Goal: Task Accomplishment & Management: Use online tool/utility

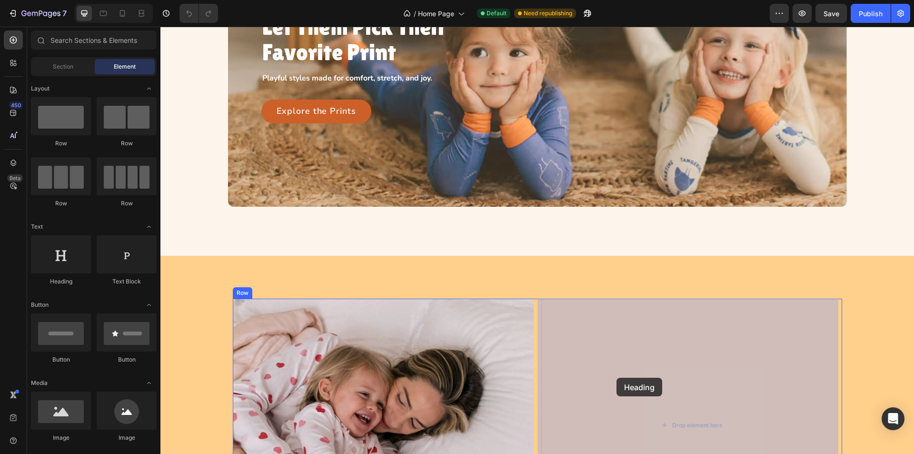
drag, startPoint x: 224, startPoint y: 287, endPoint x: 585, endPoint y: 364, distance: 369.9
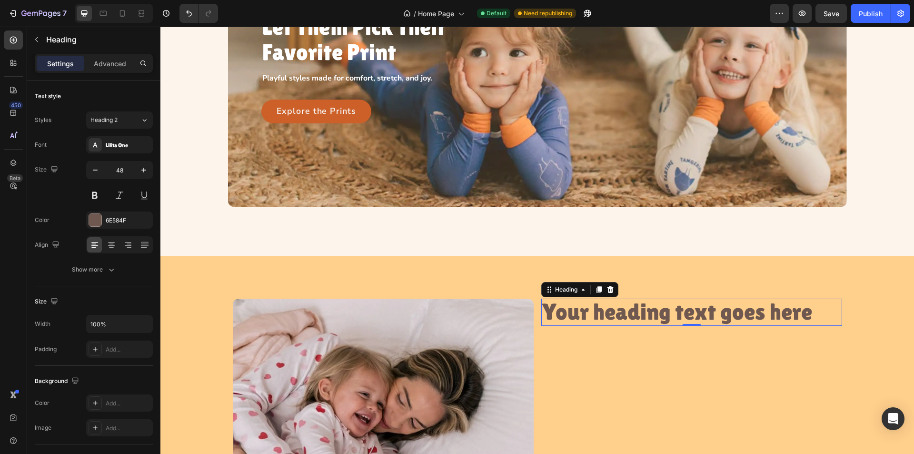
click at [693, 318] on h2 "Your heading text goes here" at bounding box center [691, 311] width 301 height 27
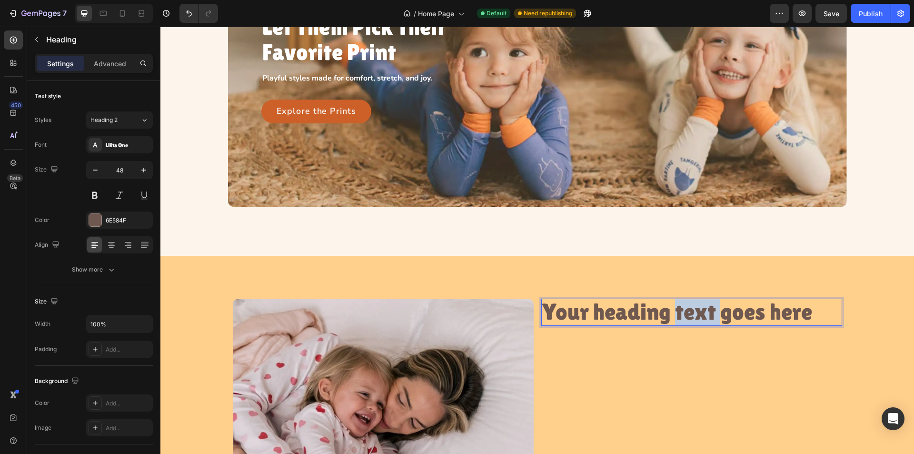
click at [693, 318] on p "Your heading text goes here" at bounding box center [691, 311] width 299 height 25
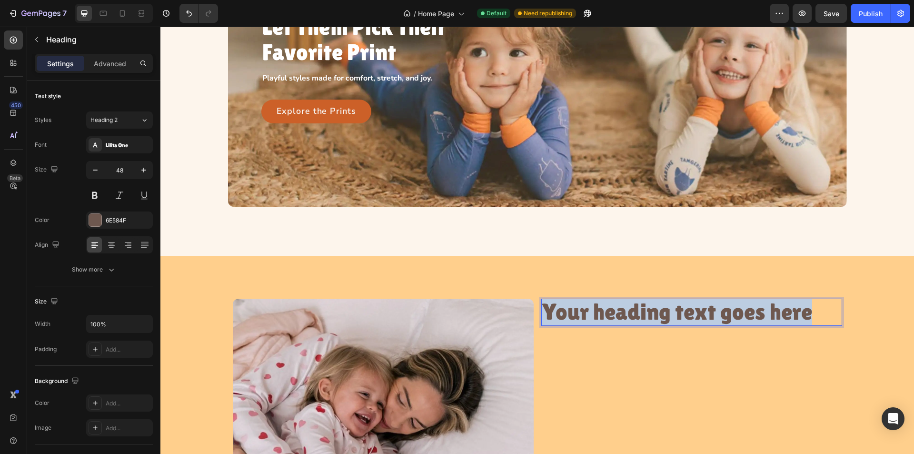
click at [693, 318] on p "Your heading text goes here" at bounding box center [691, 311] width 299 height 25
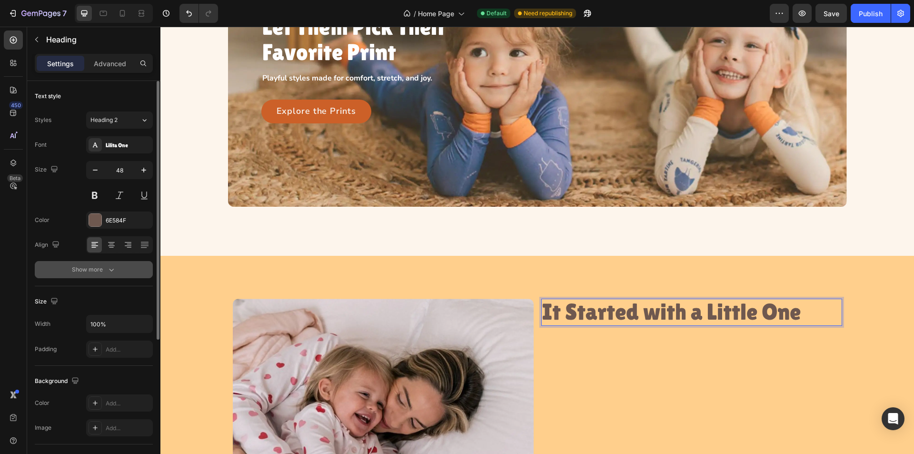
click at [115, 273] on icon "button" at bounding box center [112, 270] width 10 height 10
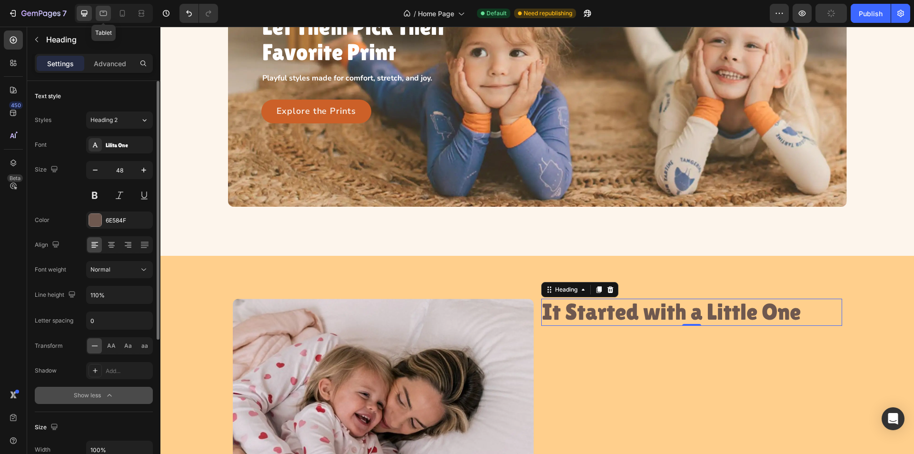
click at [103, 14] on icon at bounding box center [104, 14] width 10 height 10
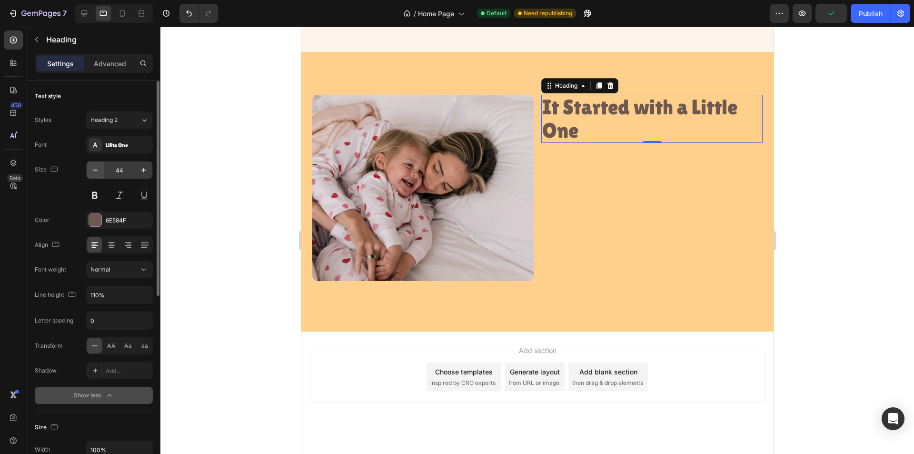
scroll to position [281, 0]
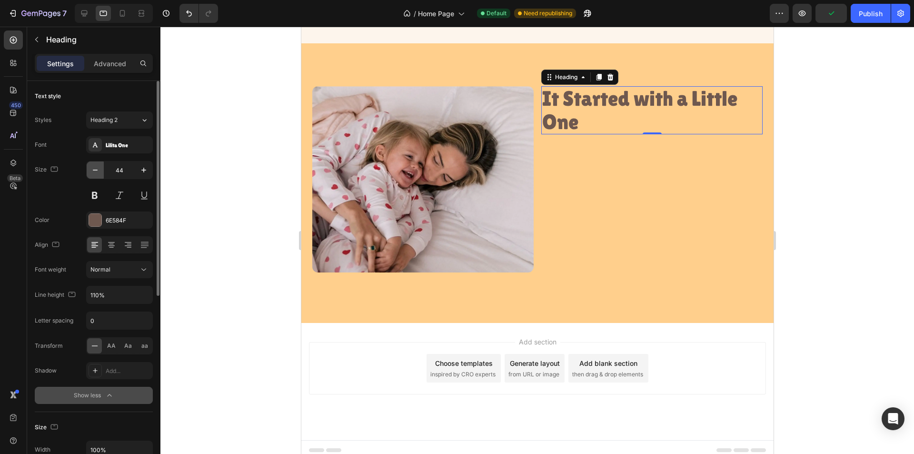
click at [92, 174] on icon "button" at bounding box center [95, 170] width 10 height 10
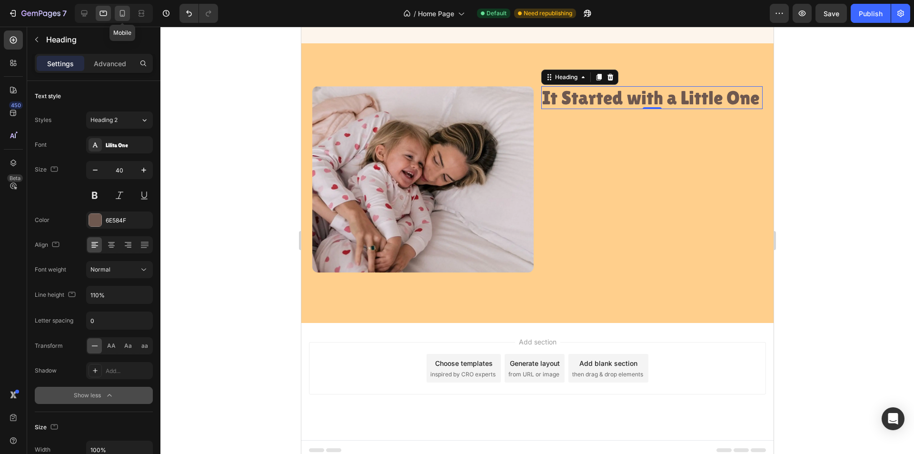
click at [118, 13] on icon at bounding box center [123, 14] width 10 height 10
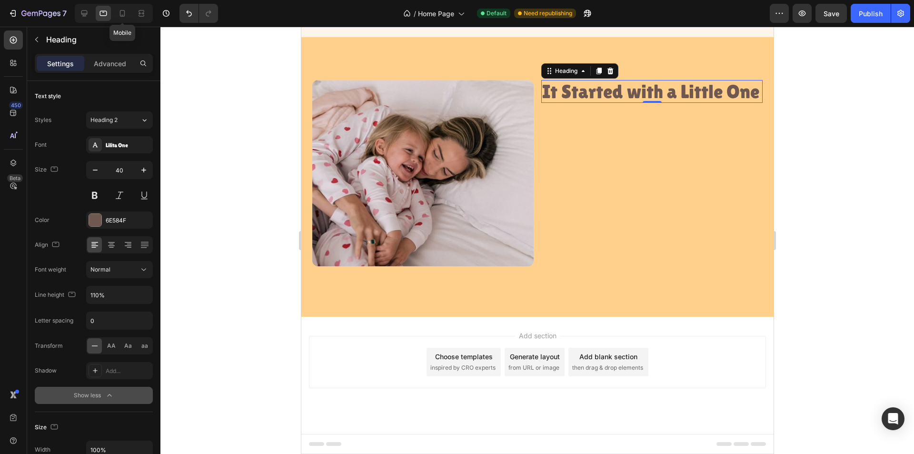
scroll to position [401, 0]
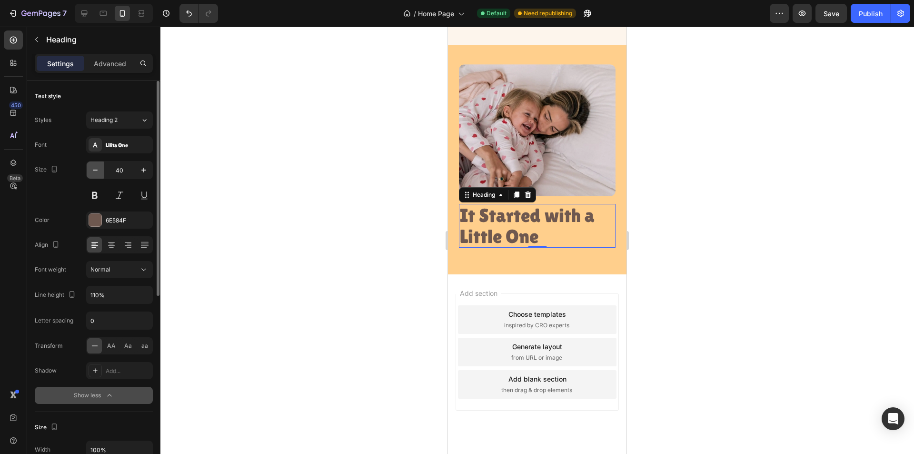
click at [95, 167] on icon "button" at bounding box center [95, 170] width 10 height 10
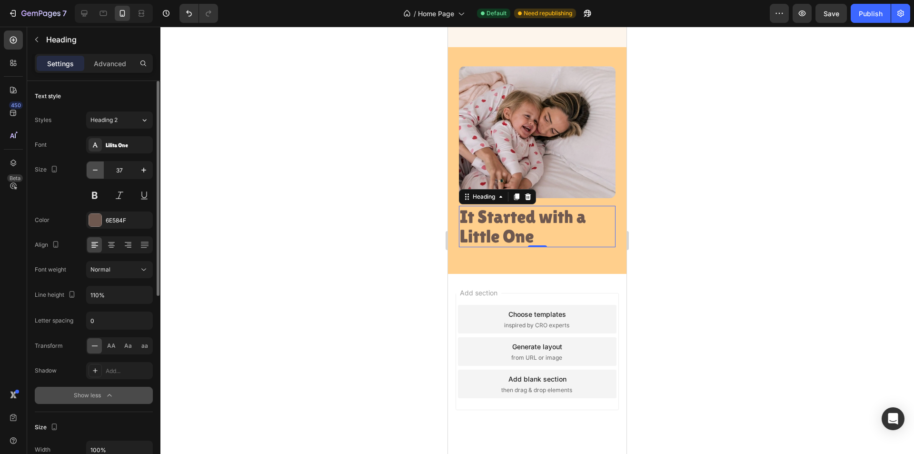
click at [95, 167] on icon "button" at bounding box center [95, 170] width 10 height 10
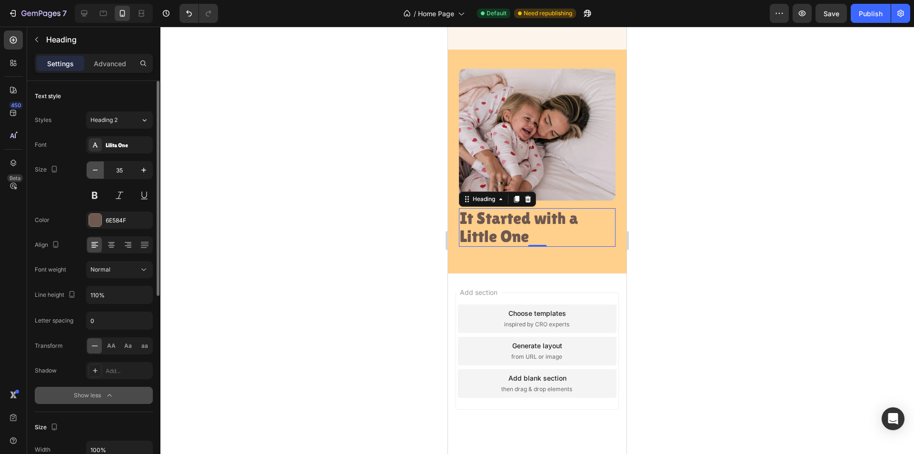
click at [95, 167] on icon "button" at bounding box center [95, 170] width 10 height 10
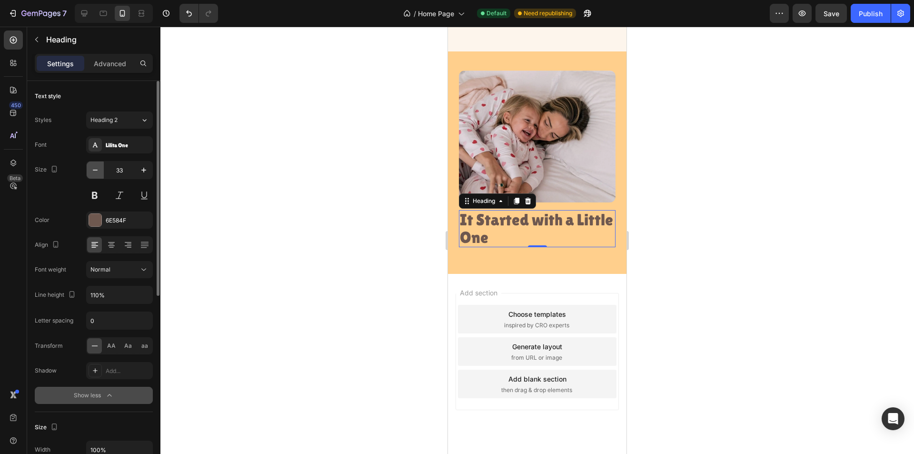
click at [95, 167] on icon "button" at bounding box center [95, 170] width 10 height 10
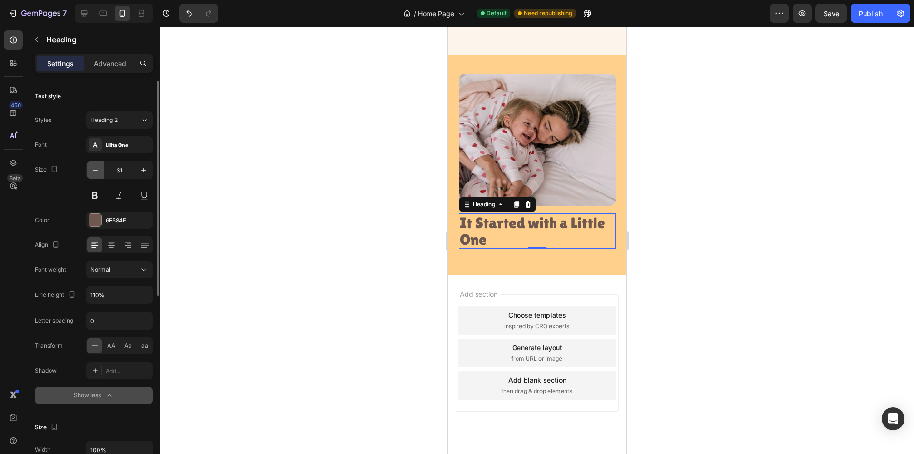
click at [95, 167] on icon "button" at bounding box center [95, 170] width 10 height 10
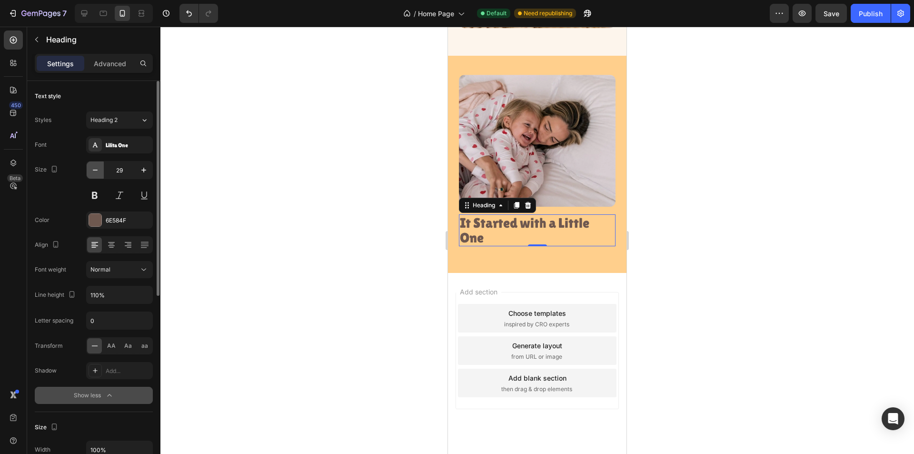
scroll to position [389, 0]
click at [143, 173] on icon "button" at bounding box center [144, 170] width 10 height 10
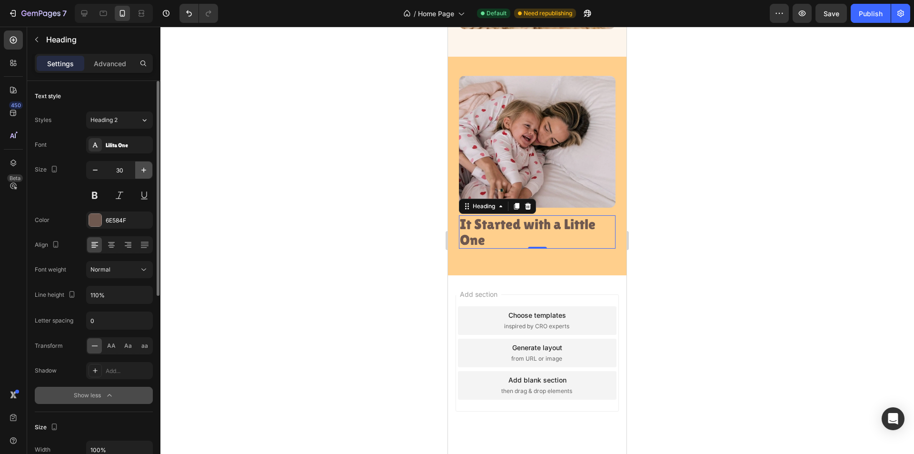
click at [143, 173] on icon "button" at bounding box center [144, 170] width 10 height 10
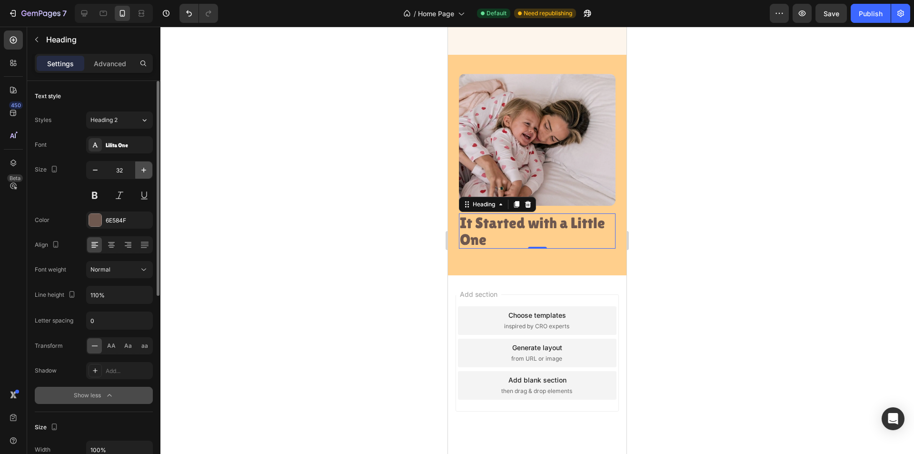
scroll to position [393, 0]
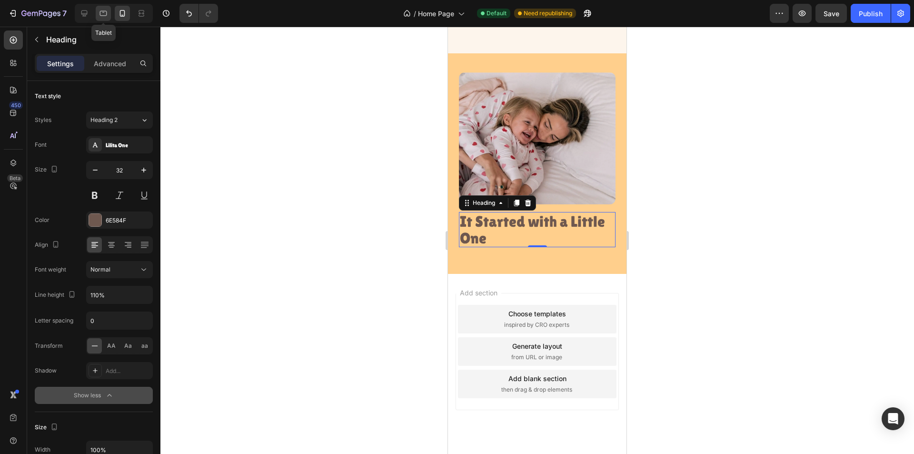
click at [102, 18] on icon at bounding box center [104, 14] width 10 height 10
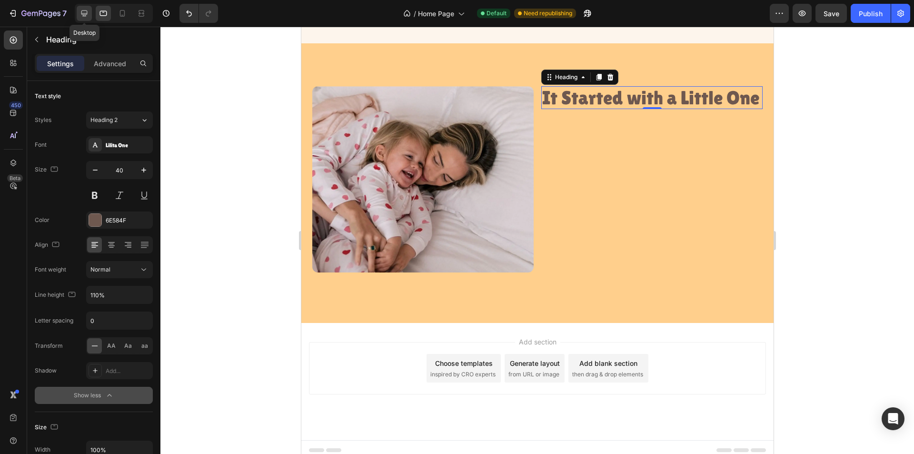
click at [79, 12] on icon at bounding box center [84, 14] width 10 height 10
type input "48"
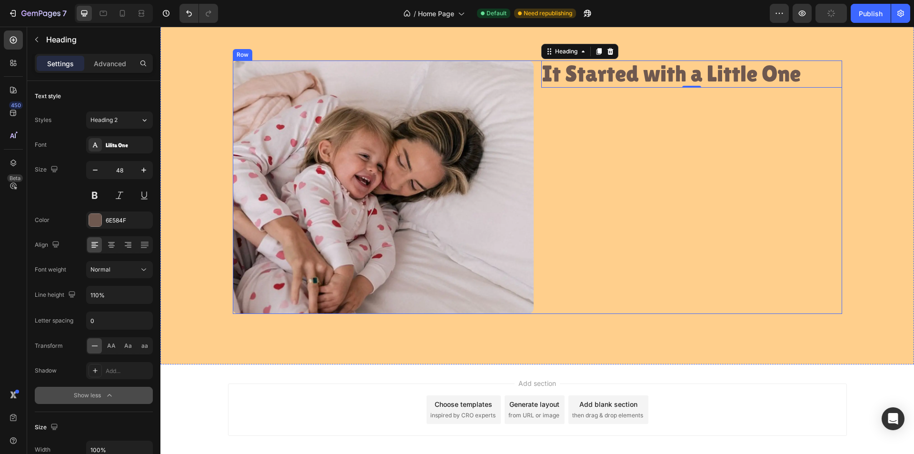
scroll to position [383, 0]
drag, startPoint x: 112, startPoint y: 59, endPoint x: 111, endPoint y: 87, distance: 27.6
click at [112, 59] on p "Advanced" at bounding box center [110, 64] width 32 height 10
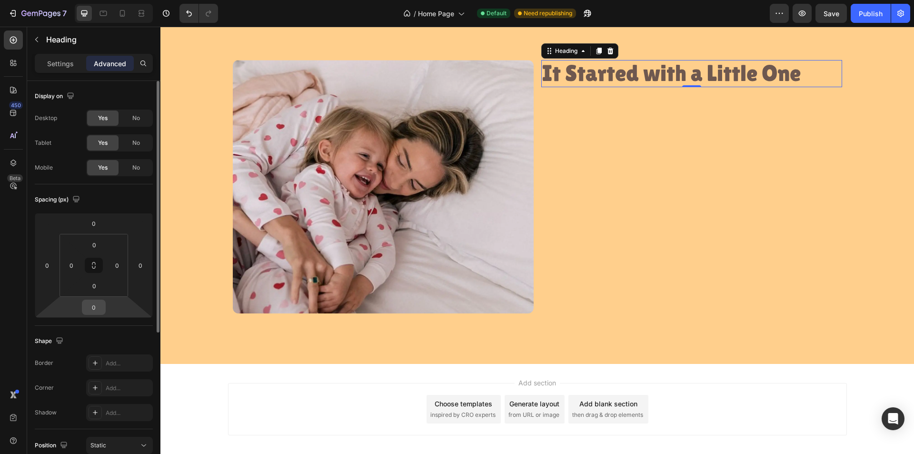
click at [96, 309] on input "0" at bounding box center [93, 307] width 19 height 14
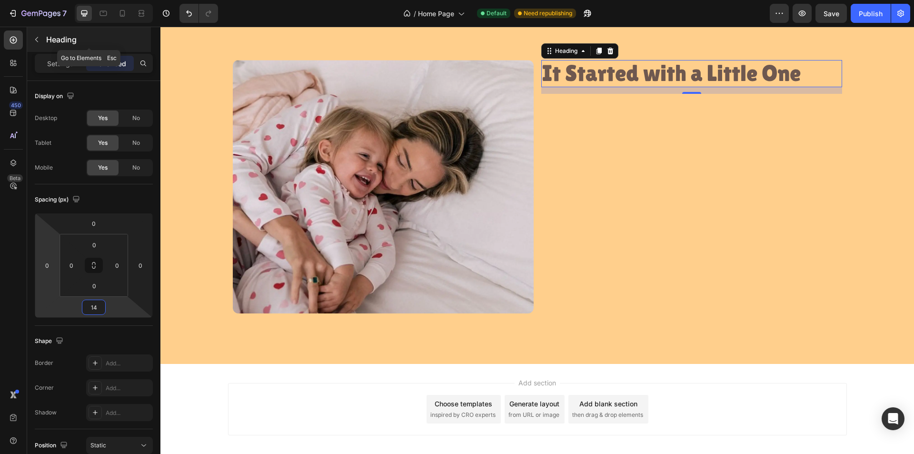
type input "14"
click at [34, 40] on icon "button" at bounding box center [37, 40] width 8 height 8
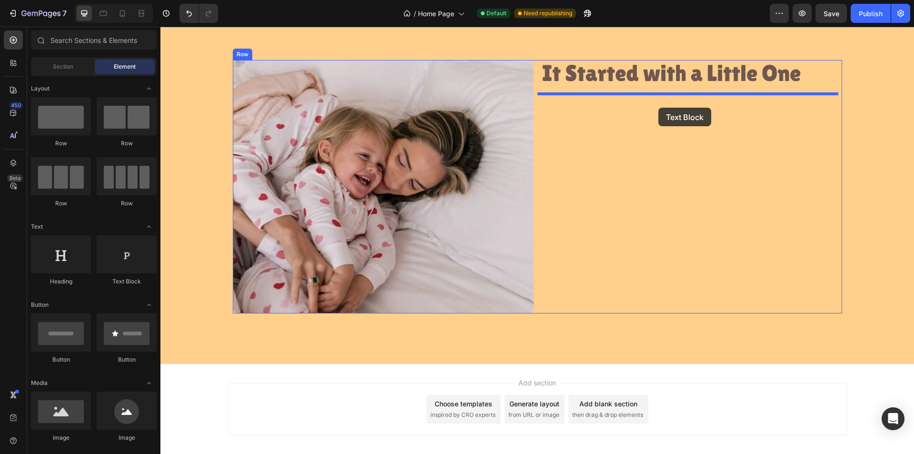
drag, startPoint x: 355, startPoint y: 213, endPoint x: 630, endPoint y: 110, distance: 293.5
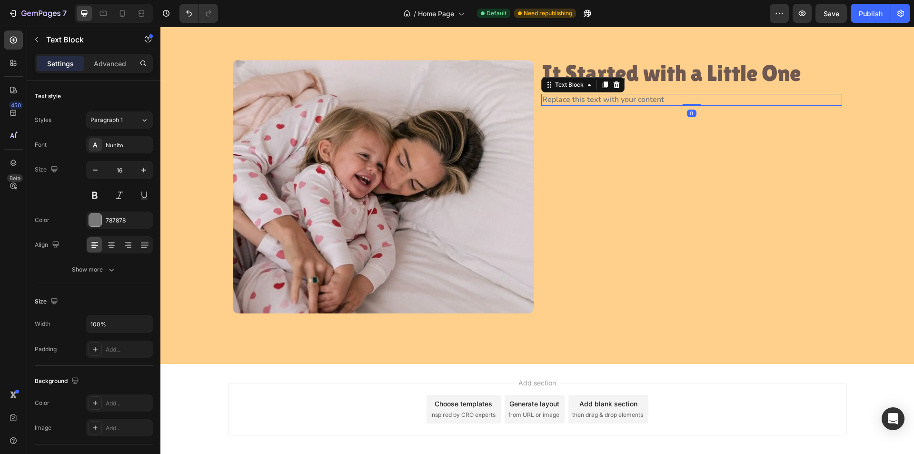
click at [591, 102] on div "Replace this text with your content" at bounding box center [691, 100] width 301 height 12
click at [591, 102] on p "Replace this text with your content" at bounding box center [691, 100] width 299 height 10
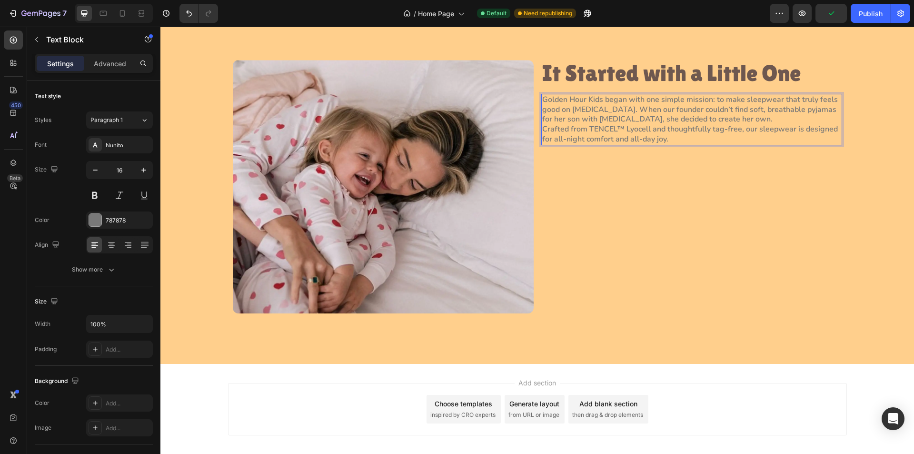
click at [731, 120] on p "Golden Hour Kids began with one simple mission: to make sleepwear that truly fe…" at bounding box center [691, 120] width 299 height 50
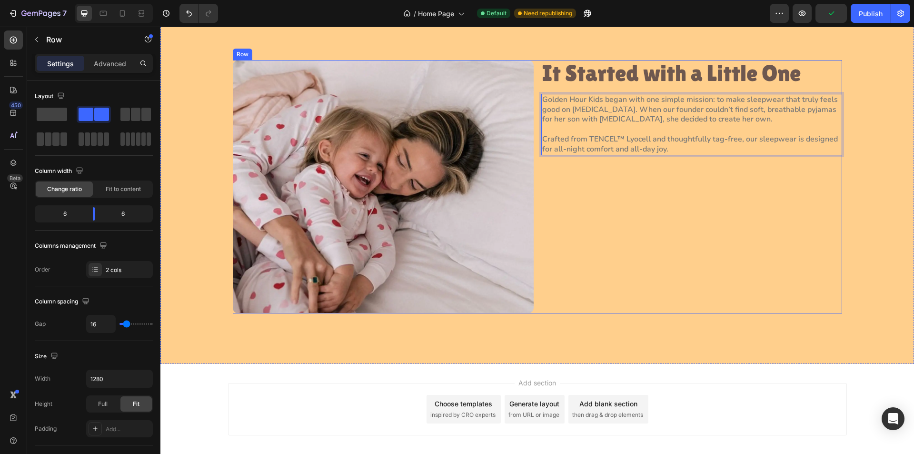
click at [624, 178] on div "It Started with a Little One Heading Golden Hour Kids began with one simple mis…" at bounding box center [691, 186] width 301 height 253
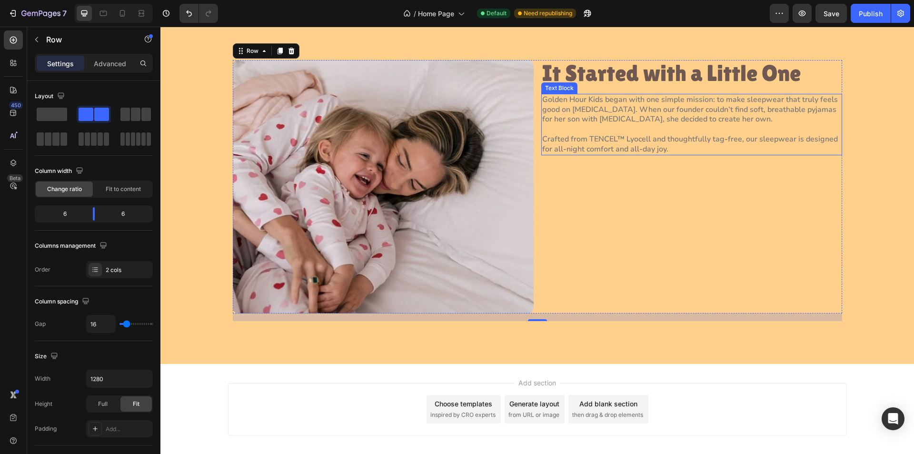
click at [604, 142] on p "⁠⁠⁠⁠⁠⁠⁠ Crafted from TENCEL™ Lyocell and thoughtfully tag-free, our sleepwear i…" at bounding box center [691, 139] width 299 height 30
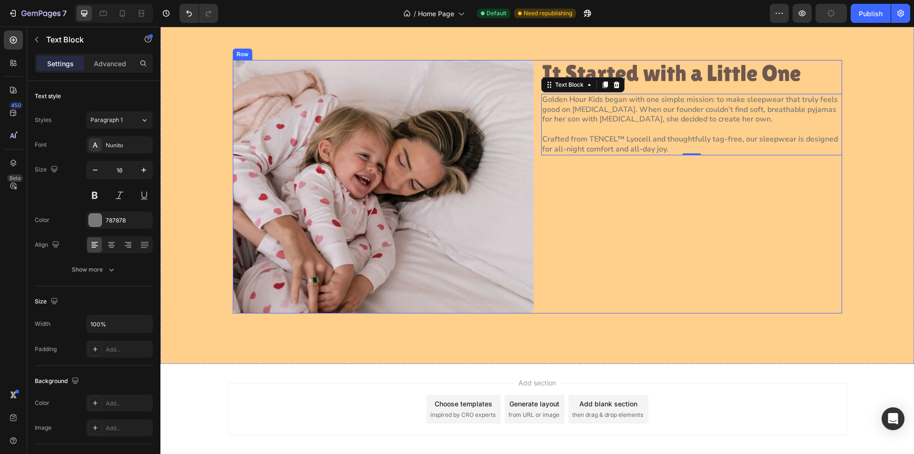
drag, startPoint x: 588, startPoint y: 207, endPoint x: 458, endPoint y: 216, distance: 130.3
click at [588, 207] on div "It Started with a Little One Heading Golden Hour Kids began with one simple mis…" at bounding box center [691, 186] width 301 height 253
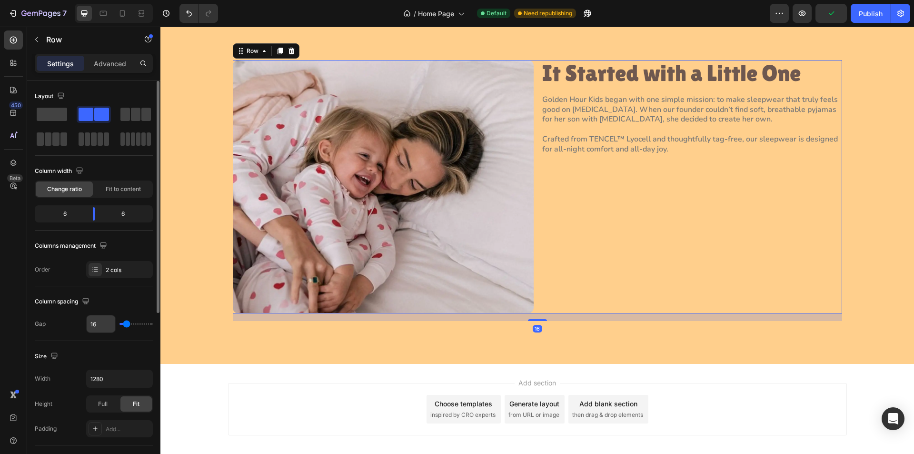
click at [102, 325] on input "16" at bounding box center [101, 323] width 29 height 17
type input "7"
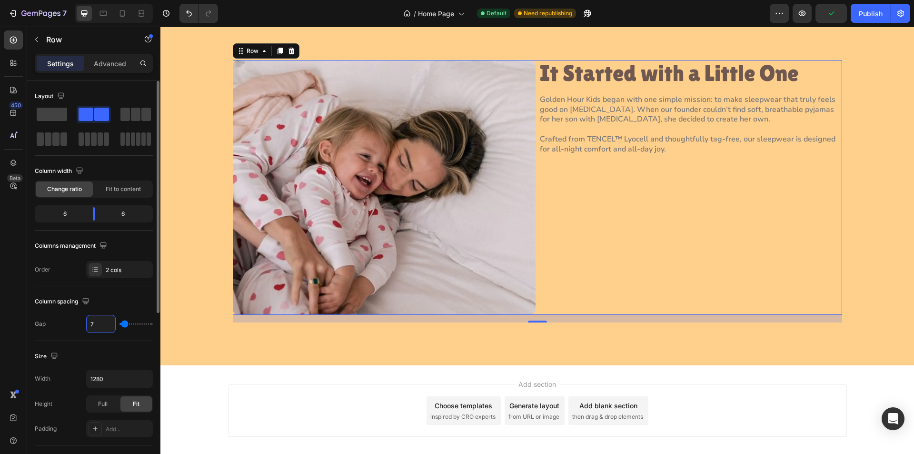
type input "70"
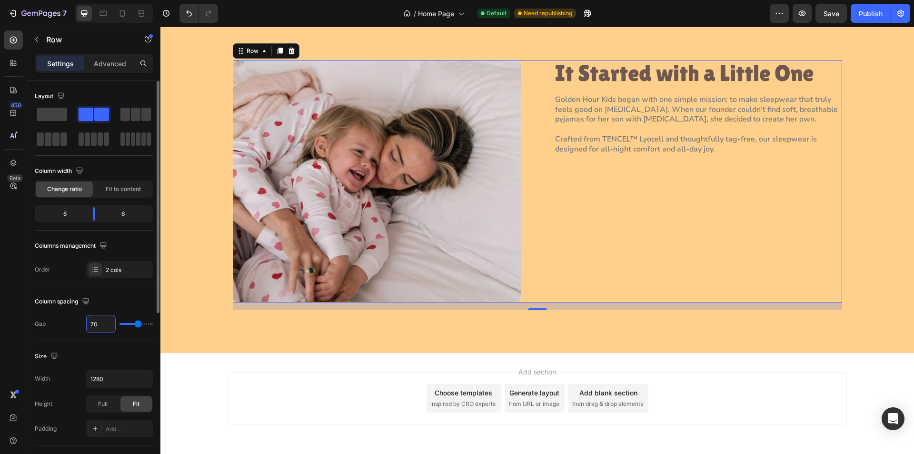
type input "70"
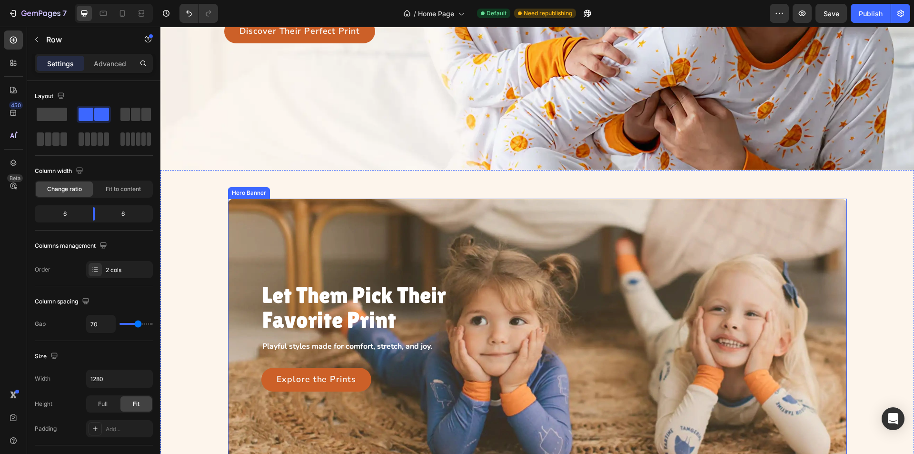
scroll to position [381, 0]
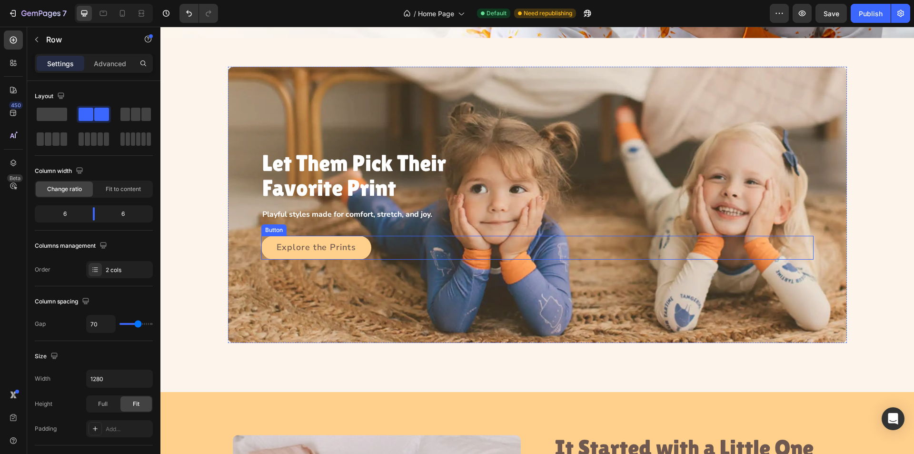
drag, startPoint x: 365, startPoint y: 248, endPoint x: 371, endPoint y: 247, distance: 6.8
click at [365, 248] on link "Explore the Prints" at bounding box center [316, 248] width 110 height 24
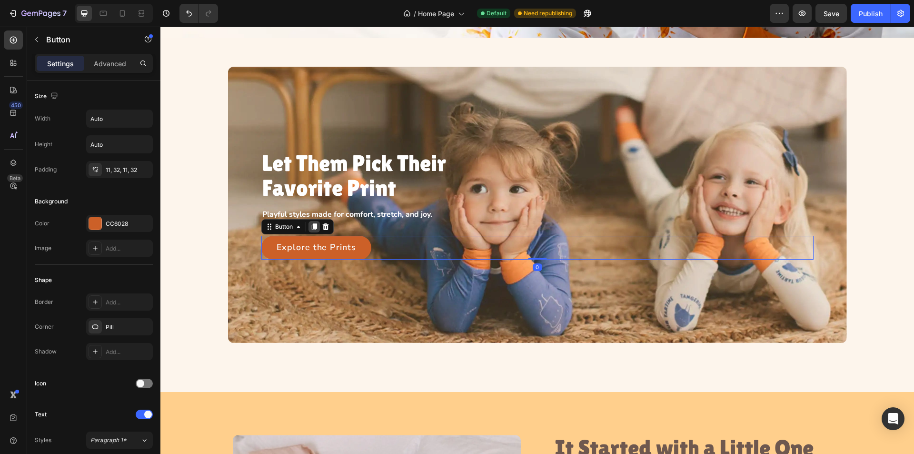
click at [314, 223] on icon at bounding box center [314, 227] width 8 height 8
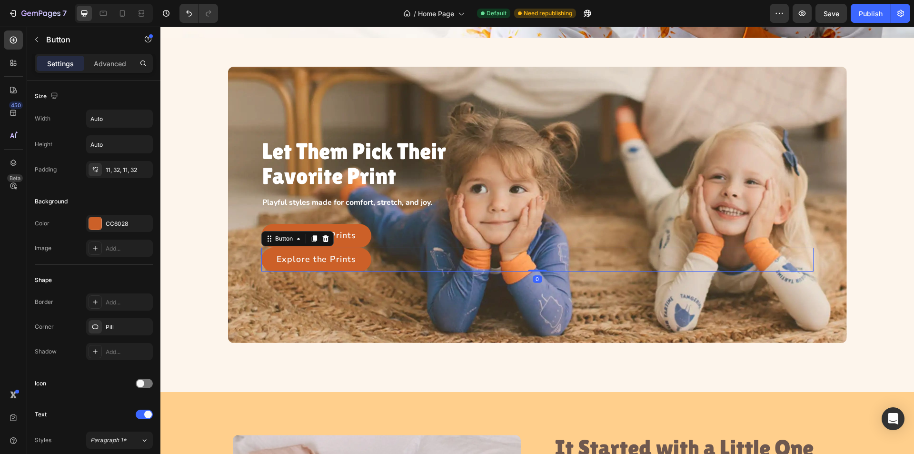
scroll to position [476, 0]
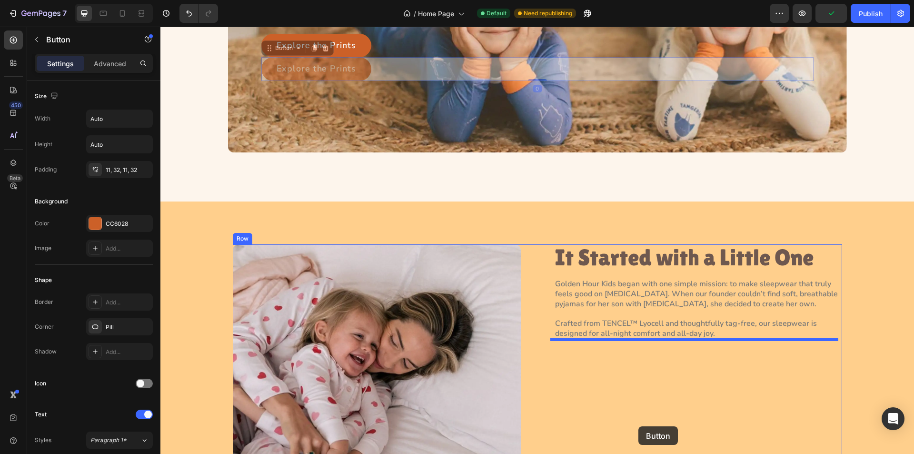
drag, startPoint x: 273, startPoint y: 140, endPoint x: 634, endPoint y: 408, distance: 450.1
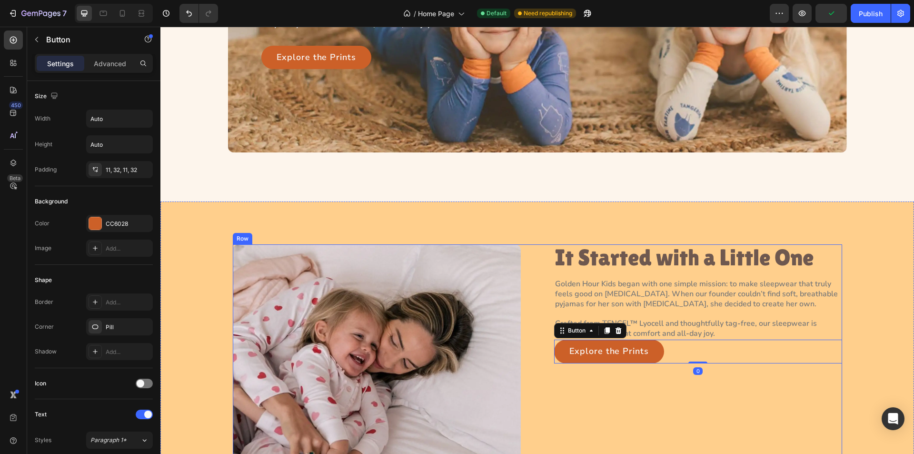
scroll to position [573, 0]
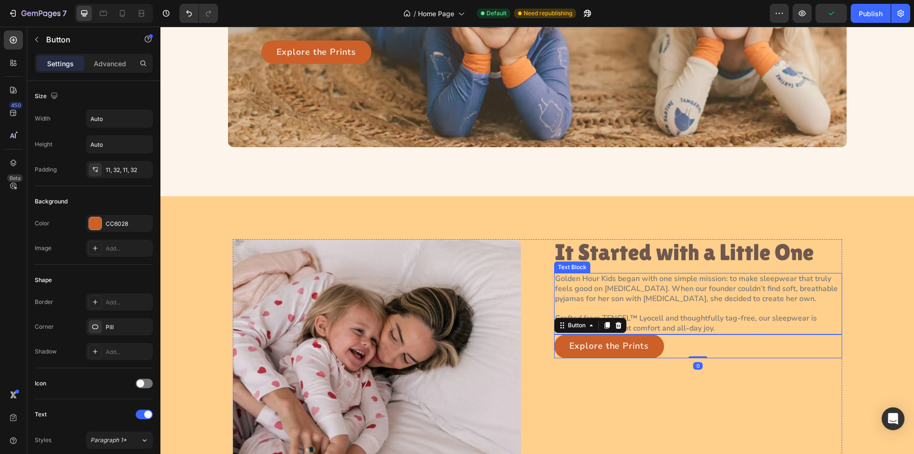
click at [679, 322] on p "Crafted from TENCEL™ Lyocell and thoughtfully tag-free, our sleepwear is design…" at bounding box center [698, 318] width 286 height 30
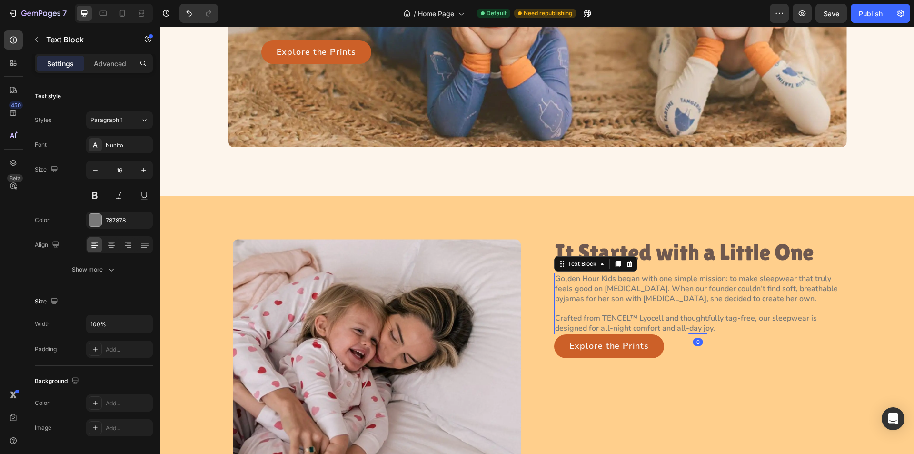
click at [106, 54] on div "Settings Advanced" at bounding box center [94, 63] width 118 height 19
click at [113, 62] on p "Advanced" at bounding box center [110, 64] width 32 height 10
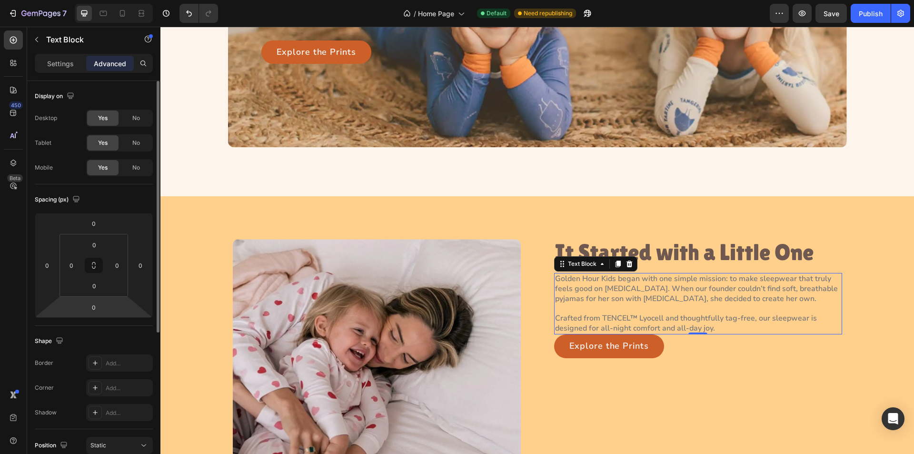
click at [96, 0] on html "7 Version history / Home Page Default Need republishing Preview Save Publish 45…" at bounding box center [457, 0] width 914 height 0
click at [98, 304] on input "0" at bounding box center [93, 307] width 19 height 14
click at [98, 305] on input "0" at bounding box center [93, 307] width 19 height 14
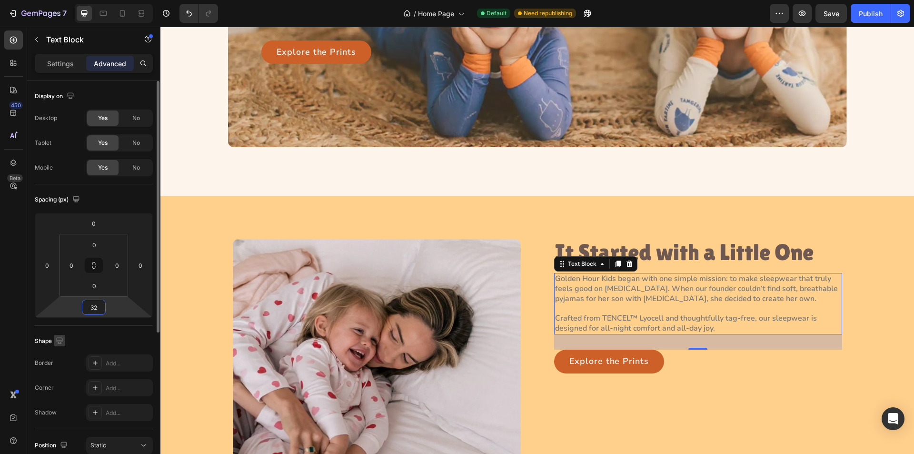
type input "32"
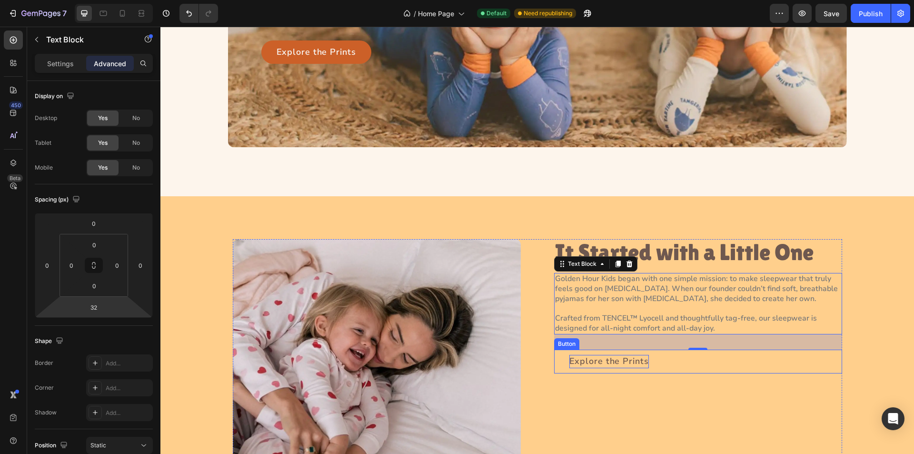
click at [615, 364] on p "Explore the Prints" at bounding box center [608, 361] width 79 height 13
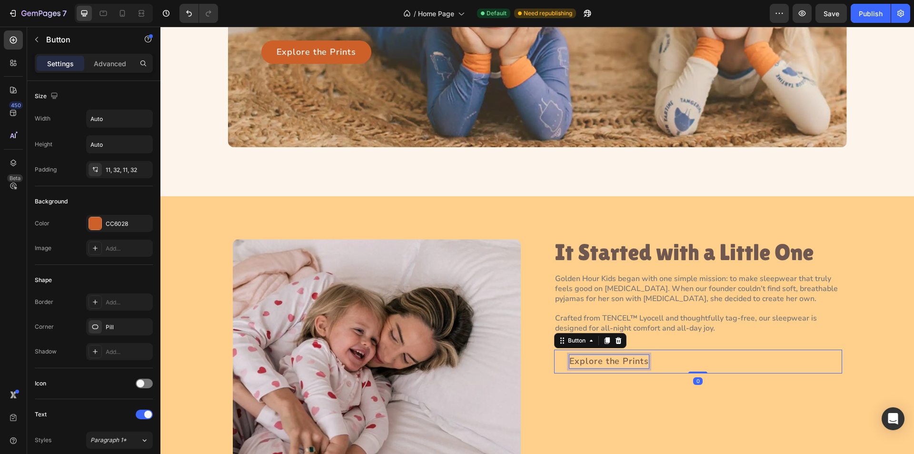
click at [615, 364] on p "Explore the Prints" at bounding box center [608, 361] width 79 height 13
click at [92, 220] on div at bounding box center [95, 223] width 12 height 12
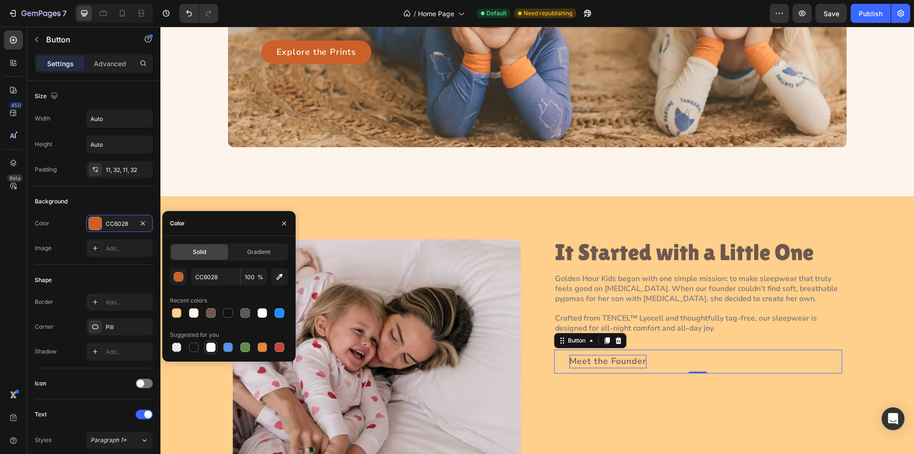
click at [214, 346] on div at bounding box center [211, 347] width 10 height 10
type input "FFFFFF"
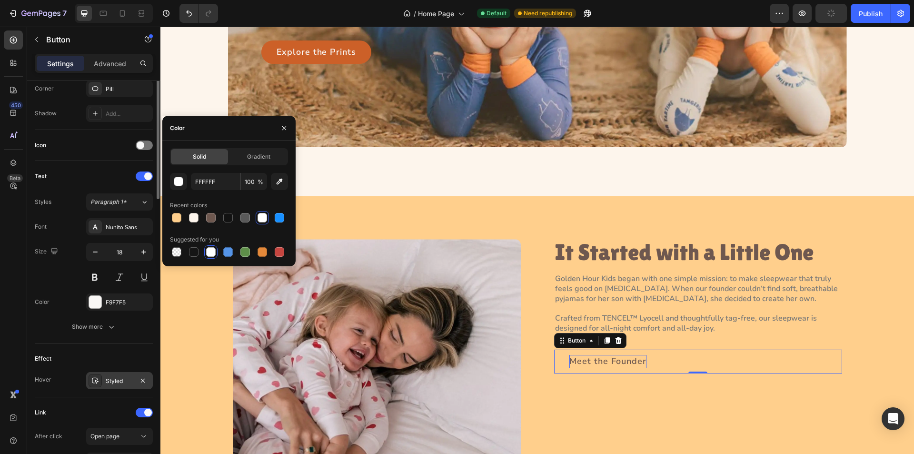
scroll to position [333, 0]
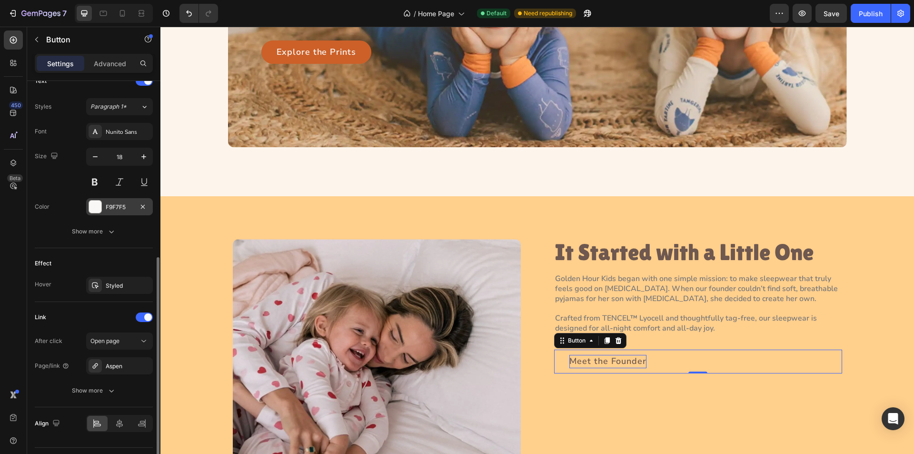
click at [97, 203] on div at bounding box center [95, 206] width 12 height 12
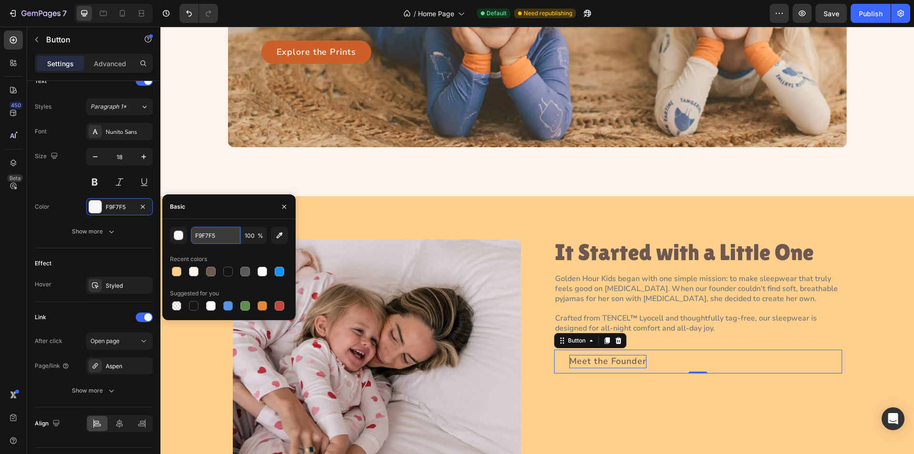
click at [0, 0] on input "F9F7F5" at bounding box center [0, 0] width 0 height 0
paste input "#CC6028"
click at [222, 209] on div "Basic" at bounding box center [228, 206] width 133 height 25
type input "CC6028"
click at [198, 169] on div "Let Them Pick Their Favorite Print Heading Playful styles made for comfort, str…" at bounding box center [536, 19] width 753 height 354
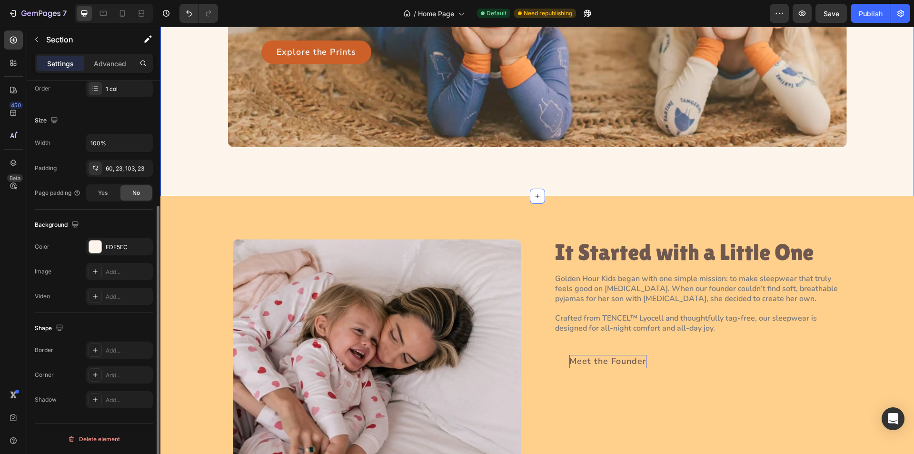
scroll to position [0, 0]
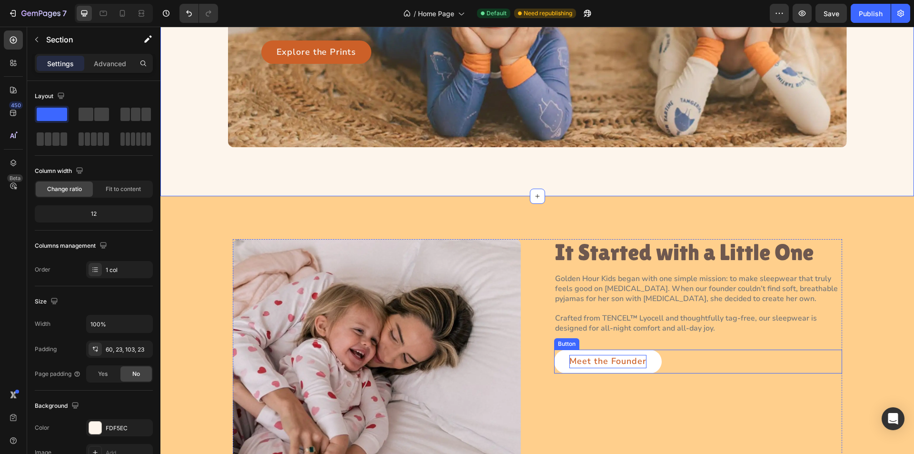
drag, startPoint x: 556, startPoint y: 351, endPoint x: 550, endPoint y: 350, distance: 6.2
click at [556, 351] on link "Meet the Founder" at bounding box center [608, 361] width 108 height 24
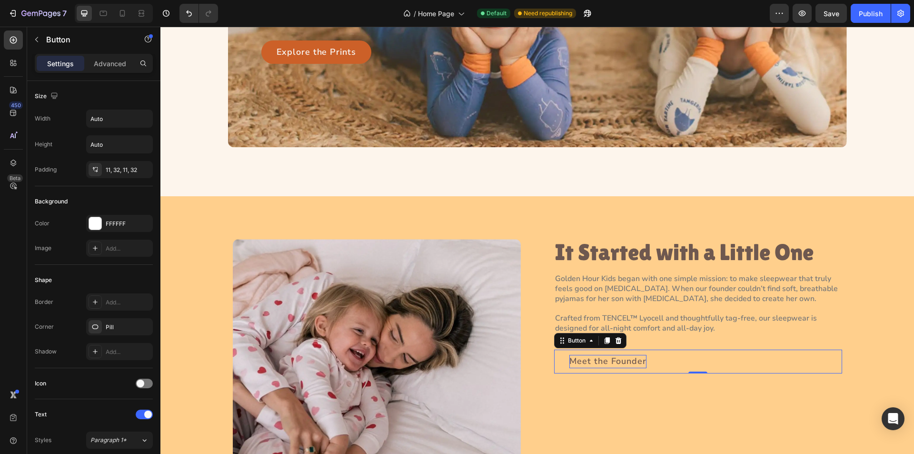
click at [615, 369] on link "Meet the Founder" at bounding box center [608, 361] width 108 height 24
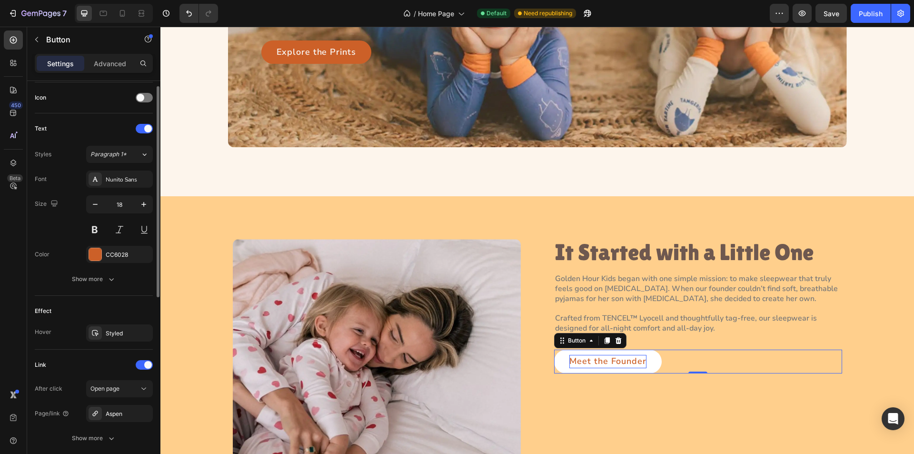
scroll to position [357, 0]
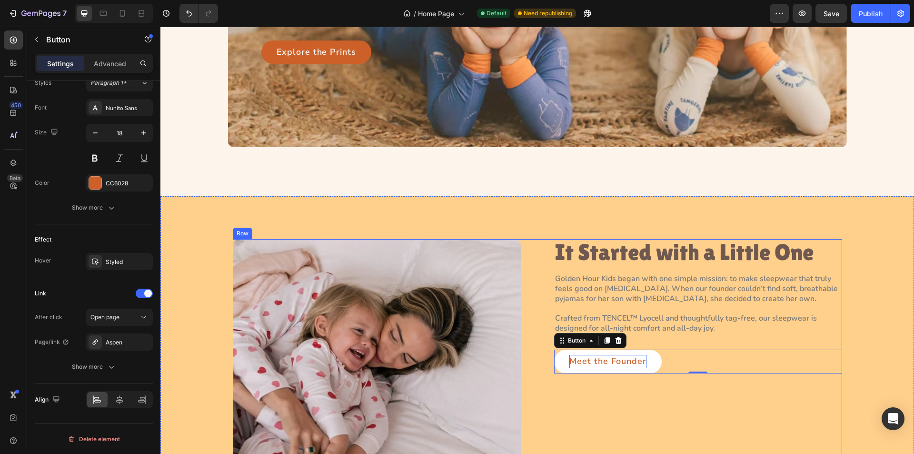
click at [535, 282] on div "Image It Started with a Little One Heading Golden Hour Kids began with one simp…" at bounding box center [537, 360] width 609 height 242
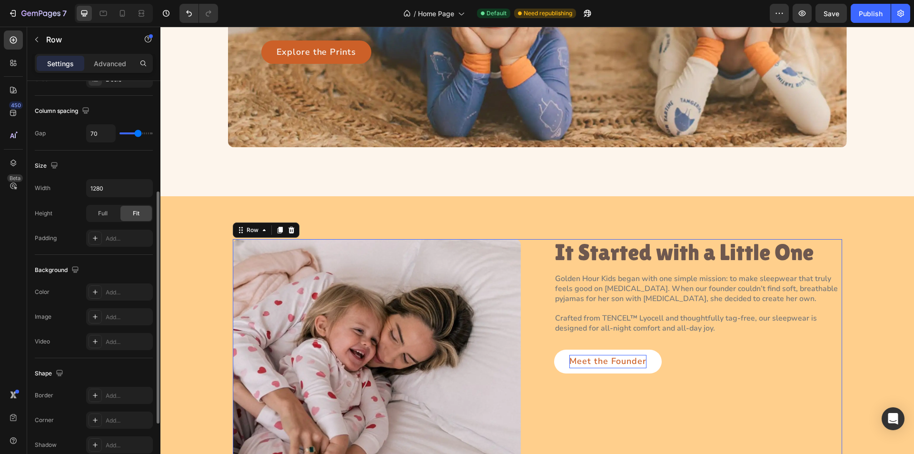
scroll to position [289, 0]
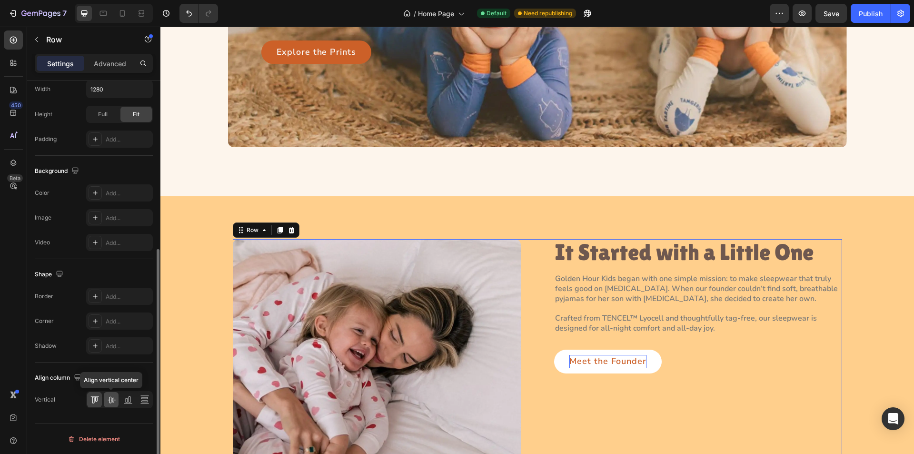
click at [114, 398] on icon at bounding box center [112, 400] width 10 height 10
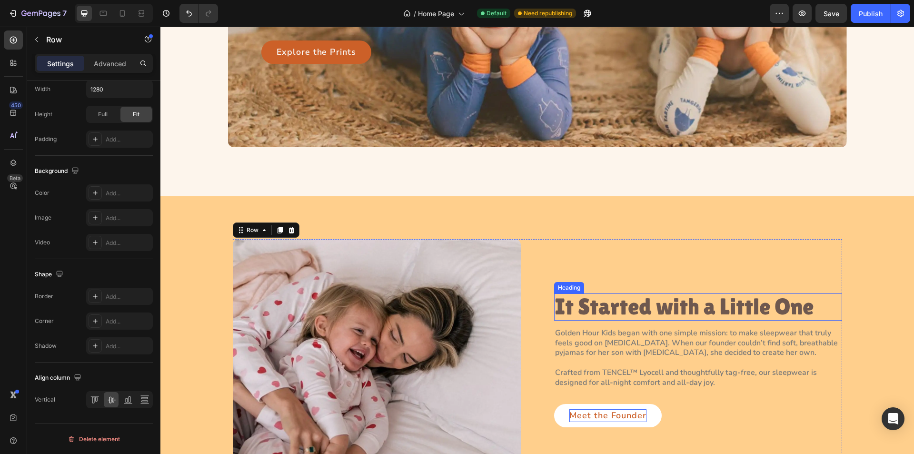
click at [706, 317] on h2 "It Started with a Little One" at bounding box center [698, 306] width 288 height 27
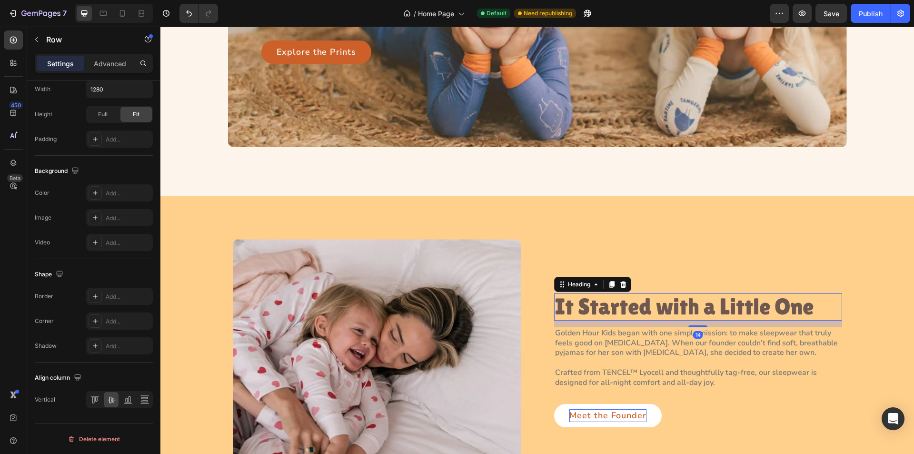
scroll to position [0, 0]
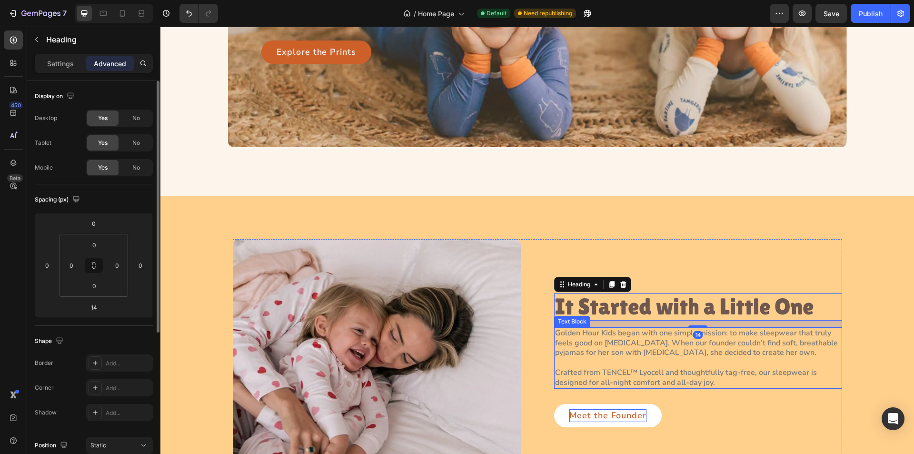
click at [672, 342] on p "Golden Hour Kids began with one simple mission: to make sleepwear that truly fe…" at bounding box center [698, 343] width 286 height 30
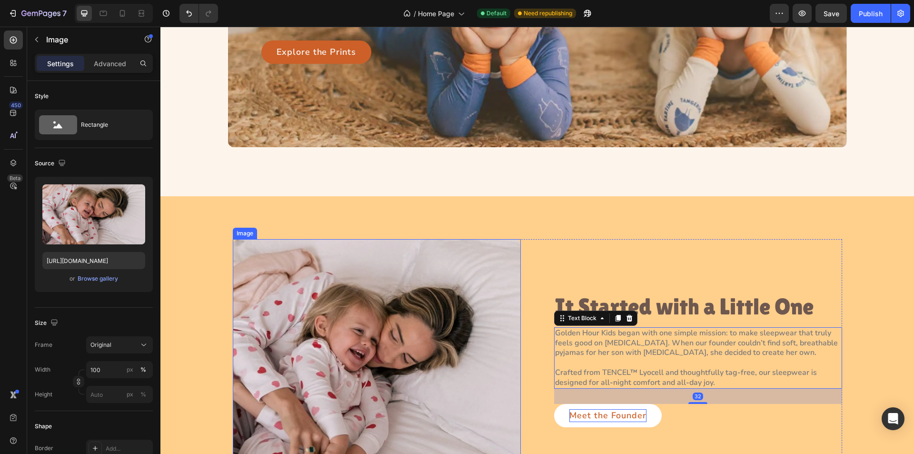
click at [488, 325] on img at bounding box center [377, 360] width 288 height 242
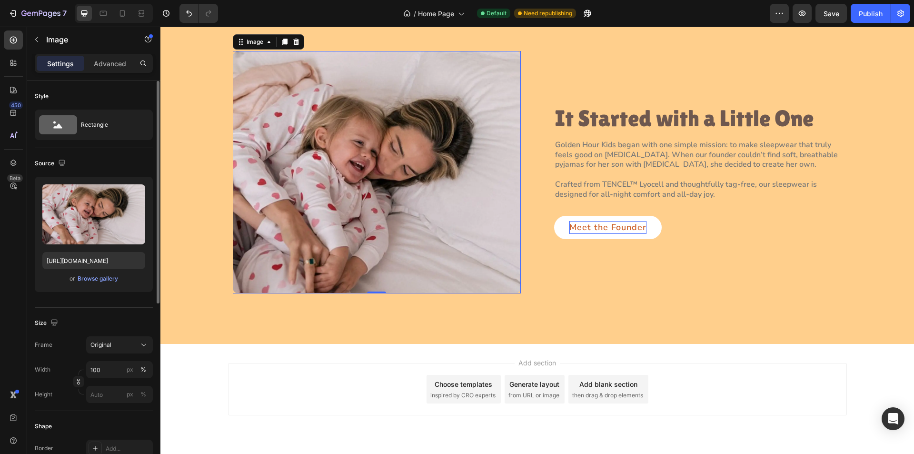
scroll to position [763, 0]
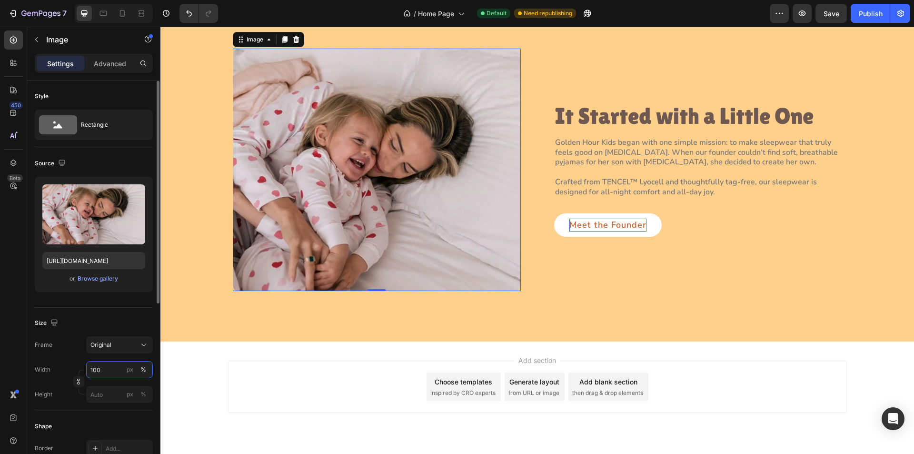
click at [103, 369] on input "100" at bounding box center [119, 369] width 67 height 17
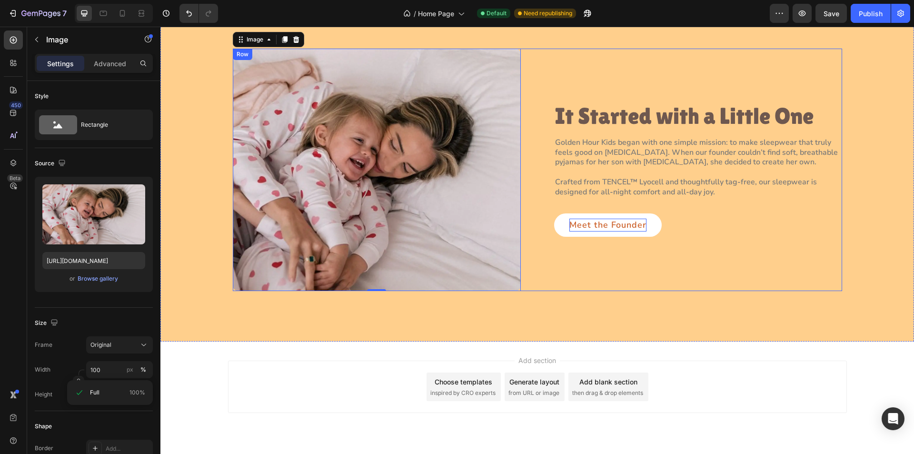
click at [534, 185] on div "Image 0 It Started with a Little One Heading Golden Hour Kids began with one si…" at bounding box center [537, 170] width 609 height 242
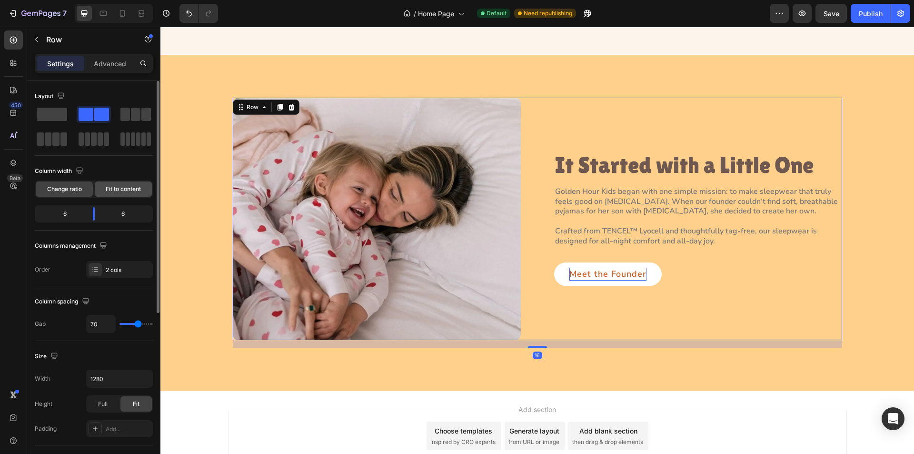
scroll to position [668, 0]
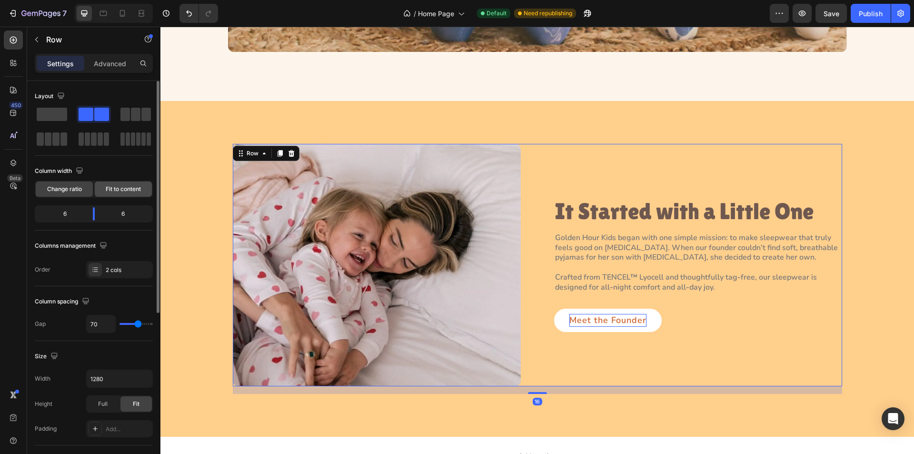
click at [106, 187] on span "Fit to content" at bounding box center [123, 189] width 35 height 9
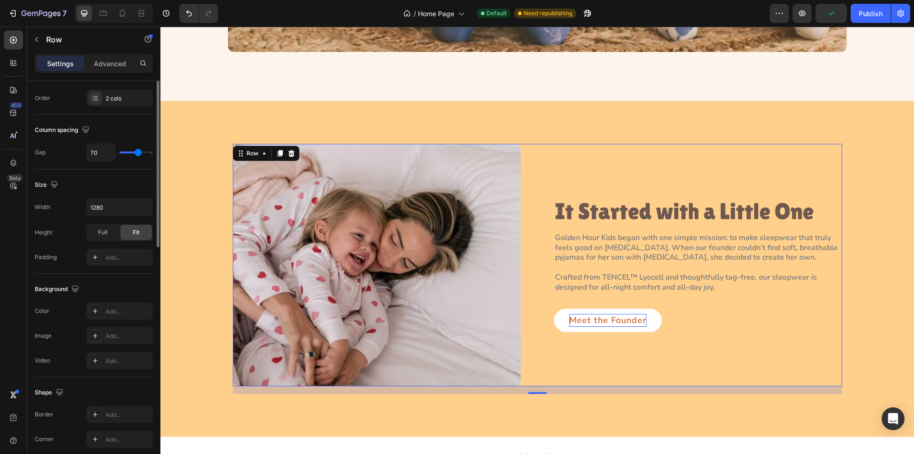
scroll to position [0, 0]
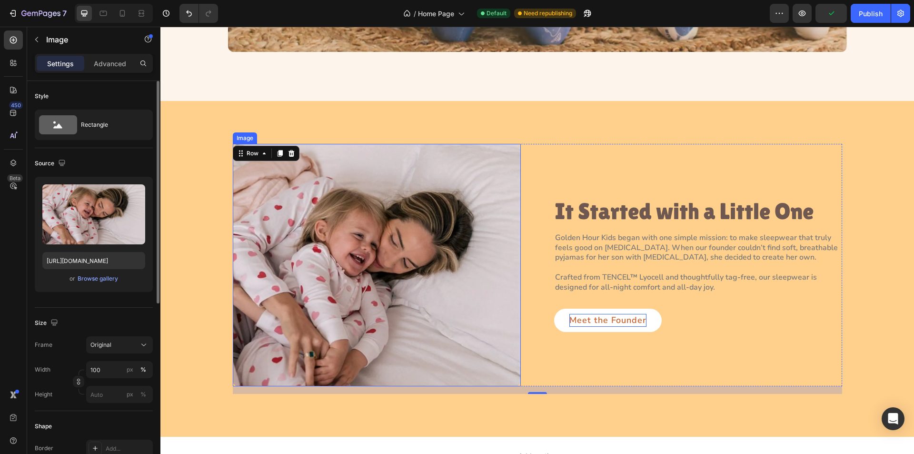
click at [368, 314] on img at bounding box center [377, 265] width 288 height 242
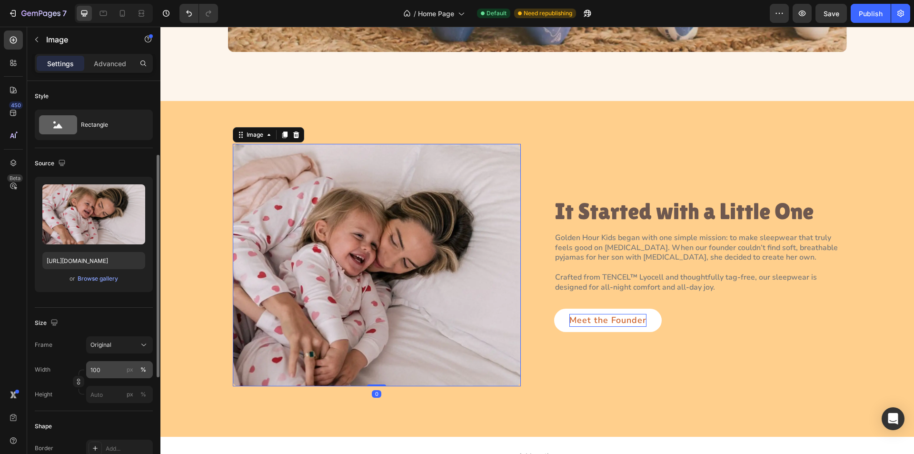
scroll to position [143, 0]
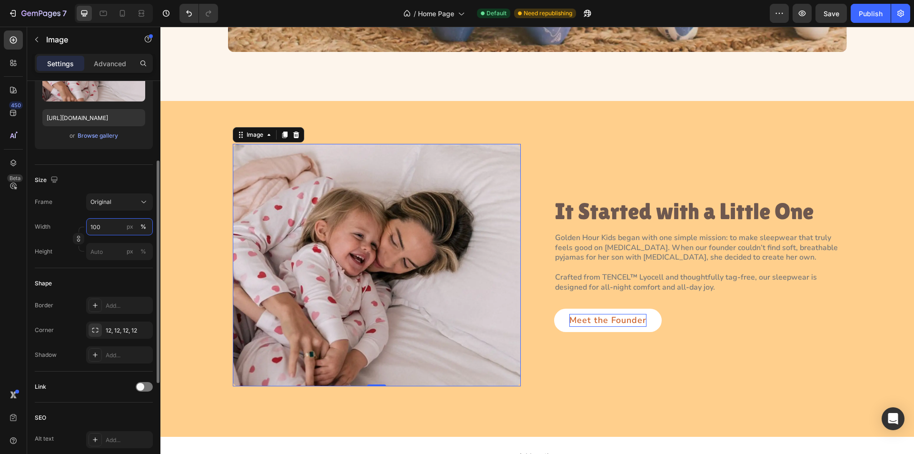
click at [109, 230] on input "100" at bounding box center [119, 226] width 67 height 17
drag, startPoint x: 109, startPoint y: 228, endPoint x: 97, endPoint y: 227, distance: 11.9
click at [97, 227] on input "6654" at bounding box center [119, 226] width 67 height 17
type input "664"
click at [131, 226] on div "px" at bounding box center [130, 226] width 7 height 9
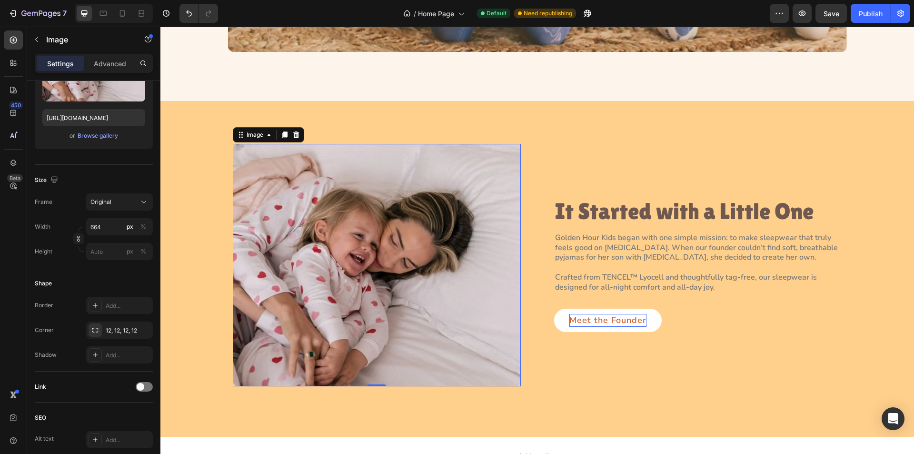
click at [505, 266] on img at bounding box center [377, 265] width 288 height 242
click at [832, 10] on span "Save" at bounding box center [831, 14] width 16 height 8
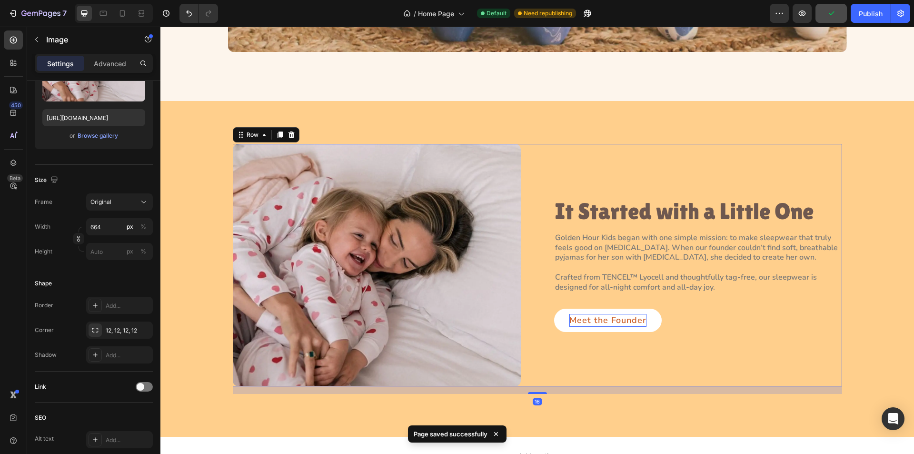
click at [544, 242] on div "Image It Started with a Little One Heading Golden Hour Kids began with one simp…" at bounding box center [537, 265] width 609 height 242
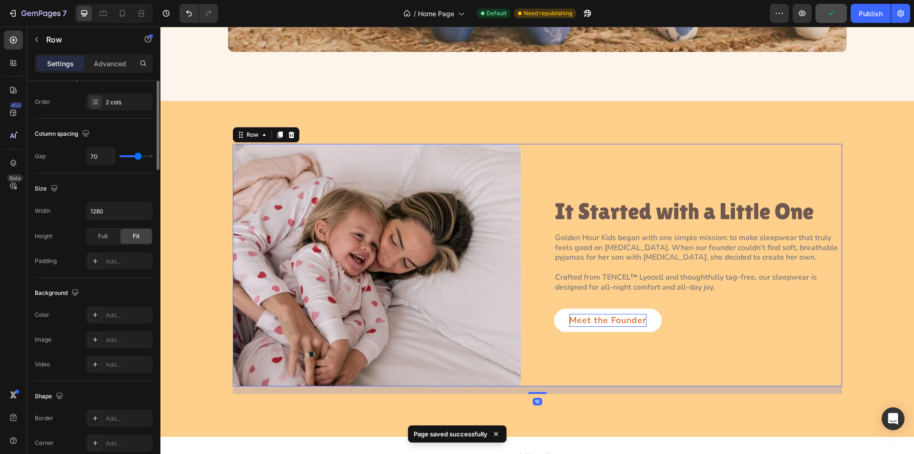
scroll to position [0, 0]
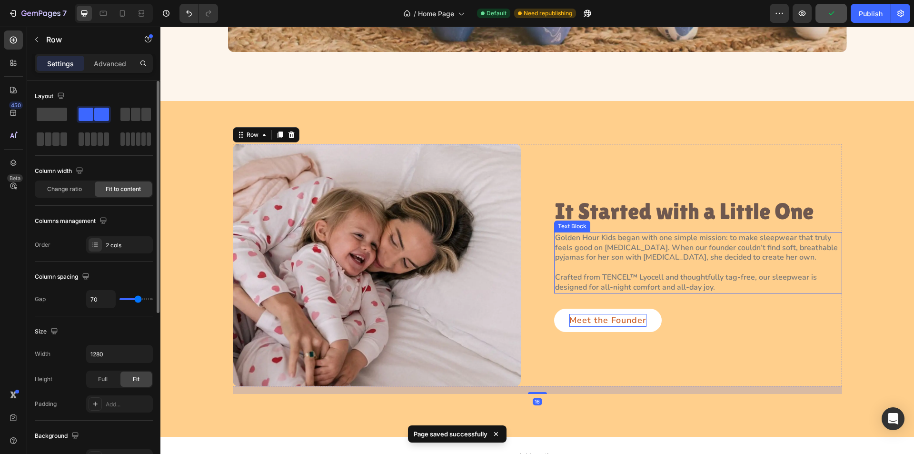
click at [649, 254] on p "Golden Hour Kids began with one simple mission: to make sleepwear that truly fe…" at bounding box center [698, 248] width 286 height 30
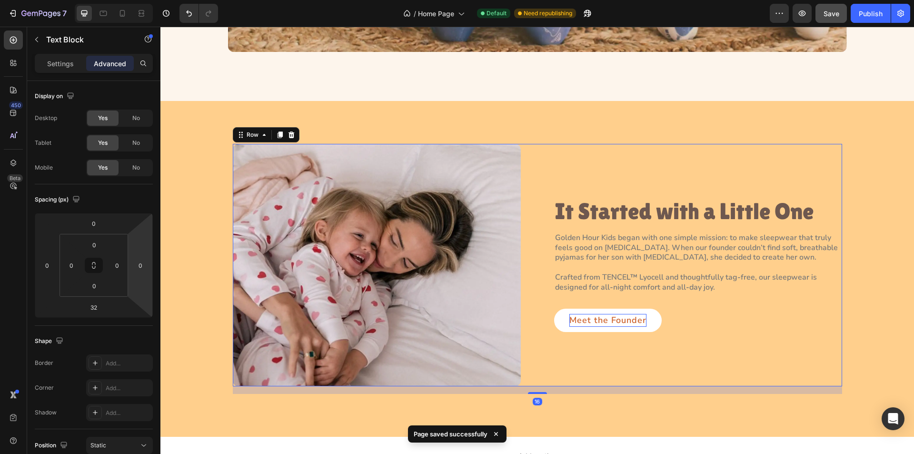
click at [543, 367] on div "Image It Started with a Little One Heading Golden Hour Kids began with one simp…" at bounding box center [537, 265] width 609 height 242
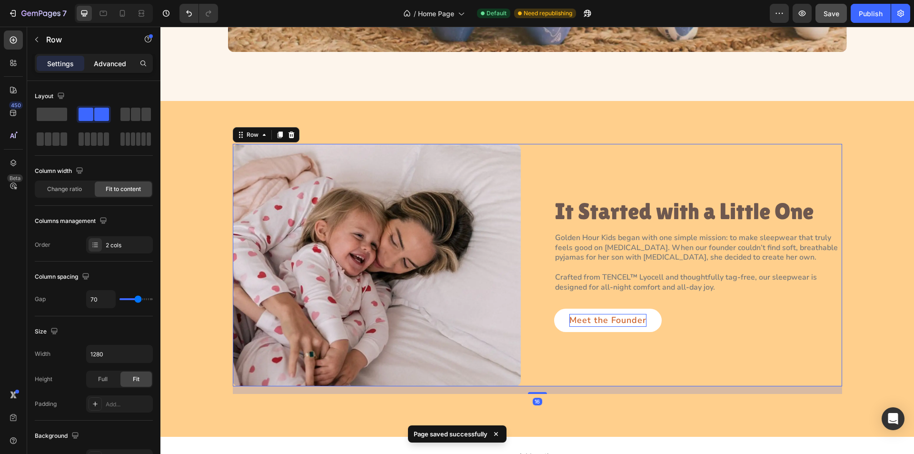
click at [106, 65] on p "Advanced" at bounding box center [110, 64] width 32 height 10
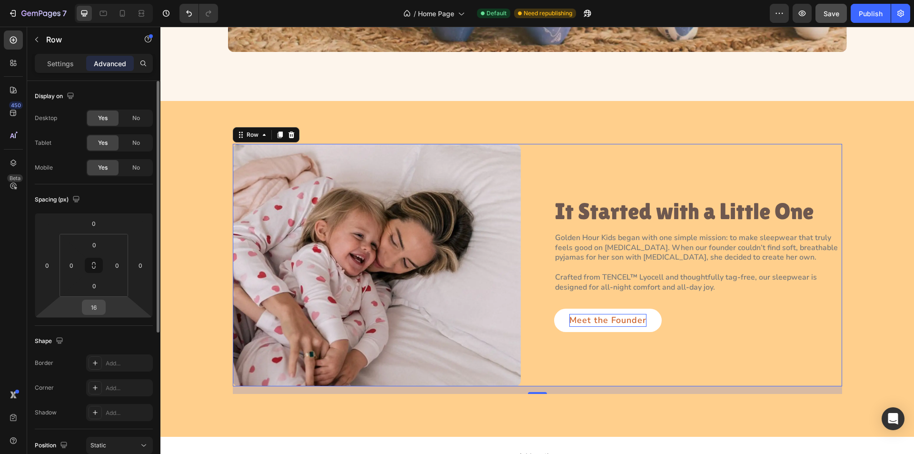
click at [100, 308] on input "16" at bounding box center [93, 307] width 19 height 14
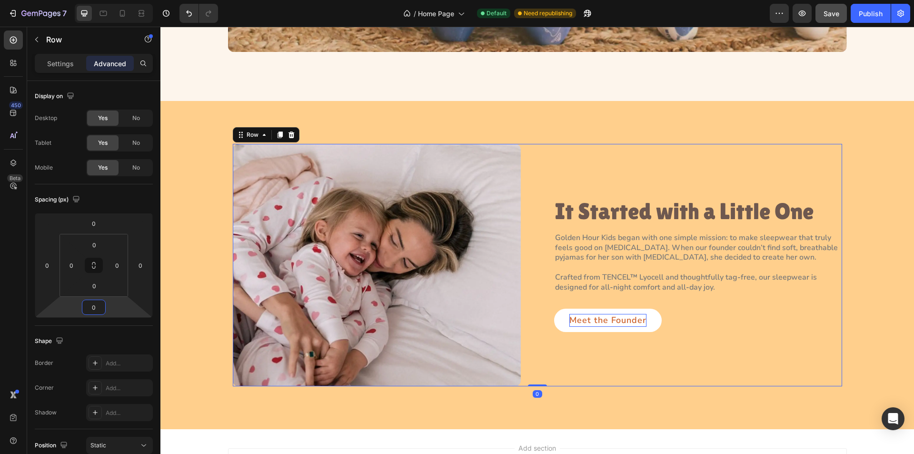
type input "0"
drag, startPoint x: 551, startPoint y: 323, endPoint x: 224, endPoint y: 321, distance: 327.0
click at [554, 323] on link "Meet the Founder" at bounding box center [608, 320] width 108 height 24
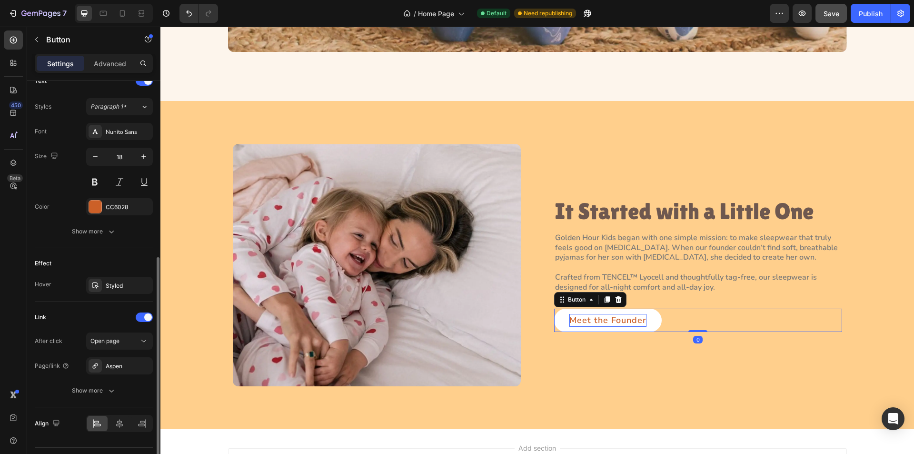
scroll to position [357, 0]
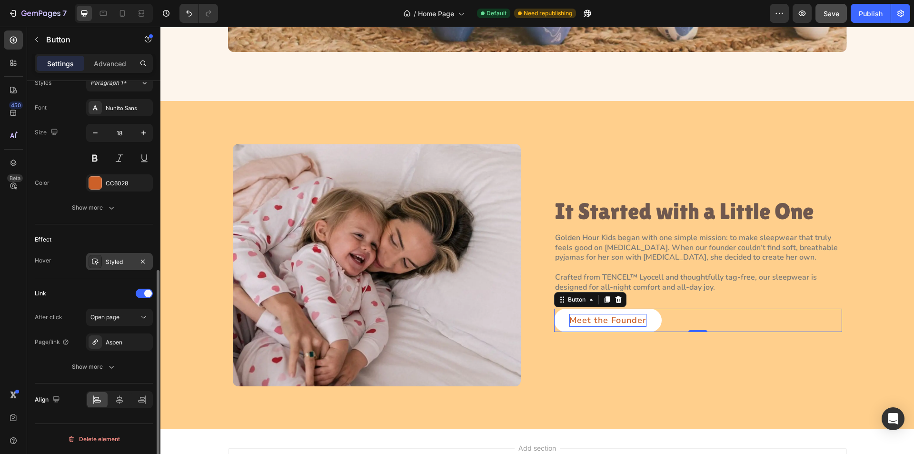
click at [91, 260] on icon at bounding box center [95, 261] width 8 height 8
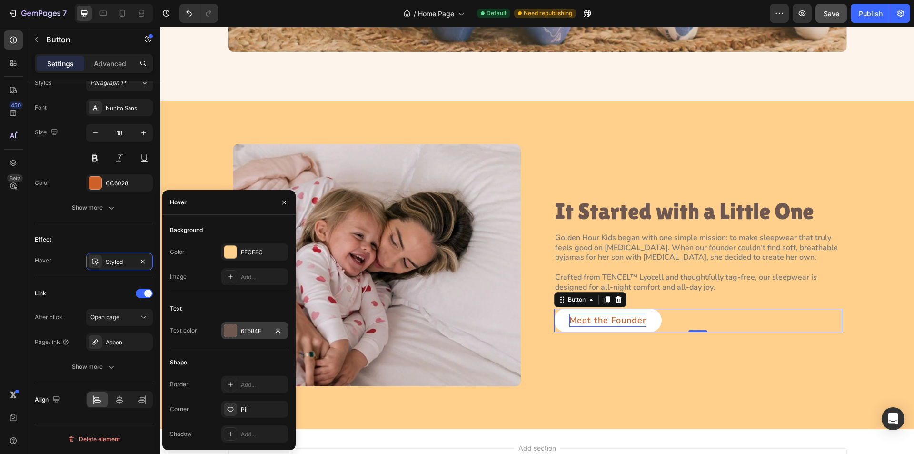
click at [229, 330] on div at bounding box center [230, 330] width 12 height 12
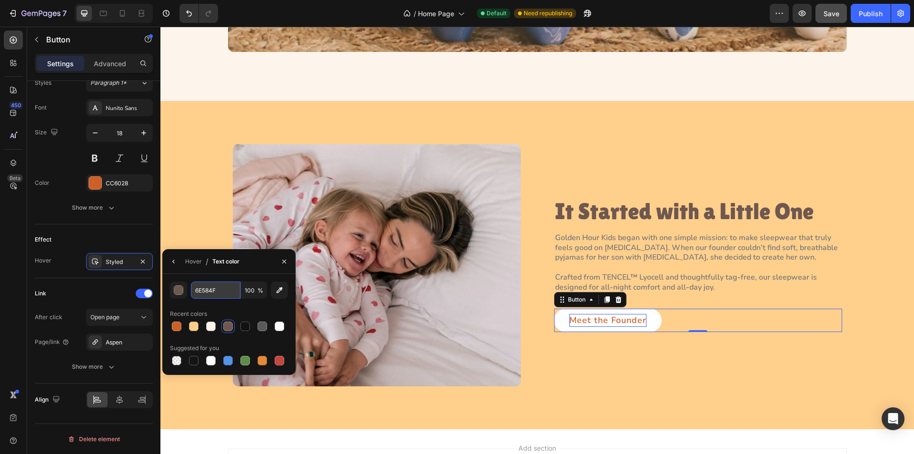
click at [219, 295] on input "6E584F" at bounding box center [216, 289] width 50 height 17
paste input "#CC6028"
click at [223, 301] on div "CC6028 100 % Recent colors Suggested for you" at bounding box center [229, 324] width 118 height 86
click at [176, 290] on div "button" at bounding box center [179, 291] width 10 height 10
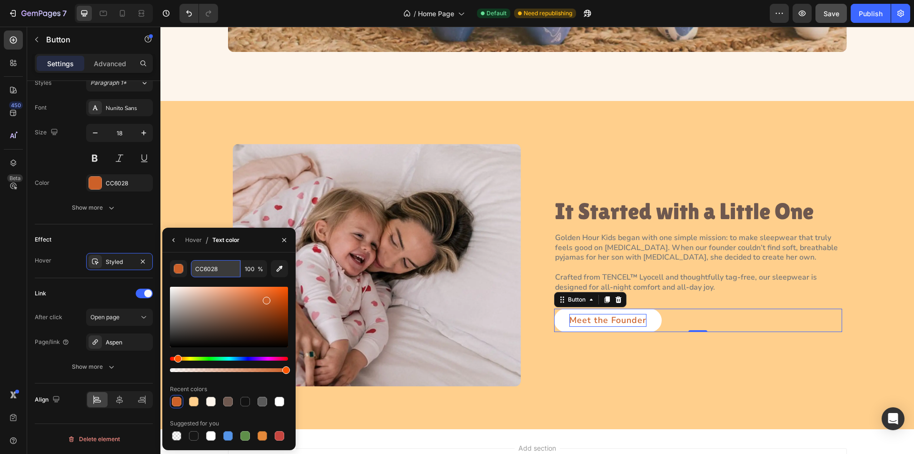
click at [221, 273] on input "CC6028" at bounding box center [216, 268] width 50 height 17
paste input "F9F7F5"
type input "F9F7F5"
click at [208, 282] on div "F9F7F5 100 % Recent colors Suggested for you" at bounding box center [229, 351] width 118 height 182
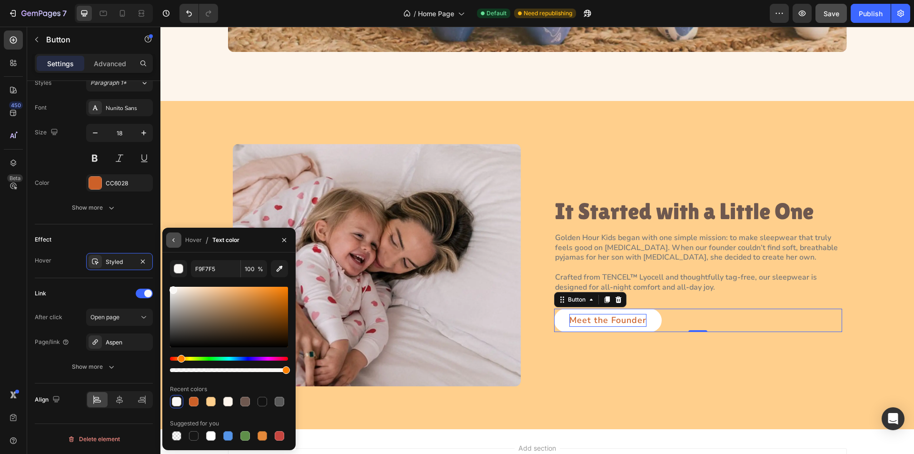
click at [170, 235] on button "button" at bounding box center [173, 239] width 15 height 15
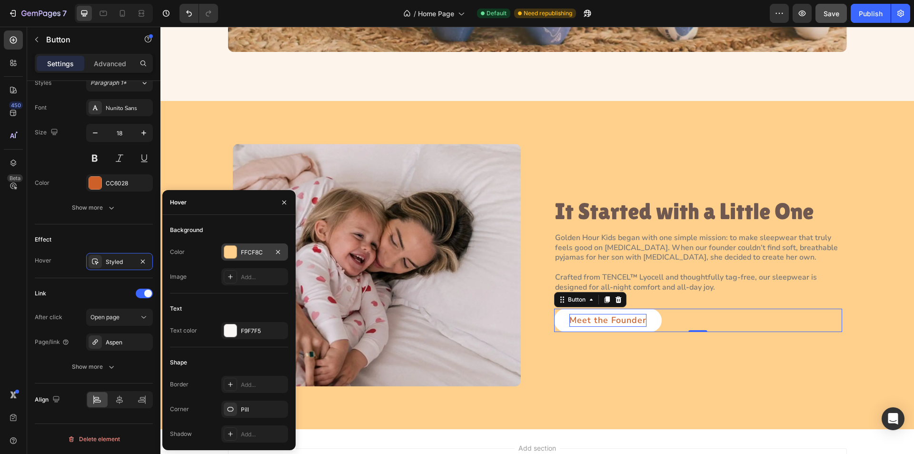
click at [227, 252] on div at bounding box center [230, 252] width 12 height 12
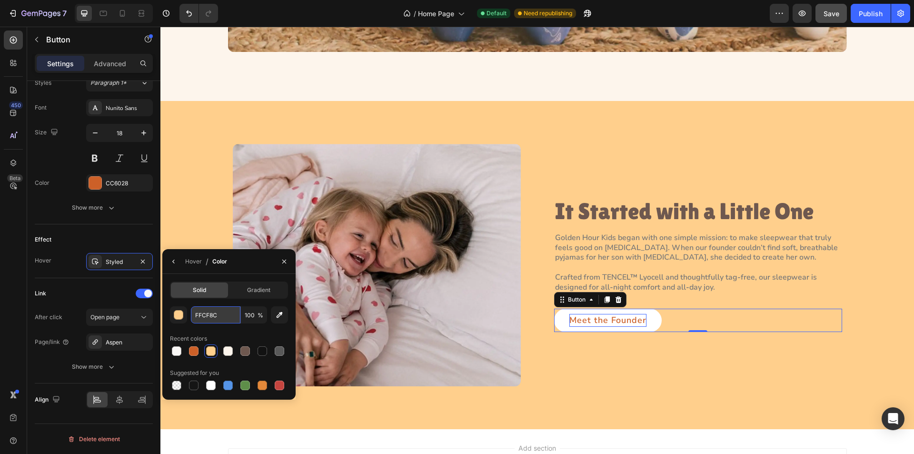
click at [220, 316] on input "FFCF8C" at bounding box center [216, 314] width 50 height 17
paste input "CC6028"
type input "CC6028"
click at [174, 328] on div "CC6028 100 % Recent colors Suggested for you" at bounding box center [229, 349] width 118 height 86
click at [175, 260] on icon "button" at bounding box center [174, 261] width 8 height 8
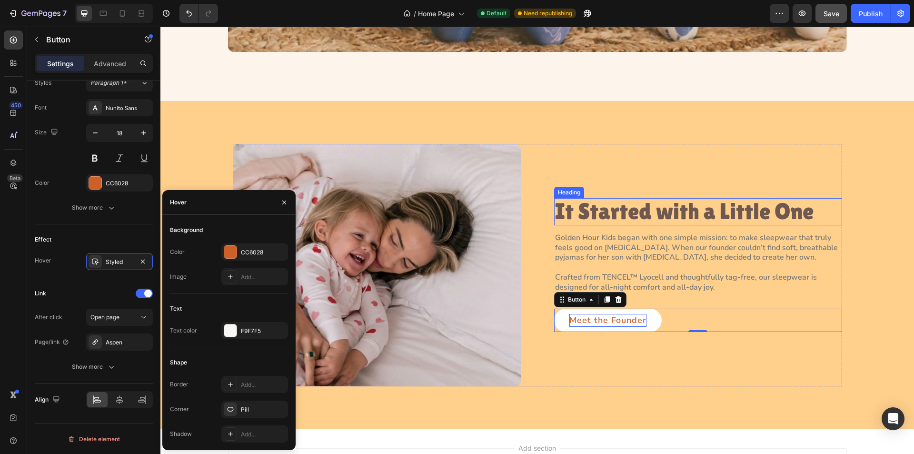
click at [684, 214] on h2 "It Started with a Little One" at bounding box center [698, 211] width 288 height 27
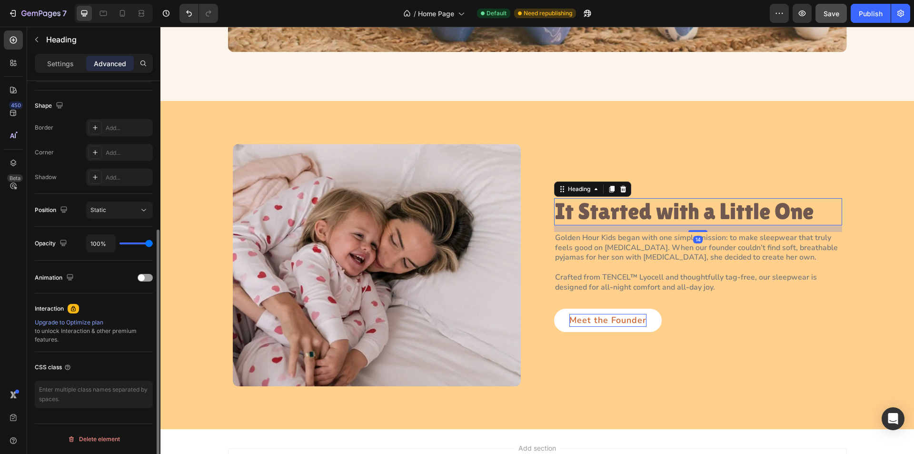
scroll to position [0, 0]
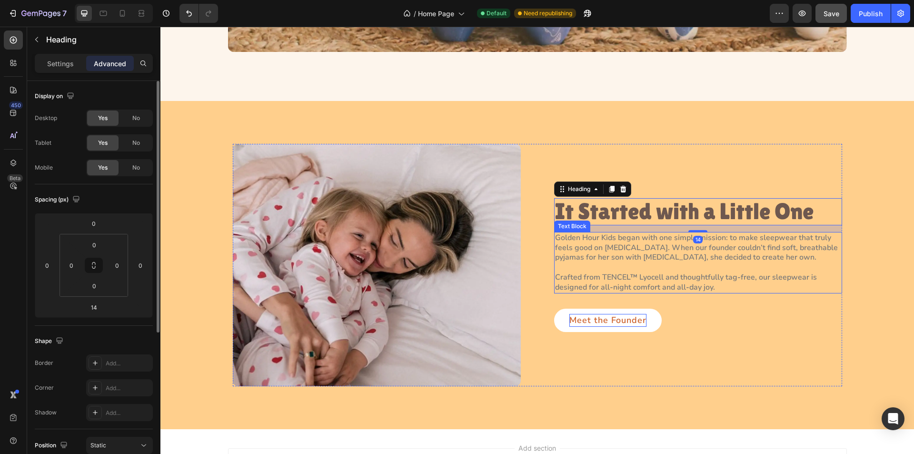
click at [650, 258] on p "Golden Hour Kids began with one simple mission: to make sleepwear that truly fe…" at bounding box center [698, 248] width 286 height 30
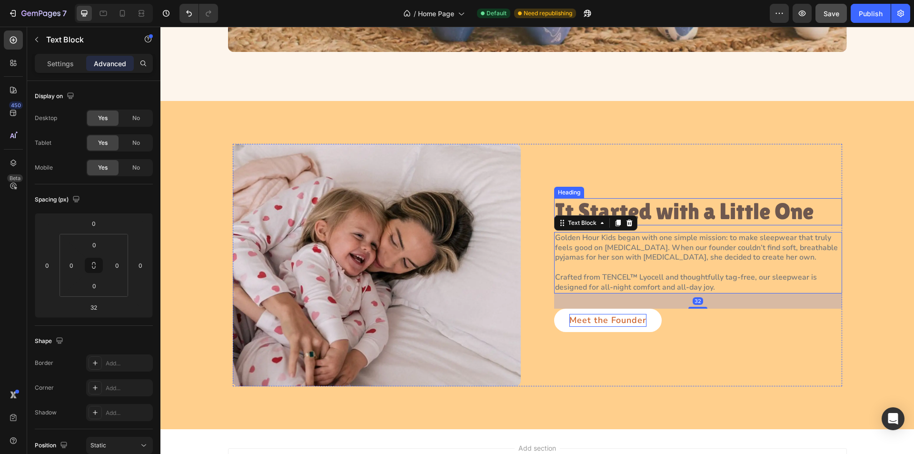
click at [675, 212] on h2 "It Started with a Little One" at bounding box center [698, 211] width 288 height 27
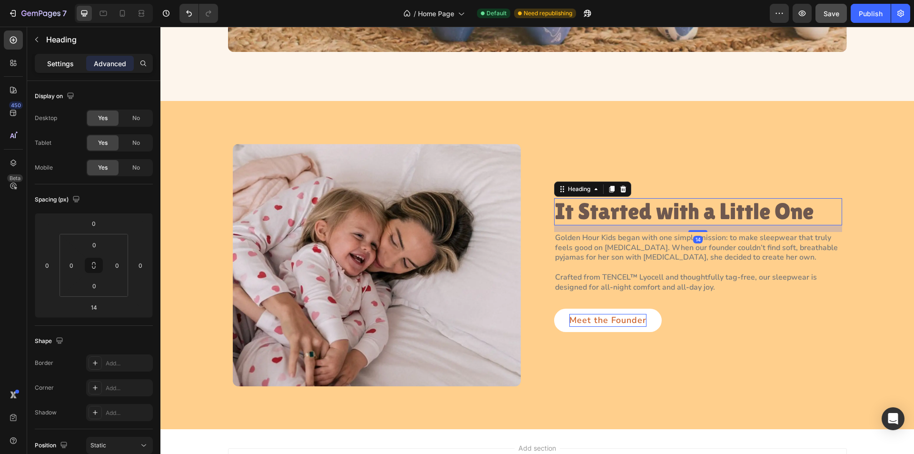
click at [59, 66] on p "Settings" at bounding box center [60, 64] width 27 height 10
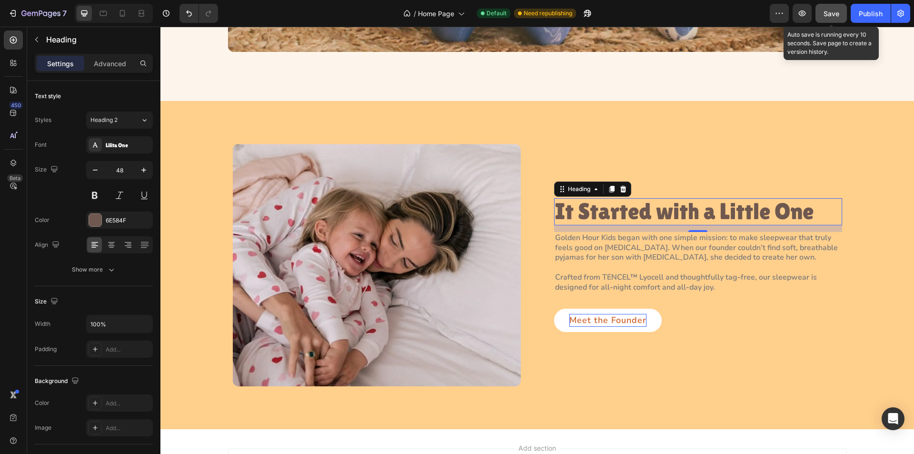
click at [831, 17] on span "Save" at bounding box center [831, 14] width 16 height 8
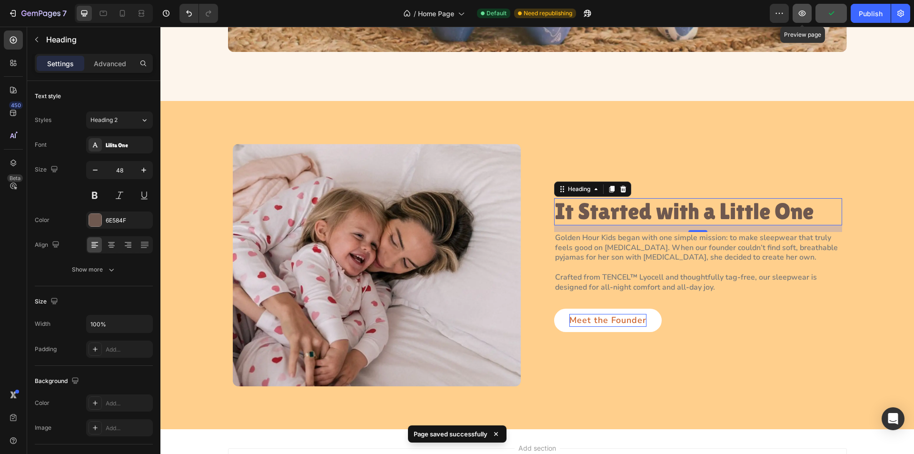
click at [798, 18] on icon "button" at bounding box center [802, 14] width 10 height 10
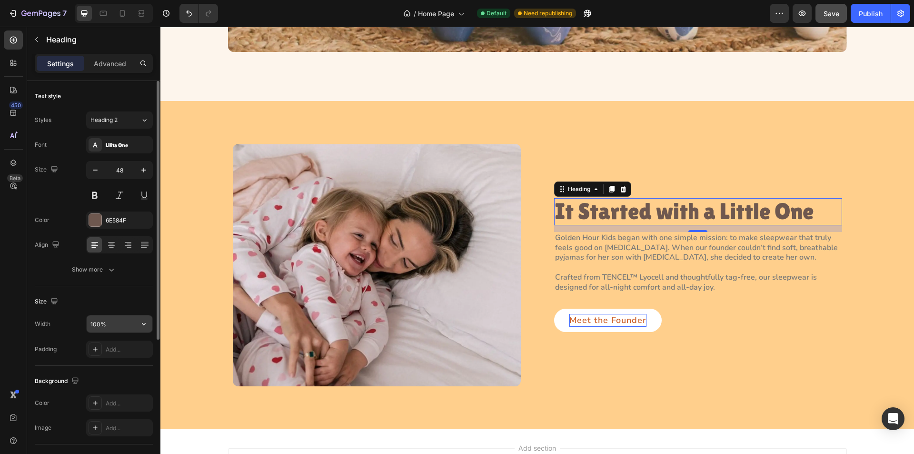
click at [115, 327] on input "100%" at bounding box center [120, 323] width 66 height 17
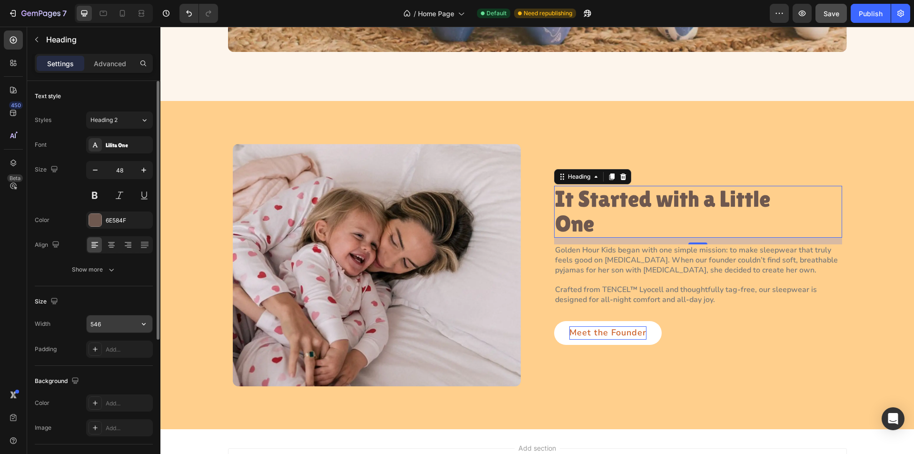
click at [105, 326] on input "546" at bounding box center [120, 323] width 66 height 17
click at [110, 321] on input "546" at bounding box center [120, 323] width 66 height 17
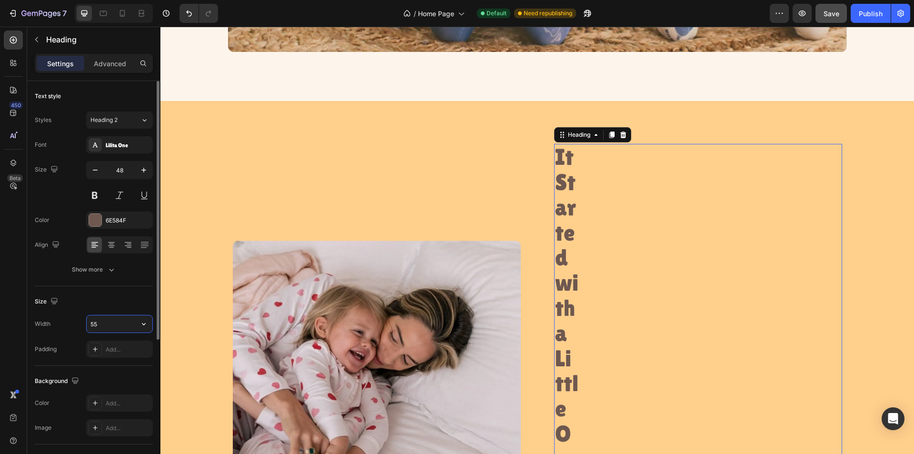
type input "550"
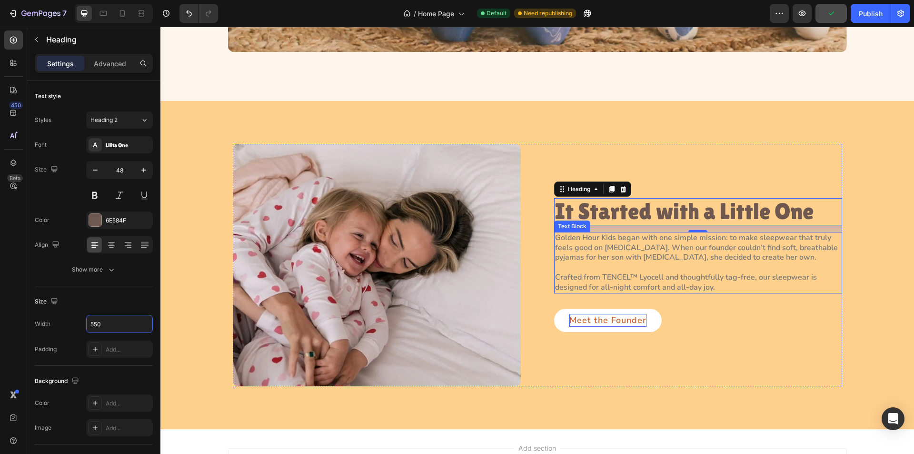
click at [654, 275] on p "Crafted from TENCEL™ Lyocell and thoughtfully tag-free, our sleepwear is design…" at bounding box center [698, 277] width 286 height 30
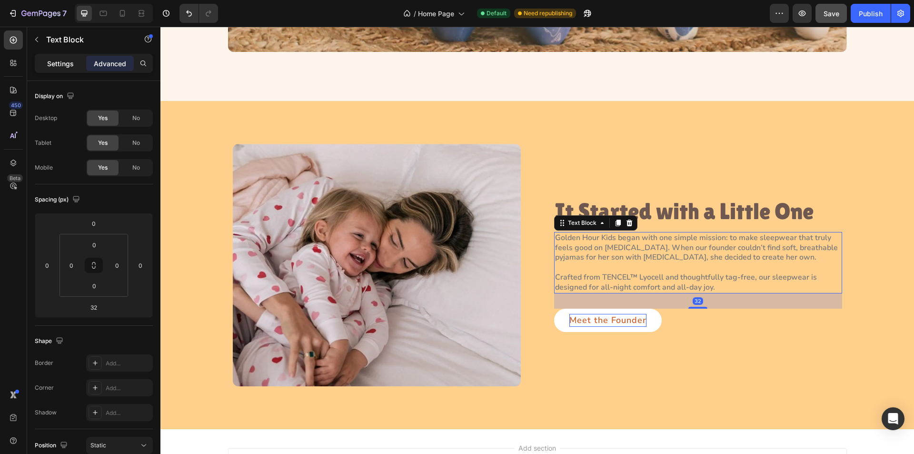
click at [60, 62] on p "Settings" at bounding box center [60, 64] width 27 height 10
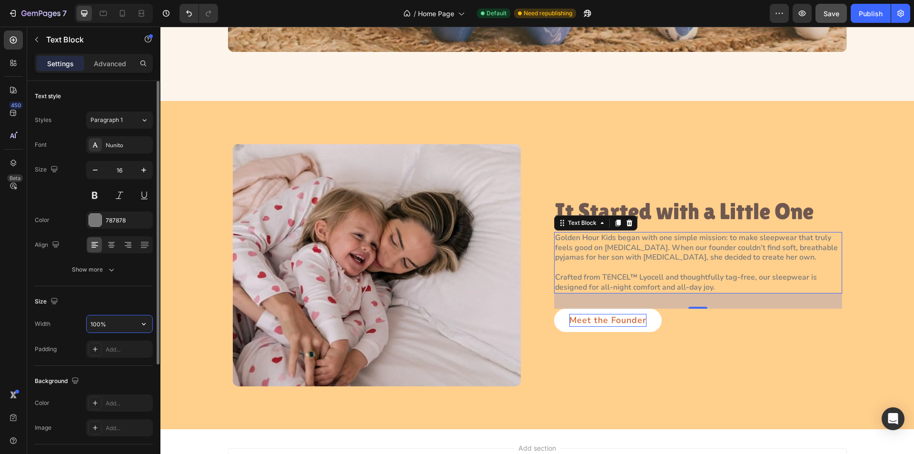
click at [119, 323] on input "100%" at bounding box center [120, 323] width 66 height 17
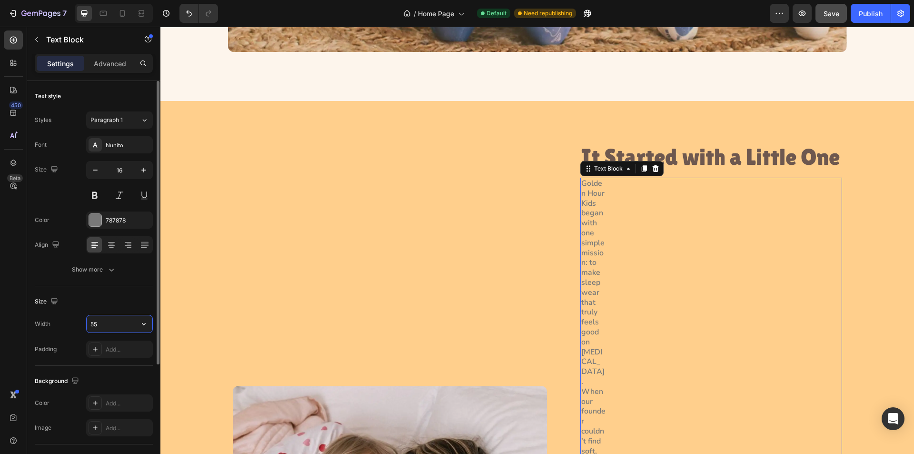
type input "550"
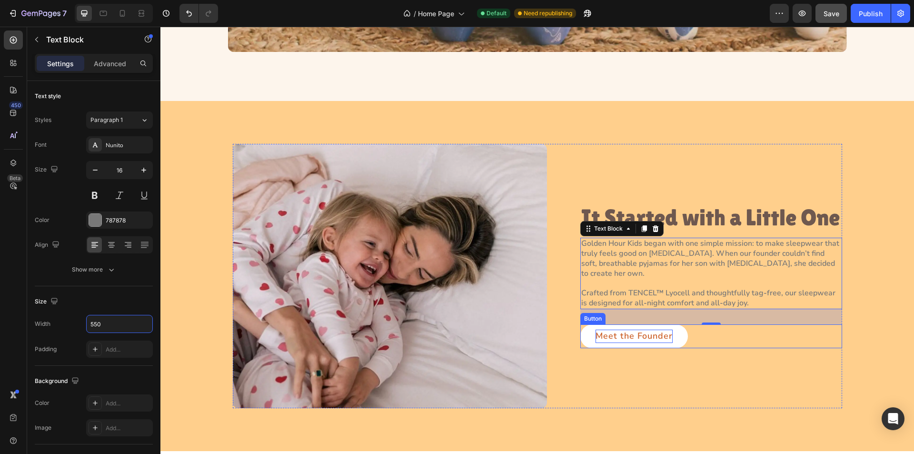
click at [732, 337] on div "Meet the Founder Button" at bounding box center [711, 336] width 262 height 24
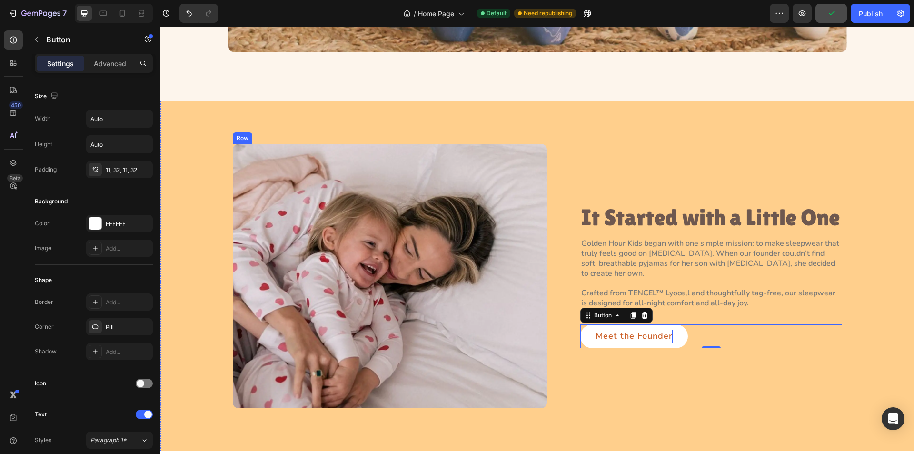
click at [560, 245] on div "Image It Started with a Little One Heading Golden Hour Kids began with one simp…" at bounding box center [537, 276] width 609 height 264
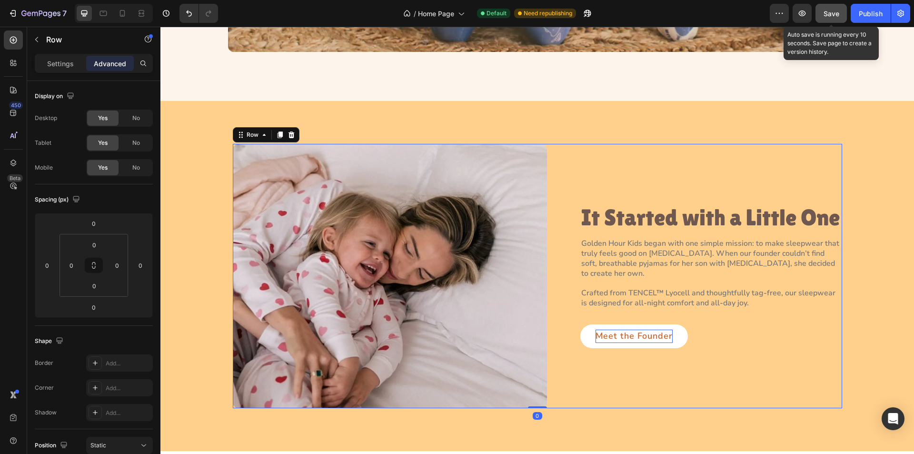
click at [831, 19] on button "Save" at bounding box center [830, 13] width 31 height 19
click at [567, 294] on div "Image It Started with a Little One Heading Golden Hour Kids began with one simp…" at bounding box center [537, 276] width 609 height 264
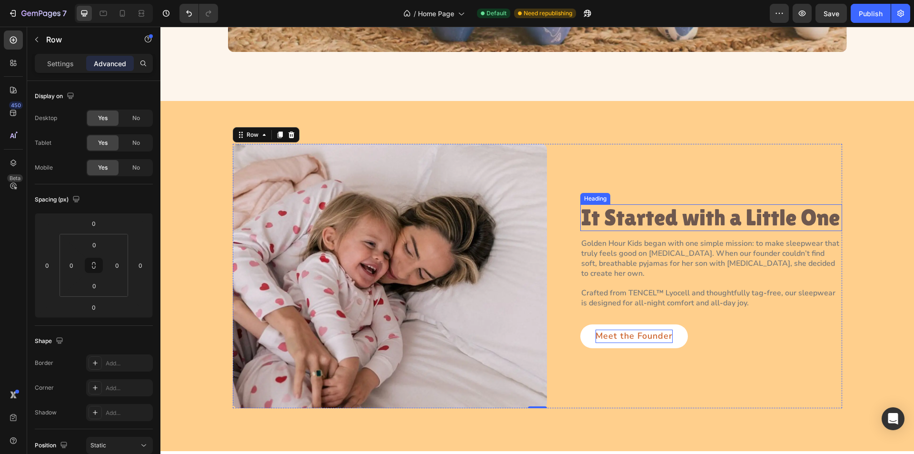
click at [591, 223] on h2 "It Started with a Little One" at bounding box center [711, 217] width 262 height 27
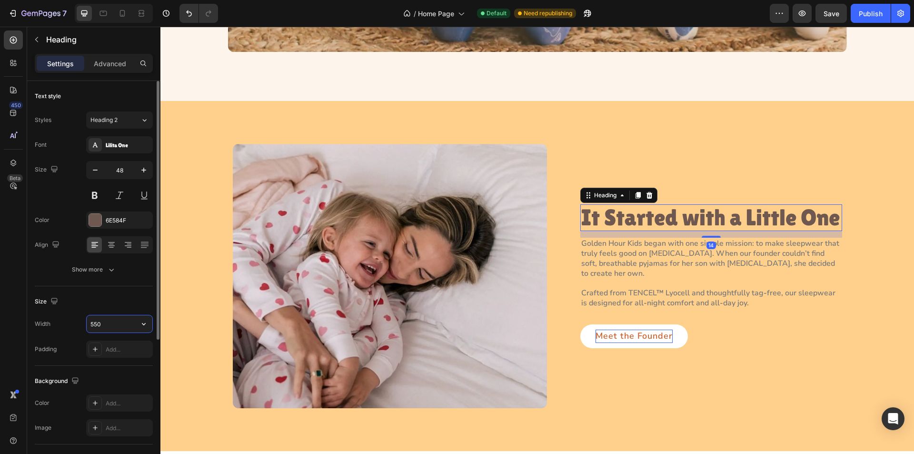
click at [119, 327] on input "550" at bounding box center [120, 323] width 66 height 17
click at [110, 325] on input "550" at bounding box center [120, 323] width 66 height 17
drag, startPoint x: 95, startPoint y: 323, endPoint x: 105, endPoint y: 323, distance: 10.0
click at [105, 323] on input "550" at bounding box center [120, 323] width 66 height 17
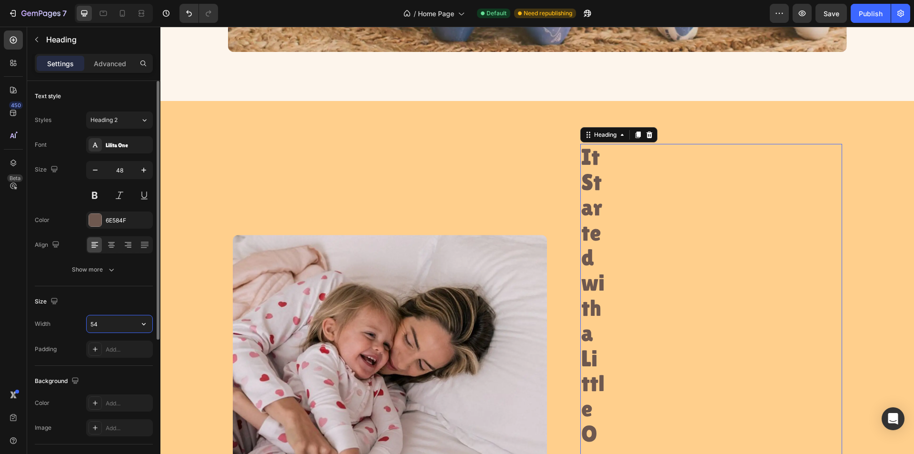
type input "548"
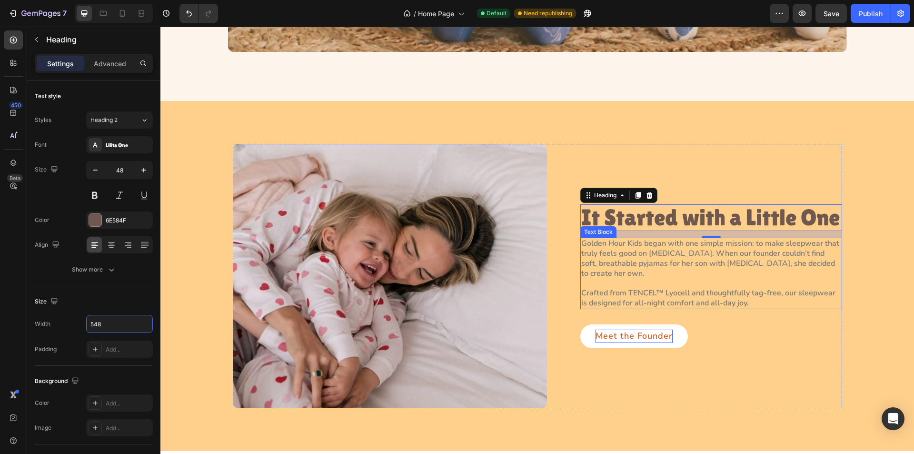
click at [646, 284] on p "Crafted from TENCEL™ Lyocell and thoughtfully tag-free, our sleepwear is design…" at bounding box center [711, 293] width 260 height 30
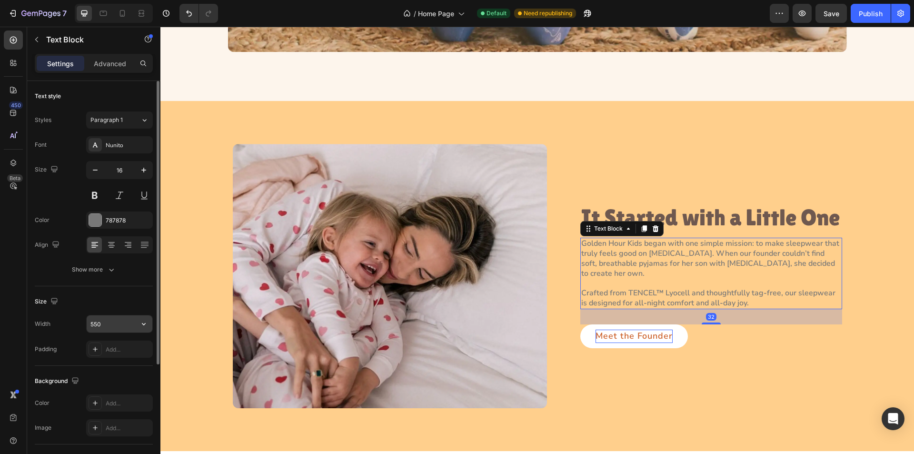
drag, startPoint x: 120, startPoint y: 323, endPoint x: 111, endPoint y: 323, distance: 9.0
click at [119, 323] on input "550" at bounding box center [120, 323] width 66 height 17
click at [109, 323] on input "550" at bounding box center [120, 323] width 66 height 17
drag, startPoint x: 93, startPoint y: 322, endPoint x: 115, endPoint y: 323, distance: 21.9
click at [115, 323] on input "550" at bounding box center [120, 323] width 66 height 17
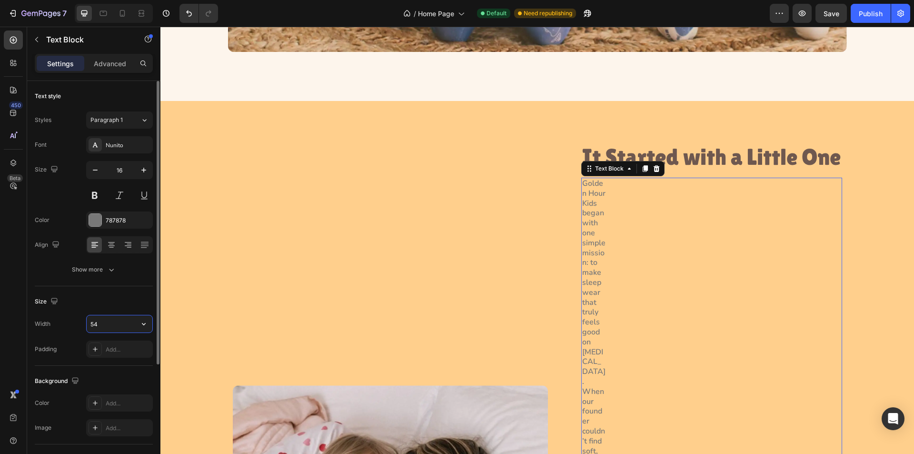
type input "548"
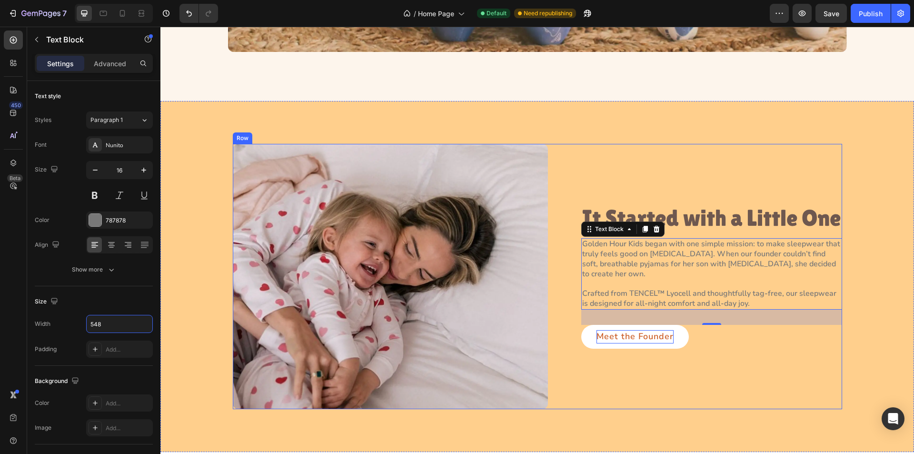
click at [560, 311] on div "Image It Started with a Little One Heading Golden Hour Kids began with one simp…" at bounding box center [537, 276] width 609 height 265
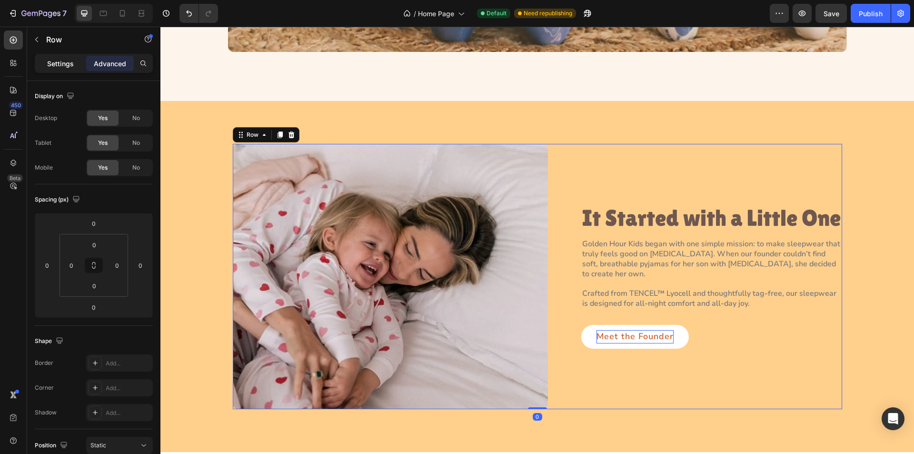
click at [53, 61] on p "Settings" at bounding box center [60, 64] width 27 height 10
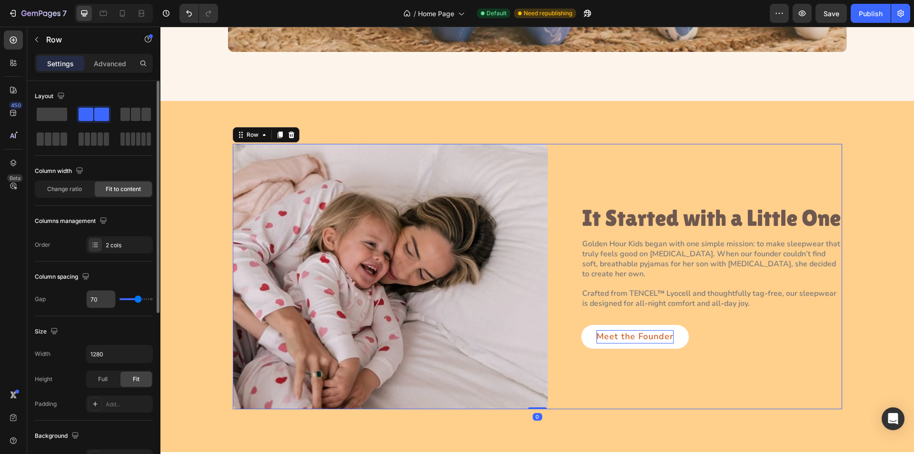
click at [103, 297] on input "70" at bounding box center [101, 298] width 29 height 17
type input "6"
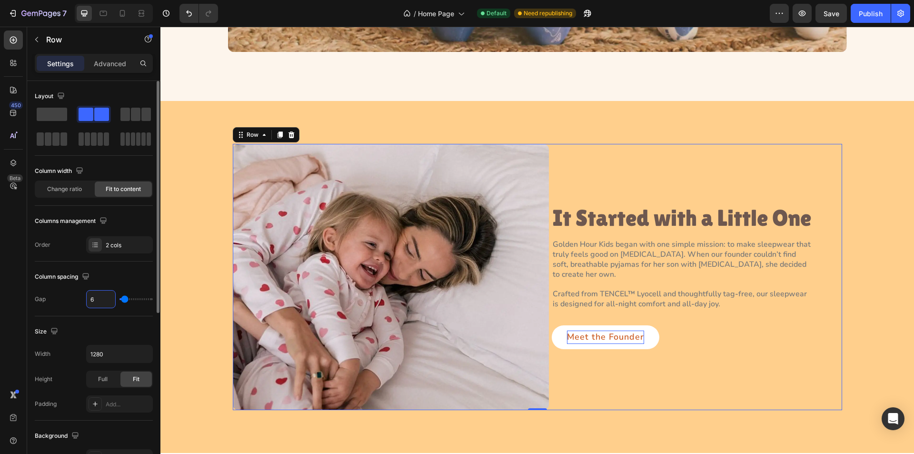
type input "68"
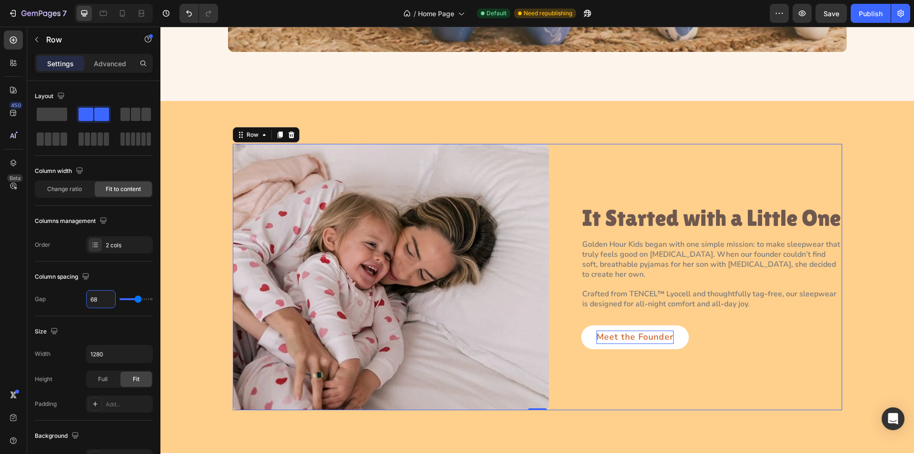
type input "68"
drag, startPoint x: 557, startPoint y: 247, endPoint x: 559, endPoint y: 242, distance: 5.1
click at [556, 246] on div "Image It Started with a Little One Heading Golden Hour Kids began with one simp…" at bounding box center [537, 277] width 609 height 266
click at [833, 19] on button "button" at bounding box center [830, 13] width 31 height 19
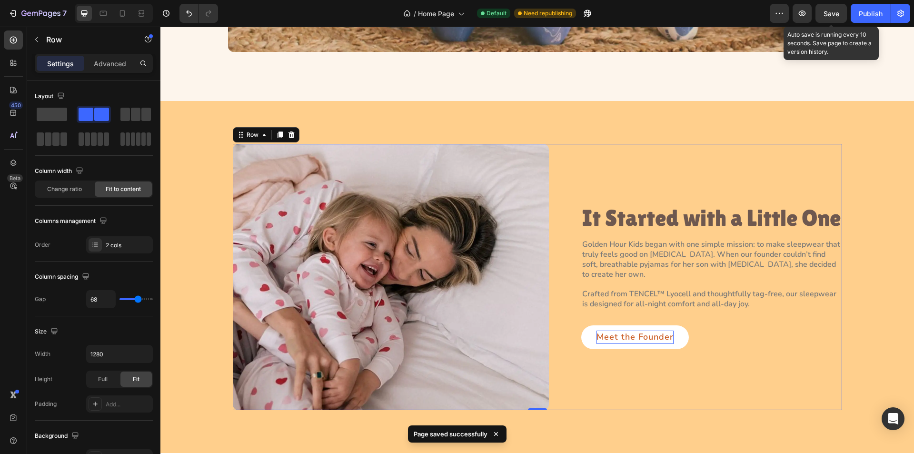
click at [833, 16] on span "Save" at bounding box center [831, 14] width 16 height 8
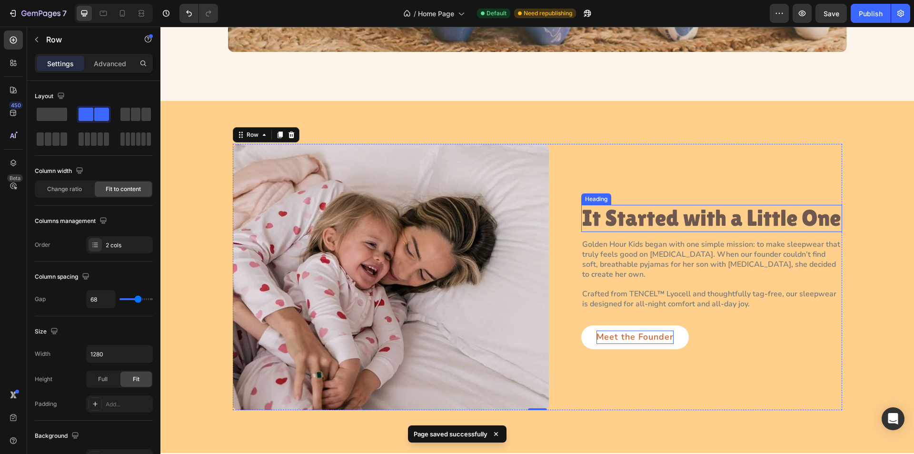
click at [616, 222] on h2 "It Started with a Little One" at bounding box center [711, 218] width 261 height 27
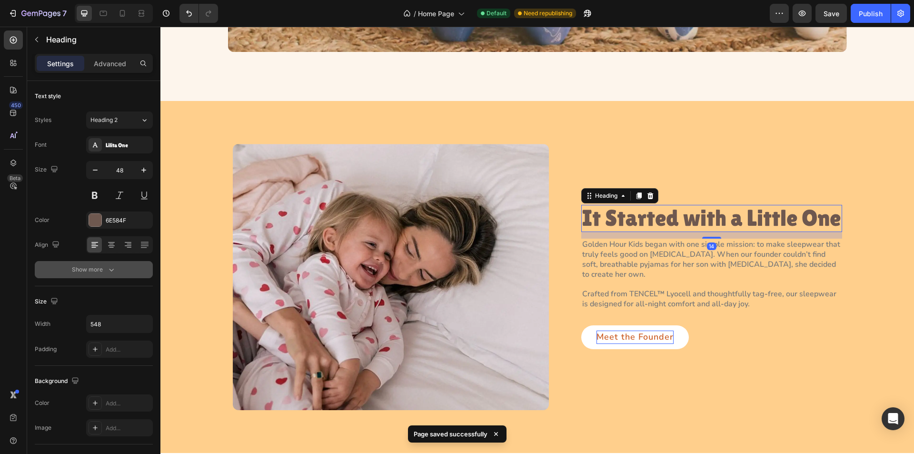
click at [116, 271] on button "Show more" at bounding box center [94, 269] width 118 height 17
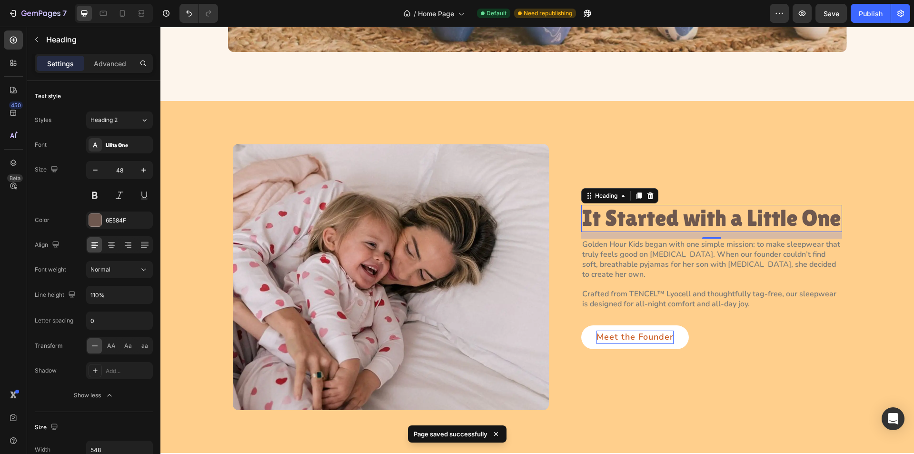
click at [98, 21] on div at bounding box center [114, 13] width 78 height 19
click at [99, 16] on icon at bounding box center [104, 14] width 10 height 10
type input "40"
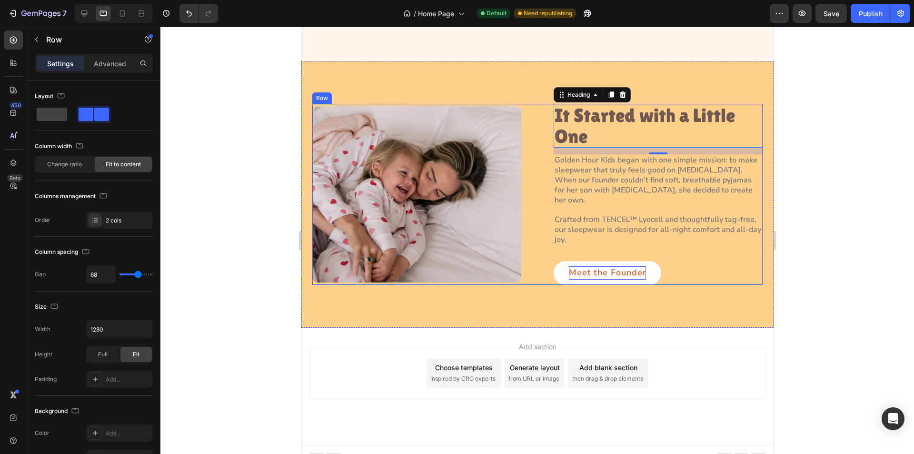
click at [536, 184] on div "Image It Started with a Little One Heading 14 Golden Hour Kids began with one s…" at bounding box center [537, 194] width 450 height 180
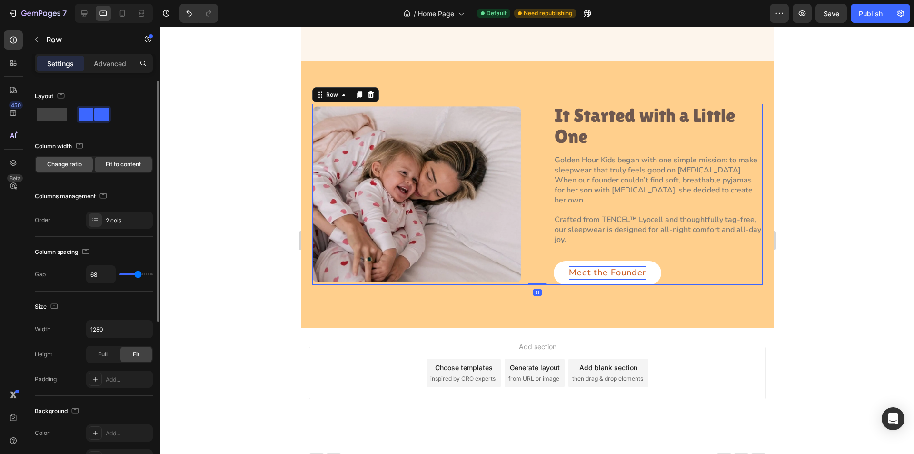
click at [76, 166] on span "Change ratio" at bounding box center [64, 164] width 35 height 9
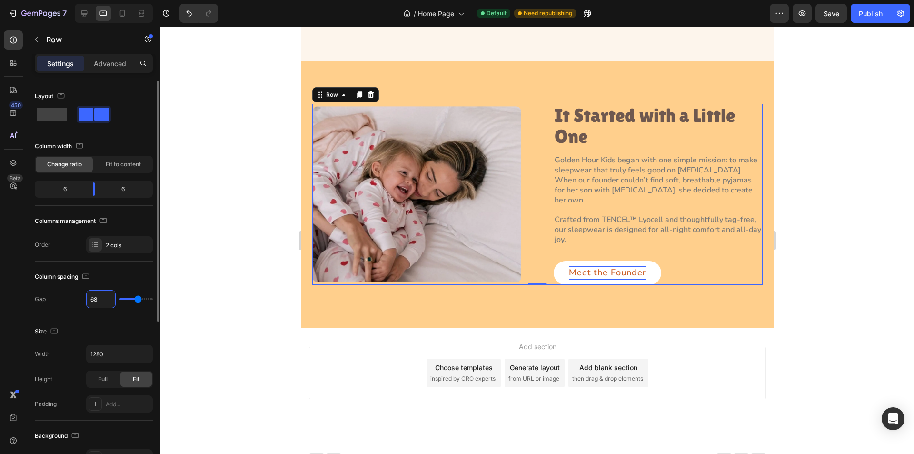
click at [103, 298] on input "68" at bounding box center [101, 298] width 29 height 17
type input "2"
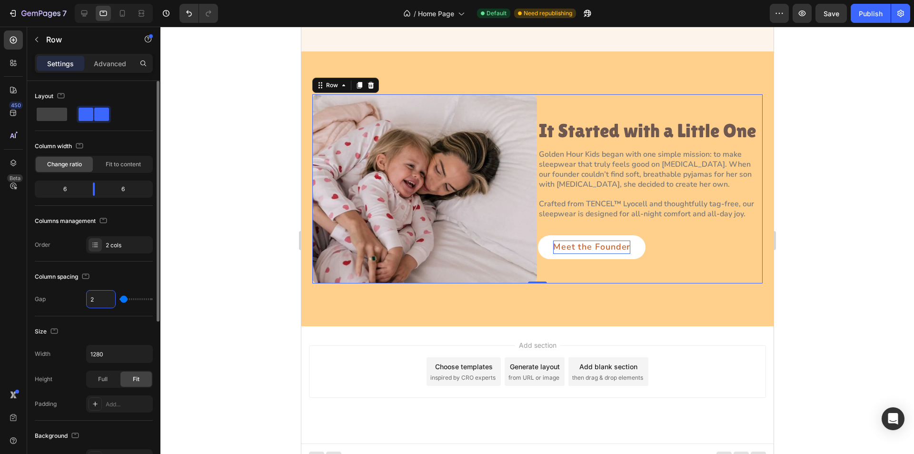
type input "23"
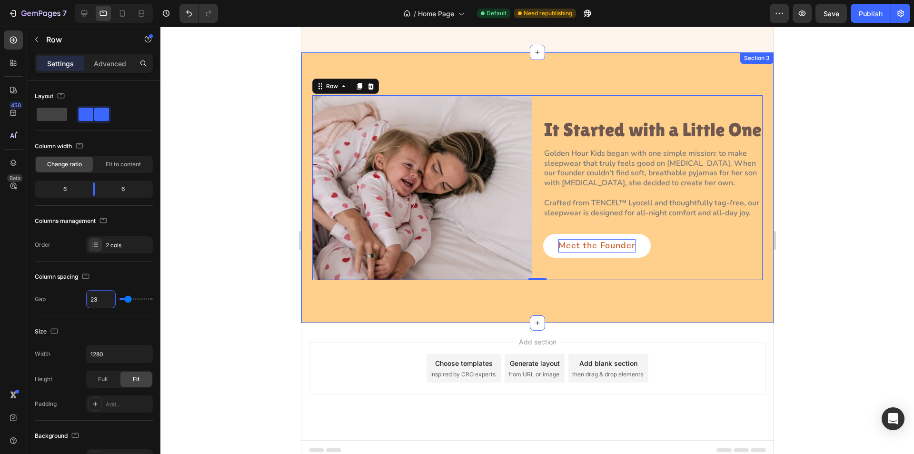
click at [307, 178] on div "Image It Started with a Little One Heading Golden Hour Kids began with one simp…" at bounding box center [537, 187] width 472 height 270
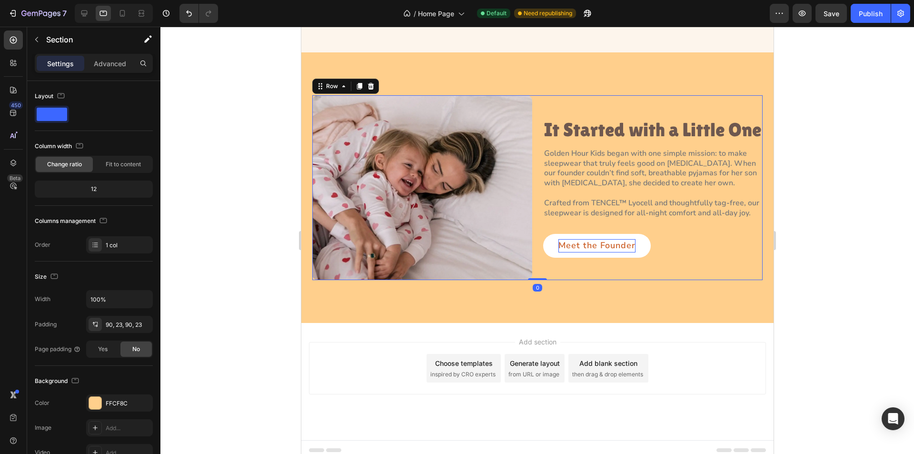
click at [534, 186] on div "Image It Started with a Little One Heading Golden Hour Kids began with one simp…" at bounding box center [537, 187] width 450 height 185
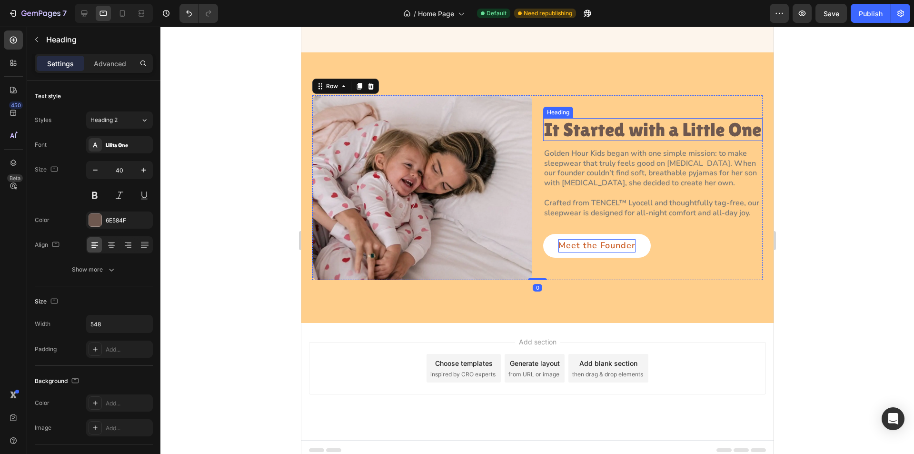
click at [596, 131] on h2 "It Started with a Little One" at bounding box center [653, 129] width 220 height 23
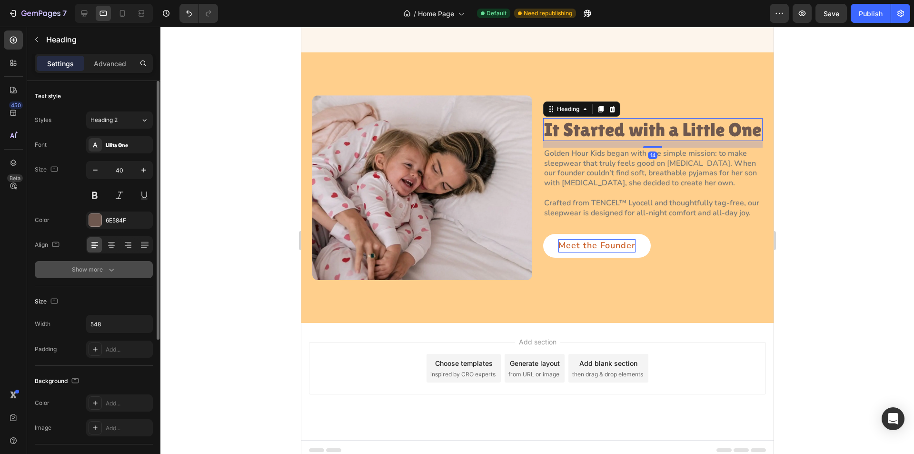
click at [108, 266] on icon "button" at bounding box center [112, 270] width 10 height 10
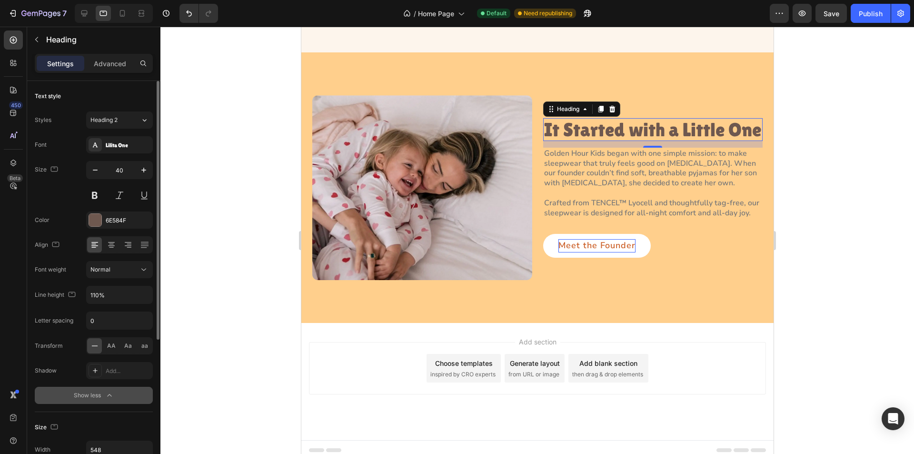
scroll to position [333, 0]
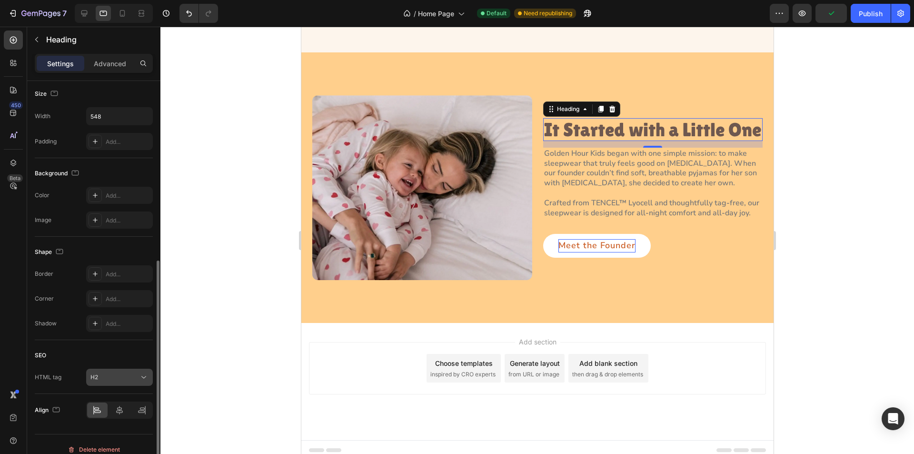
click at [141, 375] on icon at bounding box center [144, 377] width 10 height 10
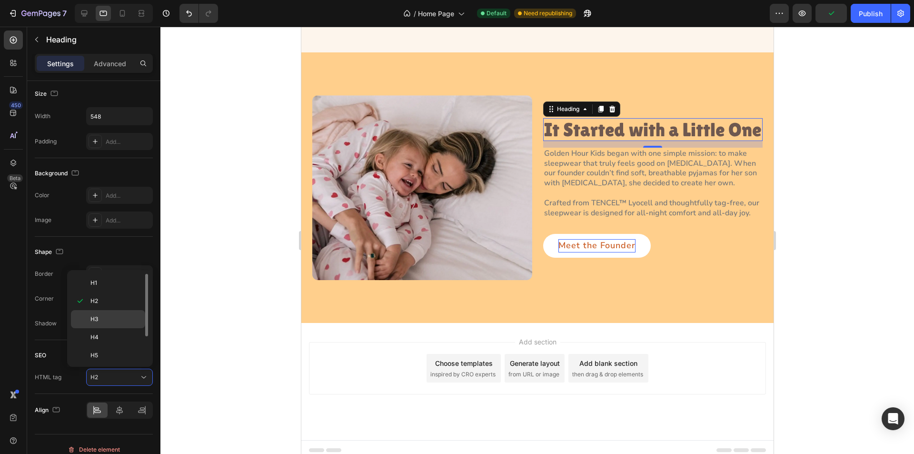
click at [119, 315] on p "H3" at bounding box center [115, 319] width 50 height 9
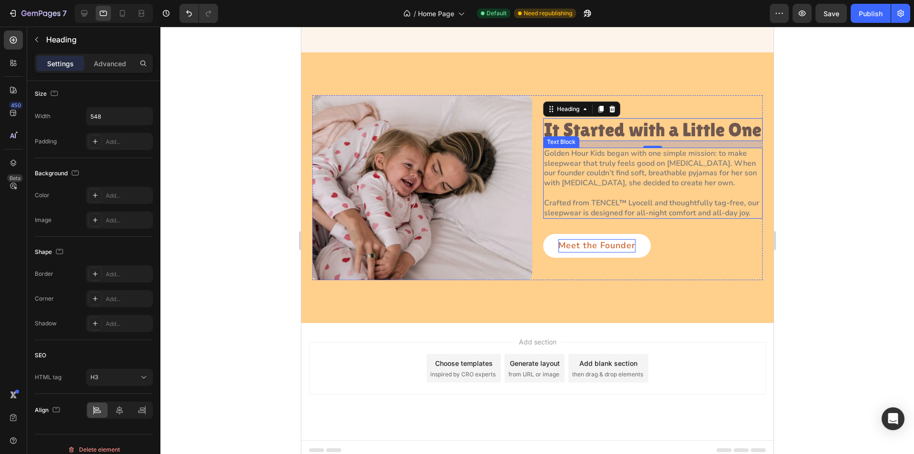
click at [599, 160] on p "Golden Hour Kids began with one simple mission: to make sleepwear that truly fe…" at bounding box center [653, 169] width 218 height 40
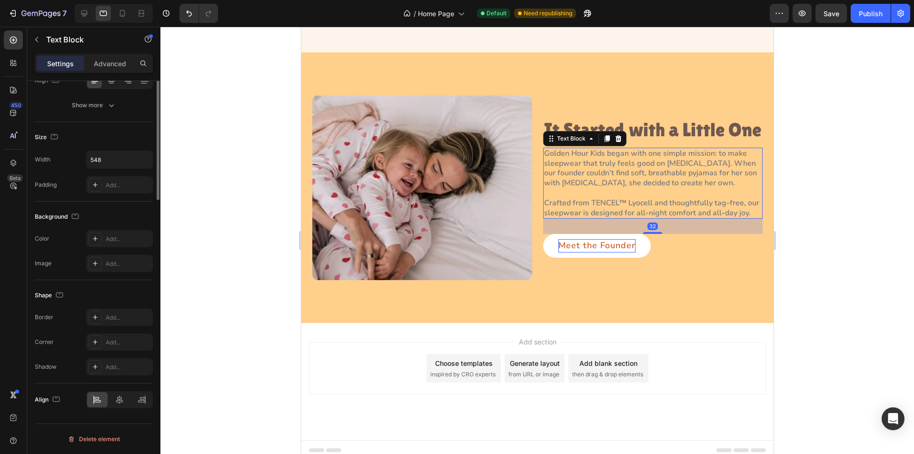
scroll to position [0, 0]
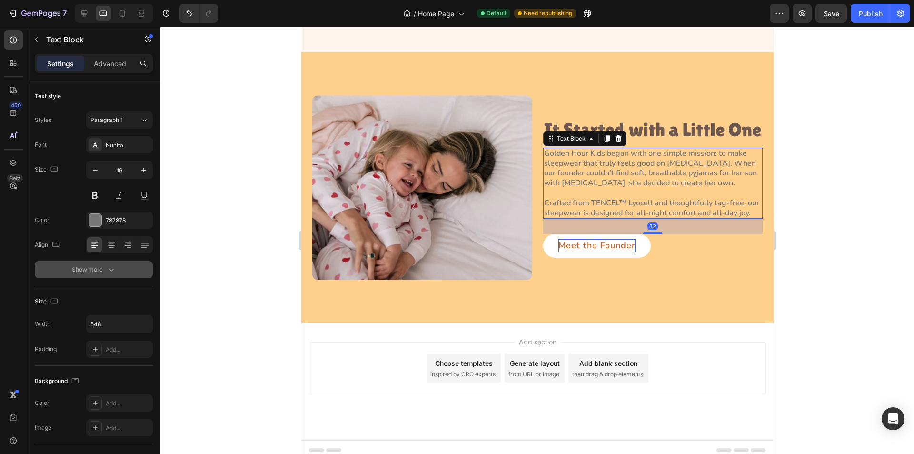
click at [115, 273] on icon "button" at bounding box center [112, 270] width 10 height 10
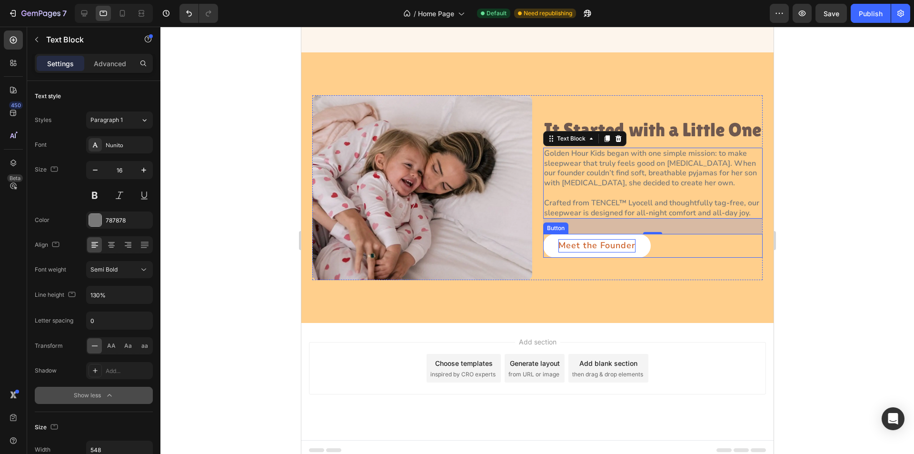
click at [690, 252] on div "Meet the Founder Button" at bounding box center [653, 246] width 220 height 24
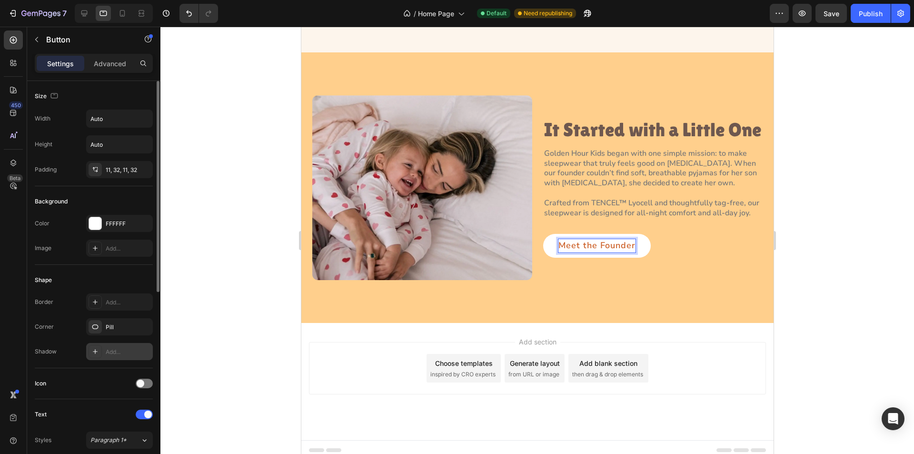
scroll to position [238, 0]
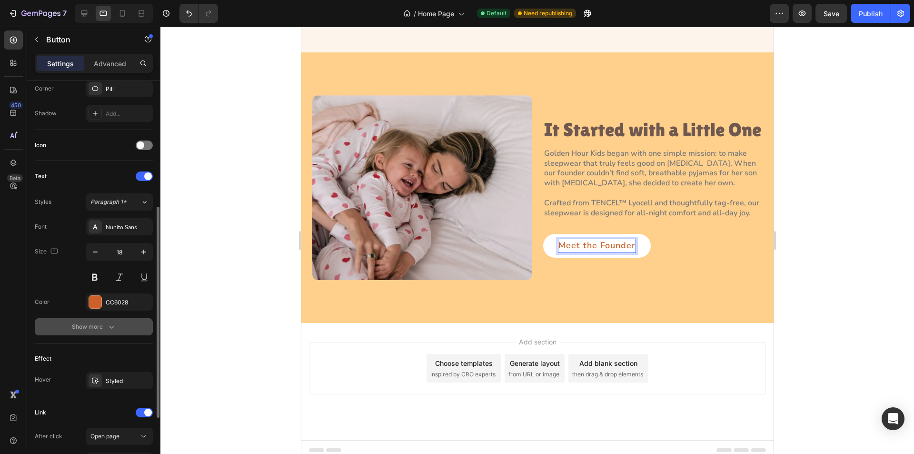
click at [118, 331] on button "Show more" at bounding box center [94, 326] width 118 height 17
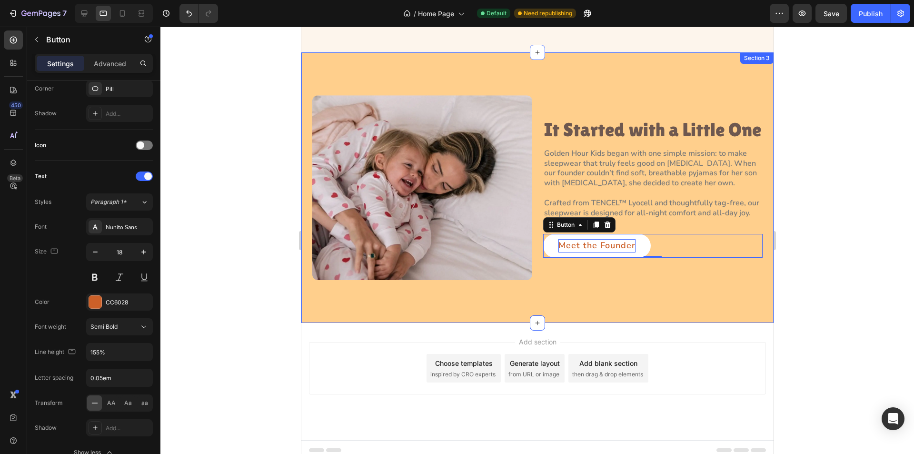
click at [615, 293] on div "Image It Started with a Little One Heading Golden Hour Kids began with one simp…" at bounding box center [537, 187] width 472 height 270
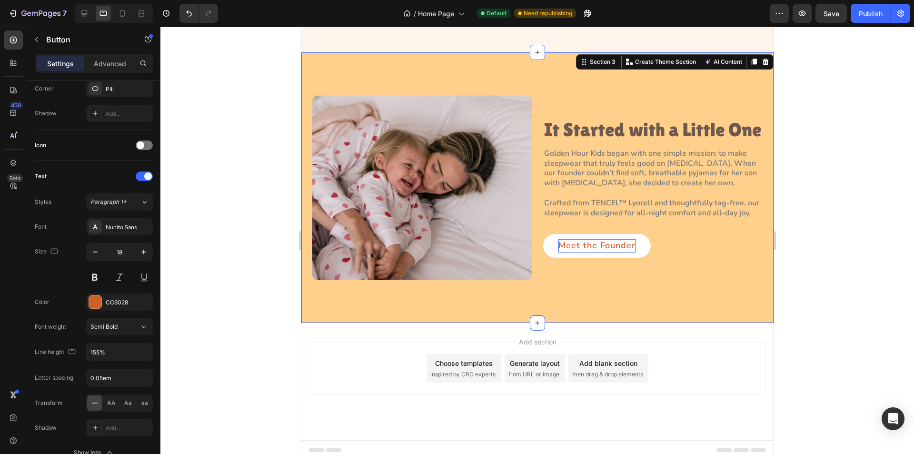
scroll to position [0, 0]
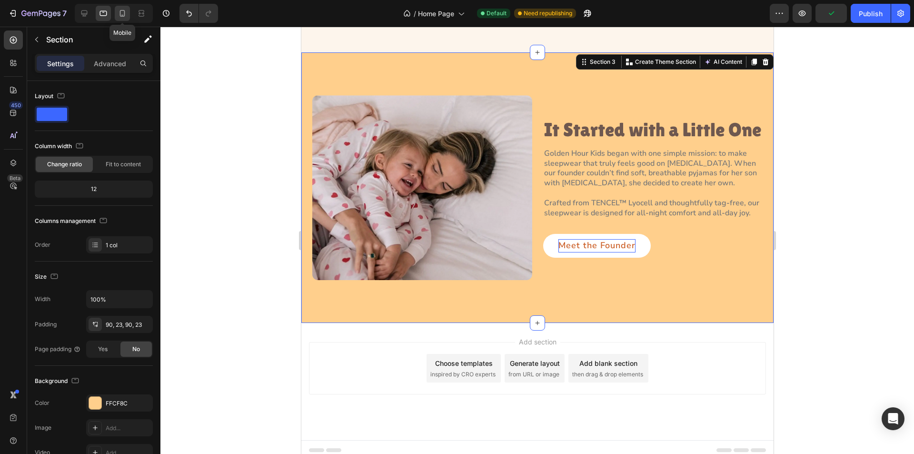
click at [122, 14] on icon at bounding box center [123, 14] width 10 height 10
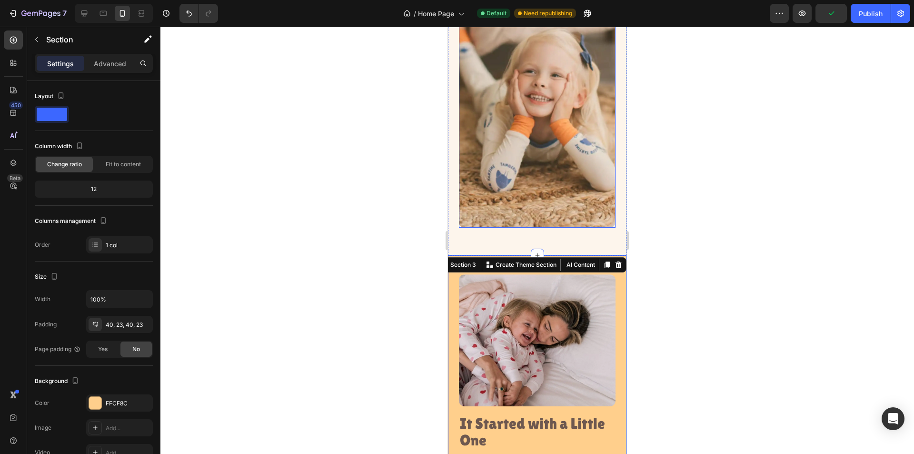
scroll to position [546, 0]
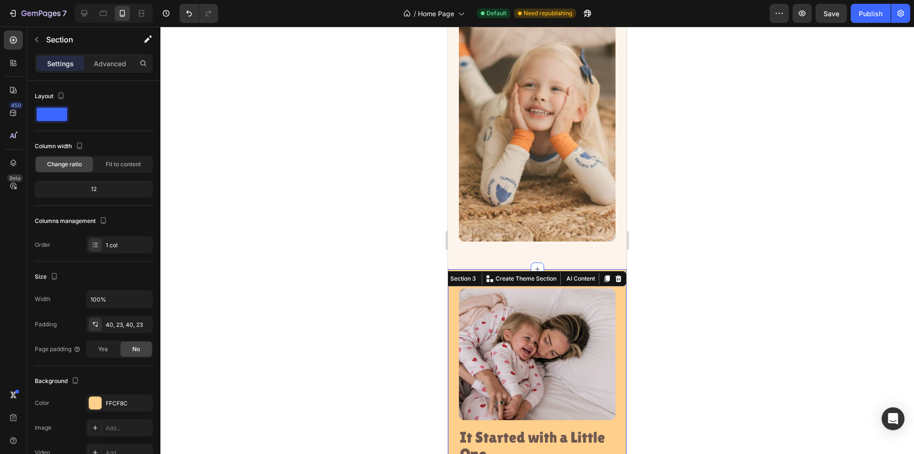
click at [452, 306] on div "Image It Started with a Little One Heading Golden Hour Kids began with one simp…" at bounding box center [537, 453] width 178 height 369
click at [105, 59] on p "Advanced" at bounding box center [110, 64] width 32 height 10
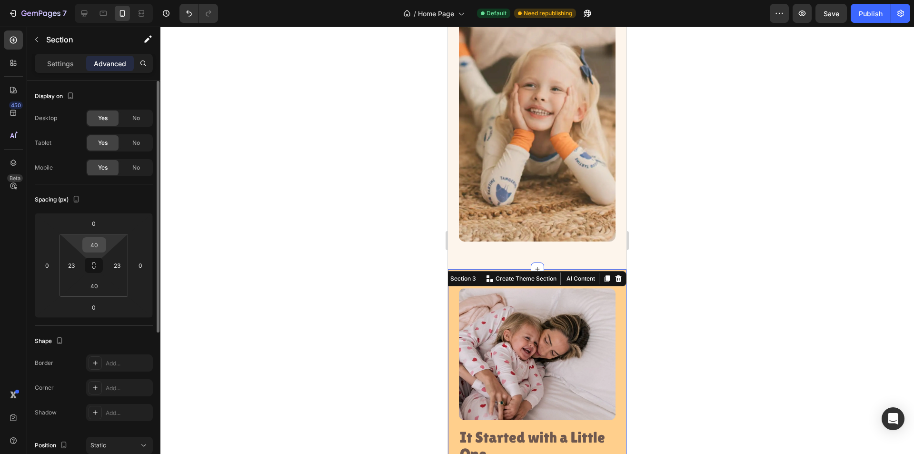
click at [101, 247] on input "40" at bounding box center [94, 245] width 19 height 14
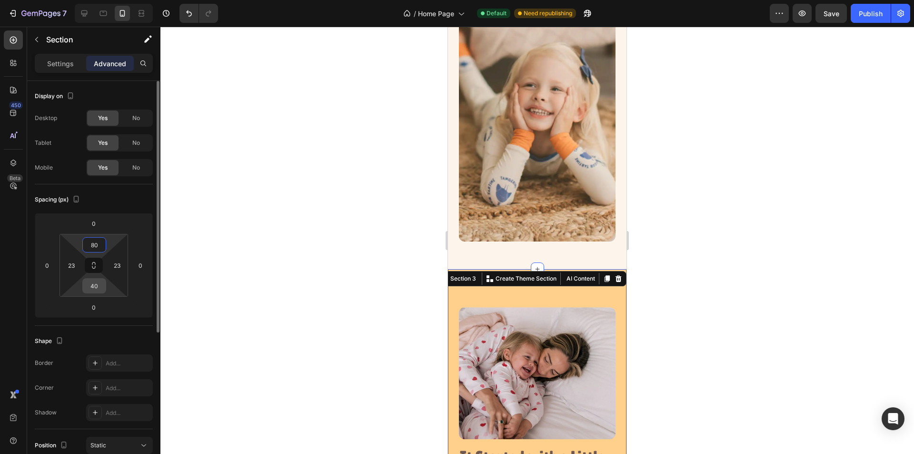
type input "80"
click at [97, 286] on input "40" at bounding box center [94, 285] width 19 height 14
type input "80"
click at [833, 170] on div at bounding box center [536, 240] width 753 height 427
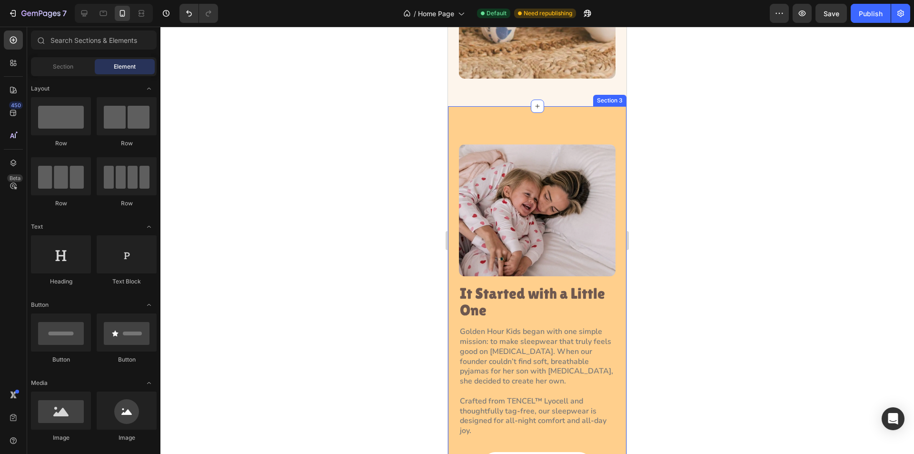
scroll to position [832, 0]
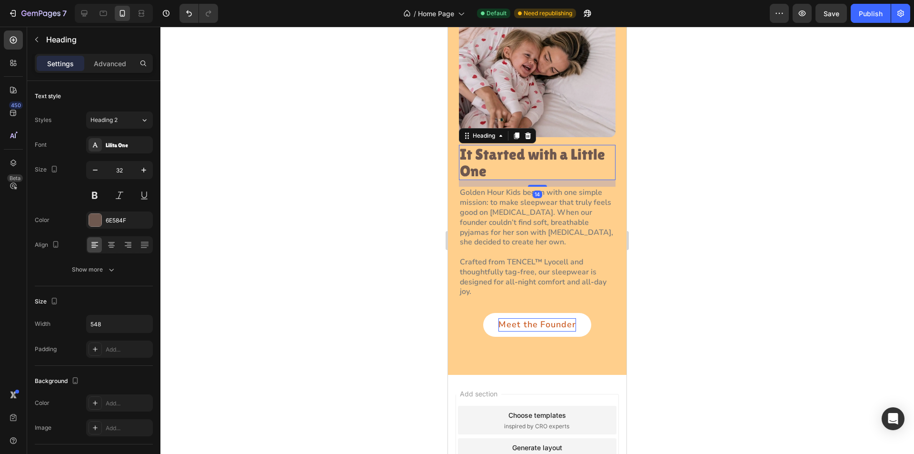
click at [511, 146] on h3 "It Started with a Little One" at bounding box center [537, 162] width 157 height 35
click at [551, 118] on img at bounding box center [537, 71] width 157 height 132
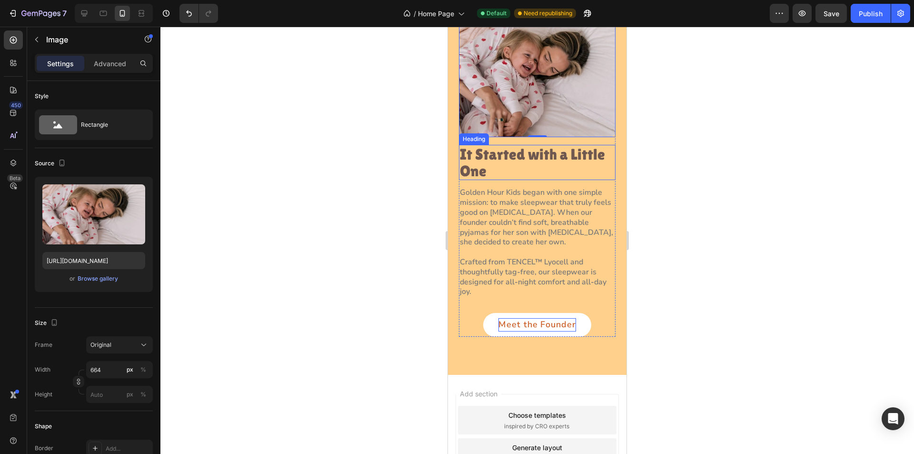
drag, startPoint x: 499, startPoint y: 154, endPoint x: 463, endPoint y: 159, distance: 36.5
click at [499, 154] on h3 "It Started with a Little One" at bounding box center [537, 162] width 157 height 35
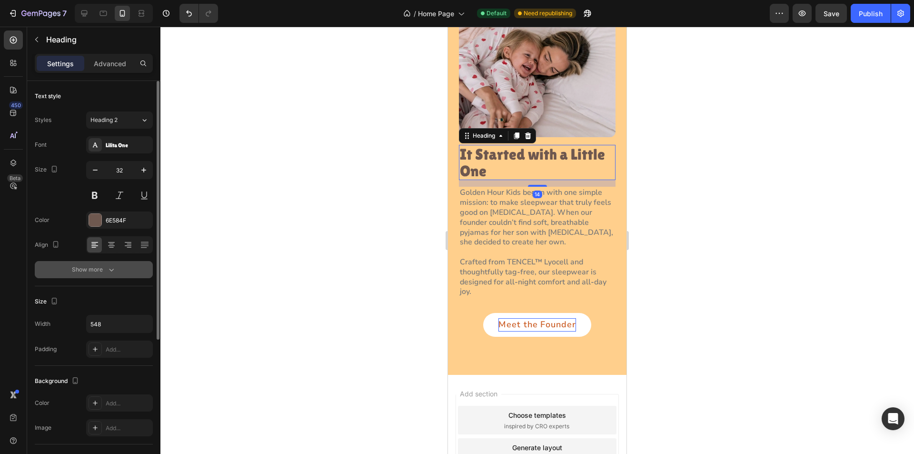
click at [119, 262] on button "Show more" at bounding box center [94, 269] width 118 height 17
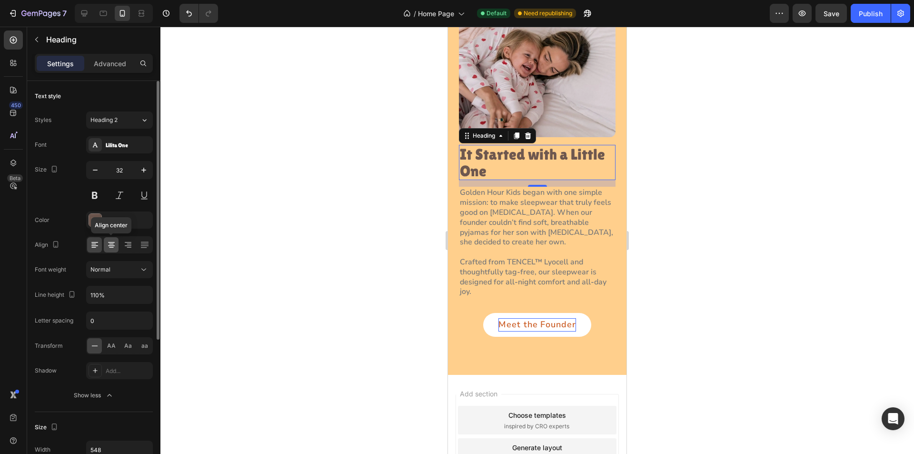
click at [113, 242] on icon at bounding box center [111, 242] width 7 height 1
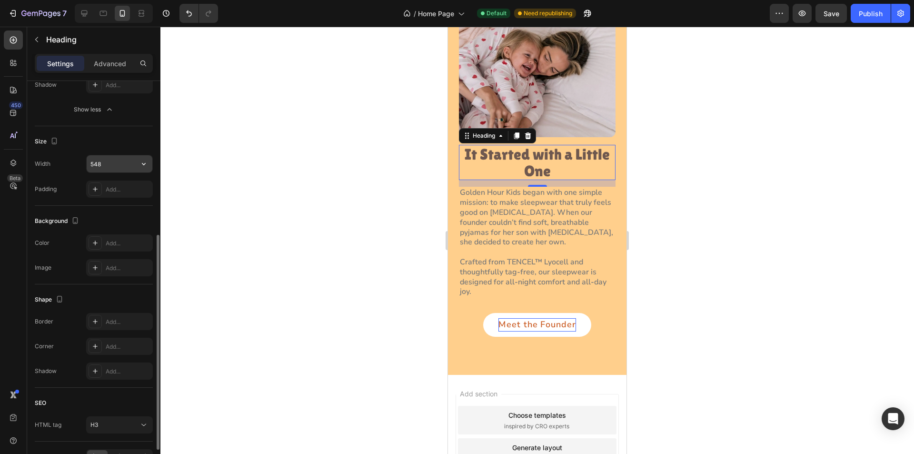
click at [142, 161] on icon "button" at bounding box center [144, 164] width 10 height 10
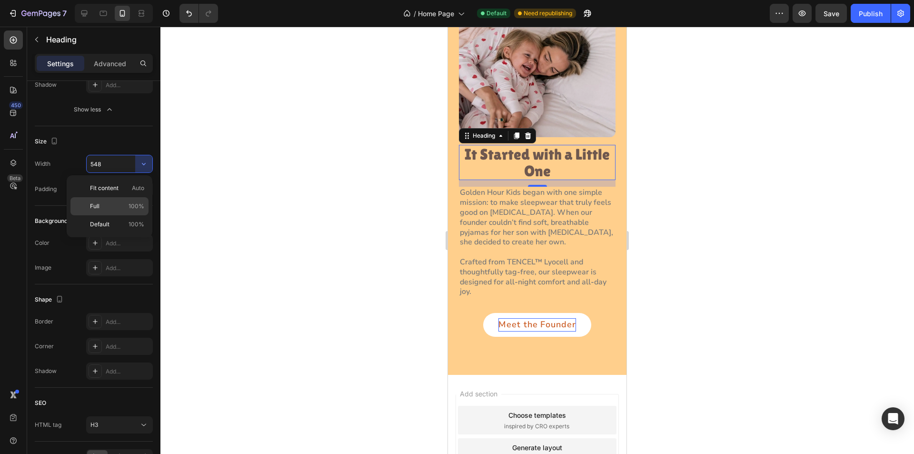
click at [125, 203] on p "Full 100%" at bounding box center [117, 206] width 54 height 9
type input "100%"
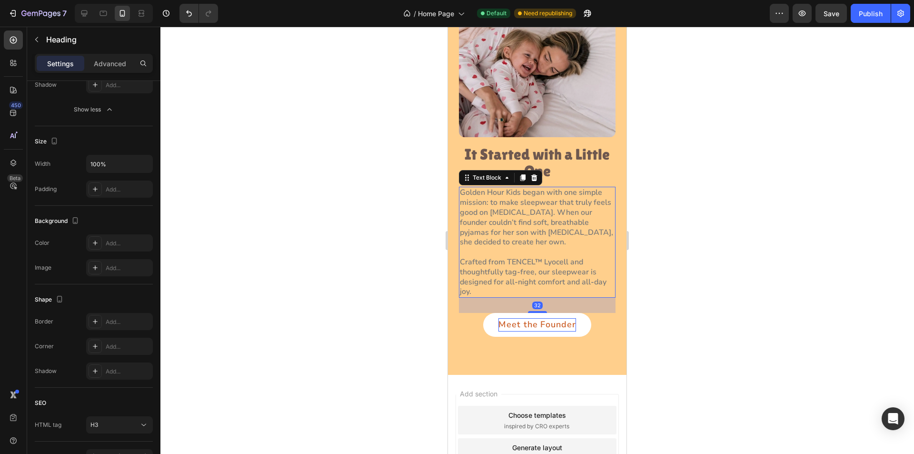
click at [498, 212] on p "Golden Hour Kids began with one simple mission: to make sleepwear that truly fe…" at bounding box center [537, 217] width 155 height 59
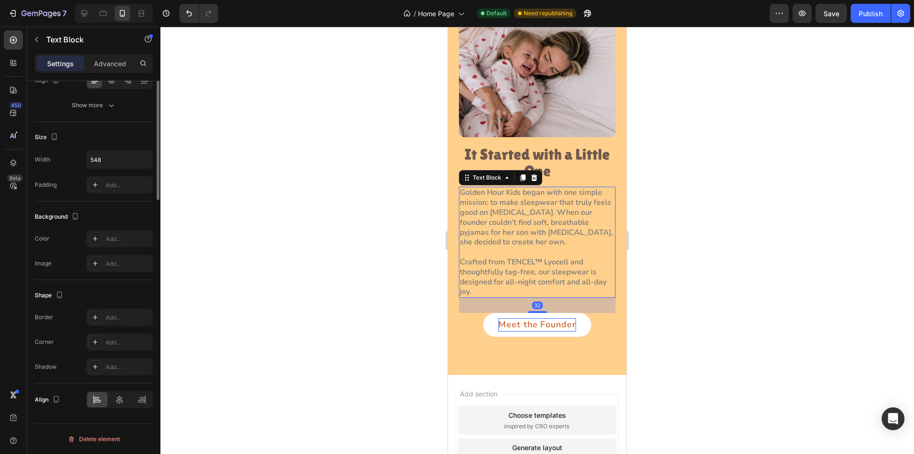
scroll to position [0, 0]
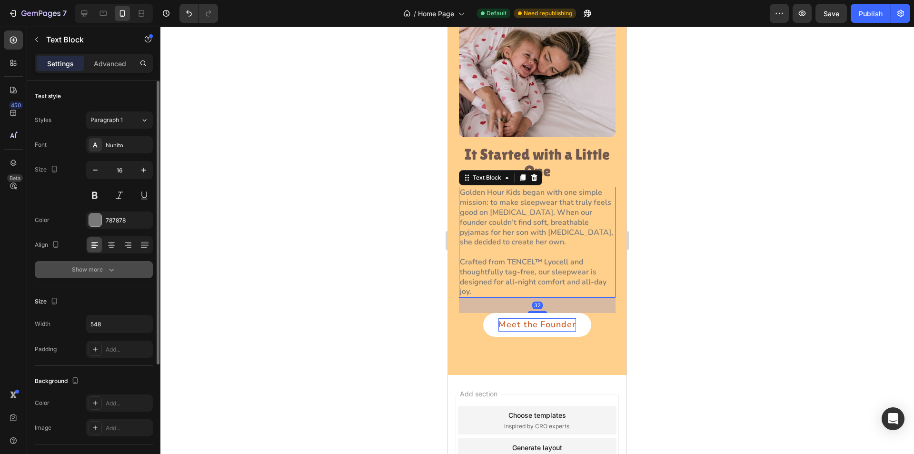
click at [133, 273] on button "Show more" at bounding box center [94, 269] width 118 height 17
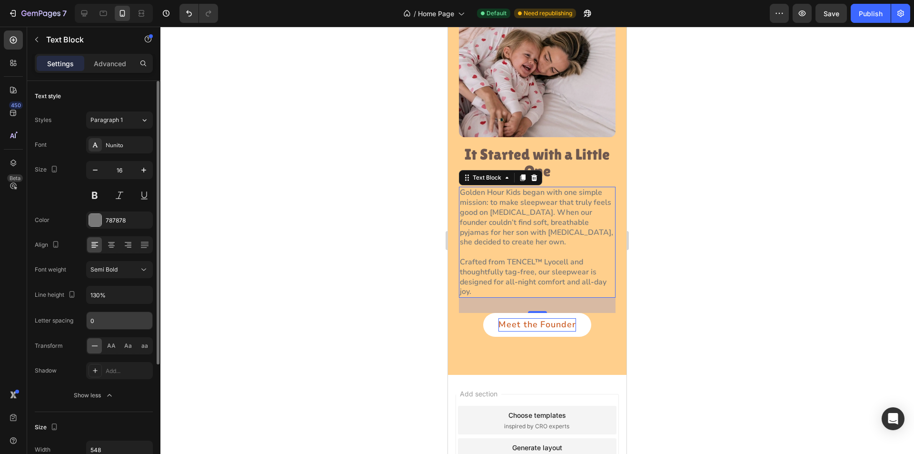
scroll to position [143, 0]
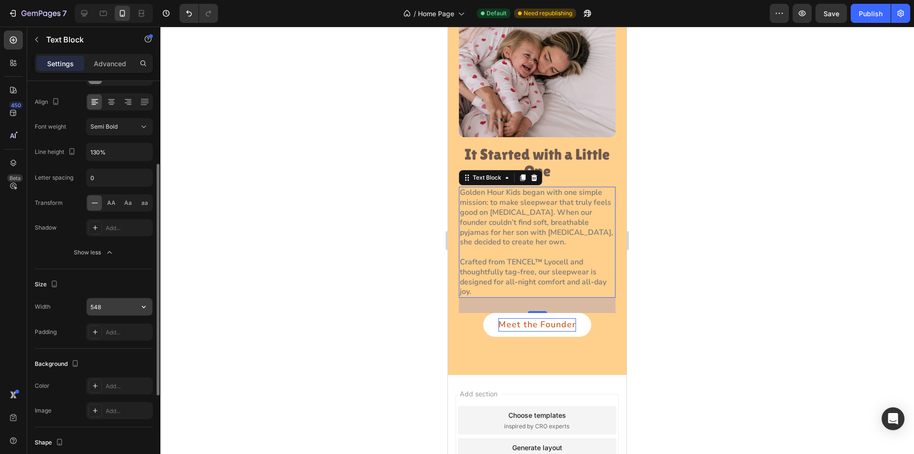
click at [146, 310] on icon "button" at bounding box center [144, 307] width 10 height 10
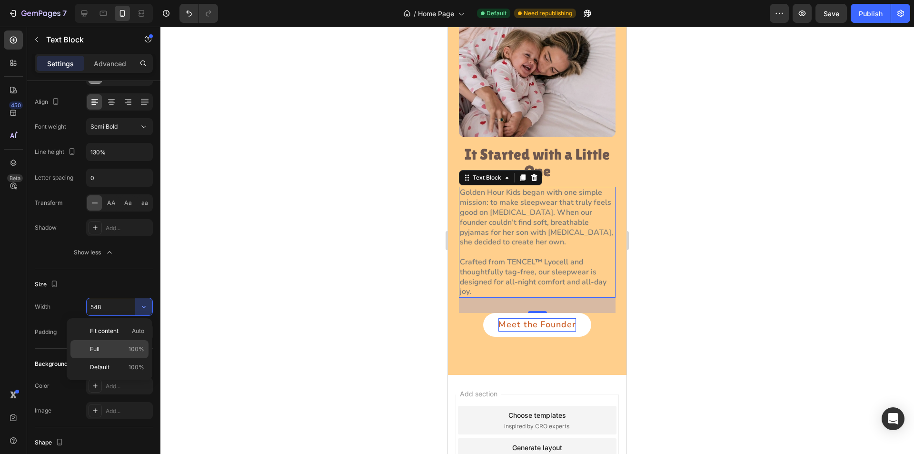
click at [141, 358] on div "Full 100%" at bounding box center [109, 367] width 78 height 18
type input "100%"
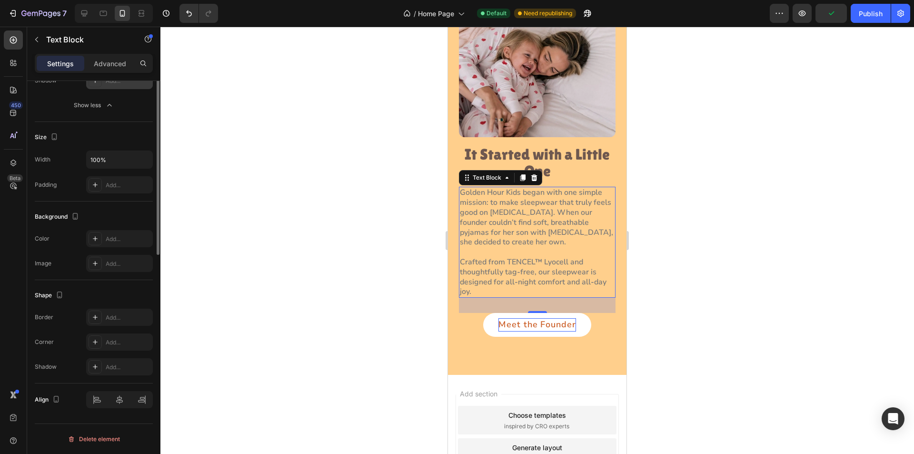
scroll to position [52, 0]
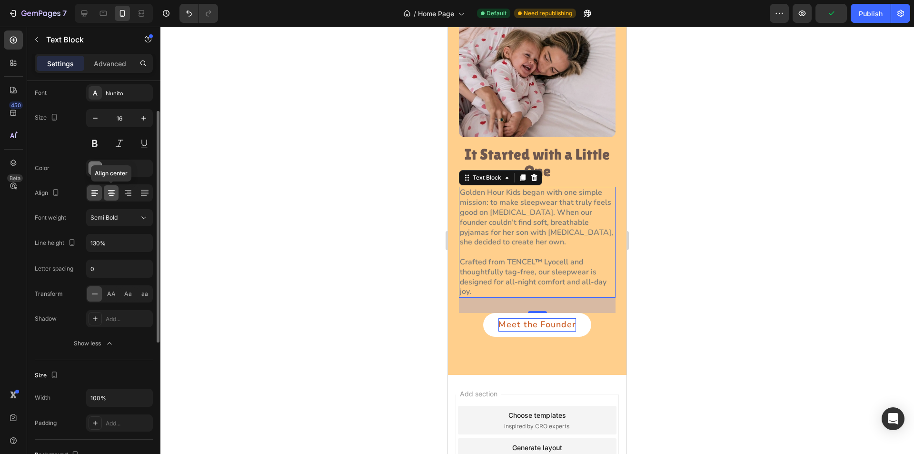
click at [105, 192] on div at bounding box center [111, 192] width 15 height 15
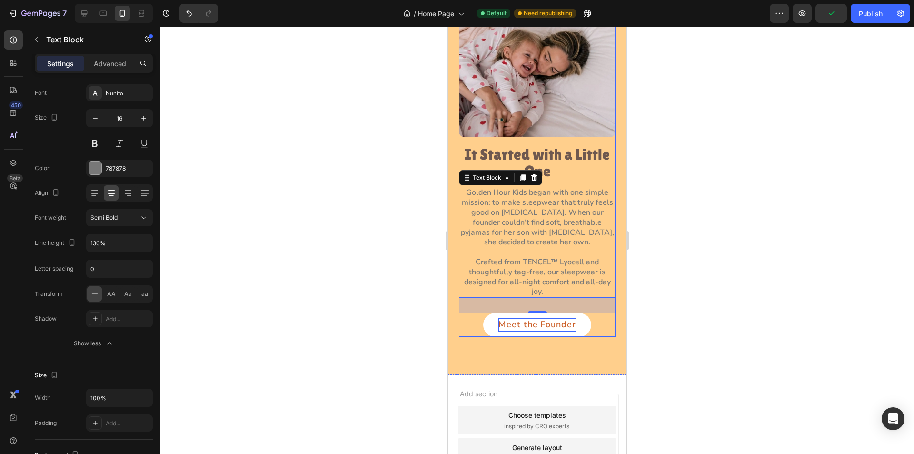
drag, startPoint x: 566, startPoint y: 137, endPoint x: 459, endPoint y: 153, distance: 107.8
click at [566, 137] on div "Image It Started with a Little One Heading Golden Hour Kids began with one simp…" at bounding box center [537, 170] width 157 height 331
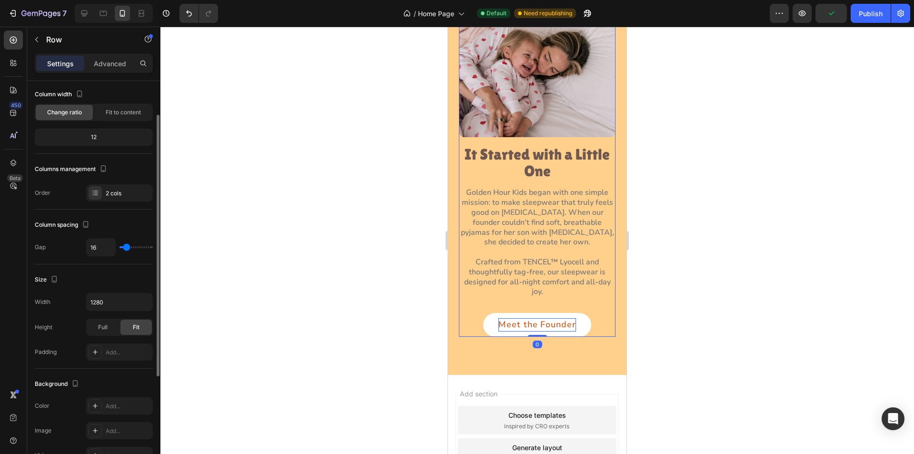
scroll to position [0, 0]
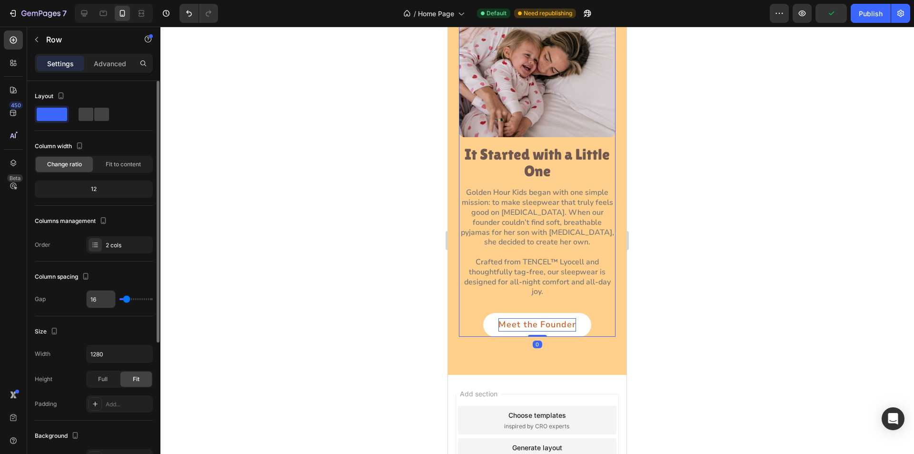
click at [99, 298] on input "16" at bounding box center [101, 298] width 29 height 17
type input "4"
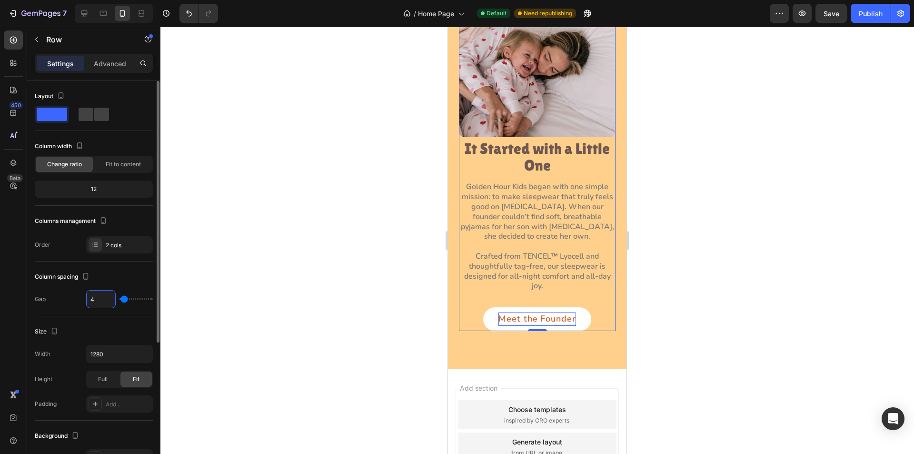
type input "40"
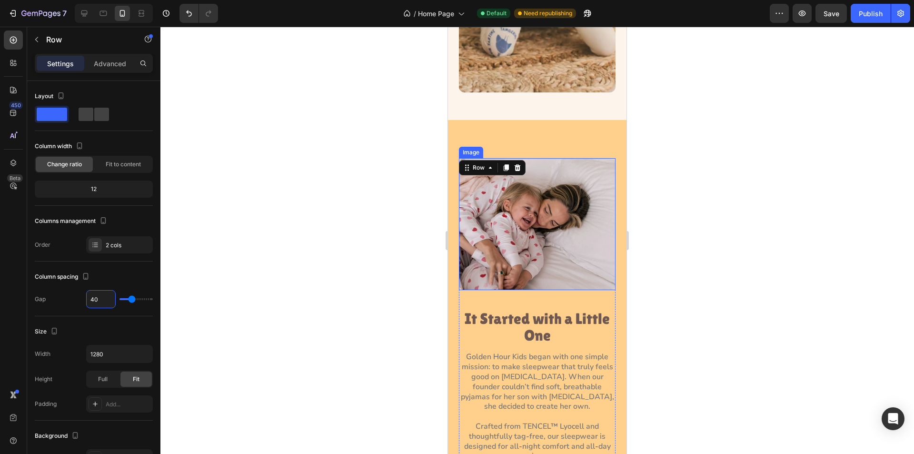
scroll to position [649, 0]
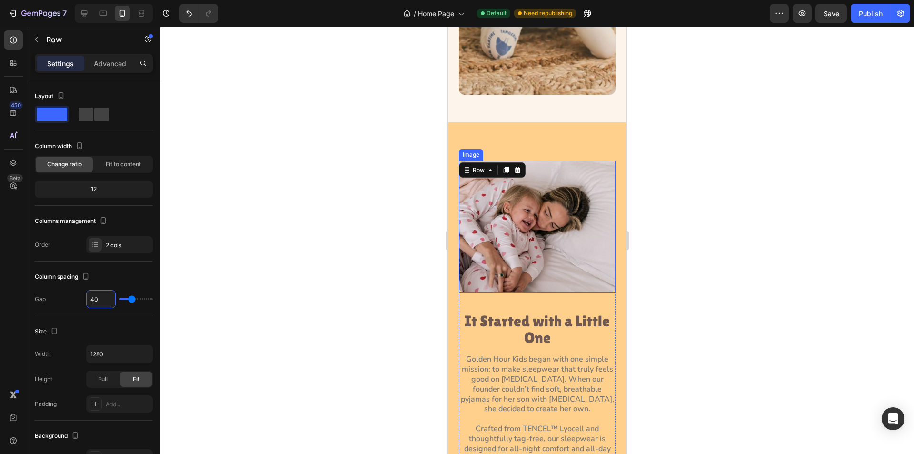
click at [568, 212] on img at bounding box center [537, 226] width 157 height 132
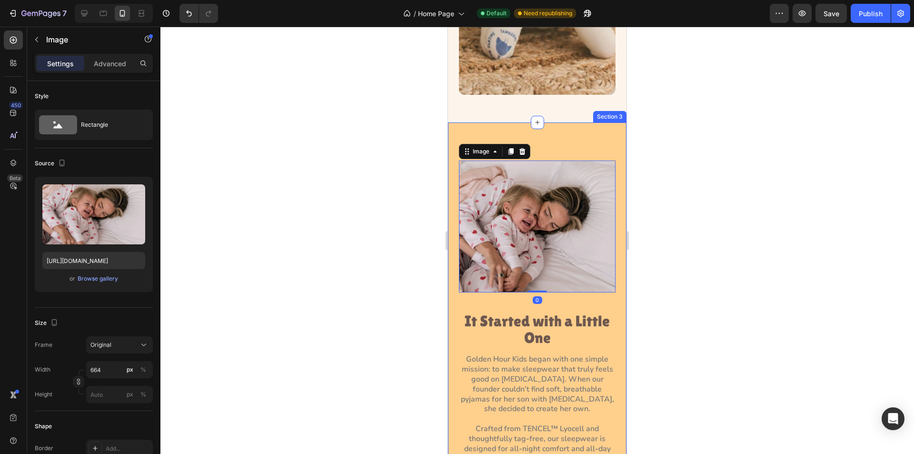
click at [575, 136] on div "Image 0 It Started with a Little One Heading Golden Hour Kids began with one si…" at bounding box center [537, 331] width 178 height 419
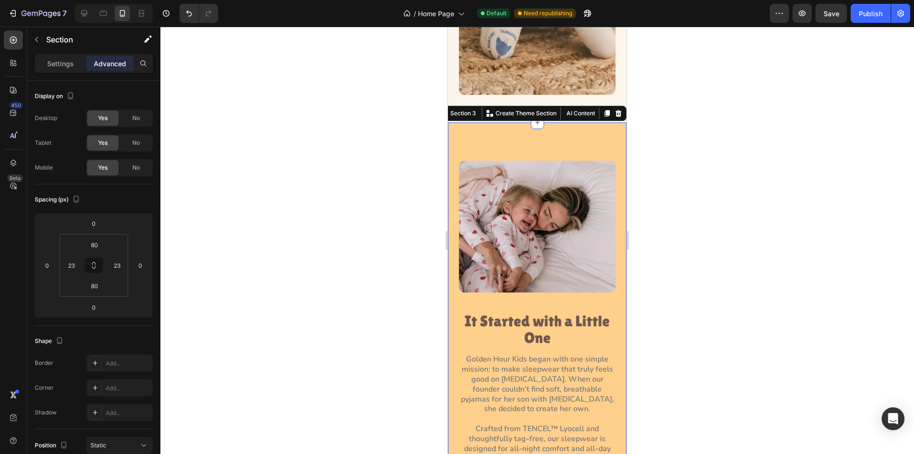
click at [467, 125] on div "Image It Started with a Little One Heading Golden Hour Kids began with one simp…" at bounding box center [537, 331] width 178 height 419
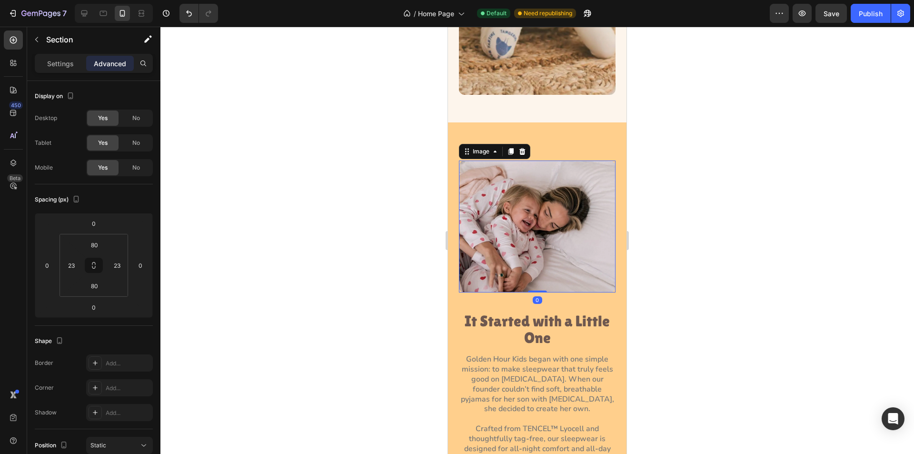
click at [521, 221] on img at bounding box center [537, 226] width 157 height 132
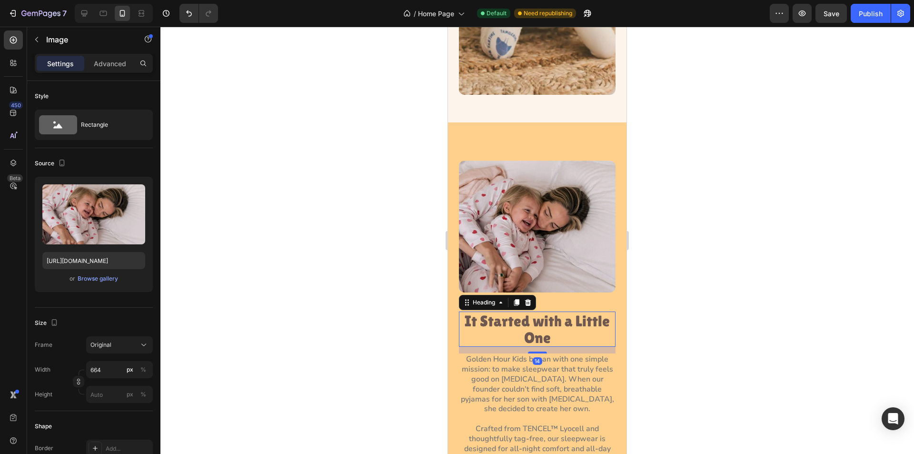
click at [507, 311] on h3 "It Started with a Little One" at bounding box center [537, 328] width 157 height 35
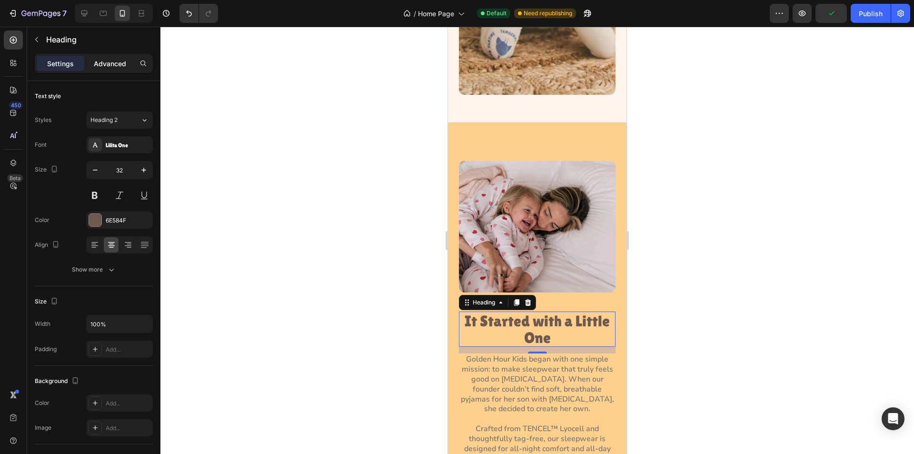
click at [109, 66] on p "Advanced" at bounding box center [110, 64] width 32 height 10
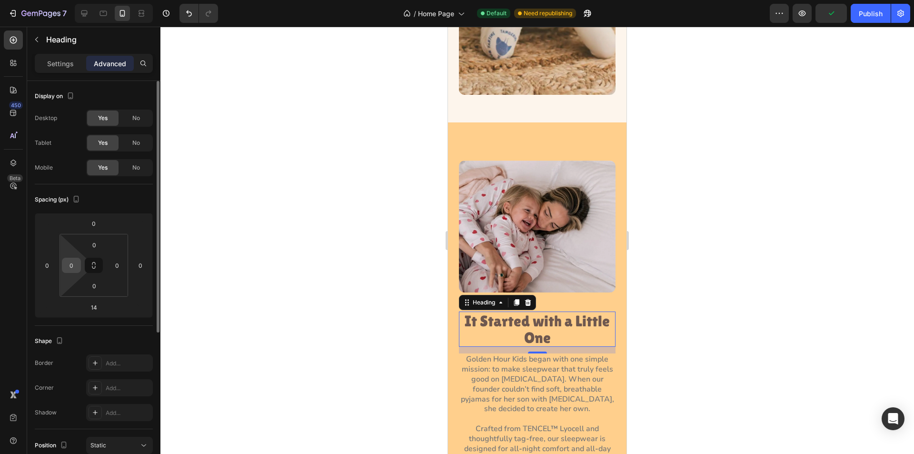
click at [79, 267] on div "0" at bounding box center [71, 264] width 19 height 15
click at [66, 265] on input "0" at bounding box center [71, 265] width 14 height 14
type input "20"
click at [115, 261] on input "0" at bounding box center [117, 265] width 14 height 14
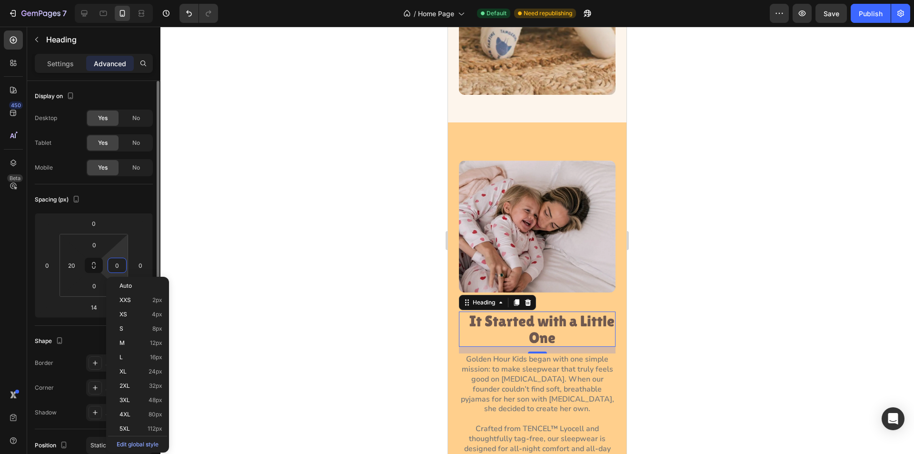
click at [115, 262] on input "0" at bounding box center [117, 265] width 14 height 14
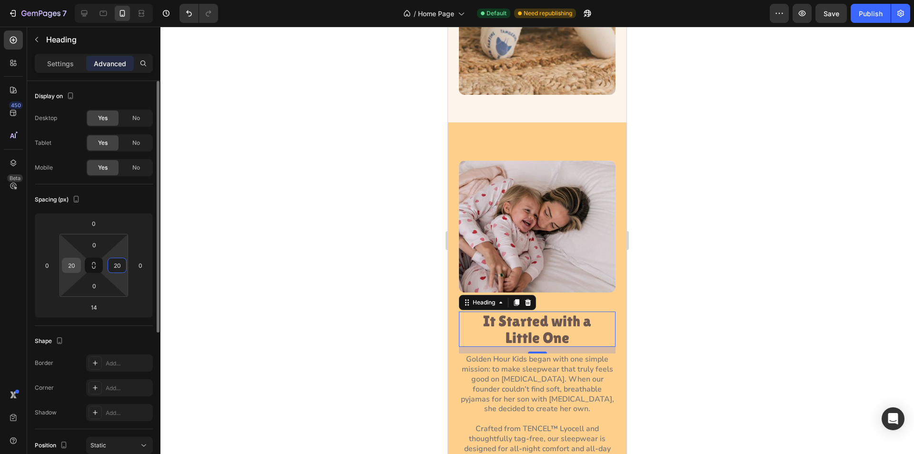
type input "20"
click at [77, 267] on input "20" at bounding box center [71, 265] width 14 height 14
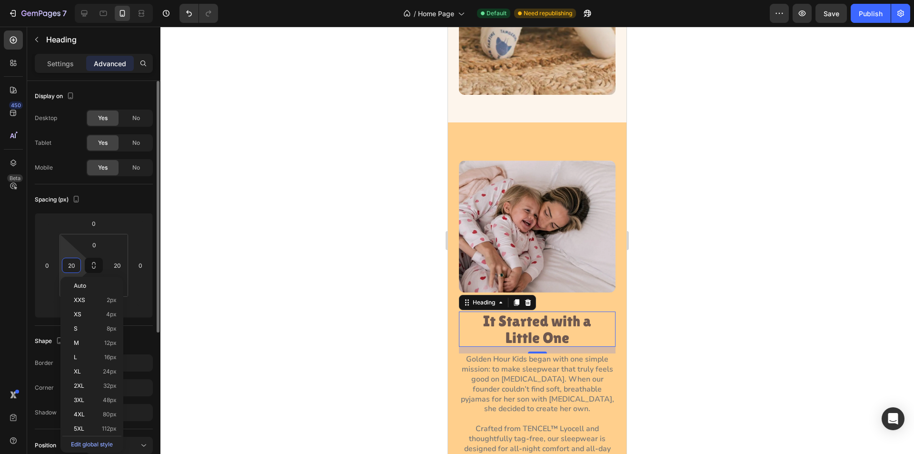
click at [70, 265] on input "20" at bounding box center [71, 265] width 14 height 14
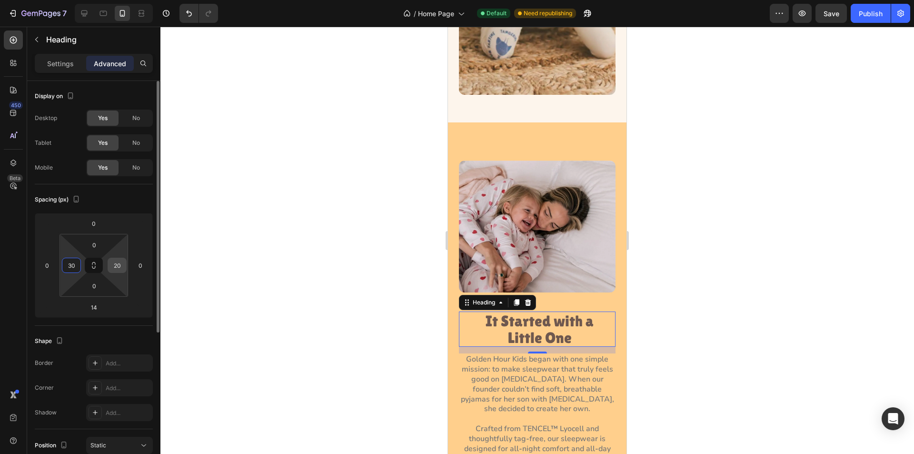
type input "30"
click at [117, 265] on input "20" at bounding box center [117, 265] width 14 height 14
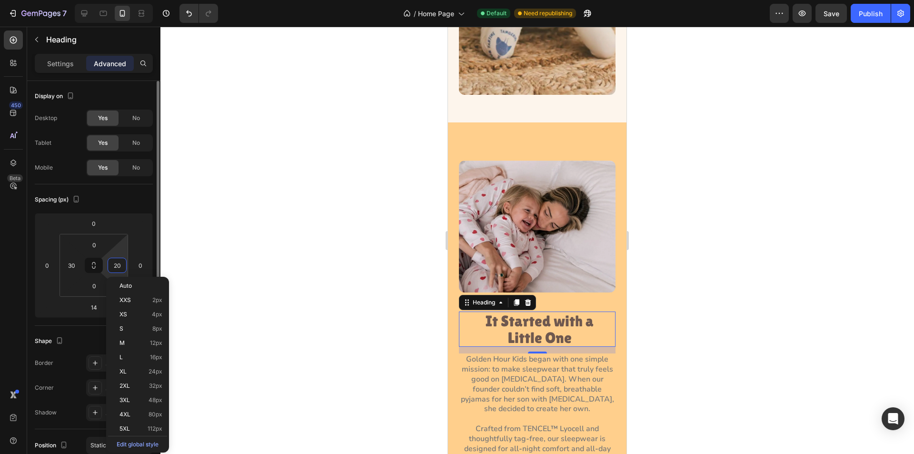
drag, startPoint x: 117, startPoint y: 262, endPoint x: 125, endPoint y: 266, distance: 8.9
click at [118, 262] on input "20" at bounding box center [117, 265] width 14 height 14
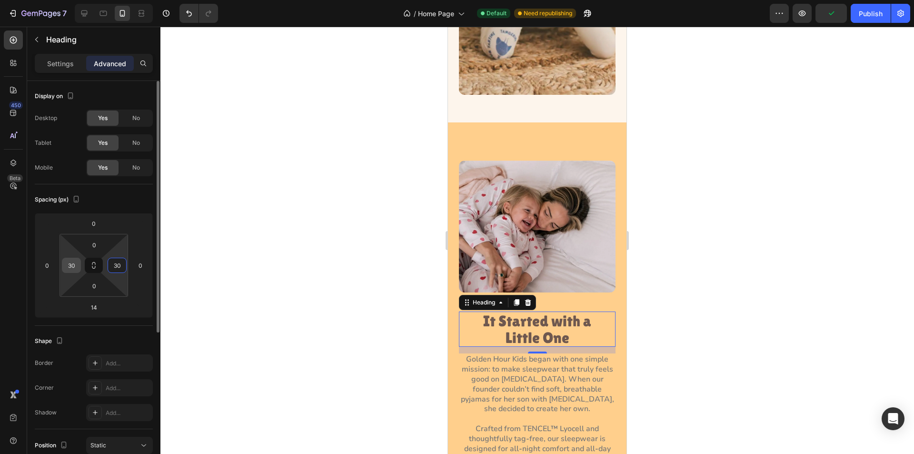
type input "30"
click at [70, 263] on input "30" at bounding box center [71, 265] width 14 height 14
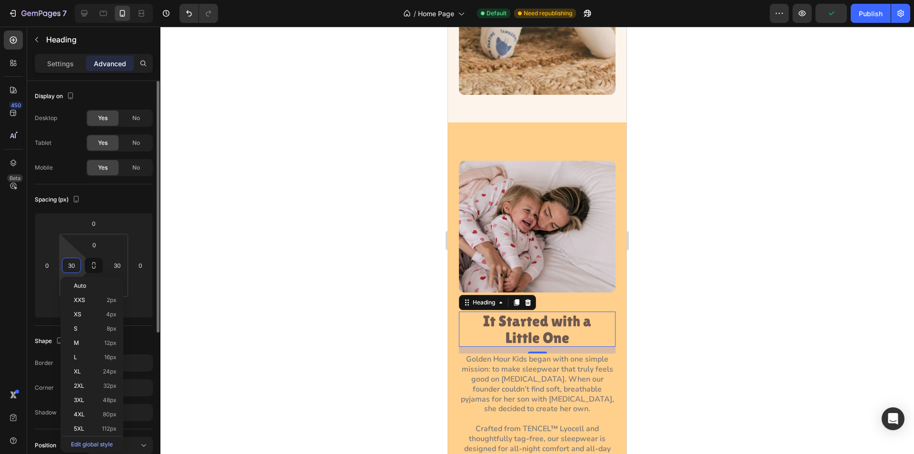
click at [70, 263] on input "30" at bounding box center [71, 265] width 14 height 14
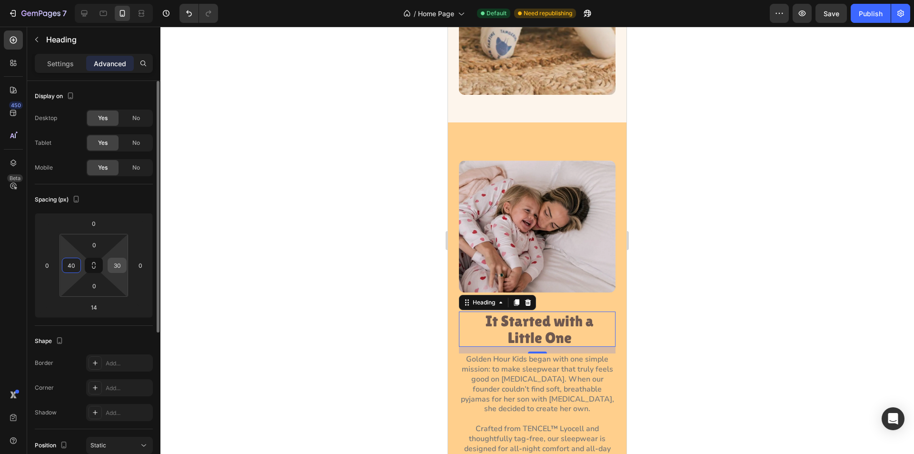
type input "40"
click at [117, 265] on input "30" at bounding box center [117, 265] width 14 height 14
type input "40"
click at [74, 265] on input "40" at bounding box center [71, 265] width 14 height 14
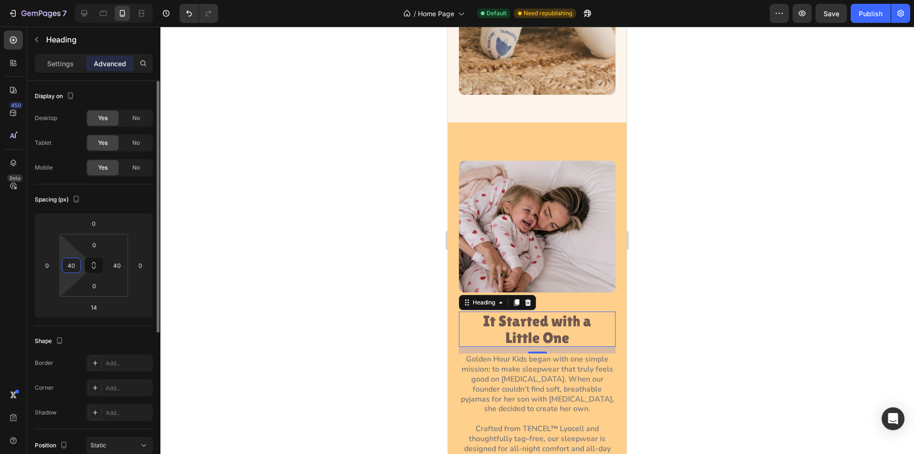
click at [74, 265] on input "40" at bounding box center [71, 265] width 14 height 14
type input "50"
click at [120, 265] on input "40" at bounding box center [117, 265] width 14 height 14
type input "50"
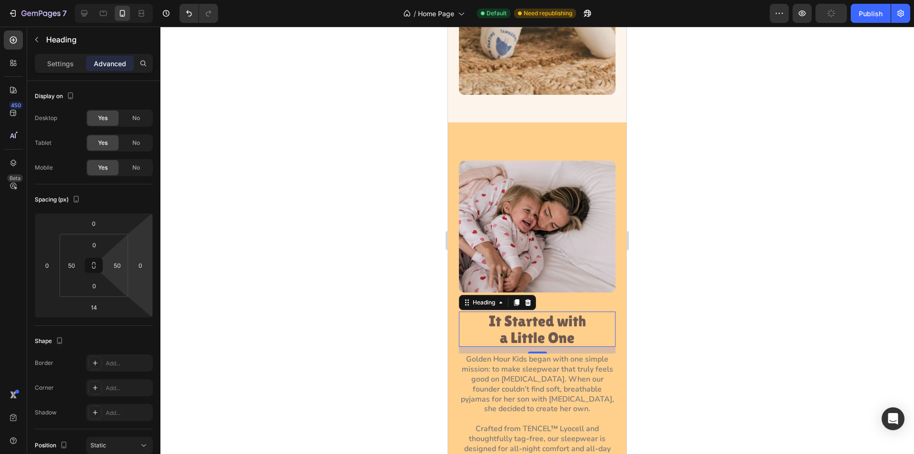
click at [365, 304] on div at bounding box center [536, 240] width 753 height 427
click at [525, 311] on h3 "It Started with a Little One" at bounding box center [537, 328] width 109 height 35
click at [502, 354] on p "Golden Hour Kids began with one simple mission: to make sleepwear that truly fe…" at bounding box center [537, 383] width 155 height 59
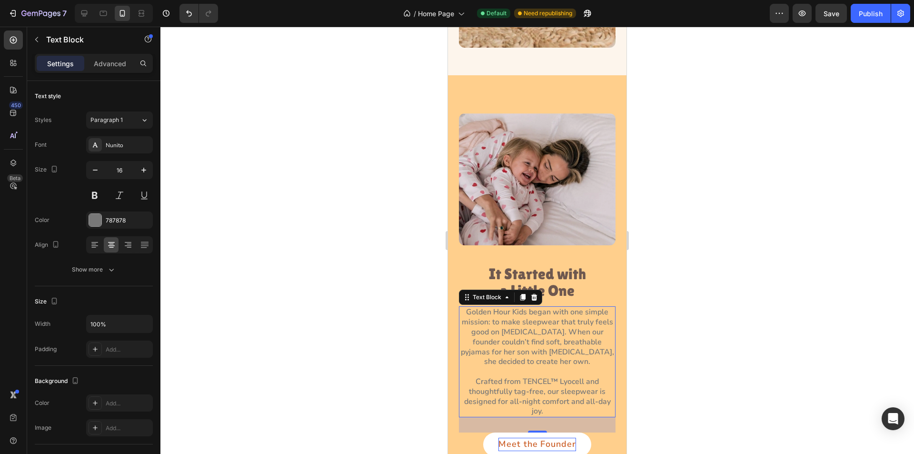
scroll to position [839, 0]
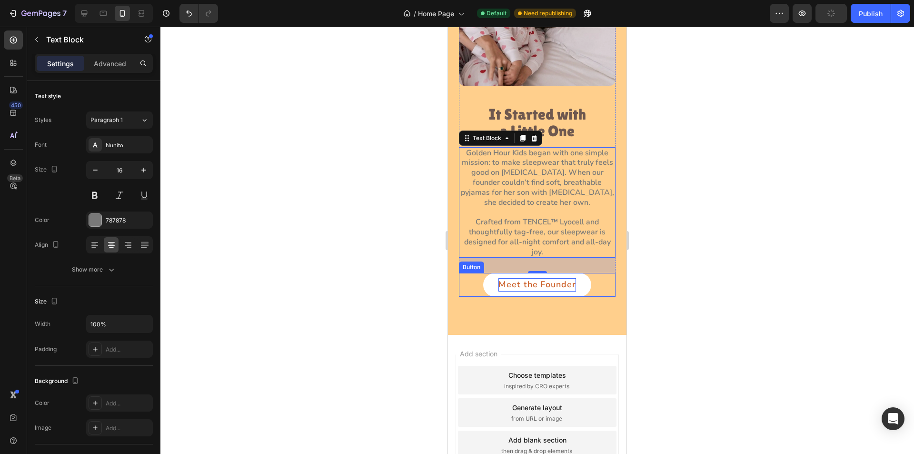
click at [518, 282] on p "Meet the Founder" at bounding box center [536, 284] width 77 height 13
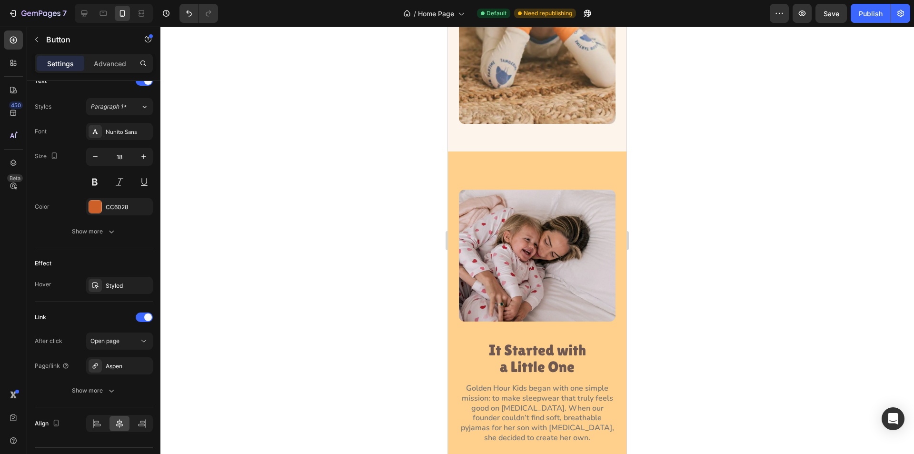
scroll to position [294, 0]
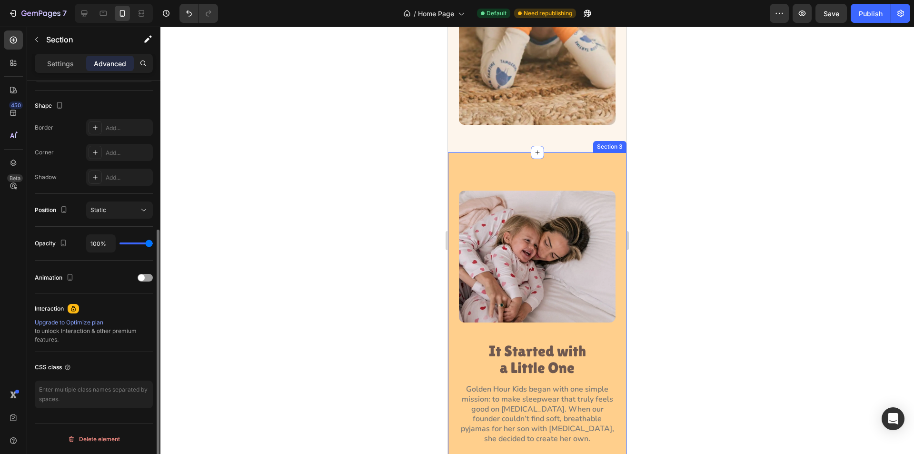
click at [545, 160] on div "Image It Started with a Little One Heading Golden Hour Kids began with one simp…" at bounding box center [537, 361] width 178 height 419
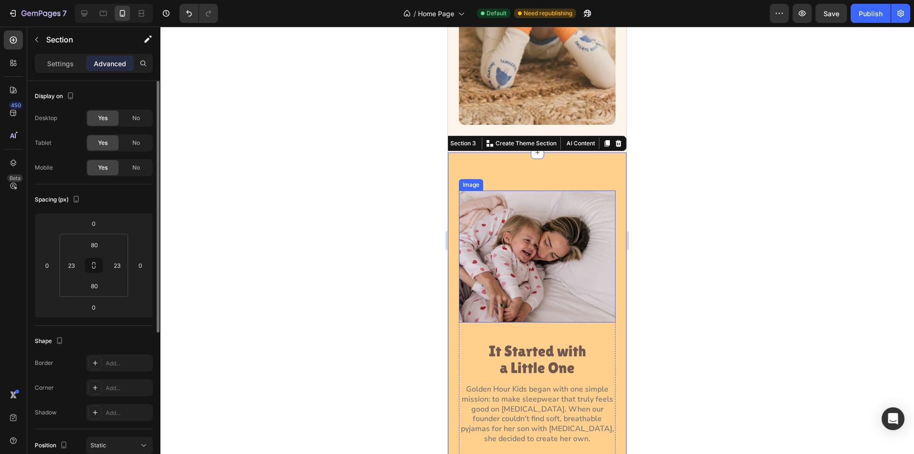
click at [537, 239] on img at bounding box center [537, 256] width 157 height 132
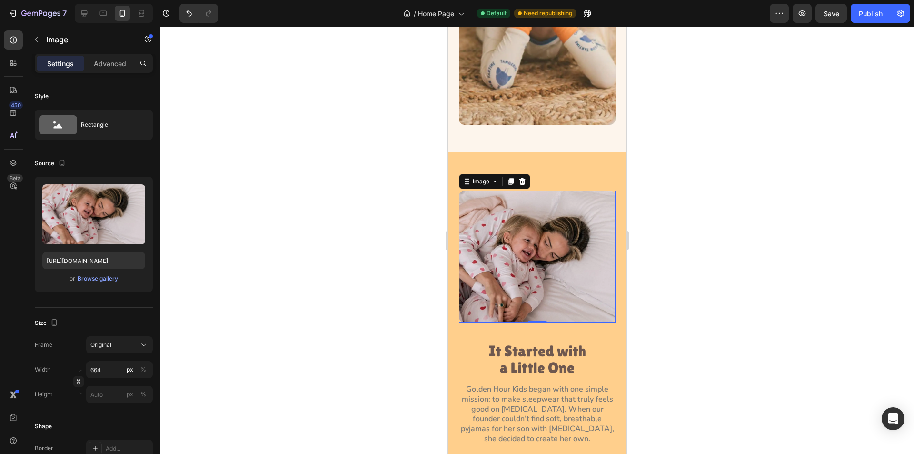
click at [521, 263] on img at bounding box center [537, 256] width 157 height 132
click at [95, 280] on div "Browse gallery" at bounding box center [98, 278] width 40 height 9
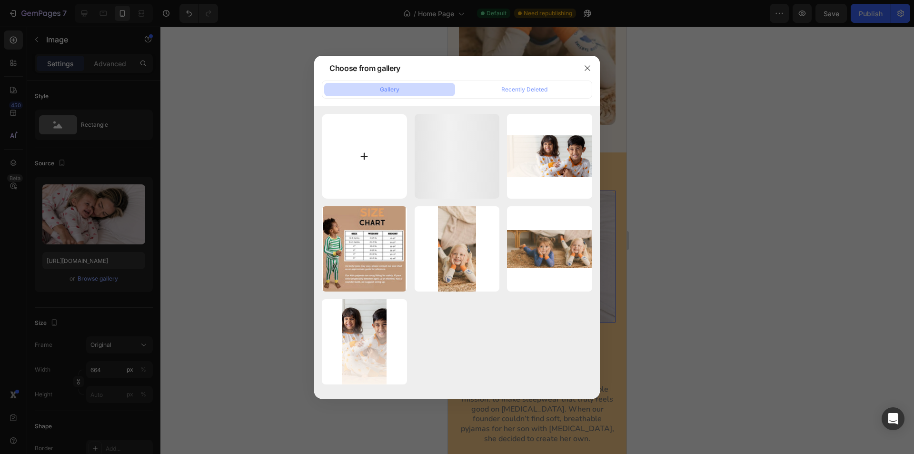
click at [381, 164] on input "file" at bounding box center [364, 156] width 85 height 85
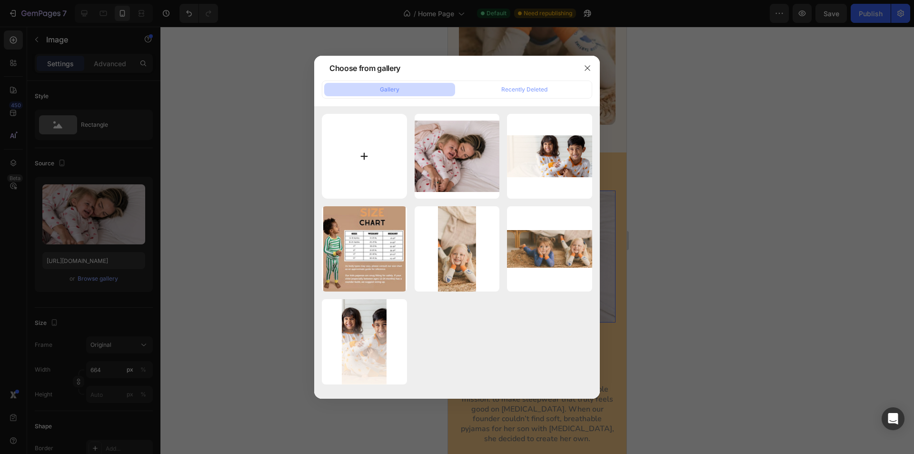
type input "C:\fakepath\Group 1.webp"
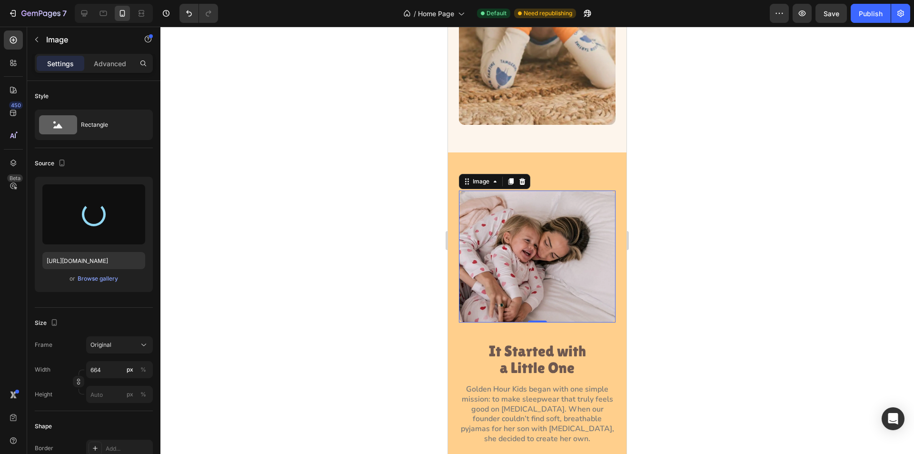
type input "https://cdn.shopify.com/s/files/1/0763/2463/4857/files/gempages_581485179931984…"
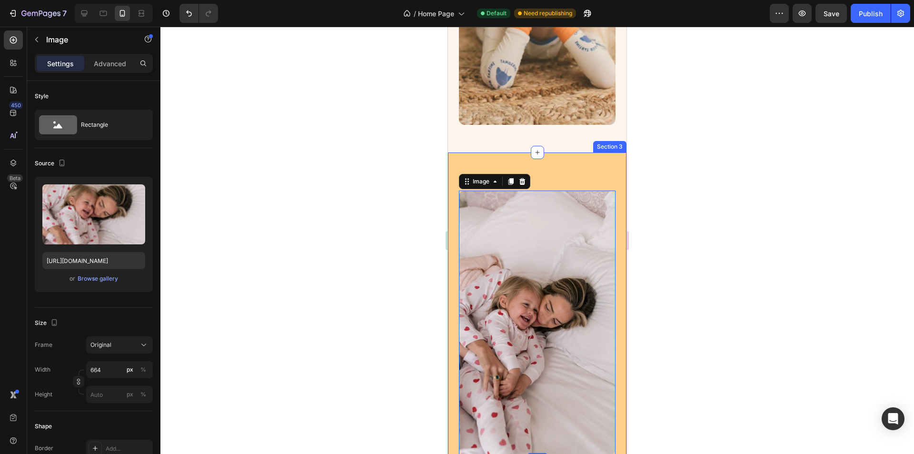
click at [384, 255] on div at bounding box center [536, 240] width 753 height 427
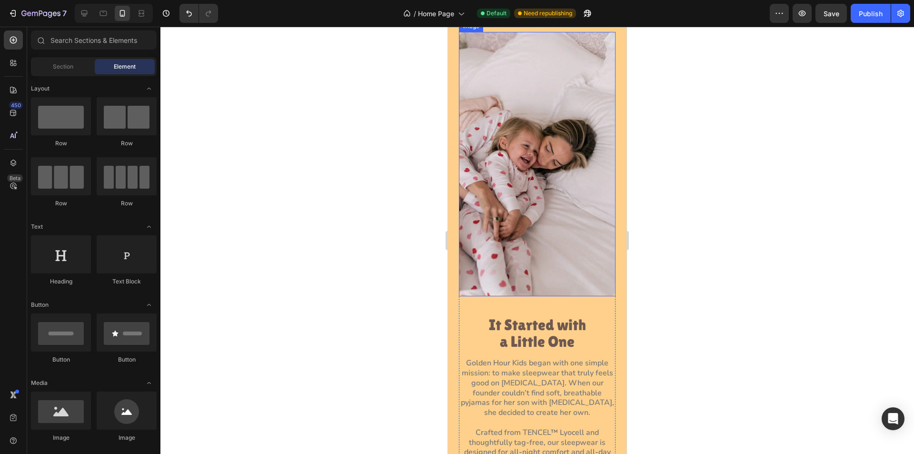
scroll to position [436, 0]
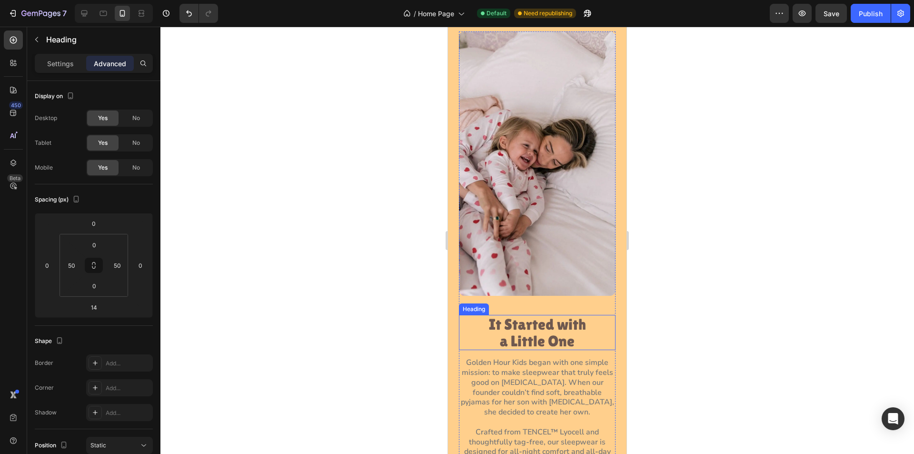
click at [550, 319] on h3 "It Started with a Little One" at bounding box center [537, 332] width 109 height 35
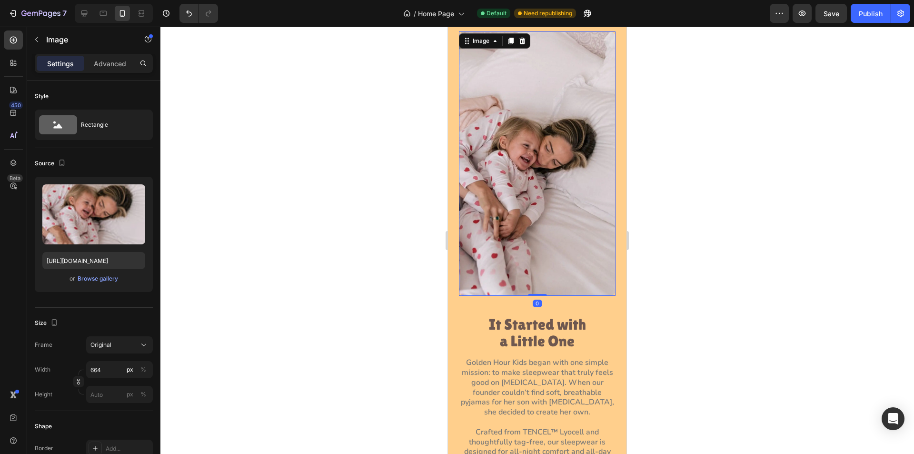
click at [555, 257] on img at bounding box center [537, 163] width 157 height 264
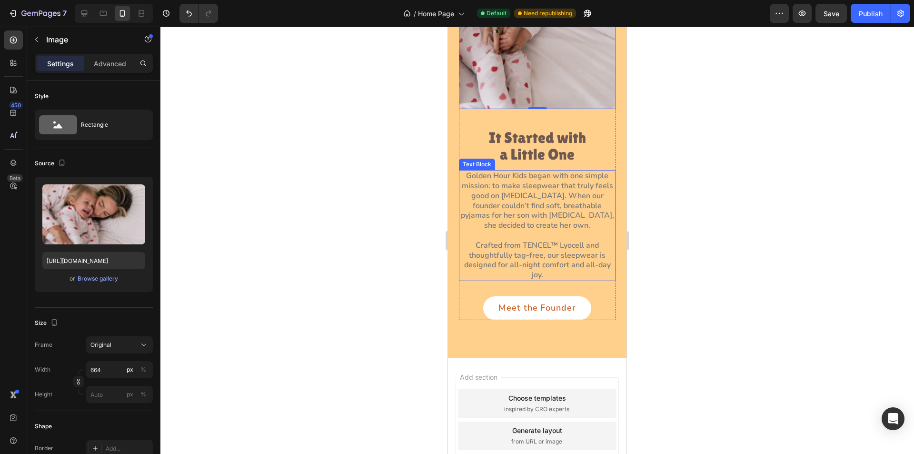
scroll to position [285, 0]
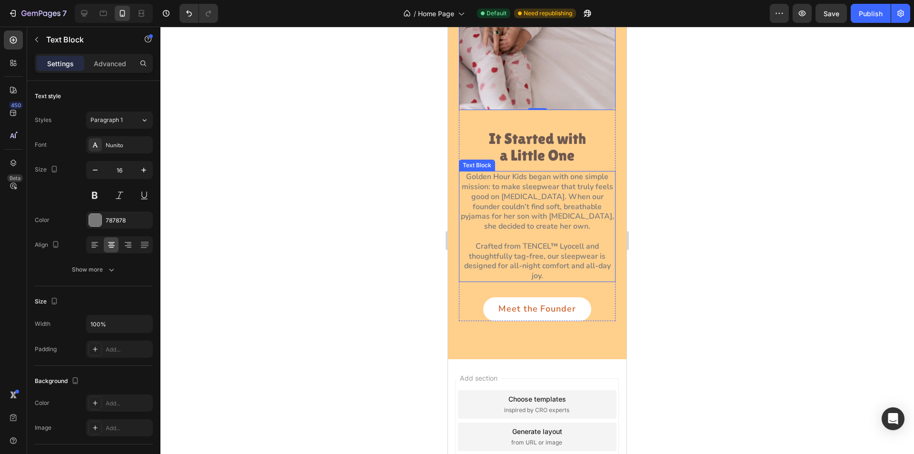
click at [548, 240] on p "Crafted from TENCEL™ Lyocell and thoughtfully tag-free, our sleepwear is design…" at bounding box center [537, 256] width 155 height 50
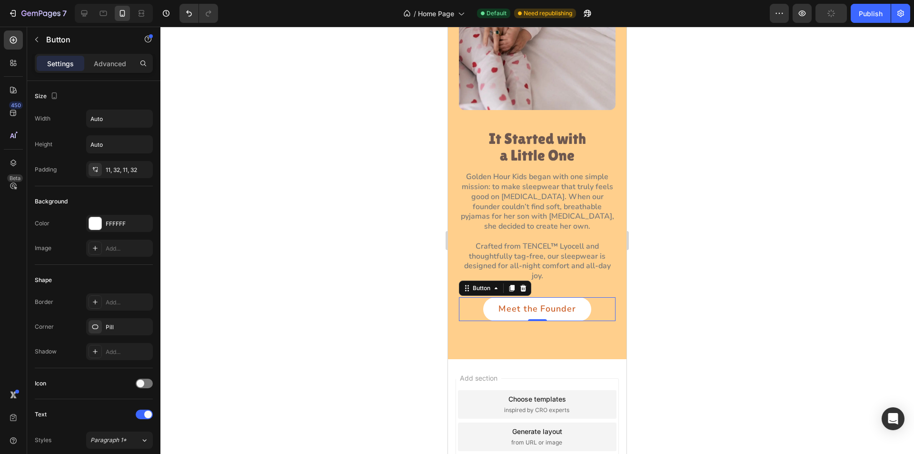
click at [598, 297] on div "Meet the Founder Button 0" at bounding box center [537, 309] width 157 height 24
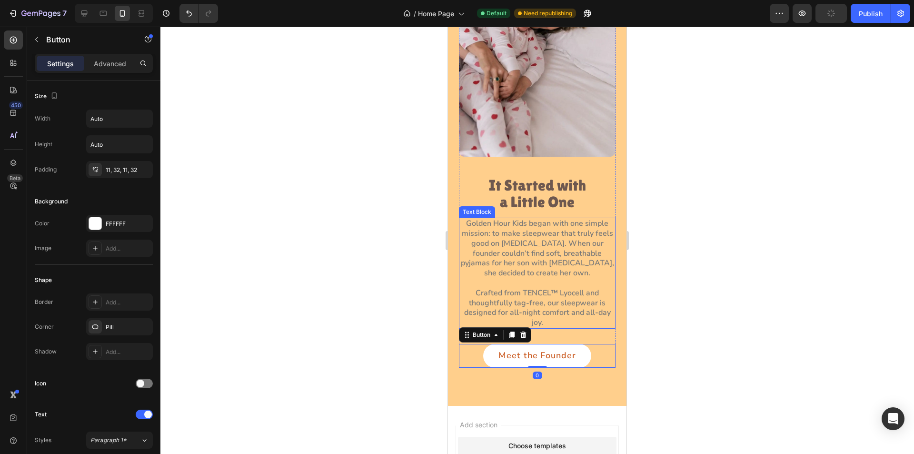
scroll to position [190, 0]
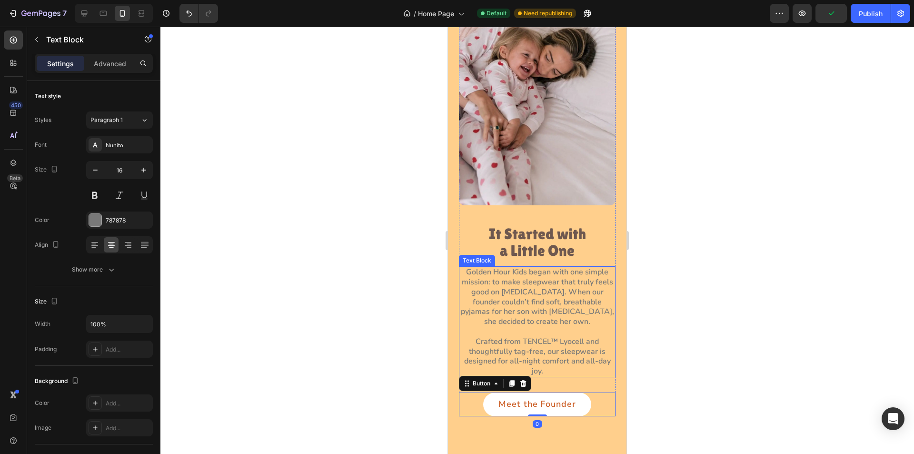
click at [557, 272] on p "Golden Hour Kids began with one simple mission: to make sleepwear that truly fe…" at bounding box center [537, 296] width 155 height 59
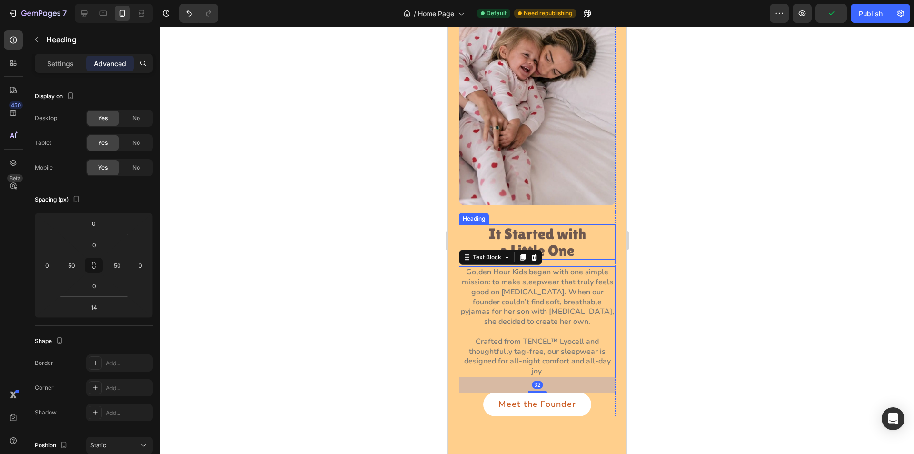
click at [574, 224] on h3 "It Started with a Little One" at bounding box center [537, 241] width 109 height 35
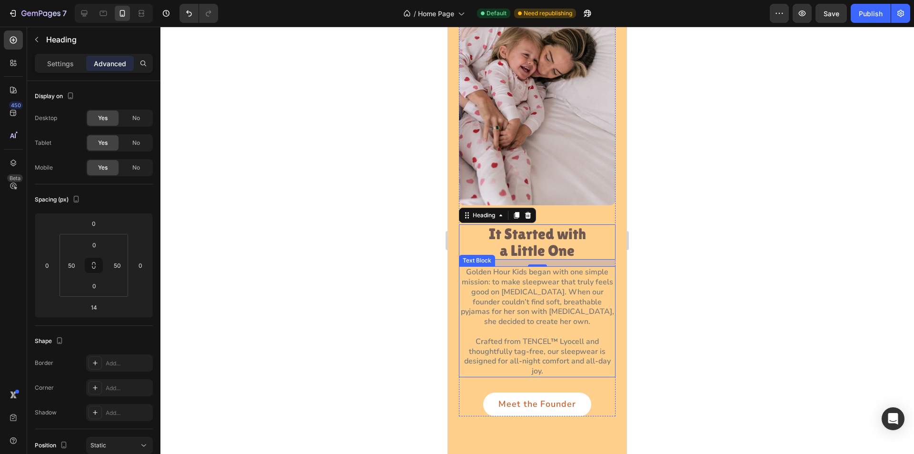
click at [525, 333] on p "Crafted from TENCEL™ Lyocell and thoughtfully tag-free, our sleepwear is design…" at bounding box center [537, 352] width 155 height 50
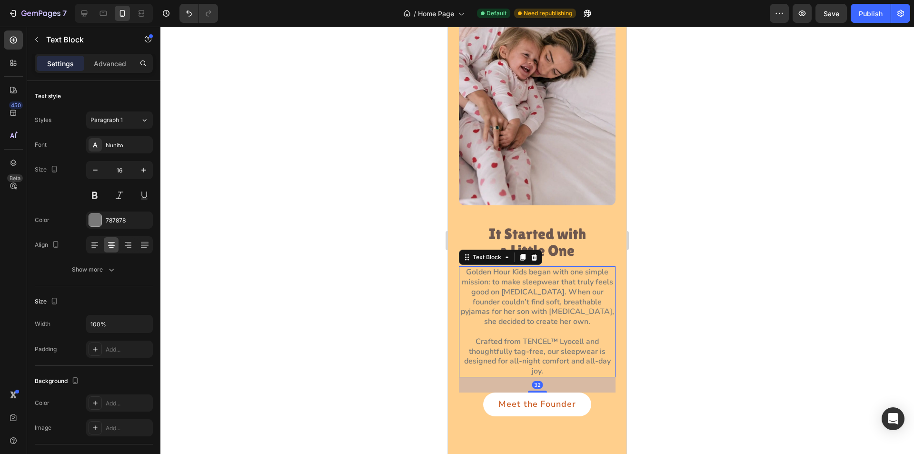
click at [507, 327] on p "Crafted from TENCEL™ Lyocell and thoughtfully tag-free, our sleepwear is design…" at bounding box center [537, 352] width 155 height 50
click at [520, 302] on p "Golden Hour Kids began with one simple mission: to make sleepwear that truly fe…" at bounding box center [537, 296] width 155 height 59
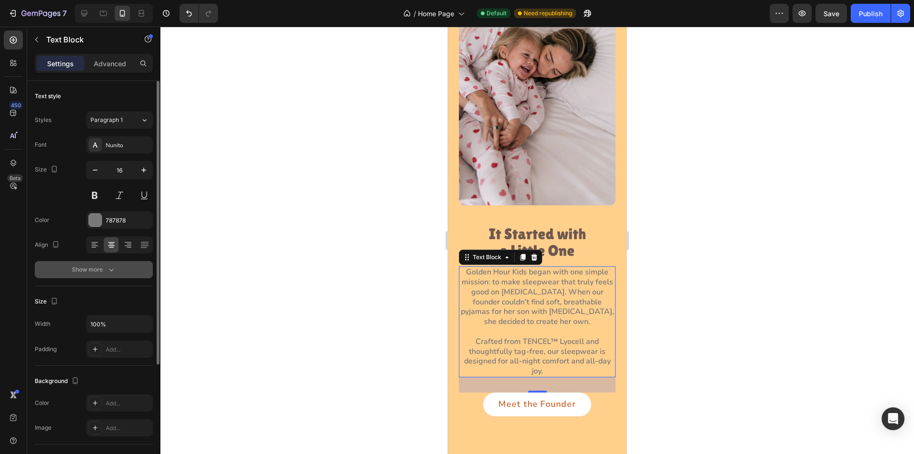
click at [118, 272] on button "Show more" at bounding box center [94, 269] width 118 height 17
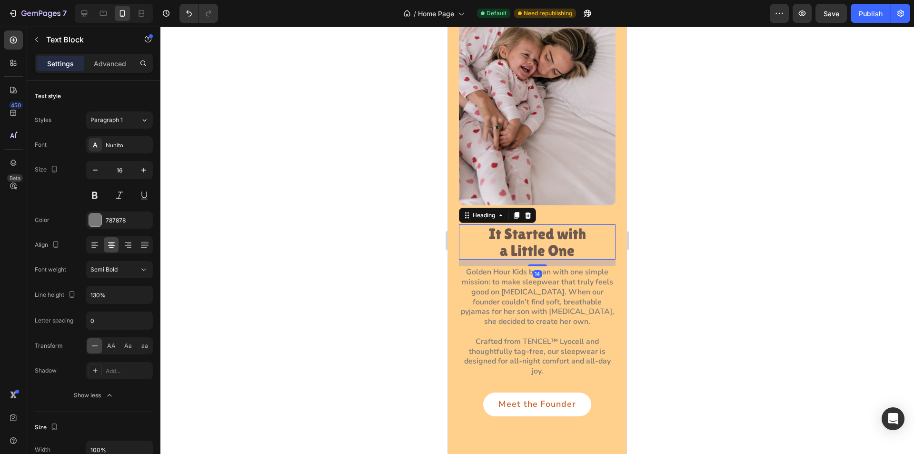
click at [546, 224] on h3 "It Started with a Little One" at bounding box center [537, 241] width 109 height 35
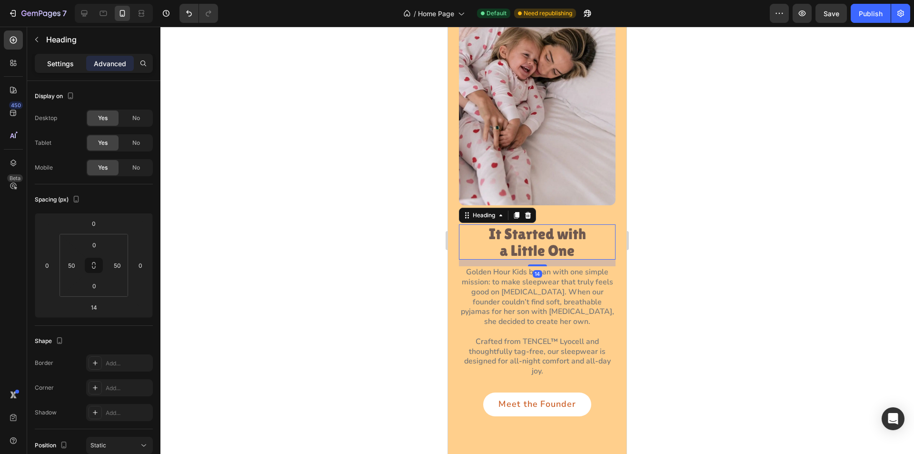
click at [54, 63] on p "Settings" at bounding box center [60, 64] width 27 height 10
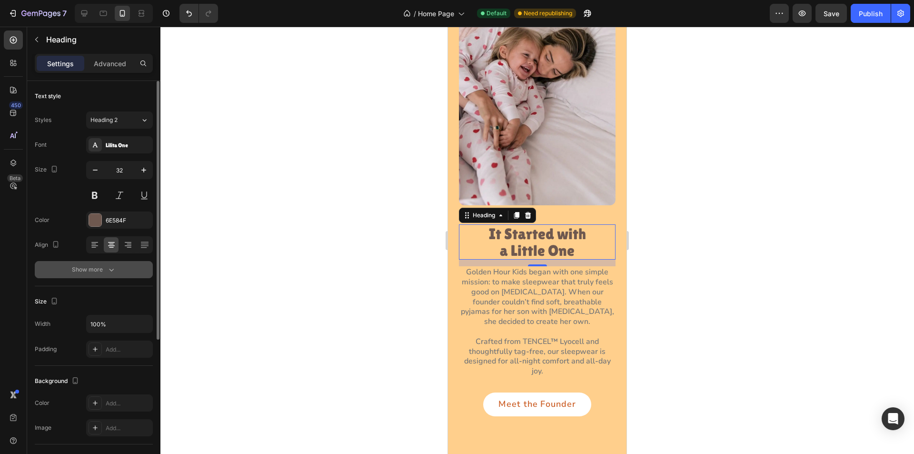
click at [121, 275] on button "Show more" at bounding box center [94, 269] width 118 height 17
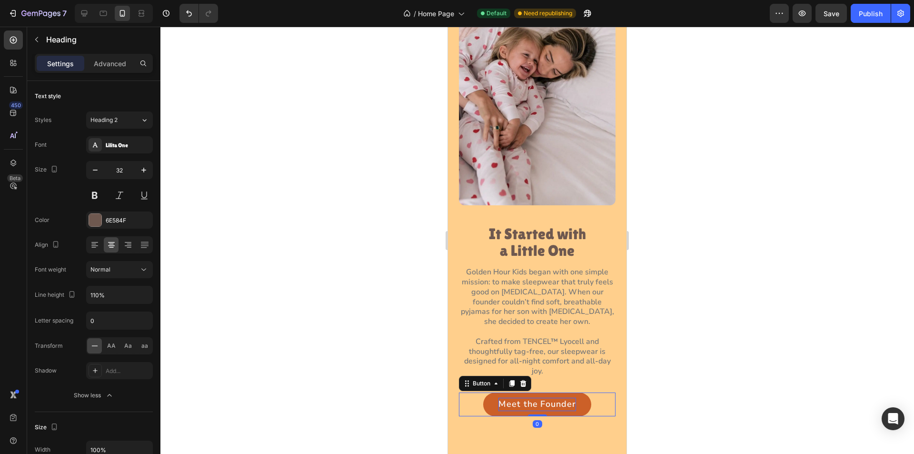
click at [558, 397] on p "Meet the Founder" at bounding box center [536, 403] width 77 height 13
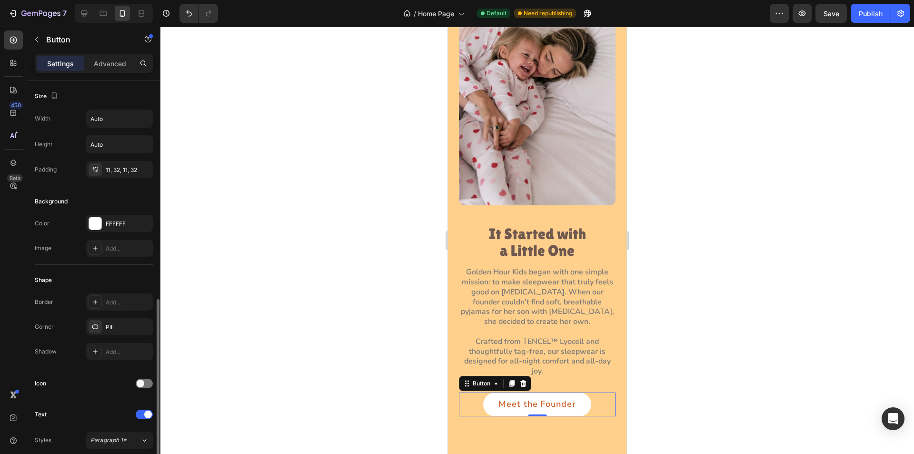
scroll to position [143, 0]
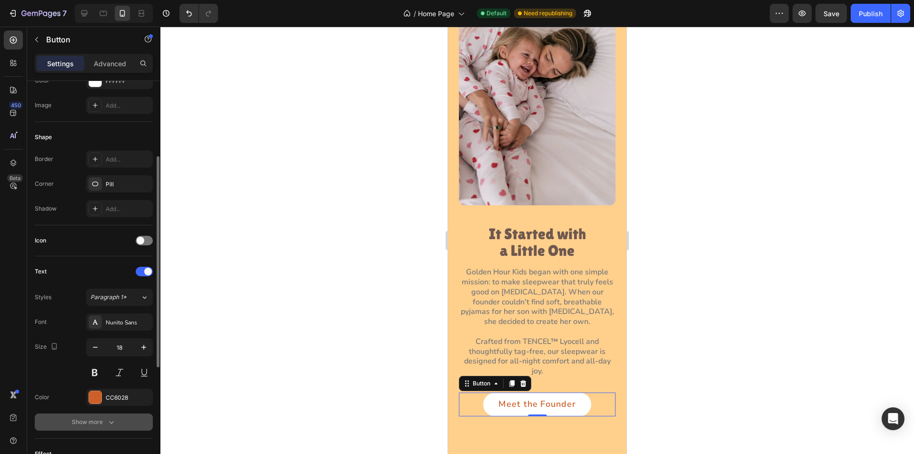
click at [120, 419] on button "Show more" at bounding box center [94, 421] width 118 height 17
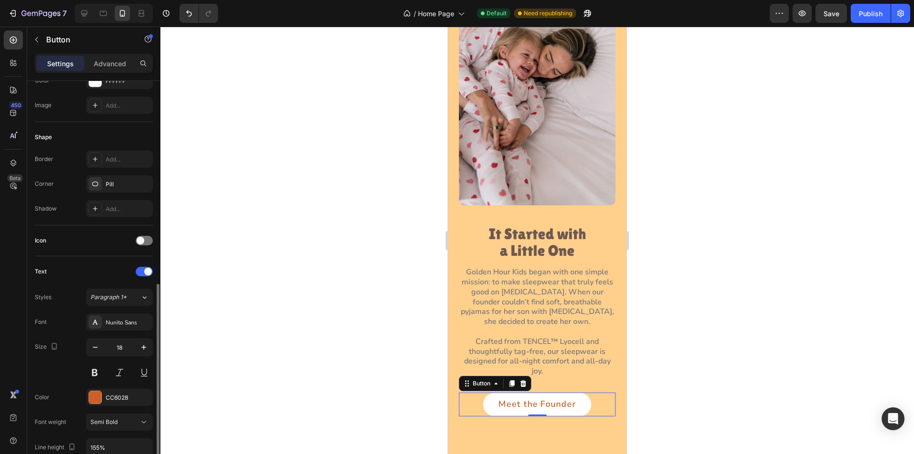
scroll to position [238, 0]
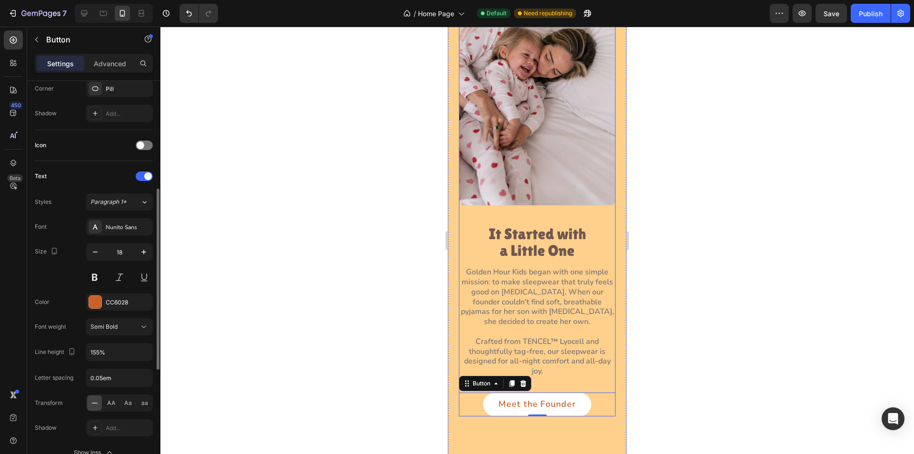
click at [527, 210] on div "Image It Started with a Little One Heading Golden Hour Kids began with one simp…" at bounding box center [537, 178] width 157 height 475
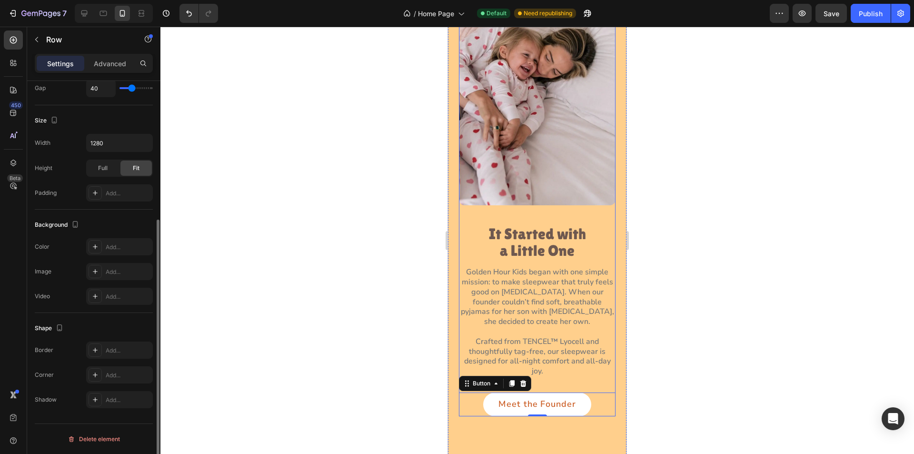
scroll to position [0, 0]
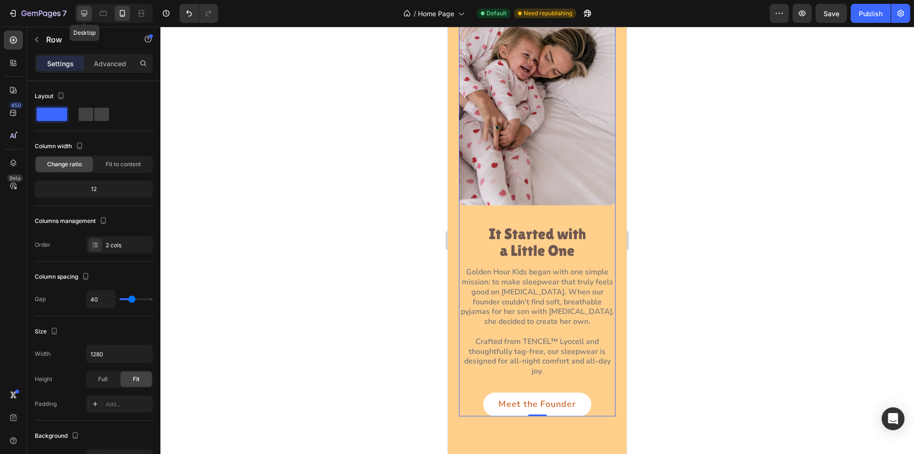
click at [84, 13] on icon at bounding box center [84, 13] width 6 height 6
type input "68"
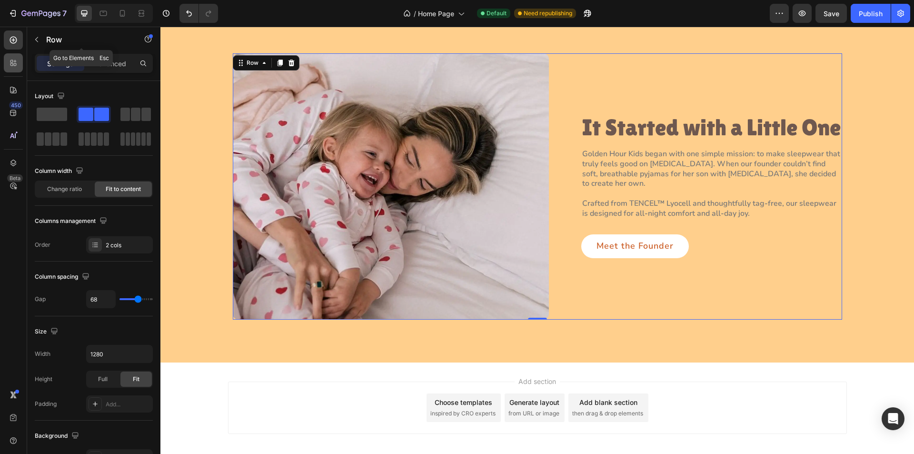
scroll to position [107, 0]
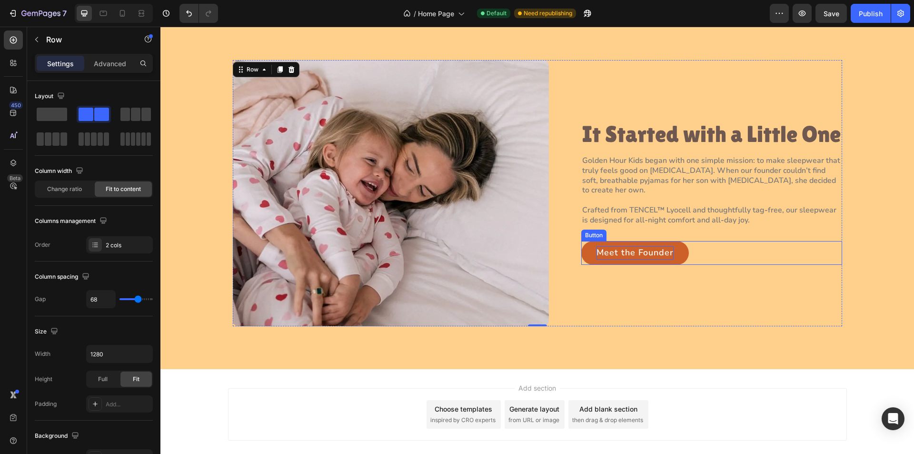
click at [599, 259] on p "Meet the Founder" at bounding box center [634, 252] width 77 height 13
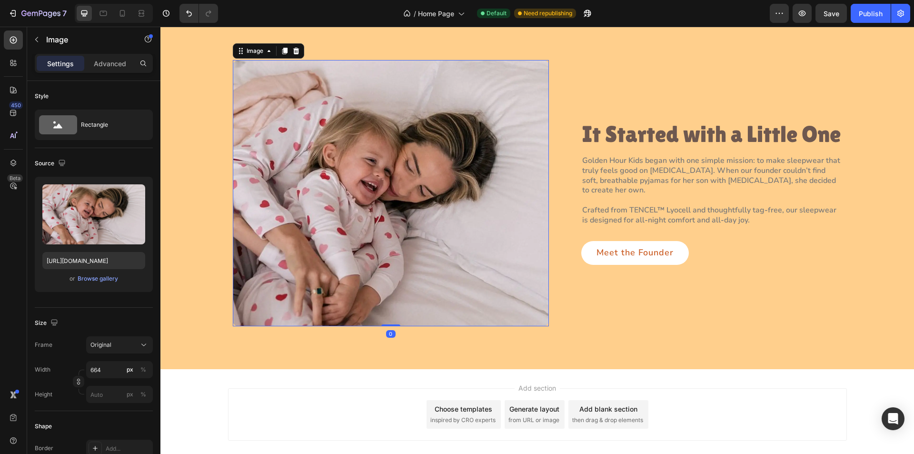
click at [493, 177] on img at bounding box center [391, 193] width 316 height 266
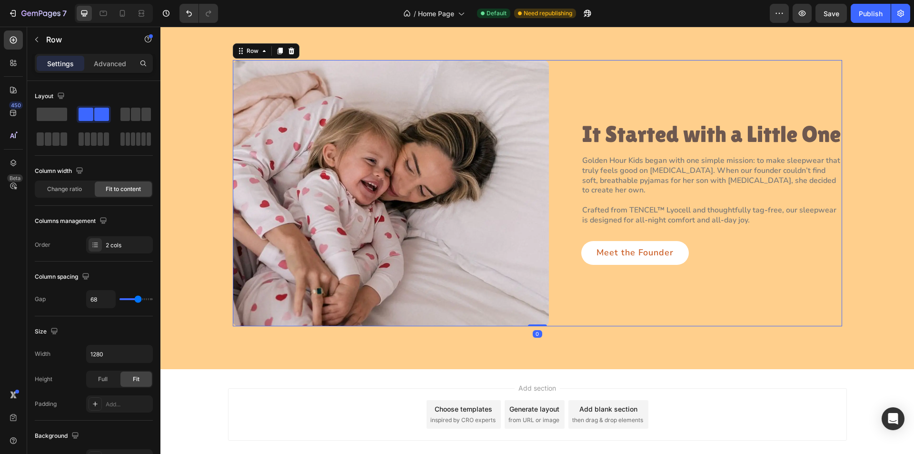
click at [565, 213] on div "Image It Started with a Little One Heading Golden Hour Kids began with one simp…" at bounding box center [537, 193] width 609 height 266
click at [102, 64] on p "Advanced" at bounding box center [110, 64] width 32 height 10
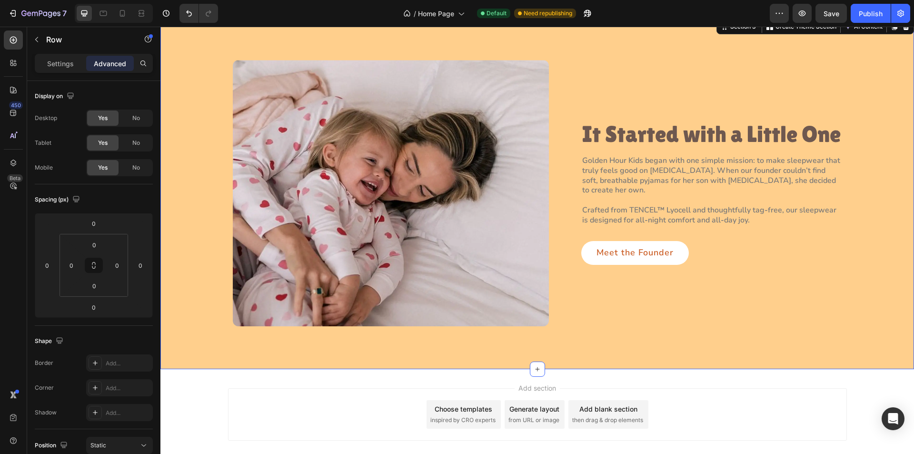
click at [174, 121] on div "Image It Started with a Little One Heading Golden Hour Kids began with one simp…" at bounding box center [537, 193] width 732 height 266
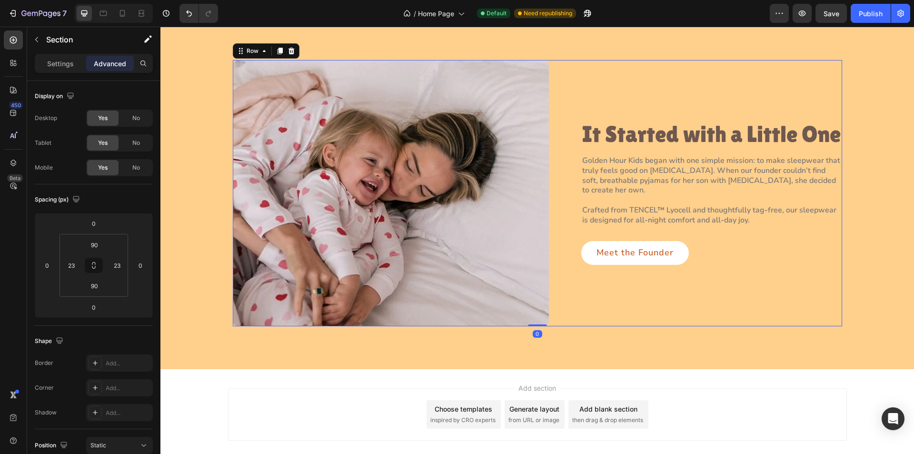
click at [564, 284] on div "Image It Started with a Little One Heading Golden Hour Kids began with one simp…" at bounding box center [537, 193] width 609 height 266
click at [44, 59] on div "Settings" at bounding box center [61, 63] width 48 height 15
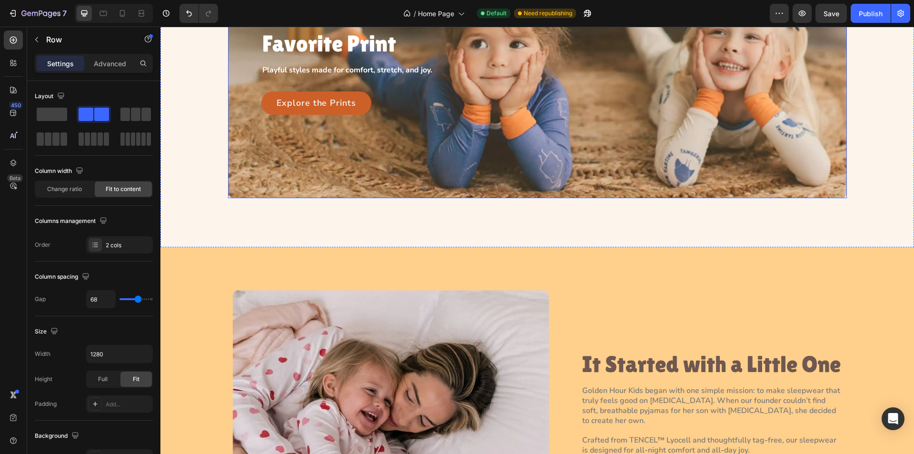
scroll to position [524, 0]
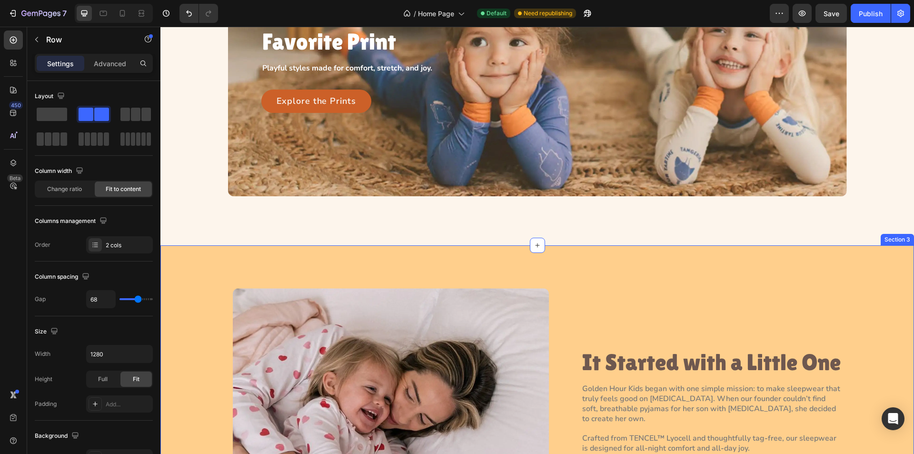
drag, startPoint x: 399, startPoint y: 272, endPoint x: 171, endPoint y: 207, distance: 236.8
click at [399, 272] on div "Image It Started with a Little One Heading Golden Hour Kids began with one simp…" at bounding box center [536, 421] width 753 height 352
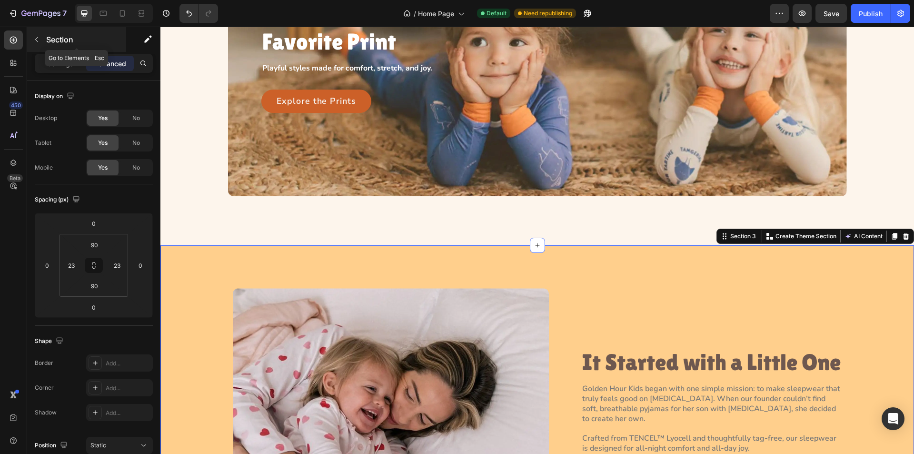
click at [35, 38] on icon "button" at bounding box center [37, 40] width 8 height 8
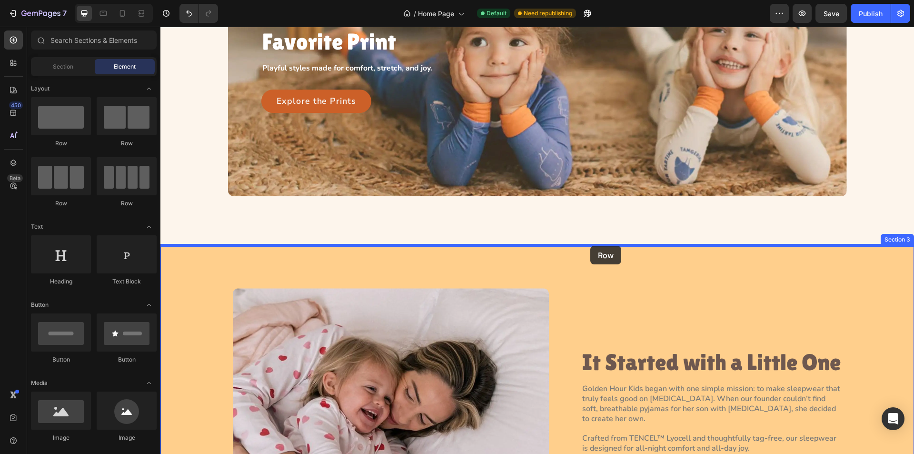
drag, startPoint x: 222, startPoint y: 147, endPoint x: 590, endPoint y: 246, distance: 381.0
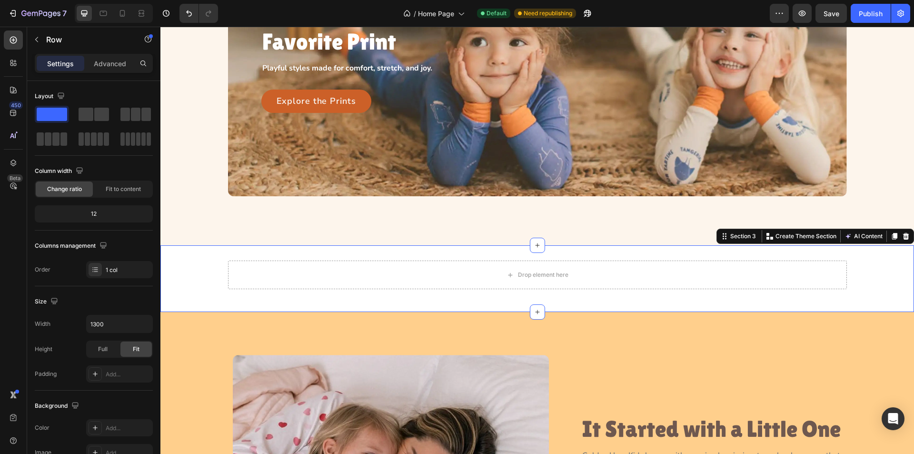
click at [191, 272] on div "Drop element here Row" at bounding box center [536, 278] width 753 height 36
click at [172, 289] on div "Drop element here Row" at bounding box center [536, 278] width 753 height 36
click at [180, 290] on div "Drop element here Row" at bounding box center [536, 278] width 753 height 36
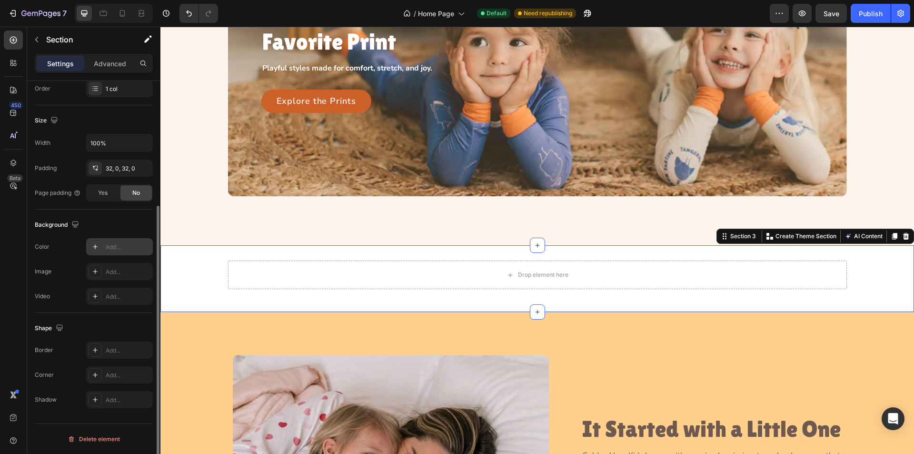
click at [90, 245] on div at bounding box center [95, 246] width 13 height 13
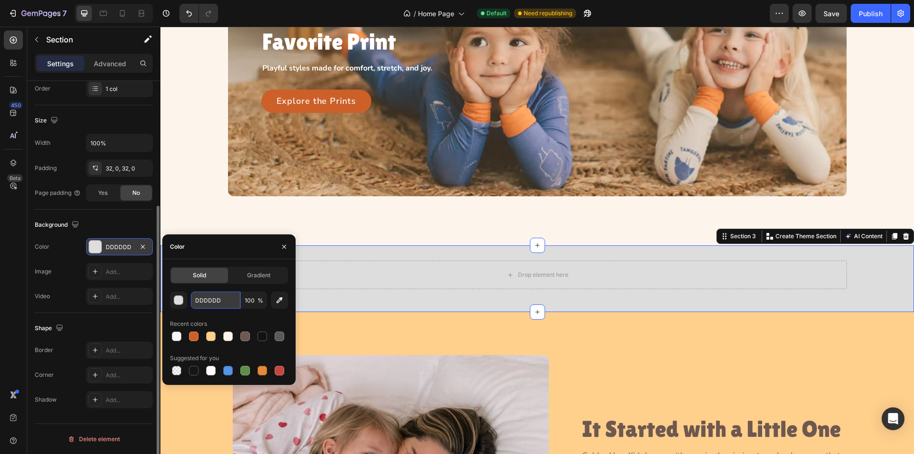
click at [221, 303] on input "DDDDDD" at bounding box center [216, 299] width 50 height 17
paste input "#A3C7E6"
type input "#A3C7E6"
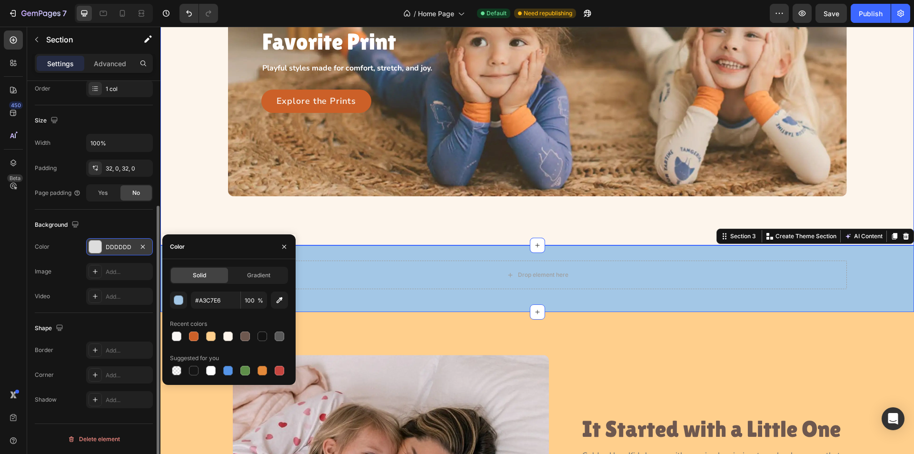
click at [186, 211] on div "Let Them Pick Their Favorite Print Heading Playful styles made for comfort, str…" at bounding box center [536, 68] width 753 height 354
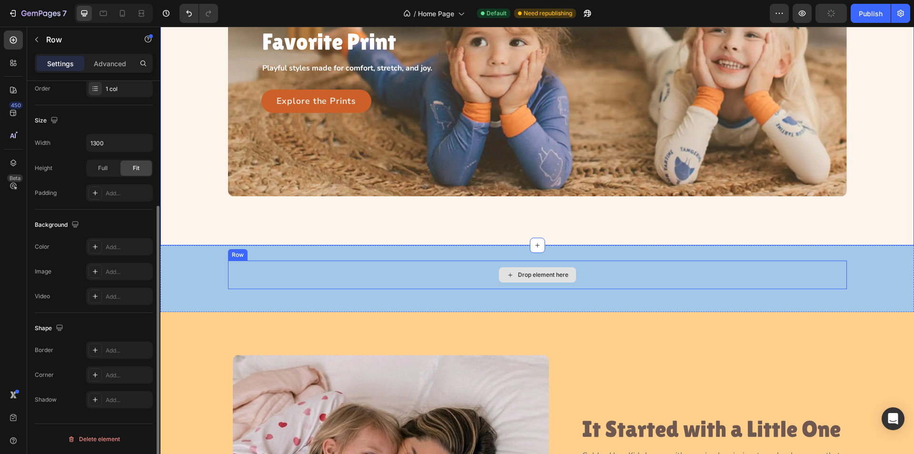
click at [295, 280] on div "Drop element here" at bounding box center [537, 274] width 619 height 29
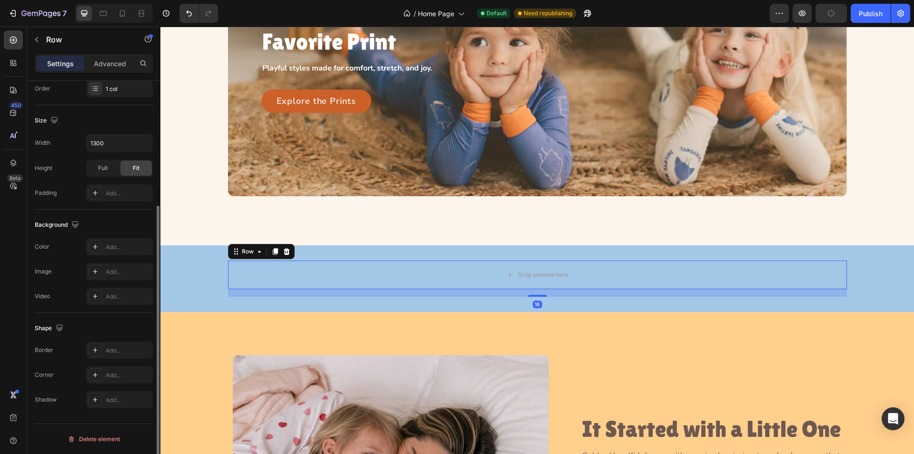
scroll to position [0, 0]
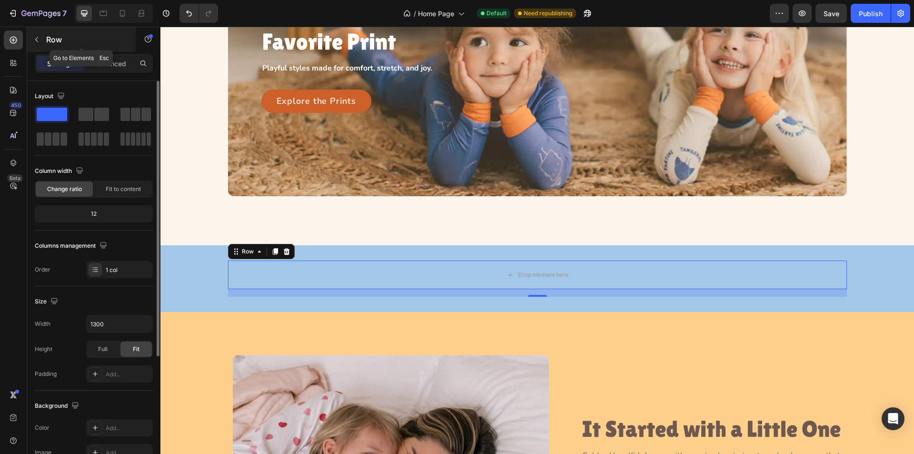
click at [40, 39] on button "button" at bounding box center [36, 39] width 15 height 15
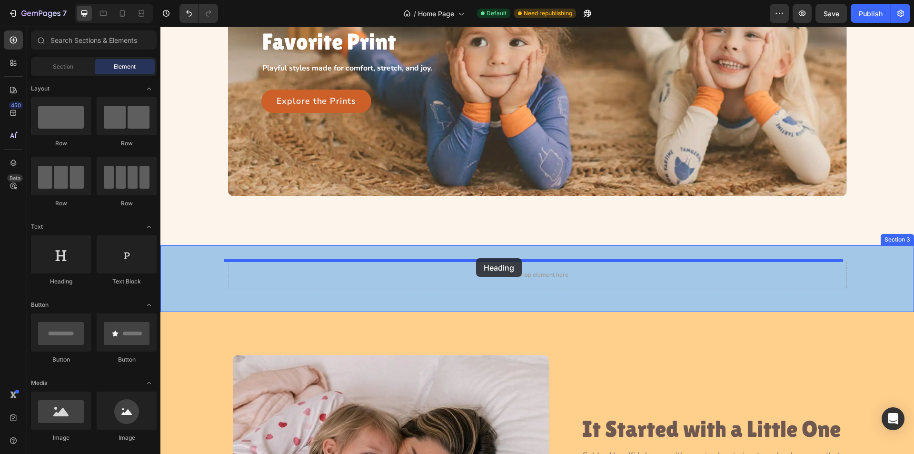
drag, startPoint x: 234, startPoint y: 278, endPoint x: 461, endPoint y: 255, distance: 228.7
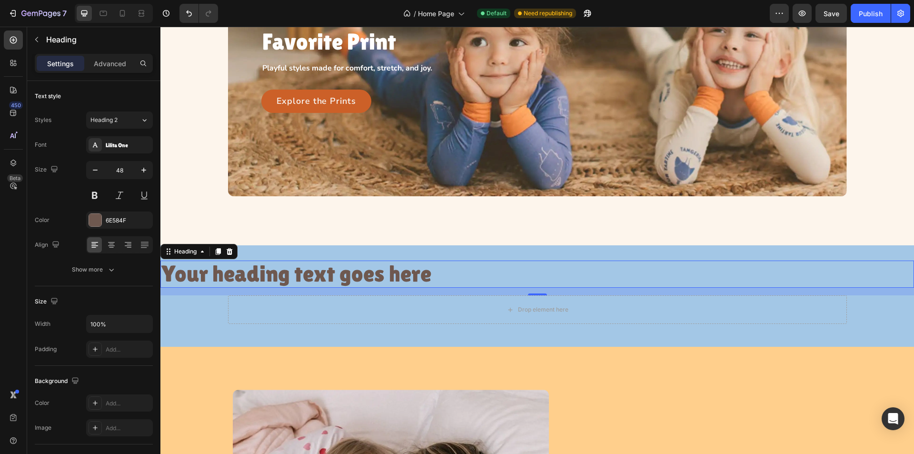
click at [296, 270] on h2 "Your heading text goes here" at bounding box center [536, 273] width 753 height 27
click at [296, 270] on p "Your heading text goes here" at bounding box center [537, 273] width 752 height 25
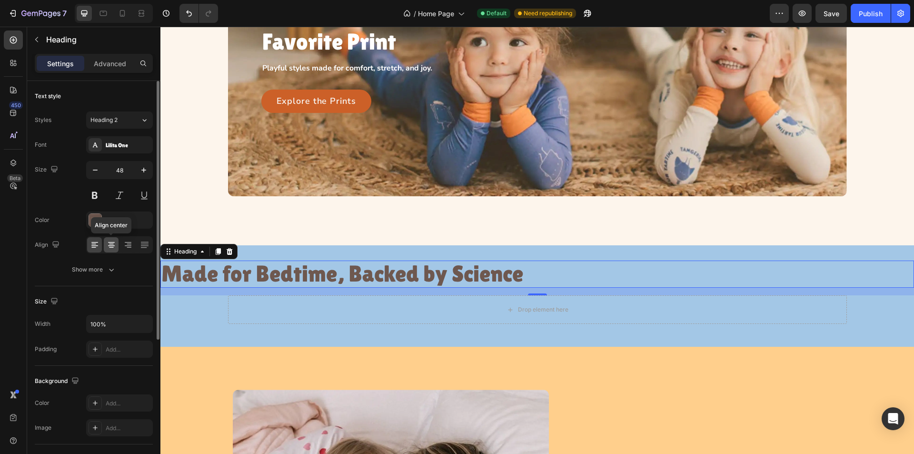
click at [109, 242] on icon at bounding box center [111, 242] width 7 height 1
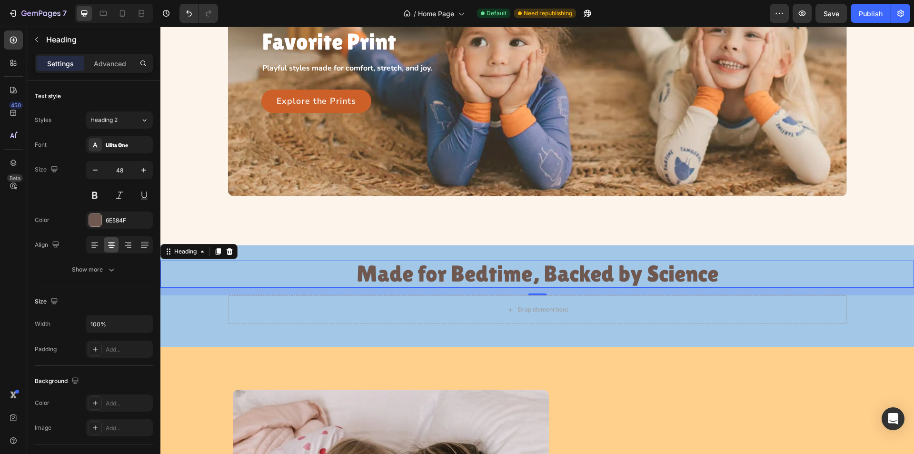
click at [225, 268] on p "Made for Bedtime, Backed by Science" at bounding box center [537, 273] width 752 height 25
click at [382, 270] on p "Made for Bedtime, Backed by Science" at bounding box center [537, 273] width 752 height 25
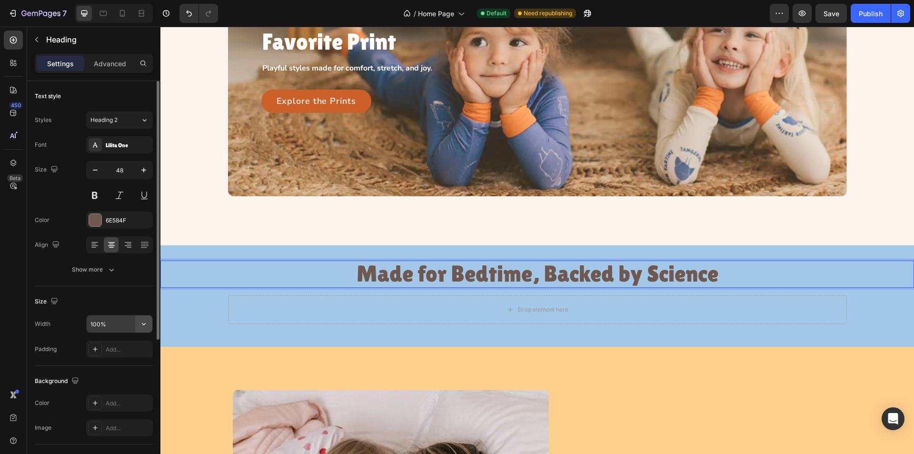
click at [143, 318] on button "button" at bounding box center [143, 323] width 17 height 17
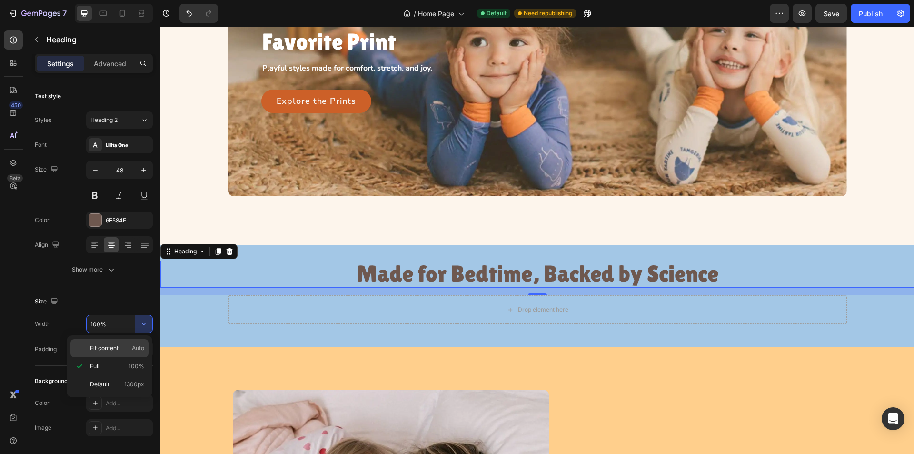
click at [122, 350] on p "Fit content Auto" at bounding box center [117, 348] width 54 height 9
type input "Auto"
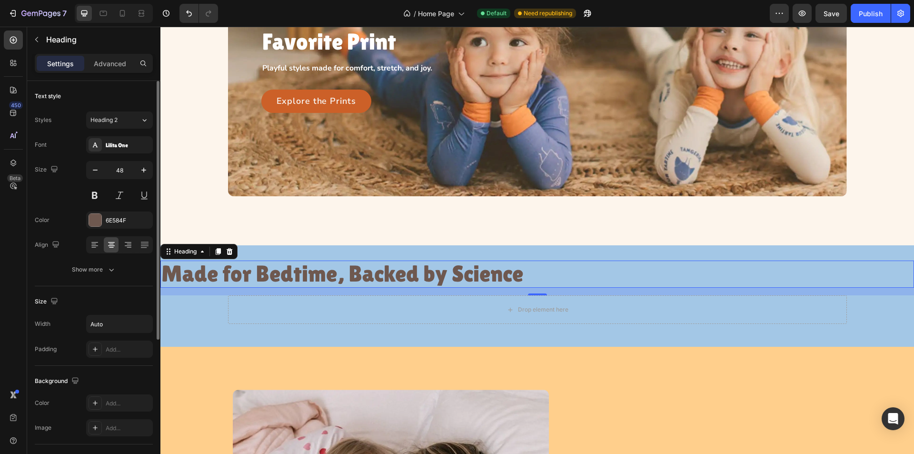
scroll to position [218, 0]
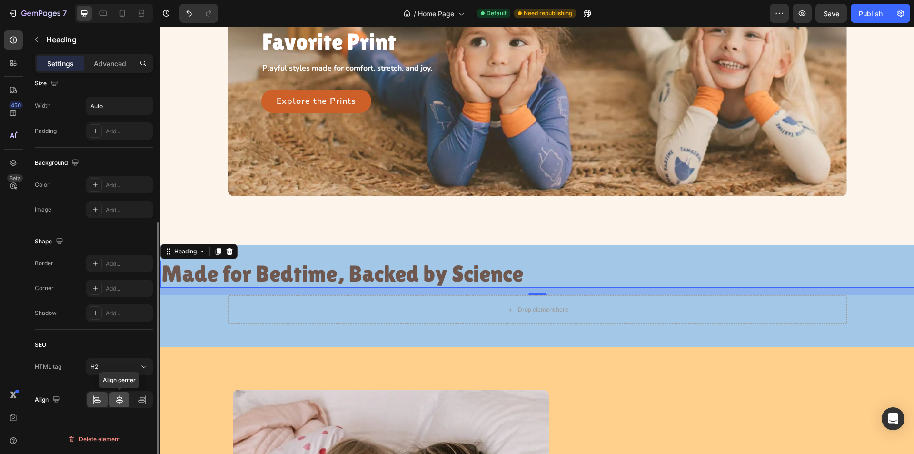
click at [114, 396] on div at bounding box center [119, 399] width 20 height 15
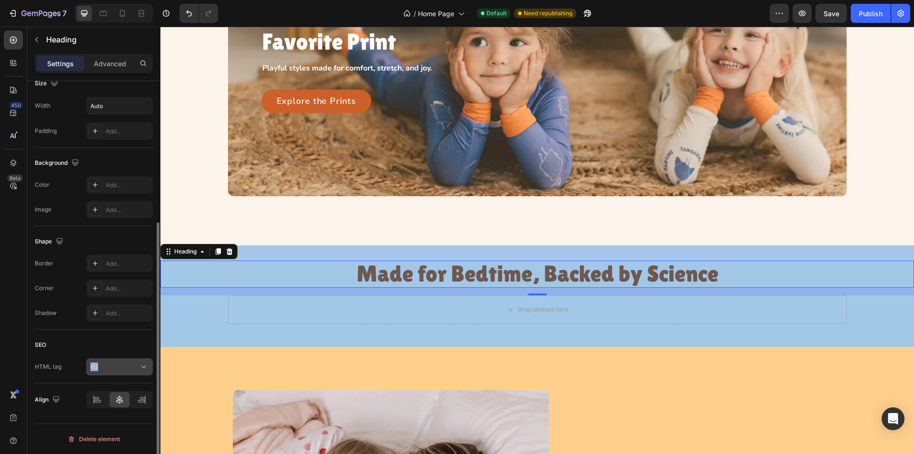
click at [142, 367] on div "SEO HTML tag H2" at bounding box center [94, 356] width 118 height 54
click at [140, 368] on icon at bounding box center [144, 367] width 10 height 10
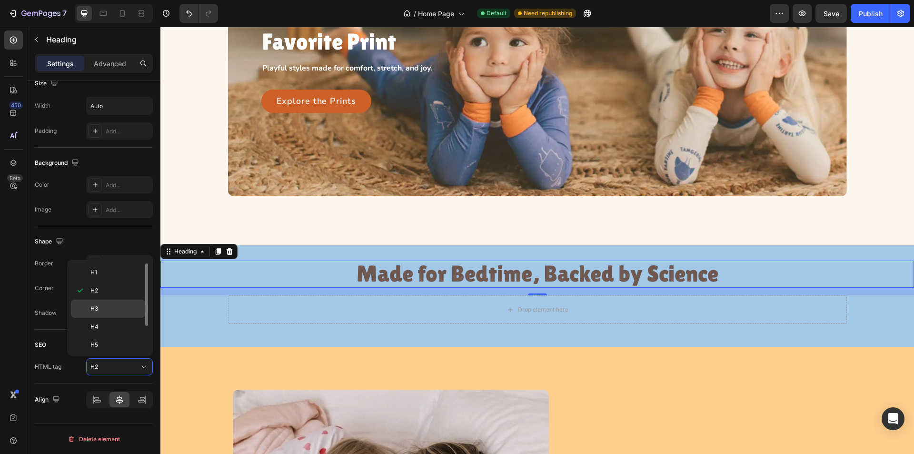
click at [121, 305] on p "H3" at bounding box center [115, 308] width 50 height 9
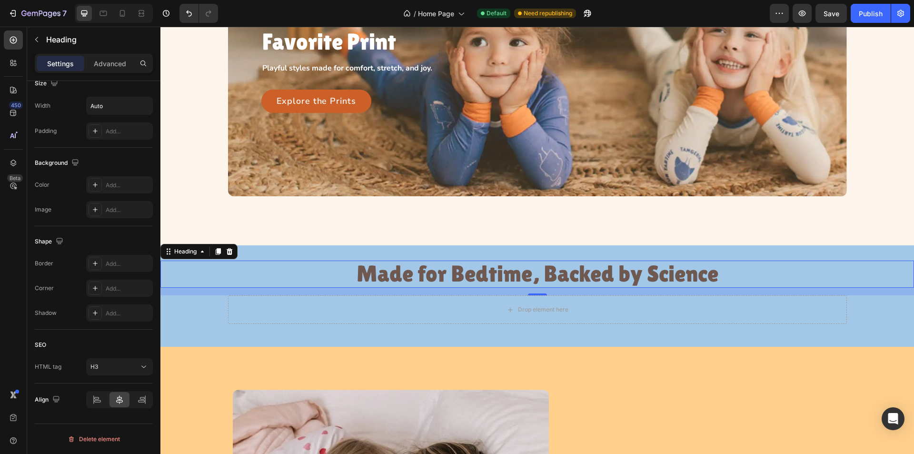
click at [445, 275] on h3 "Made for Bedtime, Backed by Science" at bounding box center [538, 273] width 364 height 27
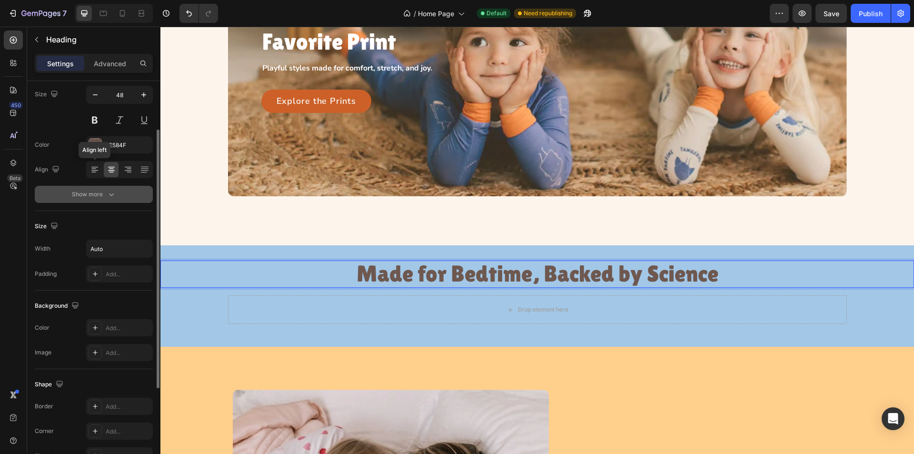
scroll to position [0, 0]
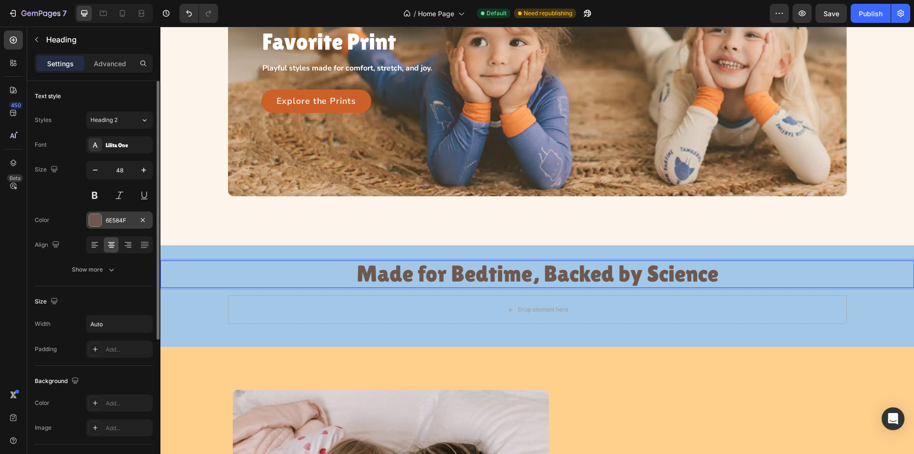
click at [89, 220] on div at bounding box center [95, 220] width 12 height 12
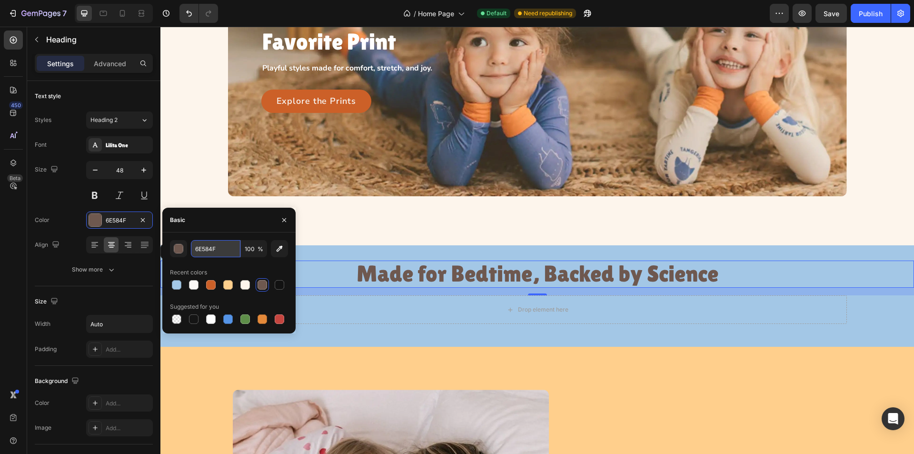
click at [224, 246] on input "6E584F" at bounding box center [216, 248] width 50 height 17
paste input "Light 01"
click at [208, 249] on input "6E584F" at bounding box center [216, 248] width 50 height 17
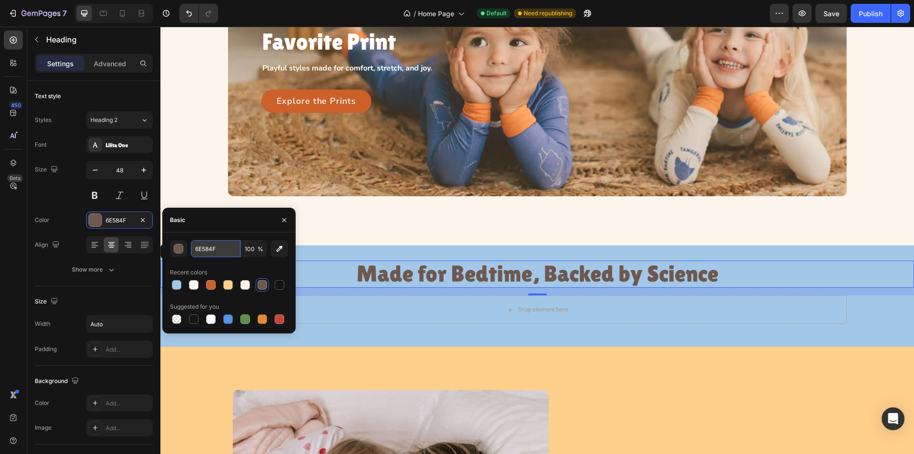
paste input "#FDF5EC"
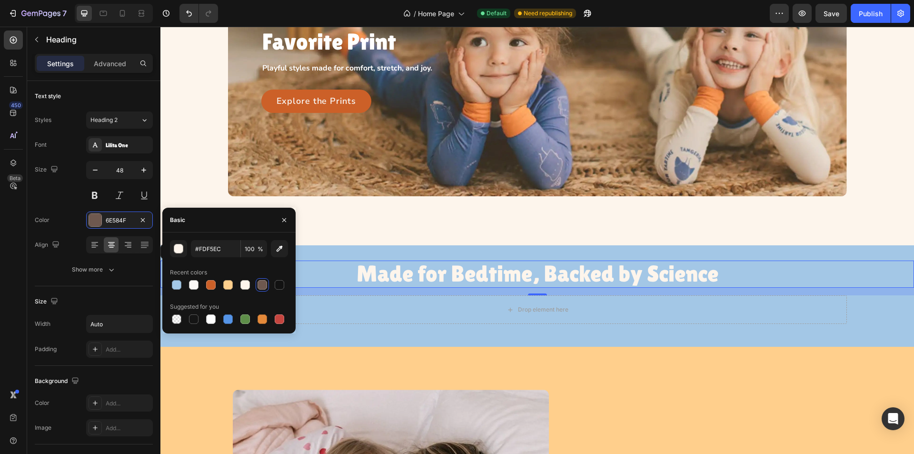
type input "FDF5EC"
click at [219, 218] on div "Basic" at bounding box center [228, 220] width 133 height 25
click at [180, 172] on div "Let Them Pick Their Favorite Print Heading Playful styles made for comfort, str…" at bounding box center [537, 58] width 732 height 276
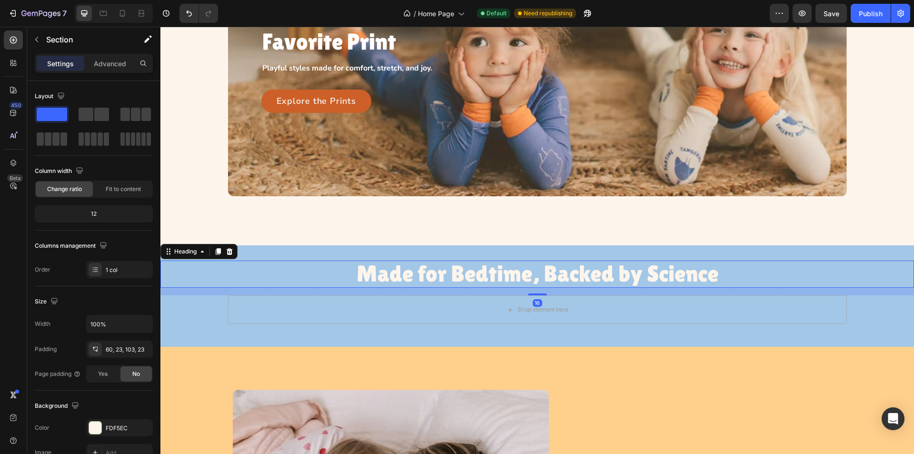
click at [369, 272] on p "Made for Bedtime, Backed by Science" at bounding box center [537, 273] width 362 height 25
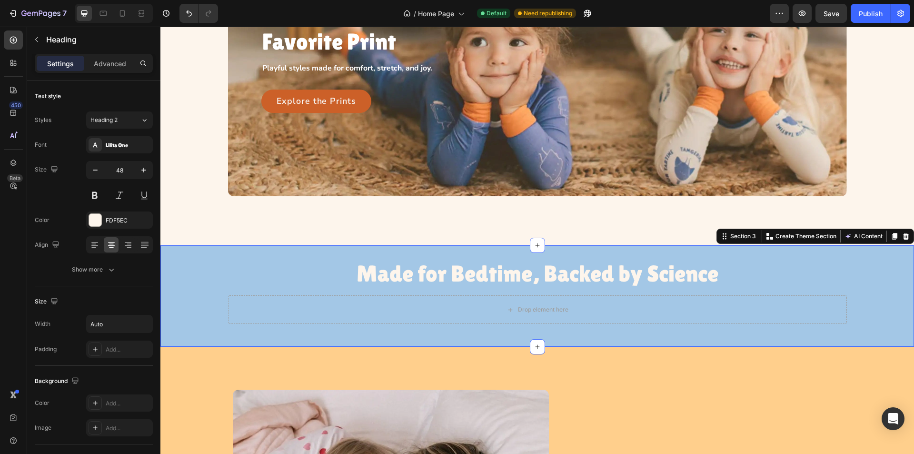
click at [178, 306] on div "Made for Bedtime, Backed by Science Heading Drop element here Row" at bounding box center [536, 295] width 753 height 71
click at [376, 270] on p "Made for Bedtime, Backed by Science" at bounding box center [537, 273] width 362 height 25
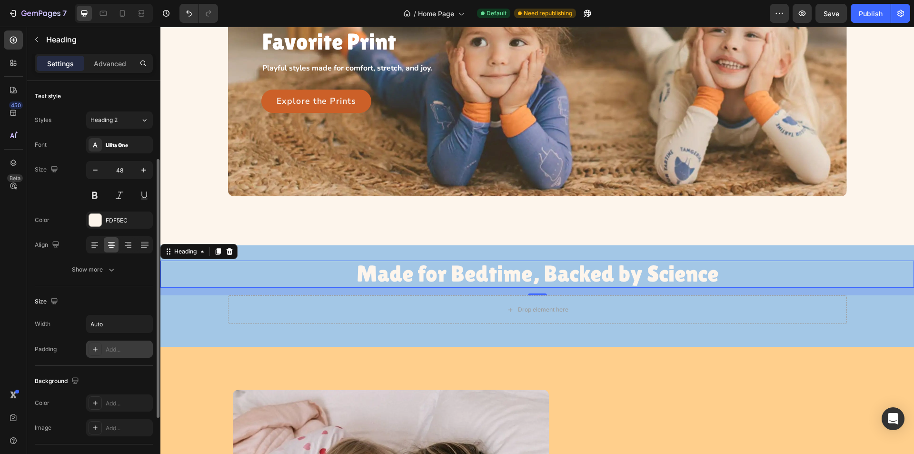
scroll to position [95, 0]
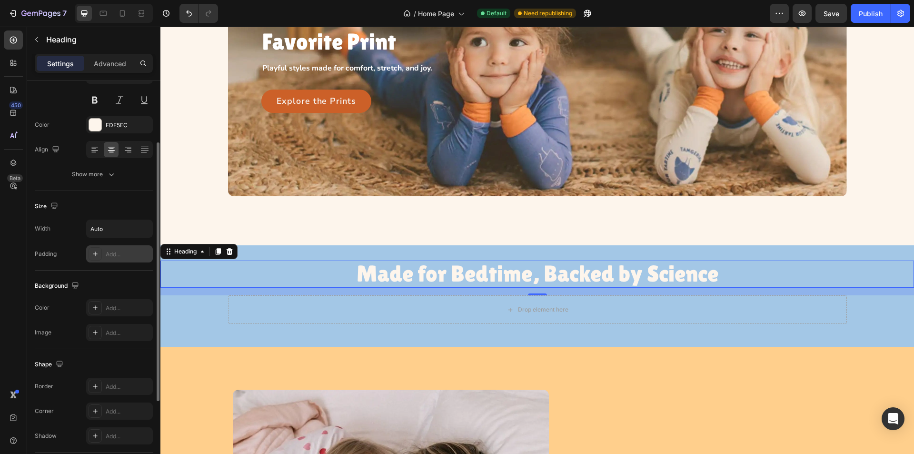
click at [90, 251] on div at bounding box center [95, 253] width 13 height 13
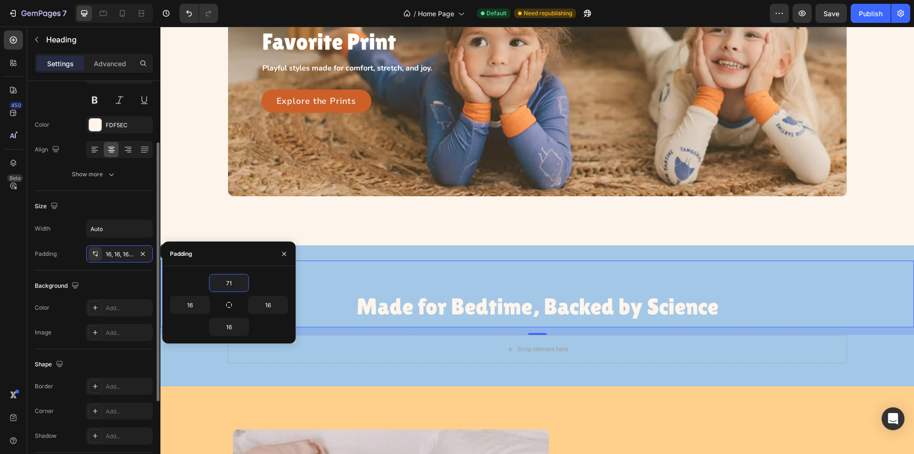
type input "71"
click at [192, 306] on input "16" at bounding box center [189, 304] width 39 height 17
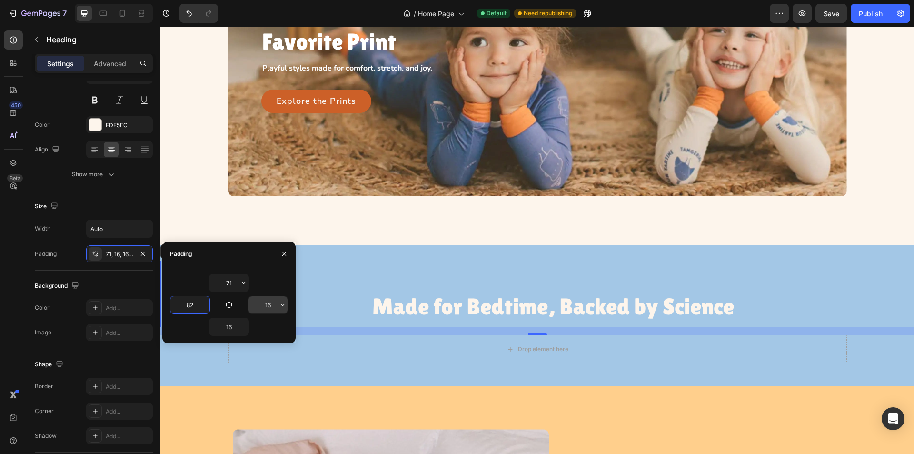
type input "82"
click at [269, 308] on input "16" at bounding box center [267, 304] width 39 height 17
click at [272, 304] on input "16" at bounding box center [267, 304] width 39 height 17
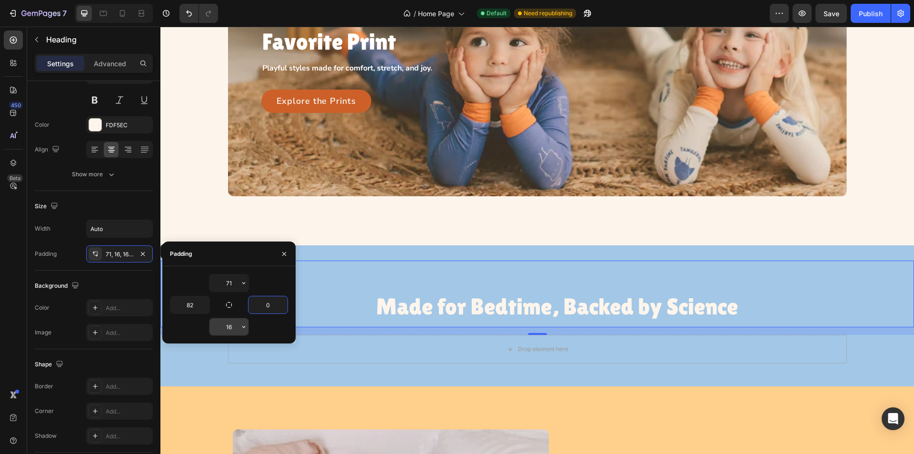
type input "0"
click at [230, 325] on input "16" at bounding box center [228, 326] width 39 height 17
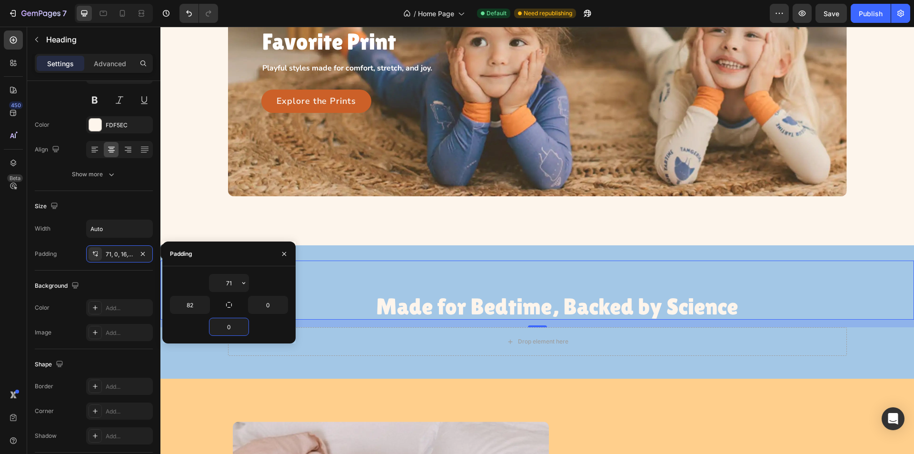
type input "0"
drag, startPoint x: 406, startPoint y: 297, endPoint x: 370, endPoint y: 296, distance: 35.7
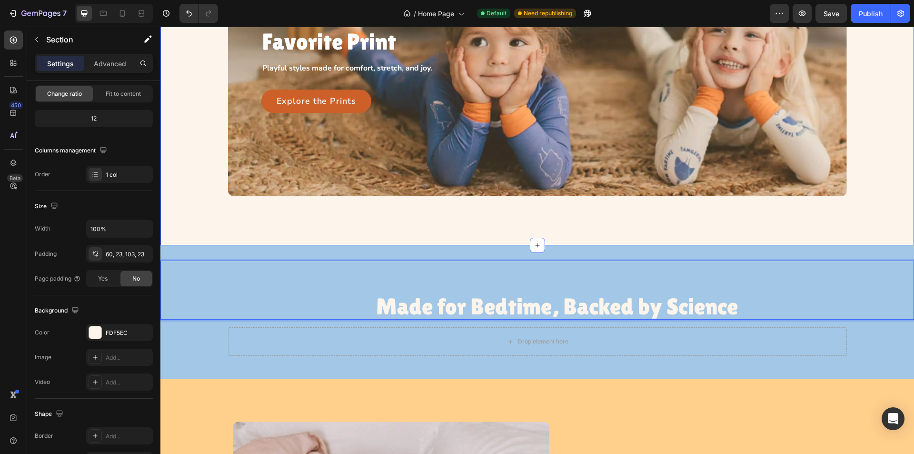
click at [332, 239] on div "Let Them Pick Their Favorite Print Heading Playful styles made for comfort, str…" at bounding box center [536, 68] width 753 height 354
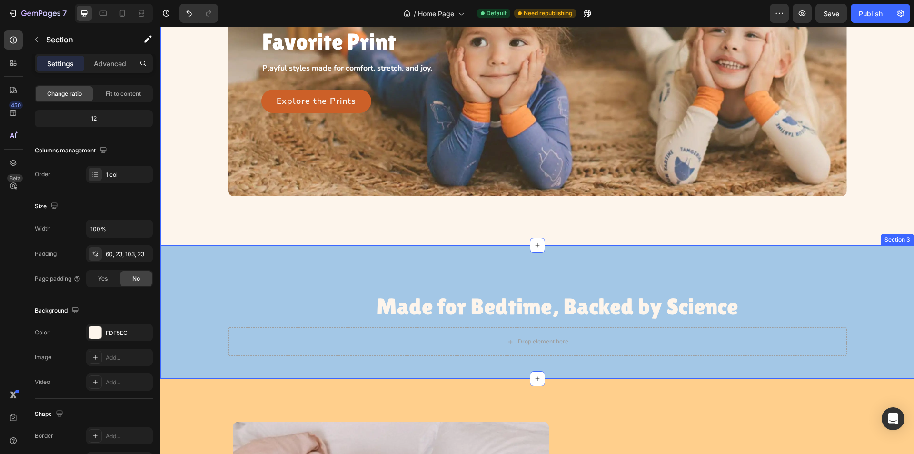
scroll to position [0, 0]
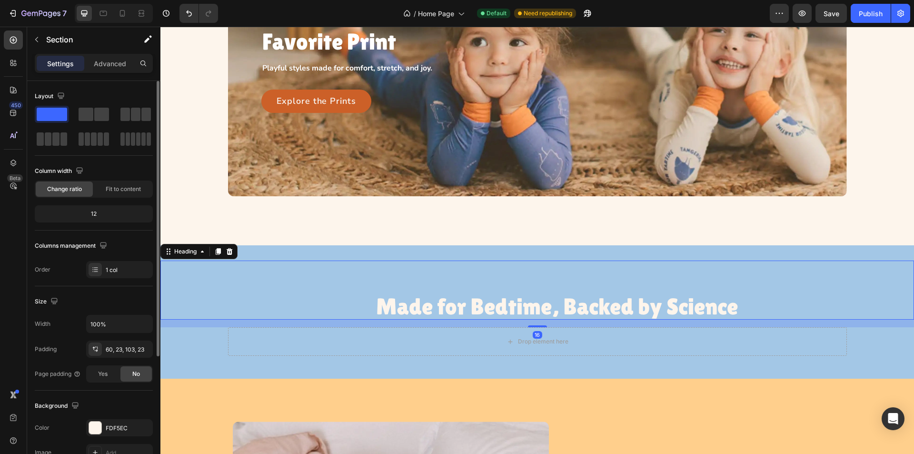
click at [399, 307] on p "Made for Bedtime, Backed by Science" at bounding box center [557, 306] width 362 height 25
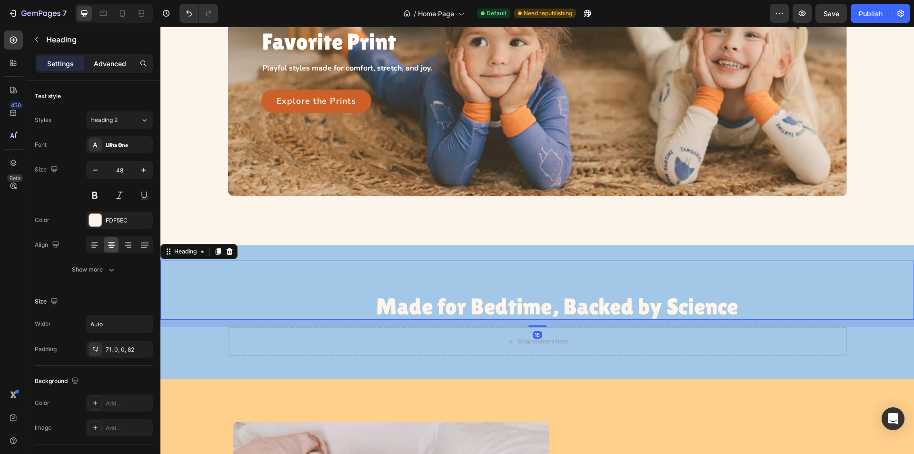
drag, startPoint x: 108, startPoint y: 59, endPoint x: 104, endPoint y: 65, distance: 6.9
click at [108, 60] on p "Advanced" at bounding box center [110, 64] width 32 height 10
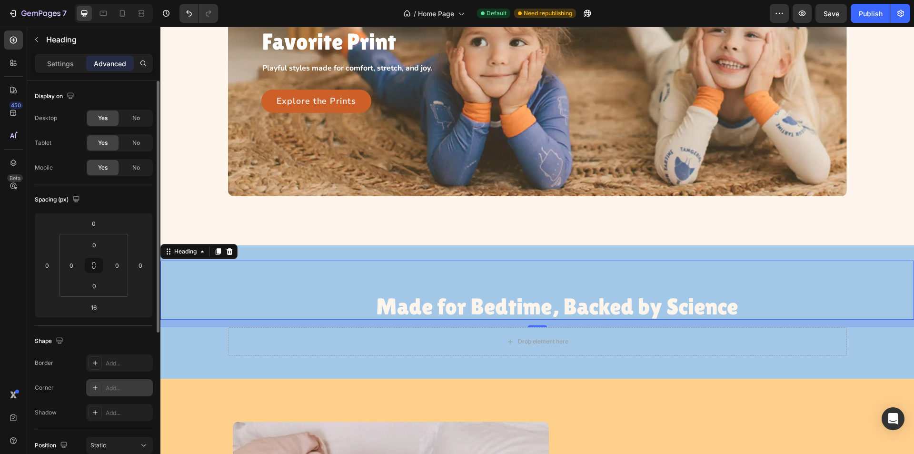
scroll to position [48, 0]
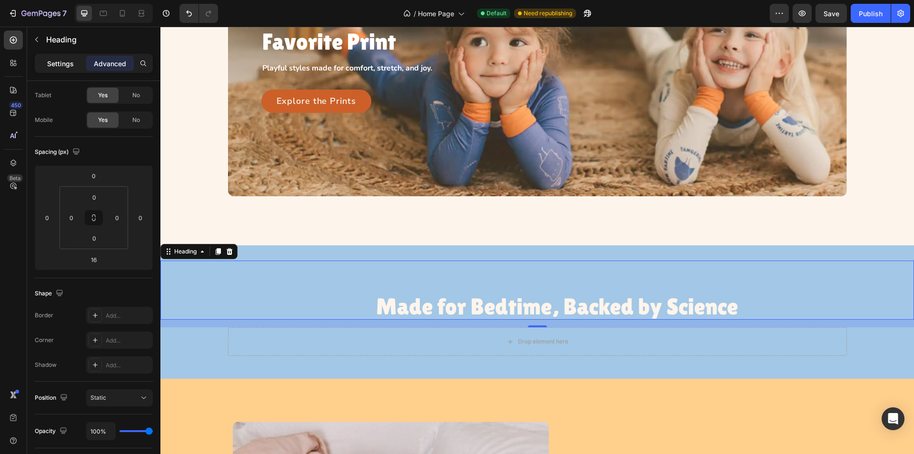
click at [54, 61] on p "Settings" at bounding box center [60, 64] width 27 height 10
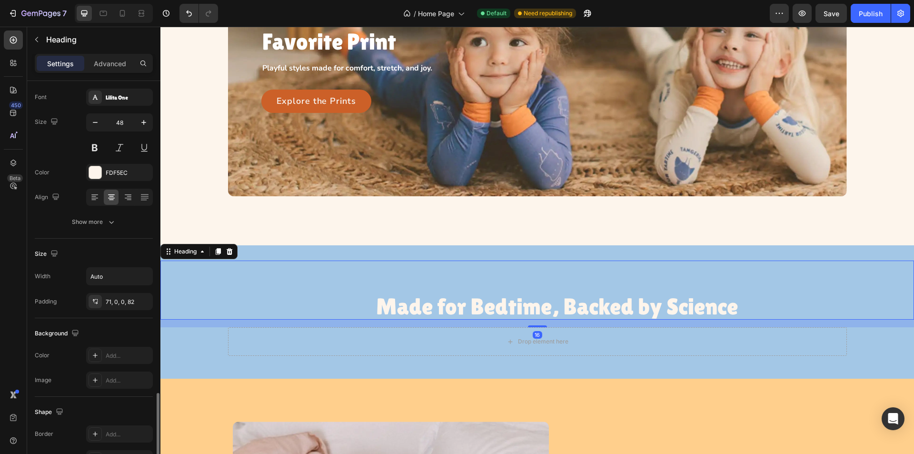
scroll to position [218, 0]
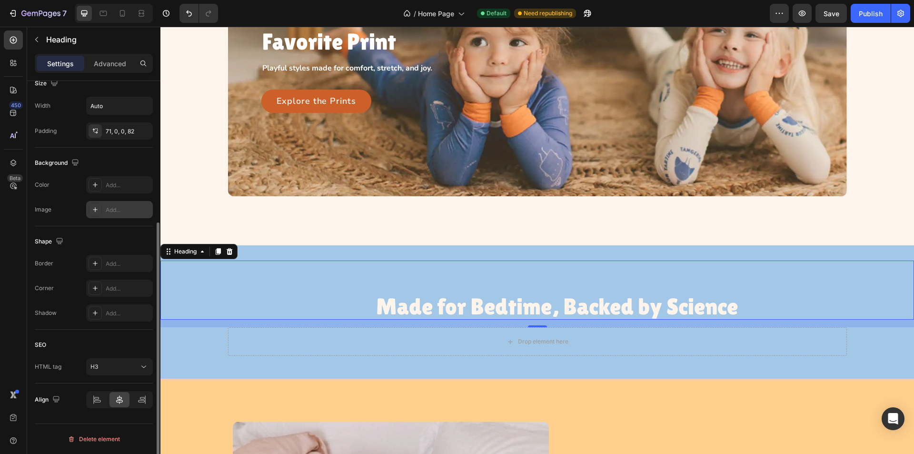
click at [93, 210] on icon at bounding box center [95, 210] width 8 height 8
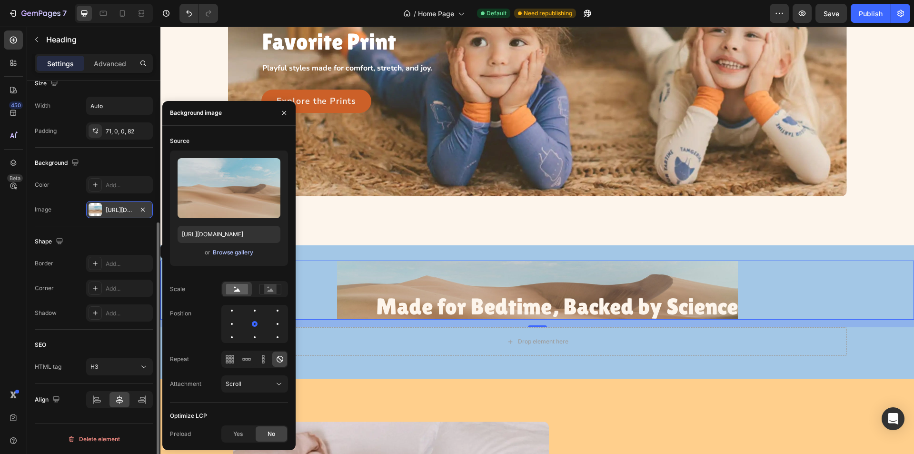
click at [228, 256] on div "Browse gallery" at bounding box center [233, 252] width 40 height 9
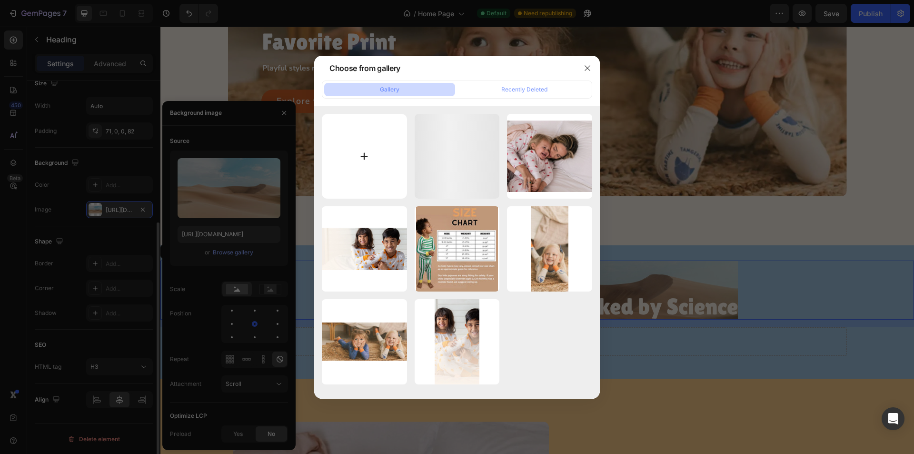
click at [371, 166] on input "file" at bounding box center [364, 156] width 85 height 85
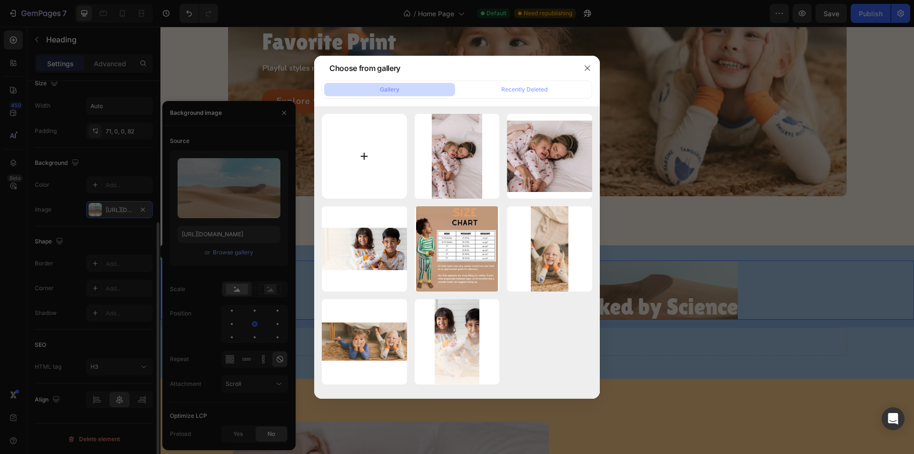
type input "C:\fakepath\Mark_Dark 1.svg"
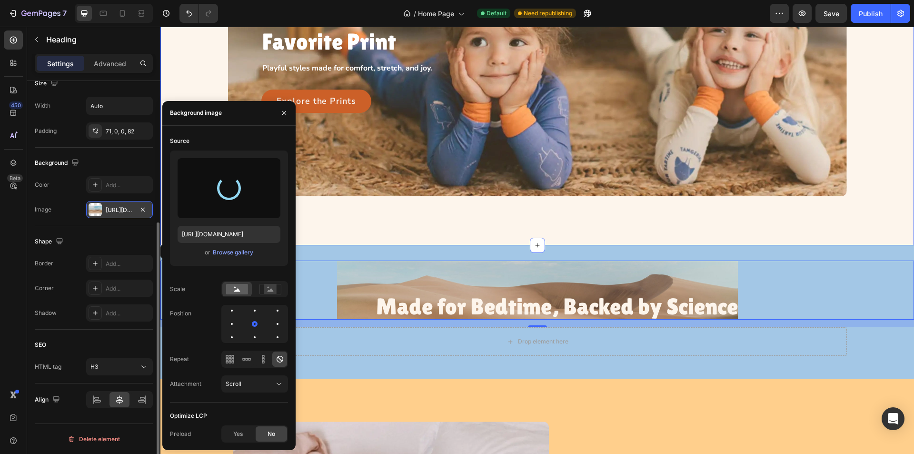
type input "[URL][DOMAIN_NAME]"
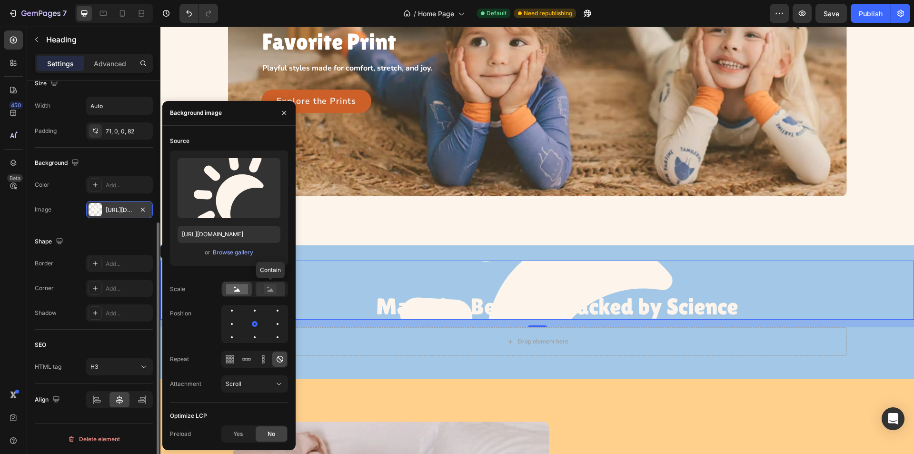
click at [270, 285] on rect at bounding box center [270, 289] width 12 height 10
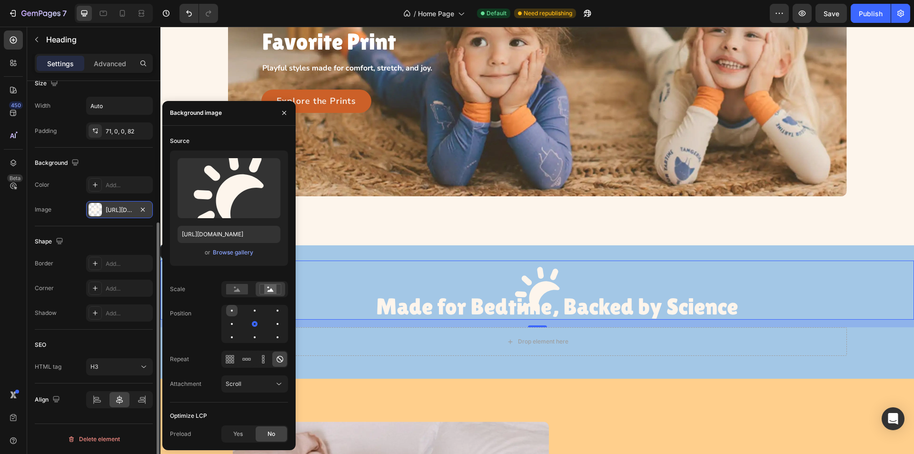
click at [249, 311] on div at bounding box center [254, 310] width 11 height 11
click at [437, 284] on h3 "Made for Bedtime, Backed by Science" at bounding box center [537, 289] width 401 height 59
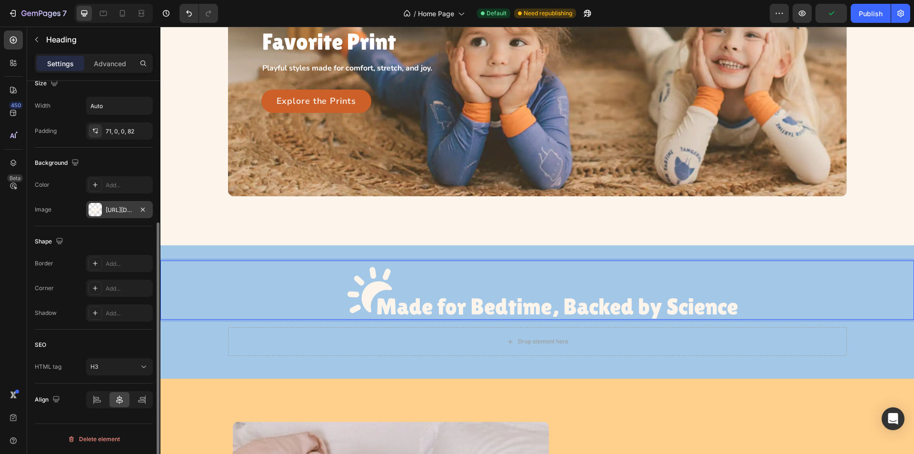
click at [416, 310] on p "Made for Bedtime, Backed by Science" at bounding box center [557, 306] width 362 height 25
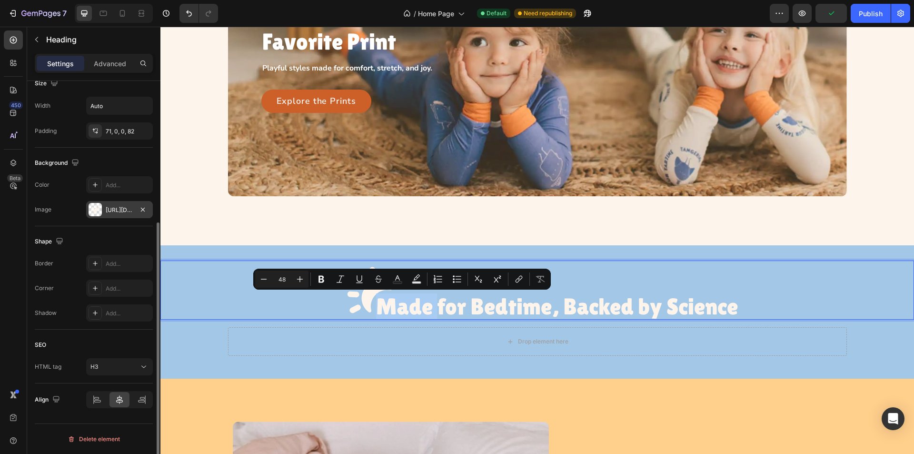
click at [319, 297] on div "Made for Bedtime, Backed by Science" at bounding box center [536, 289] width 753 height 59
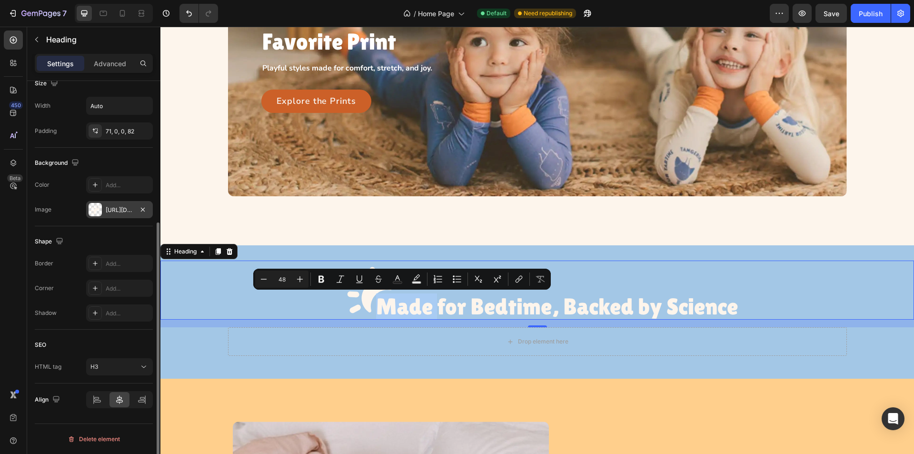
click at [357, 281] on h3 "Made for Bedtime, Backed by Science" at bounding box center [537, 289] width 401 height 59
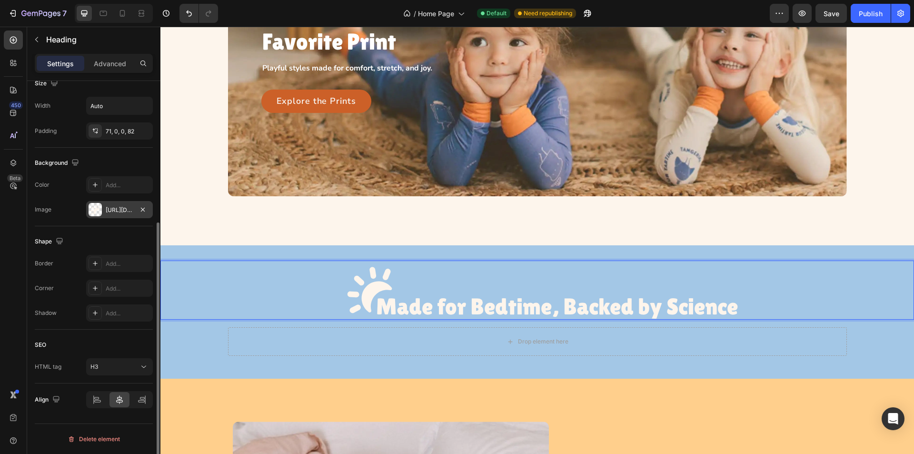
click at [277, 286] on div "Made for Bedtime, Backed by Science" at bounding box center [536, 289] width 753 height 59
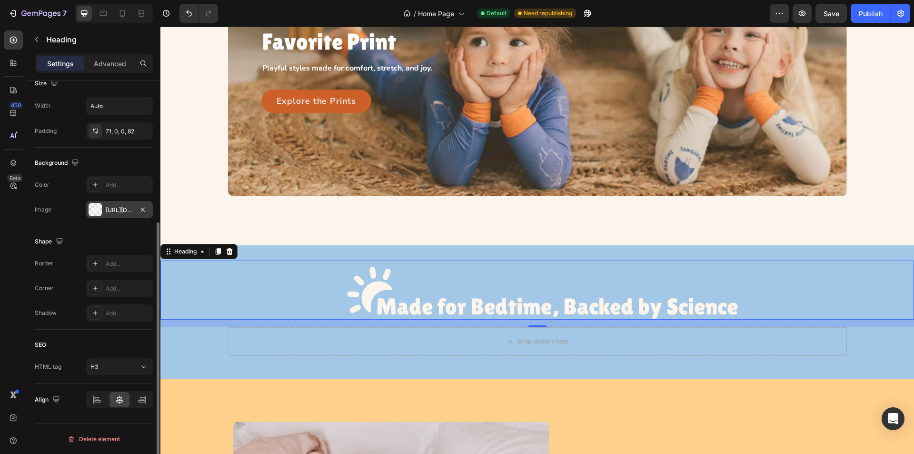
click at [449, 277] on h3 "Made for Bedtime, Backed by Science" at bounding box center [537, 289] width 401 height 59
drag, startPoint x: 480, startPoint y: 315, endPoint x: 474, endPoint y: 312, distance: 6.8
click at [479, 315] on p "Made for Bedtime, Backed by Science" at bounding box center [557, 306] width 362 height 25
click at [264, 289] on div "Made for Bedtime, Backed by Science" at bounding box center [536, 289] width 753 height 59
click at [448, 309] on p "Made for Bedtime, Backed by Science" at bounding box center [557, 306] width 362 height 25
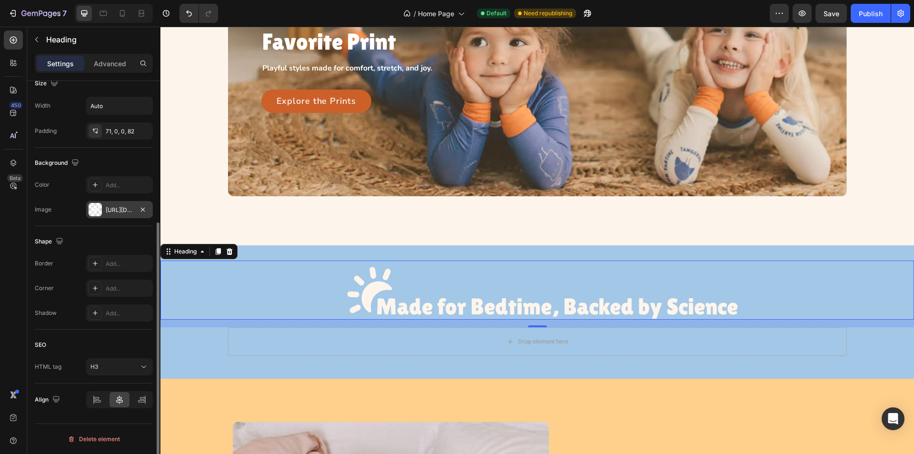
click at [186, 301] on div "Made for Bedtime, Backed by Science" at bounding box center [536, 289] width 753 height 59
click at [384, 301] on p "Made for Bedtime, Backed by Science" at bounding box center [557, 306] width 362 height 25
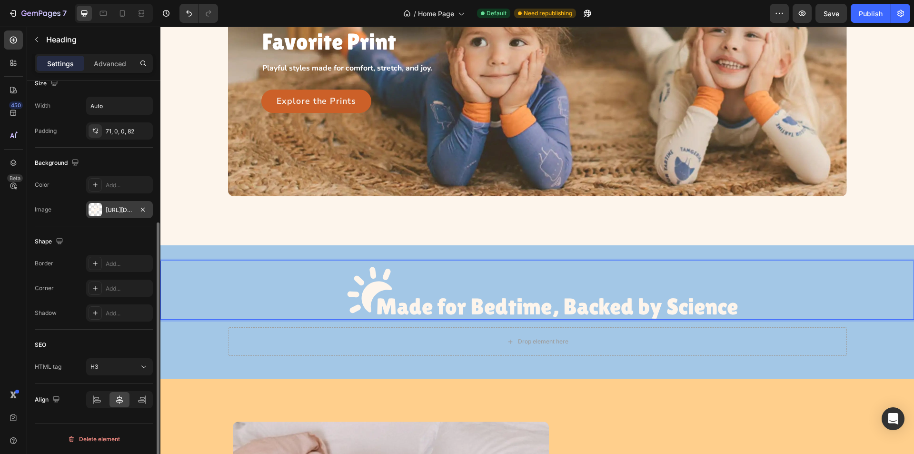
click at [234, 284] on div "Made for Bedtime, Backed by Science" at bounding box center [536, 289] width 753 height 59
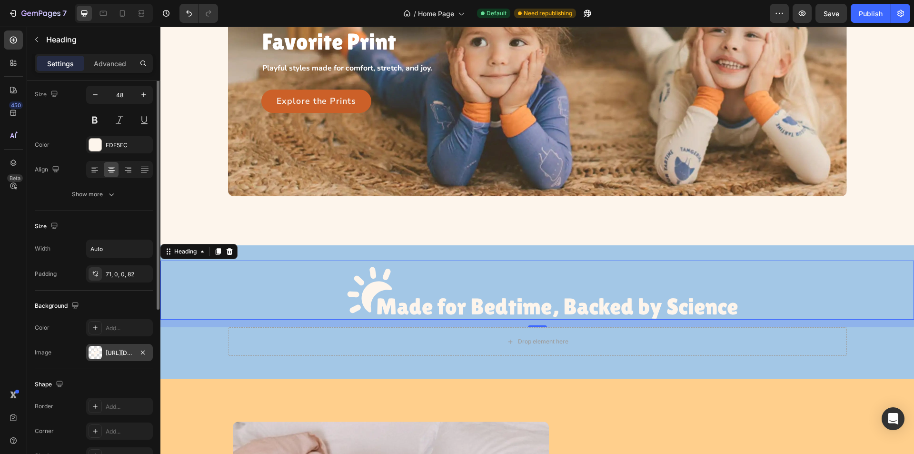
scroll to position [28, 0]
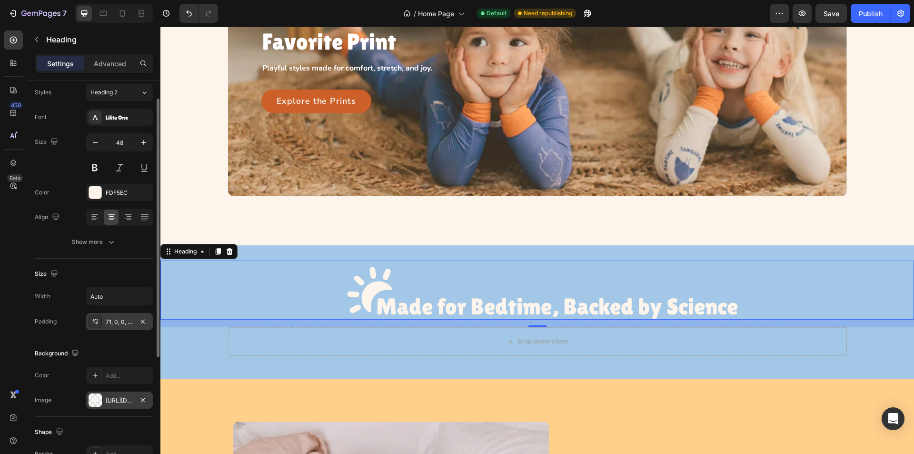
click at [97, 319] on icon at bounding box center [97, 319] width 1 height 1
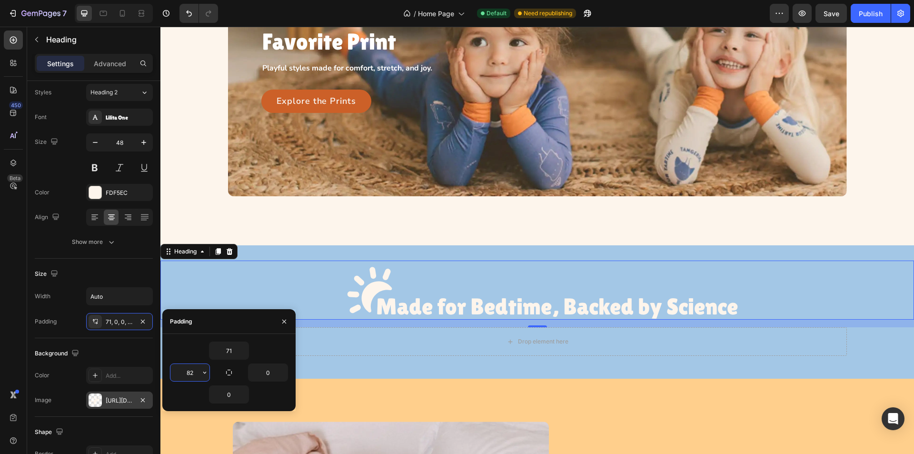
click at [193, 376] on input "82" at bounding box center [189, 372] width 39 height 17
type input "88"
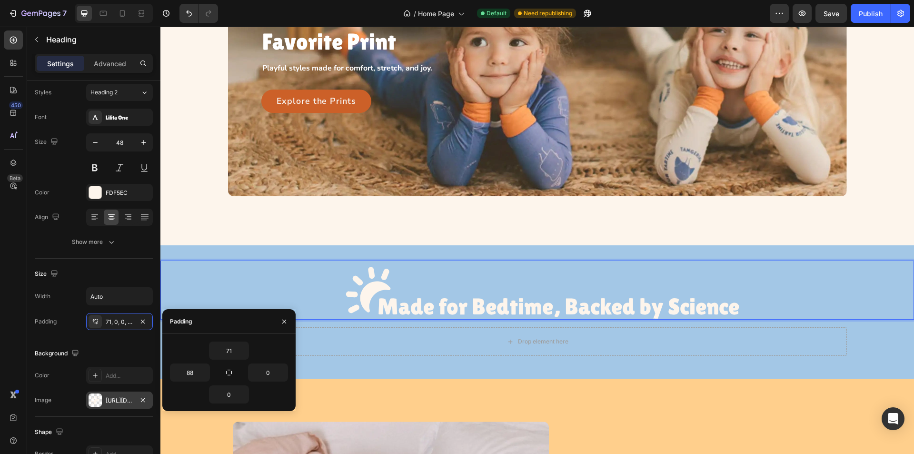
click at [308, 287] on div "Made for Bedtime, Backed by Science" at bounding box center [536, 289] width 753 height 59
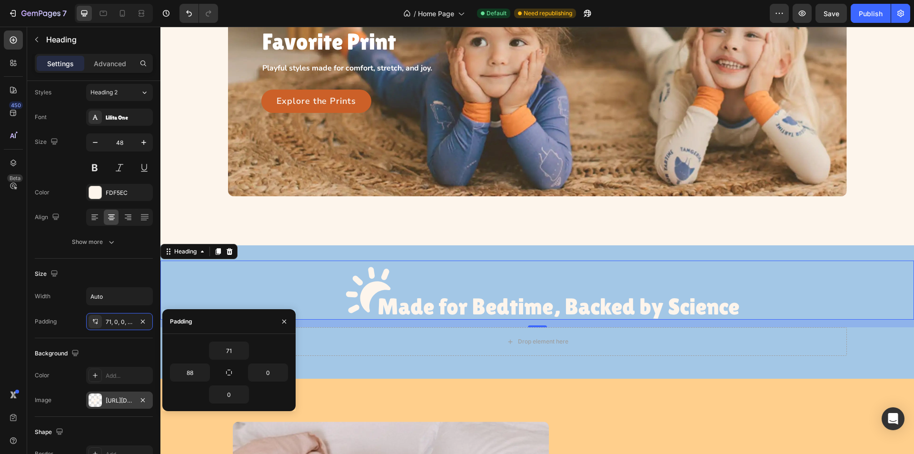
click at [411, 293] on h3 "Made for Bedtime, Backed by Science" at bounding box center [538, 289] width 404 height 59
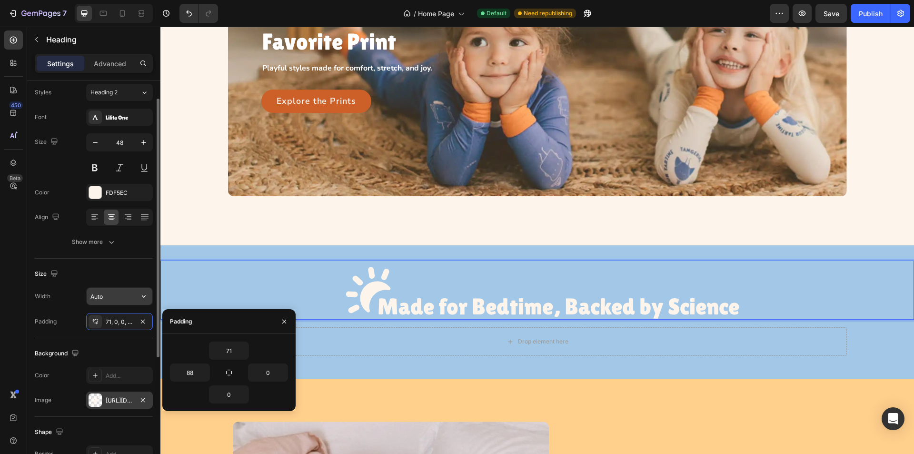
scroll to position [170, 0]
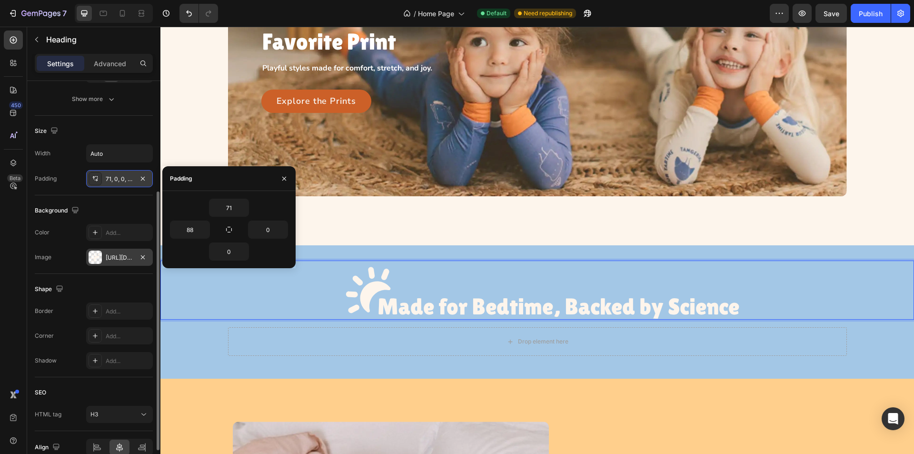
click at [91, 174] on div at bounding box center [95, 178] width 13 height 13
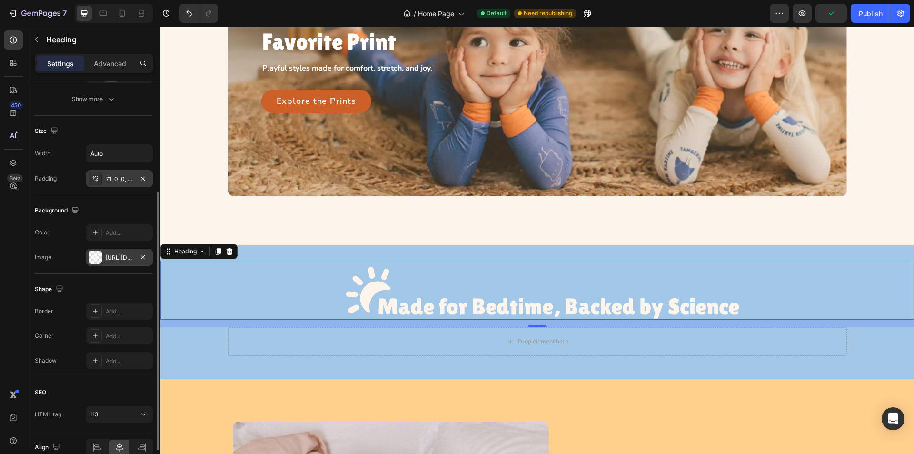
click at [96, 179] on icon at bounding box center [95, 179] width 8 height 8
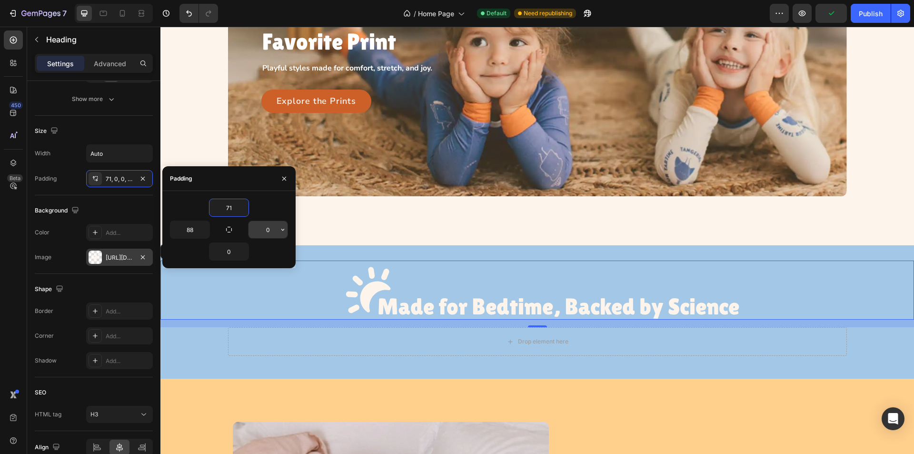
click at [266, 230] on input "0" at bounding box center [267, 229] width 39 height 17
type input "88"
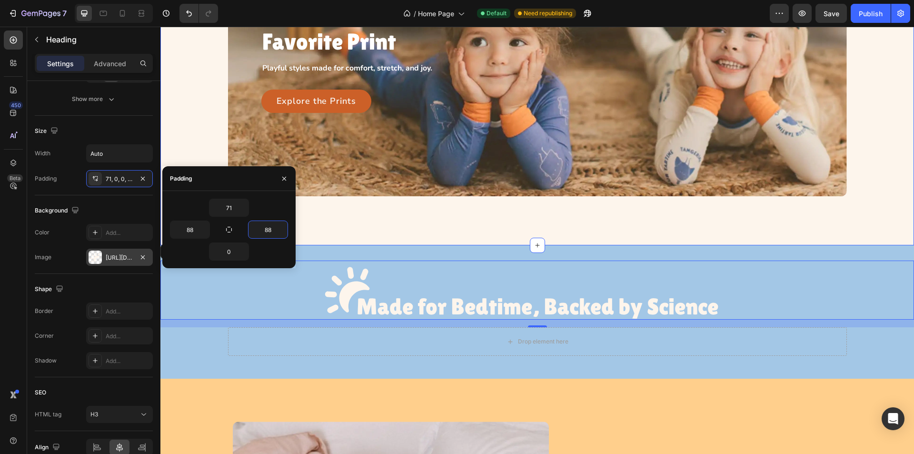
click at [364, 229] on div "Let Them Pick Their Favorite Print Heading Playful styles made for comfort, str…" at bounding box center [536, 68] width 753 height 354
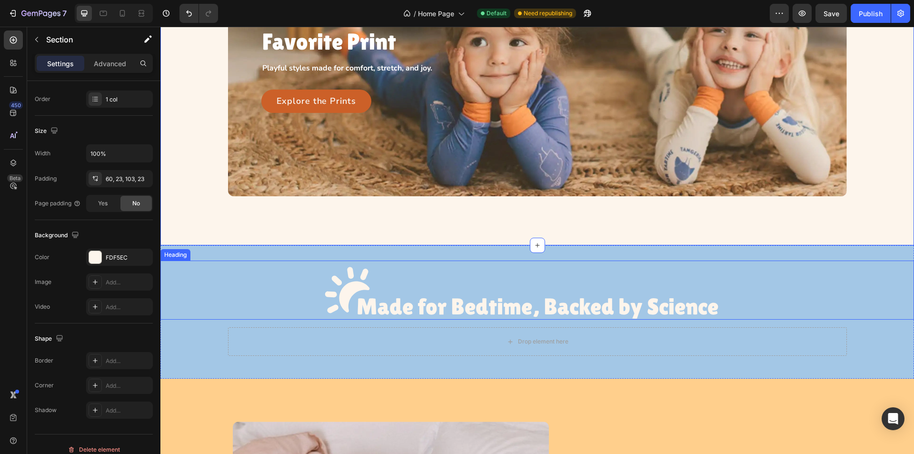
scroll to position [0, 0]
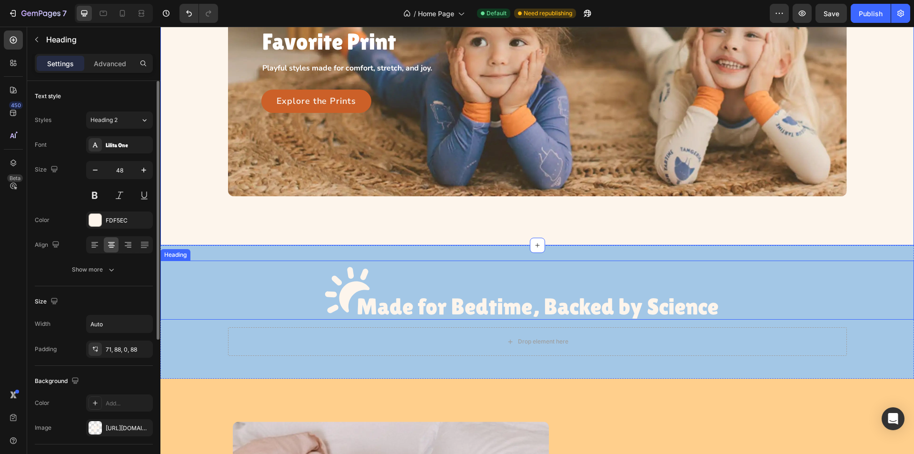
click at [431, 308] on p "Made for Bedtime, Backed by Science" at bounding box center [537, 306] width 362 height 25
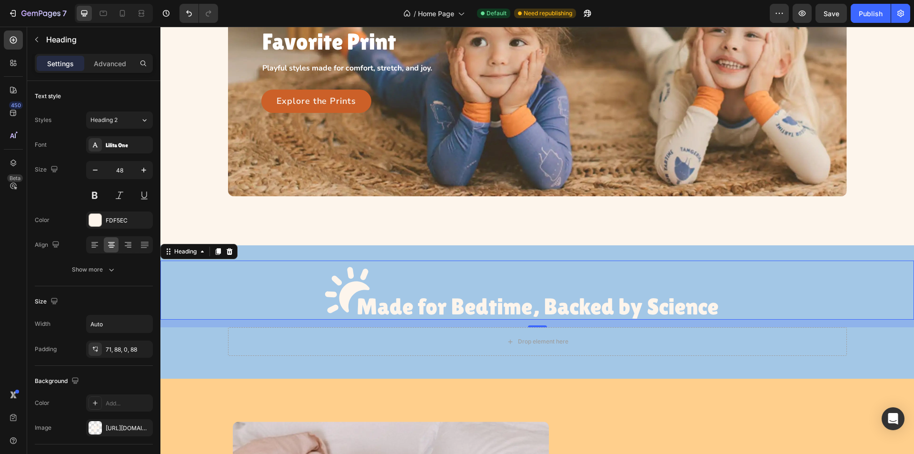
click at [315, 296] on h3 "Made for Bedtime, Backed by Science" at bounding box center [538, 289] width 446 height 59
click at [376, 310] on p "Made for Bedtime, Backed by Science" at bounding box center [537, 306] width 362 height 25
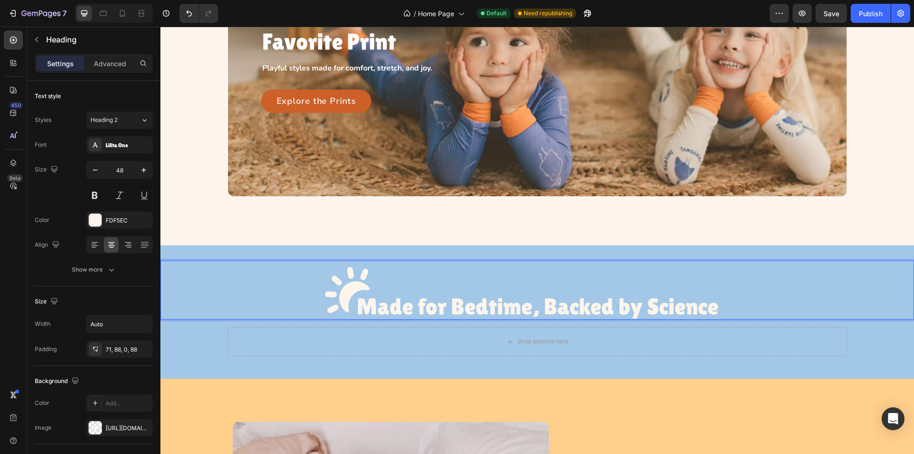
click at [391, 285] on h3 "Made for Bedtime, Backed by Science" at bounding box center [538, 289] width 446 height 59
click at [183, 339] on div "Made for Bedtime, Backed by Science Heading 16 Drop element here Row" at bounding box center [536, 311] width 753 height 103
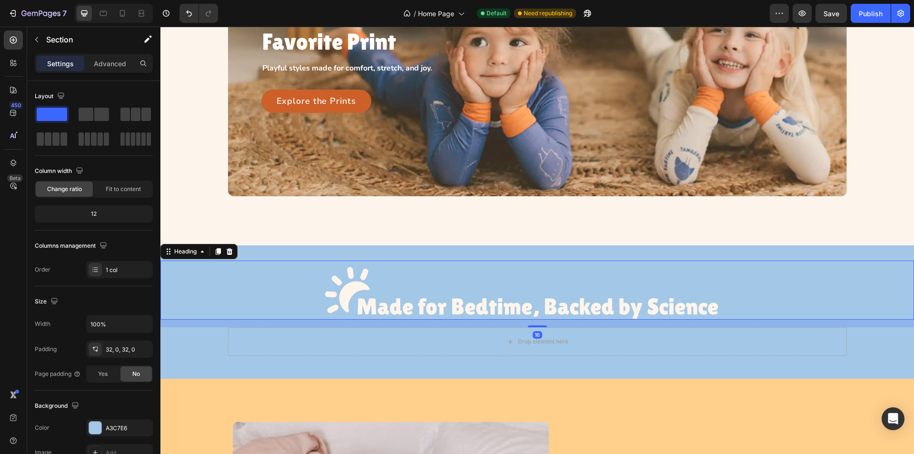
click at [367, 288] on h3 "Made for Bedtime, Backed by Science" at bounding box center [538, 289] width 446 height 59
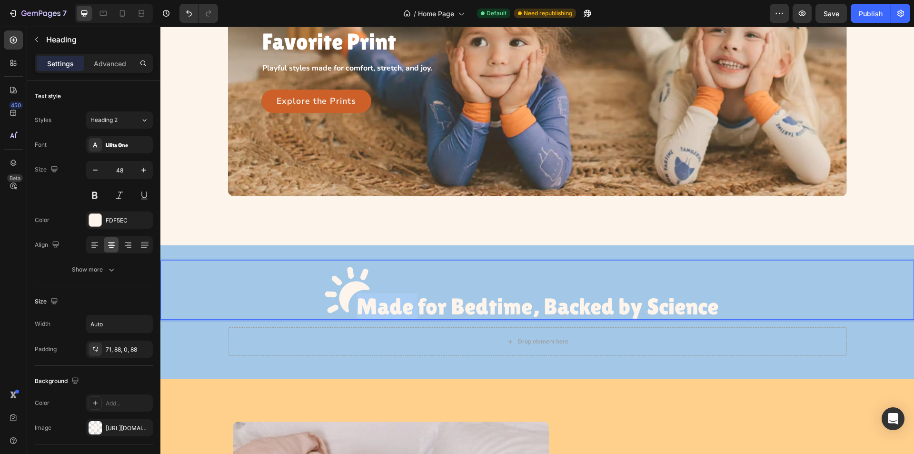
click at [370, 303] on p "Made for Bedtime, Backed by Science" at bounding box center [537, 306] width 362 height 25
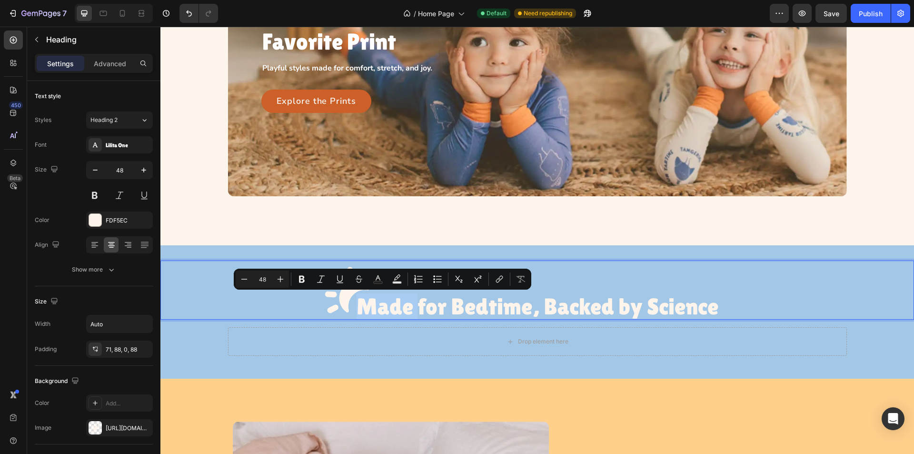
click at [199, 286] on div "Made for Bedtime, Backed by Science" at bounding box center [536, 289] width 753 height 59
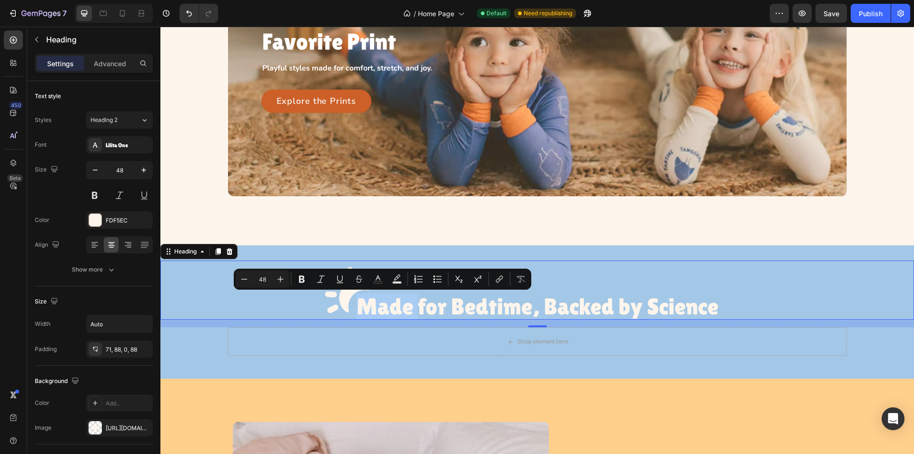
click at [350, 290] on h3 "Made for Bedtime, Backed by Science" at bounding box center [538, 289] width 446 height 59
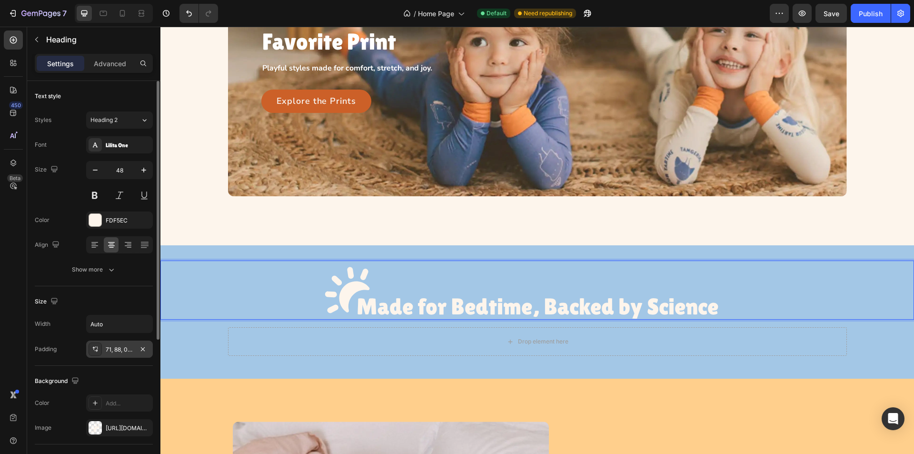
click at [90, 347] on div at bounding box center [95, 348] width 13 height 13
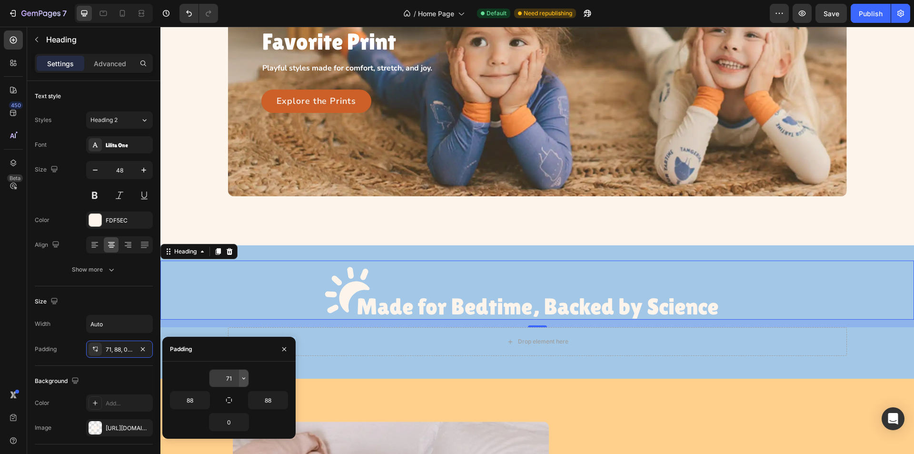
click at [239, 378] on button "button" at bounding box center [244, 377] width 10 height 17
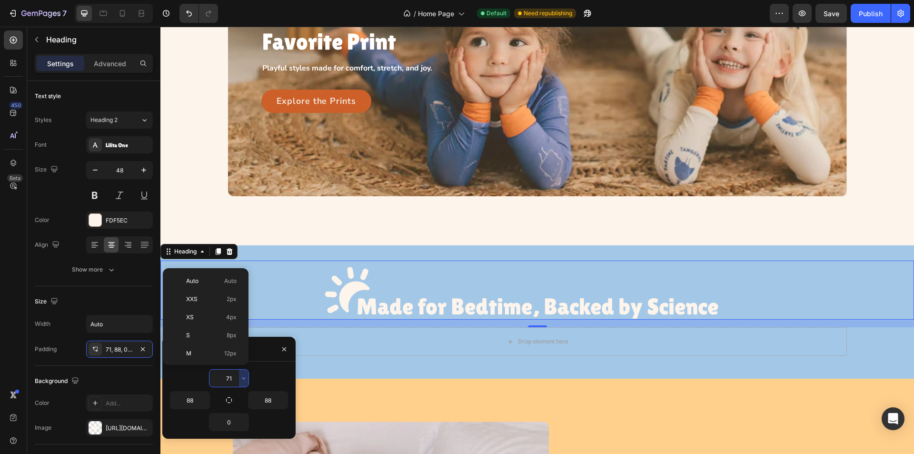
click at [233, 377] on input "71" at bounding box center [228, 377] width 39 height 17
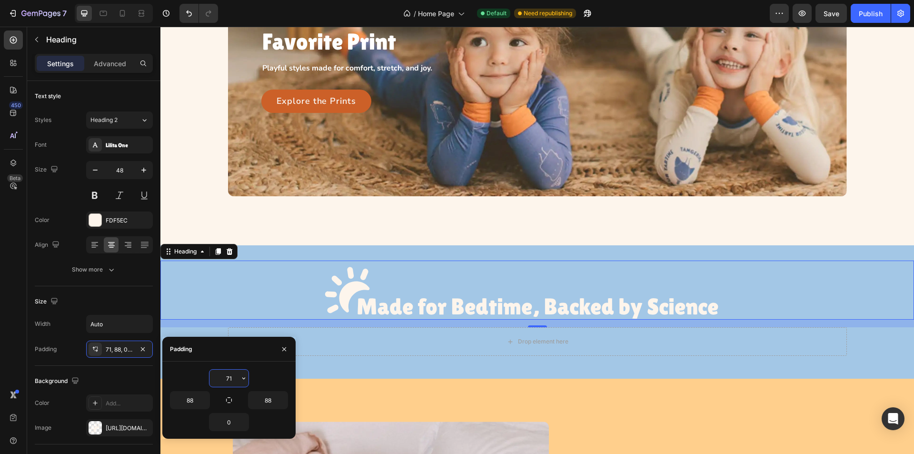
click at [229, 377] on input "71" at bounding box center [228, 377] width 39 height 17
click at [233, 377] on input "71" at bounding box center [228, 377] width 39 height 17
type input "75"
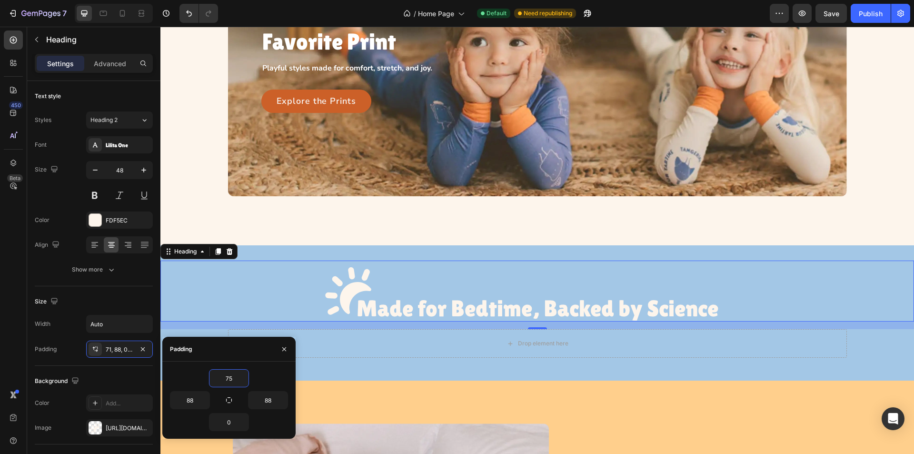
click at [187, 312] on div "Made for Bedtime, Backed by Science" at bounding box center [536, 290] width 753 height 61
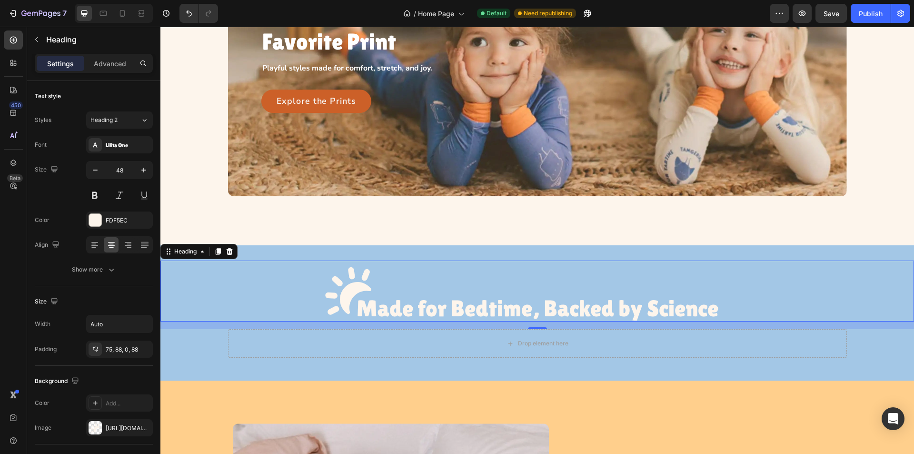
click at [235, 311] on div "Made for Bedtime, Backed by Science" at bounding box center [536, 290] width 753 height 61
click at [200, 349] on div "Made for Bedtime, Backed by Science Heading 16 Drop element here Row" at bounding box center [536, 312] width 753 height 105
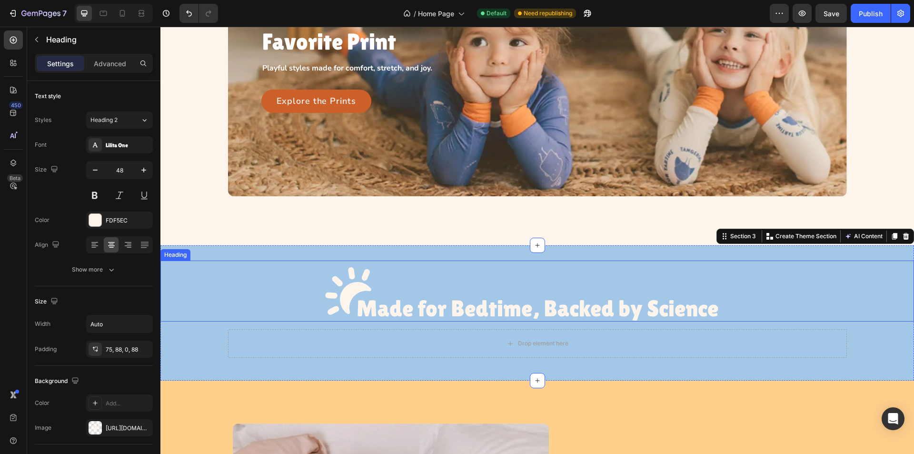
click at [430, 296] on p "Made for Bedtime, Backed by Science" at bounding box center [537, 308] width 362 height 25
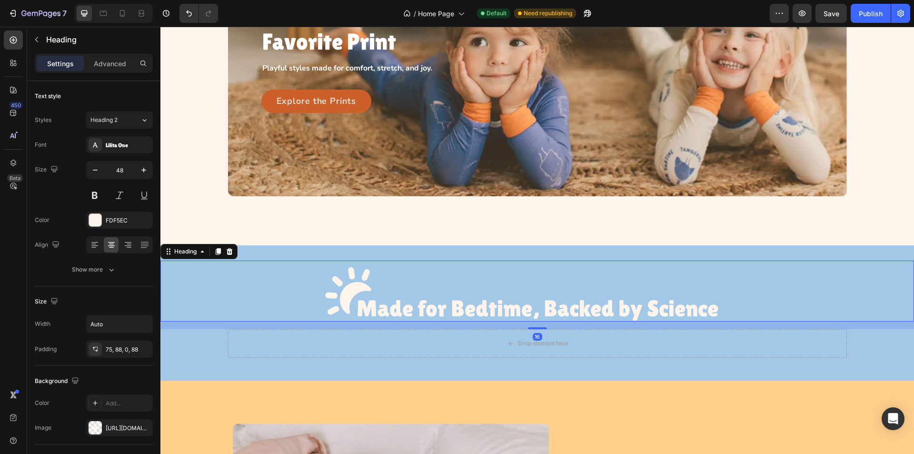
click at [347, 294] on h3 "Made for Bedtime, Backed by Science" at bounding box center [538, 290] width 446 height 61
click at [824, 17] on span "Save" at bounding box center [831, 14] width 16 height 8
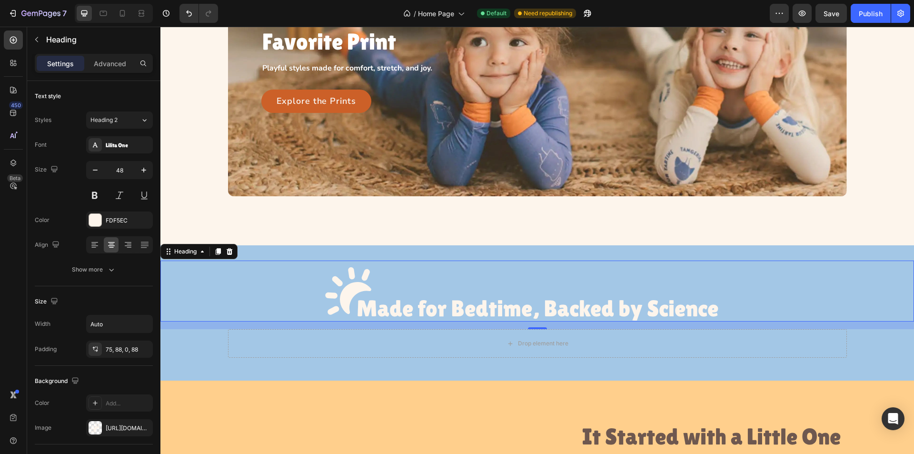
click at [263, 288] on div "Made for Bedtime, Backed by Science" at bounding box center [536, 290] width 753 height 61
click at [199, 359] on div "Made for Bedtime, Backed by Science Heading 16 Drop element here Row" at bounding box center [536, 312] width 753 height 105
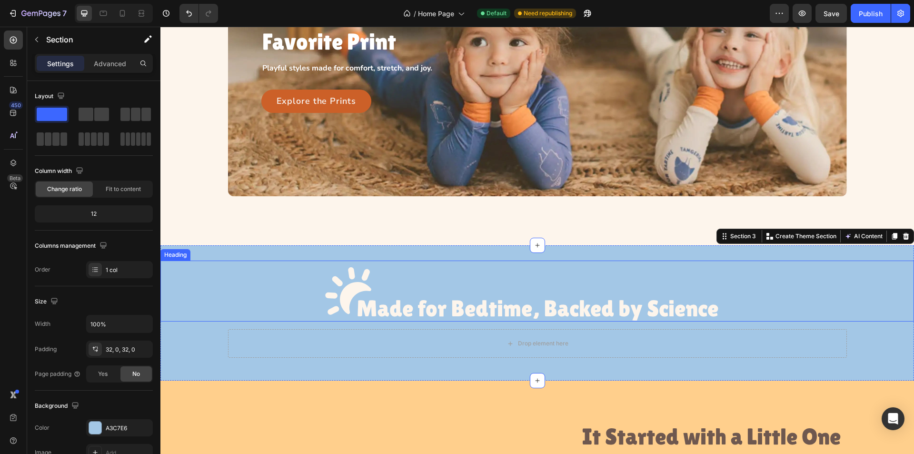
click at [329, 291] on h3 "Made for Bedtime, Backed by Science" at bounding box center [538, 290] width 446 height 61
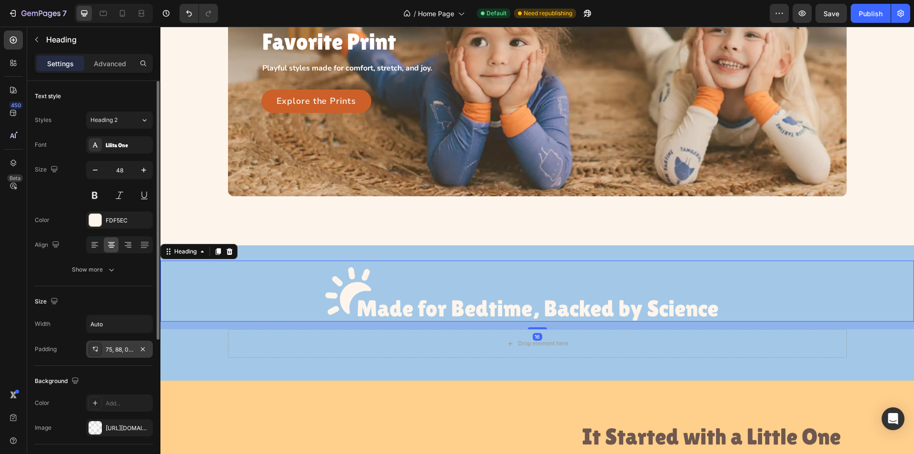
click at [97, 343] on div at bounding box center [95, 348] width 13 height 13
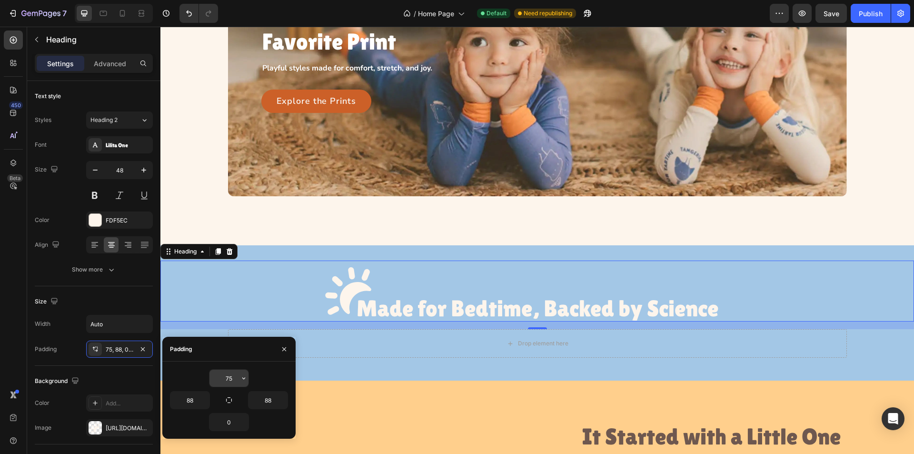
click at [235, 380] on input "75" at bounding box center [228, 377] width 39 height 17
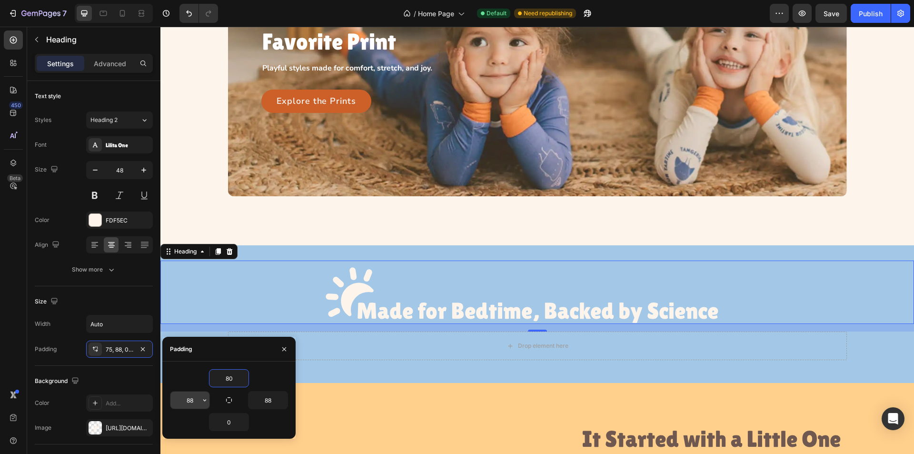
type input "80"
click at [192, 400] on input "88" at bounding box center [189, 399] width 39 height 17
type input "100"
click at [276, 396] on input "88" at bounding box center [267, 399] width 39 height 17
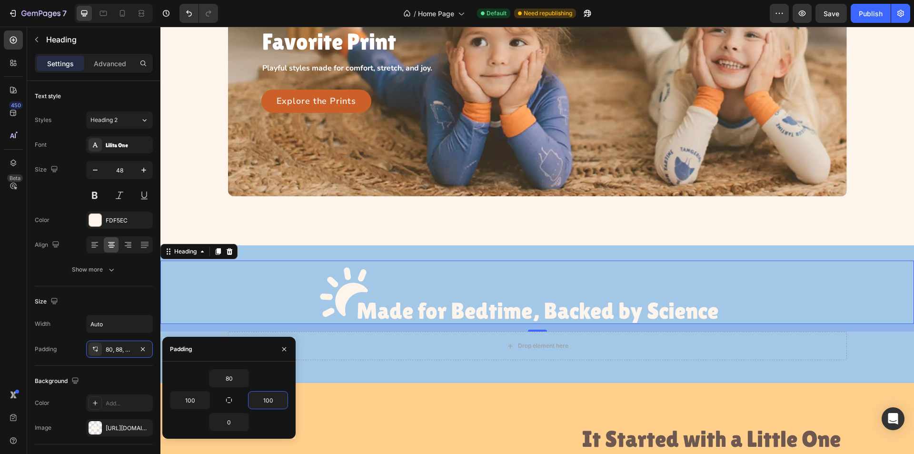
type input "100"
click at [427, 286] on h3 "Made for Bedtime, Backed by Science" at bounding box center [537, 291] width 457 height 63
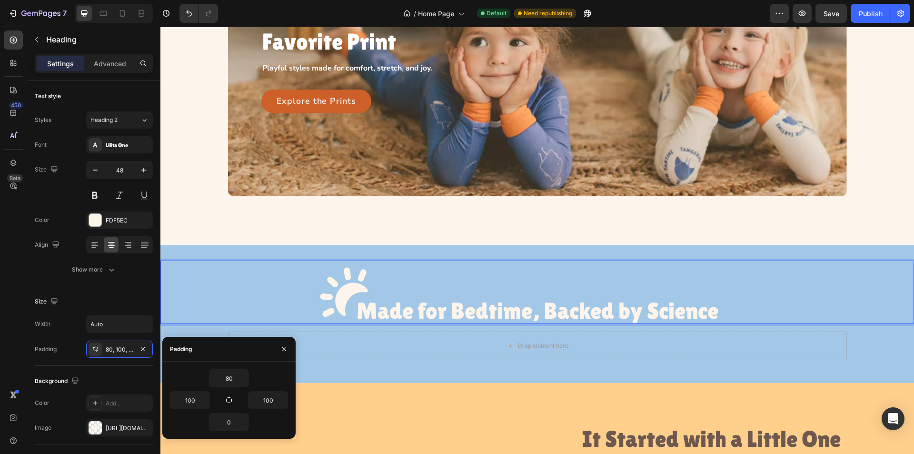
click at [327, 290] on h3 "Made for Bedtime, Backed by Science" at bounding box center [537, 291] width 457 height 63
click at [237, 293] on div "Made for Bedtime, Backed by Science" at bounding box center [536, 291] width 753 height 63
click at [334, 238] on div "Let Them Pick Their Favorite Print Heading Playful styles made for comfort, str…" at bounding box center [536, 68] width 753 height 354
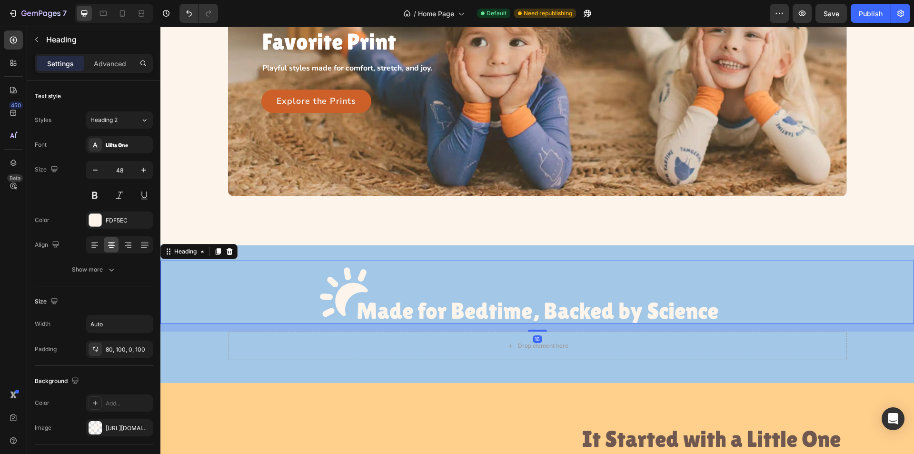
click at [339, 288] on h3 "Made for Bedtime, Backed by Science" at bounding box center [537, 291] width 457 height 63
drag, startPoint x: 107, startPoint y: 294, endPoint x: 158, endPoint y: 294, distance: 50.5
click at [109, 294] on div "Size" at bounding box center [94, 301] width 118 height 15
click at [340, 300] on h3 "Made for Bedtime, Backed by Science" at bounding box center [537, 291] width 457 height 63
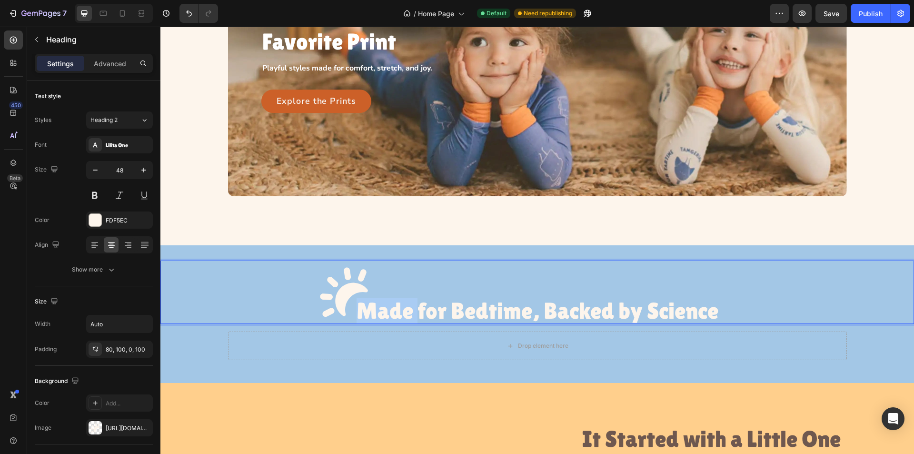
click at [340, 300] on h3 "Made for Bedtime, Backed by Science" at bounding box center [537, 291] width 457 height 63
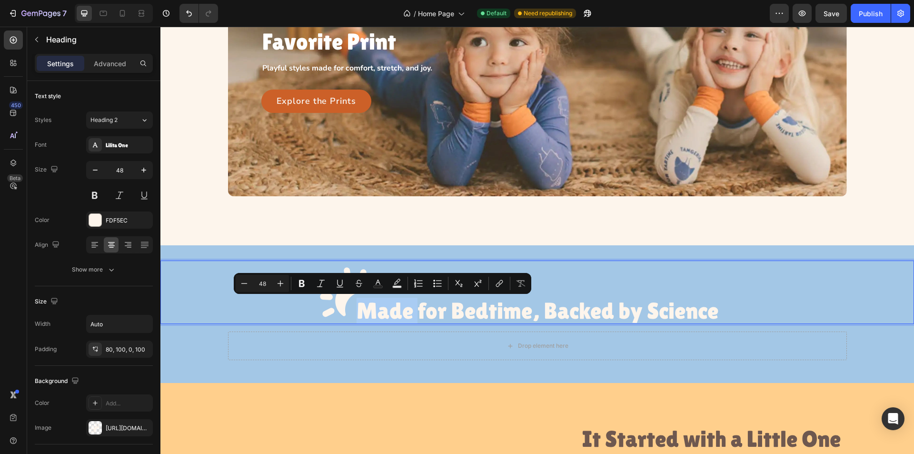
click at [231, 298] on div "Made for Bedtime, Backed by Science" at bounding box center [536, 291] width 753 height 63
click at [333, 304] on h3 "Made for Bedtime, Backed by Science" at bounding box center [537, 291] width 457 height 63
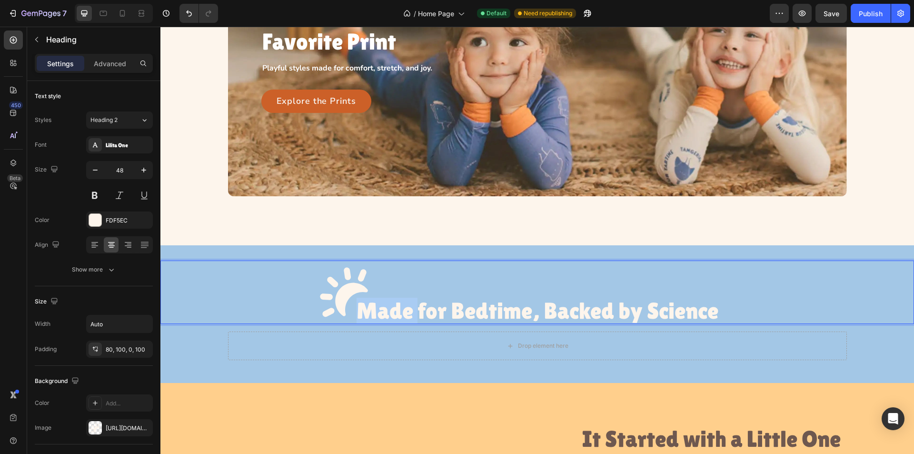
click at [333, 304] on h3 "Made for Bedtime, Backed by Science" at bounding box center [537, 291] width 457 height 63
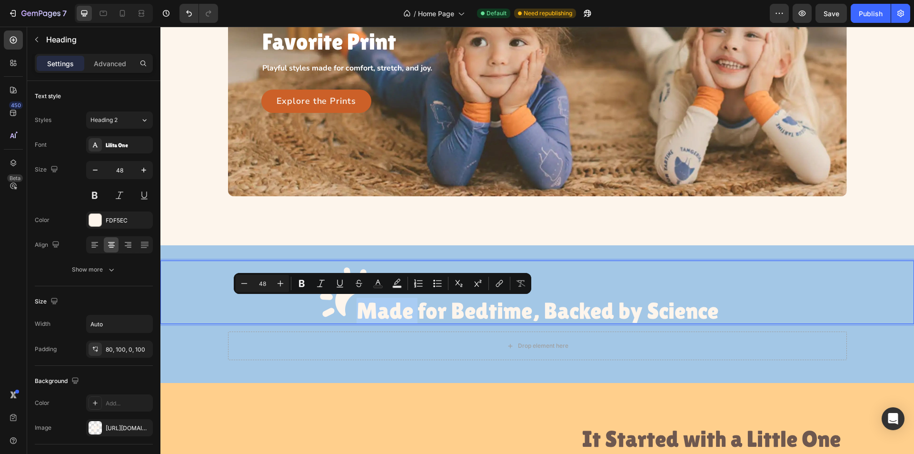
click at [228, 300] on div "Made for Bedtime, Backed by Science" at bounding box center [536, 291] width 753 height 63
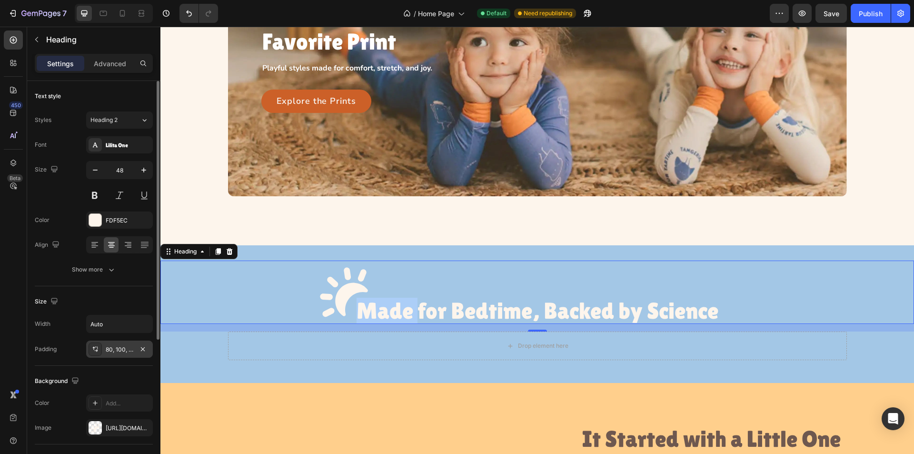
click at [92, 347] on icon at bounding box center [95, 349] width 8 height 8
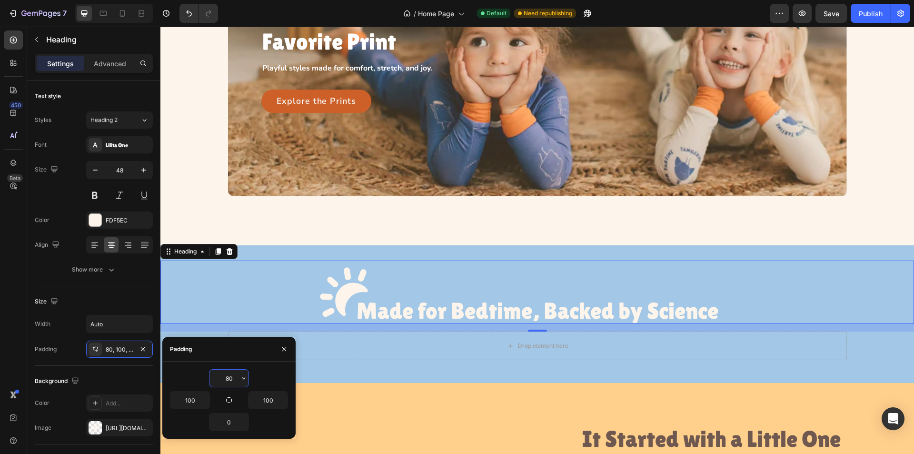
click at [232, 376] on input "80" at bounding box center [228, 377] width 39 height 17
click at [228, 377] on input "80" at bounding box center [228, 377] width 39 height 17
click at [232, 377] on input "80" at bounding box center [228, 377] width 39 height 17
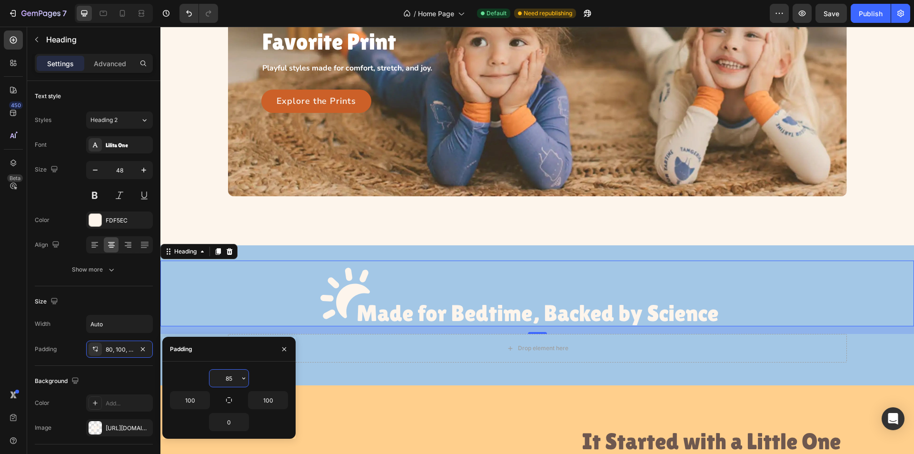
click at [231, 378] on input "85" at bounding box center [228, 377] width 39 height 17
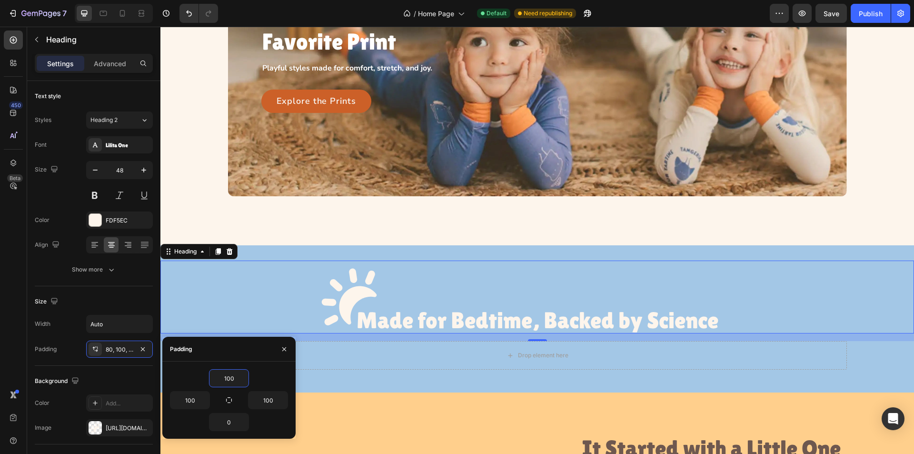
type input "100"
click at [395, 285] on h3 "Made for Bedtime, Backed by Science" at bounding box center [537, 296] width 457 height 73
click at [836, 11] on span "Save" at bounding box center [831, 14] width 16 height 8
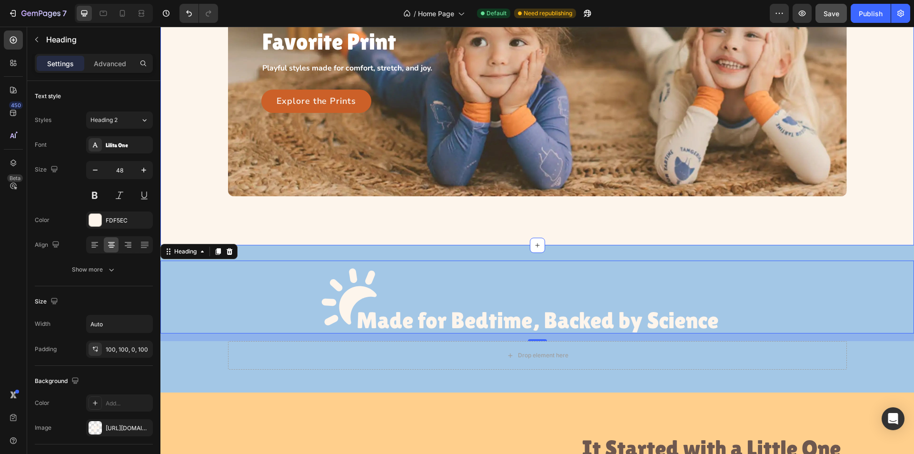
click at [190, 220] on div "Let Them Pick Their Favorite Print Heading Playful styles made for comfort, str…" at bounding box center [536, 68] width 753 height 354
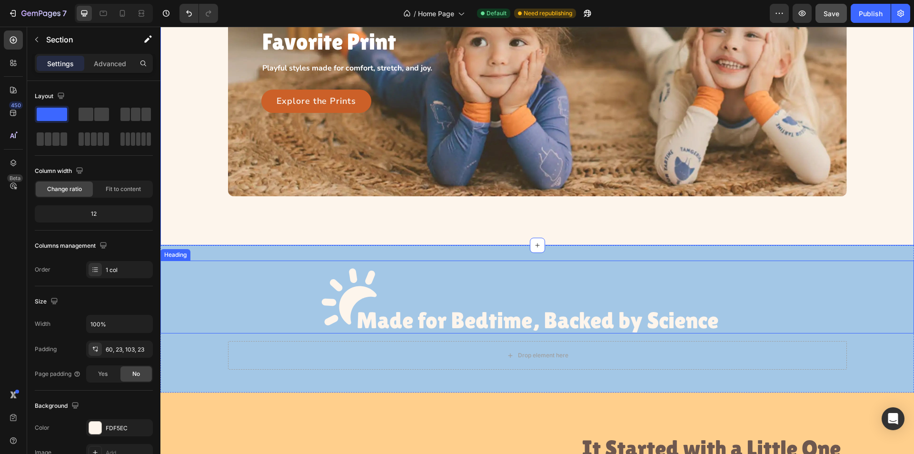
click at [359, 291] on h3 "Made for Bedtime, Backed by Science" at bounding box center [537, 296] width 457 height 73
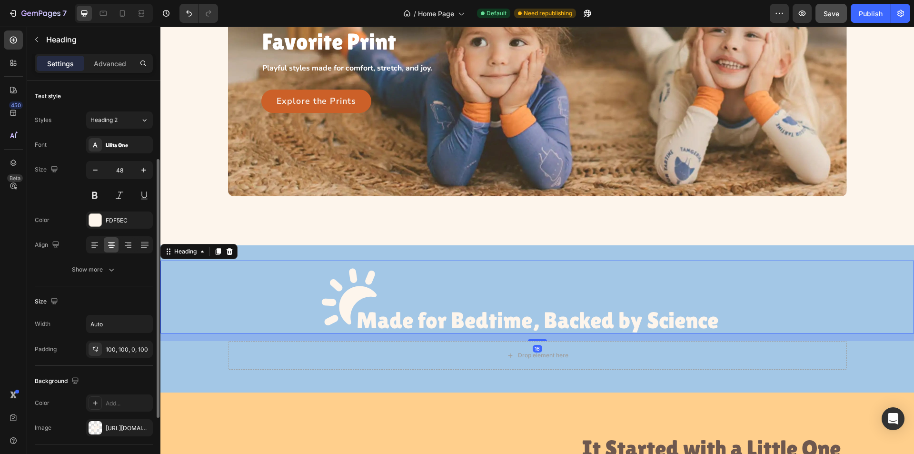
scroll to position [48, 0]
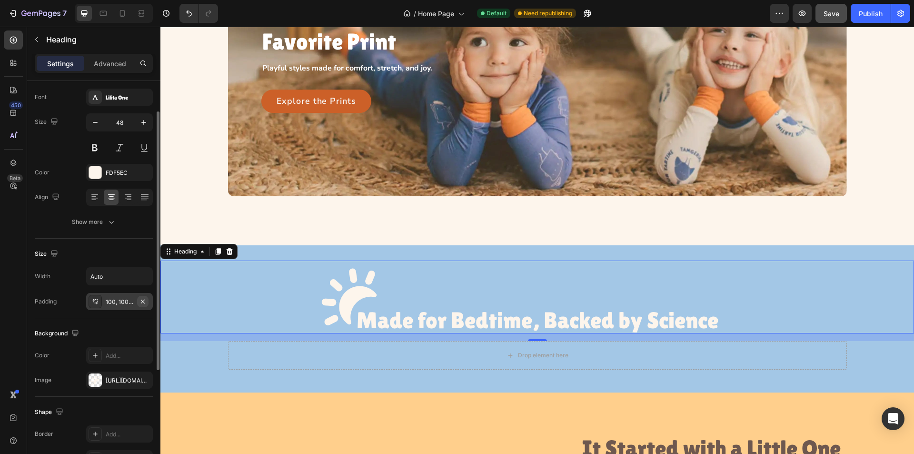
click at [142, 302] on icon "button" at bounding box center [143, 301] width 4 height 4
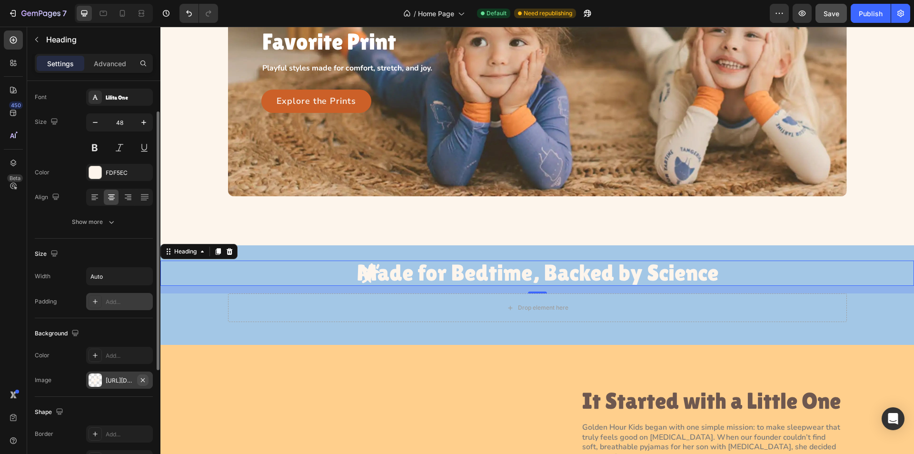
click at [145, 381] on icon "button" at bounding box center [143, 379] width 4 height 4
click at [337, 265] on div "Made for Bedtime, Backed by Science" at bounding box center [536, 272] width 753 height 25
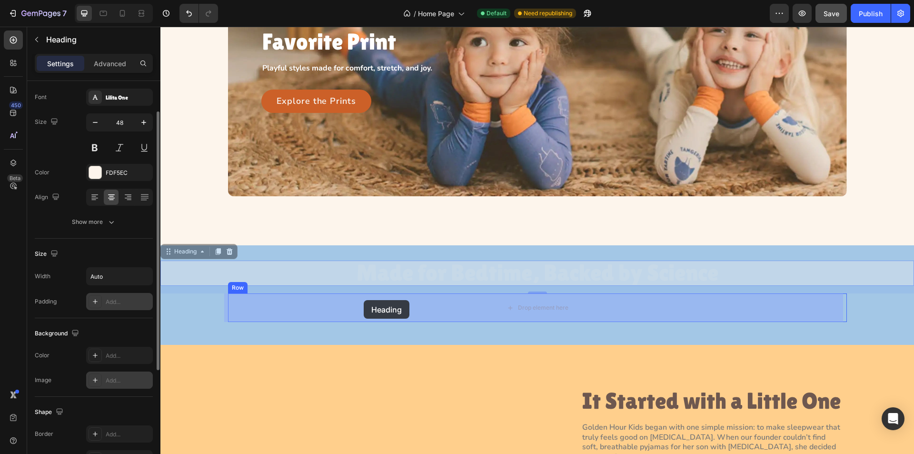
drag, startPoint x: 193, startPoint y: 251, endPoint x: 362, endPoint y: 298, distance: 175.9
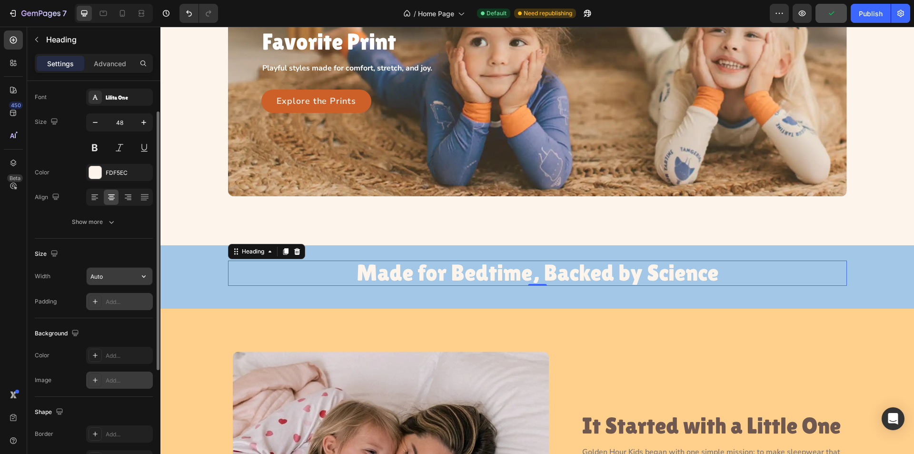
click at [109, 279] on input "Auto" at bounding box center [120, 275] width 66 height 17
click at [253, 249] on div "Heading" at bounding box center [253, 251] width 26 height 9
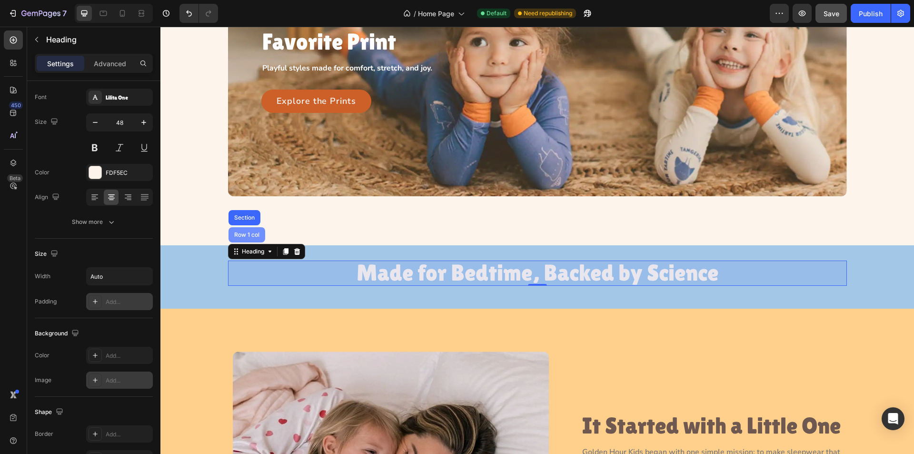
click at [240, 234] on div "Row 1 col" at bounding box center [246, 235] width 29 height 6
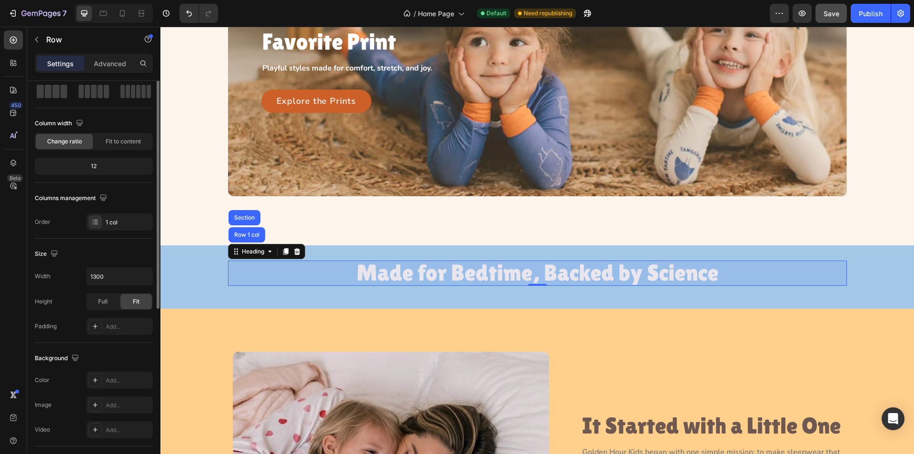
scroll to position [0, 0]
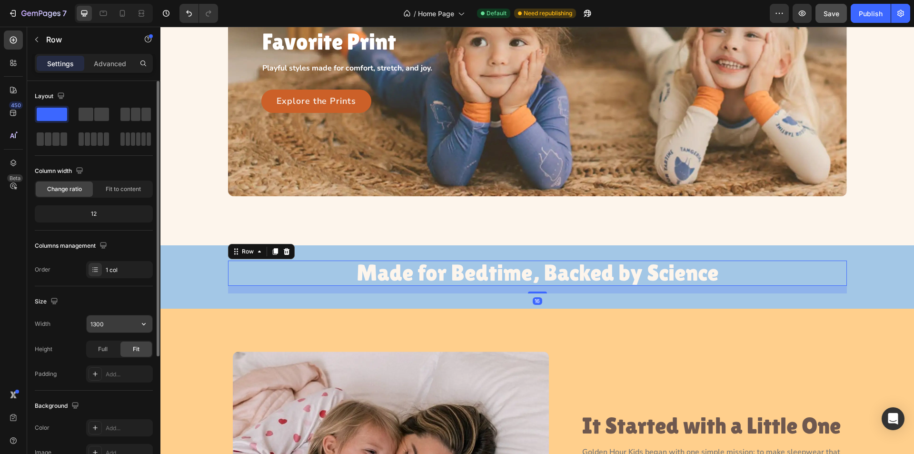
click at [113, 320] on input "1300" at bounding box center [120, 323] width 66 height 17
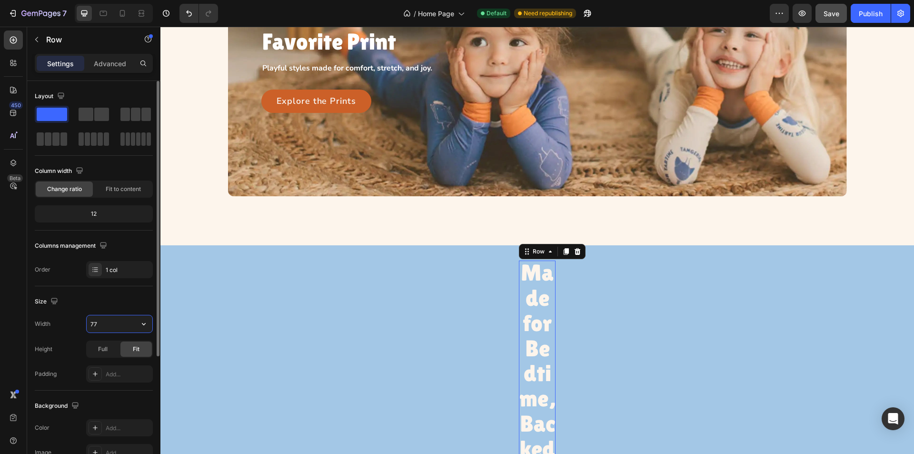
type input "776"
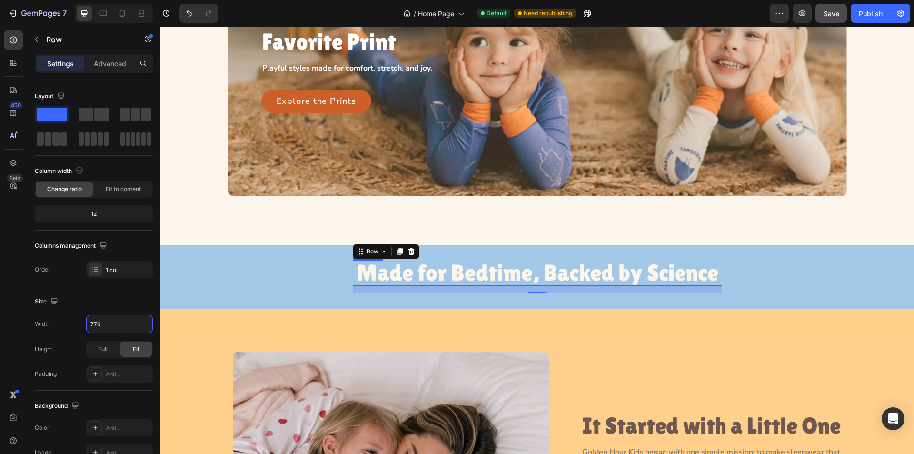
click at [574, 276] on h3 "Made for Bedtime, Backed by Science" at bounding box center [537, 272] width 362 height 25
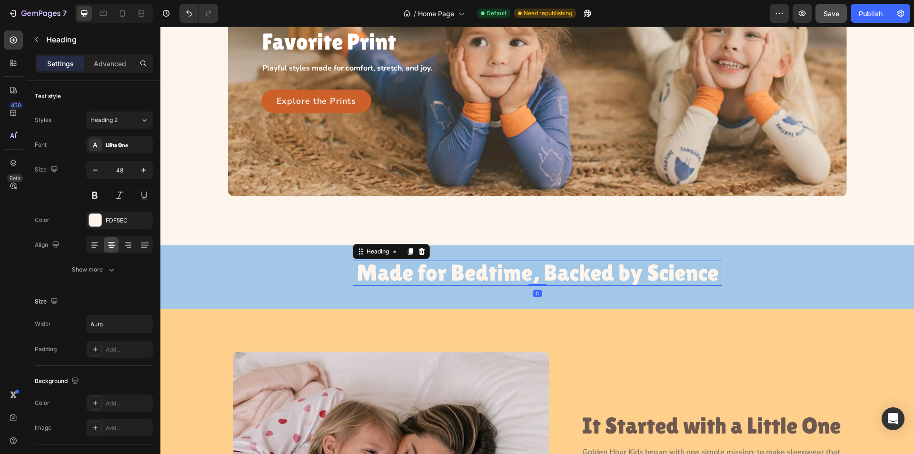
click at [574, 276] on h3 "Made for Bedtime, Backed by Science" at bounding box center [537, 272] width 362 height 25
click at [574, 276] on p "Made for Bedtime, Backed by Science" at bounding box center [537, 272] width 362 height 25
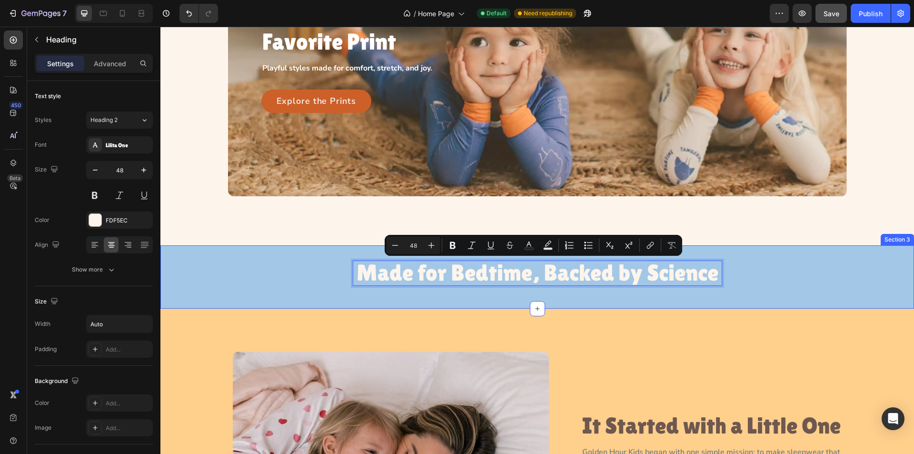
click at [274, 278] on div "Made for Bedtime, Backed by Science Heading 0 Row" at bounding box center [536, 276] width 753 height 33
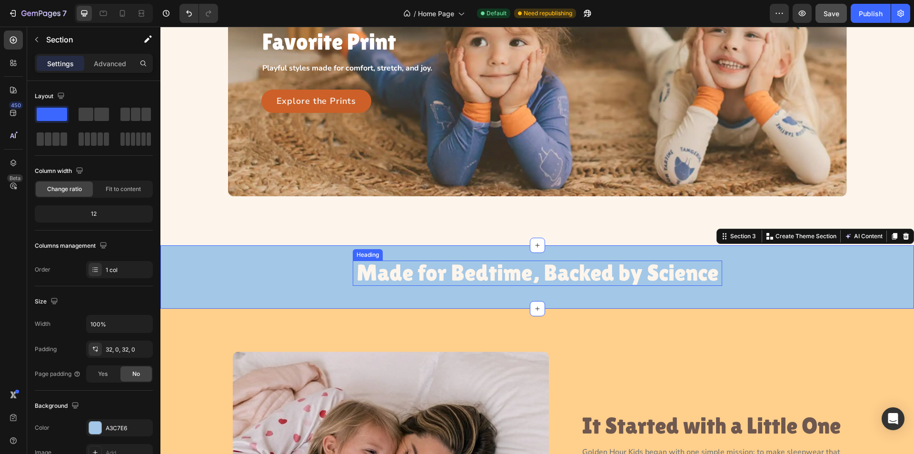
click at [398, 279] on p "Made for Bedtime, Backed by Science" at bounding box center [537, 272] width 362 height 25
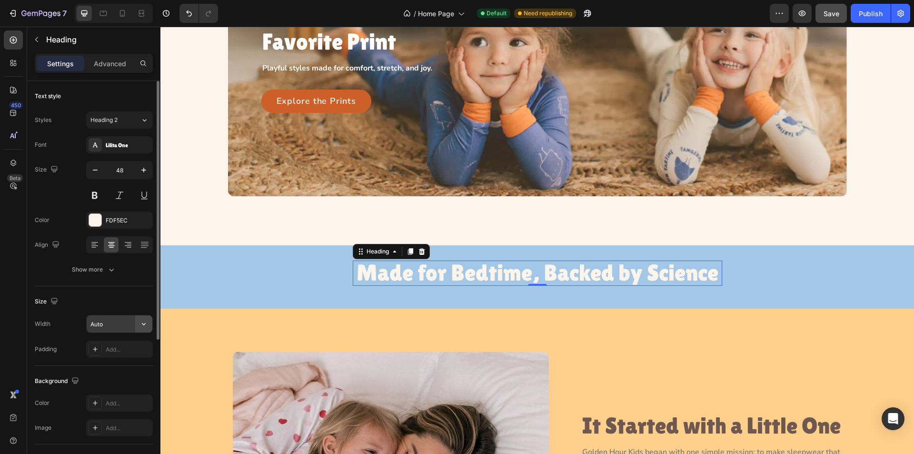
click at [141, 324] on icon "button" at bounding box center [144, 324] width 10 height 10
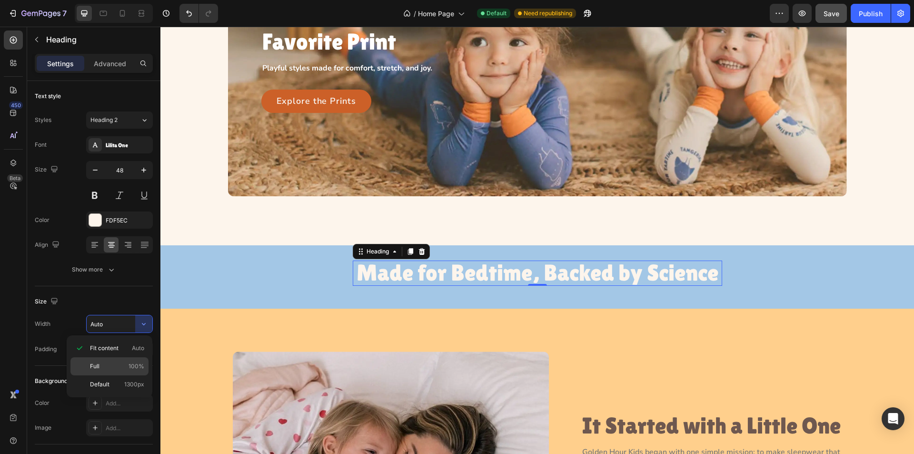
click at [131, 366] on span "100%" at bounding box center [137, 366] width 16 height 9
type input "100%"
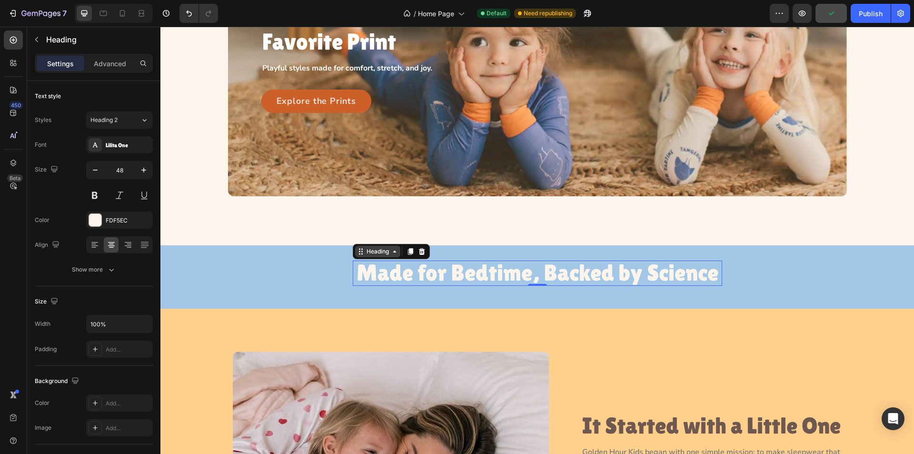
click at [369, 251] on div "Heading" at bounding box center [378, 251] width 26 height 9
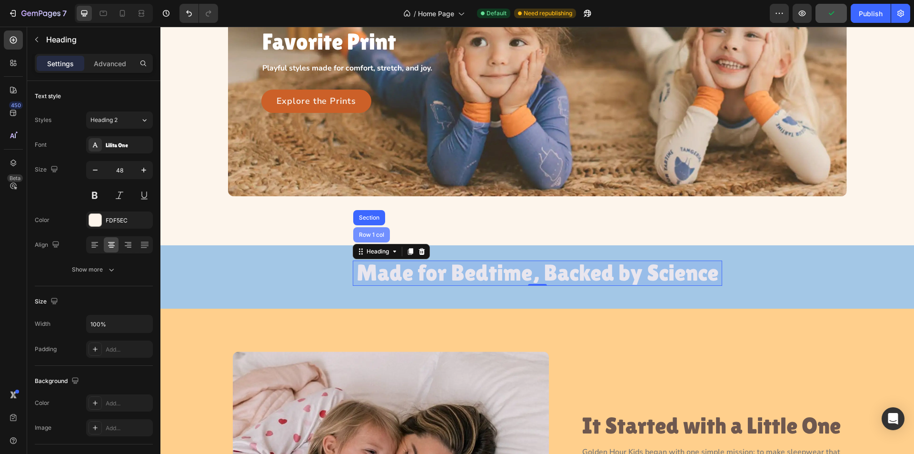
click at [370, 234] on div "Row 1 col" at bounding box center [371, 235] width 29 height 6
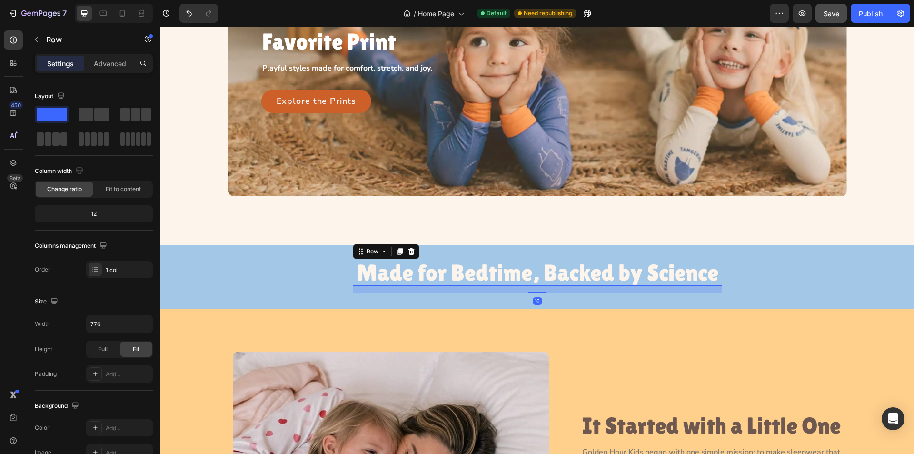
click at [25, 36] on div "450 Beta" at bounding box center [13, 240] width 27 height 427
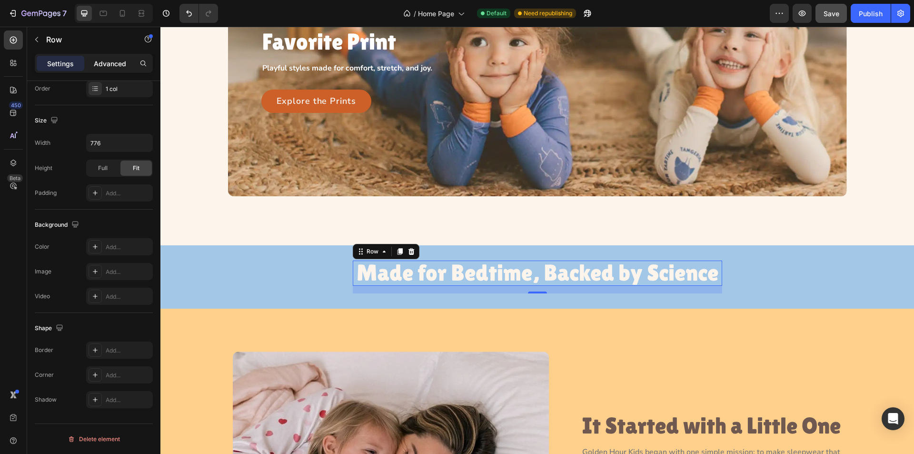
click at [104, 67] on p "Advanced" at bounding box center [110, 64] width 32 height 10
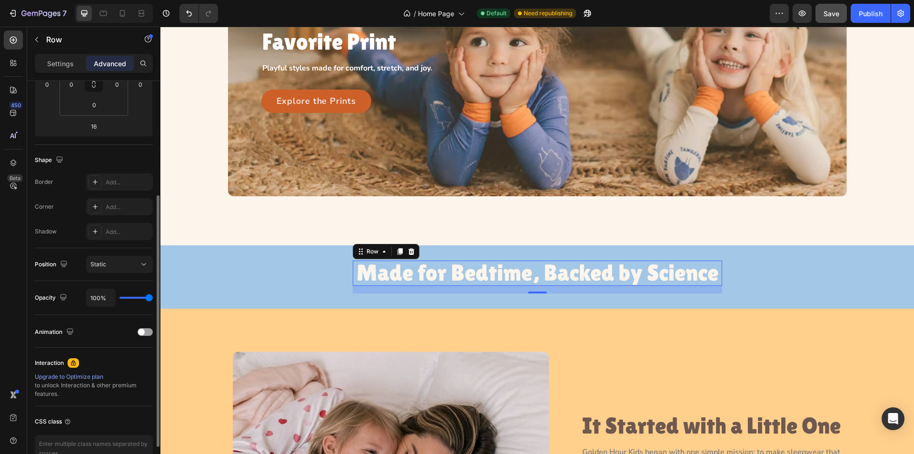
click at [65, 60] on p "Settings" at bounding box center [60, 64] width 27 height 10
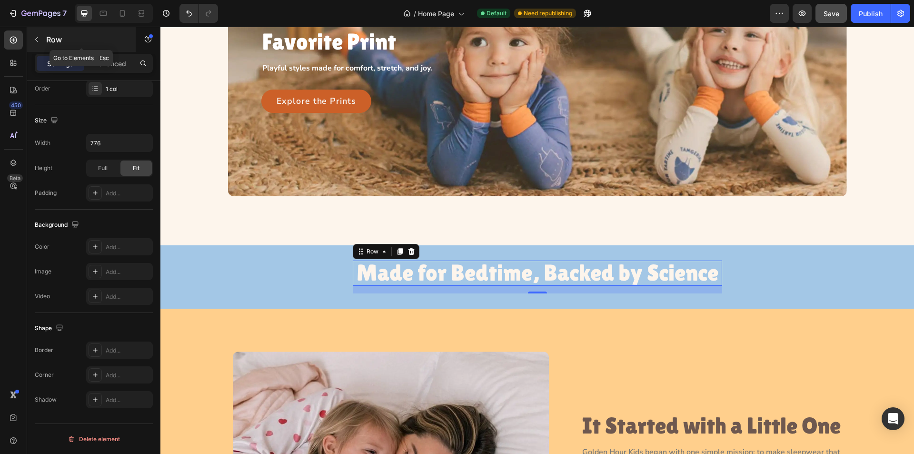
click at [39, 37] on icon "button" at bounding box center [37, 40] width 8 height 8
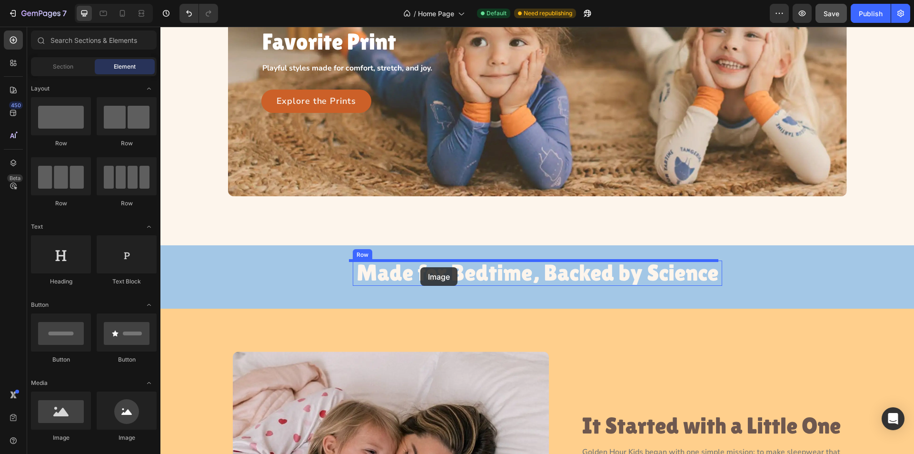
drag, startPoint x: 232, startPoint y: 441, endPoint x: 420, endPoint y: 267, distance: 256.3
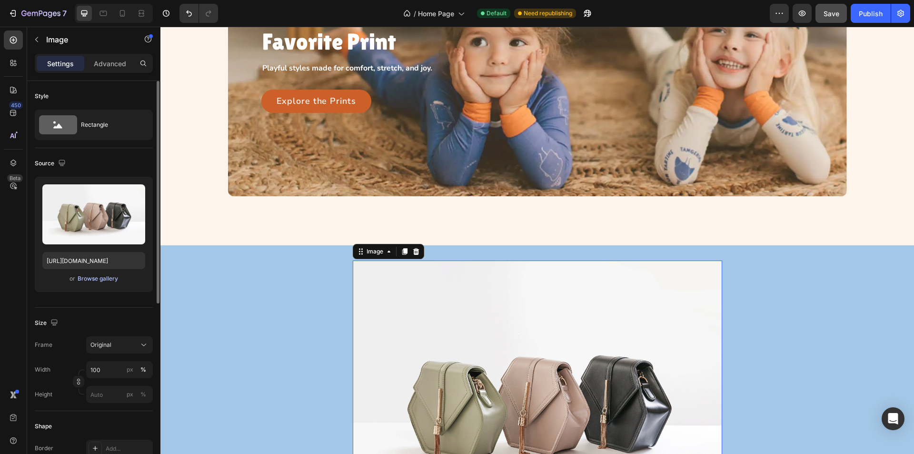
click at [88, 278] on div "Browse gallery" at bounding box center [98, 278] width 40 height 9
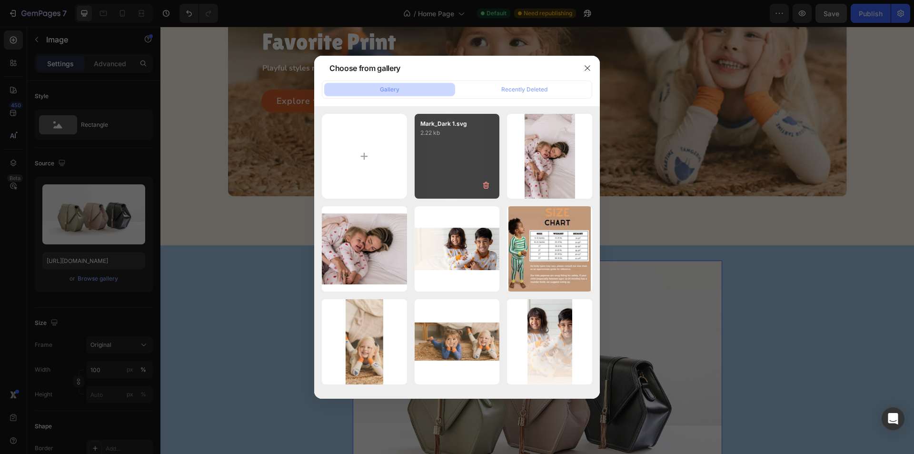
click at [465, 140] on div "Mark_Dark 1.svg 2.22 kb" at bounding box center [457, 156] width 85 height 85
type input "[URL][DOMAIN_NAME]"
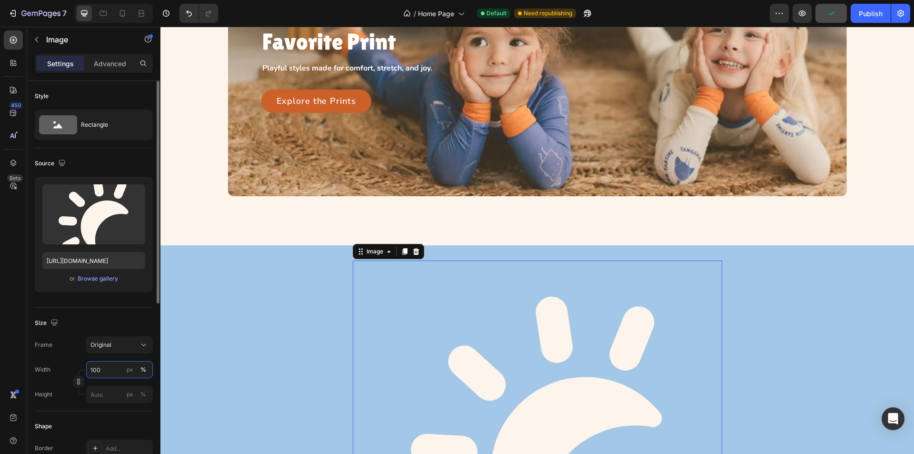
click at [109, 369] on input "100" at bounding box center [119, 369] width 67 height 17
type input "130"
click at [128, 370] on div "px" at bounding box center [130, 369] width 7 height 9
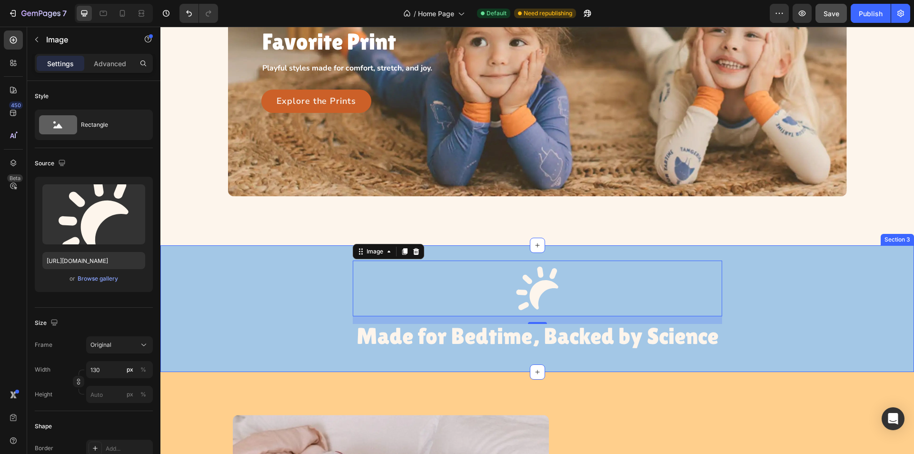
click at [218, 298] on div "Image 16 Made for Bedtime, Backed by Science Heading Row" at bounding box center [536, 308] width 753 height 96
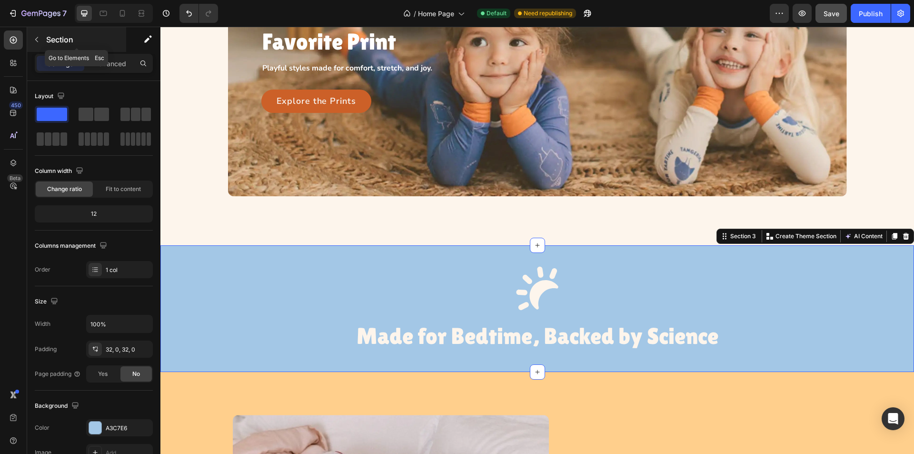
click at [34, 40] on icon "button" at bounding box center [37, 40] width 8 height 8
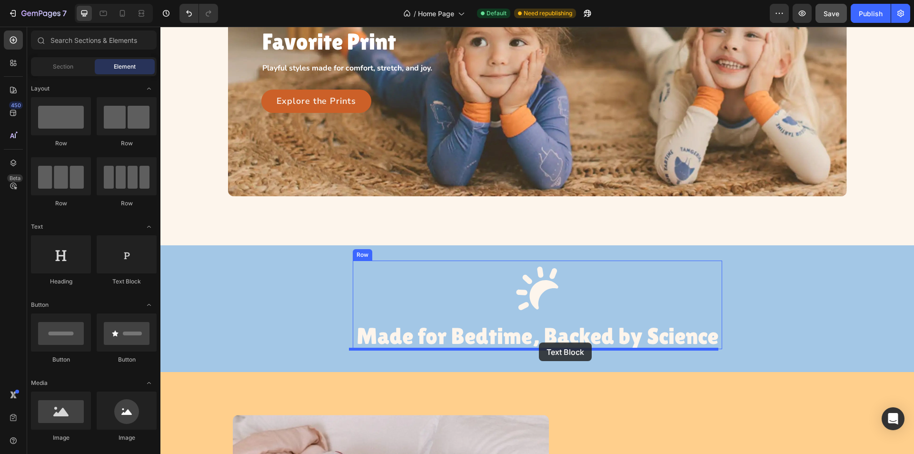
drag, startPoint x: 288, startPoint y: 292, endPoint x: 539, endPoint y: 342, distance: 255.4
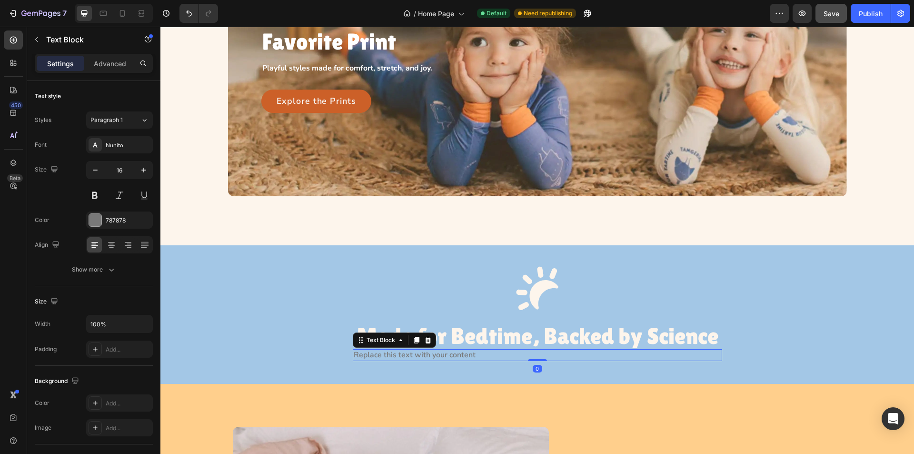
click at [477, 355] on div "Replace this text with your content" at bounding box center [537, 355] width 369 height 12
click at [477, 355] on p "Replace this text with your content" at bounding box center [537, 355] width 367 height 10
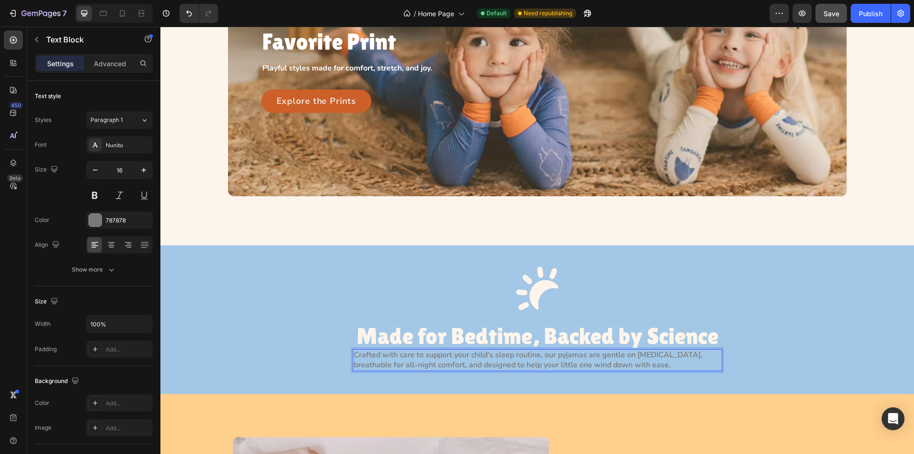
click at [480, 364] on p "Crafted with care to support your child’s sleep routine, our pyjamas are gentle…" at bounding box center [537, 360] width 367 height 20
click at [113, 247] on icon at bounding box center [111, 247] width 5 height 1
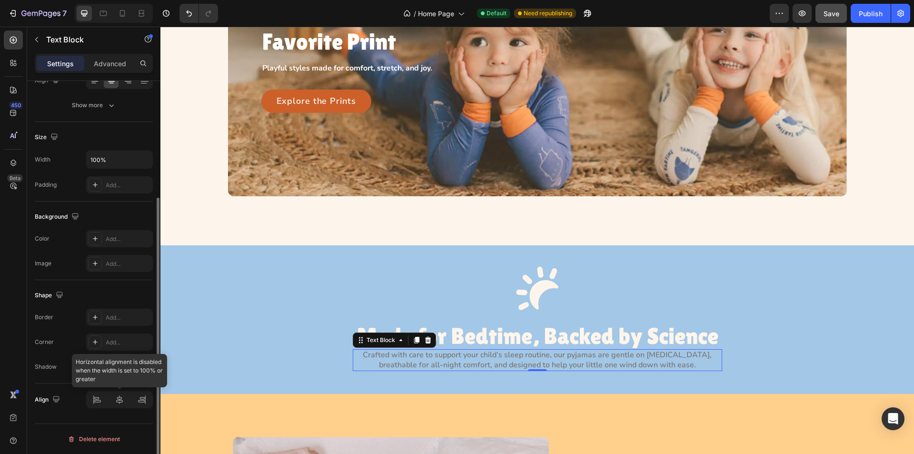
click at [124, 403] on div at bounding box center [119, 399] width 67 height 17
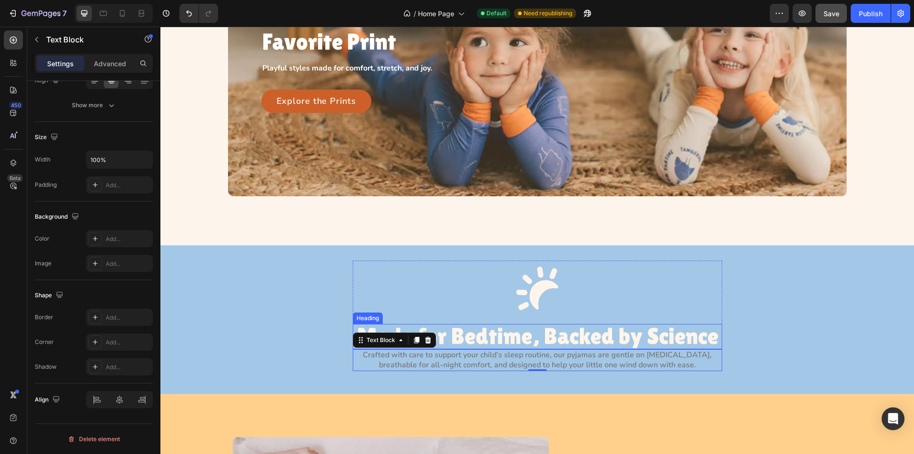
click at [545, 343] on p "Made for Bedtime, Backed by Science" at bounding box center [537, 336] width 369 height 25
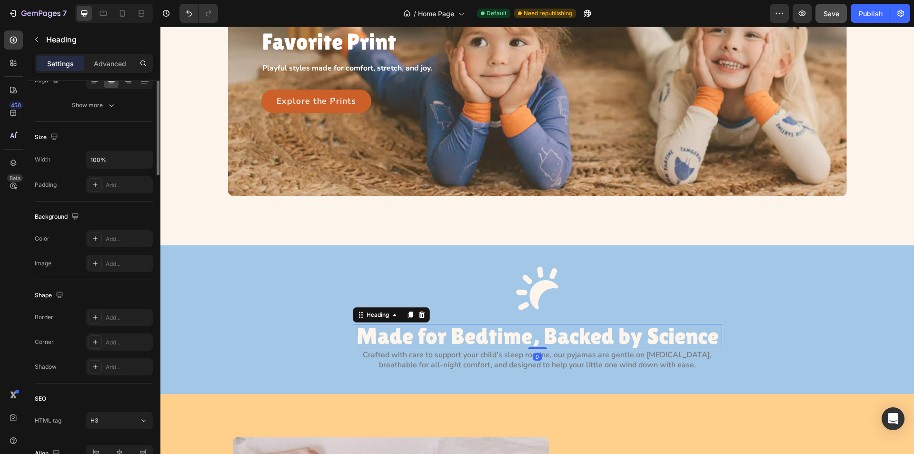
scroll to position [0, 0]
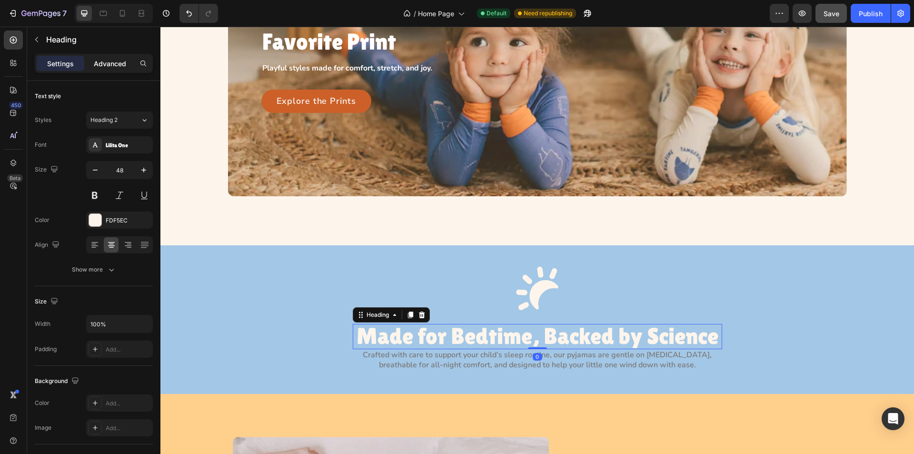
click at [106, 67] on p "Advanced" at bounding box center [110, 64] width 32 height 10
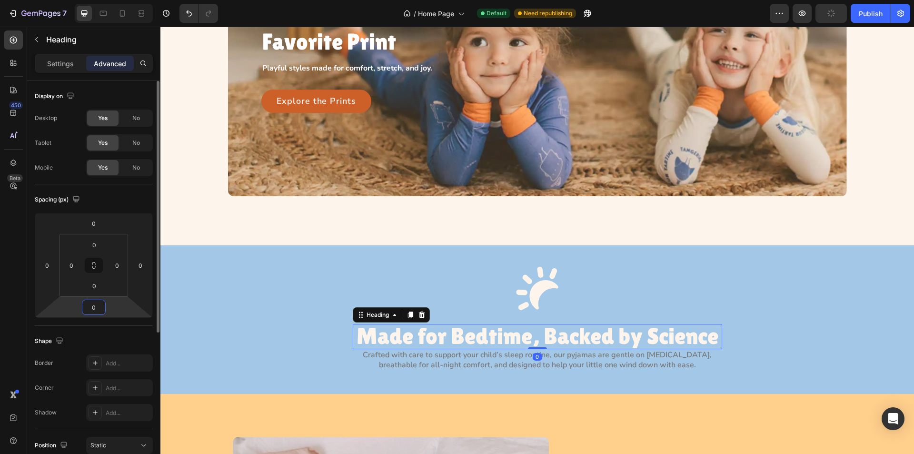
click at [100, 308] on input "0" at bounding box center [93, 307] width 19 height 14
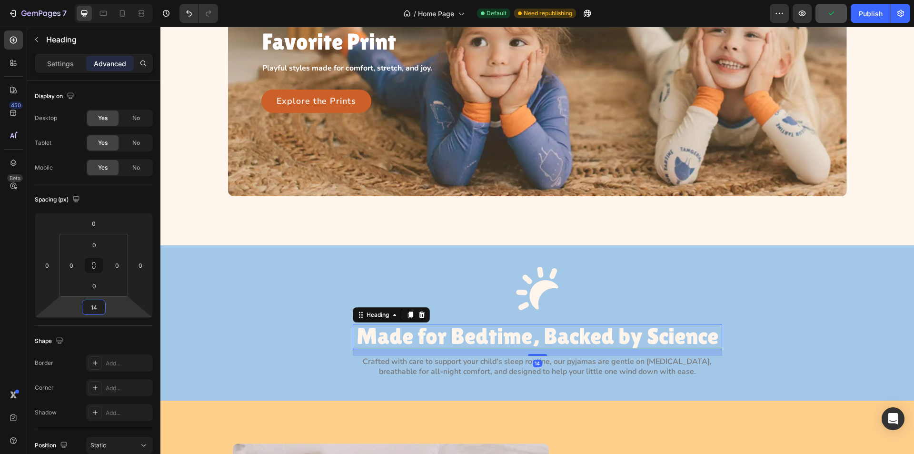
type input "14"
click at [533, 362] on div "14" at bounding box center [538, 363] width 10 height 8
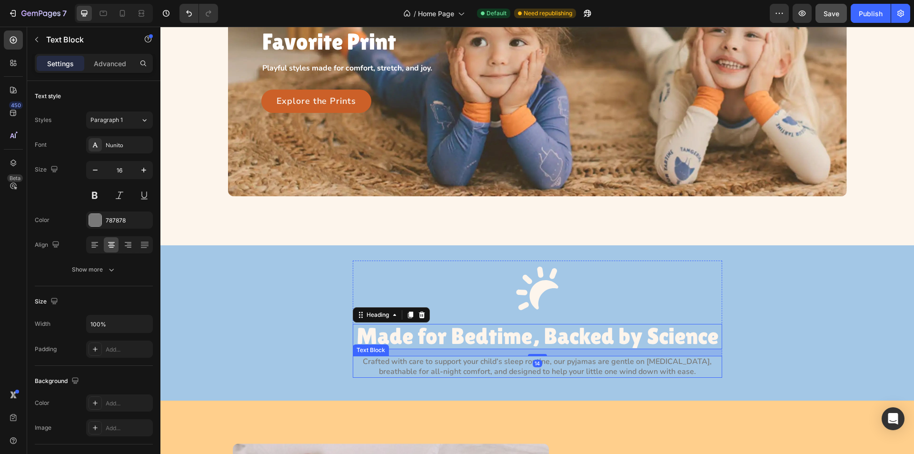
click at [487, 368] on p "Crafted with care to support your child’s sleep routine, our pyjamas are gentle…" at bounding box center [537, 366] width 367 height 20
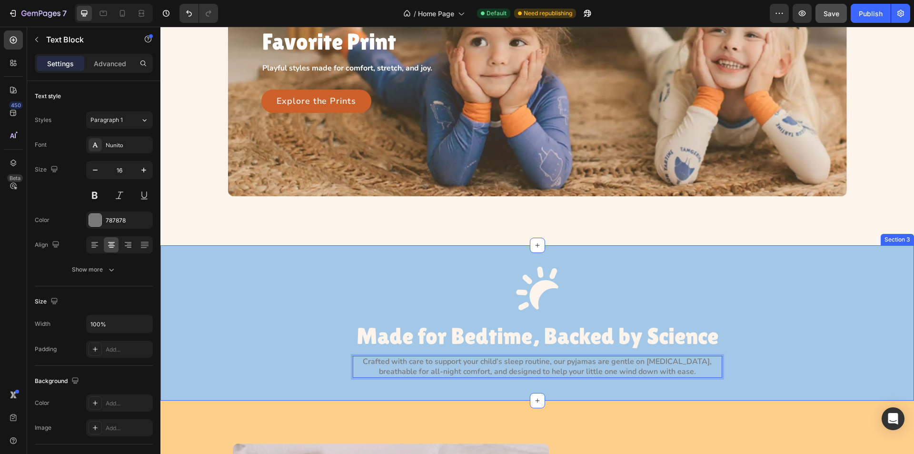
click at [284, 353] on div "Image Made for Bedtime, Backed by Science Heading Crafted with care to support …" at bounding box center [536, 322] width 753 height 124
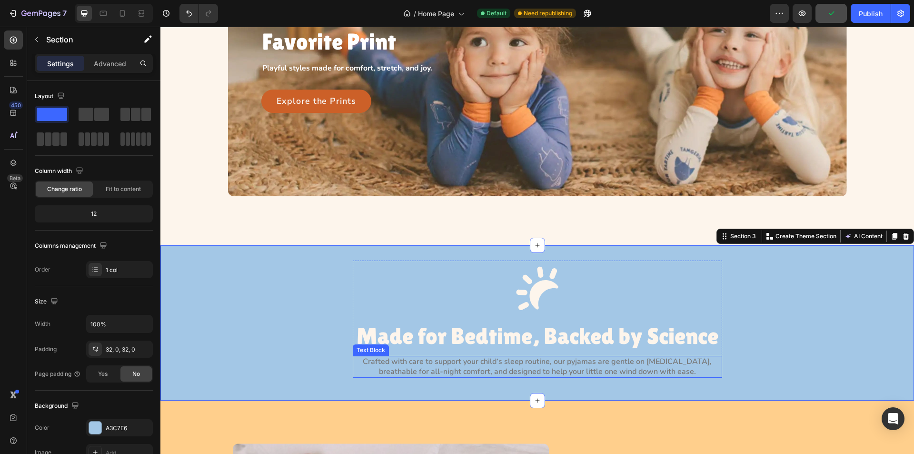
click at [418, 367] on p "Crafted with care to support your child’s sleep routine, our pyjamas are gentle…" at bounding box center [537, 366] width 367 height 20
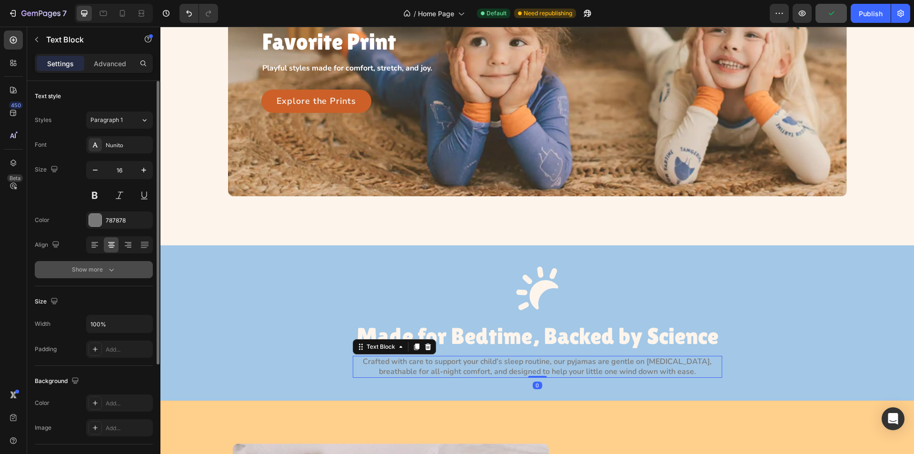
click at [112, 277] on button "Show more" at bounding box center [94, 269] width 118 height 17
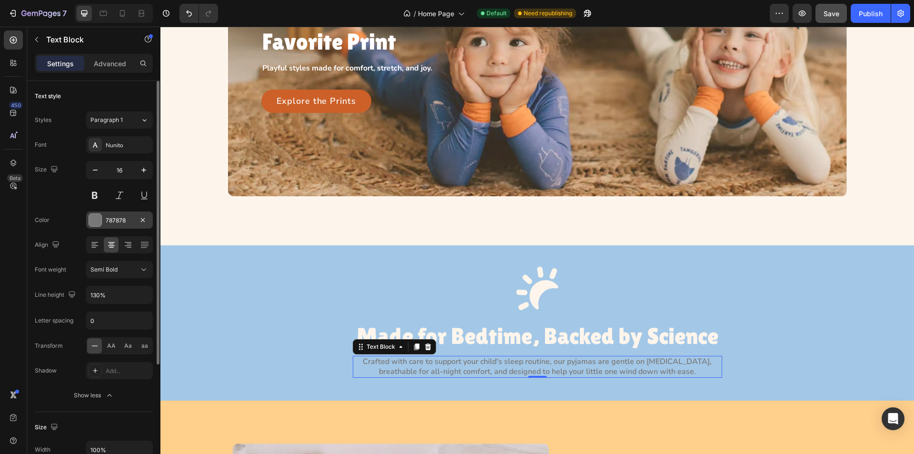
click at [92, 218] on div at bounding box center [95, 220] width 12 height 12
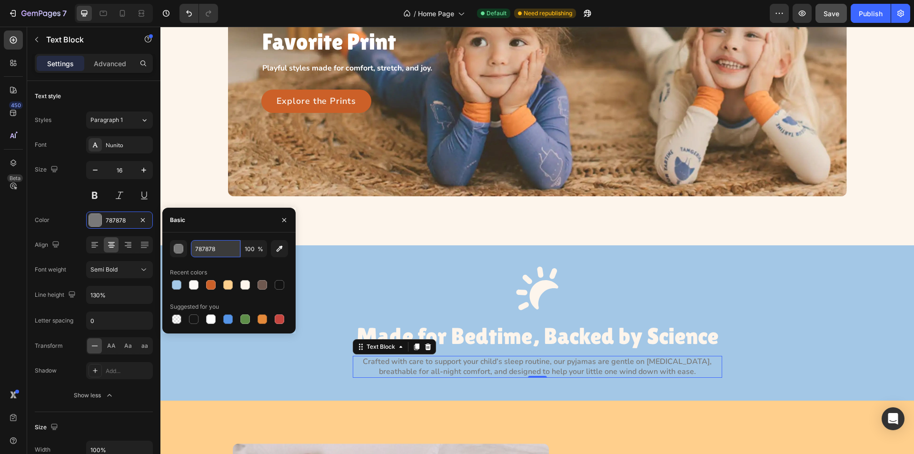
click at [224, 250] on input "787878" at bounding box center [216, 248] width 50 height 17
paste input "#FDF5EC"
type input "#FDF5EC"
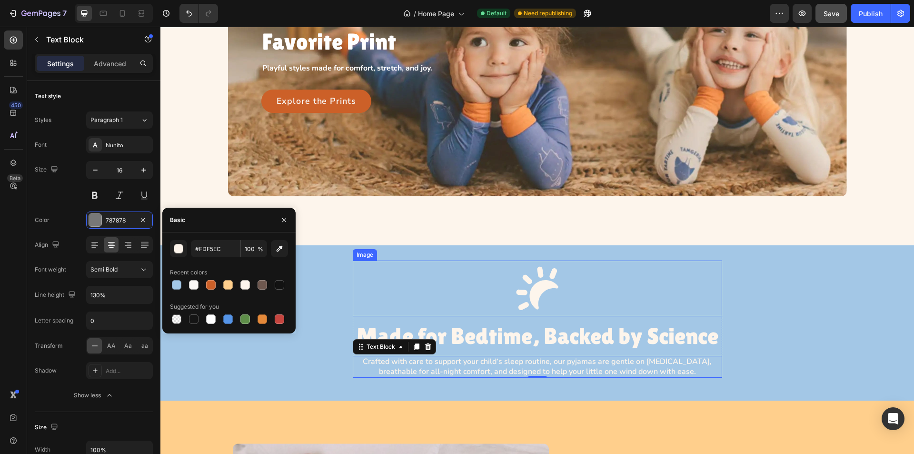
click at [450, 281] on div at bounding box center [537, 288] width 369 height 56
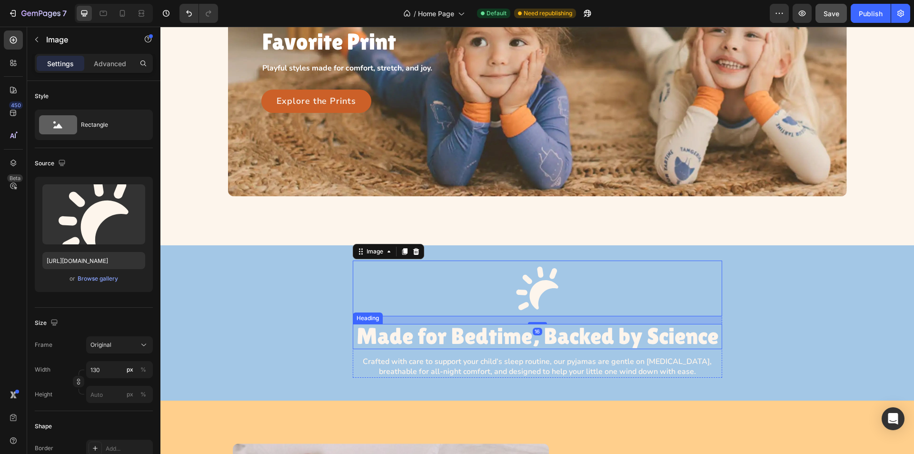
click at [499, 342] on p "Made for Bedtime, Backed by Science" at bounding box center [537, 336] width 369 height 25
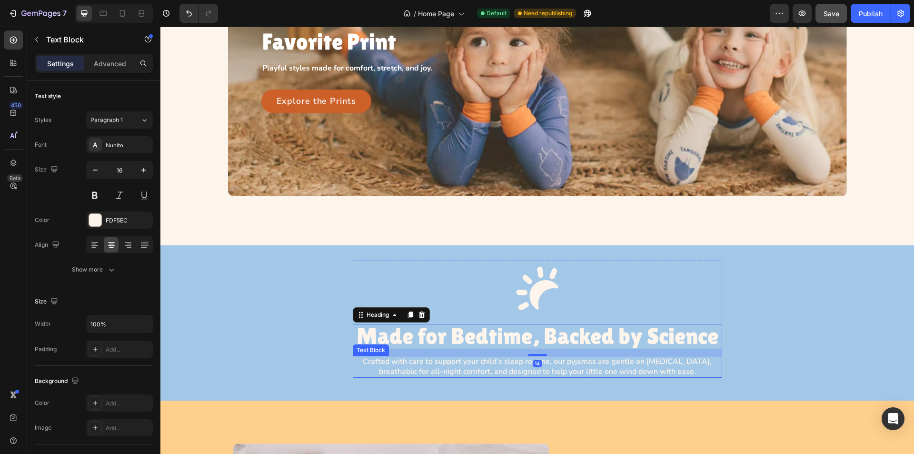
click at [486, 365] on p "Crafted with care to support your child’s sleep routine, our pyjamas are gentle…" at bounding box center [537, 366] width 367 height 20
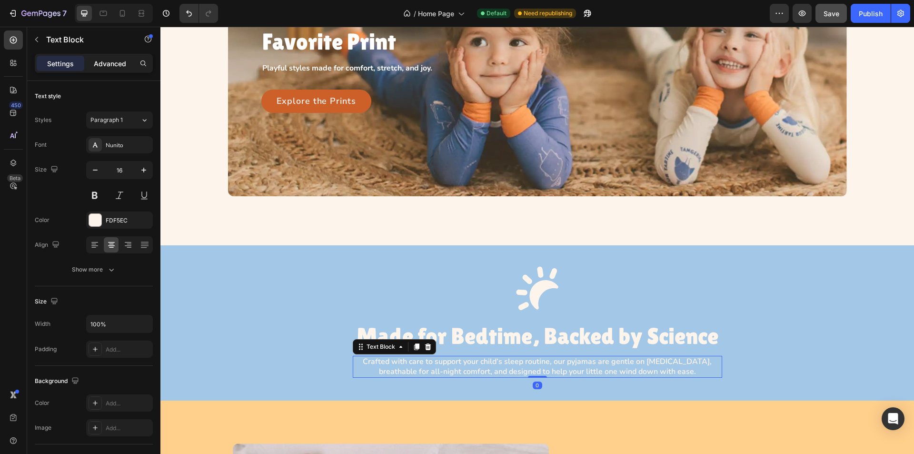
click at [99, 67] on p "Advanced" at bounding box center [110, 64] width 32 height 10
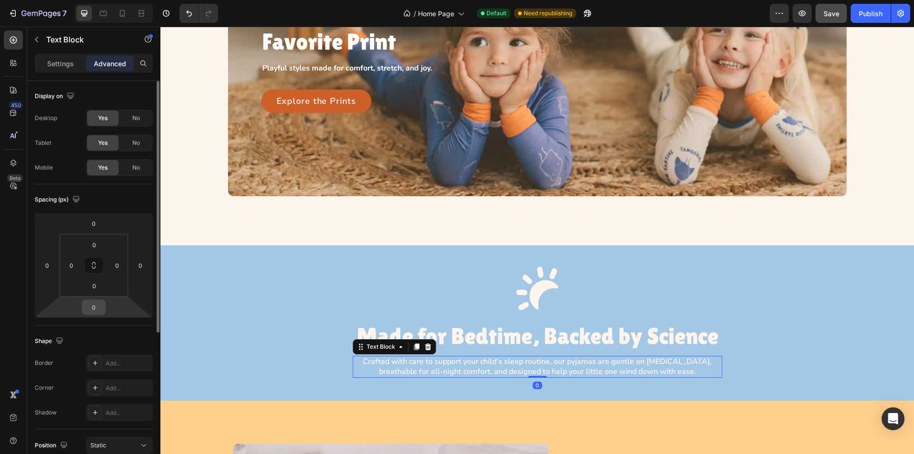
click at [94, 299] on div "0" at bounding box center [94, 306] width 24 height 15
click at [98, 310] on input "0" at bounding box center [93, 307] width 19 height 14
type input "32"
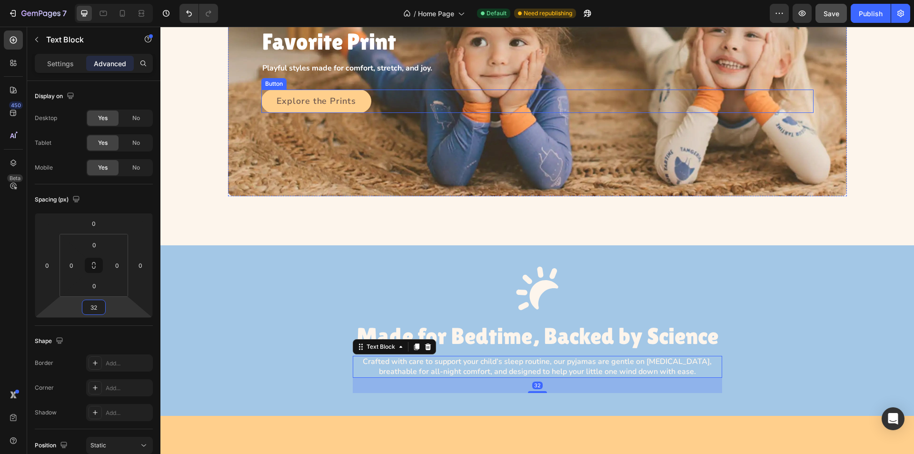
click at [383, 107] on div "Explore the Prints Button" at bounding box center [537, 101] width 552 height 24
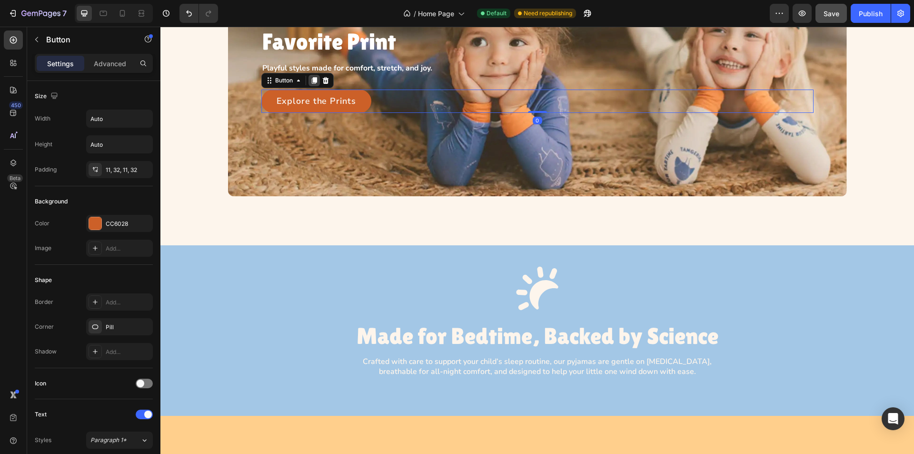
click at [312, 79] on icon at bounding box center [313, 80] width 5 height 7
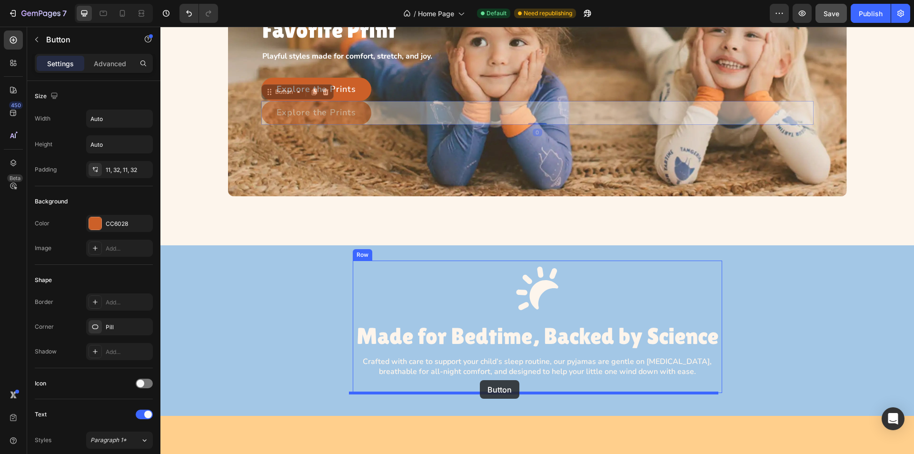
drag, startPoint x: 284, startPoint y: 96, endPoint x: 480, endPoint y: 380, distance: 344.9
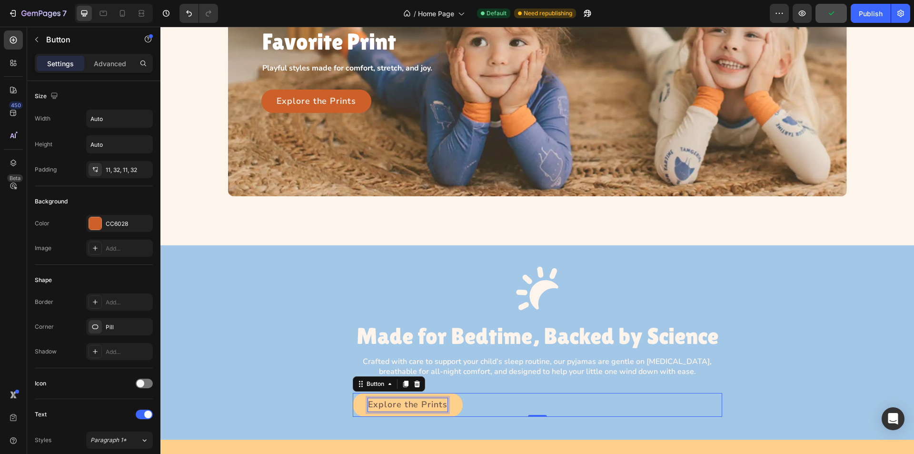
click at [424, 404] on p "Explore the Prints" at bounding box center [407, 404] width 79 height 13
click at [521, 403] on div "Find the Perfect Set Button 0" at bounding box center [537, 405] width 369 height 24
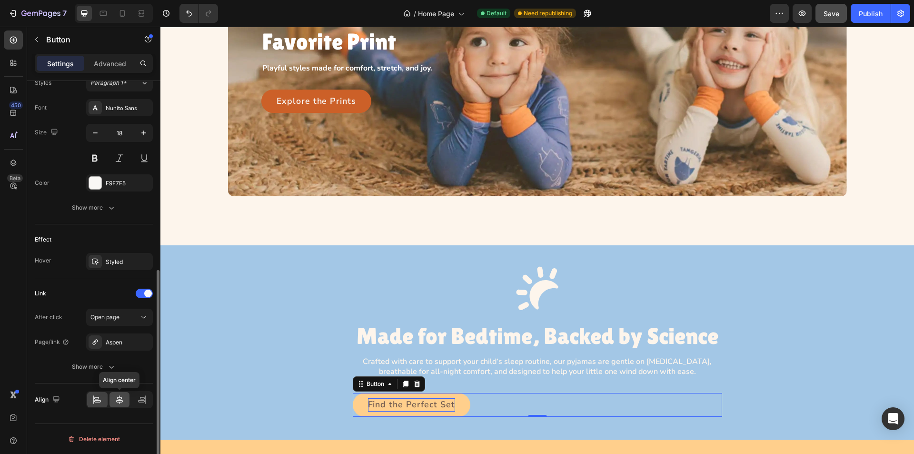
click at [120, 398] on icon at bounding box center [120, 400] width 10 height 10
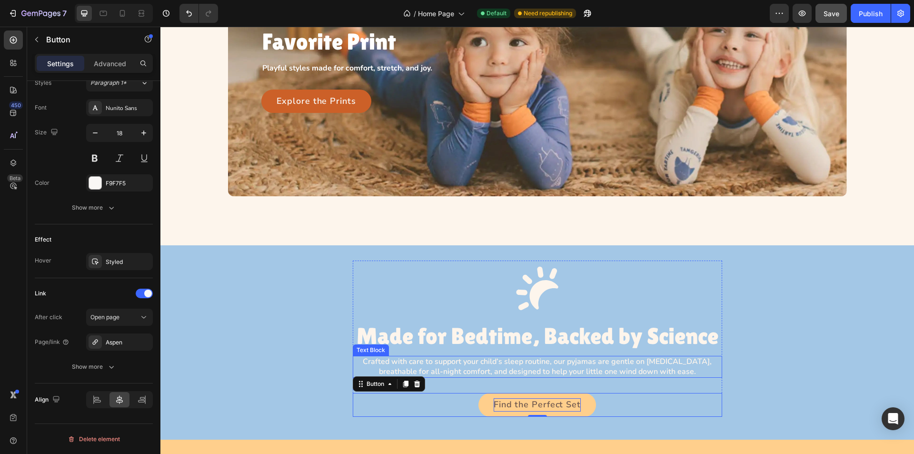
click at [559, 366] on p "Crafted with care to support your child’s sleep routine, our pyjamas are gentle…" at bounding box center [537, 366] width 367 height 20
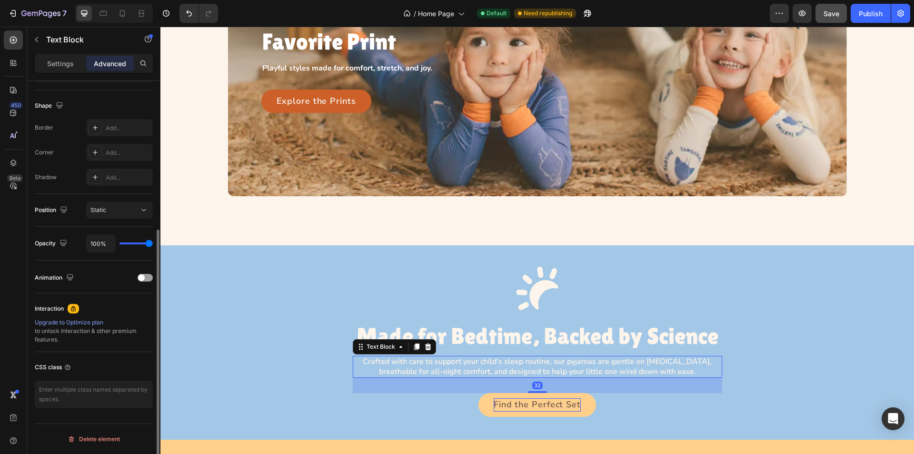
scroll to position [0, 0]
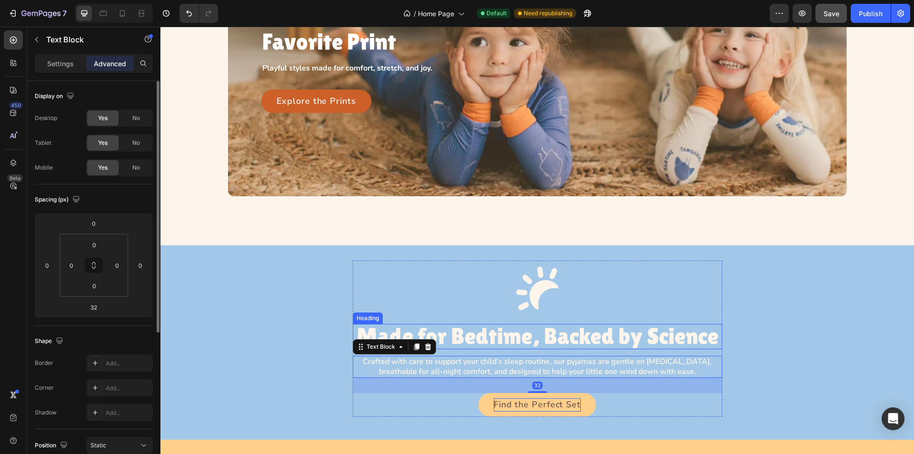
click at [566, 330] on p "Made for Bedtime, Backed by Science" at bounding box center [537, 336] width 369 height 25
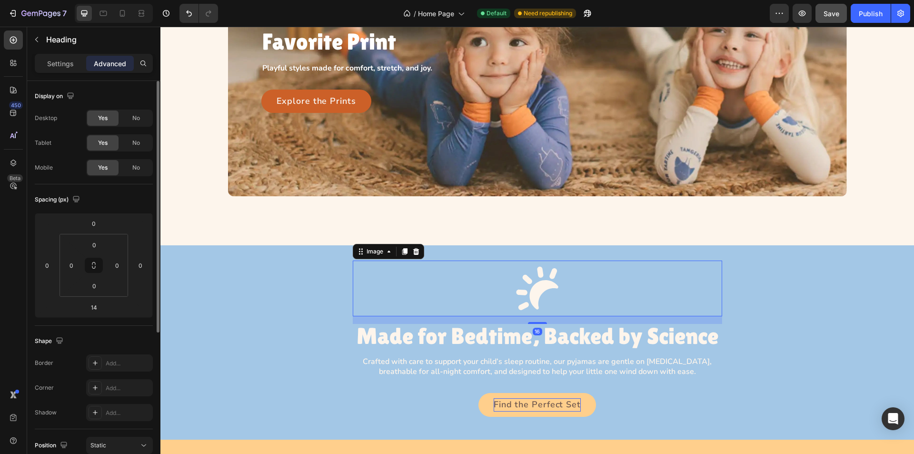
click at [557, 294] on img at bounding box center [537, 288] width 62 height 56
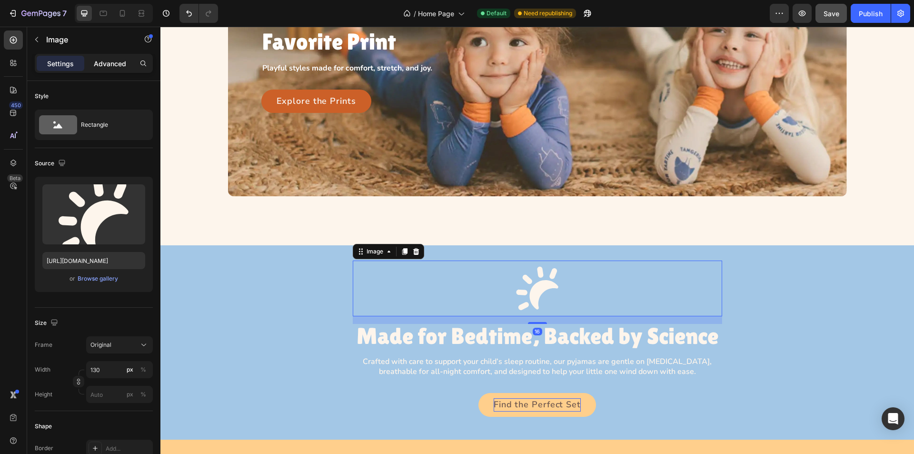
click at [107, 69] on div "Advanced" at bounding box center [110, 63] width 48 height 15
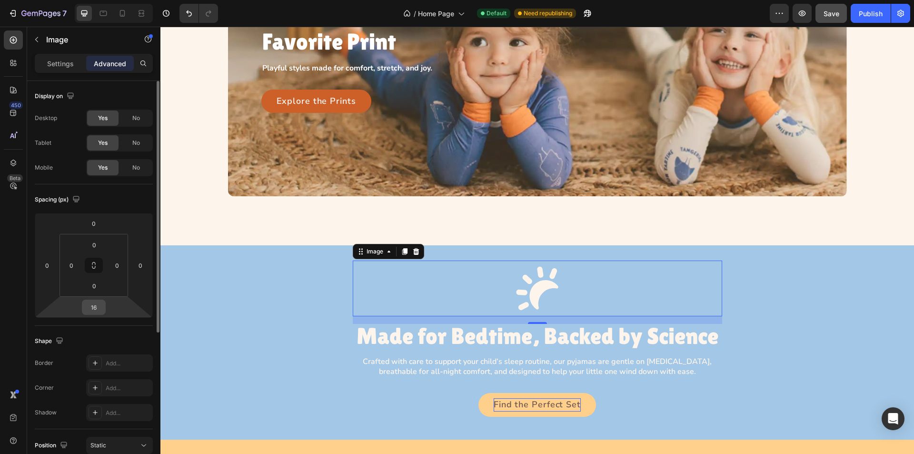
click at [99, 311] on input "16" at bounding box center [93, 307] width 19 height 14
type input "0"
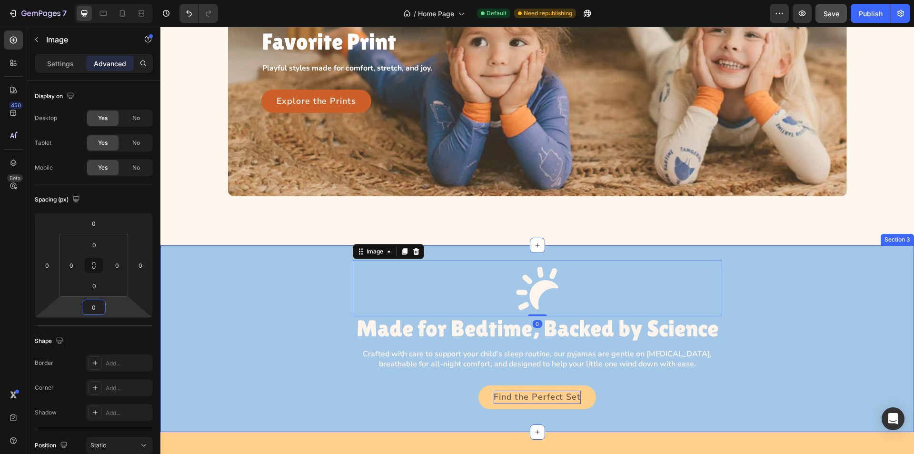
click at [779, 297] on div "Image 0 Made for Bedtime, Backed by Science Heading Crafted with care to suppor…" at bounding box center [536, 338] width 753 height 156
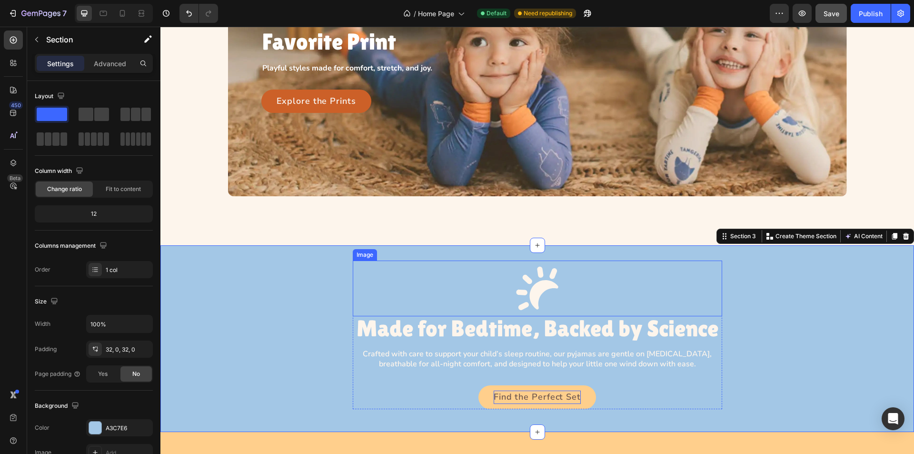
click at [525, 272] on img at bounding box center [537, 288] width 62 height 56
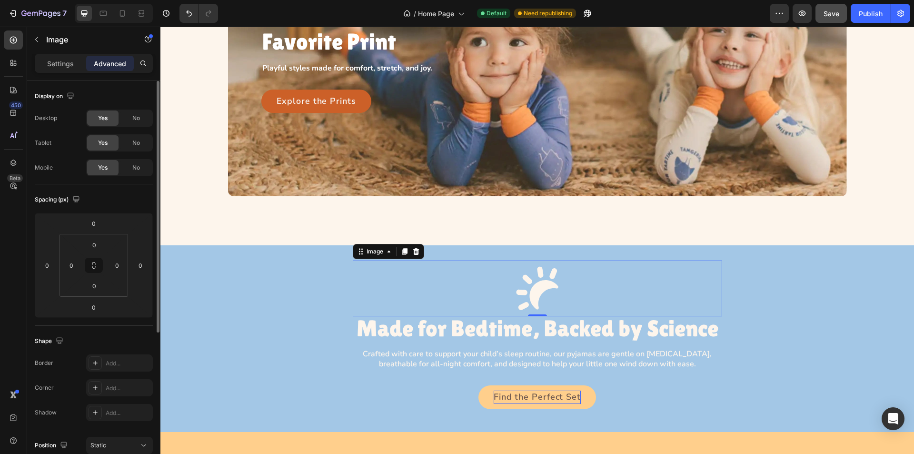
scroll to position [235, 0]
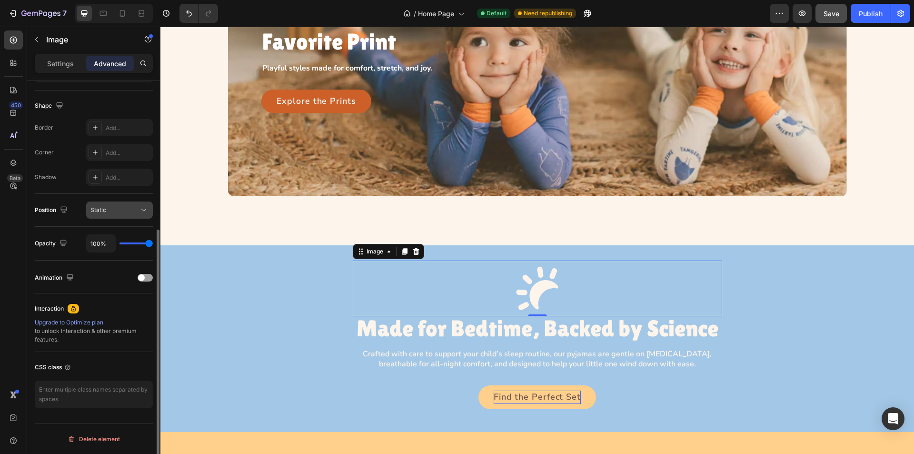
click at [144, 210] on icon at bounding box center [143, 210] width 5 height 2
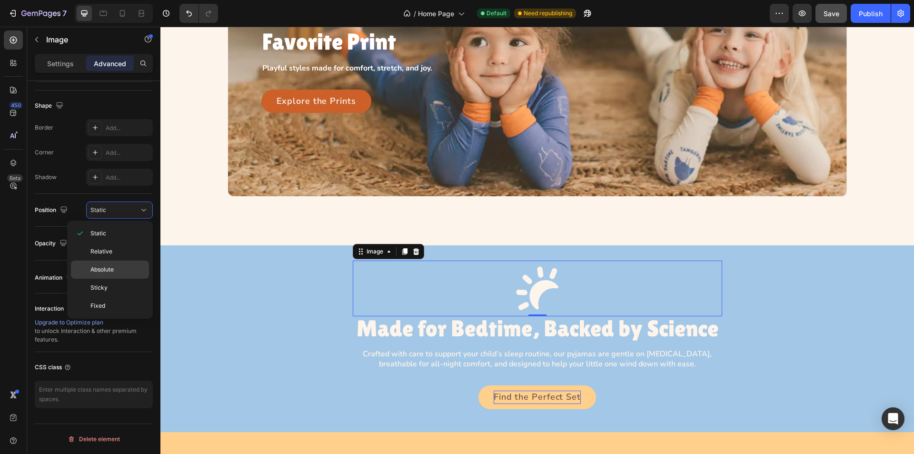
click at [127, 268] on p "Absolute" at bounding box center [117, 269] width 54 height 9
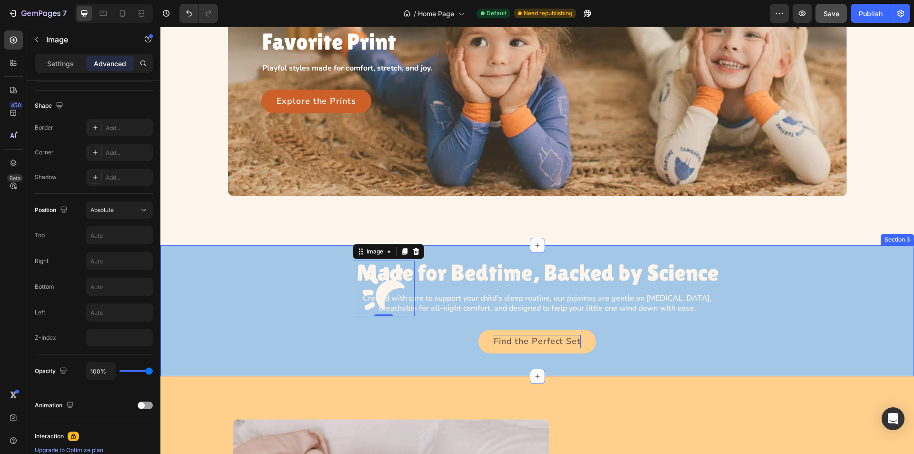
click at [327, 288] on div "Image 0 Made for Bedtime, Backed by Science Heading Crafted with care to suppor…" at bounding box center [536, 310] width 753 height 100
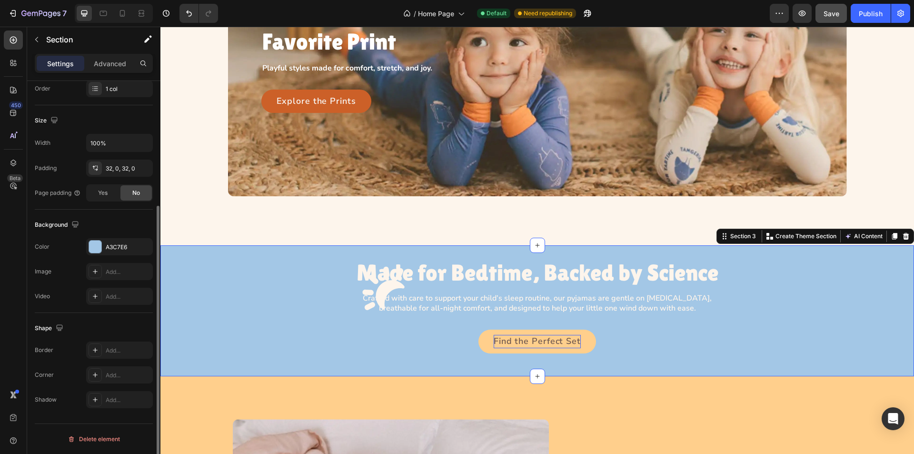
scroll to position [0, 0]
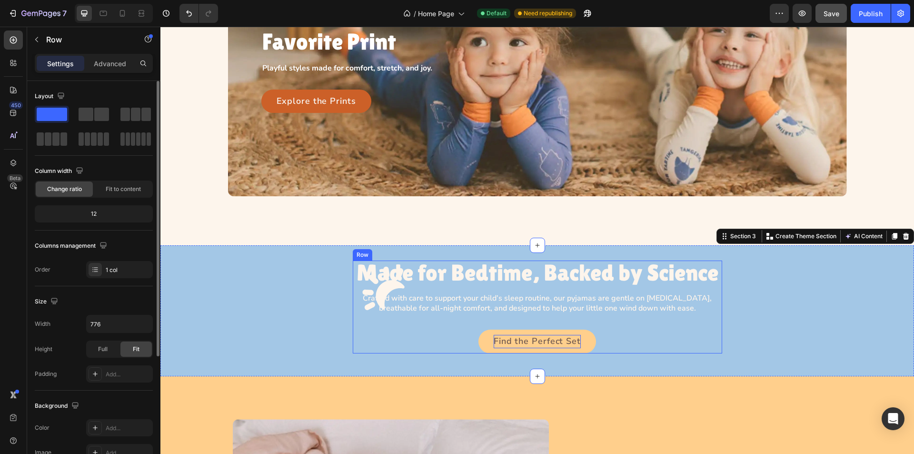
click at [418, 288] on div "Image Made for Bedtime, Backed by Science Heading Crafted with care to support …" at bounding box center [537, 306] width 369 height 92
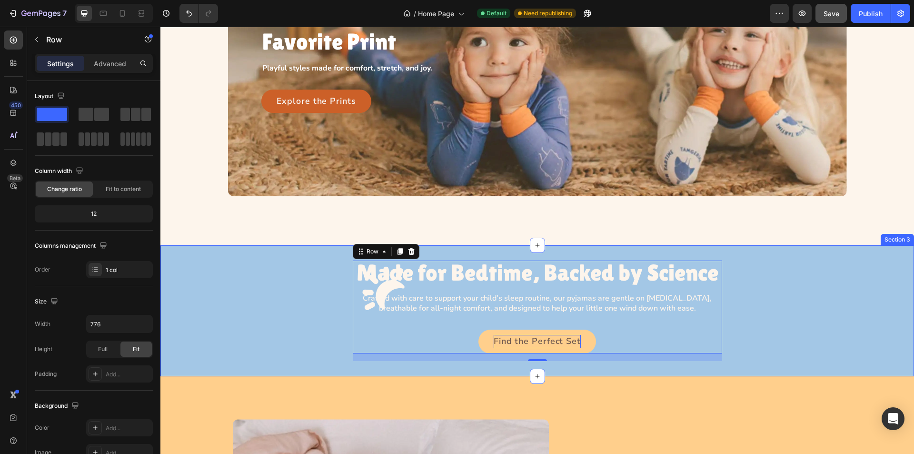
click at [285, 285] on div "Image Made for Bedtime, Backed by Science Heading Crafted with care to support …" at bounding box center [536, 310] width 753 height 100
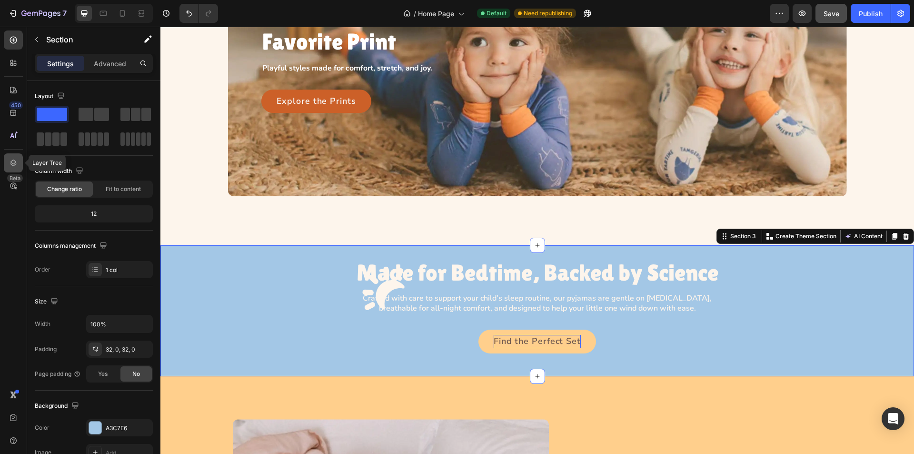
drag, startPoint x: 20, startPoint y: 158, endPoint x: 17, endPoint y: 162, distance: 5.4
click at [20, 158] on div at bounding box center [13, 162] width 19 height 19
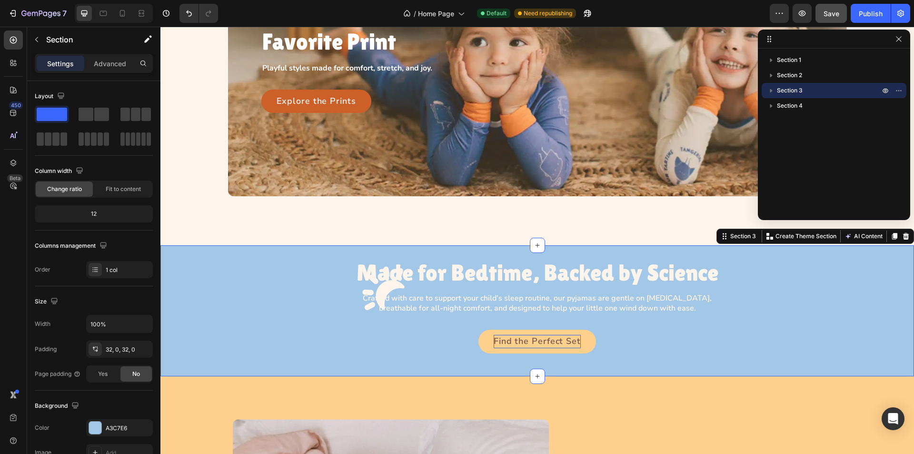
click at [770, 89] on icon "button" at bounding box center [771, 91] width 2 height 4
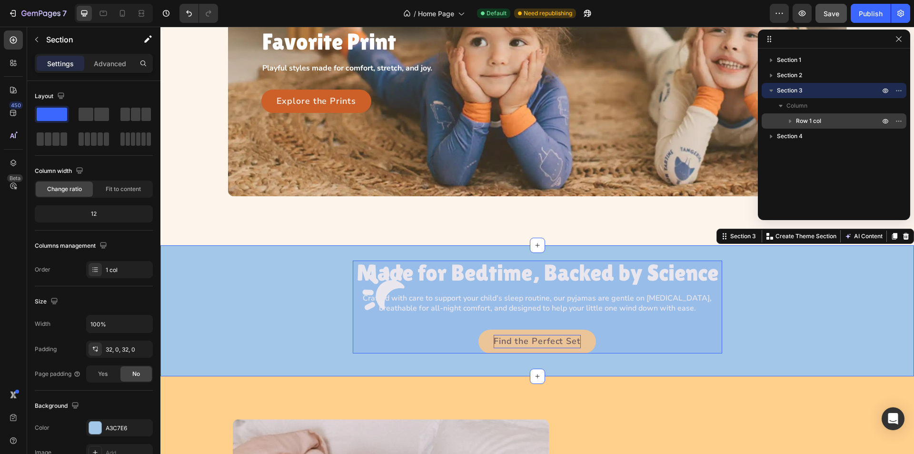
click at [791, 122] on icon "button" at bounding box center [790, 121] width 2 height 4
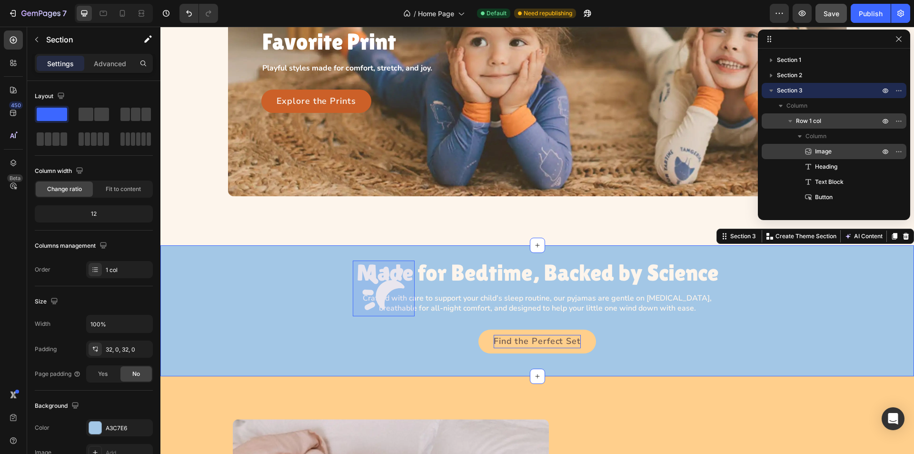
drag, startPoint x: 822, startPoint y: 152, endPoint x: 484, endPoint y: 147, distance: 338.9
click at [822, 152] on span "Image" at bounding box center [823, 152] width 17 height 10
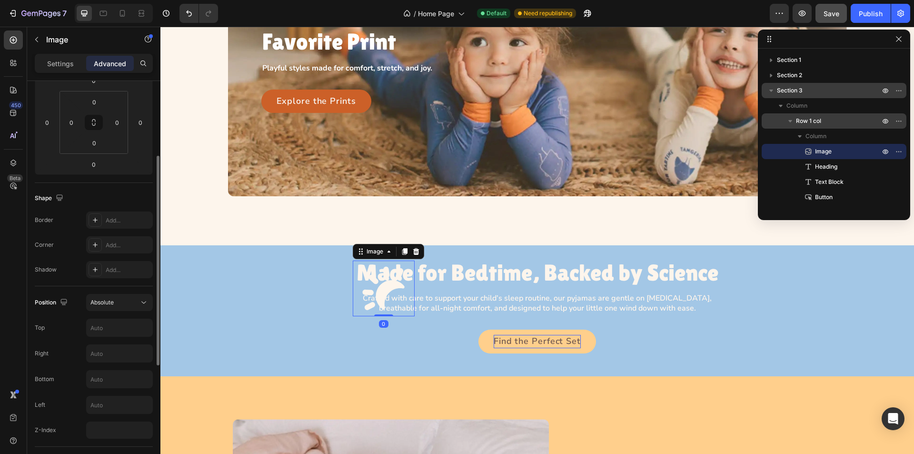
scroll to position [333, 0]
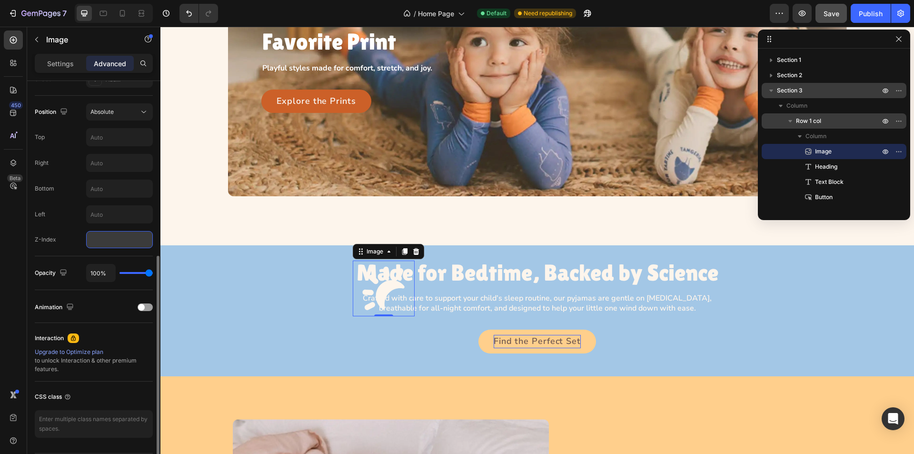
click at [142, 240] on input "number" at bounding box center [119, 239] width 67 height 17
type input "2"
click at [70, 220] on div "Left" at bounding box center [94, 214] width 118 height 18
click at [107, 215] on input "text" at bounding box center [120, 214] width 66 height 17
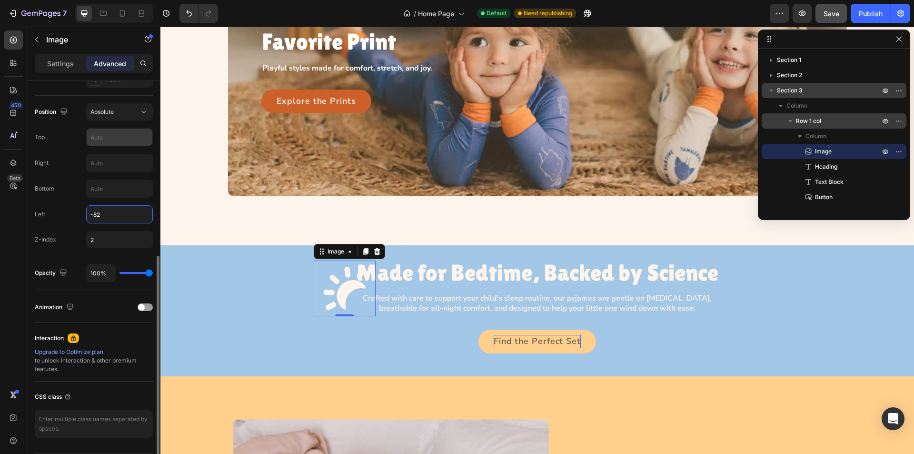
type input "-82"
click at [109, 140] on input "text" at bounding box center [120, 137] width 66 height 17
type input "-71"
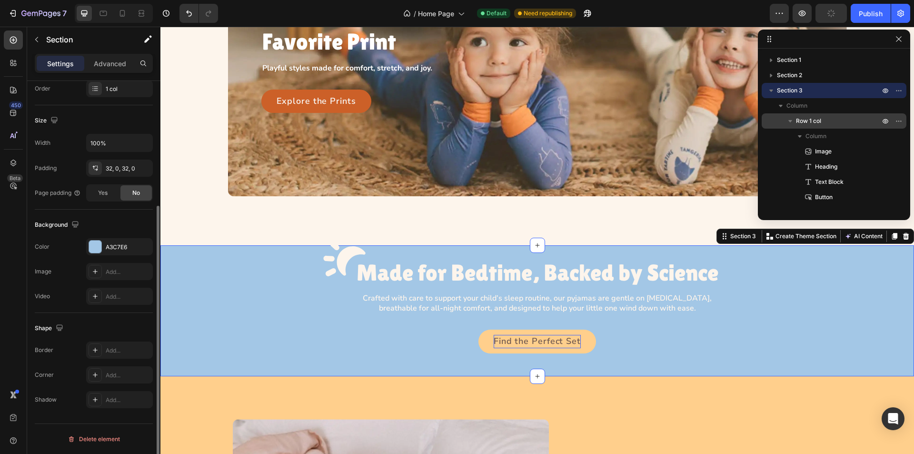
click at [243, 286] on div "Image Made for Bedtime, Backed by Science Heading Crafted with care to support …" at bounding box center [536, 310] width 753 height 100
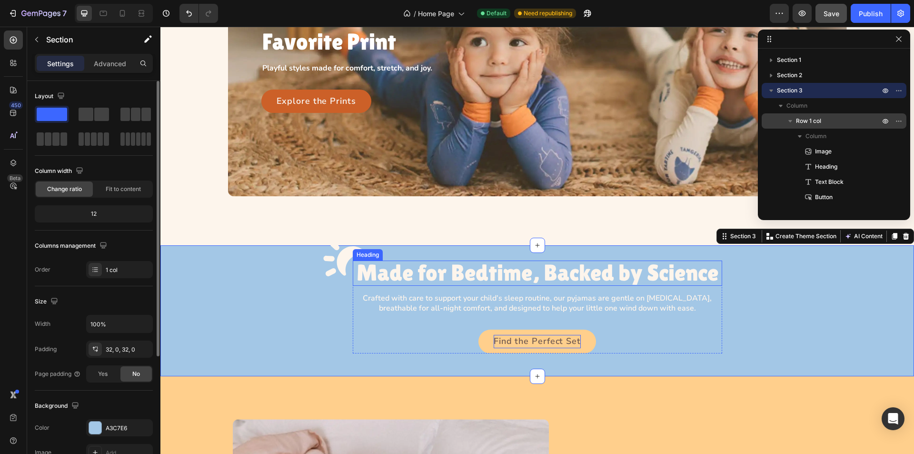
click at [393, 278] on p "Made for Bedtime, Backed by Science" at bounding box center [537, 272] width 369 height 25
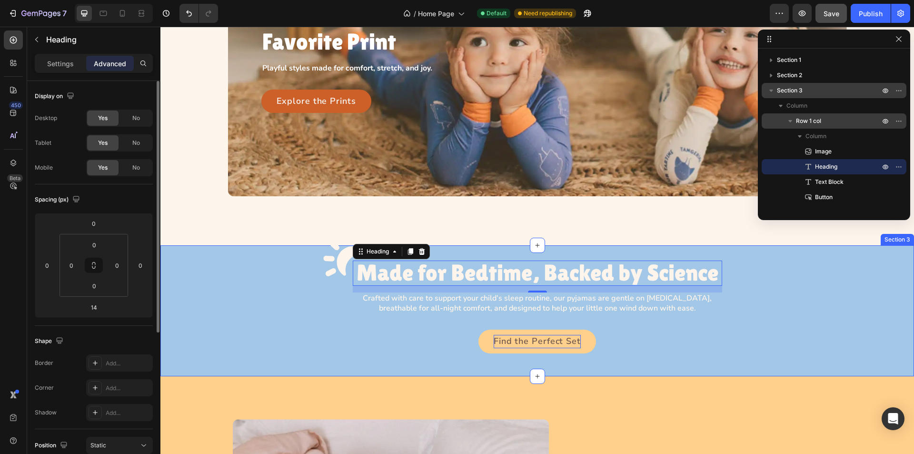
click at [244, 268] on div "Image Made for Bedtime, Backed by Science Heading 14 Crafted with care to suppo…" at bounding box center [536, 310] width 753 height 100
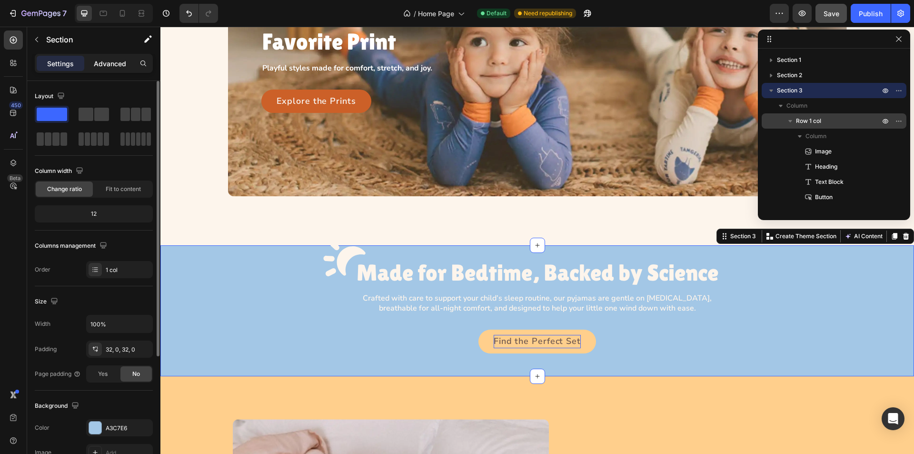
click at [116, 62] on p "Advanced" at bounding box center [110, 64] width 32 height 10
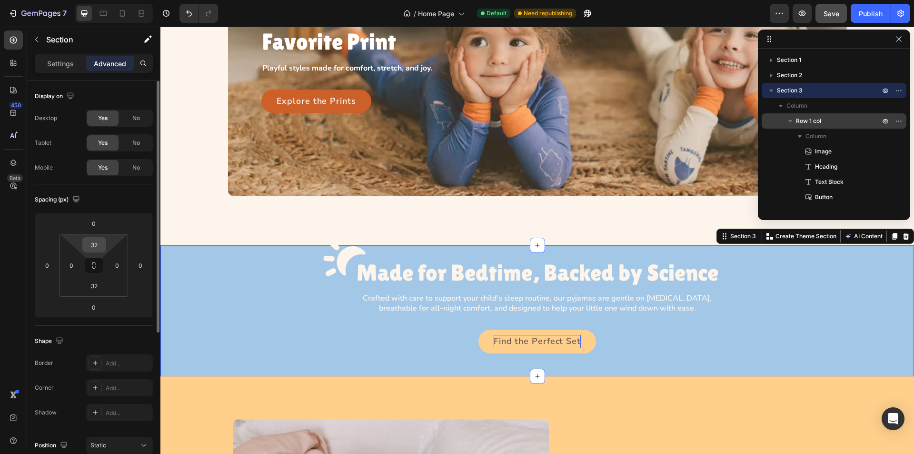
click at [96, 246] on input "32" at bounding box center [94, 245] width 19 height 14
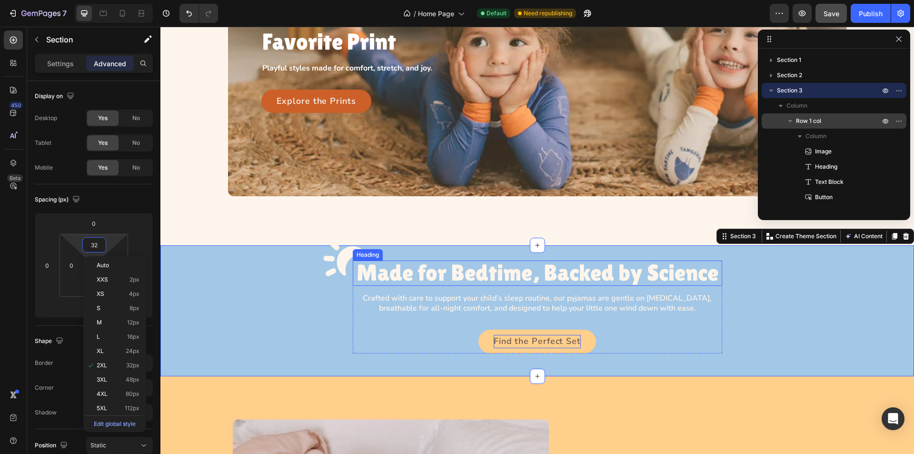
click at [474, 271] on p "Made for Bedtime, Backed by Science" at bounding box center [537, 272] width 369 height 25
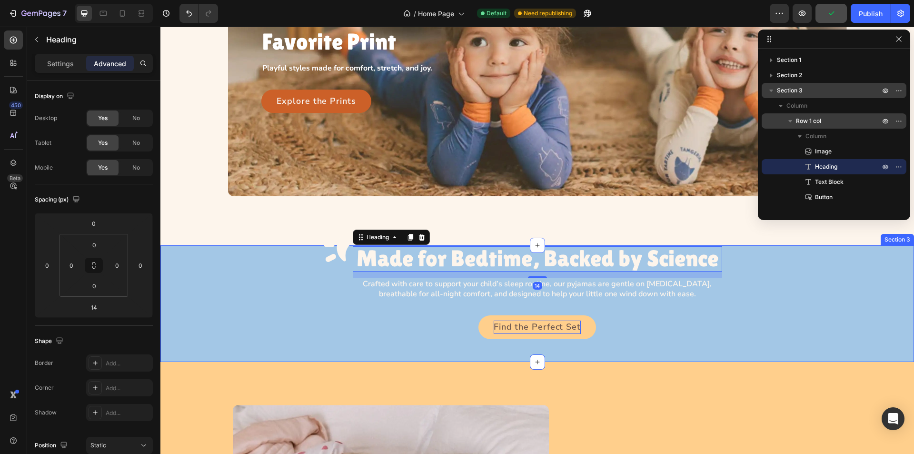
click at [242, 297] on div "Image Made for Bedtime, Backed by Science Heading 14 Crafted with care to suppo…" at bounding box center [536, 296] width 753 height 100
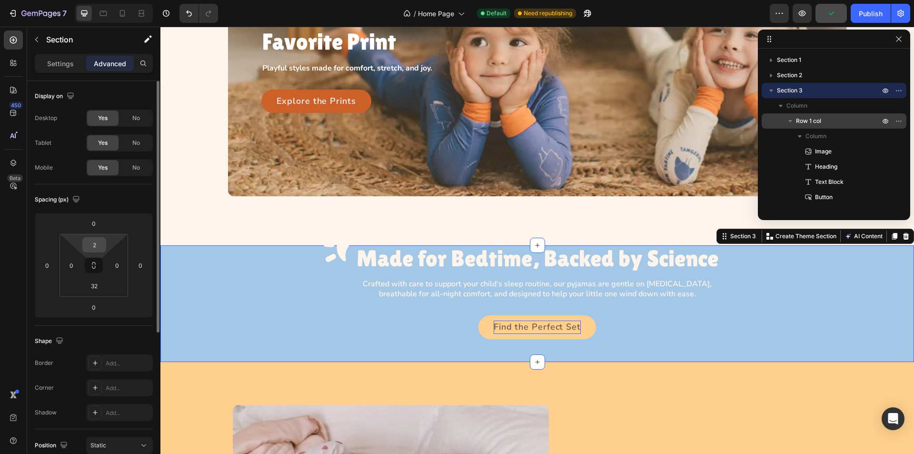
click at [101, 247] on input "2" at bounding box center [94, 245] width 19 height 14
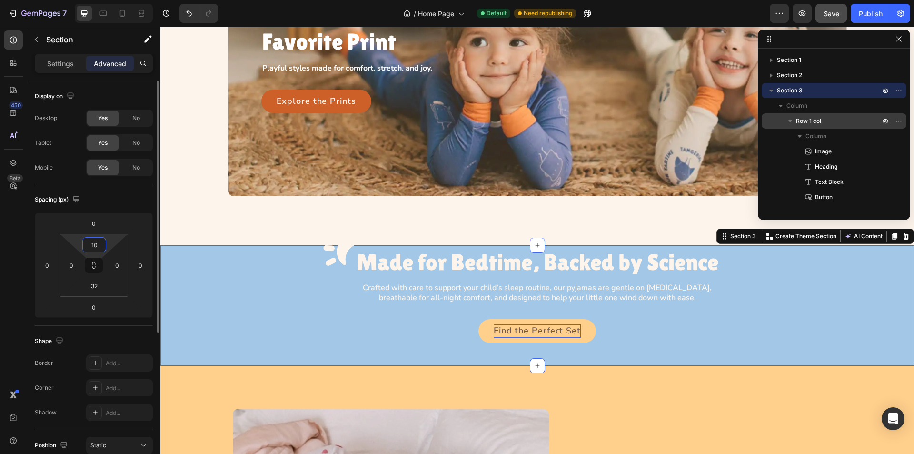
type input "105"
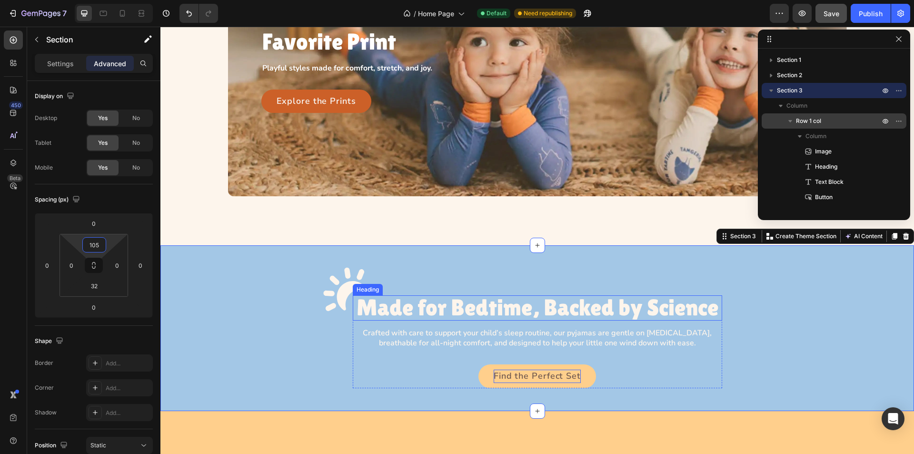
click at [514, 318] on p "Made for Bedtime, Backed by Science" at bounding box center [537, 307] width 369 height 25
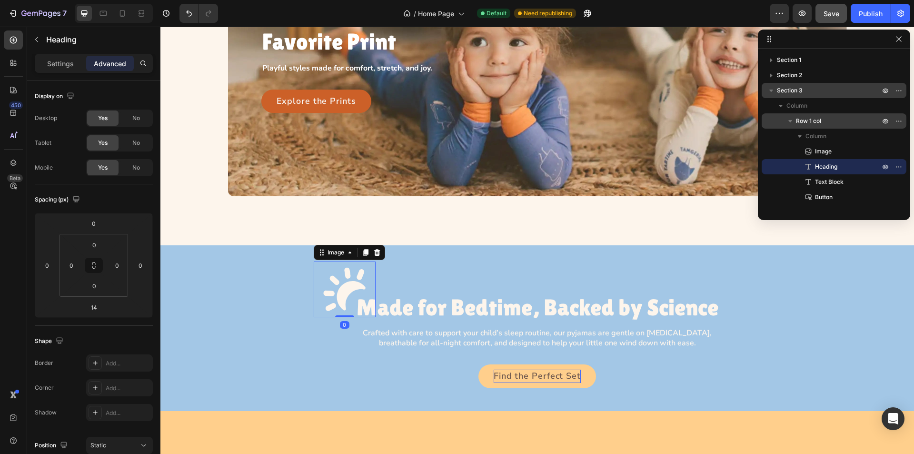
click at [325, 296] on img at bounding box center [345, 289] width 62 height 56
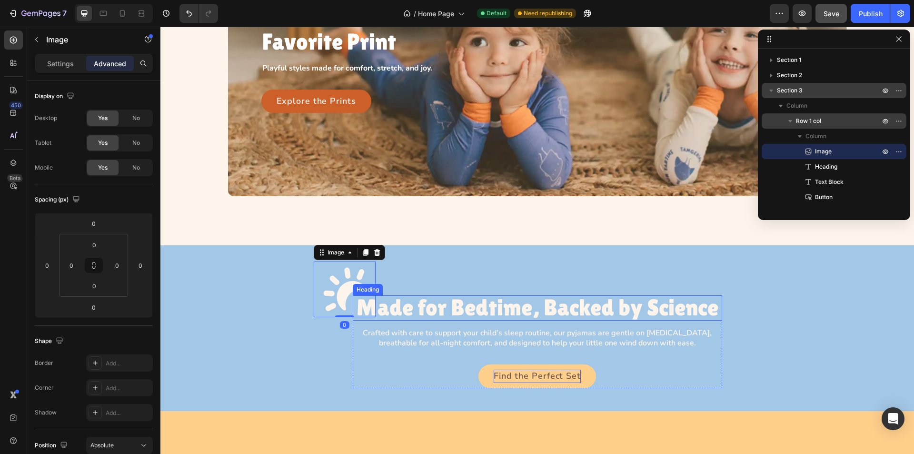
click at [445, 313] on p "Made for Bedtime, Backed by Science" at bounding box center [537, 307] width 369 height 25
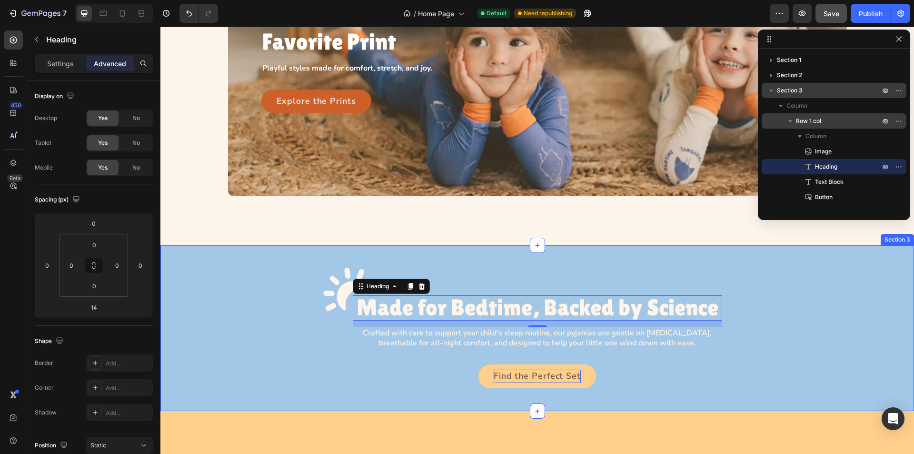
drag, startPoint x: 496, startPoint y: 286, endPoint x: 369, endPoint y: 288, distance: 127.6
click at [496, 286] on div "Image Made for Bedtime, Backed by Science Heading 14 Crafted with care to suppo…" at bounding box center [536, 327] width 753 height 165
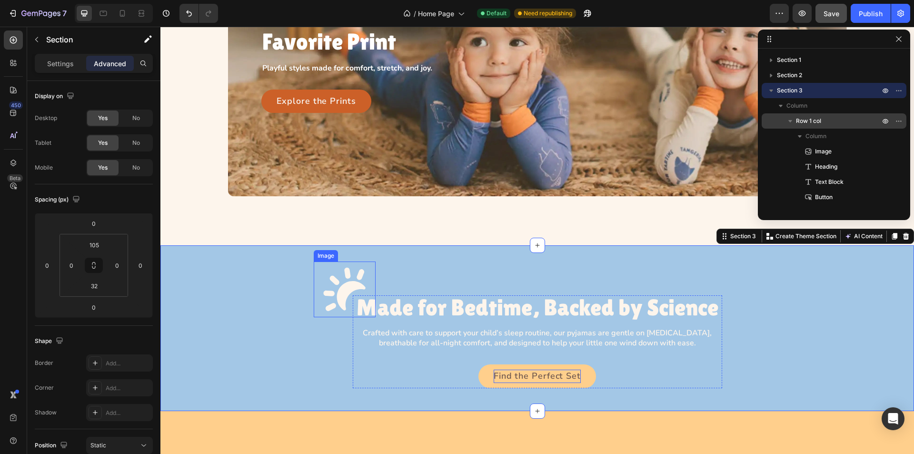
click at [331, 291] on img at bounding box center [345, 289] width 62 height 56
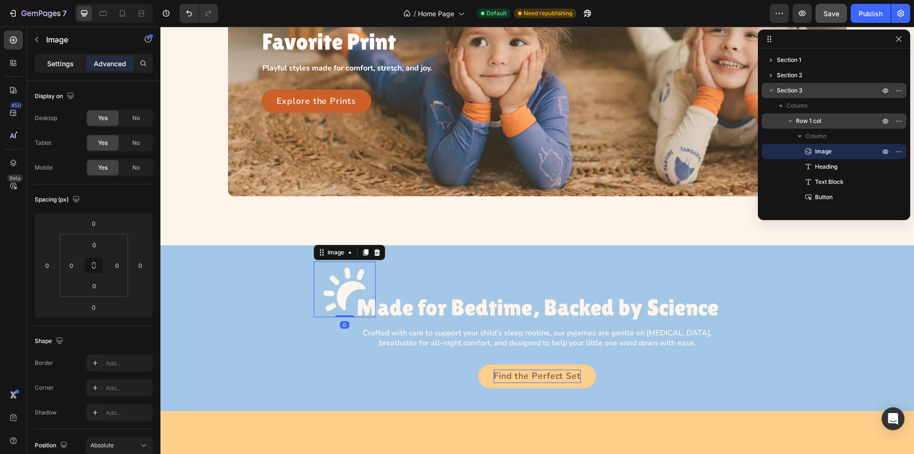
click at [50, 62] on p "Settings" at bounding box center [60, 64] width 27 height 10
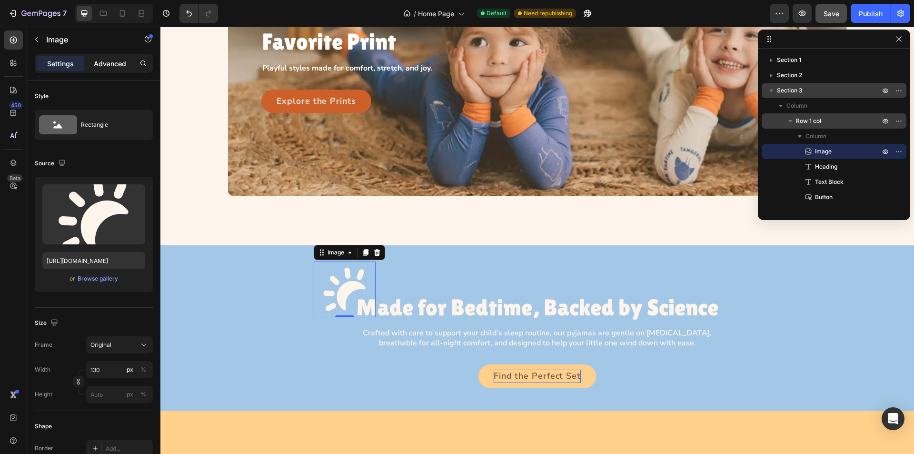
click at [107, 58] on div "Advanced" at bounding box center [110, 63] width 48 height 15
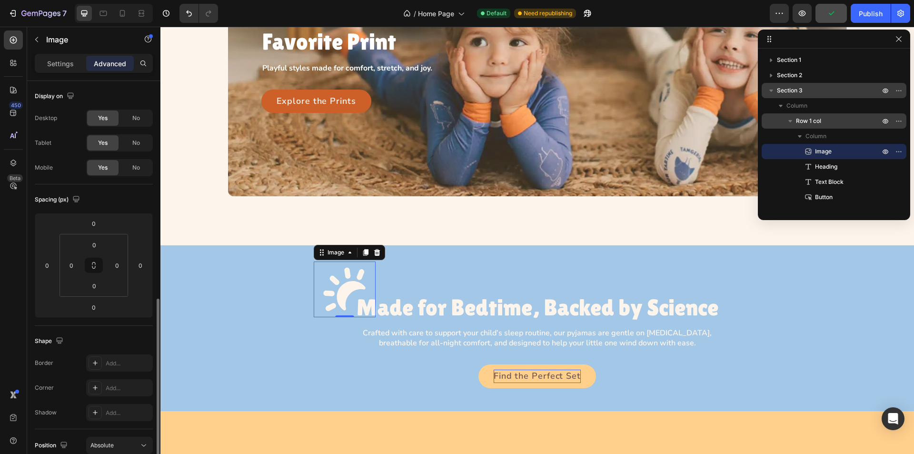
scroll to position [190, 0]
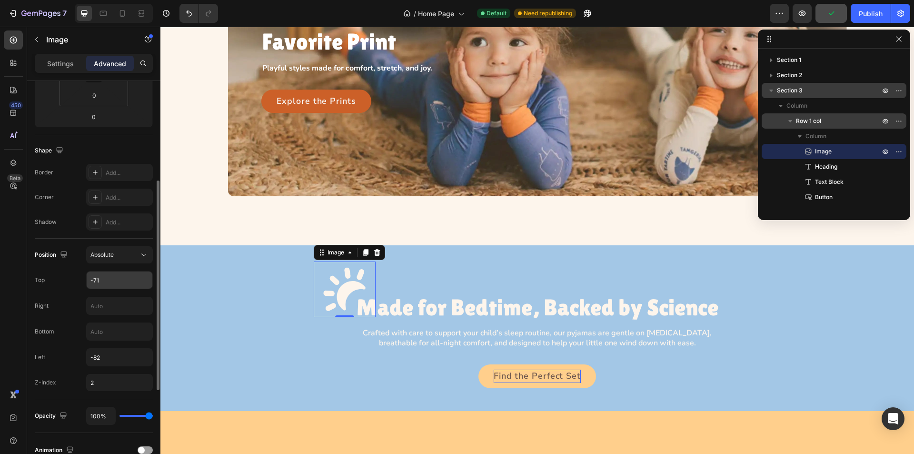
click at [111, 283] on input "-71" at bounding box center [120, 279] width 66 height 17
type input "0"
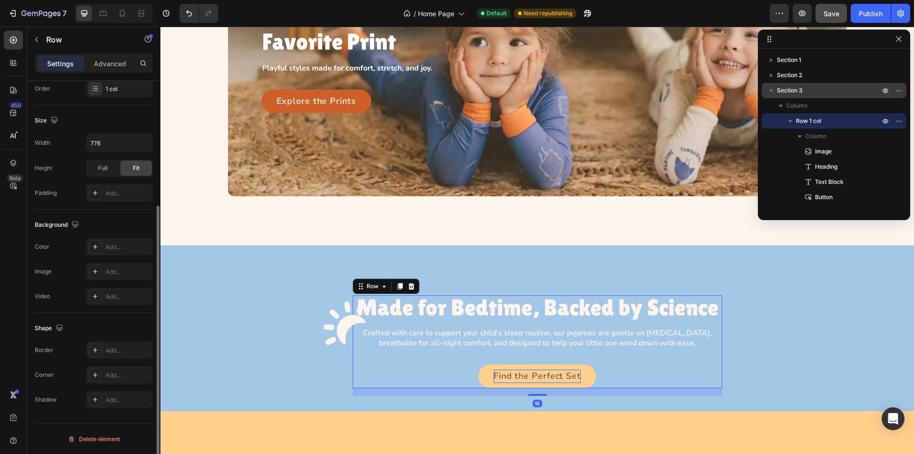
click at [383, 359] on div "Image Made for Bedtime, Backed by Science Heading Crafted with care to support …" at bounding box center [537, 341] width 369 height 92
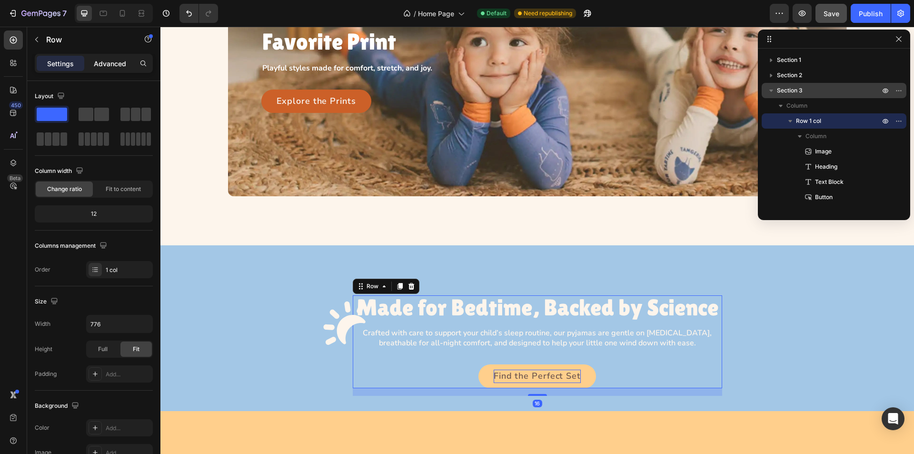
click at [106, 60] on p "Advanced" at bounding box center [110, 64] width 32 height 10
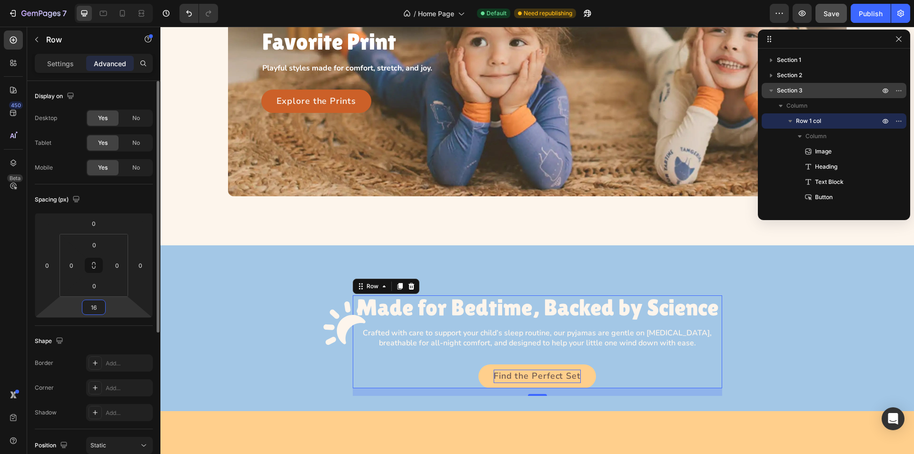
click at [96, 309] on input "16" at bounding box center [93, 307] width 19 height 14
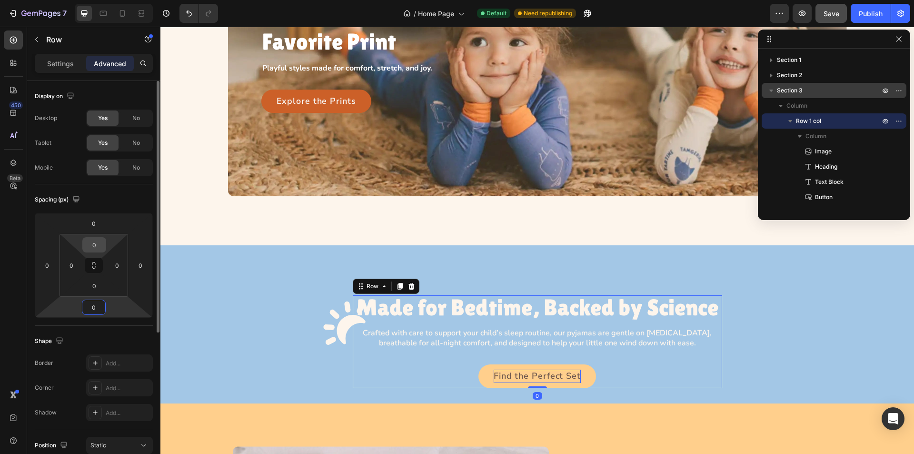
type input "0"
click at [95, 247] on input "0" at bounding box center [94, 245] width 19 height 14
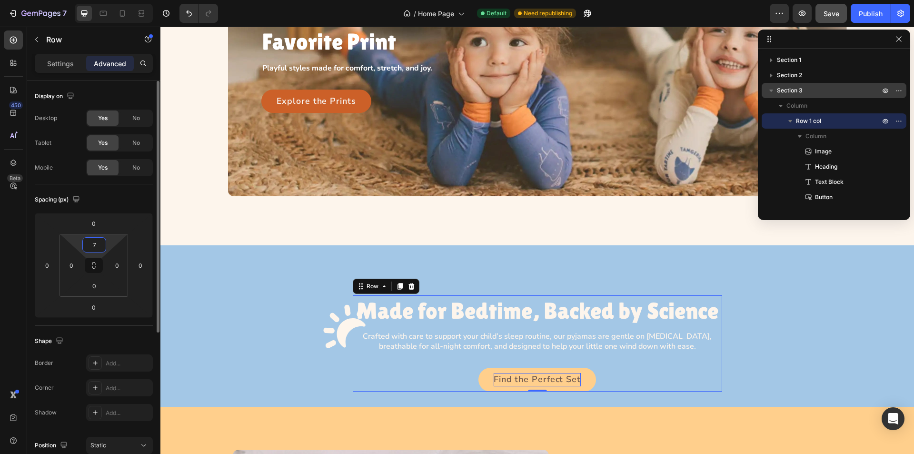
type input "71"
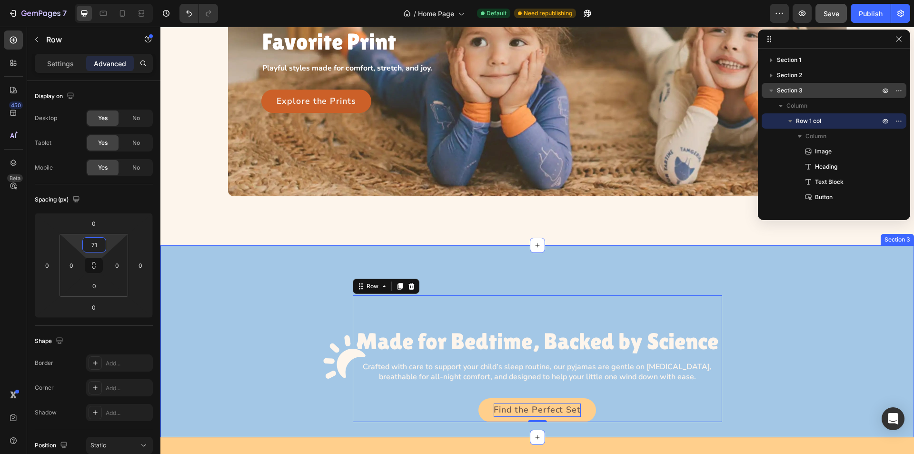
click at [465, 281] on div "Image Made for Bedtime, Backed by Science Heading Crafted with care to support …" at bounding box center [536, 340] width 753 height 191
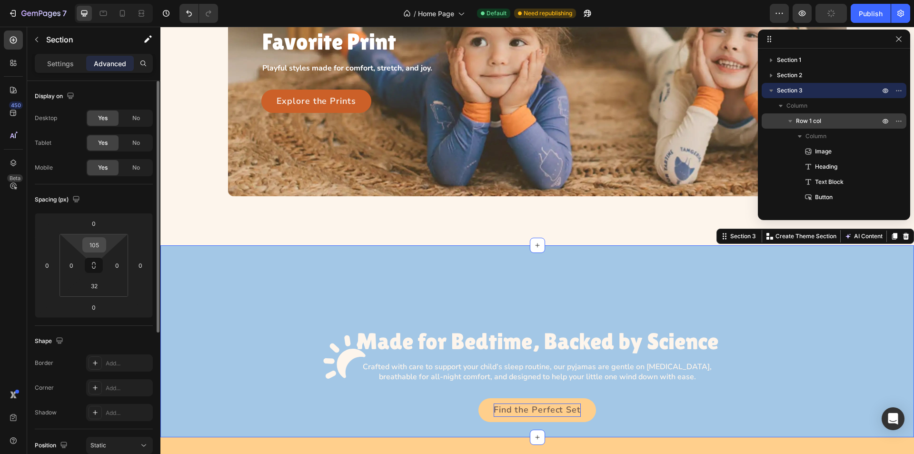
click at [99, 248] on input "105" at bounding box center [94, 245] width 19 height 14
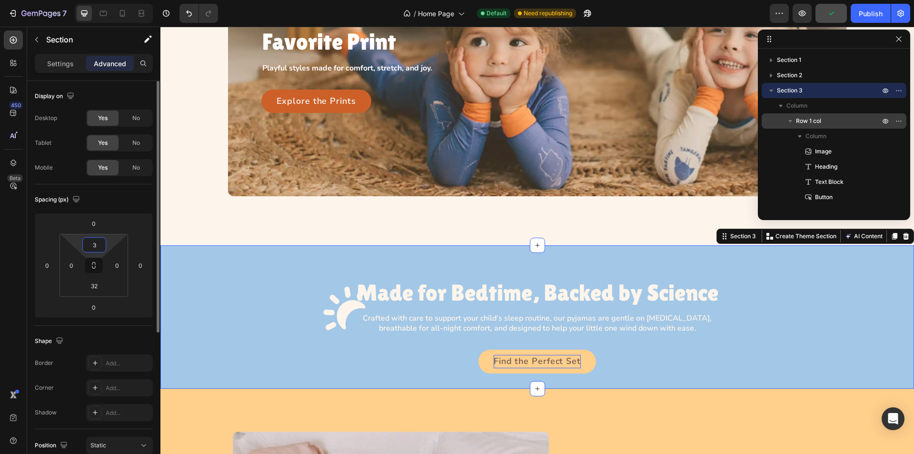
type input "34"
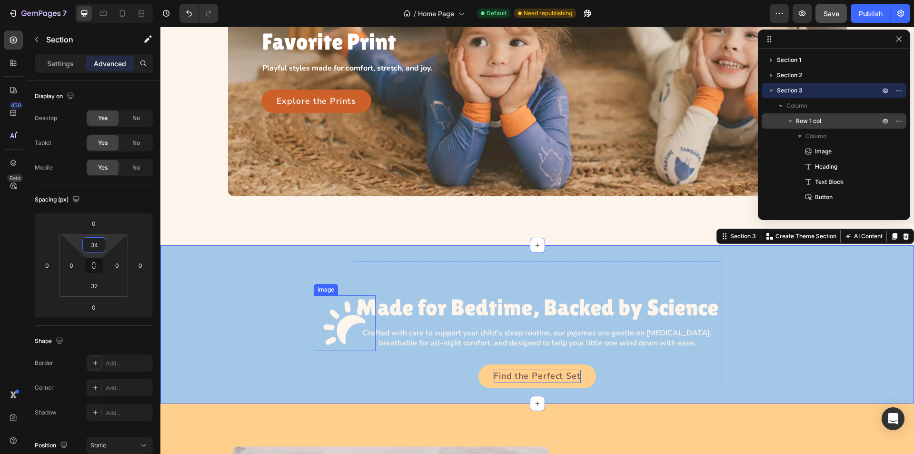
click at [334, 330] on img at bounding box center [345, 323] width 62 height 56
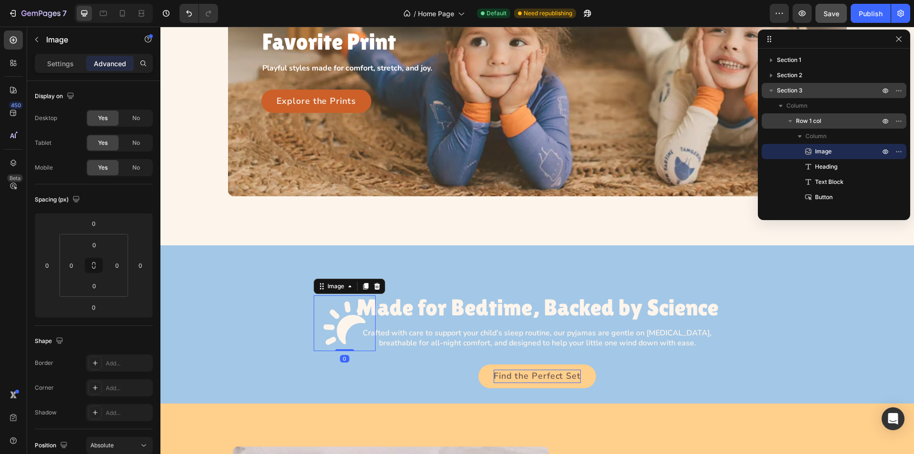
scroll to position [238, 0]
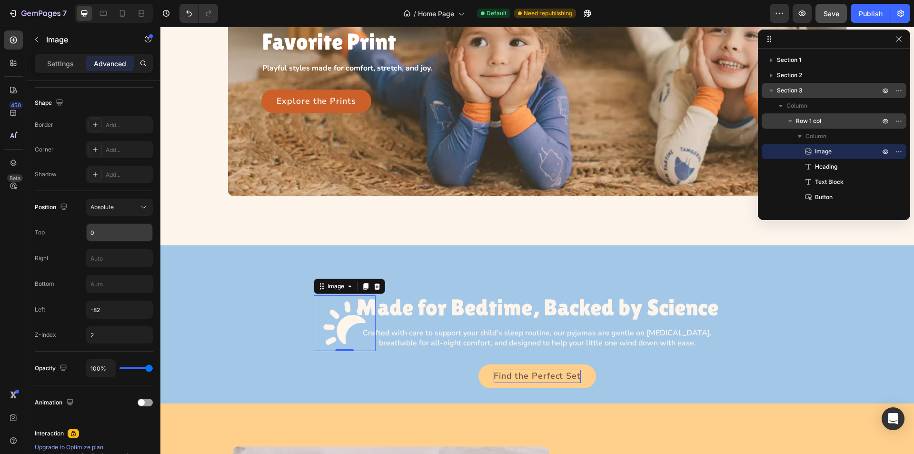
click at [105, 235] on input "0" at bounding box center [120, 232] width 66 height 17
click at [97, 234] on input "0" at bounding box center [120, 232] width 66 height 17
type input "-71"
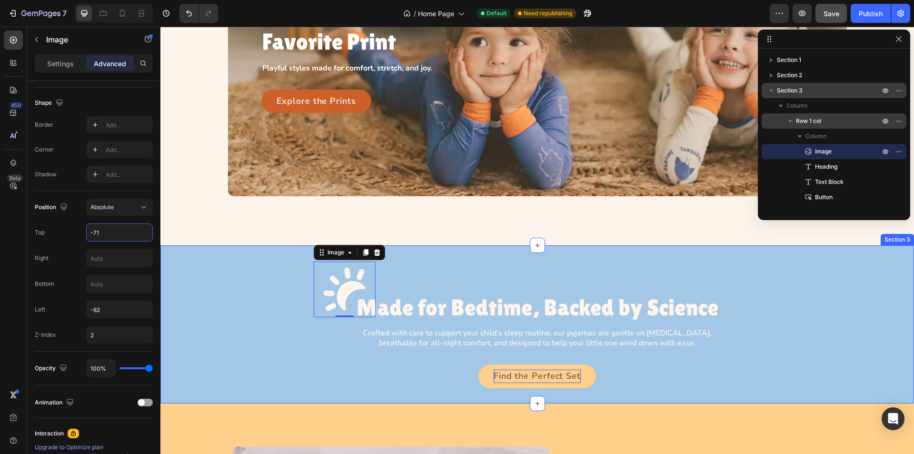
click at [434, 300] on p "Made for Bedtime, Backed by Science" at bounding box center [537, 307] width 369 height 25
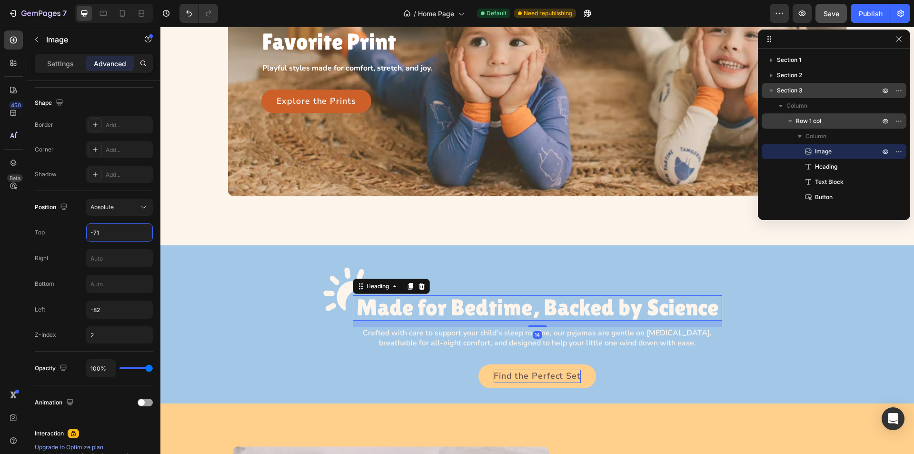
scroll to position [0, 0]
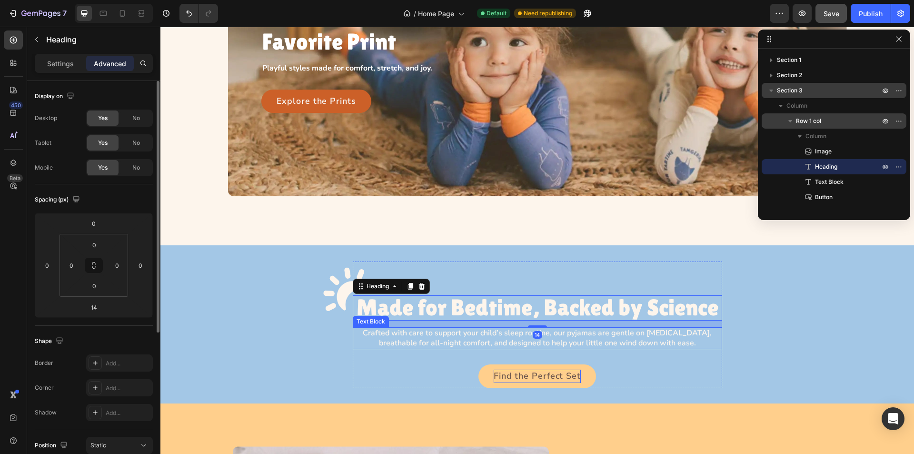
click at [312, 349] on div "Image Made for Bedtime, Backed by Science Heading 14 Crafted with care to suppo…" at bounding box center [536, 324] width 753 height 126
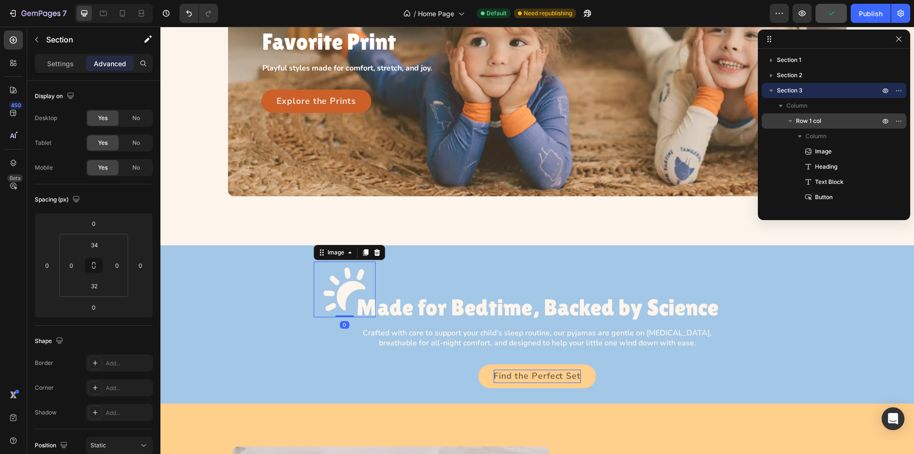
click at [335, 300] on img at bounding box center [345, 289] width 62 height 56
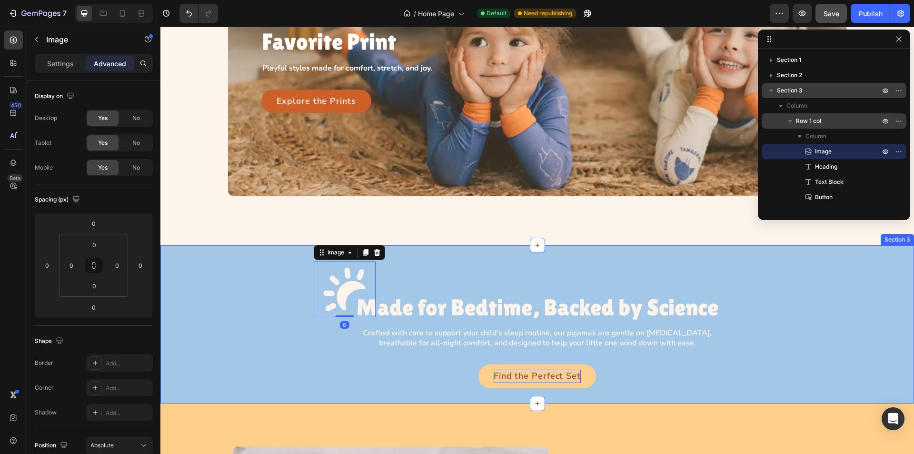
click at [247, 298] on div "Image 0 Made for Bedtime, Backed by Science Heading Crafted with care to suppor…" at bounding box center [536, 324] width 753 height 126
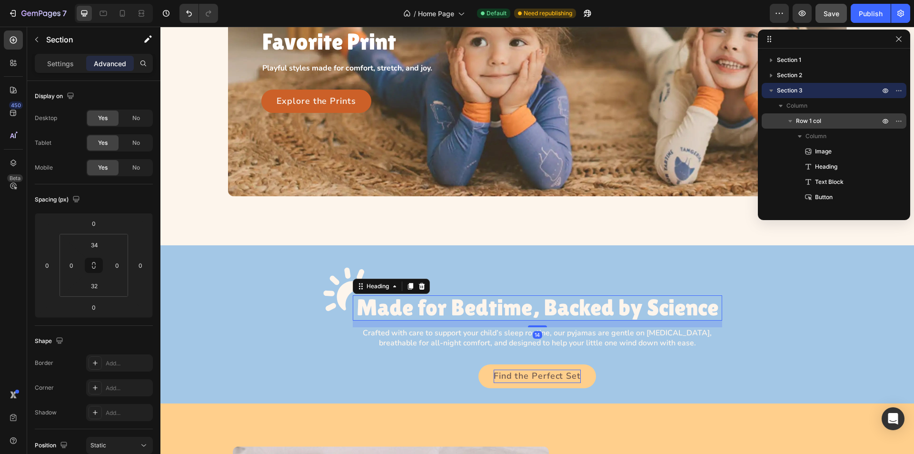
click at [395, 308] on p "Made for Bedtime, Backed by Science" at bounding box center [537, 307] width 369 height 25
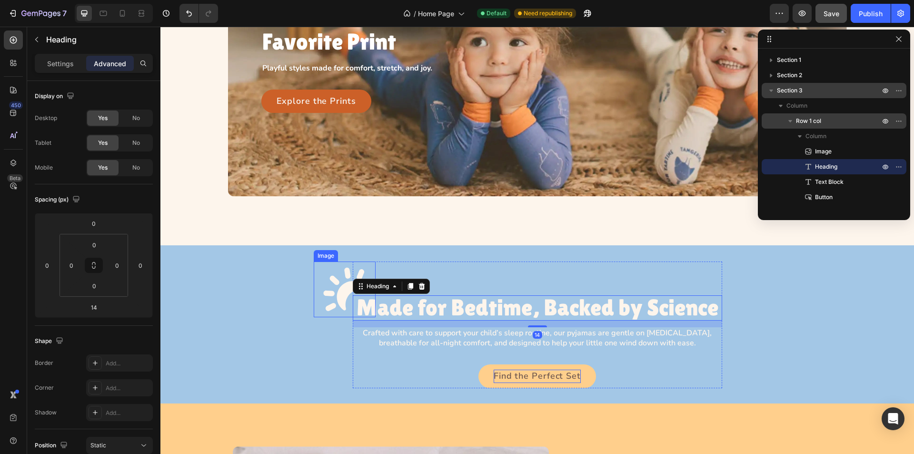
click at [328, 294] on img at bounding box center [345, 289] width 62 height 56
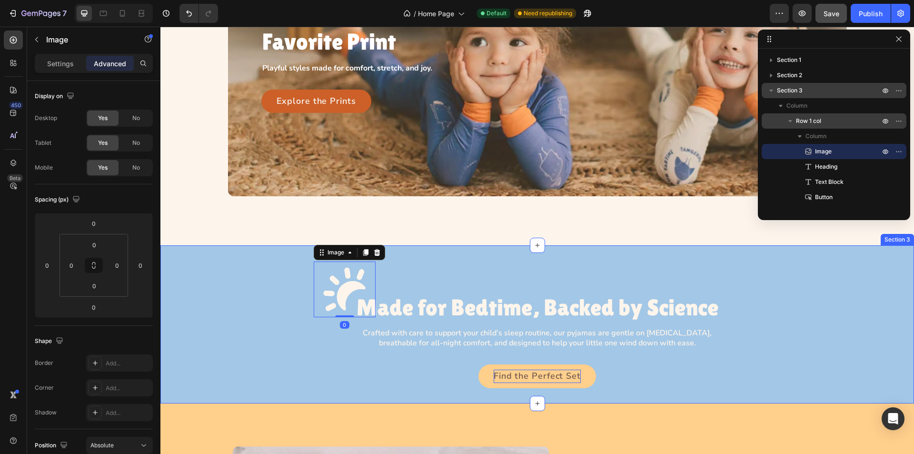
click at [254, 292] on div "Image 0 Made for Bedtime, Backed by Science Heading Crafted with care to suppor…" at bounding box center [536, 324] width 753 height 126
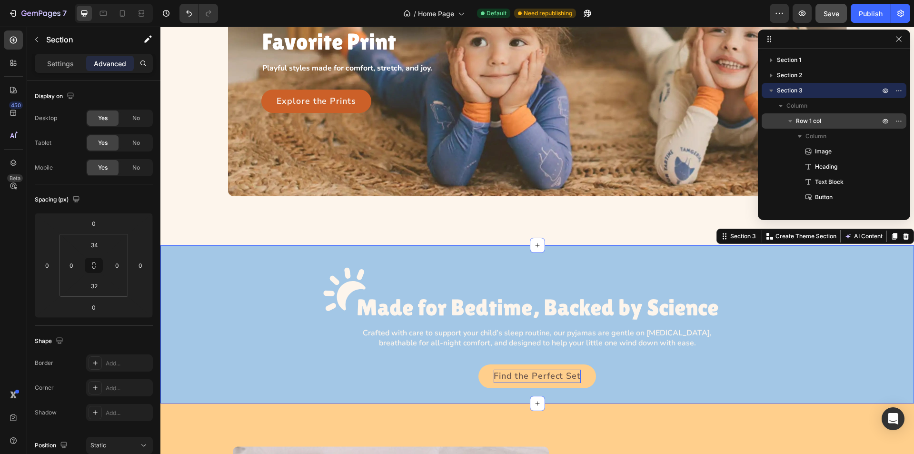
click at [235, 291] on div "Image Made for Bedtime, Backed by Science Heading Crafted with care to support …" at bounding box center [536, 324] width 753 height 126
click at [434, 313] on p "Made for Bedtime, Backed by Science" at bounding box center [537, 307] width 369 height 25
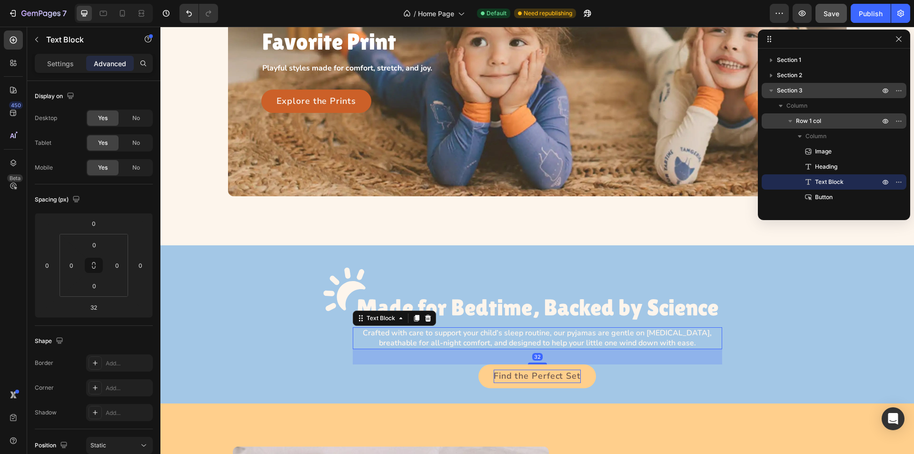
click at [428, 333] on p "Crafted with care to support your child’s sleep routine, our pyjamas are gentle…" at bounding box center [537, 338] width 367 height 20
click at [414, 376] on div "Find the Perfect Set Button" at bounding box center [537, 376] width 369 height 24
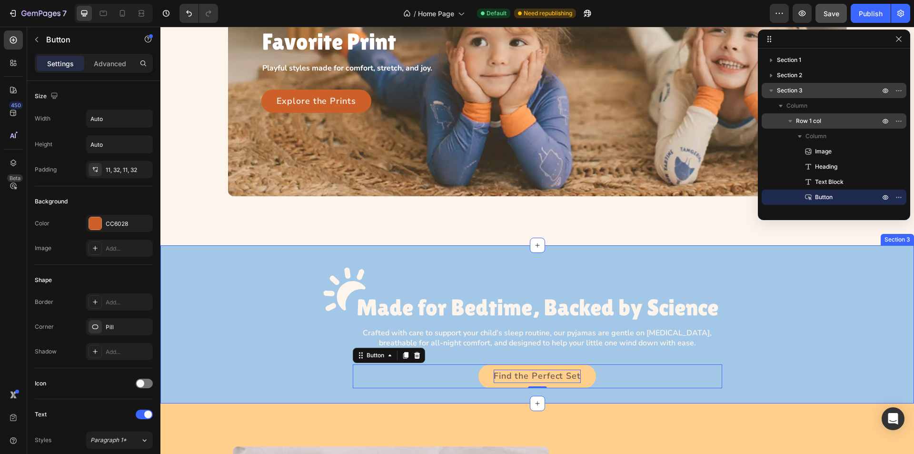
drag, startPoint x: 454, startPoint y: 396, endPoint x: 317, endPoint y: 358, distance: 142.4
click at [454, 396] on div "Image Made for Bedtime, Backed by Science Heading Crafted with care to support …" at bounding box center [536, 324] width 753 height 158
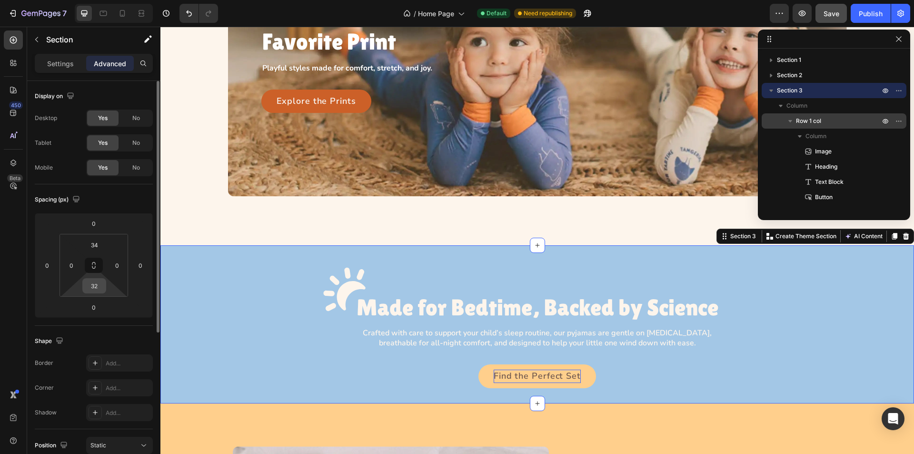
click at [101, 285] on input "32" at bounding box center [94, 285] width 19 height 14
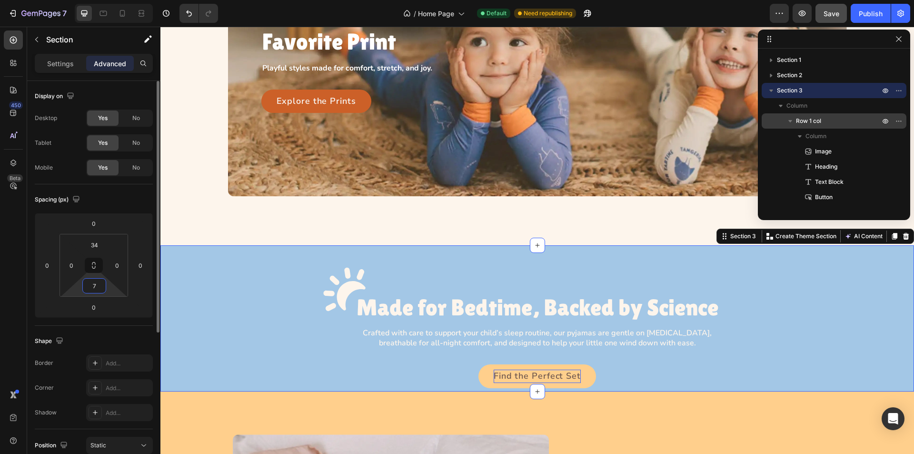
type input "72"
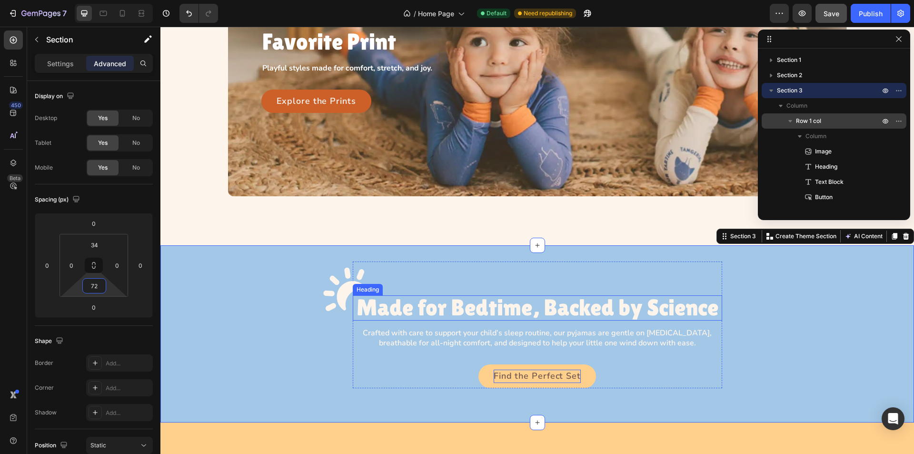
click at [522, 309] on p "Made for Bedtime, Backed by Science" at bounding box center [537, 307] width 369 height 25
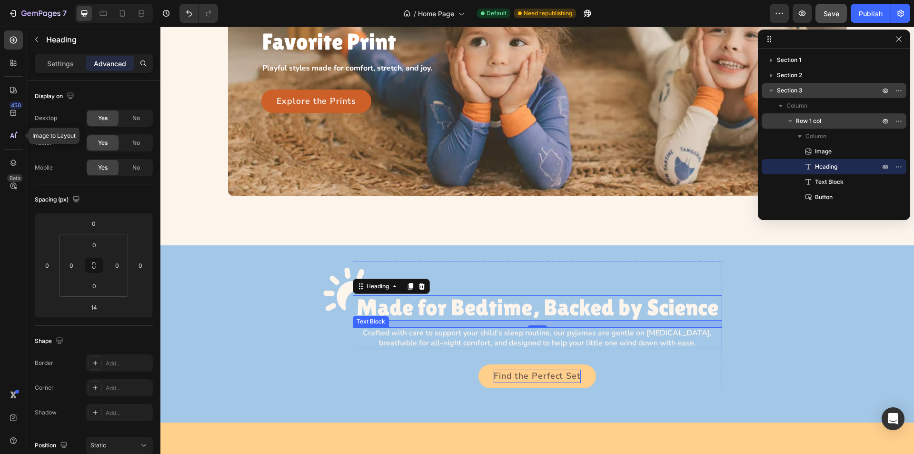
drag, startPoint x: 471, startPoint y: 332, endPoint x: 455, endPoint y: 333, distance: 15.2
click at [471, 332] on p "Crafted with care to support your child’s sleep routine, our pyjamas are gentle…" at bounding box center [537, 338] width 367 height 20
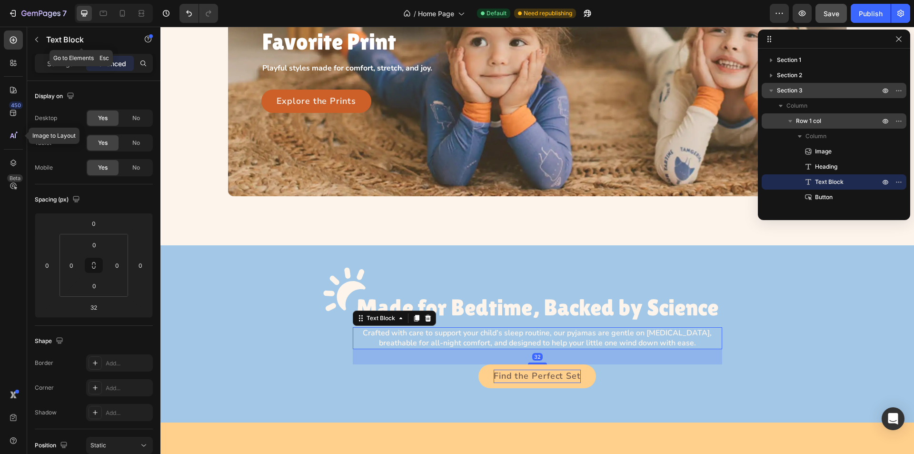
drag, startPoint x: 56, startPoint y: 45, endPoint x: 58, endPoint y: 66, distance: 21.5
click at [57, 50] on div "Text Block" at bounding box center [81, 39] width 109 height 25
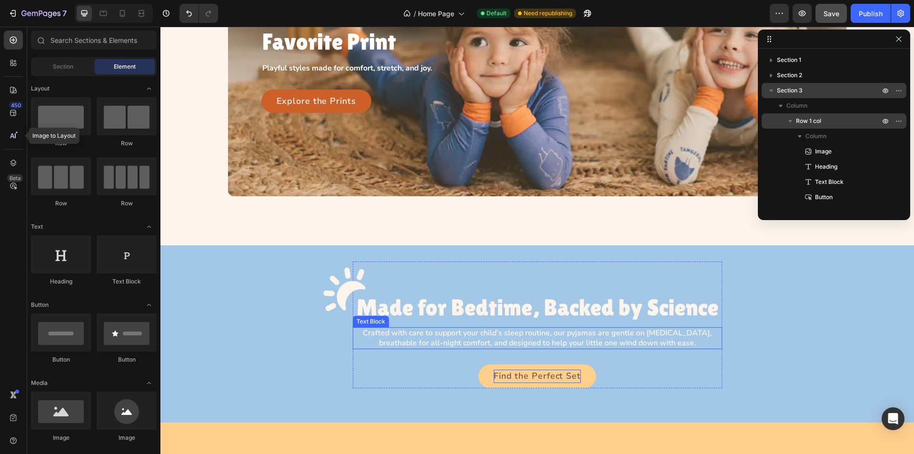
click at [453, 342] on p "Crafted with care to support your child’s sleep routine, our pyjamas are gentle…" at bounding box center [537, 338] width 367 height 20
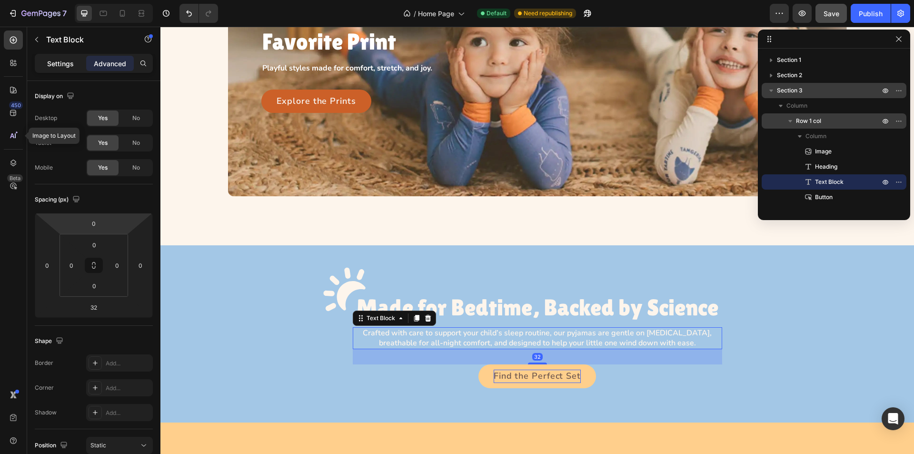
click at [46, 66] on div "Settings" at bounding box center [61, 63] width 48 height 15
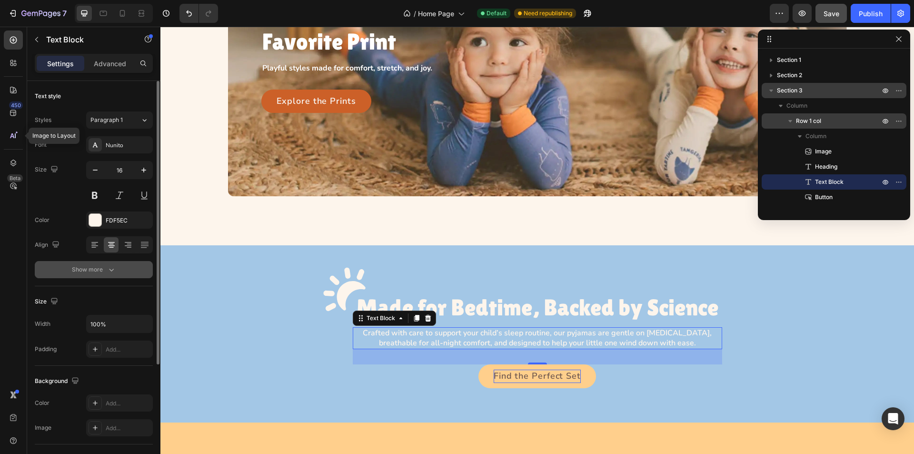
click at [134, 271] on button "Show more" at bounding box center [94, 269] width 118 height 17
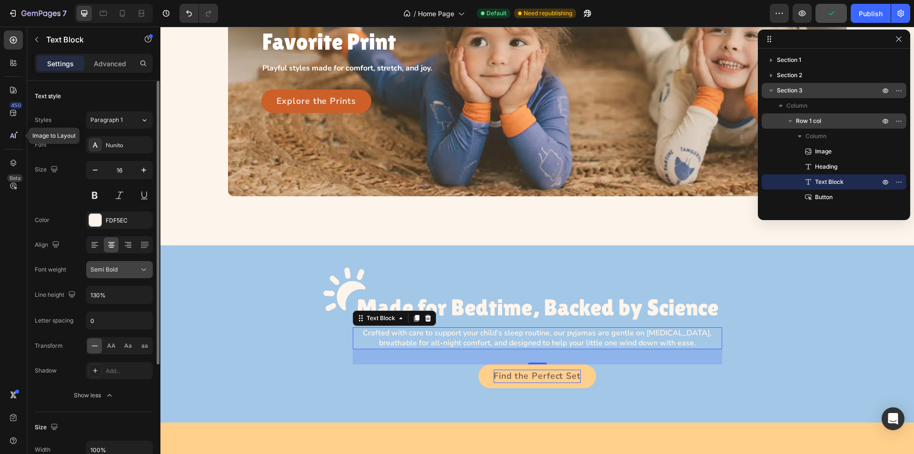
click at [142, 273] on icon at bounding box center [144, 270] width 10 height 10
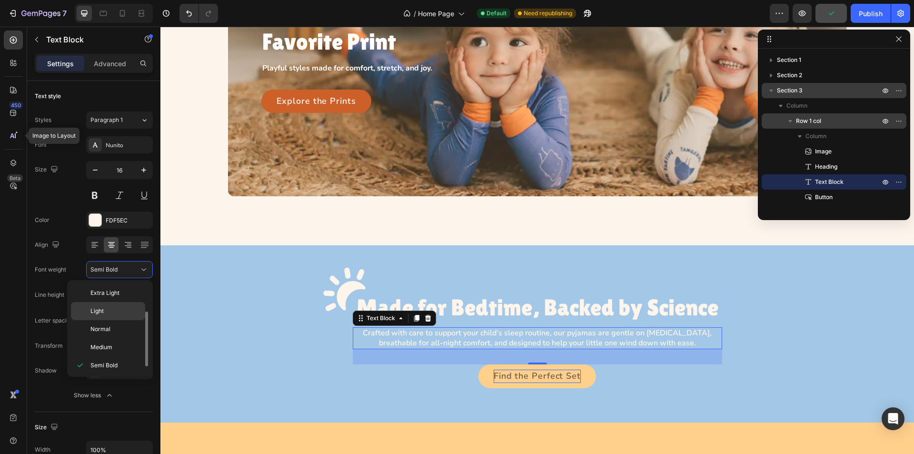
scroll to position [17, 0]
click at [119, 363] on p "Bold" at bounding box center [115, 366] width 50 height 9
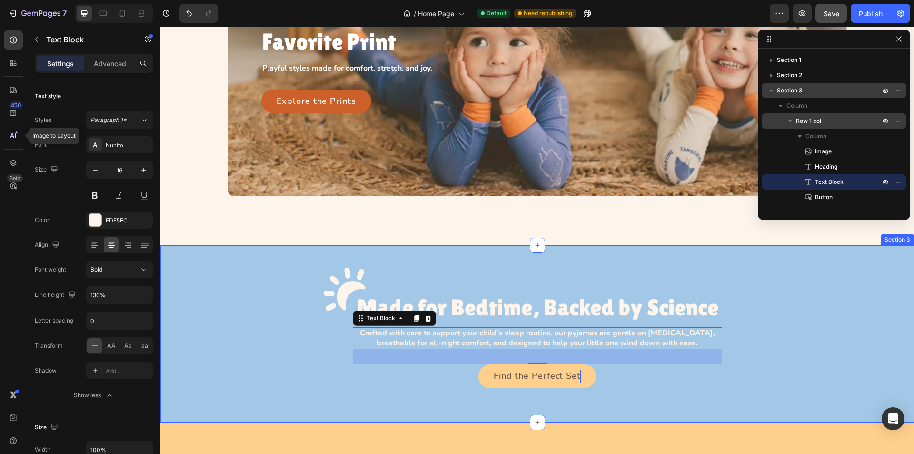
click at [257, 328] on div "Image Made for Bedtime, Backed by Science Heading Crafted with care to support …" at bounding box center [536, 324] width 753 height 126
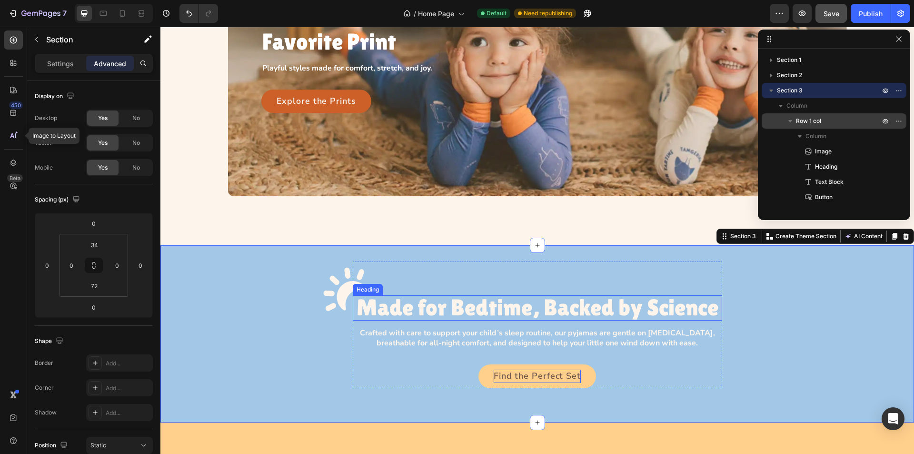
click at [491, 310] on p "Made for Bedtime, Backed by Science" at bounding box center [537, 307] width 369 height 25
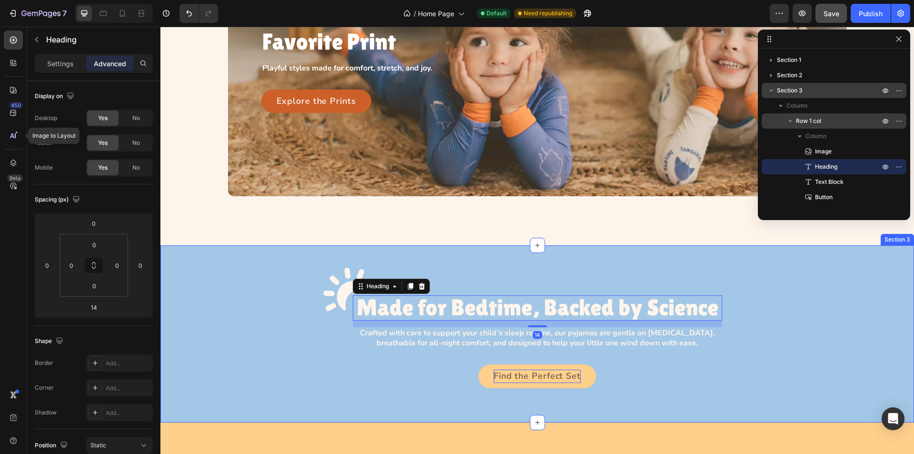
click at [308, 346] on div "Image Made for Bedtime, Backed by Science Heading 14 Crafted with care to suppo…" at bounding box center [536, 324] width 753 height 126
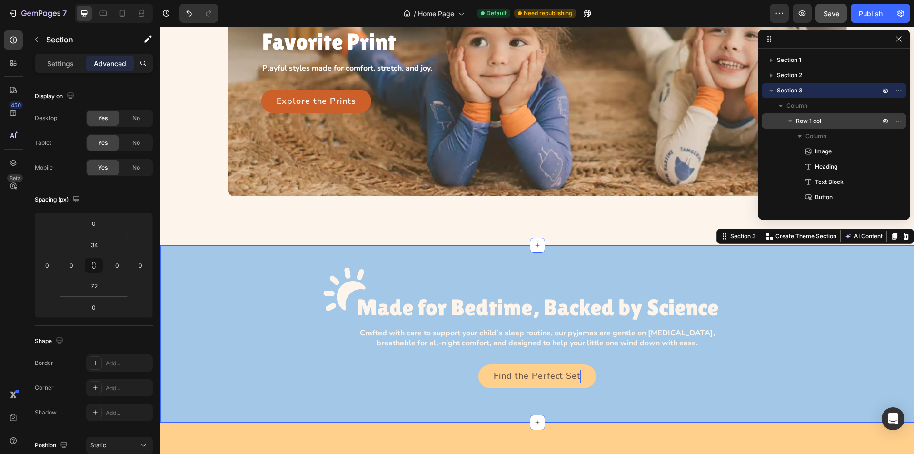
click at [95, 10] on div at bounding box center [114, 13] width 78 height 19
click at [102, 15] on icon at bounding box center [103, 13] width 7 height 5
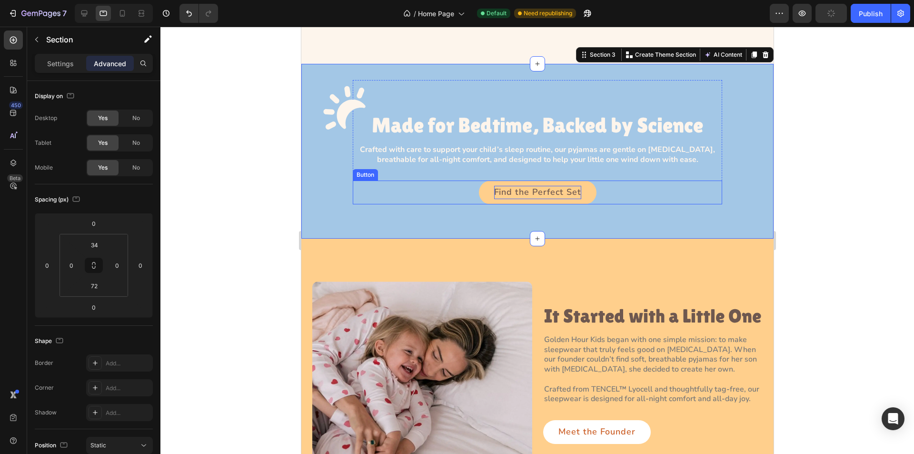
scroll to position [631, 0]
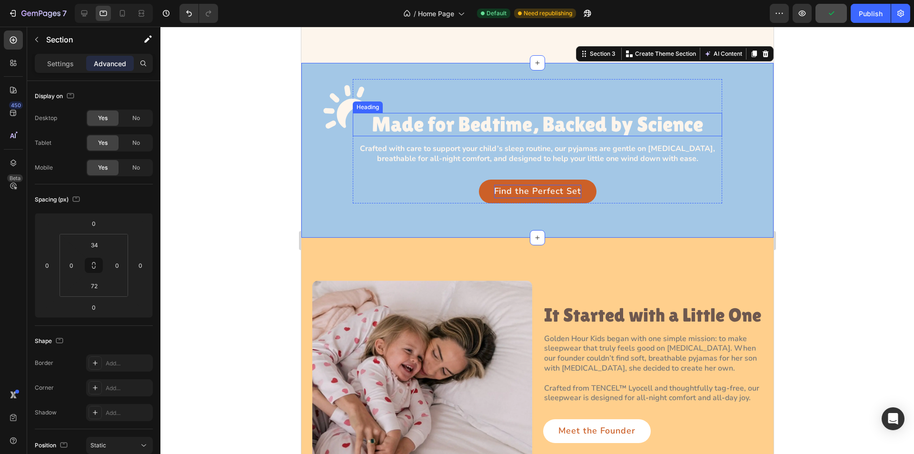
click at [523, 126] on p "Made for Bedtime, Backed by Science" at bounding box center [536, 124] width 369 height 23
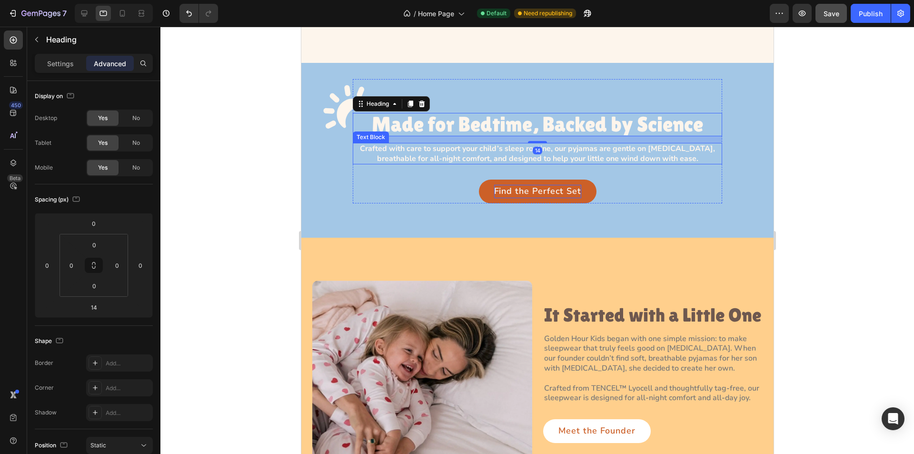
click at [505, 152] on p "Crafted with care to support your child’s sleep routine, our pyjamas are gentle…" at bounding box center [536, 154] width 367 height 20
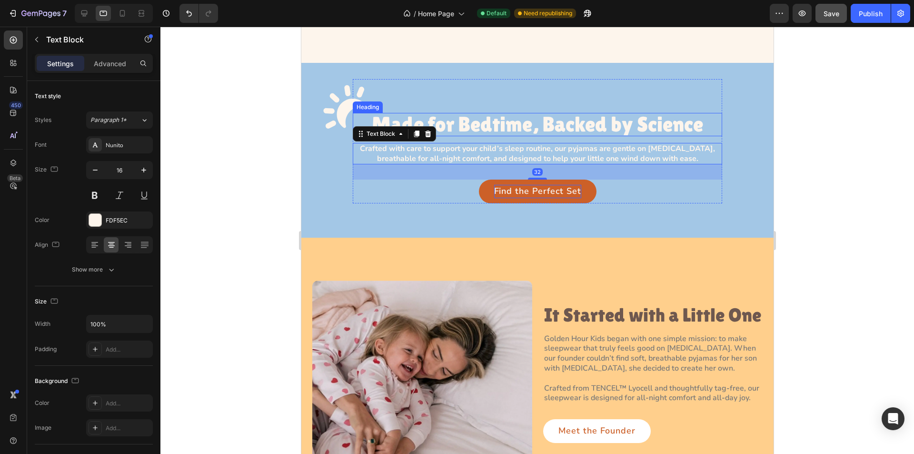
click at [518, 127] on p "Made for Bedtime, Backed by Science" at bounding box center [536, 124] width 369 height 23
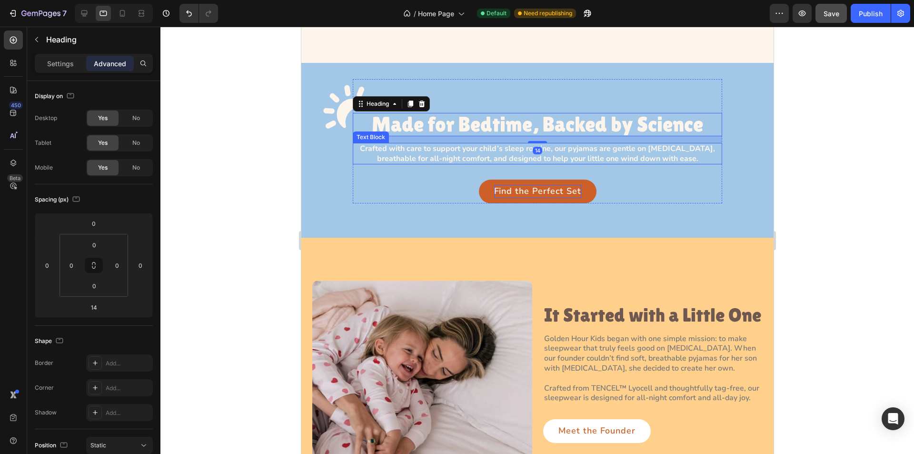
click at [494, 149] on p "Crafted with care to support your child’s sleep routine, our pyjamas are gentle…" at bounding box center [536, 154] width 367 height 20
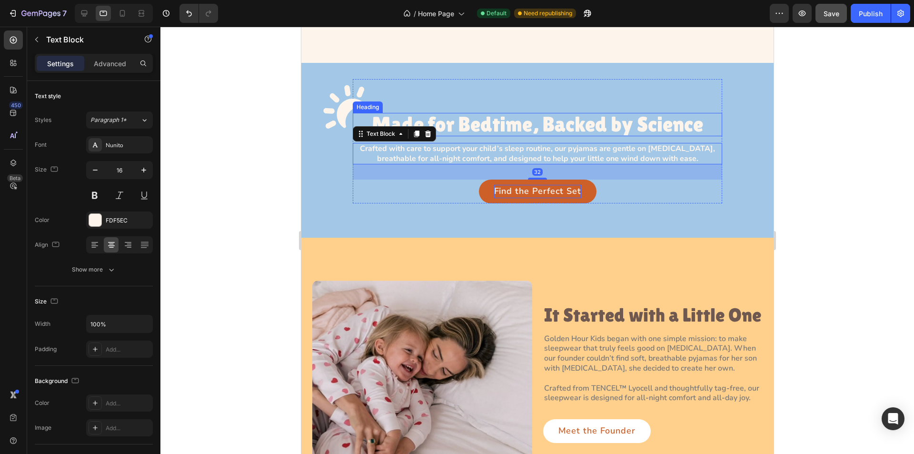
click at [544, 125] on p "Made for Bedtime, Backed by Science" at bounding box center [536, 124] width 369 height 23
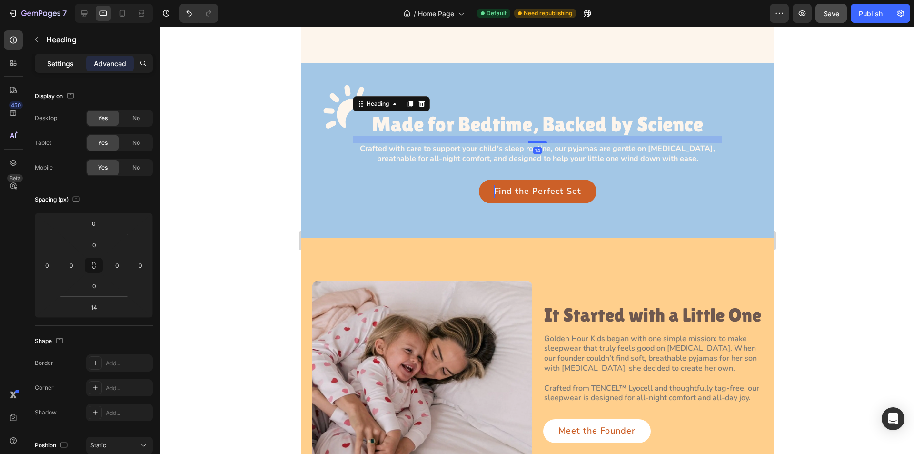
click at [60, 62] on p "Settings" at bounding box center [60, 64] width 27 height 10
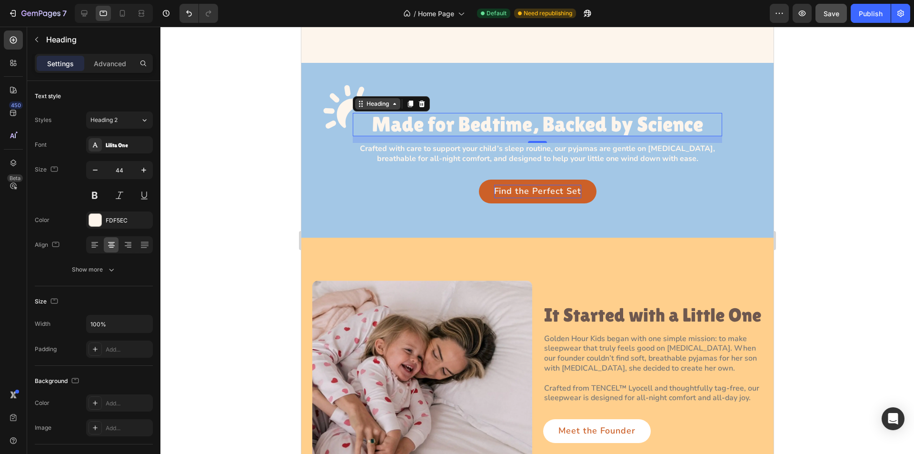
click at [381, 99] on div "Heading" at bounding box center [377, 103] width 26 height 9
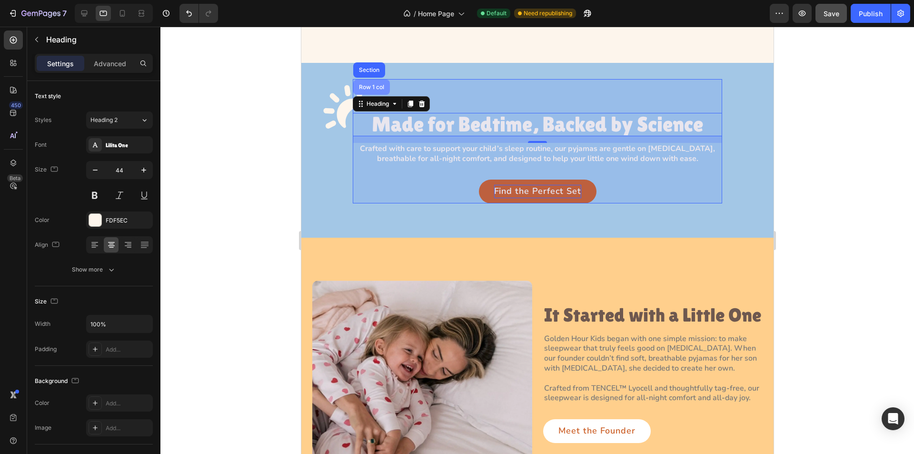
click at [374, 84] on div "Row 1 col" at bounding box center [370, 87] width 29 height 6
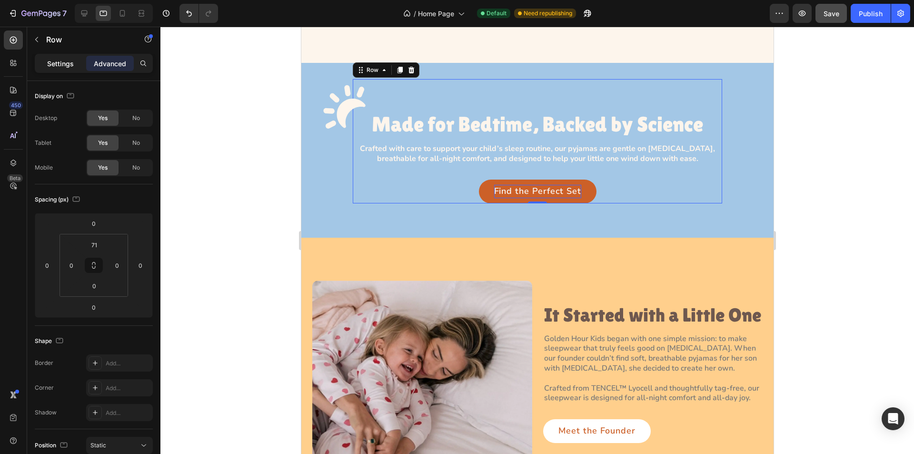
click at [58, 62] on p "Settings" at bounding box center [60, 64] width 27 height 10
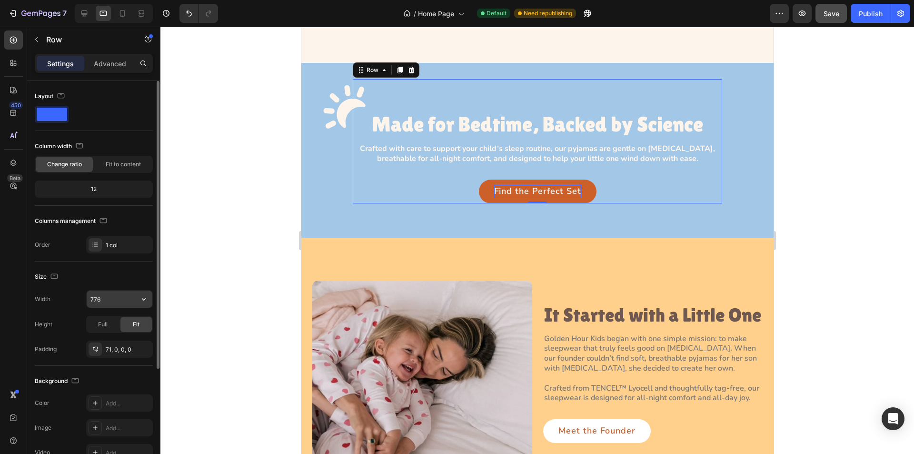
click at [104, 300] on input "776" at bounding box center [120, 298] width 66 height 17
click at [109, 300] on input "776" at bounding box center [120, 298] width 66 height 17
click at [99, 302] on input "776" at bounding box center [120, 298] width 66 height 17
click at [97, 299] on input "776" at bounding box center [120, 298] width 66 height 17
drag, startPoint x: 94, startPoint y: 299, endPoint x: 107, endPoint y: 299, distance: 13.3
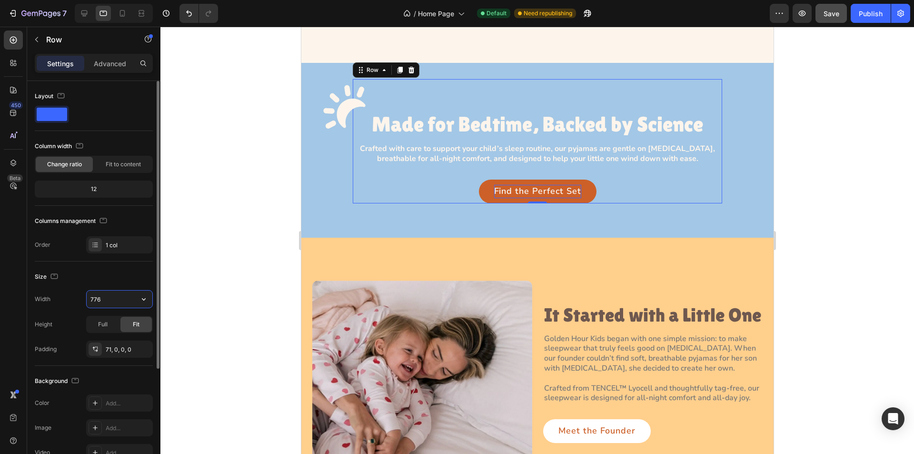
click at [107, 299] on input "776" at bounding box center [120, 298] width 66 height 17
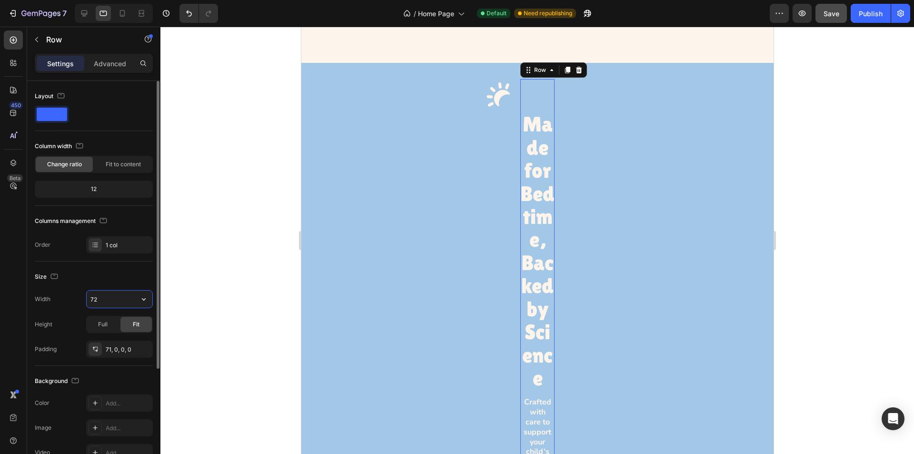
type input "720"
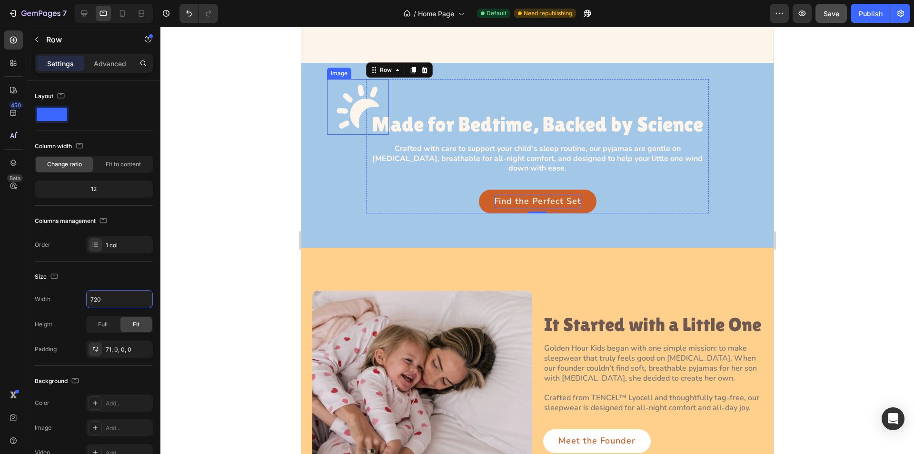
click at [356, 107] on img at bounding box center [358, 107] width 62 height 56
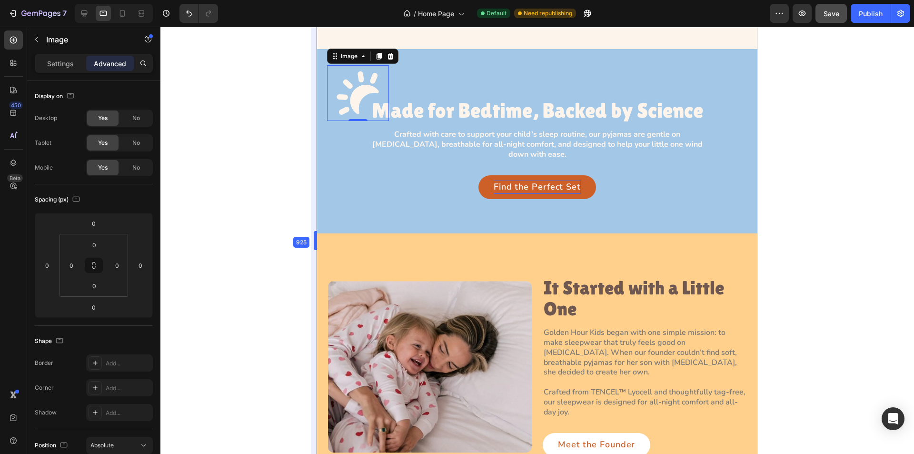
drag, startPoint x: 298, startPoint y: 169, endPoint x: 332, endPoint y: 175, distance: 34.3
click at [362, 78] on img at bounding box center [358, 93] width 62 height 56
click at [56, 65] on p "Settings" at bounding box center [60, 64] width 27 height 10
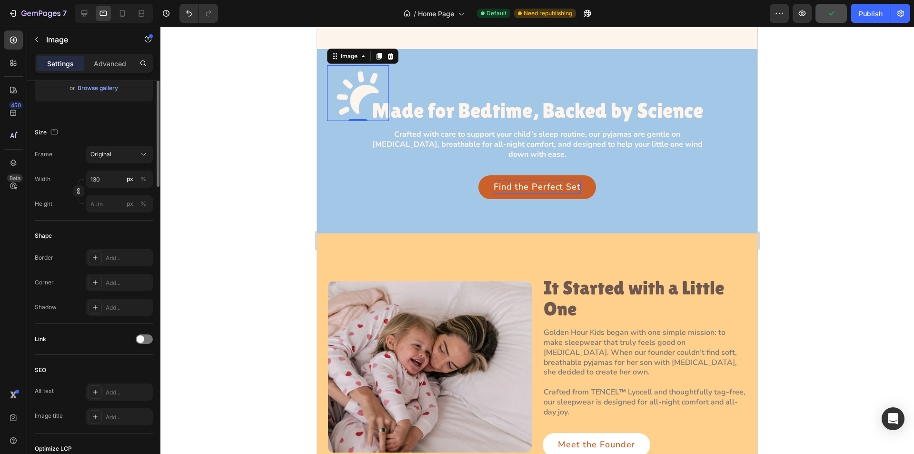
scroll to position [48, 0]
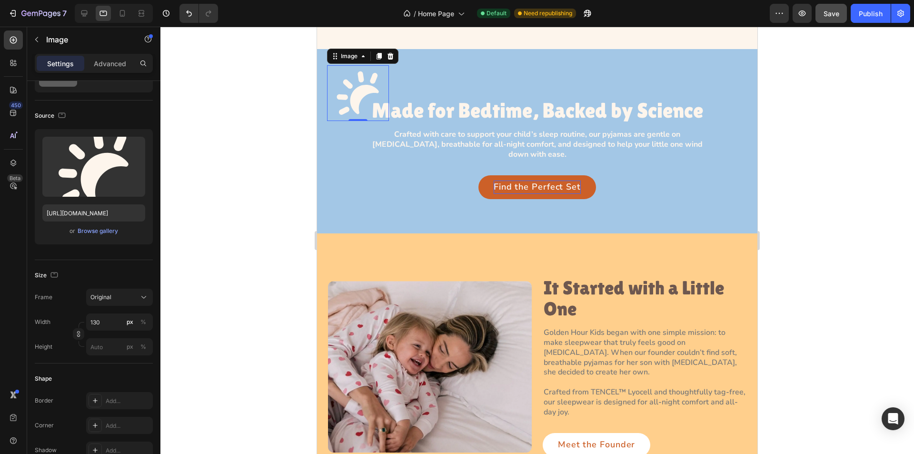
click at [120, 5] on div at bounding box center [114, 13] width 78 height 19
click at [119, 13] on icon at bounding box center [123, 14] width 10 height 10
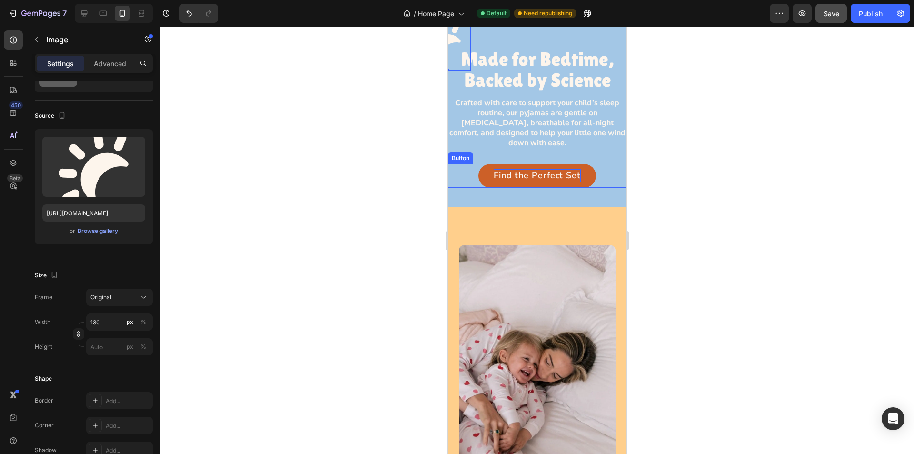
scroll to position [539, 0]
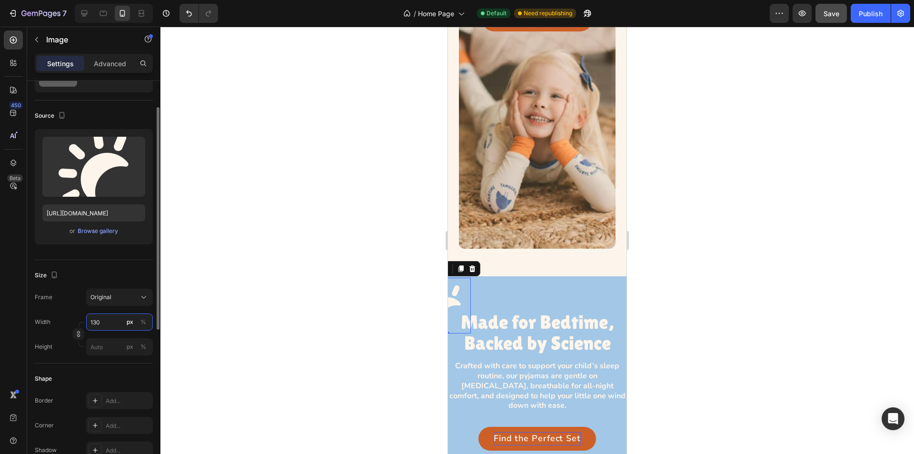
click at [112, 323] on input "130" at bounding box center [119, 321] width 67 height 17
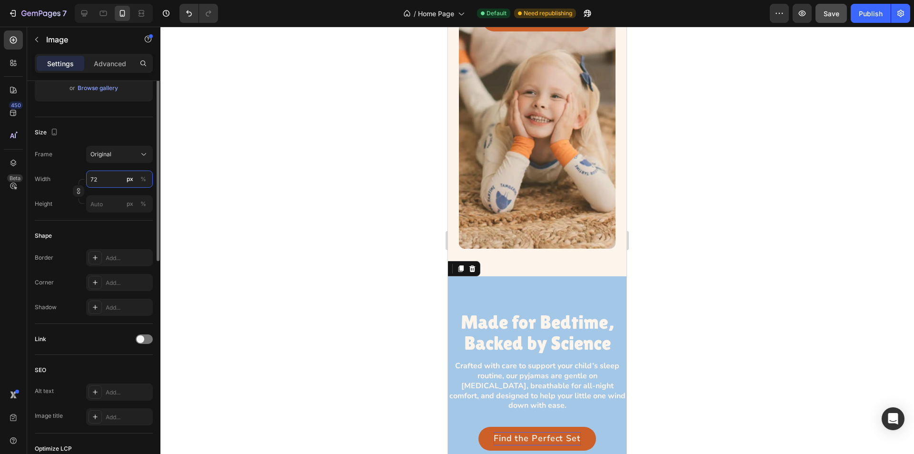
scroll to position [95, 0]
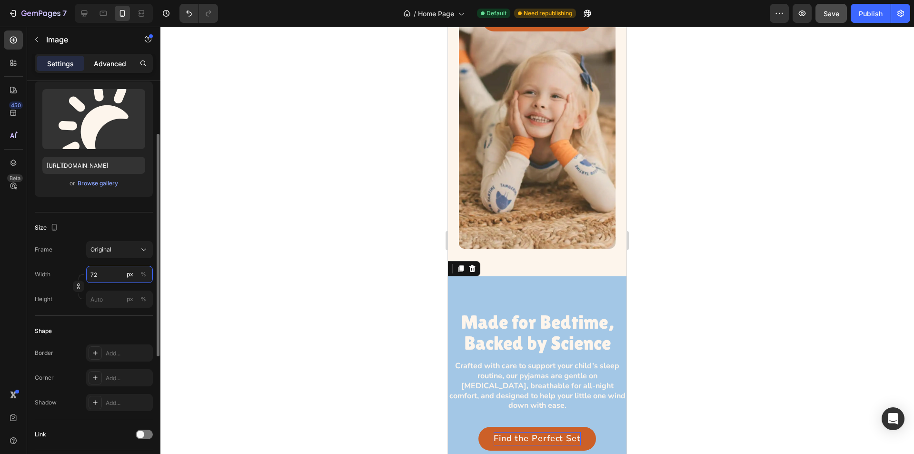
type input "72"
click at [115, 59] on p "Advanced" at bounding box center [110, 64] width 32 height 10
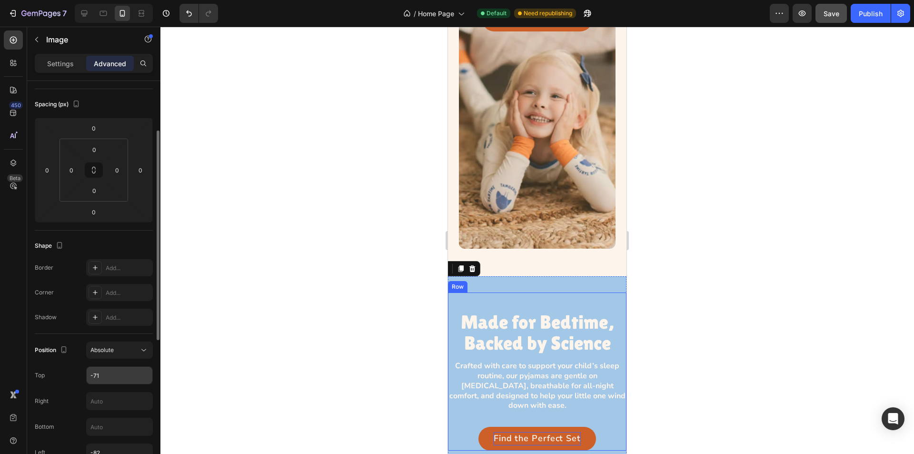
scroll to position [238, 0]
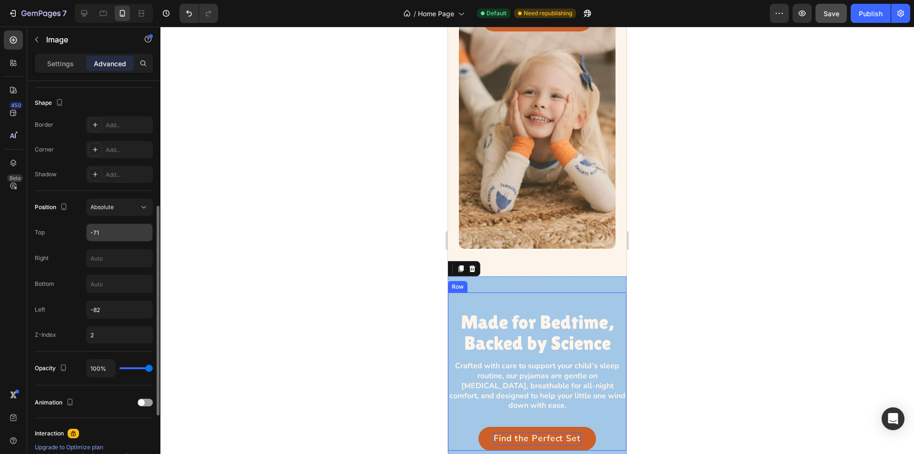
click at [109, 233] on input "-71" at bounding box center [120, 232] width 66 height 17
click at [98, 233] on input "-71" at bounding box center [120, 232] width 66 height 17
drag, startPoint x: 92, startPoint y: 232, endPoint x: 102, endPoint y: 232, distance: 10.5
click at [102, 232] on input "-71" at bounding box center [120, 232] width 66 height 17
type input "-40"
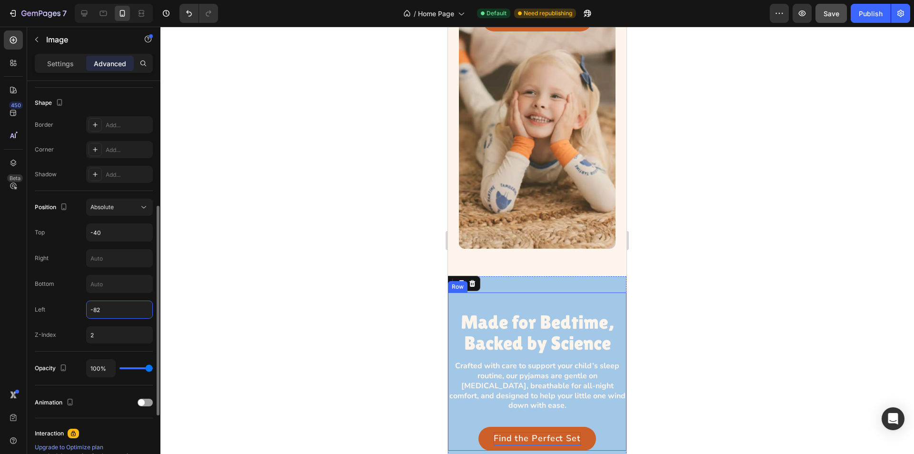
click at [104, 316] on input "-82" at bounding box center [120, 309] width 66 height 17
drag, startPoint x: 112, startPoint y: 311, endPoint x: 93, endPoint y: 311, distance: 18.6
click at [111, 311] on input "-82" at bounding box center [120, 309] width 66 height 17
click at [90, 310] on input "-82" at bounding box center [120, 309] width 66 height 17
click at [95, 308] on input "-82" at bounding box center [120, 309] width 66 height 17
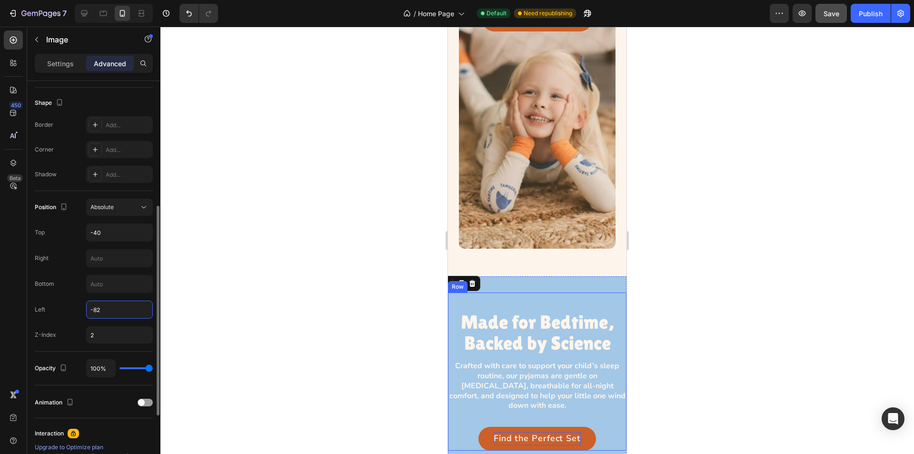
drag, startPoint x: 92, startPoint y: 308, endPoint x: 106, endPoint y: 308, distance: 13.3
click at [106, 308] on input "-82" at bounding box center [120, 309] width 66 height 17
type input "-25"
click at [501, 311] on p "Made for Bedtime, Backed by Science" at bounding box center [537, 332] width 178 height 42
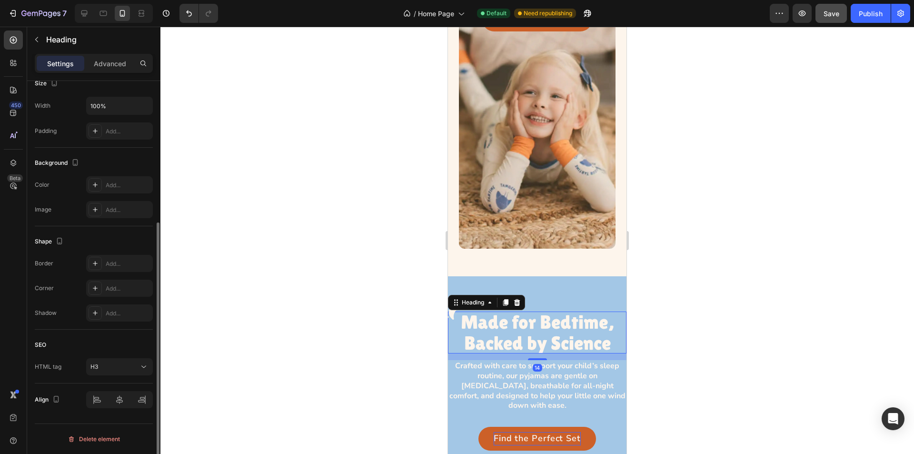
scroll to position [0, 0]
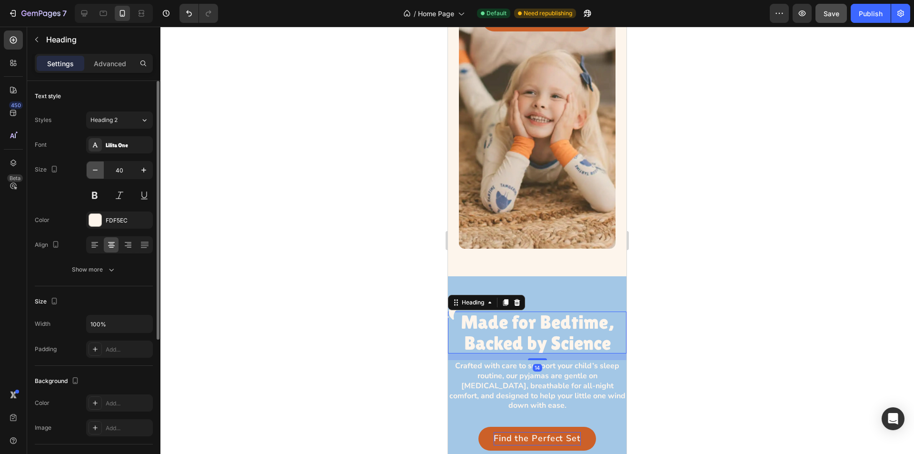
click at [95, 169] on icon "button" at bounding box center [95, 170] width 10 height 10
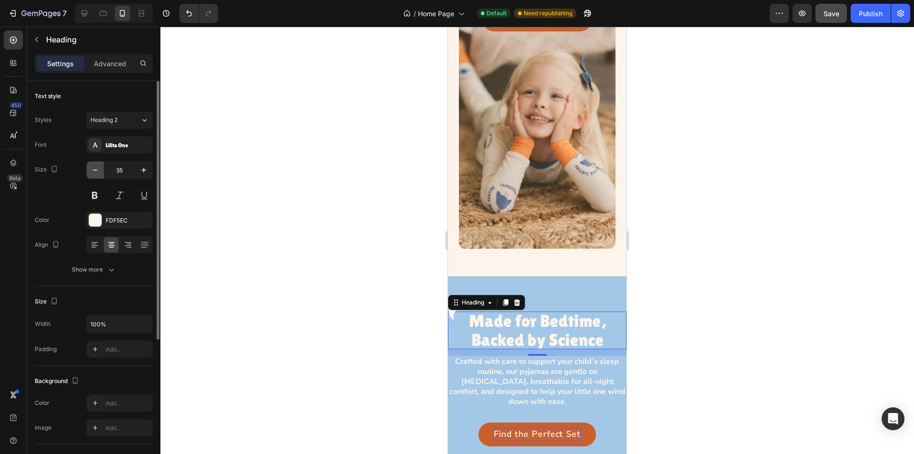
click at [95, 169] on icon "button" at bounding box center [95, 170] width 10 height 10
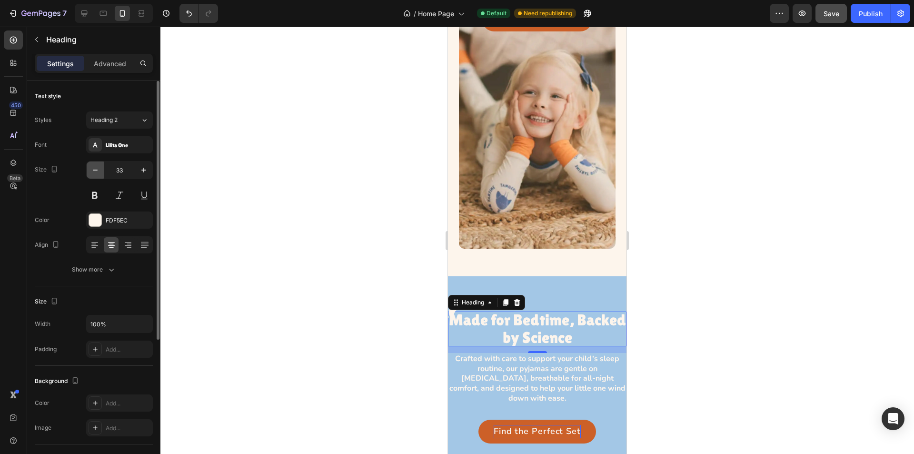
click at [95, 169] on icon "button" at bounding box center [95, 170] width 10 height 10
type input "32"
click at [403, 334] on div at bounding box center [536, 240] width 753 height 427
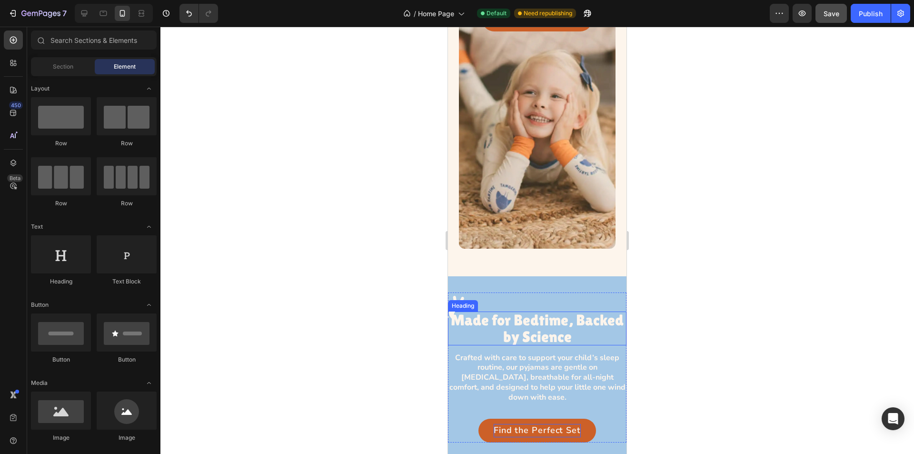
click at [531, 311] on p "Made for Bedtime, Backed by Science" at bounding box center [537, 327] width 178 height 33
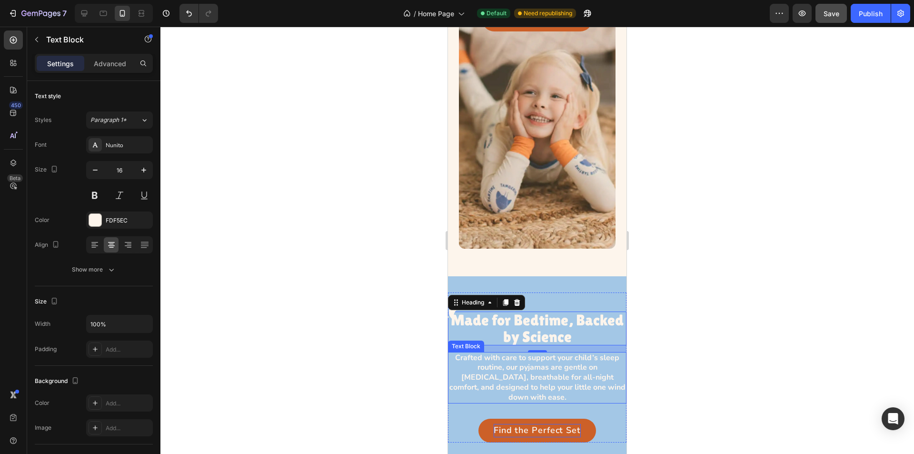
click at [538, 372] on p "Crafted with care to support your child’s sleep routine, our pyjamas are gentle…" at bounding box center [537, 378] width 177 height 50
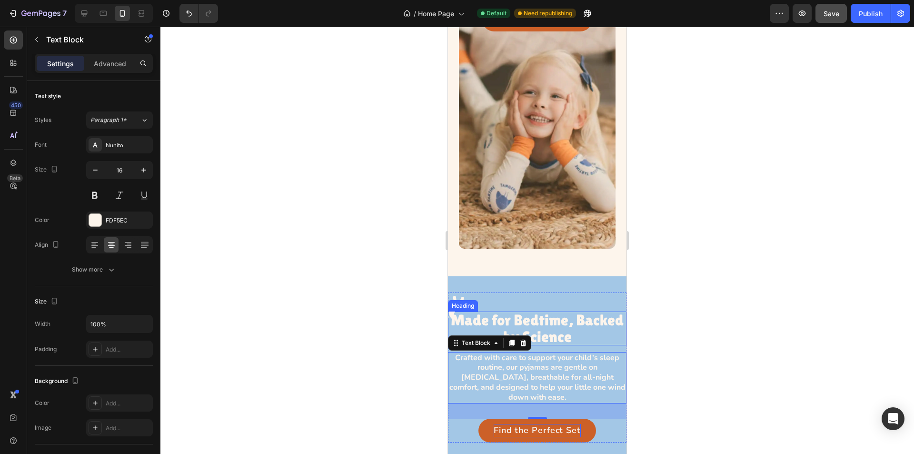
click at [498, 311] on p "Made for Bedtime, Backed by Science" at bounding box center [537, 327] width 178 height 33
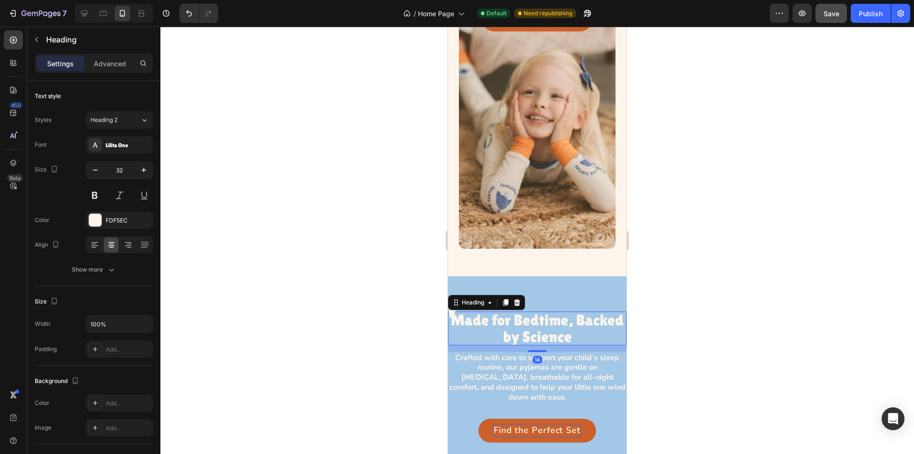
click at [265, 288] on div at bounding box center [536, 240] width 753 height 427
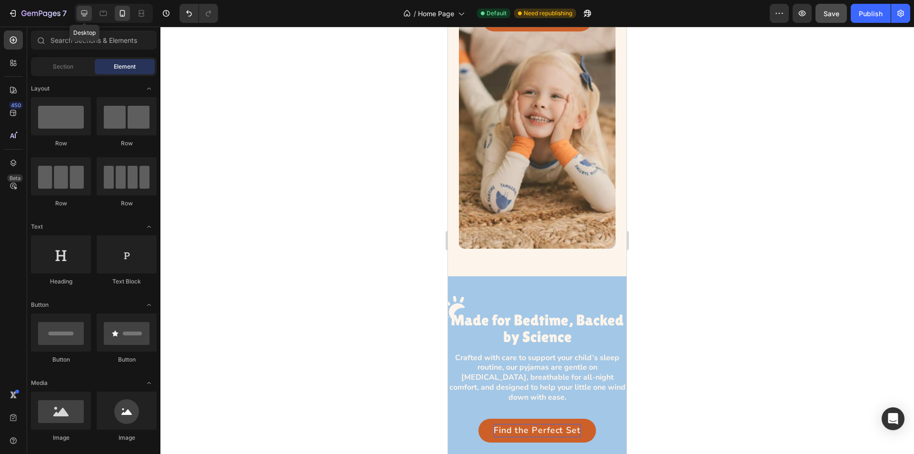
click at [83, 10] on icon at bounding box center [84, 14] width 10 height 10
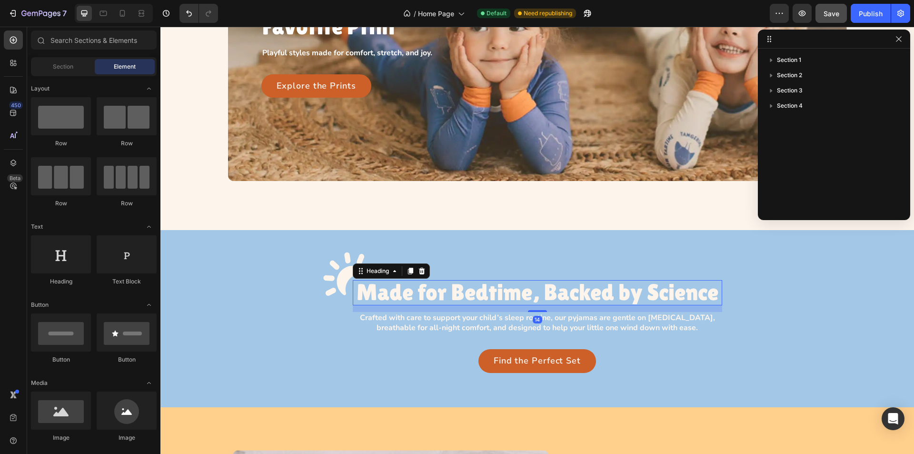
click at [446, 293] on h3 "Made for Bedtime, Backed by Science" at bounding box center [537, 292] width 369 height 25
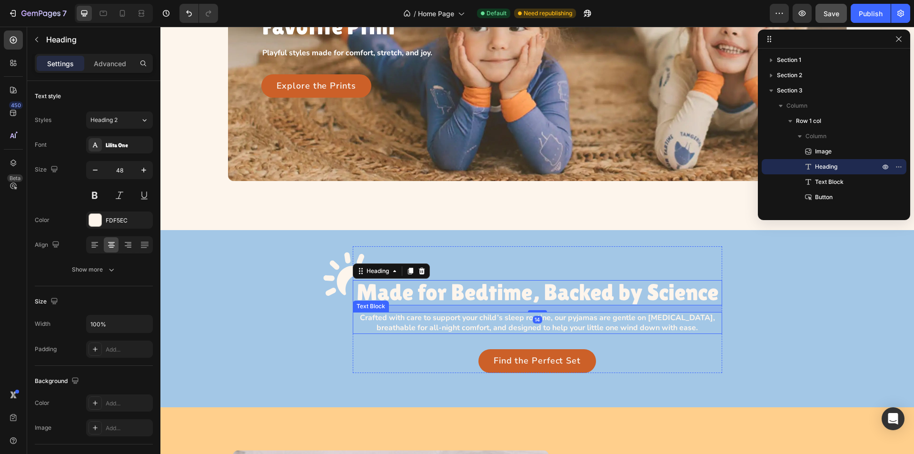
click at [443, 319] on p "Crafted with care to support your child’s sleep routine, our pyjamas are gentle…" at bounding box center [537, 323] width 367 height 20
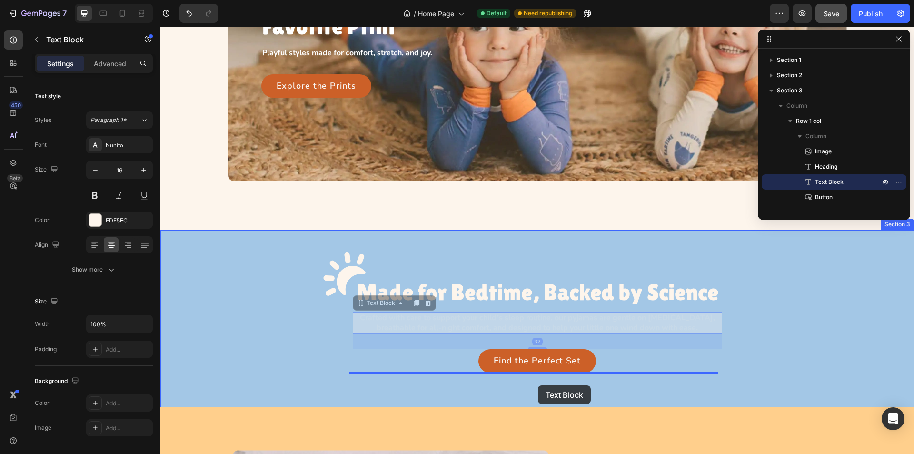
drag, startPoint x: 376, startPoint y: 306, endPoint x: 538, endPoint y: 385, distance: 180.7
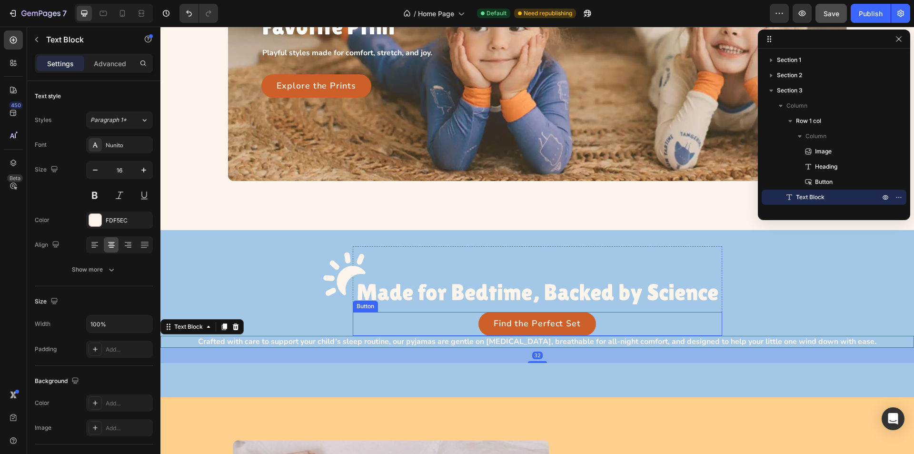
click at [438, 323] on div "Find the Perfect Set Button" at bounding box center [537, 324] width 369 height 24
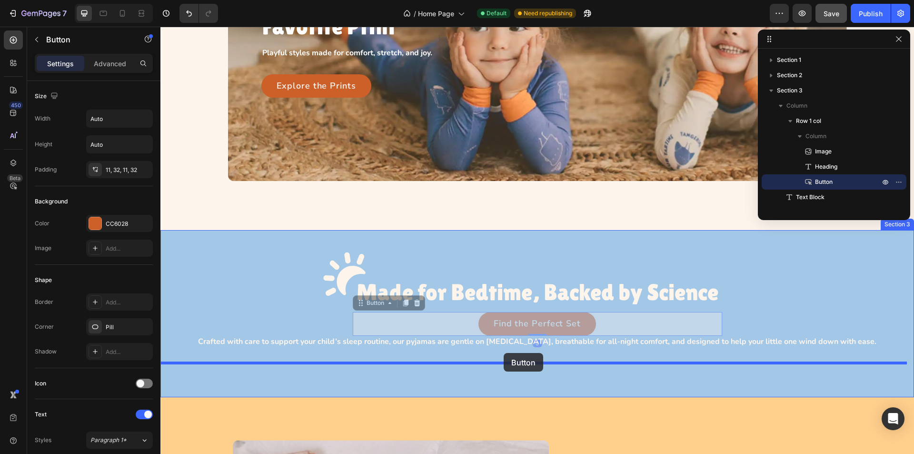
drag, startPoint x: 368, startPoint y: 306, endPoint x: 504, endPoint y: 353, distance: 143.2
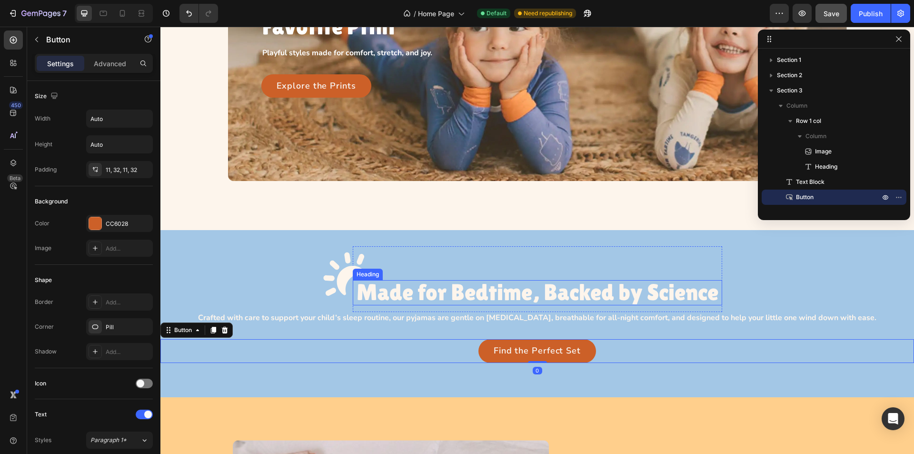
click at [489, 295] on h3 "Made for Bedtime, Backed by Science" at bounding box center [537, 292] width 369 height 25
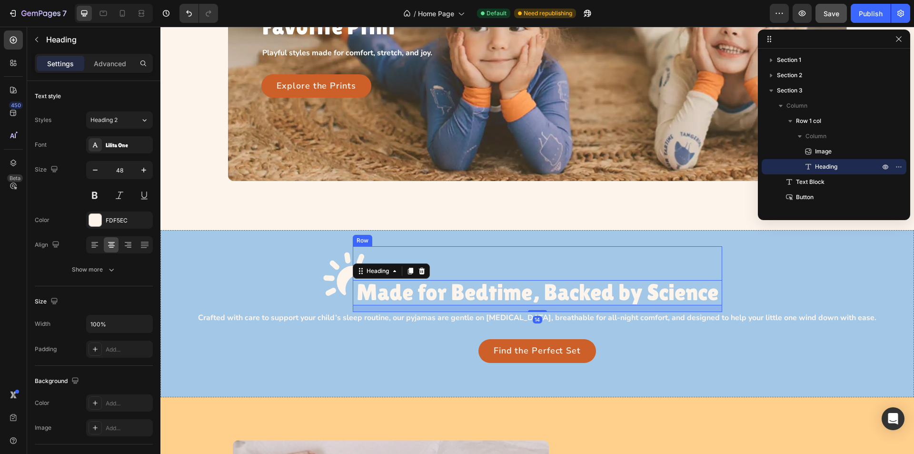
click at [489, 268] on div "Image Made for Bedtime, Backed by Science Heading 14 Row" at bounding box center [537, 279] width 369 height 66
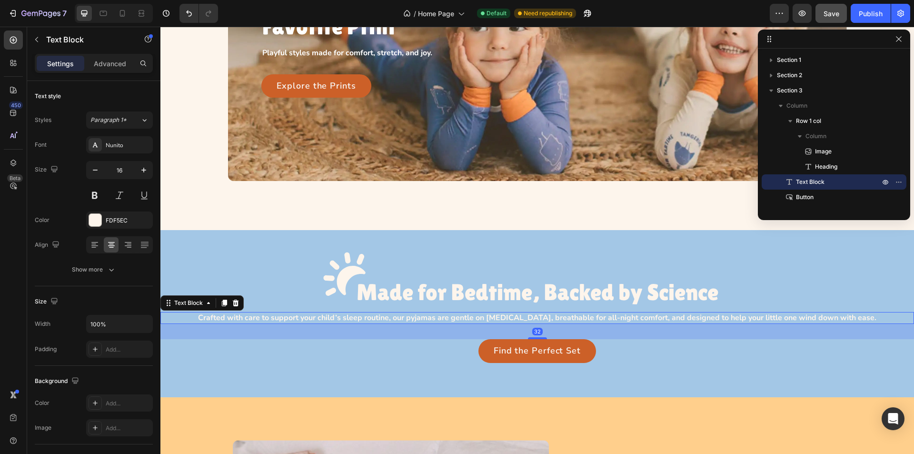
click at [413, 315] on p "Crafted with care to support your child’s sleep routine, our pyjamas are gentle…" at bounding box center [537, 318] width 752 height 10
click at [123, 325] on input "100%" at bounding box center [120, 323] width 66 height 17
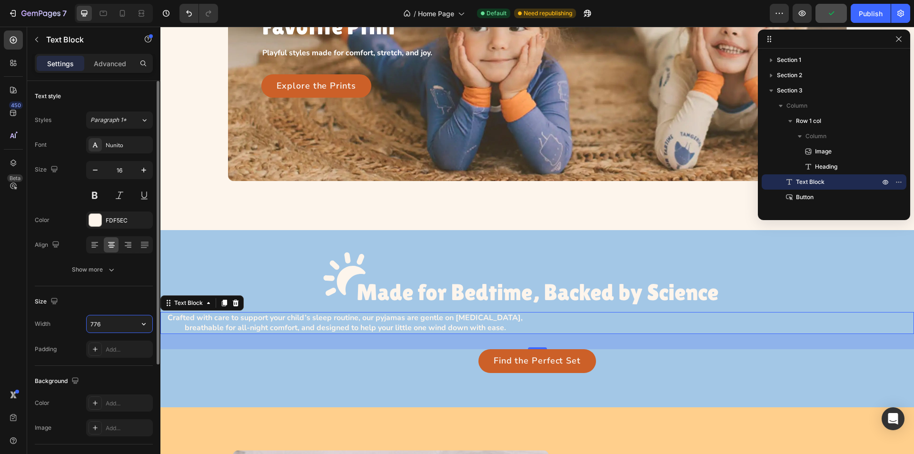
scroll to position [164, 0]
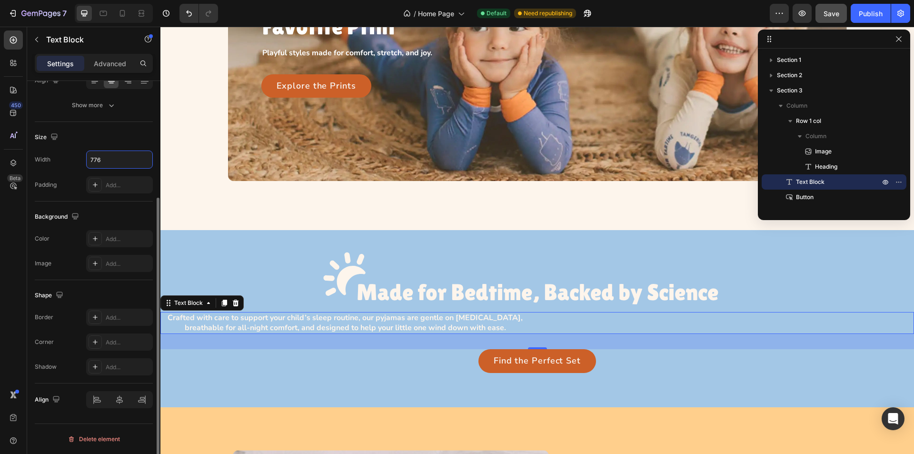
type input "776"
click at [120, 214] on div "Background" at bounding box center [94, 216] width 118 height 15
click at [121, 396] on icon at bounding box center [120, 400] width 10 height 10
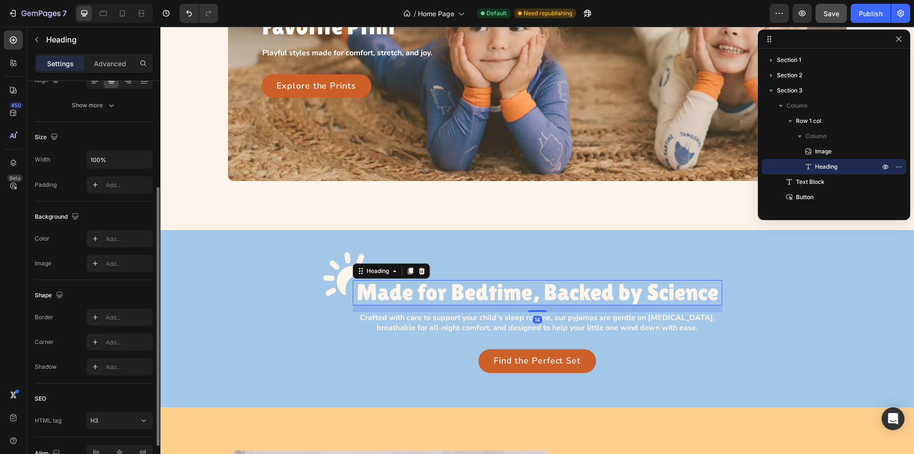
click at [522, 292] on h3 "Made for Bedtime, Backed by Science" at bounding box center [537, 292] width 369 height 25
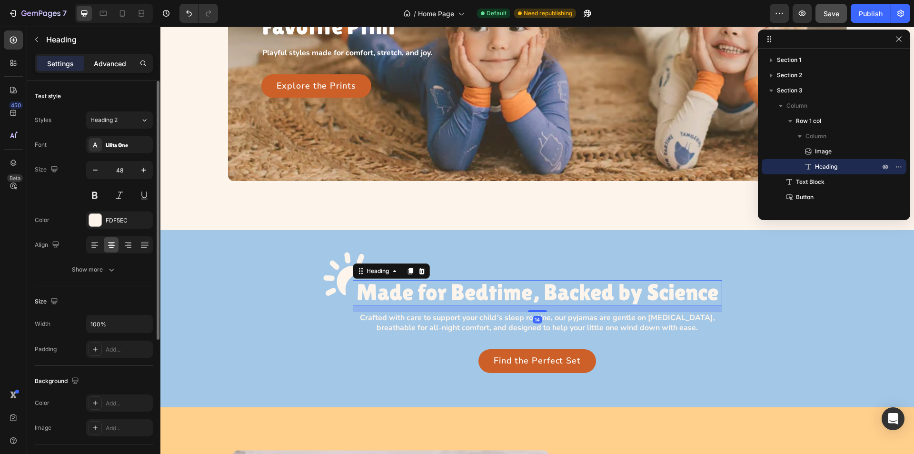
click at [116, 62] on p "Advanced" at bounding box center [110, 64] width 32 height 10
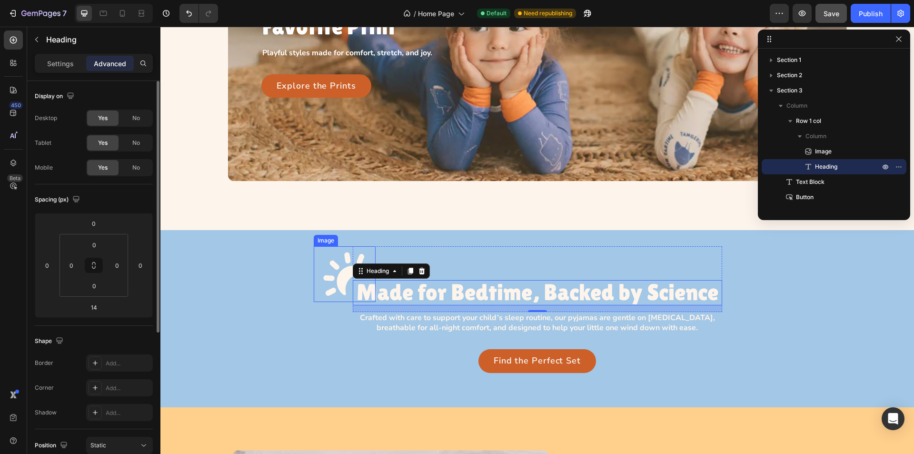
click at [326, 293] on img at bounding box center [345, 274] width 62 height 56
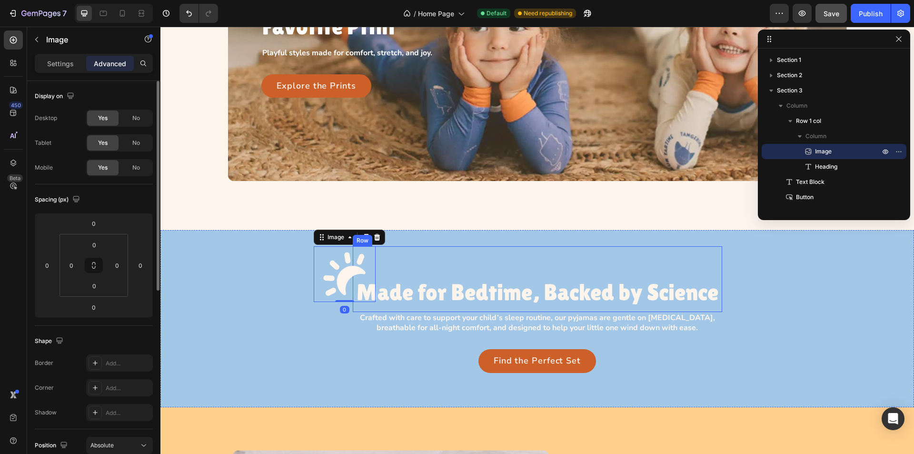
click at [440, 266] on div "Image 0 Made for Bedtime, Backed by Science Heading Row" at bounding box center [537, 279] width 369 height 66
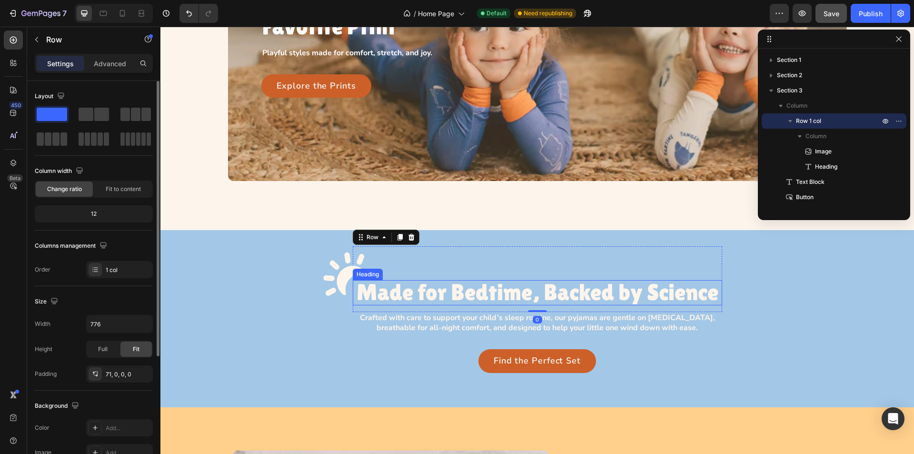
click at [440, 292] on h3 "Made for Bedtime, Backed by Science" at bounding box center [537, 292] width 369 height 25
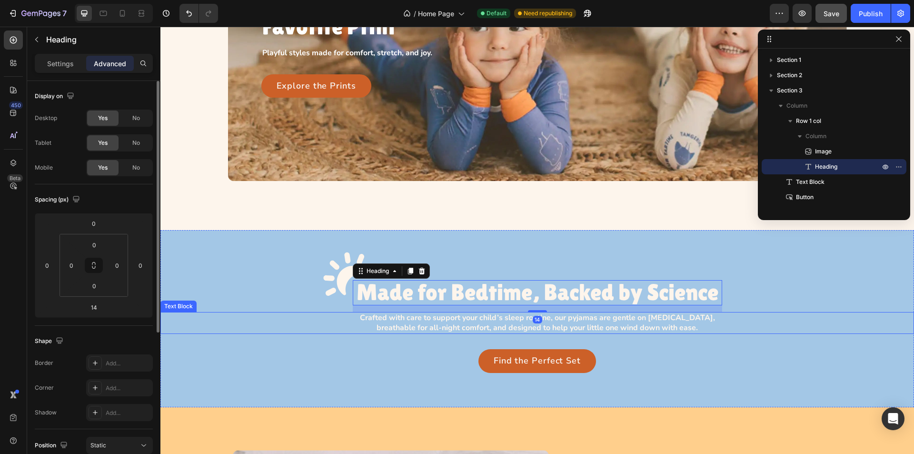
click at [263, 325] on div "Crafted with care to support your child’s sleep routine, our pyjamas are gentle…" at bounding box center [536, 323] width 753 height 22
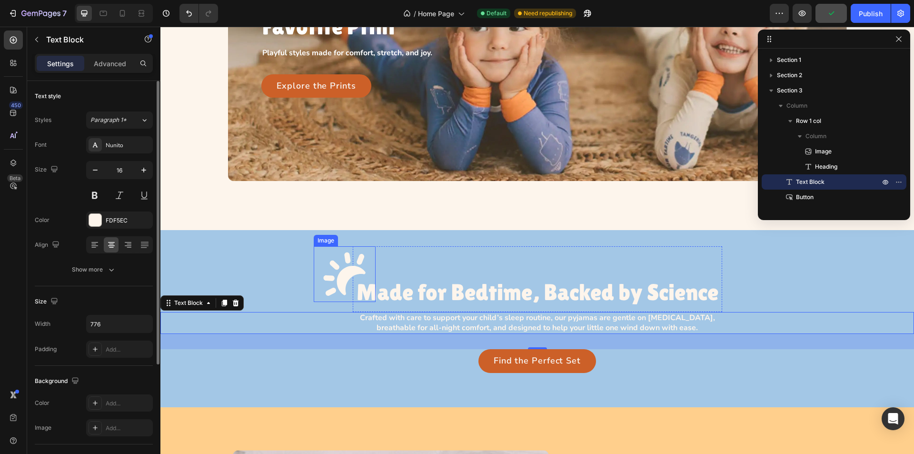
click at [340, 274] on img at bounding box center [345, 274] width 62 height 56
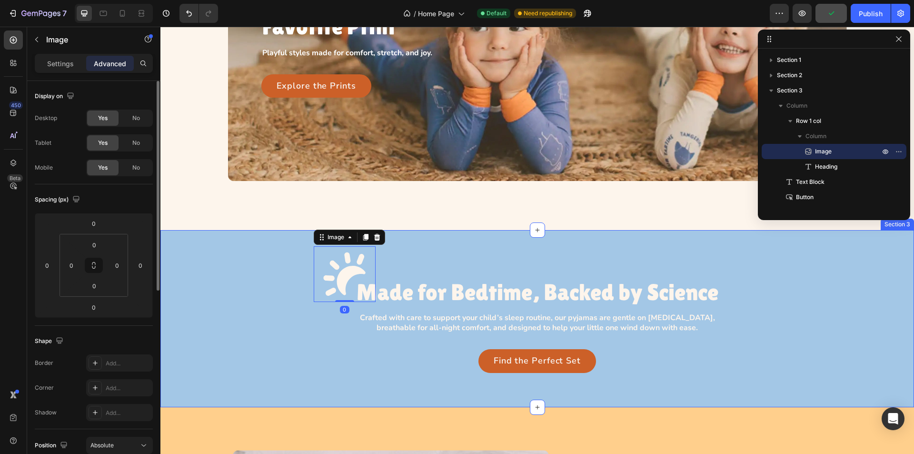
click at [239, 267] on div "Image 0 Made for Bedtime, Backed by Science Heading Row Crafted with care to su…" at bounding box center [536, 309] width 753 height 126
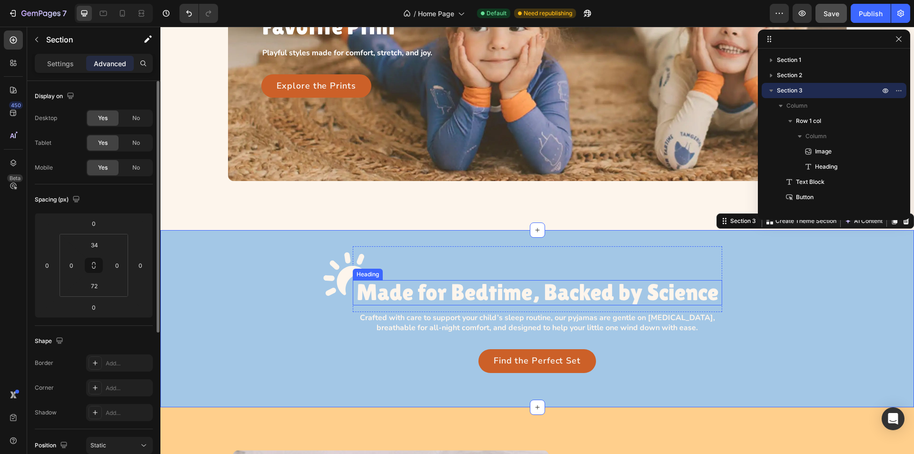
click at [410, 286] on h3 "Made for Bedtime, Backed by Science" at bounding box center [537, 292] width 369 height 25
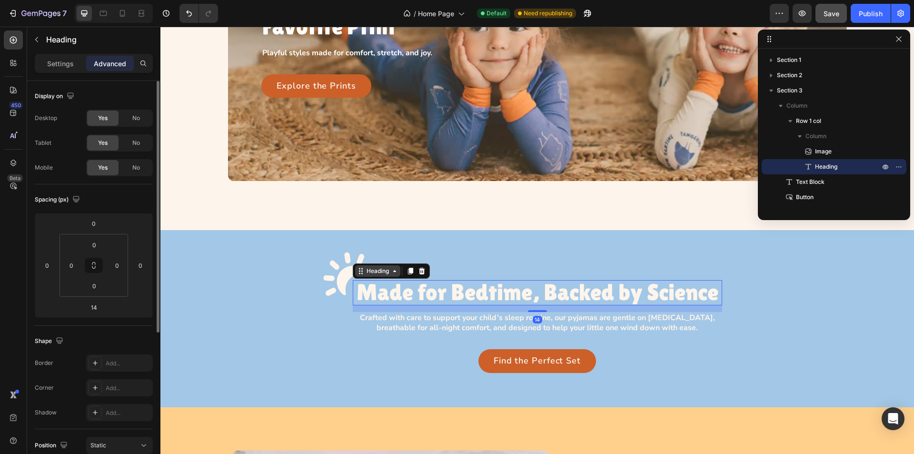
click at [373, 271] on div "Heading" at bounding box center [378, 271] width 26 height 9
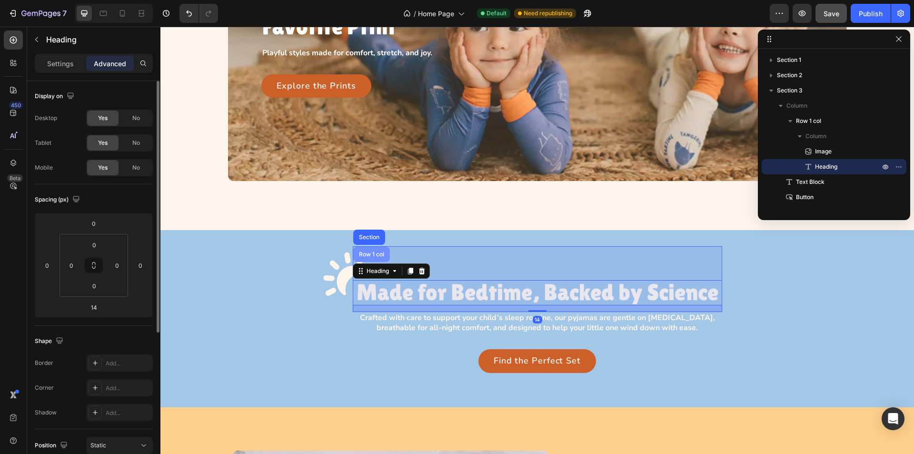
click at [366, 255] on div "Row 1 col" at bounding box center [371, 254] width 29 height 6
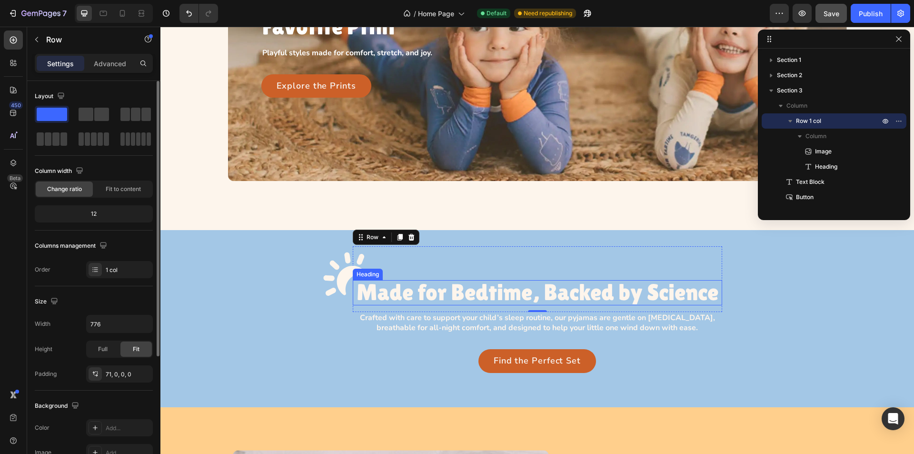
click at [388, 291] on h3 "Made for Bedtime, Backed by Science" at bounding box center [537, 292] width 369 height 25
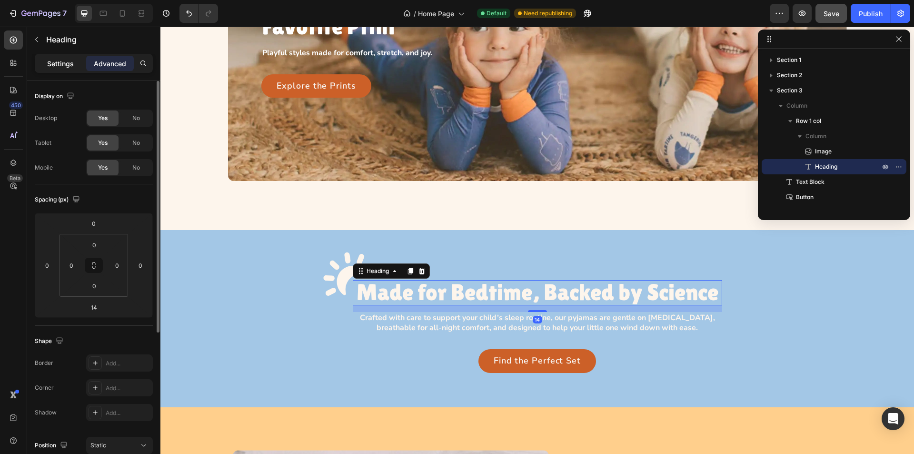
click at [57, 63] on p "Settings" at bounding box center [60, 64] width 27 height 10
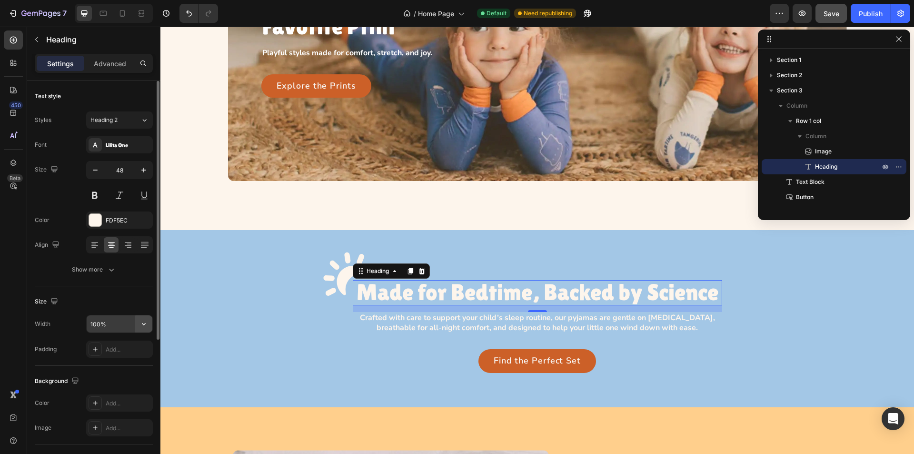
click at [141, 325] on icon "button" at bounding box center [144, 324] width 10 height 10
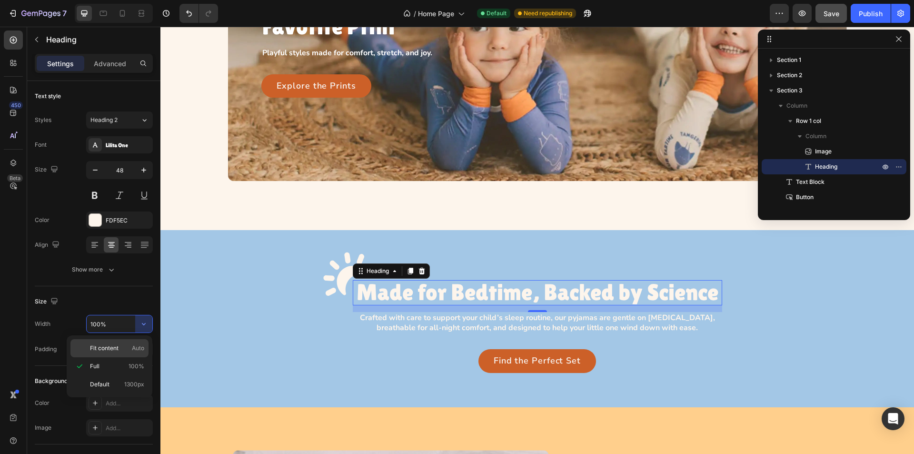
click at [138, 352] on span "Auto" at bounding box center [138, 348] width 12 height 9
type input "Auto"
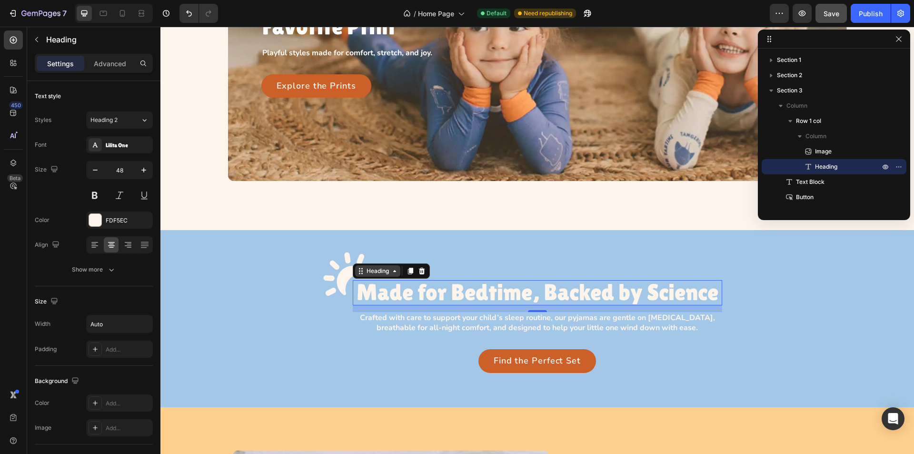
click at [381, 273] on div "Heading" at bounding box center [378, 271] width 26 height 9
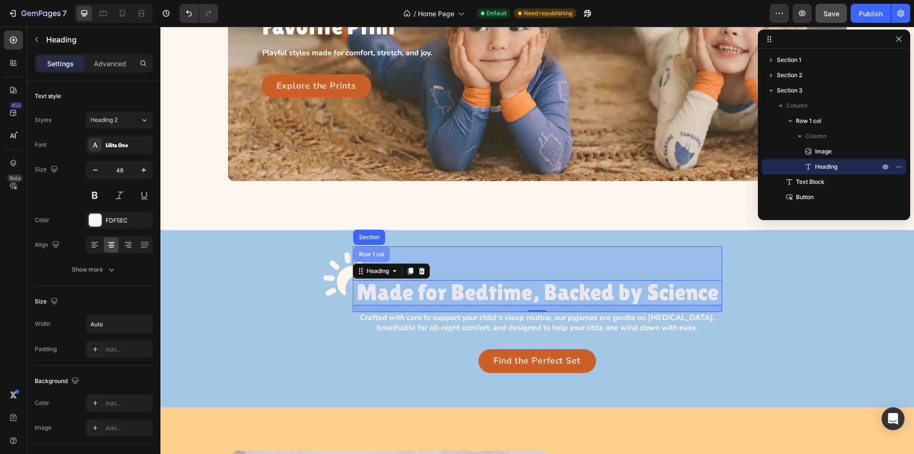
click at [374, 260] on div "Row 1 col" at bounding box center [371, 254] width 37 height 15
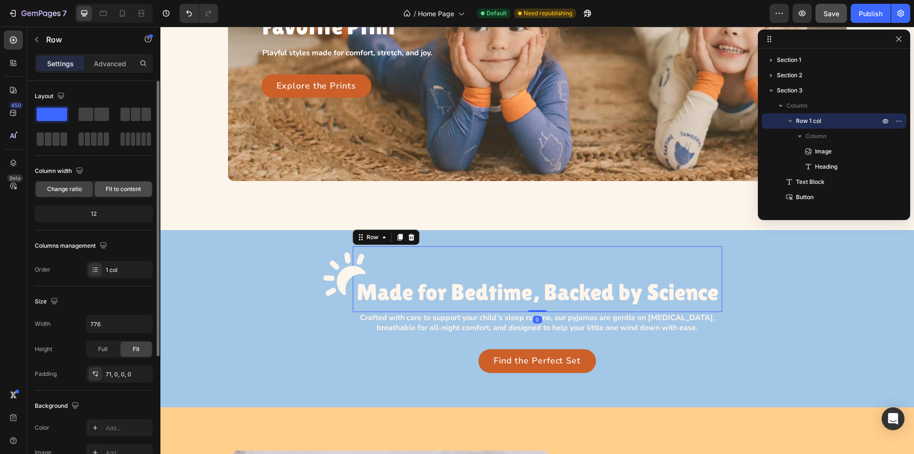
click at [118, 188] on span "Fit to content" at bounding box center [123, 189] width 35 height 9
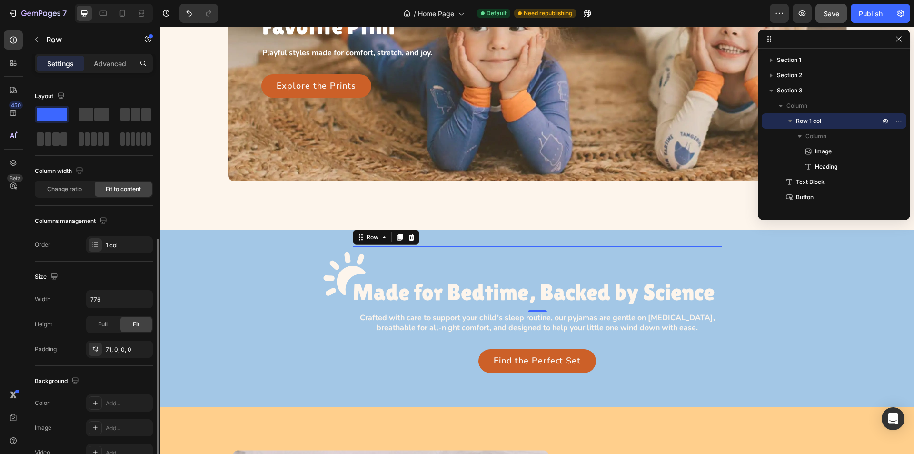
scroll to position [190, 0]
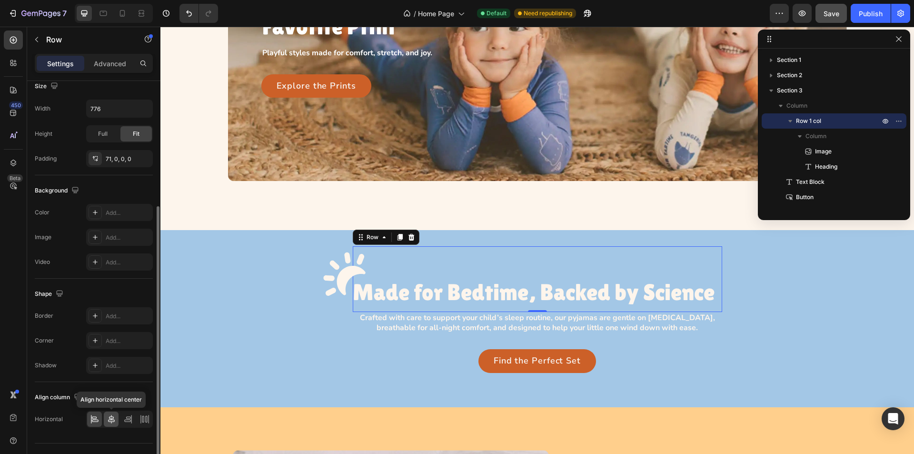
click at [110, 419] on icon at bounding box center [112, 419] width 10 height 10
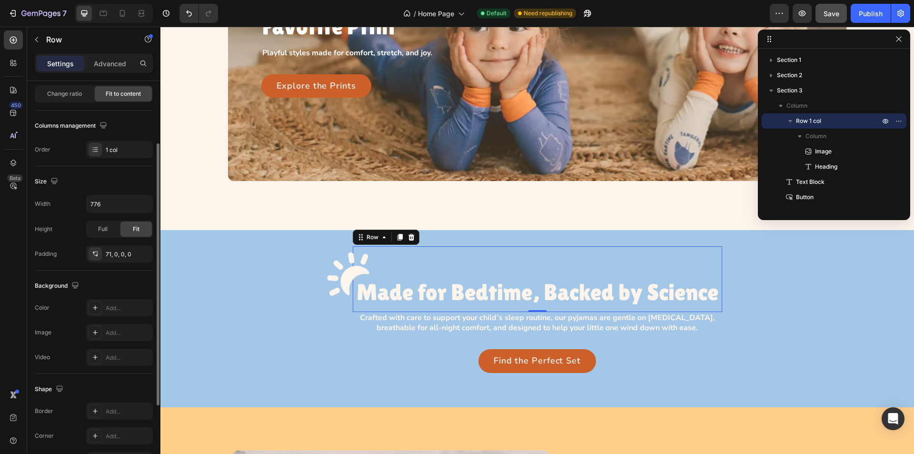
scroll to position [0, 0]
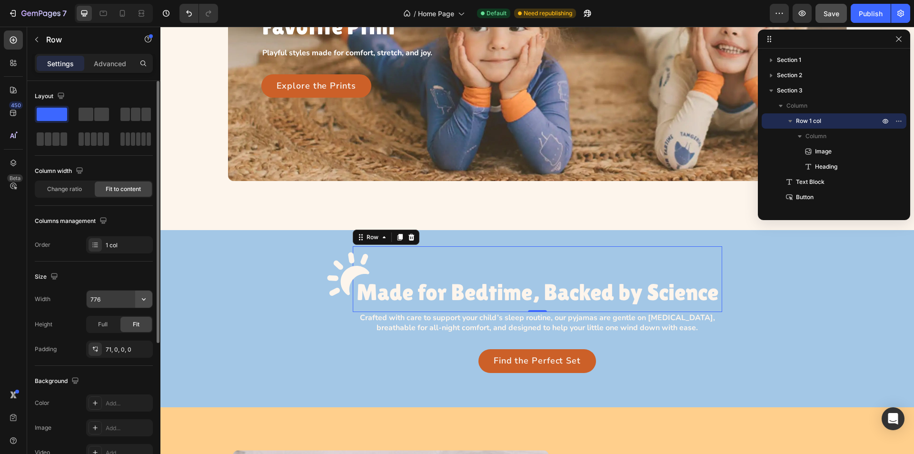
click at [143, 300] on icon "button" at bounding box center [144, 299] width 10 height 10
click at [109, 297] on input "776" at bounding box center [120, 298] width 66 height 17
click at [109, 298] on input "776" at bounding box center [120, 298] width 66 height 17
type input "Auto"
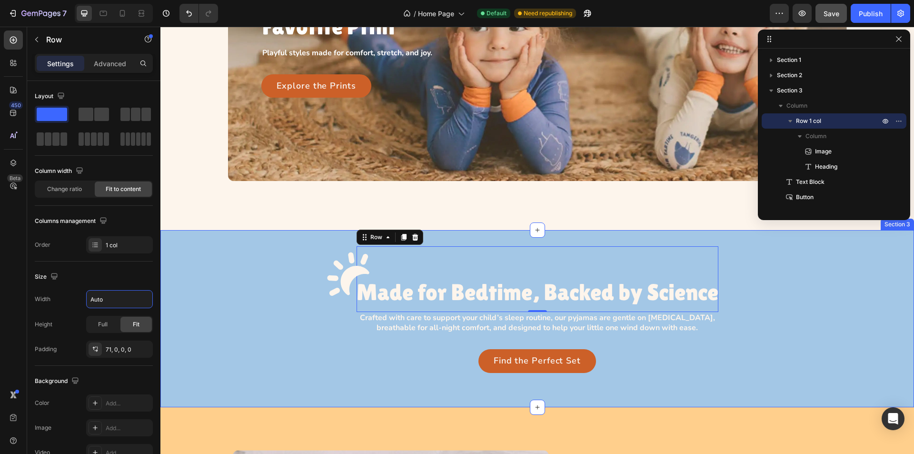
click at [240, 285] on div "Image Made for Bedtime, Backed by Science Heading Row 0 Crafted with care to su…" at bounding box center [536, 309] width 753 height 126
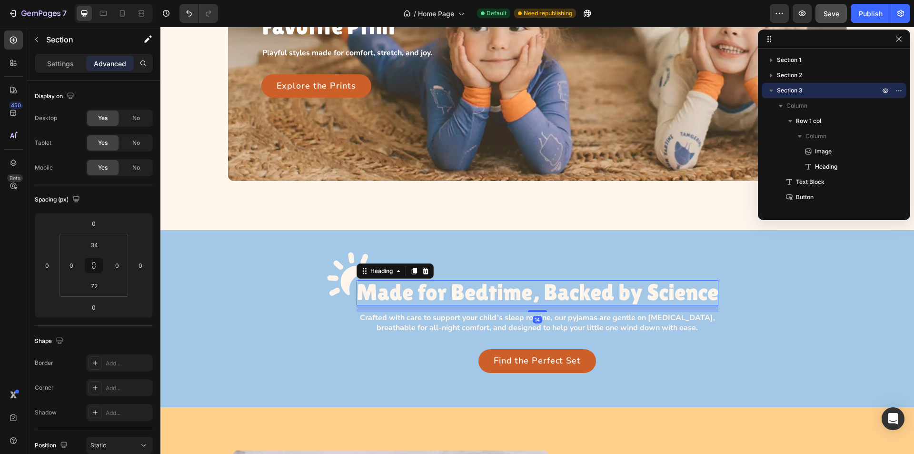
click at [411, 284] on h3 "Made for Bedtime, Backed by Science" at bounding box center [537, 292] width 362 height 25
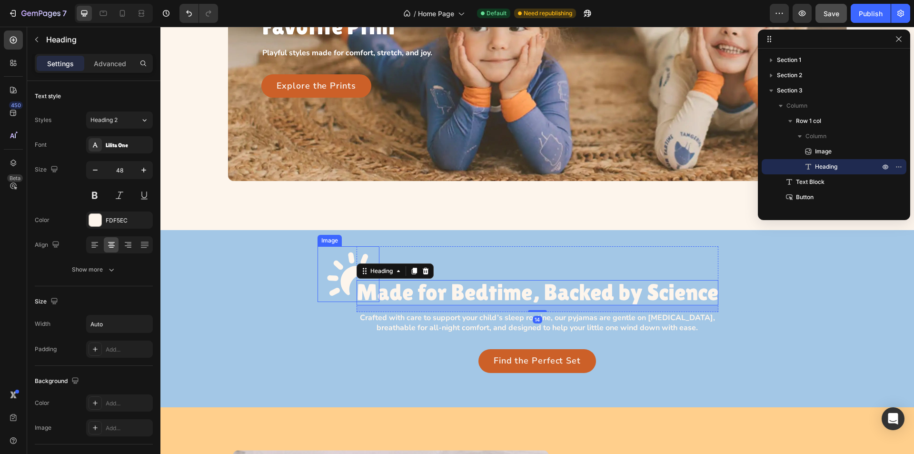
click at [350, 292] on img at bounding box center [348, 274] width 62 height 56
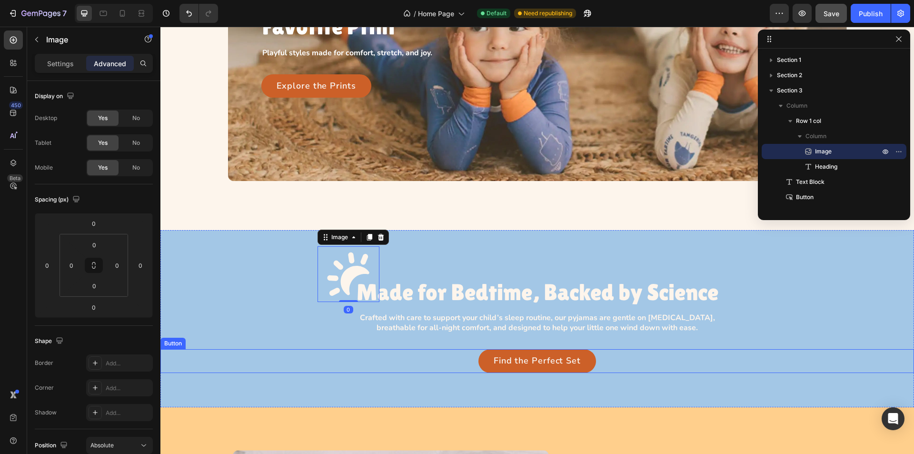
click at [310, 355] on div "Find the Perfect Set Button" at bounding box center [536, 361] width 753 height 24
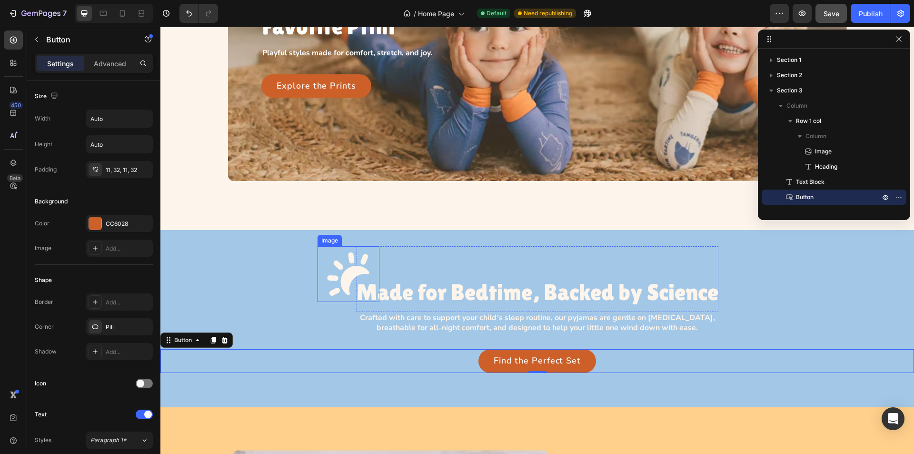
click at [350, 266] on img at bounding box center [348, 274] width 62 height 56
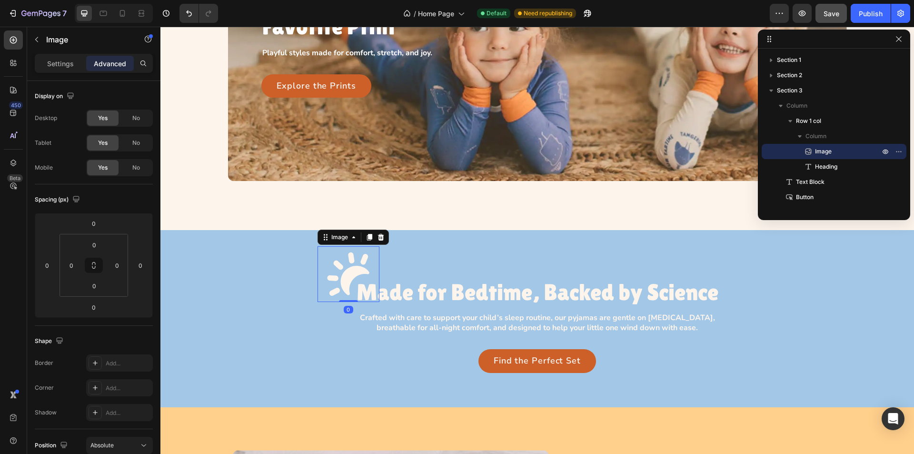
click at [364, 267] on img at bounding box center [348, 274] width 62 height 56
click at [56, 64] on p "Settings" at bounding box center [60, 64] width 27 height 10
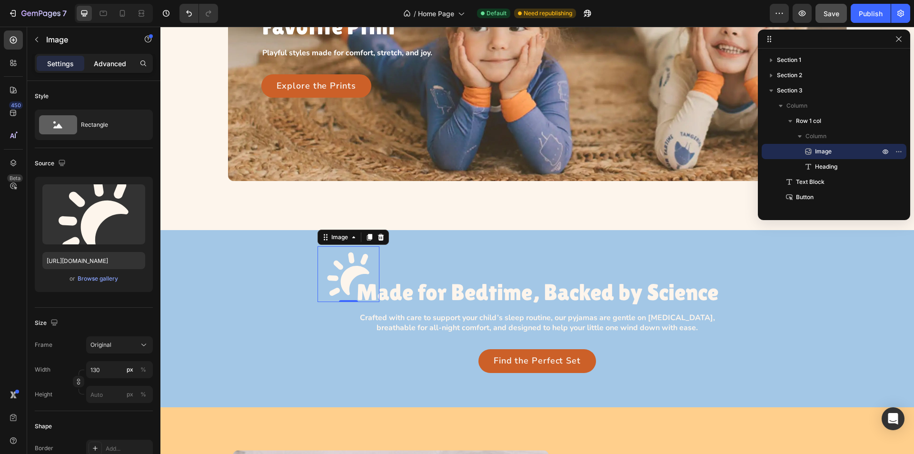
click at [107, 63] on p "Advanced" at bounding box center [110, 64] width 32 height 10
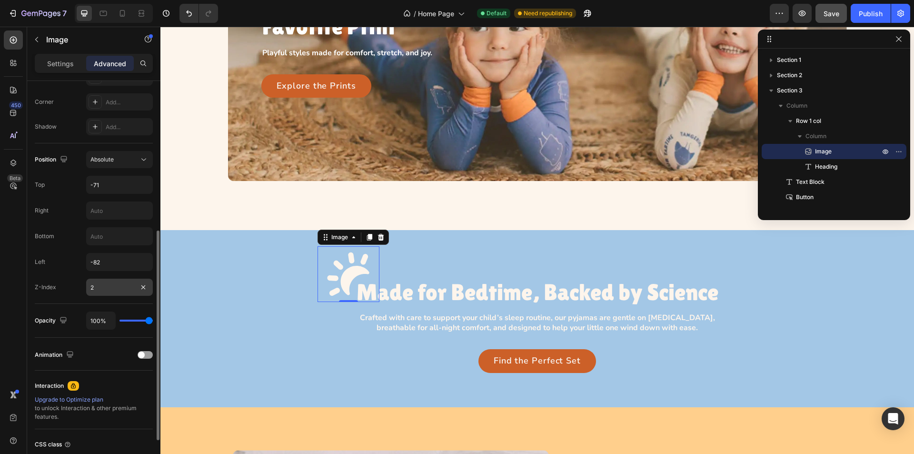
scroll to position [238, 0]
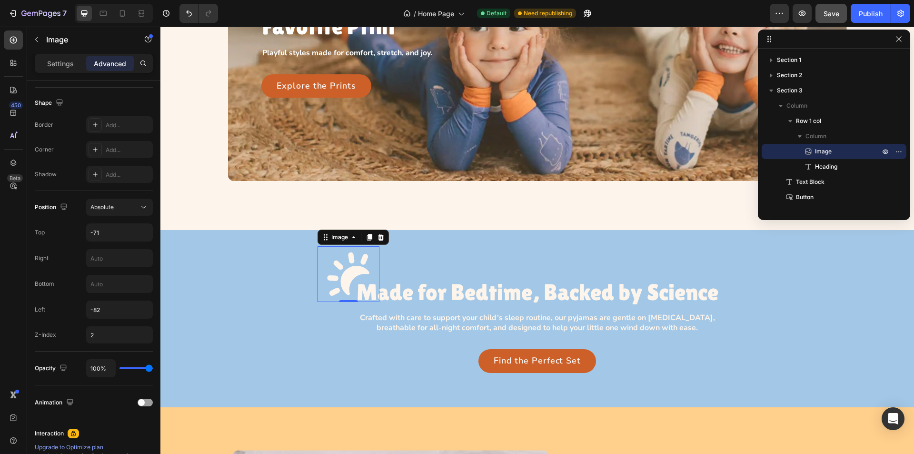
click at [333, 288] on img at bounding box center [348, 274] width 62 height 56
click at [105, 311] on input "-82" at bounding box center [120, 309] width 66 height 17
click at [110, 310] on input "-82" at bounding box center [120, 309] width 66 height 17
drag, startPoint x: 248, startPoint y: 260, endPoint x: 225, endPoint y: 260, distance: 23.3
click at [248, 260] on div "Image 0 Made for Bedtime, Backed by Science Heading Row Crafted with care to su…" at bounding box center [536, 309] width 753 height 126
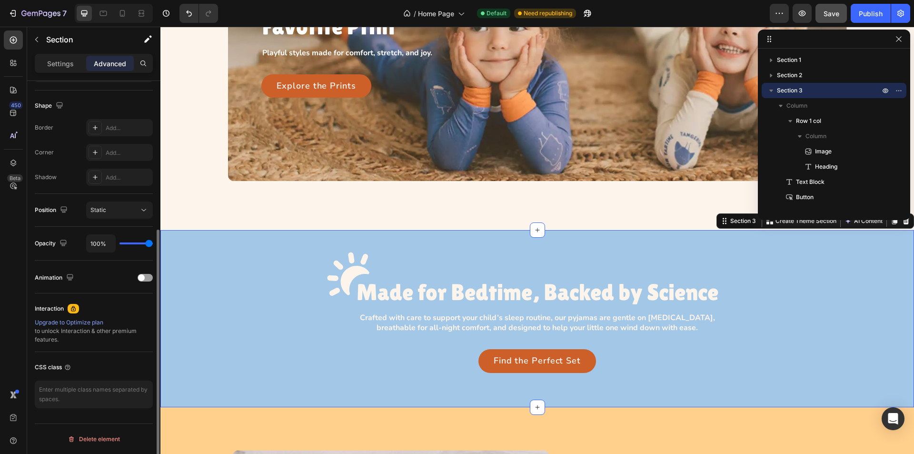
scroll to position [0, 0]
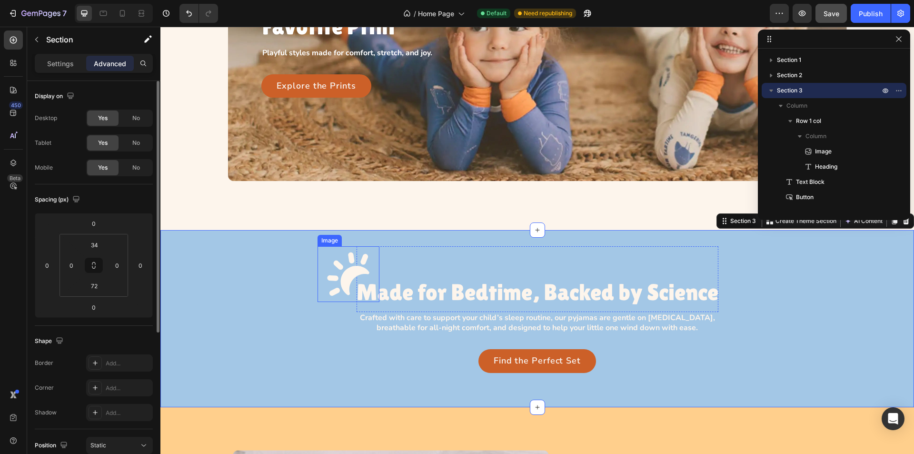
click at [340, 263] on img at bounding box center [348, 274] width 62 height 56
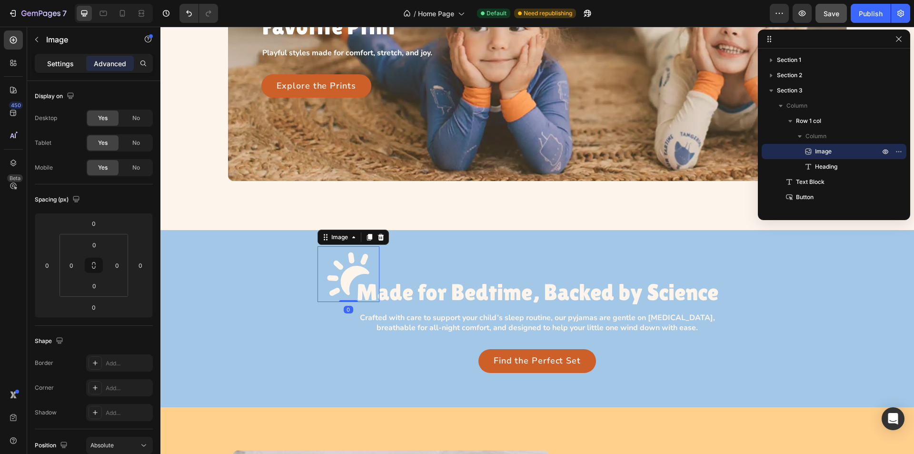
click at [49, 66] on p "Settings" at bounding box center [60, 64] width 27 height 10
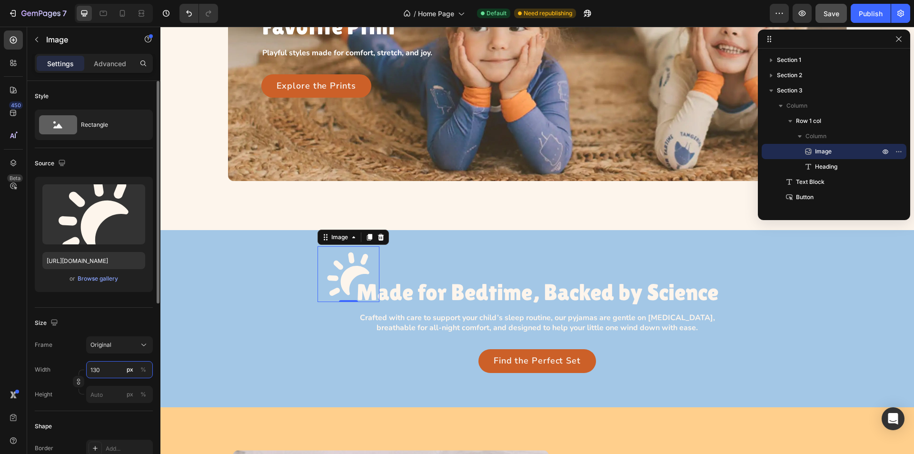
click at [110, 366] on input "130" at bounding box center [119, 369] width 67 height 17
type input "115"
click at [97, 320] on div "Size" at bounding box center [94, 322] width 118 height 15
click at [323, 277] on img at bounding box center [344, 271] width 55 height 50
click at [416, 277] on div "Image 0 Made for Bedtime, Backed by Science Heading Row" at bounding box center [537, 279] width 362 height 66
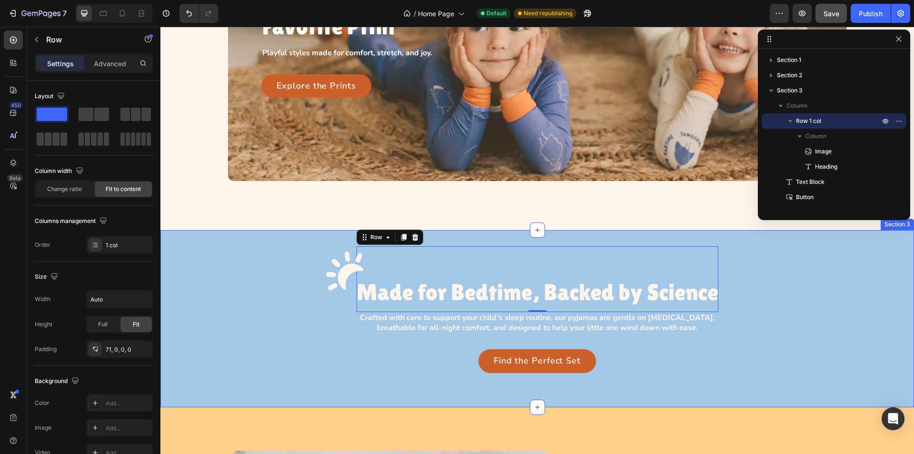
click at [280, 275] on div "Image Made for Bedtime, Backed by Science Heading Row 0 Crafted with care to su…" at bounding box center [536, 309] width 753 height 126
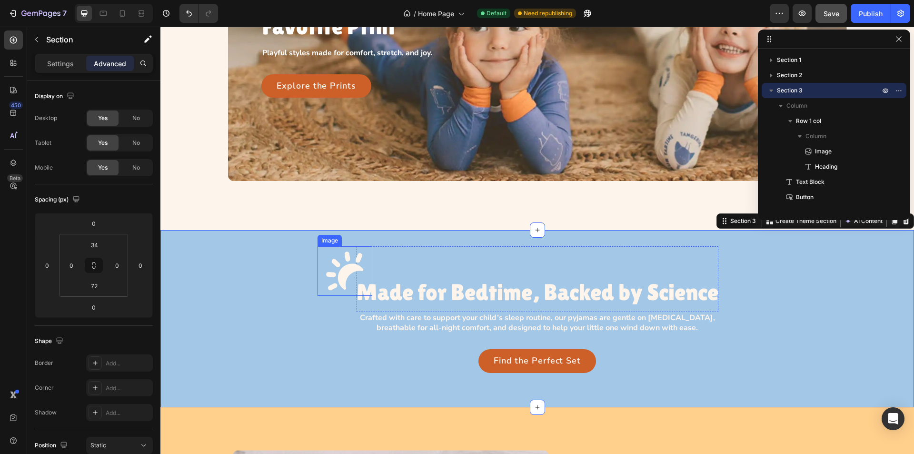
click at [341, 274] on img at bounding box center [344, 271] width 55 height 50
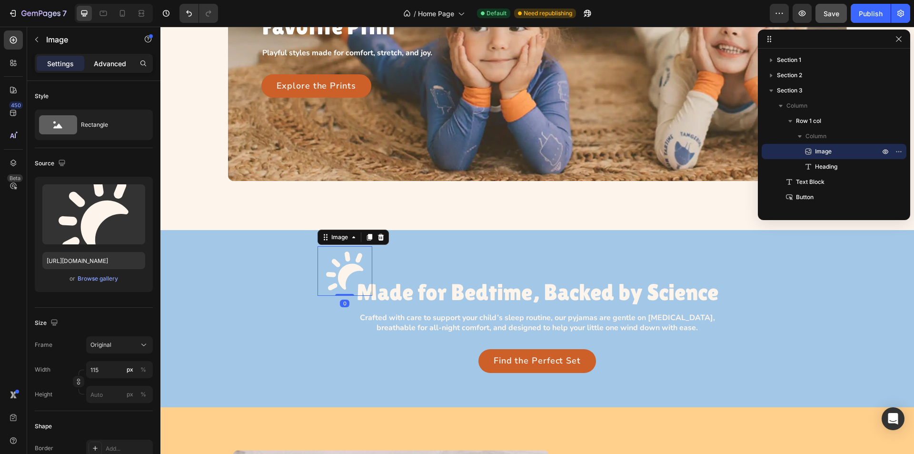
click at [95, 61] on p "Advanced" at bounding box center [110, 64] width 32 height 10
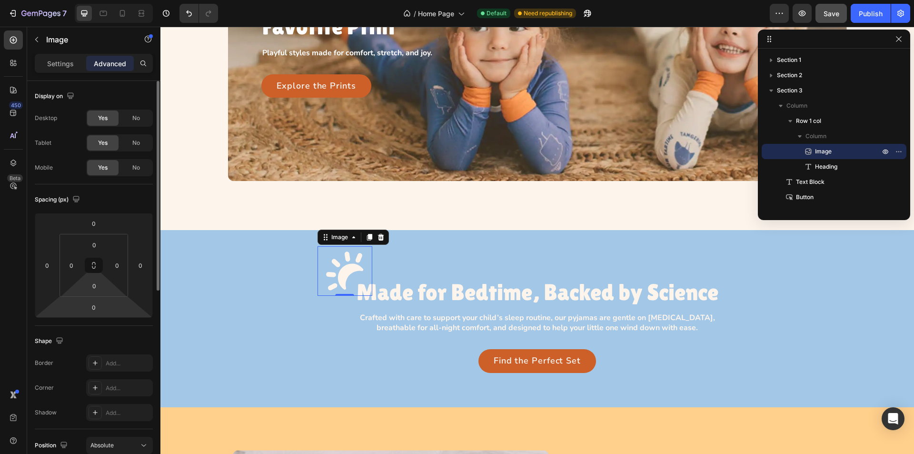
scroll to position [286, 0]
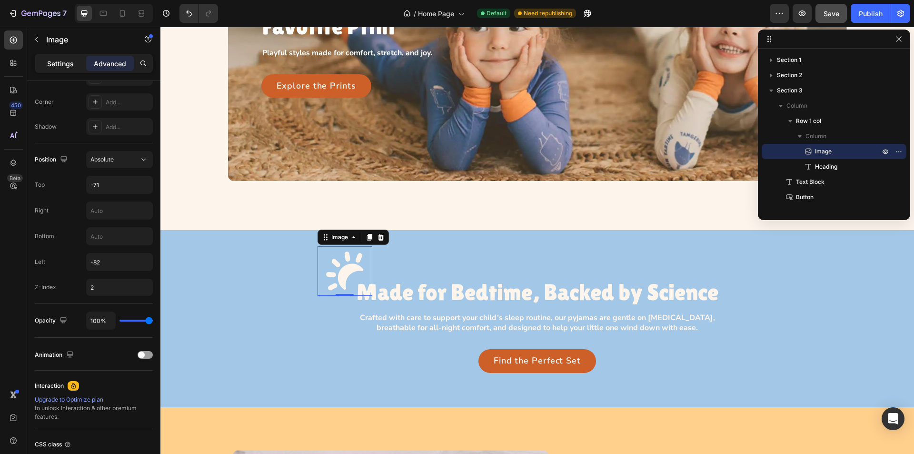
click at [58, 62] on p "Settings" at bounding box center [60, 64] width 27 height 10
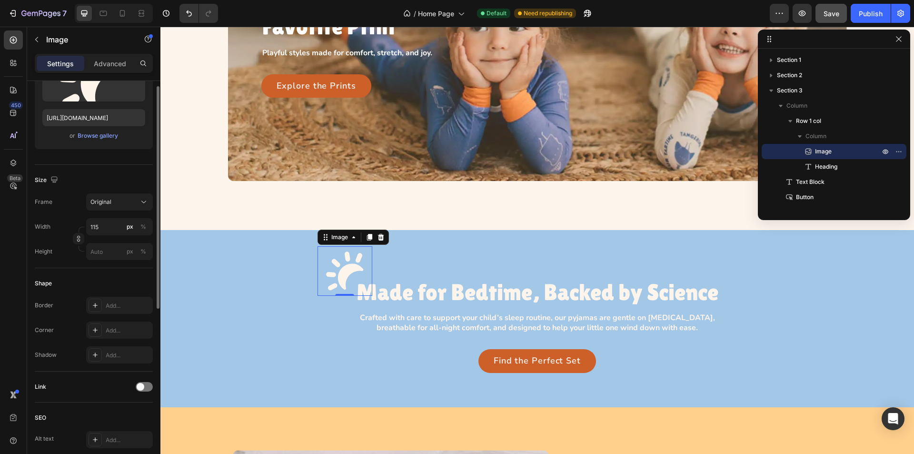
scroll to position [95, 0]
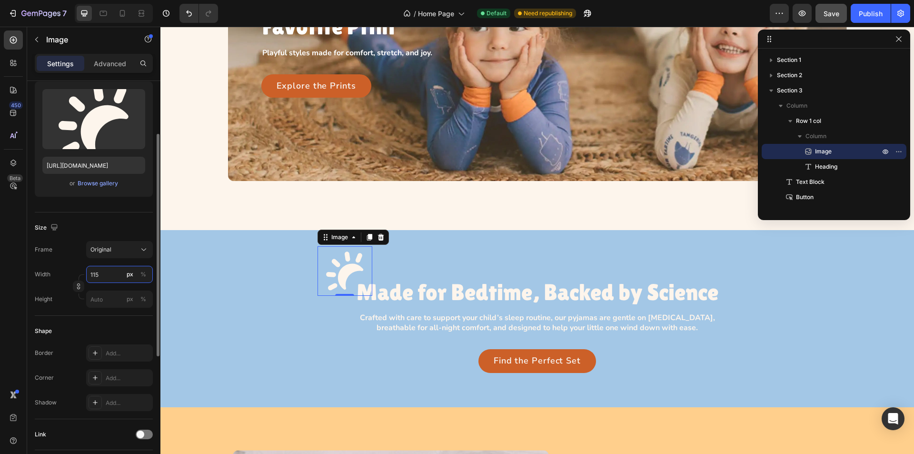
click at [108, 274] on input "115" at bounding box center [119, 274] width 67 height 17
type input "120"
click at [118, 233] on div "Size" at bounding box center [94, 227] width 118 height 15
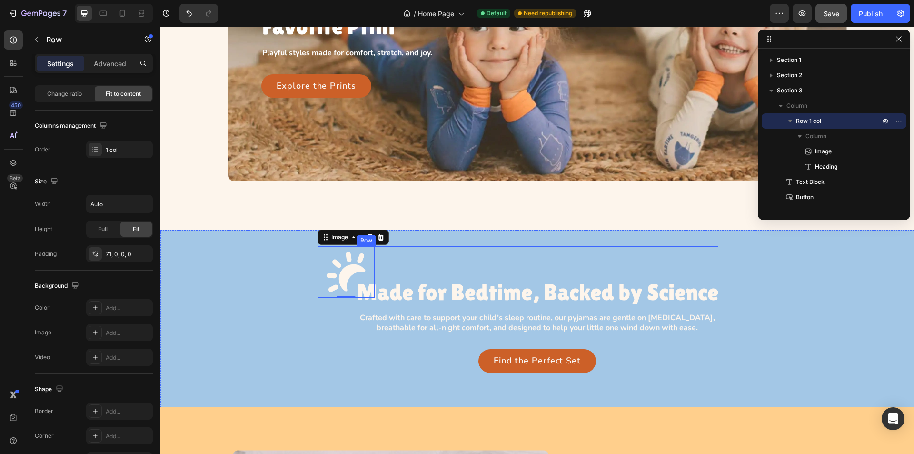
click at [527, 271] on div "Image 0 Made for Bedtime, Backed by Science Heading Row" at bounding box center [537, 279] width 362 height 66
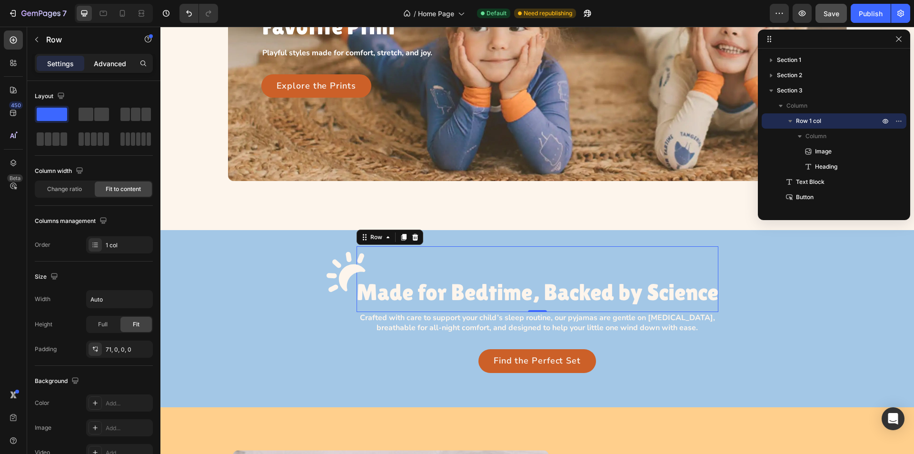
click at [99, 67] on p "Advanced" at bounding box center [110, 64] width 32 height 10
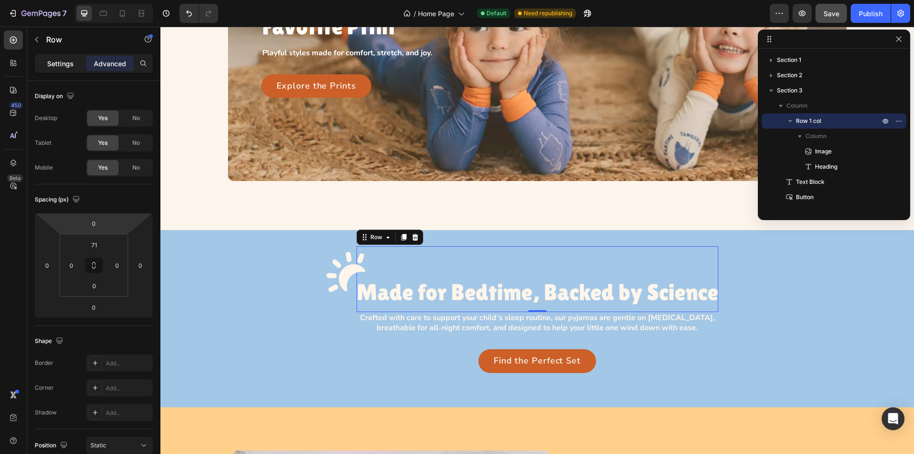
click at [50, 59] on p "Settings" at bounding box center [60, 64] width 27 height 10
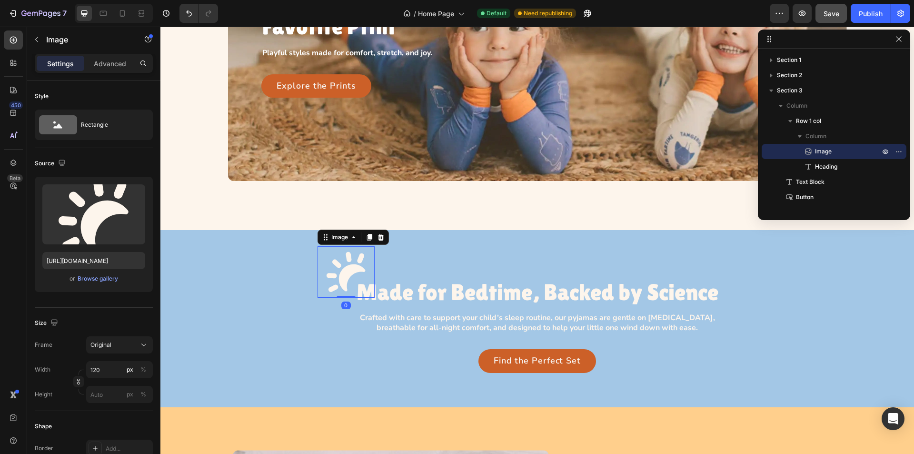
click at [347, 277] on img at bounding box center [345, 271] width 57 height 51
click at [261, 323] on div "Crafted with care to support your child’s sleep routine, our pyjamas are gentle…" at bounding box center [536, 323] width 753 height 22
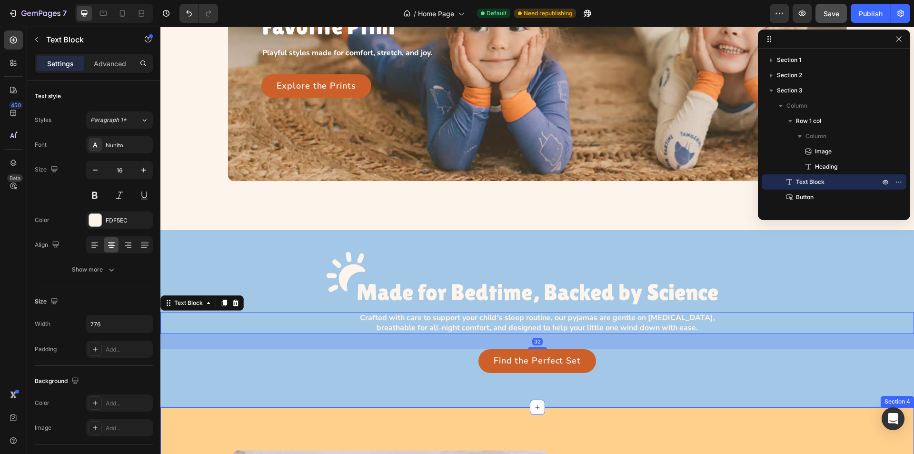
click at [294, 402] on div "Image Made for Bedtime, Backed by Science Heading Row Crafted with care to supp…" at bounding box center [536, 318] width 753 height 177
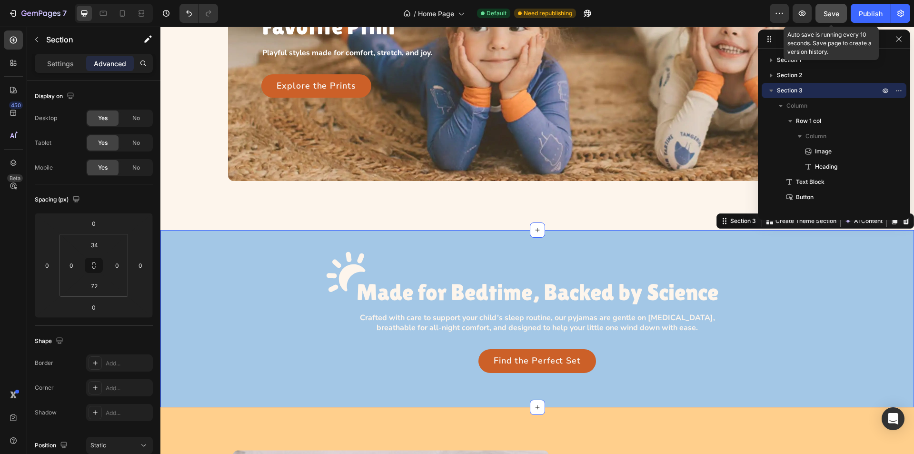
click at [828, 15] on span "Save" at bounding box center [831, 14] width 16 height 8
click at [440, 292] on h3 "Made for Bedtime, Backed by Science" at bounding box center [537, 292] width 362 height 25
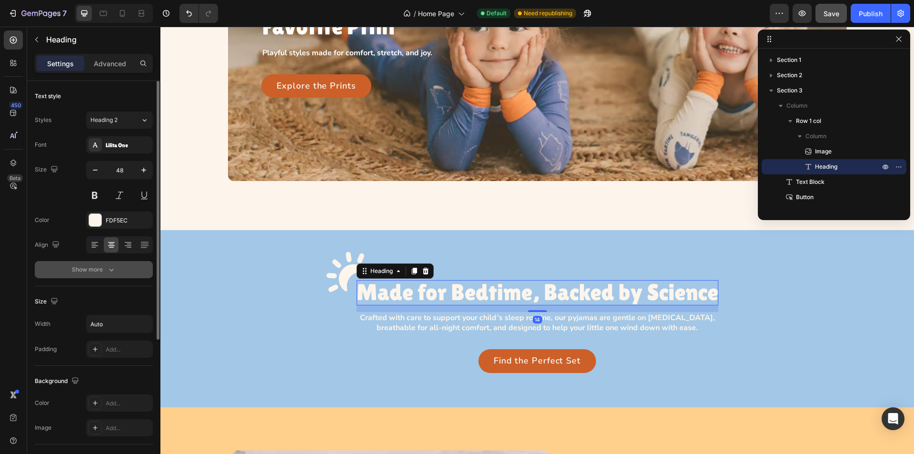
click at [118, 276] on button "Show more" at bounding box center [94, 269] width 118 height 17
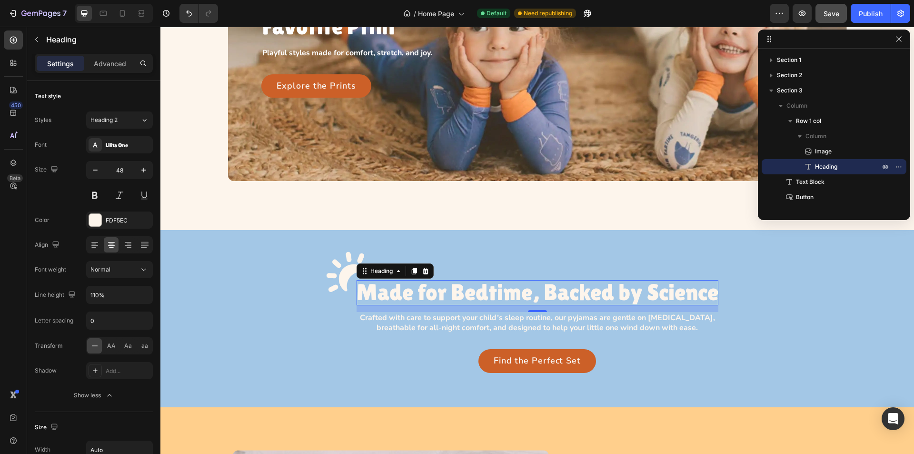
click at [329, 274] on img at bounding box center [345, 271] width 57 height 51
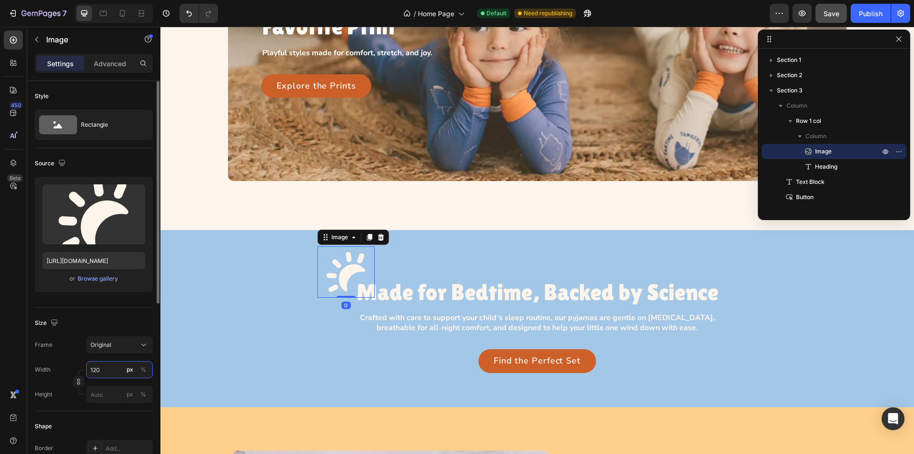
click at [105, 370] on input "120" at bounding box center [119, 369] width 67 height 17
click at [99, 370] on input "120" at bounding box center [119, 369] width 67 height 17
drag, startPoint x: 96, startPoint y: 369, endPoint x: 105, endPoint y: 369, distance: 9.0
click at [103, 369] on input "120" at bounding box center [119, 369] width 67 height 17
type input "125"
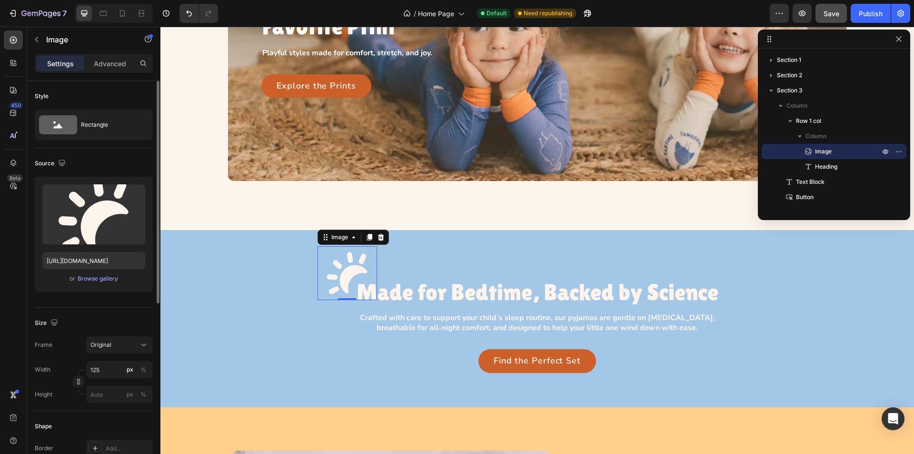
click at [69, 351] on div "Frame Original" at bounding box center [94, 344] width 118 height 17
click at [485, 281] on h3 "Made for Bedtime, Backed by Science" at bounding box center [537, 292] width 362 height 25
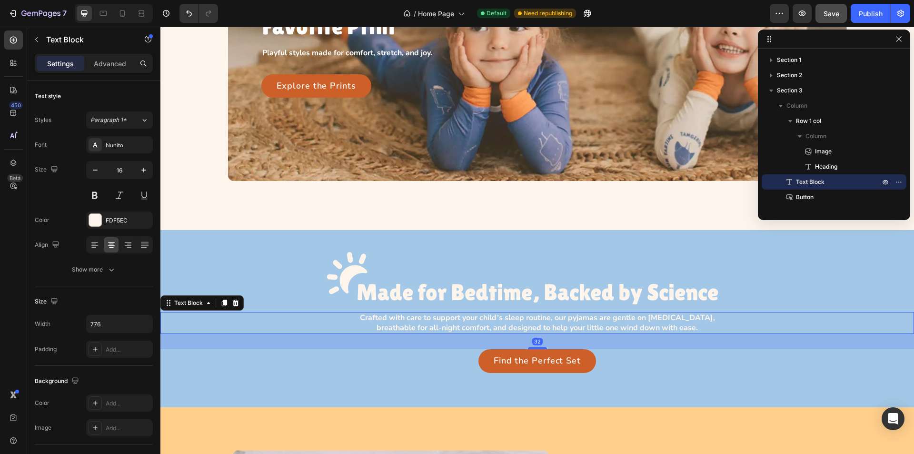
click at [416, 327] on p "Crafted with care to support your child’s sleep routine, our pyjamas are gentle…" at bounding box center [537, 323] width 367 height 20
click at [406, 366] on div "Find the Perfect Set Button" at bounding box center [536, 361] width 753 height 24
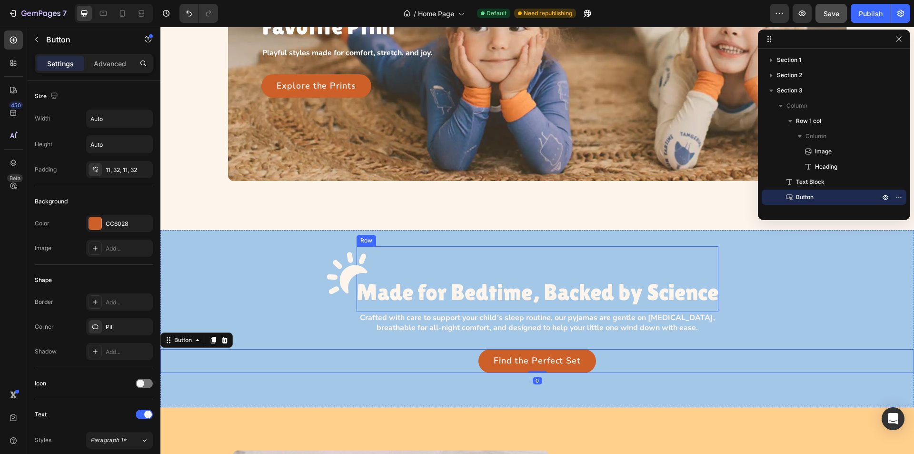
click at [397, 309] on div "Image Made for Bedtime, Backed by Science Heading" at bounding box center [537, 296] width 362 height 32
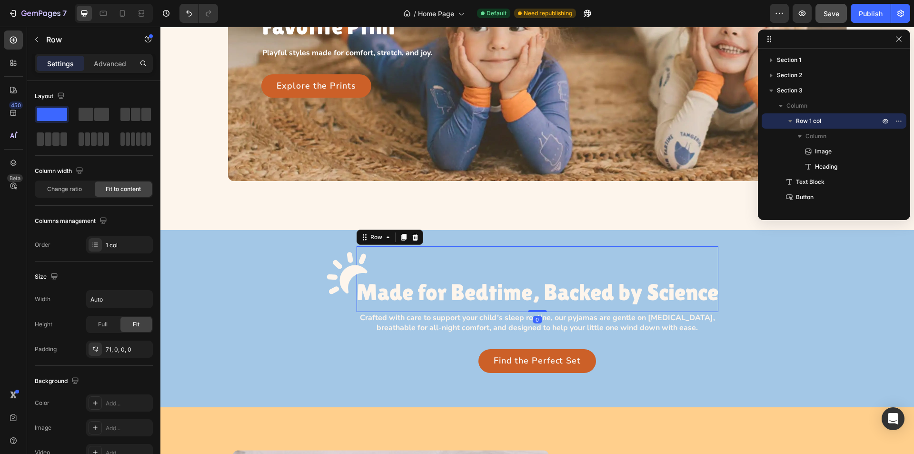
click at [408, 307] on div "Image Made for Bedtime, Backed by Science Heading" at bounding box center [537, 296] width 362 height 32
click at [399, 327] on p "Crafted with care to support your child’s sleep routine, our pyjamas are gentle…" at bounding box center [537, 323] width 367 height 20
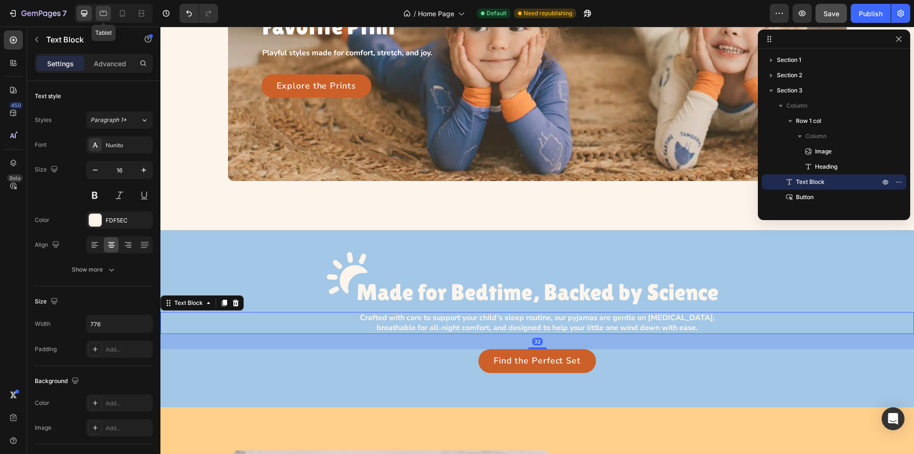
click at [108, 11] on icon at bounding box center [104, 14] width 10 height 10
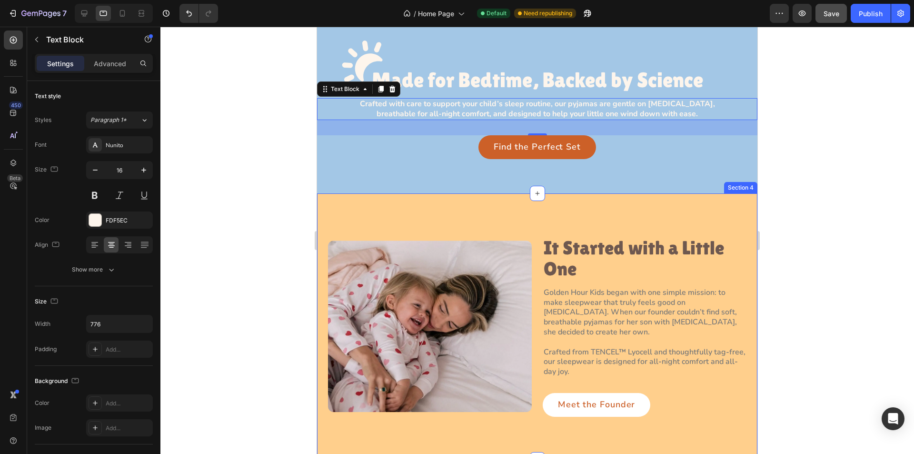
scroll to position [601, 0]
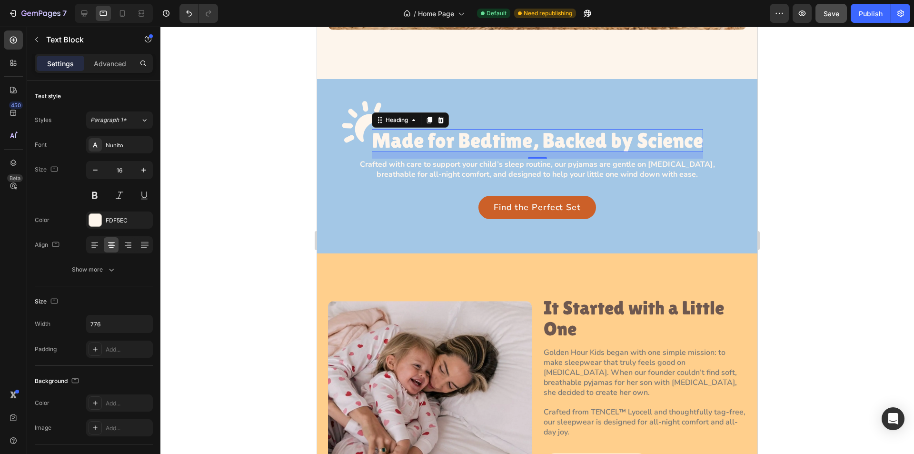
click at [475, 139] on h3 "Made for Bedtime, Backed by Science" at bounding box center [537, 140] width 331 height 23
click at [385, 117] on div "Heading" at bounding box center [397, 120] width 26 height 9
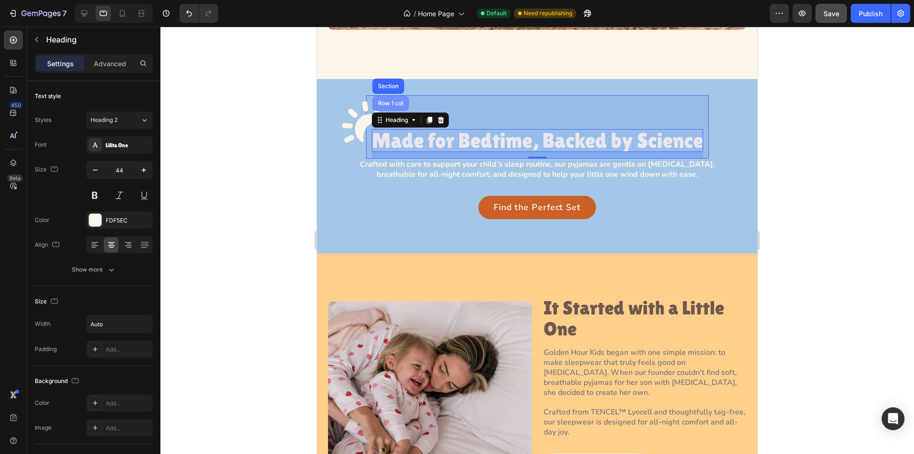
click at [394, 100] on div "Row 1 col" at bounding box center [390, 103] width 29 height 6
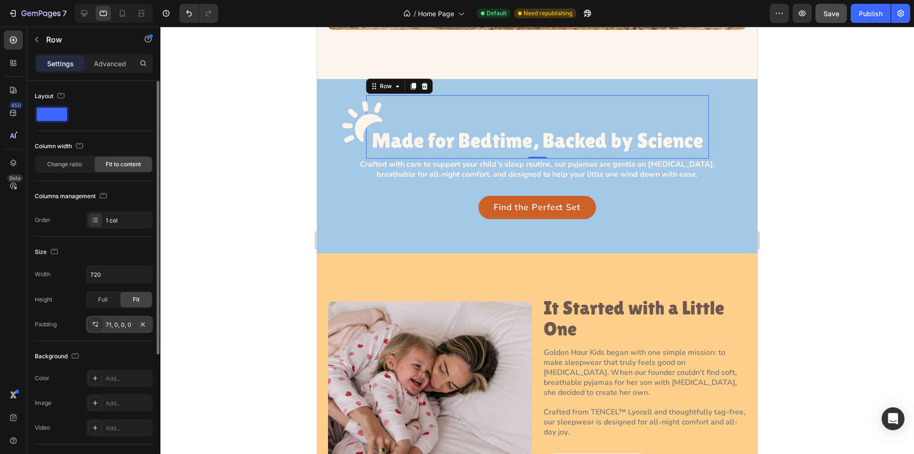
click at [95, 323] on icon at bounding box center [95, 324] width 8 height 8
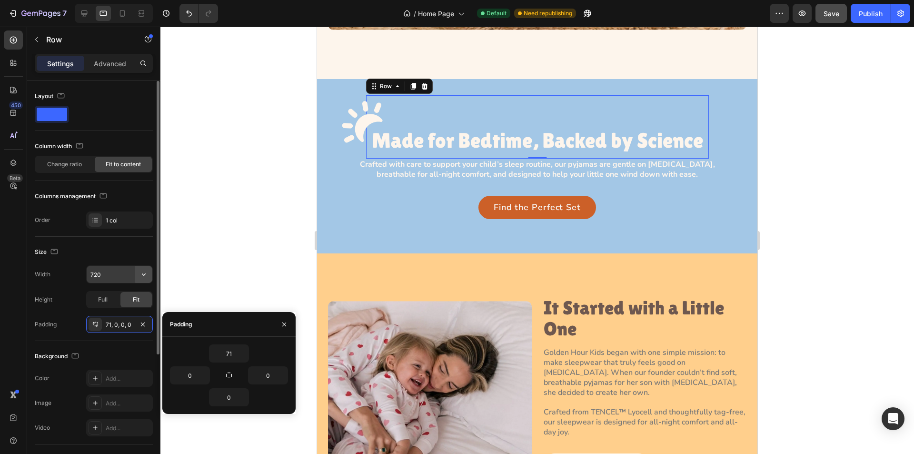
click at [146, 272] on icon "button" at bounding box center [144, 274] width 10 height 10
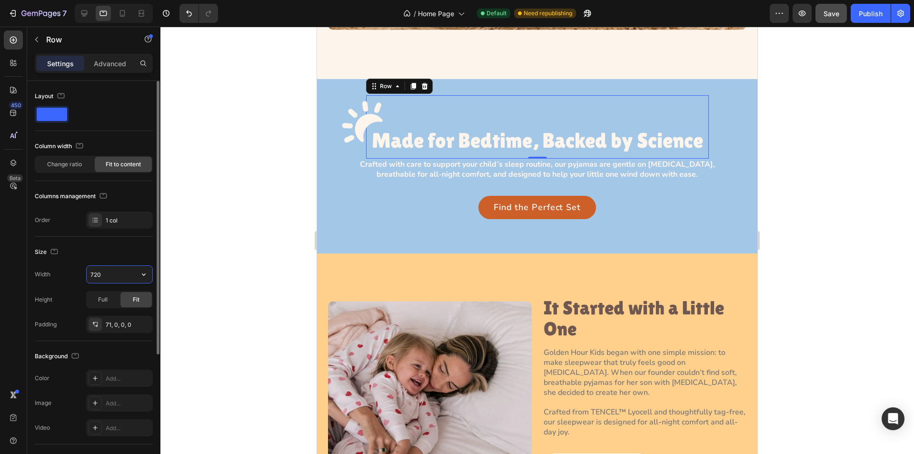
click at [121, 277] on input "720" at bounding box center [120, 274] width 66 height 17
type input "Auto"
drag, startPoint x: 245, startPoint y: 142, endPoint x: 304, endPoint y: 138, distance: 58.7
click at [246, 143] on div at bounding box center [536, 240] width 753 height 427
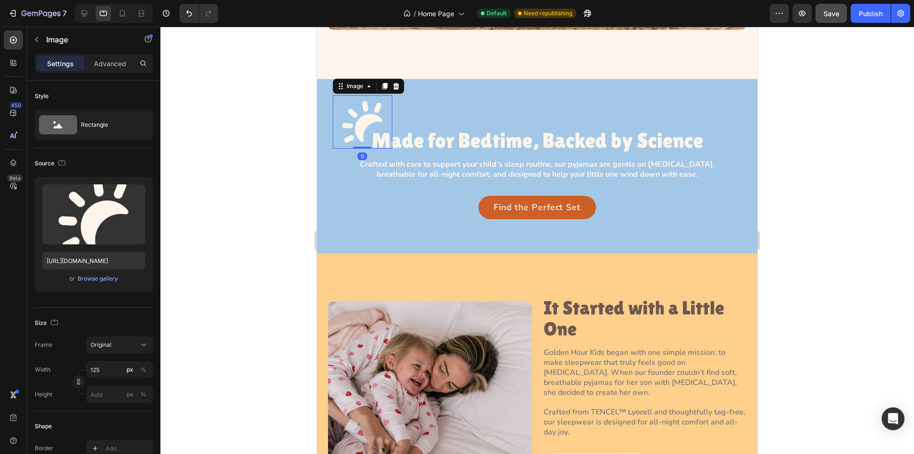
click at [348, 133] on img at bounding box center [362, 122] width 59 height 54
click at [97, 373] on input "125" at bounding box center [119, 369] width 67 height 17
click at [103, 372] on input "125" at bounding box center [119, 369] width 67 height 17
click at [98, 369] on input "125" at bounding box center [119, 369] width 67 height 17
click at [94, 370] on input "125" at bounding box center [119, 369] width 67 height 17
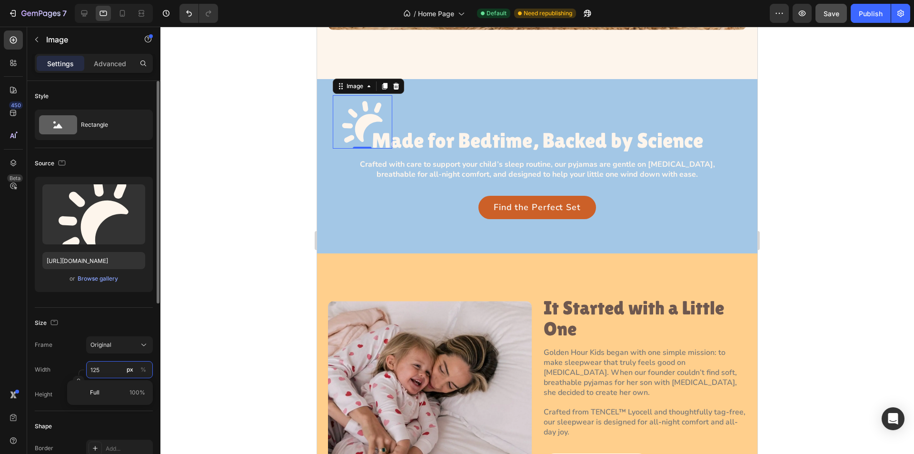
click at [96, 370] on input "125" at bounding box center [119, 369] width 67 height 17
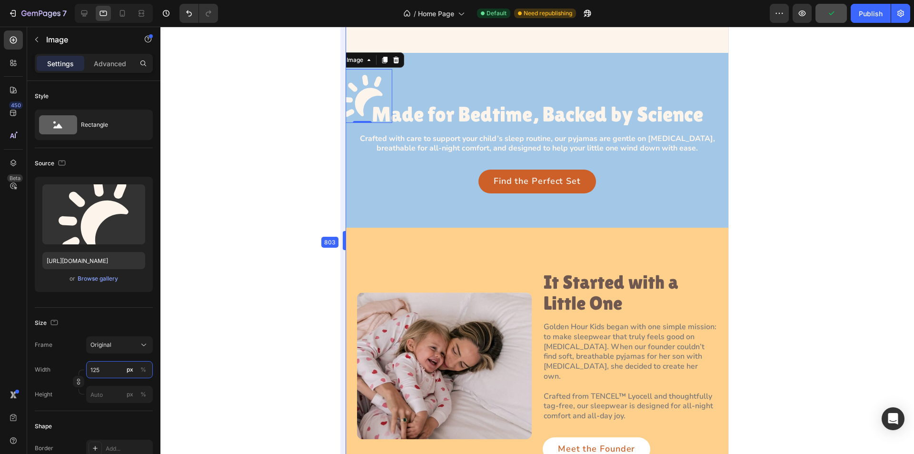
drag, startPoint x: 316, startPoint y: 174, endPoint x: 374, endPoint y: 189, distance: 59.6
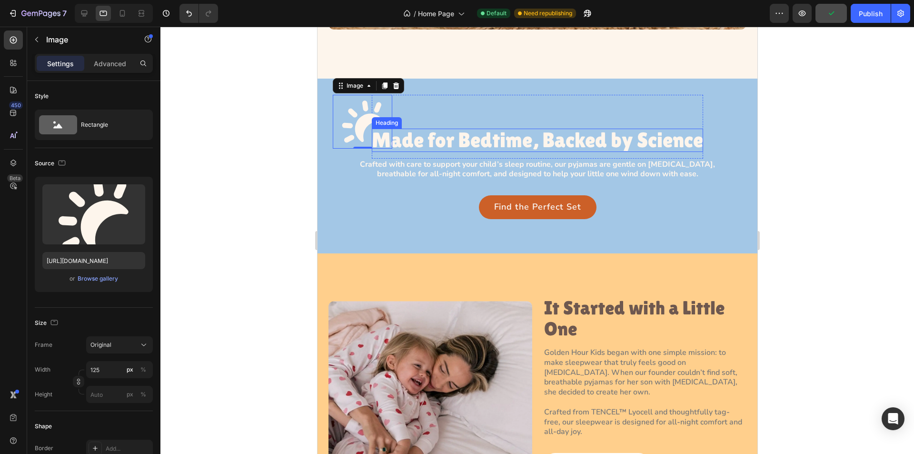
click at [463, 139] on h3 "Made for Bedtime, Backed by Science" at bounding box center [536, 140] width 331 height 23
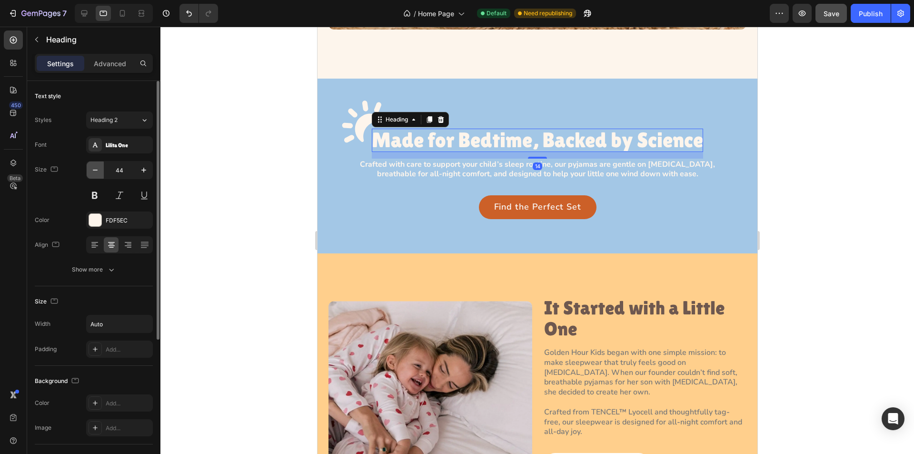
click at [91, 176] on button "button" at bounding box center [95, 169] width 17 height 17
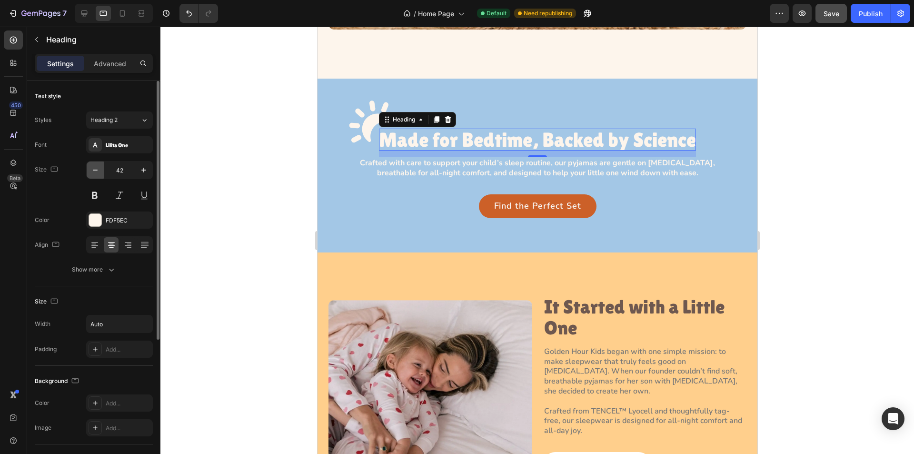
click at [91, 176] on button "button" at bounding box center [95, 169] width 17 height 17
type input "40"
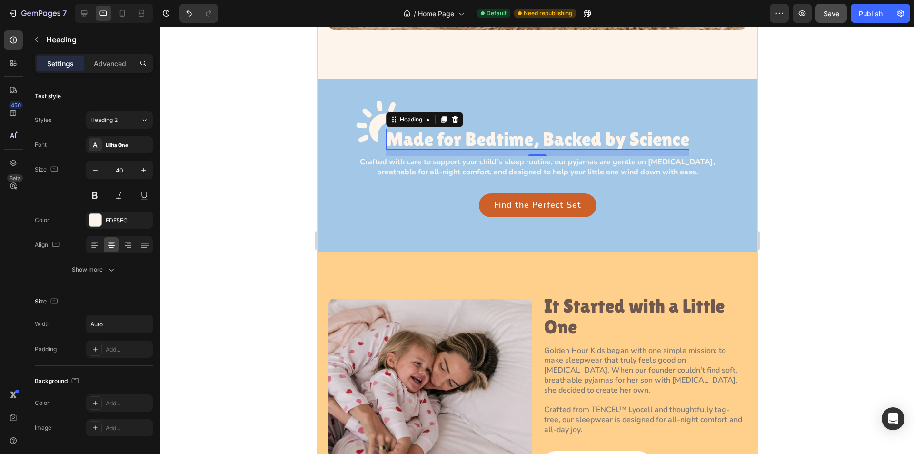
click at [271, 195] on div at bounding box center [536, 240] width 753 height 427
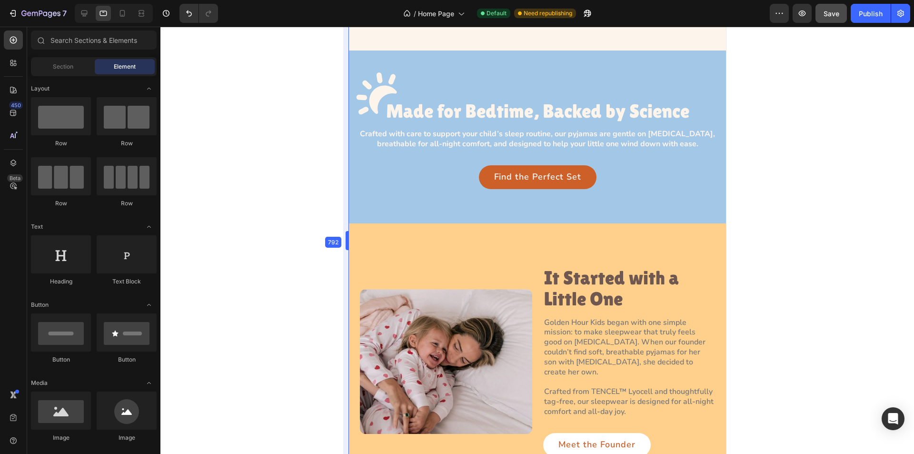
drag, startPoint x: 316, startPoint y: 185, endPoint x: 321, endPoint y: 185, distance: 5.7
click at [375, 88] on img at bounding box center [376, 94] width 59 height 54
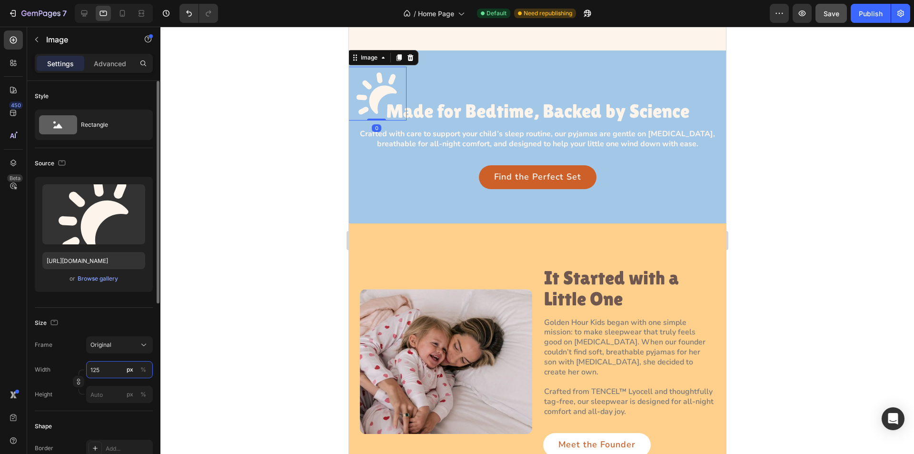
click at [104, 366] on input "125" at bounding box center [119, 369] width 67 height 17
click at [98, 370] on input "125" at bounding box center [119, 369] width 67 height 17
type input "115"
click at [462, 110] on h3 "Made for Bedtime, Backed by Science" at bounding box center [537, 110] width 303 height 21
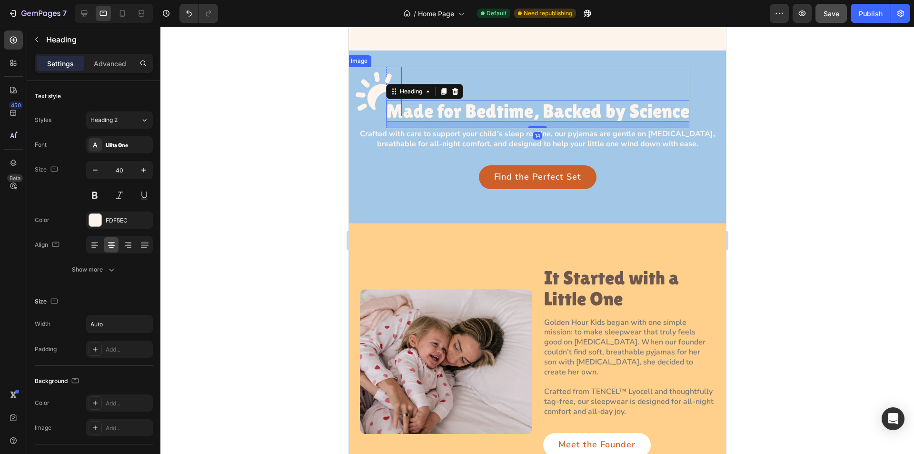
click at [369, 100] on img at bounding box center [374, 92] width 55 height 50
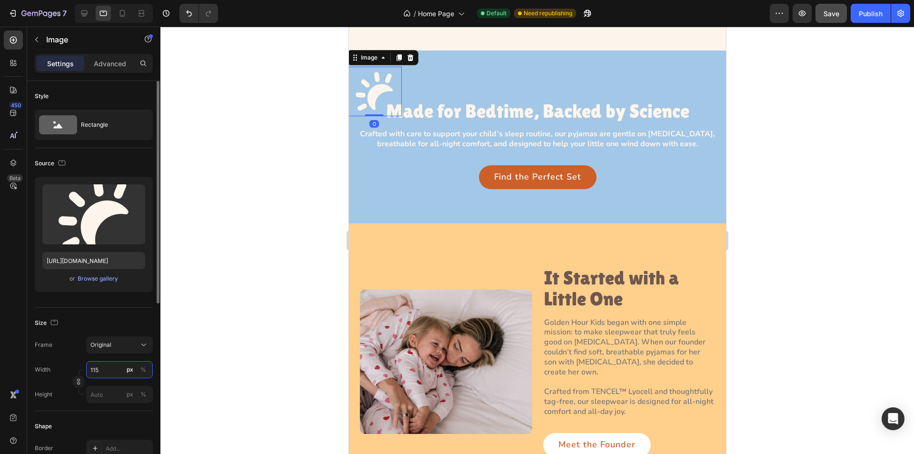
click at [106, 373] on input "115" at bounding box center [119, 369] width 67 height 17
click at [108, 370] on input "115" at bounding box center [119, 369] width 67 height 17
click at [103, 372] on input "115" at bounding box center [119, 369] width 67 height 17
click at [97, 370] on input "115" at bounding box center [119, 369] width 67 height 17
type input "110"
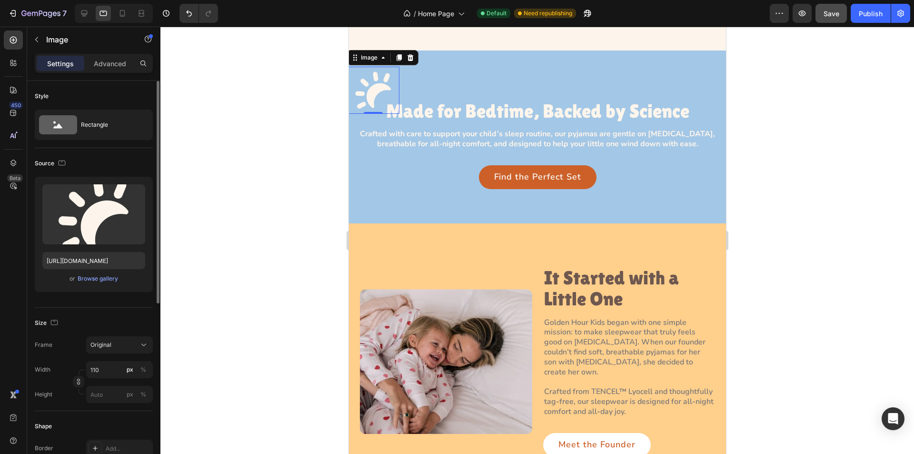
click at [106, 317] on div "Size" at bounding box center [94, 322] width 118 height 15
click at [101, 63] on p "Advanced" at bounding box center [110, 64] width 32 height 10
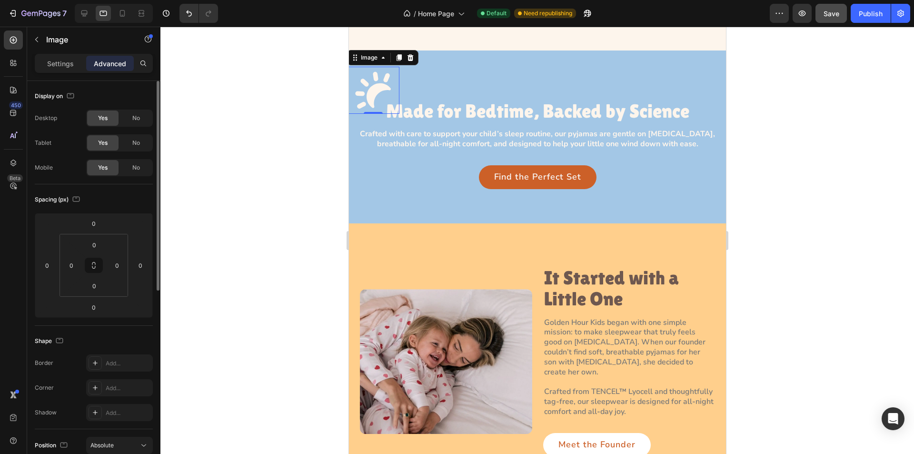
scroll to position [286, 0]
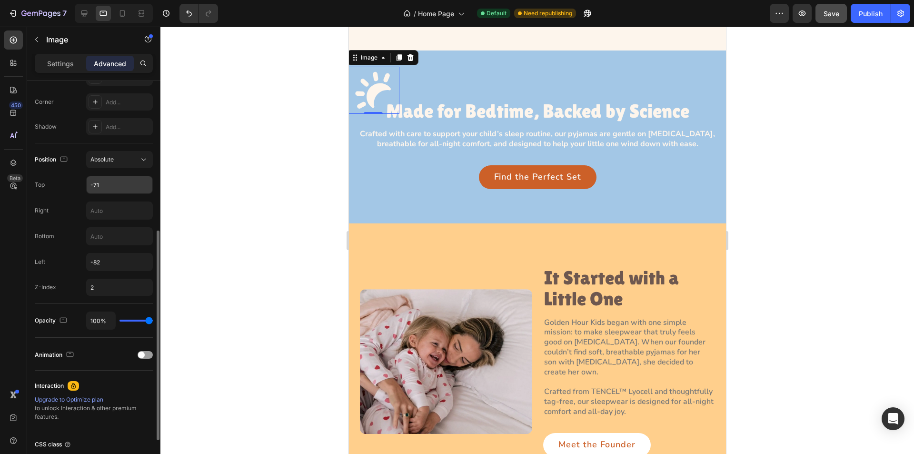
click at [104, 185] on input "-71" at bounding box center [120, 184] width 66 height 17
click at [104, 182] on input "-71" at bounding box center [120, 184] width 66 height 17
drag, startPoint x: 93, startPoint y: 182, endPoint x: 104, endPoint y: 182, distance: 11.4
click at [104, 182] on input "-71" at bounding box center [120, 184] width 66 height 17
drag, startPoint x: 97, startPoint y: 184, endPoint x: 102, endPoint y: 184, distance: 4.8
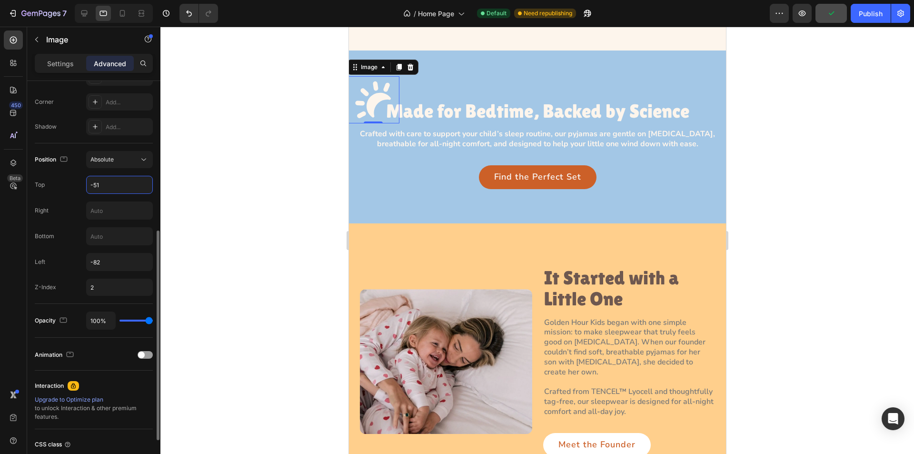
click at [101, 184] on input "-51" at bounding box center [120, 184] width 66 height 17
click at [97, 186] on input "-55" at bounding box center [120, 184] width 66 height 17
click at [96, 183] on input "-55" at bounding box center [120, 184] width 66 height 17
drag, startPoint x: 93, startPoint y: 185, endPoint x: 102, endPoint y: 185, distance: 9.0
click at [102, 185] on input "-55" at bounding box center [120, 184] width 66 height 17
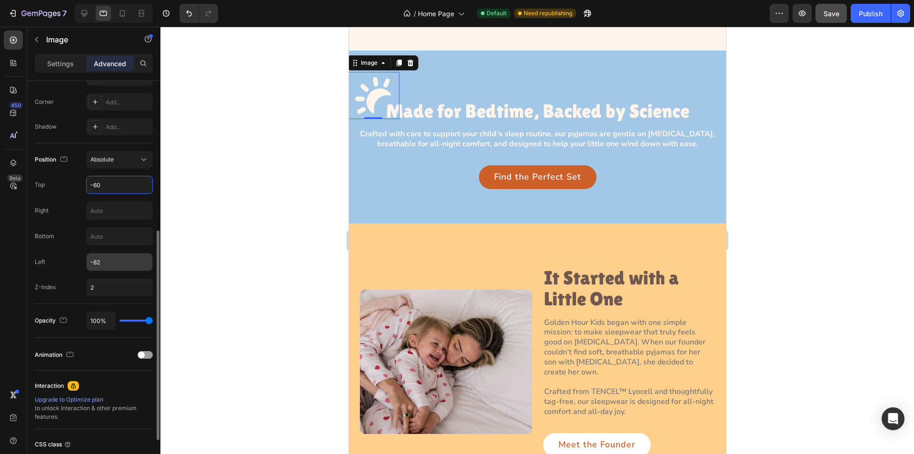
type input "-60"
click at [107, 264] on input "-82" at bounding box center [120, 261] width 66 height 17
click at [107, 259] on input "-82" at bounding box center [120, 261] width 66 height 17
click at [107, 261] on input "-82" at bounding box center [120, 261] width 66 height 17
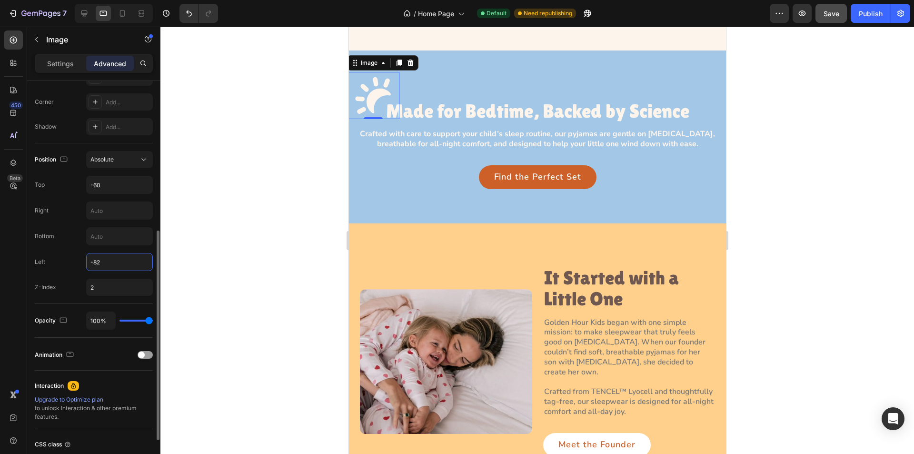
click at [92, 260] on input "-82" at bounding box center [120, 261] width 66 height 17
click at [94, 258] on input "-62" at bounding box center [120, 261] width 66 height 17
click at [103, 262] on input "-62" at bounding box center [120, 261] width 66 height 17
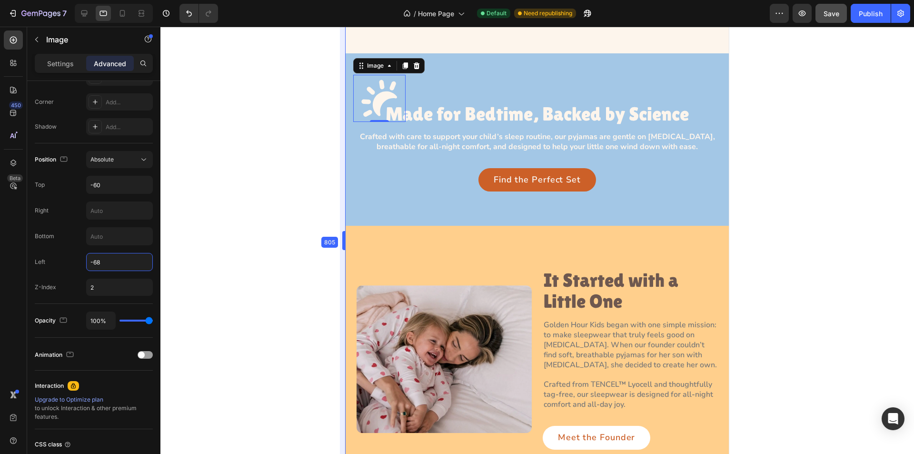
drag, startPoint x: 347, startPoint y: 142, endPoint x: 340, endPoint y: 141, distance: 7.7
type input "-68"
click at [369, 99] on img at bounding box center [379, 98] width 52 height 47
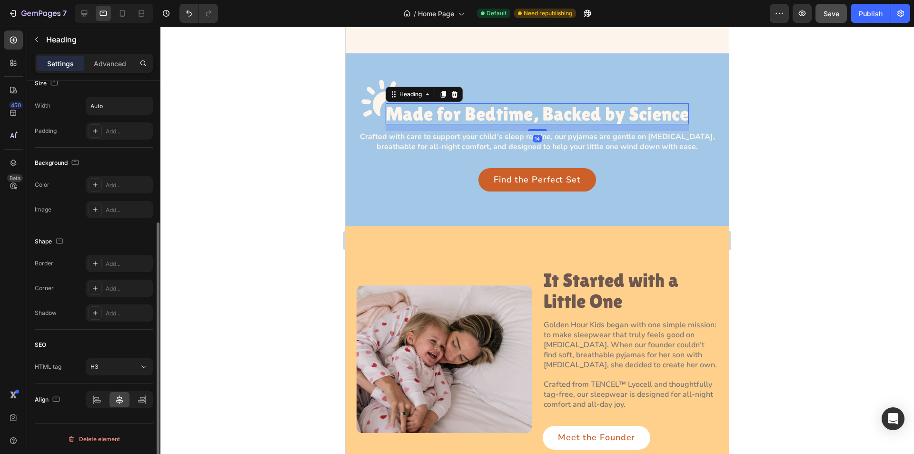
scroll to position [0, 0]
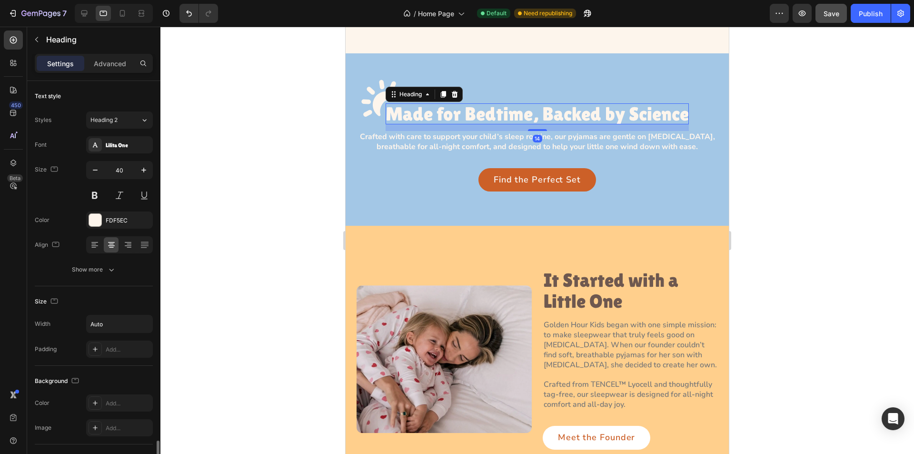
click at [424, 113] on h3 "Made for Bedtime, Backed by Science" at bounding box center [537, 113] width 303 height 21
click at [365, 106] on img at bounding box center [379, 98] width 52 height 47
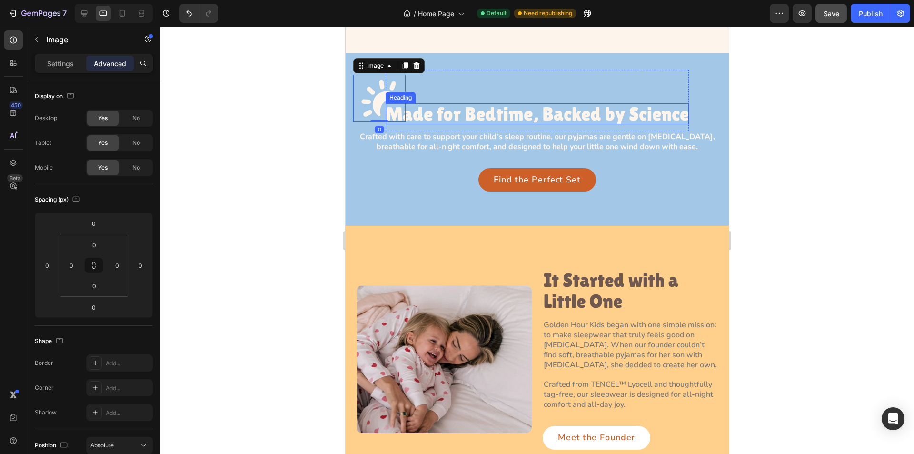
click at [434, 113] on h3 "Made for Bedtime, Backed by Science" at bounding box center [537, 113] width 303 height 21
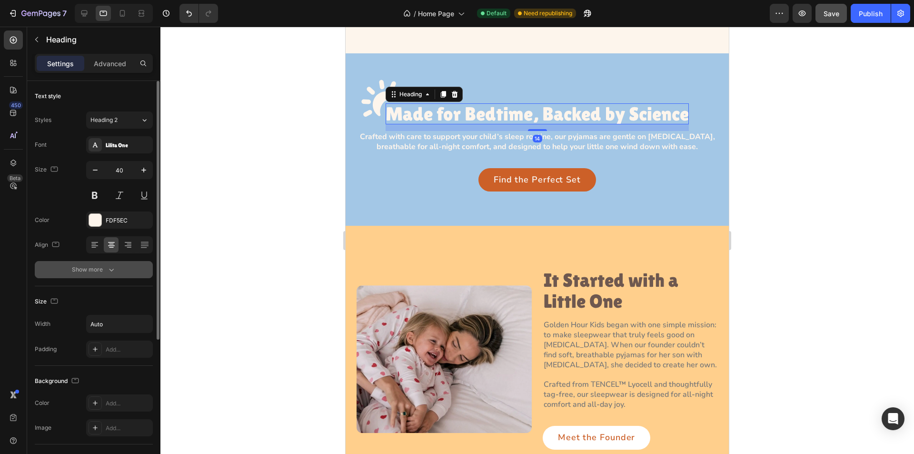
click at [114, 265] on icon "button" at bounding box center [112, 270] width 10 height 10
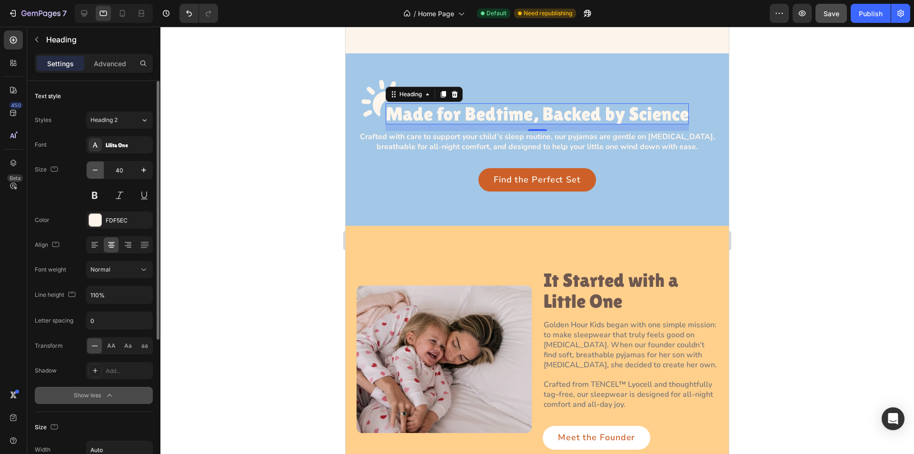
click at [90, 169] on icon "button" at bounding box center [95, 170] width 10 height 10
type input "38"
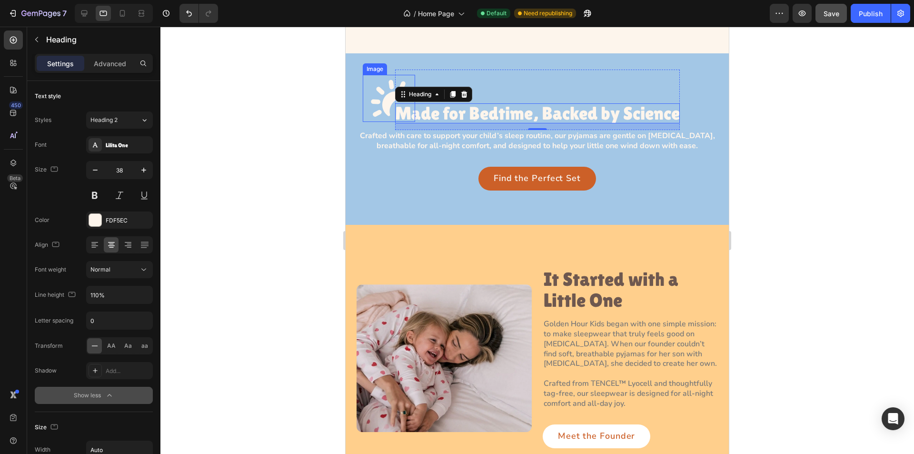
click at [368, 107] on img at bounding box center [389, 98] width 52 height 47
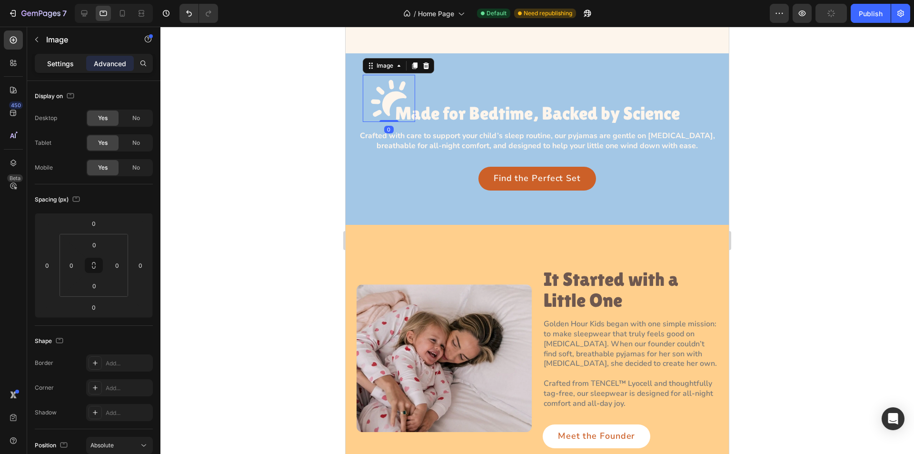
click at [47, 61] on div "Settings" at bounding box center [61, 63] width 48 height 15
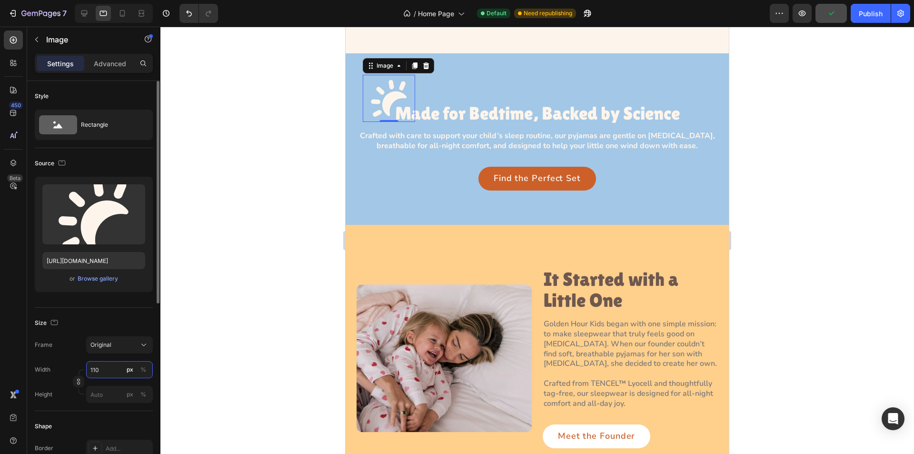
click at [115, 370] on input "110" at bounding box center [119, 369] width 67 height 17
type input "105"
click at [301, 155] on div at bounding box center [536, 240] width 753 height 427
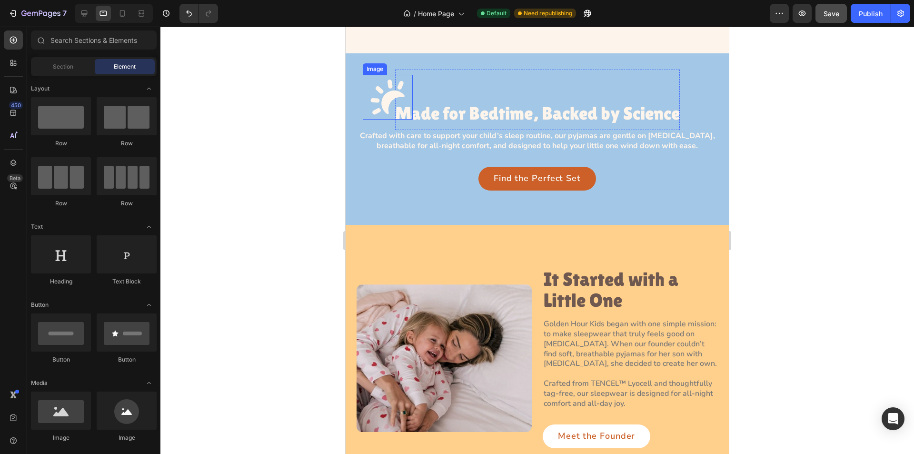
click at [374, 99] on img at bounding box center [388, 97] width 50 height 45
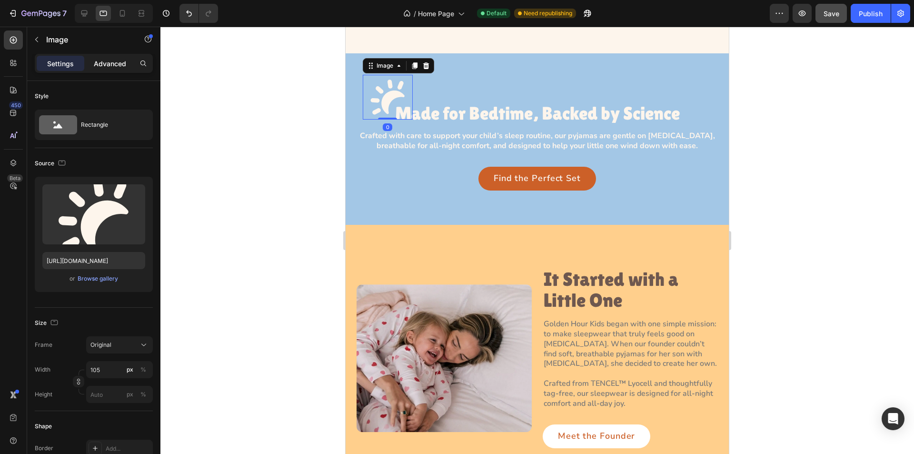
click at [115, 61] on p "Advanced" at bounding box center [110, 64] width 32 height 10
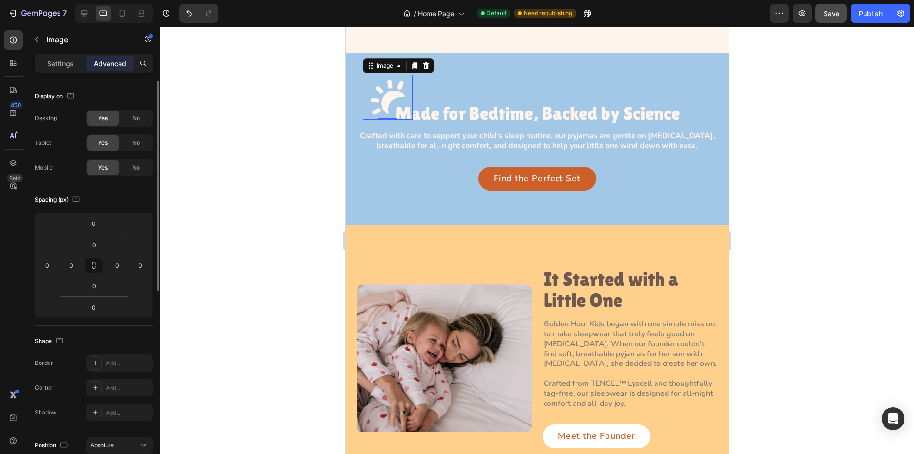
scroll to position [286, 0]
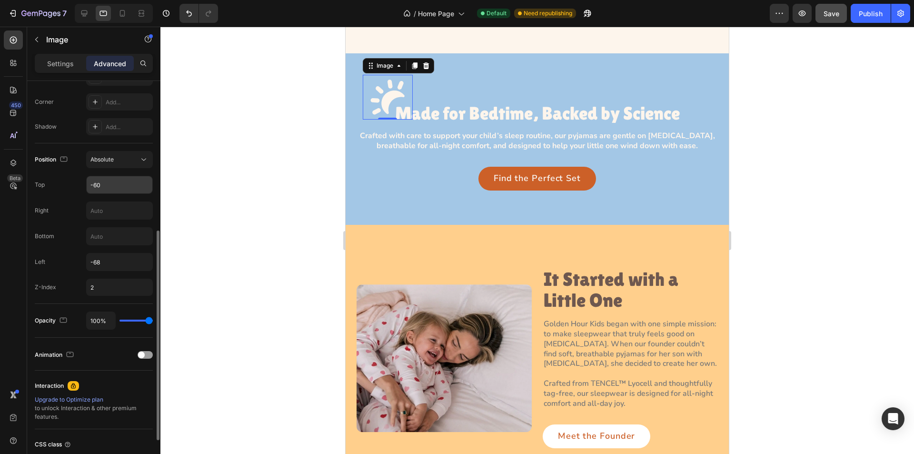
click at [109, 179] on input "-60" at bounding box center [120, 184] width 66 height 17
click at [104, 184] on input "-60" at bounding box center [120, 184] width 66 height 17
drag, startPoint x: 92, startPoint y: 185, endPoint x: 102, endPoint y: 185, distance: 10.5
click at [102, 185] on input "-60" at bounding box center [120, 184] width 66 height 17
click at [107, 185] on input "-60" at bounding box center [120, 184] width 66 height 17
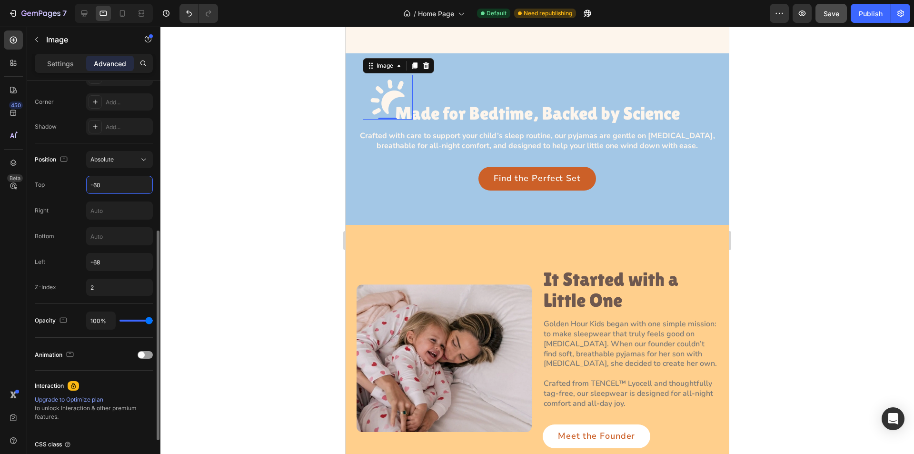
click at [109, 181] on input "-60" at bounding box center [120, 184] width 66 height 17
type input "-56"
click at [107, 263] on input "-68" at bounding box center [120, 261] width 66 height 17
click at [99, 263] on input "-68" at bounding box center [120, 261] width 66 height 17
click at [100, 262] on input "-68" at bounding box center [120, 261] width 66 height 17
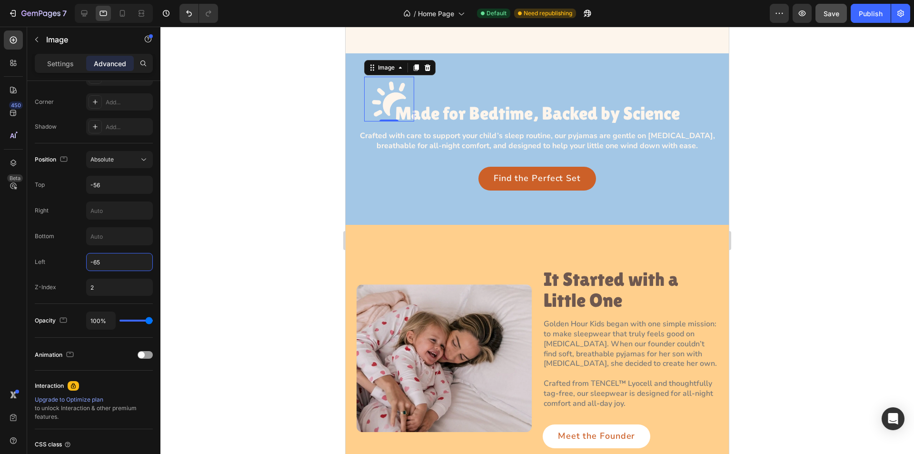
type input "-65"
click at [193, 197] on div at bounding box center [536, 240] width 753 height 427
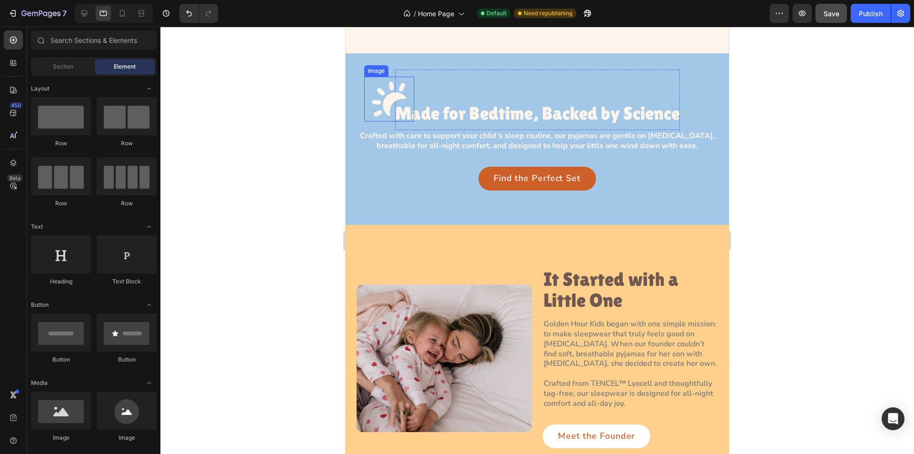
click at [384, 102] on img at bounding box center [389, 99] width 50 height 45
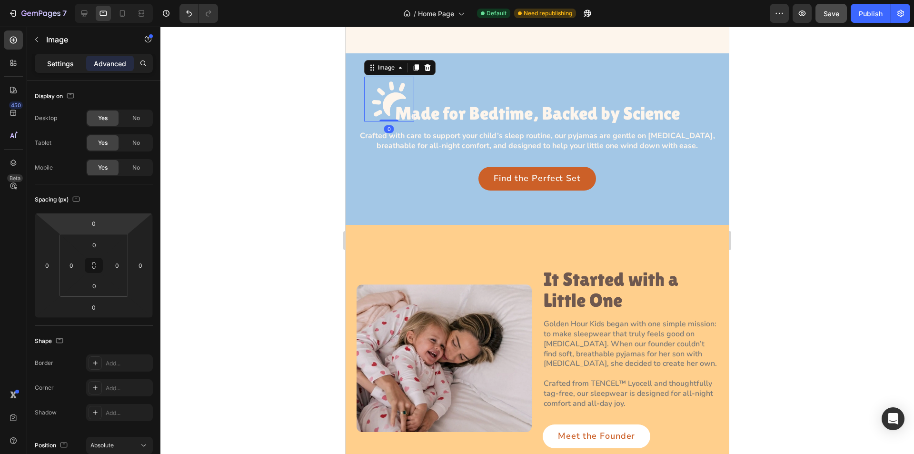
click at [53, 61] on p "Settings" at bounding box center [60, 64] width 27 height 10
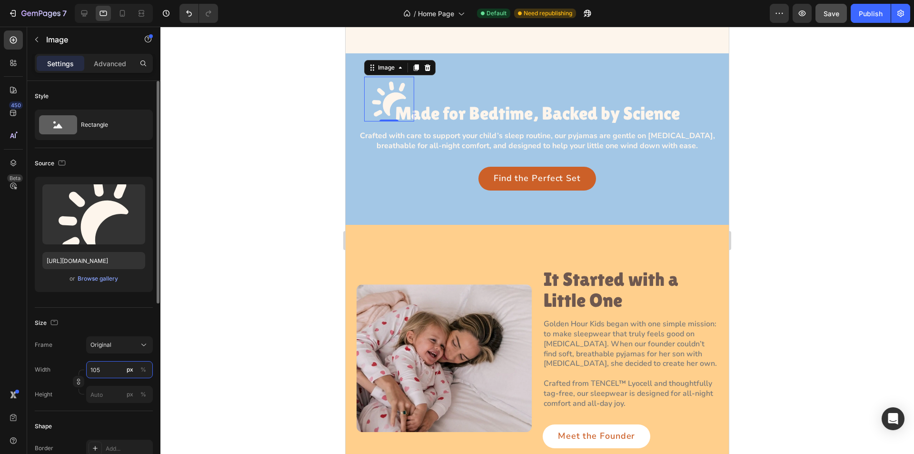
click at [109, 375] on input "105" at bounding box center [119, 369] width 67 height 17
click at [105, 370] on input "105" at bounding box center [119, 369] width 67 height 17
drag, startPoint x: 95, startPoint y: 369, endPoint x: 103, endPoint y: 370, distance: 8.6
click at [102, 370] on input "105" at bounding box center [119, 369] width 67 height 17
type input "100"
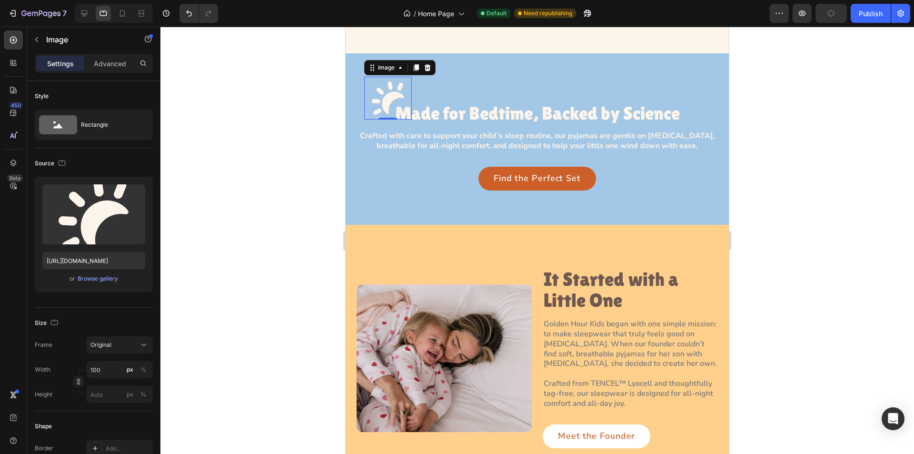
click at [279, 134] on div at bounding box center [536, 240] width 753 height 427
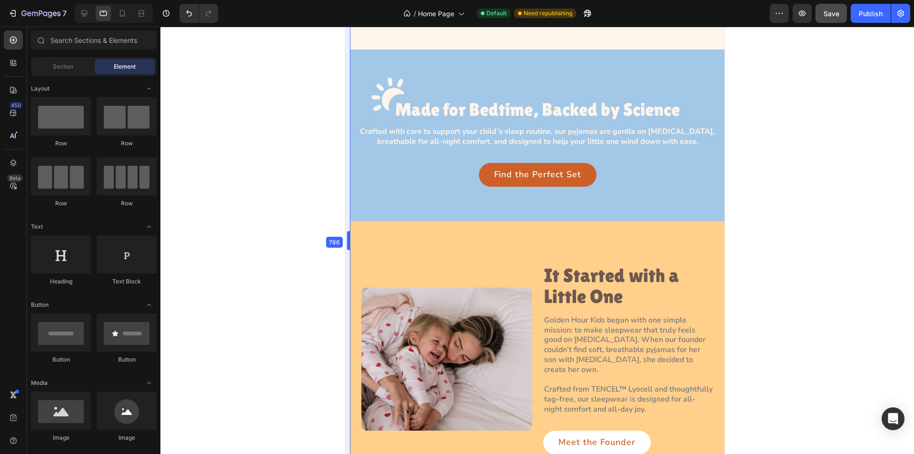
drag, startPoint x: 342, startPoint y: 146, endPoint x: 2, endPoint y: 118, distance: 341.0
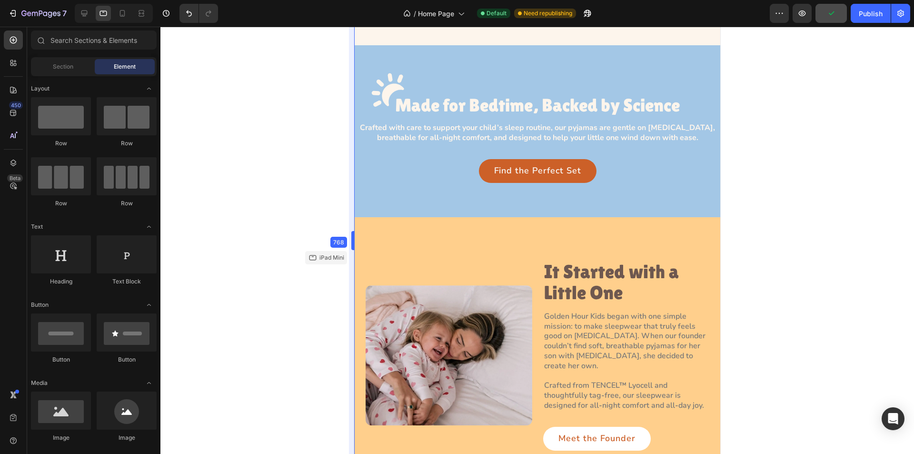
drag, startPoint x: 348, startPoint y: 158, endPoint x: 356, endPoint y: 158, distance: 8.1
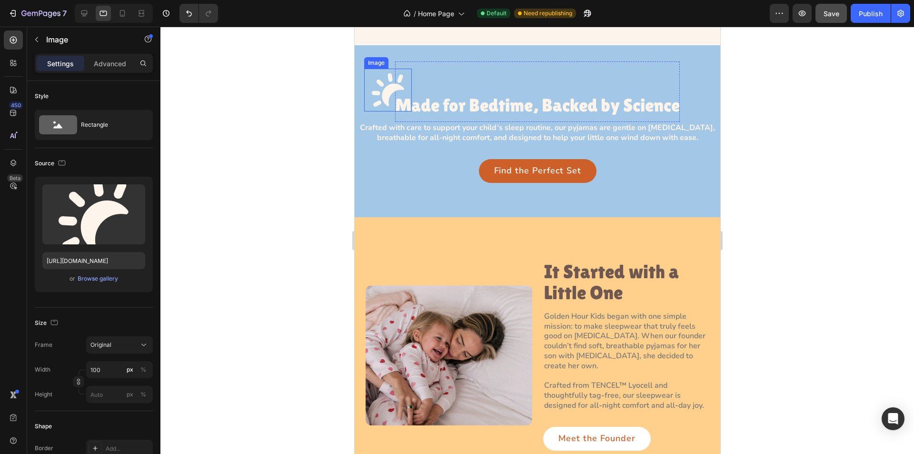
click at [380, 87] on img at bounding box center [388, 90] width 48 height 43
click at [428, 85] on div "Image 0 Made for Bedtime, Backed by Science Heading Row" at bounding box center [537, 91] width 285 height 60
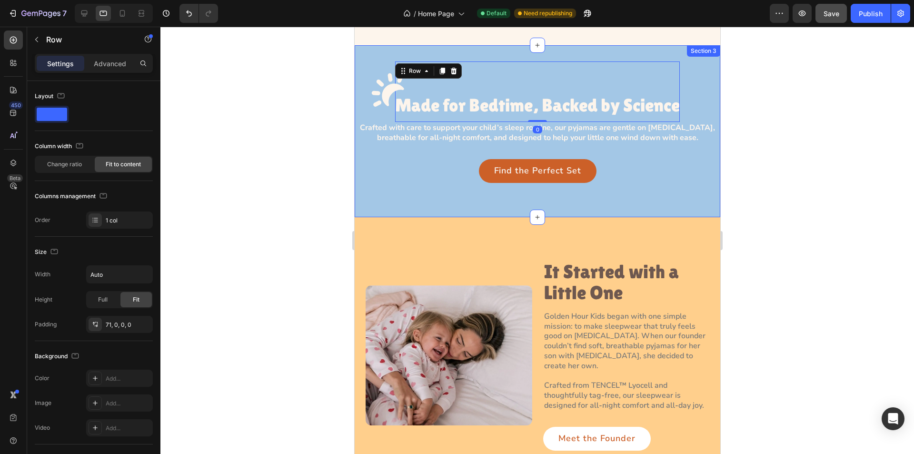
click at [358, 152] on div "Image Made for Bedtime, Backed by Science Heading Row 0 Crafted with care to su…" at bounding box center [537, 121] width 366 height 121
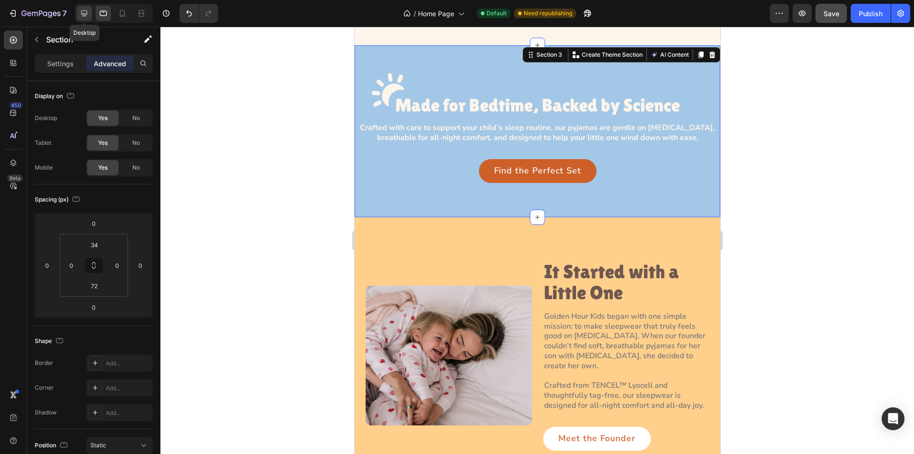
click at [86, 7] on div at bounding box center [84, 13] width 15 height 15
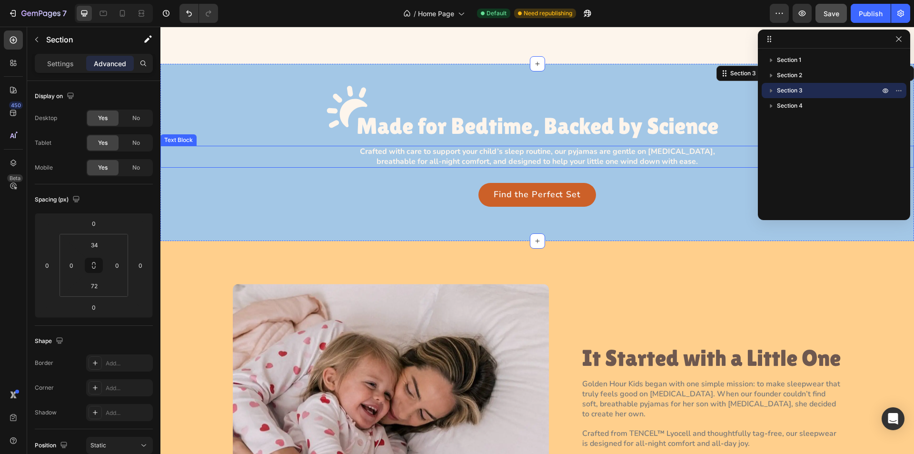
scroll to position [709, 0]
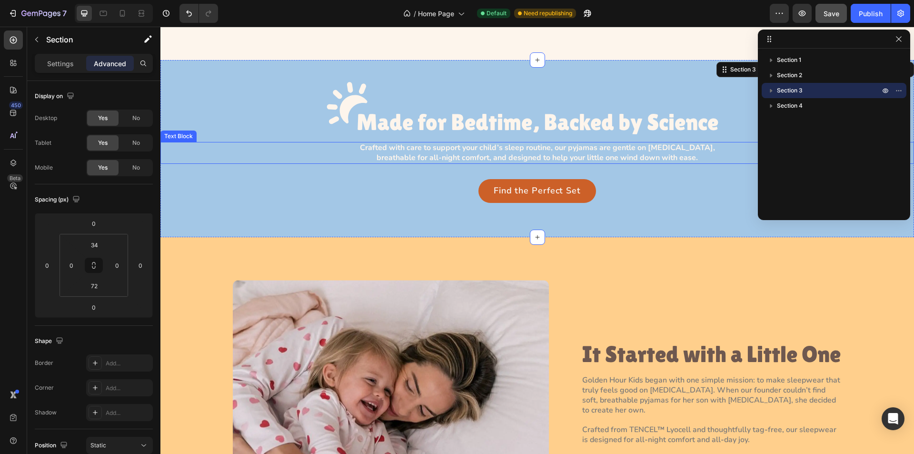
click at [193, 139] on div "Text Block" at bounding box center [178, 135] width 36 height 11
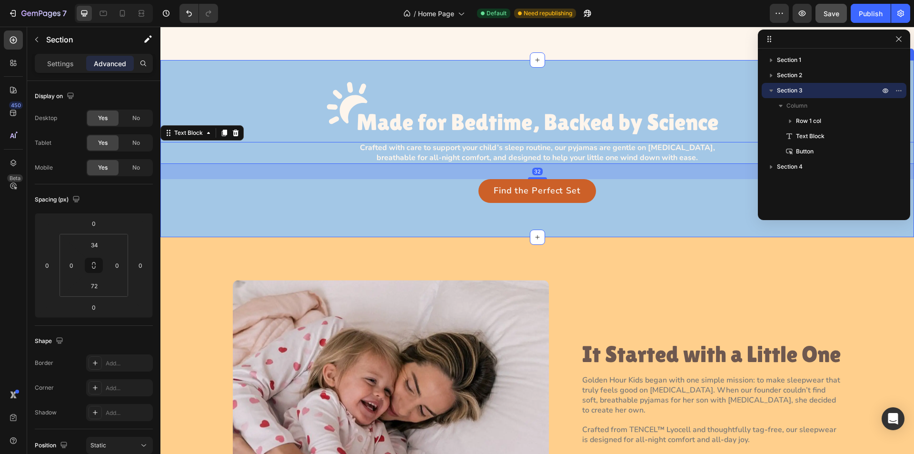
click at [187, 63] on div "Image Made for Bedtime, Backed by Science Heading Row Crafted with care to supp…" at bounding box center [536, 148] width 753 height 177
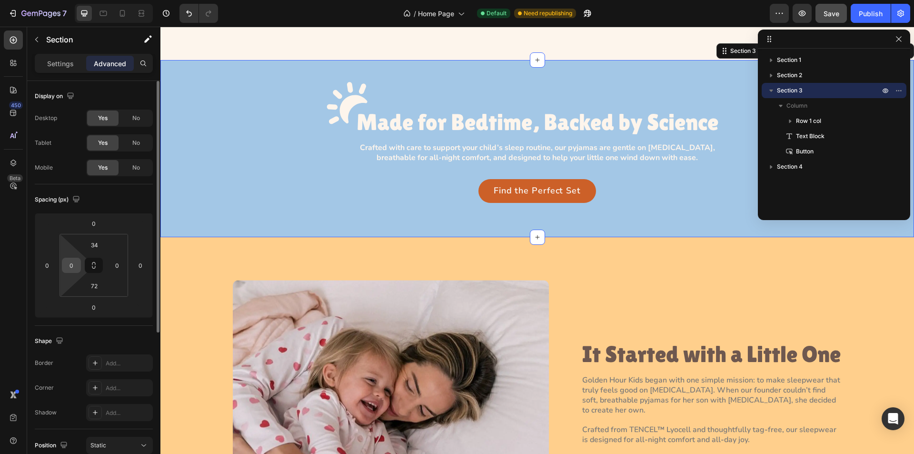
click at [74, 271] on input "0" at bounding box center [71, 265] width 14 height 14
type input "23"
click at [120, 271] on input "0" at bounding box center [117, 265] width 14 height 14
type input "23"
click at [129, 0] on html "7 Version history / Home Page Default Need republishing Preview Save Publish 45…" at bounding box center [457, 0] width 914 height 0
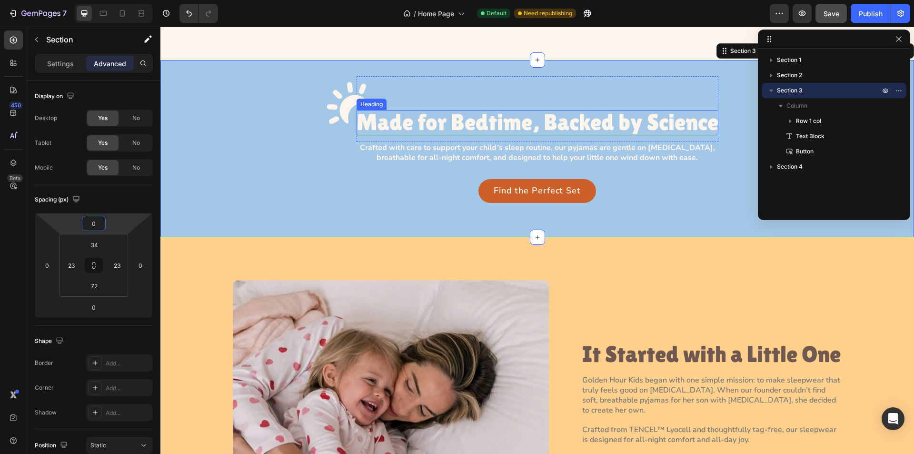
click at [383, 123] on h3 "Made for Bedtime, Backed by Science" at bounding box center [537, 122] width 362 height 25
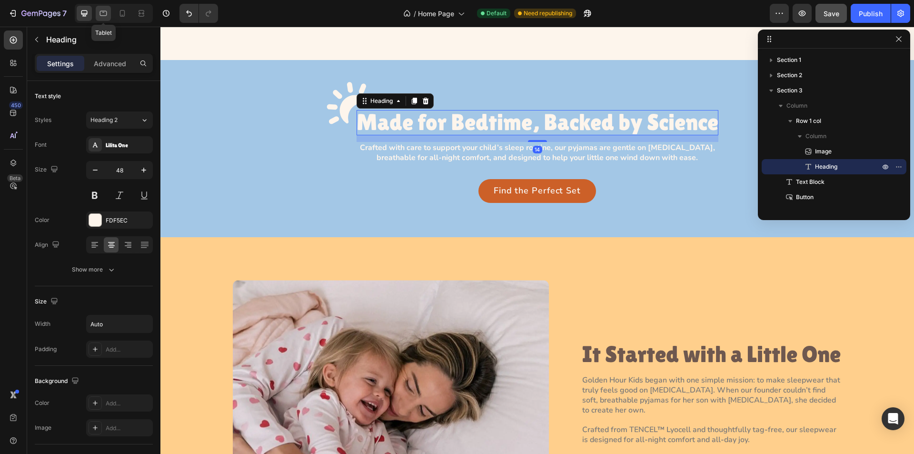
click at [101, 12] on icon at bounding box center [104, 14] width 10 height 10
type input "38"
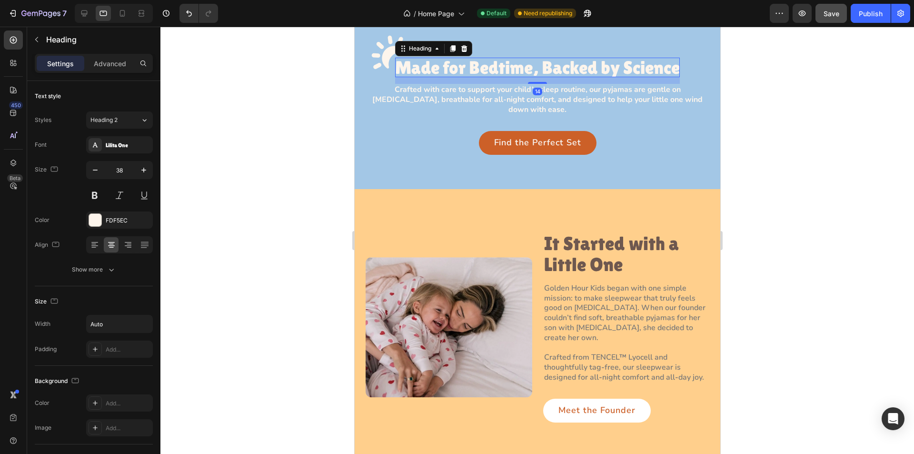
scroll to position [706, 0]
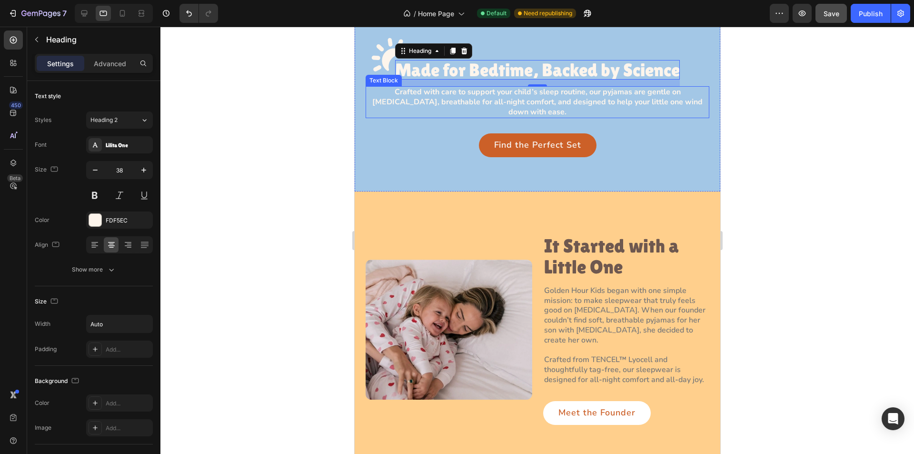
click at [415, 98] on p "Crafted with care to support your child’s sleep routine, our pyjamas are gentle…" at bounding box center [537, 102] width 342 height 30
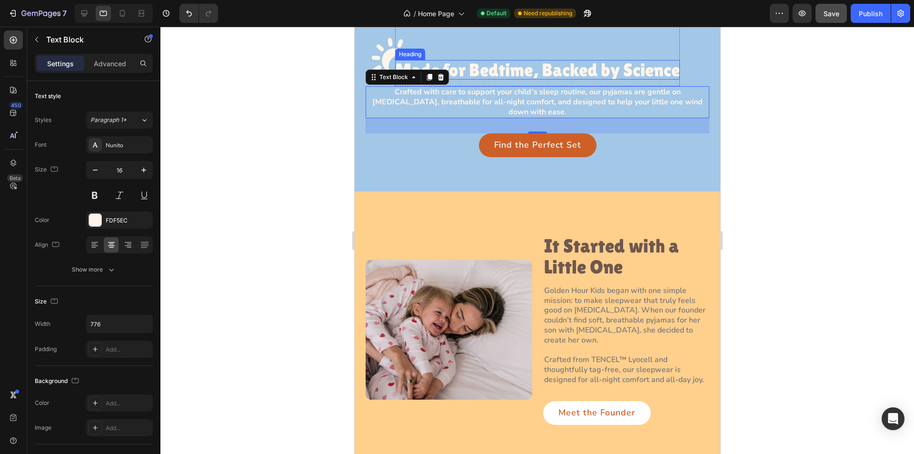
click at [458, 68] on h3 "Made for Bedtime, Backed by Science" at bounding box center [537, 70] width 285 height 20
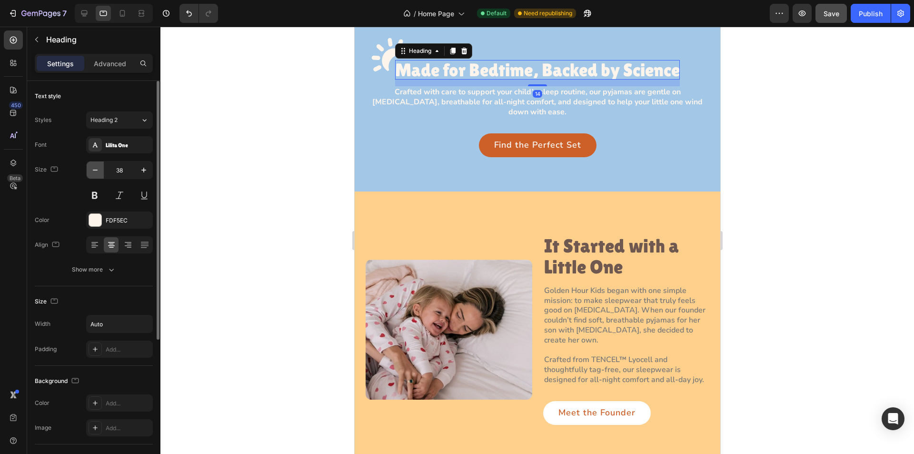
click at [91, 170] on icon "button" at bounding box center [95, 170] width 10 height 10
type input "36"
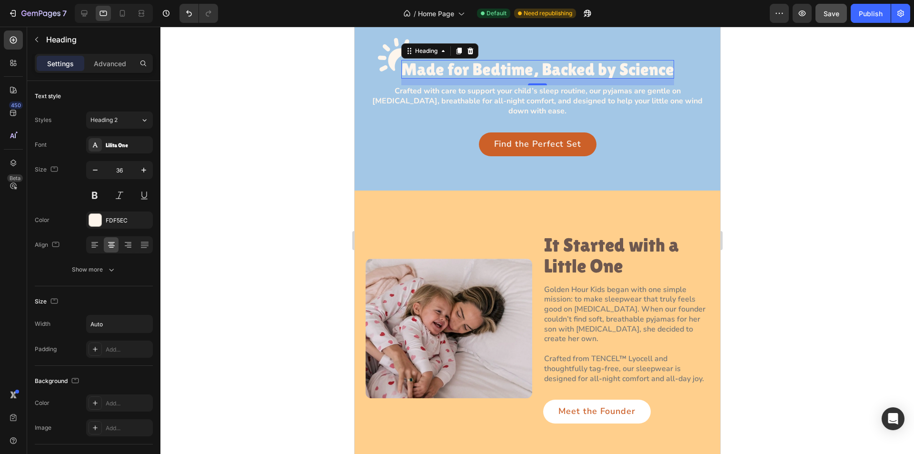
click at [285, 109] on div at bounding box center [536, 240] width 753 height 427
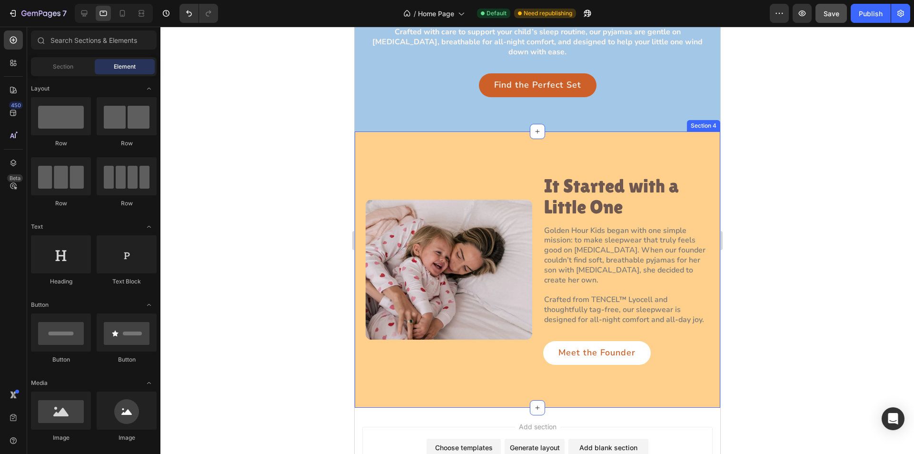
scroll to position [611, 0]
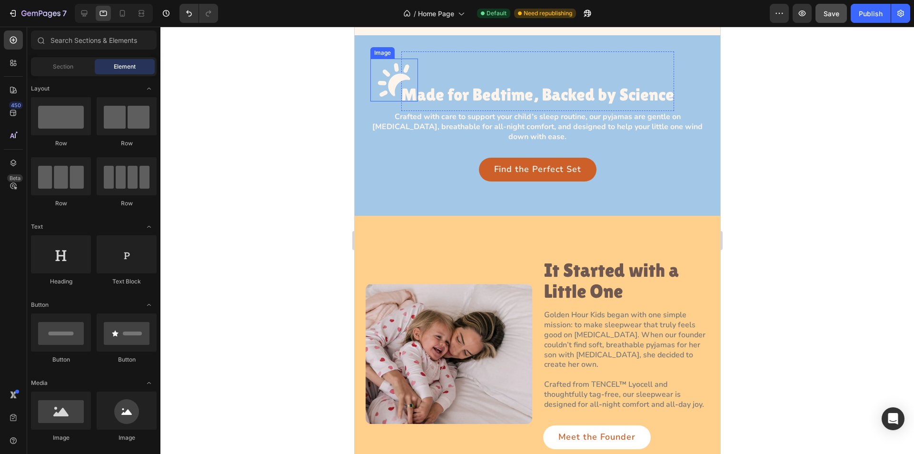
click at [388, 75] on img at bounding box center [394, 80] width 48 height 43
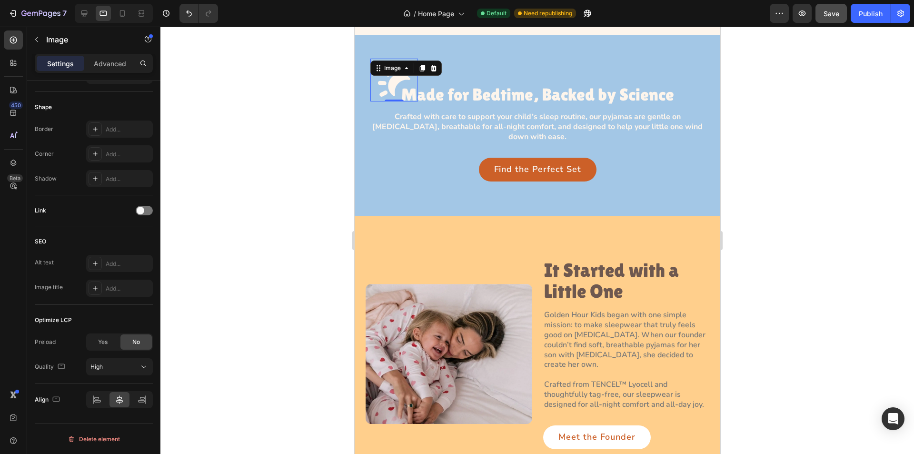
scroll to position [0, 0]
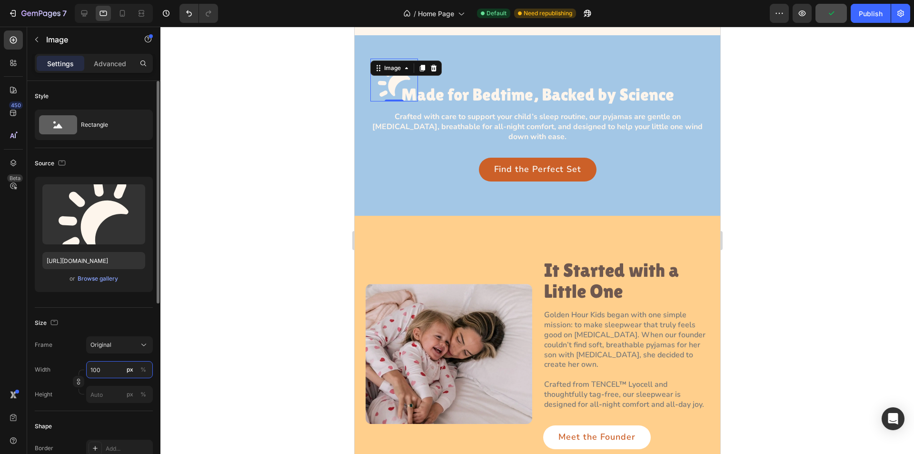
click at [110, 370] on input "100" at bounding box center [119, 369] width 67 height 17
type input "95"
click at [475, 53] on div "Image 0 Made for Bedtime, Backed by Science Heading Row" at bounding box center [537, 80] width 273 height 59
click at [380, 84] on img at bounding box center [392, 79] width 45 height 41
click at [106, 63] on p "Advanced" at bounding box center [110, 64] width 32 height 10
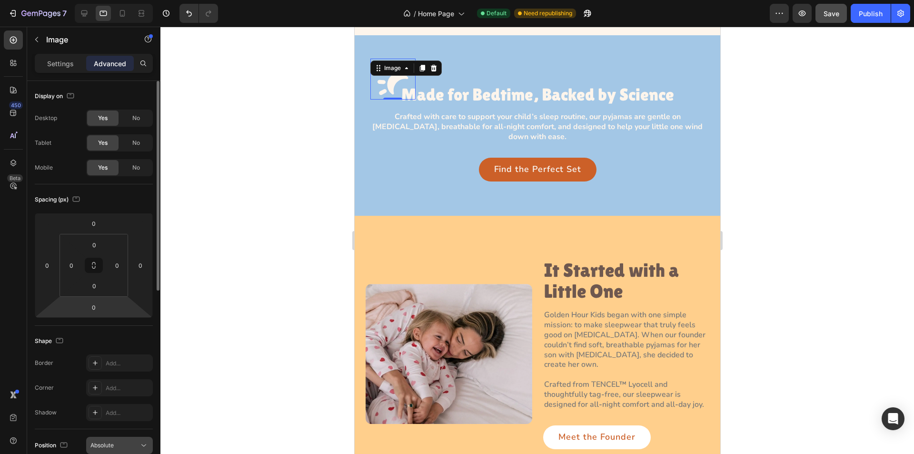
scroll to position [286, 0]
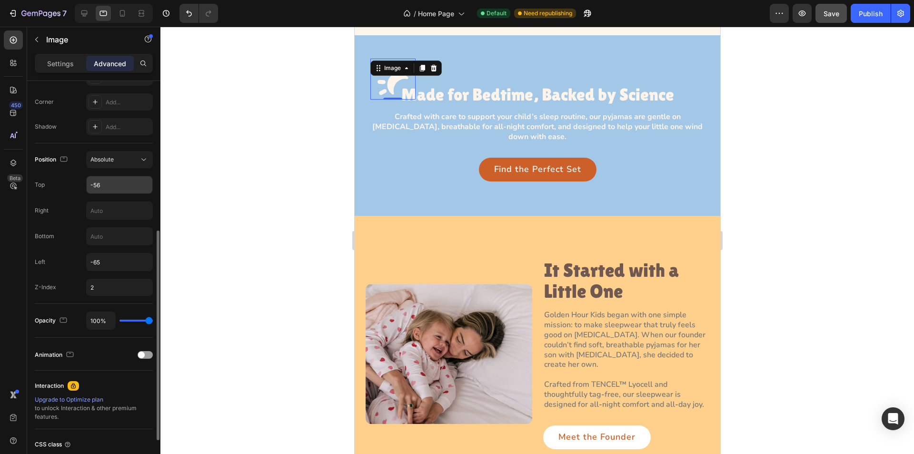
click at [111, 181] on input "-56" at bounding box center [120, 184] width 66 height 17
click at [104, 182] on input "-56" at bounding box center [120, 184] width 66 height 17
drag, startPoint x: 97, startPoint y: 184, endPoint x: 109, endPoint y: 185, distance: 12.9
click at [109, 185] on input "-56" at bounding box center [120, 184] width 66 height 17
type input "-50"
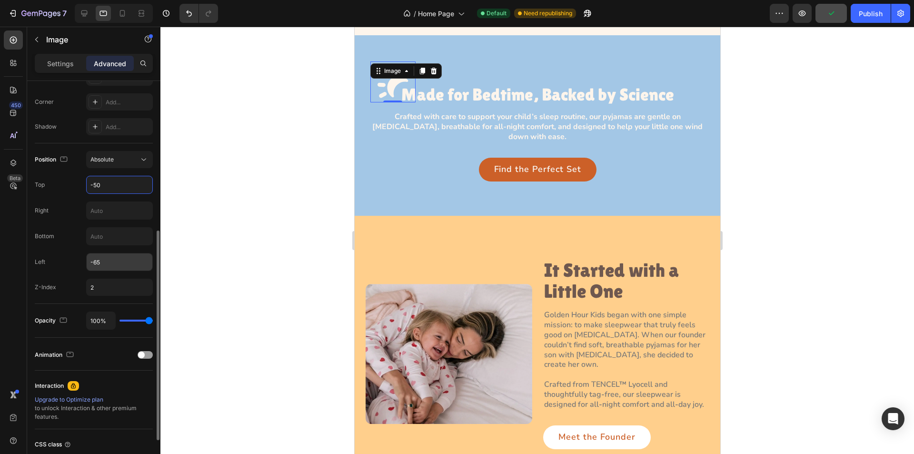
drag, startPoint x: 109, startPoint y: 259, endPoint x: 103, endPoint y: 263, distance: 7.7
click at [109, 260] on input "-65" at bounding box center [120, 261] width 66 height 17
click at [101, 263] on input "-65" at bounding box center [120, 261] width 66 height 17
drag, startPoint x: 95, startPoint y: 263, endPoint x: 103, endPoint y: 263, distance: 7.6
click at [102, 263] on input "-65" at bounding box center [120, 261] width 66 height 17
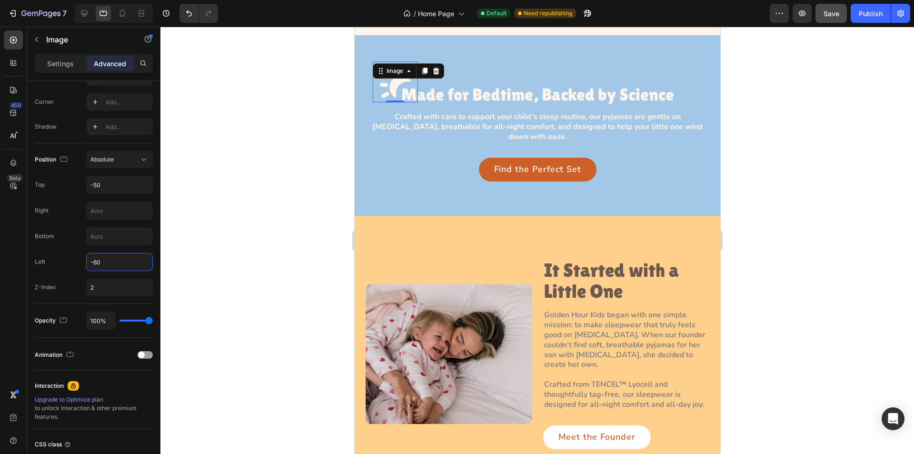
type input "-60"
click at [243, 103] on div at bounding box center [536, 240] width 753 height 427
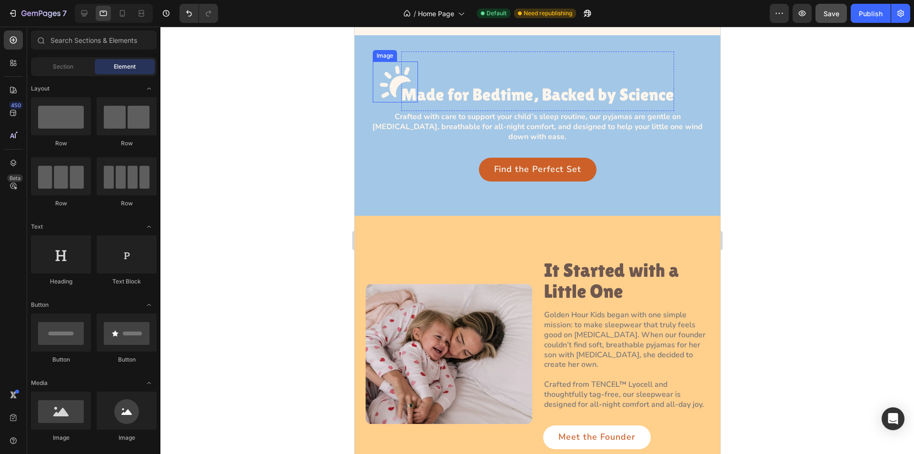
click at [394, 79] on img at bounding box center [394, 81] width 45 height 41
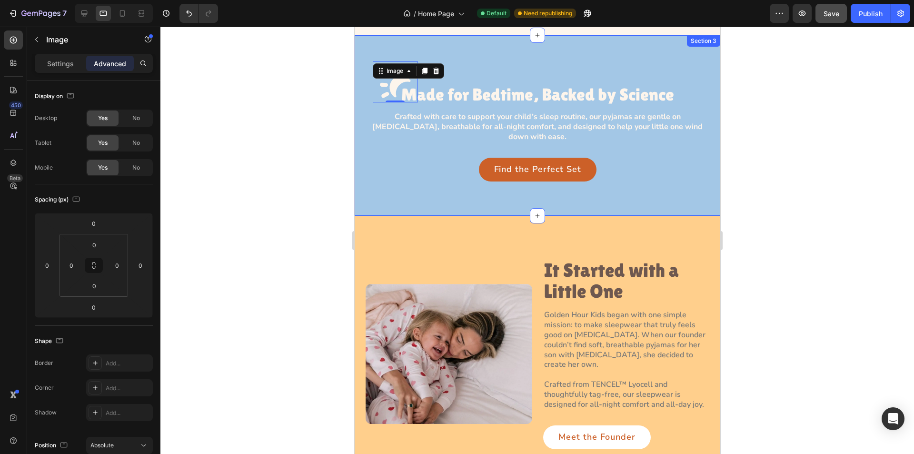
click at [358, 99] on div "Image 0 Made for Bedtime, Backed by Science Heading Row Crafted with care to su…" at bounding box center [537, 125] width 366 height 180
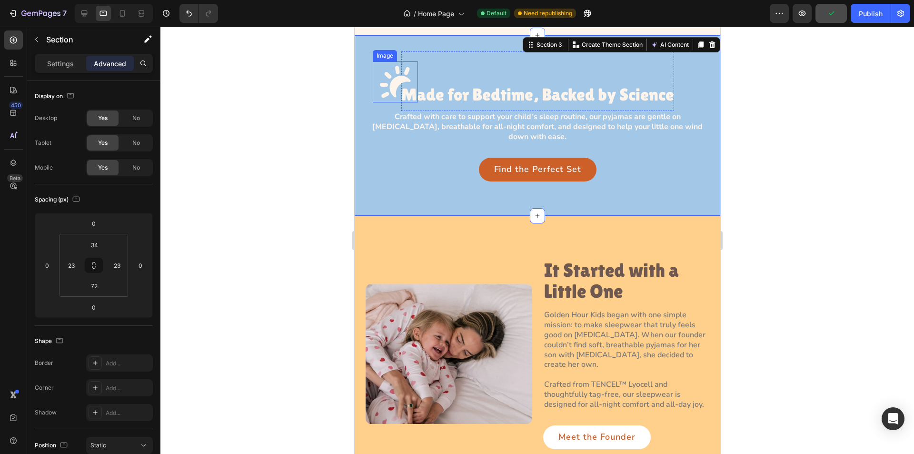
click at [393, 84] on img at bounding box center [394, 81] width 45 height 41
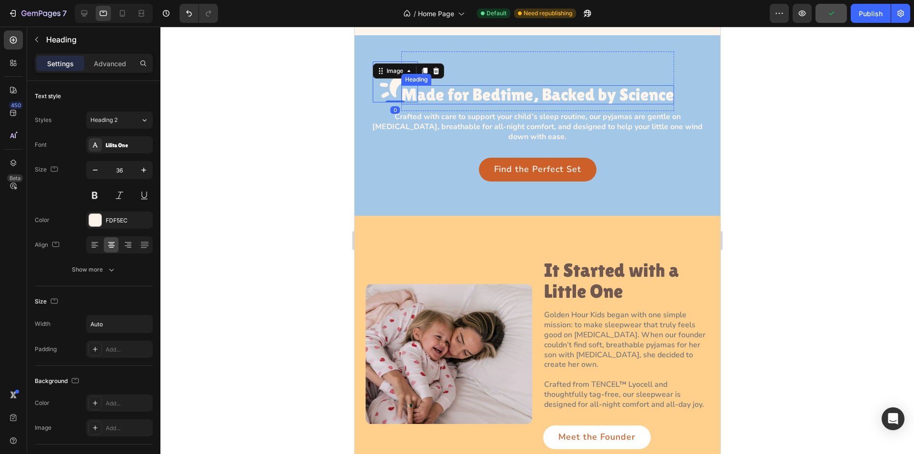
click at [446, 90] on h3 "Made for Bedtime, Backed by Science" at bounding box center [537, 94] width 273 height 19
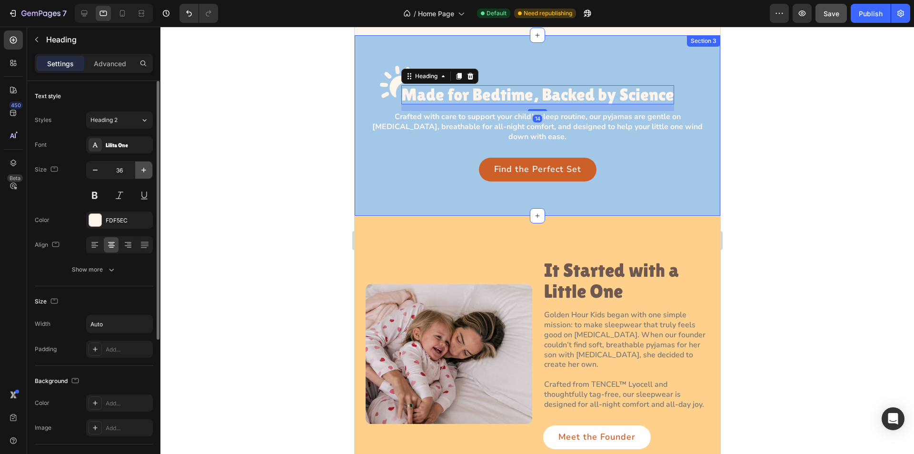
click at [144, 168] on icon "button" at bounding box center [144, 170] width 10 height 10
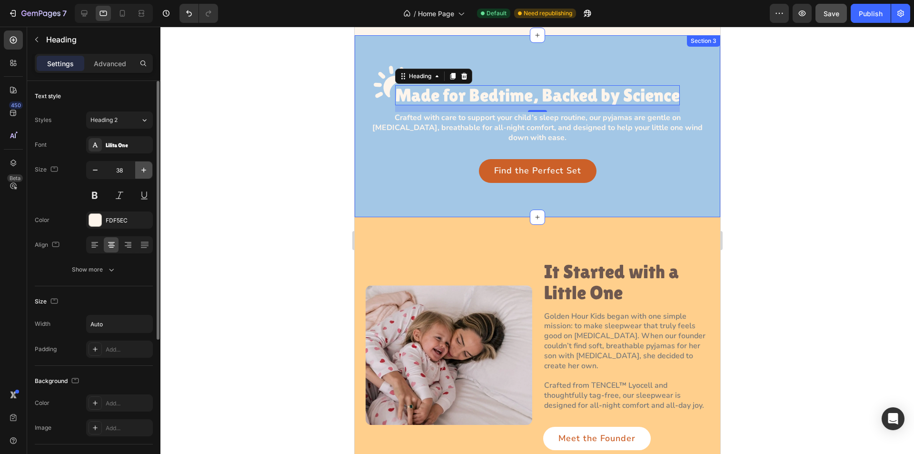
click at [144, 168] on icon "button" at bounding box center [144, 170] width 10 height 10
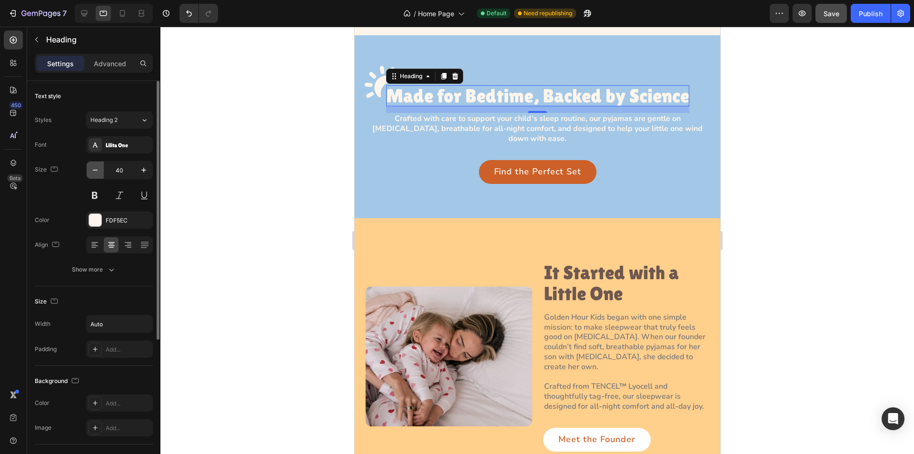
click at [93, 168] on icon "button" at bounding box center [95, 170] width 10 height 10
click at [91, 168] on icon "button" at bounding box center [95, 170] width 10 height 10
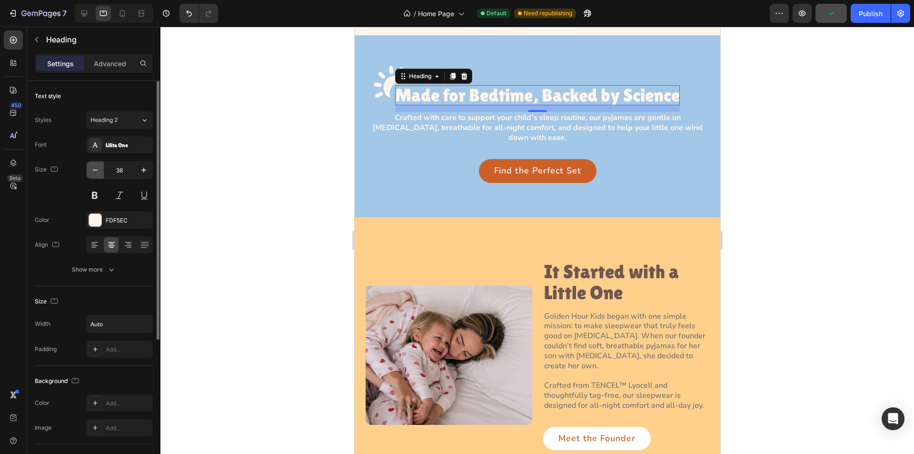
click at [101, 170] on button "button" at bounding box center [95, 169] width 17 height 17
type input "36"
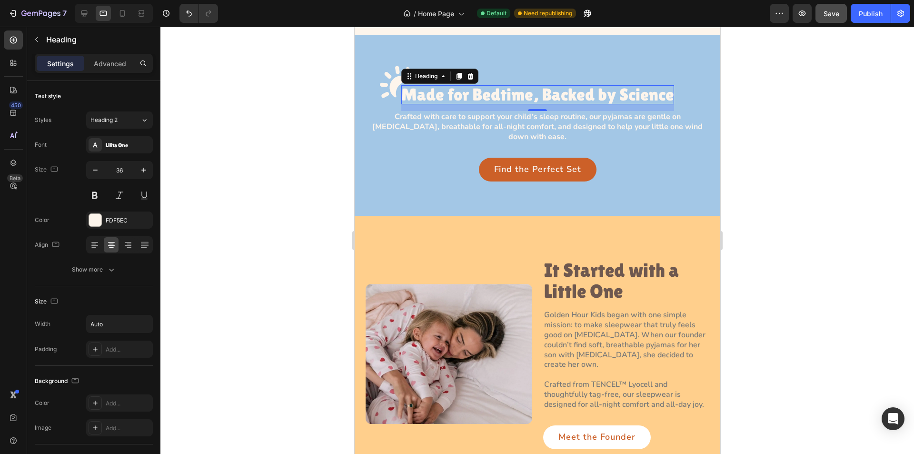
click at [269, 116] on div at bounding box center [536, 240] width 753 height 427
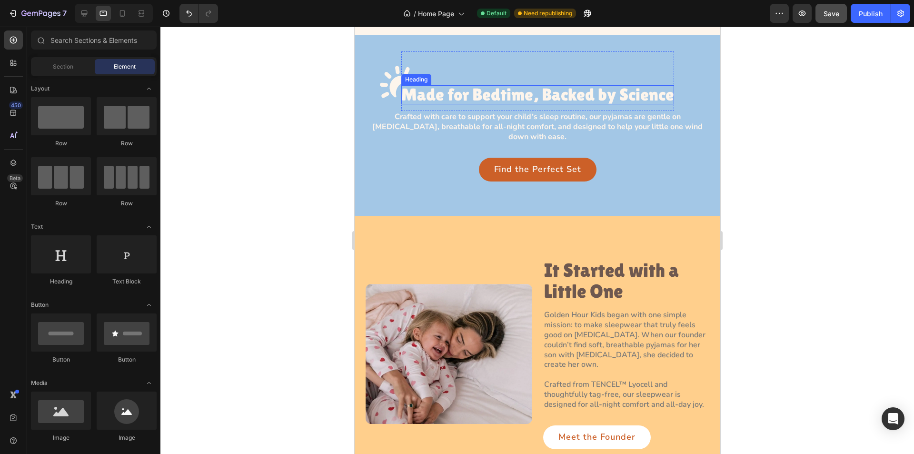
click at [461, 85] on h3 "Made for Bedtime, Backed by Science" at bounding box center [537, 94] width 273 height 19
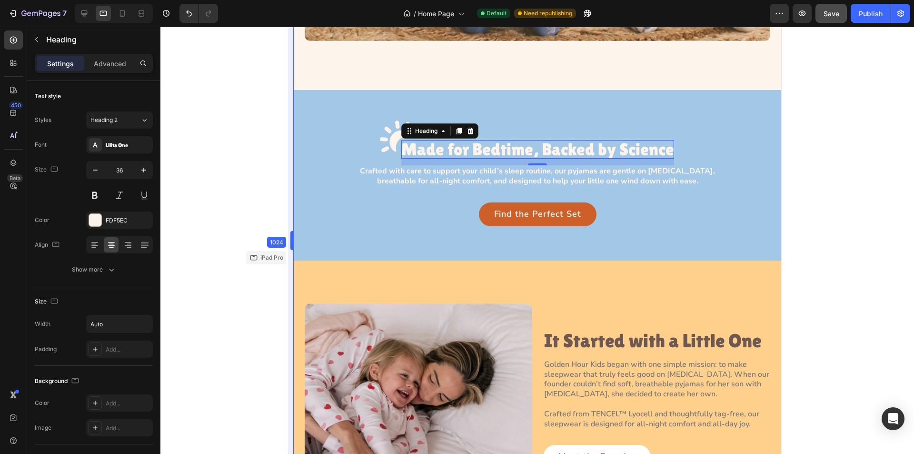
drag, startPoint x: 351, startPoint y: 178, endPoint x: 188, endPoint y: 167, distance: 162.7
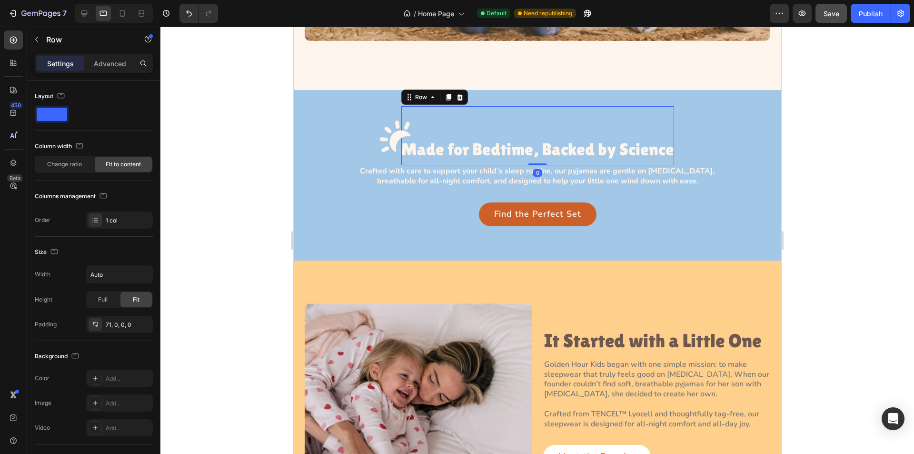
click at [528, 117] on div "Image Made for Bedtime, Backed by Science Heading Row 0" at bounding box center [537, 135] width 273 height 59
click at [390, 136] on img at bounding box center [394, 136] width 45 height 41
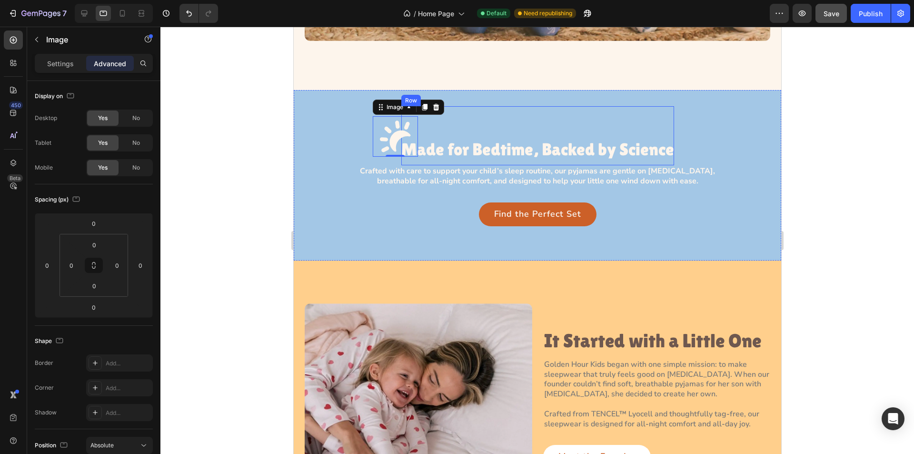
click at [464, 127] on div "Image 0 Made for Bedtime, Backed by Science Heading Row" at bounding box center [537, 135] width 273 height 59
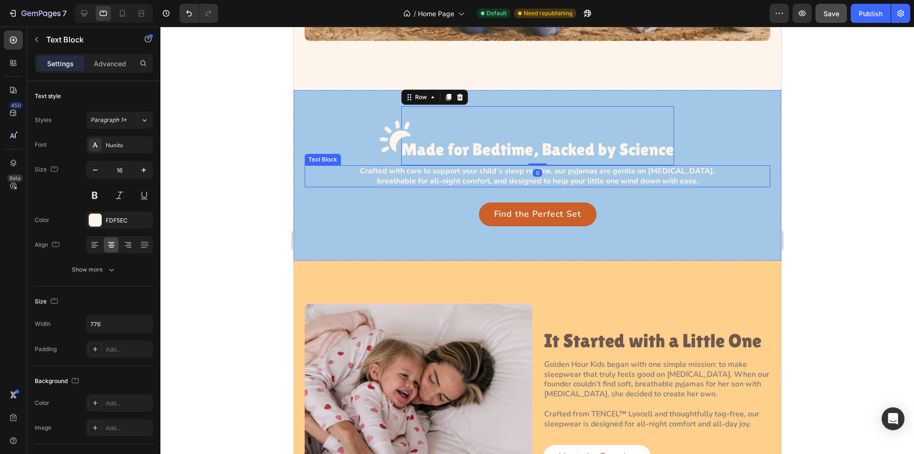
click at [447, 175] on p "Crafted with care to support your child’s sleep routine, our pyjamas are gentle…" at bounding box center [536, 176] width 367 height 20
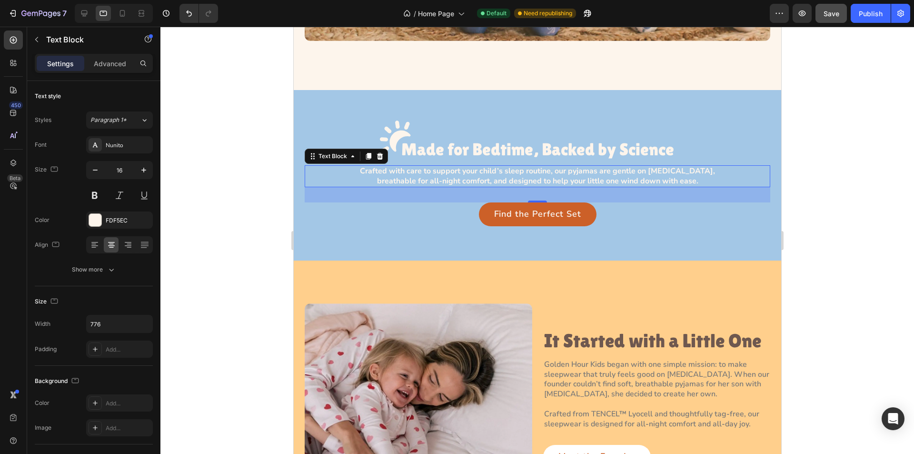
click at [233, 155] on div at bounding box center [536, 240] width 753 height 427
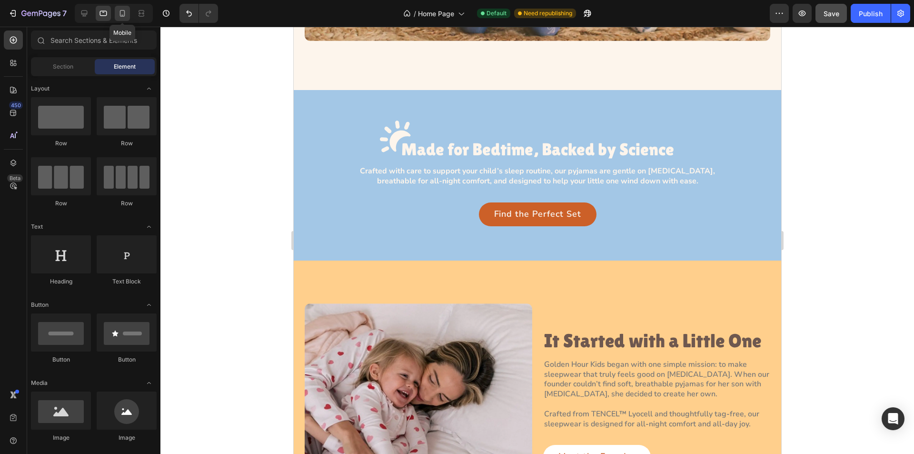
click at [124, 10] on icon at bounding box center [123, 14] width 10 height 10
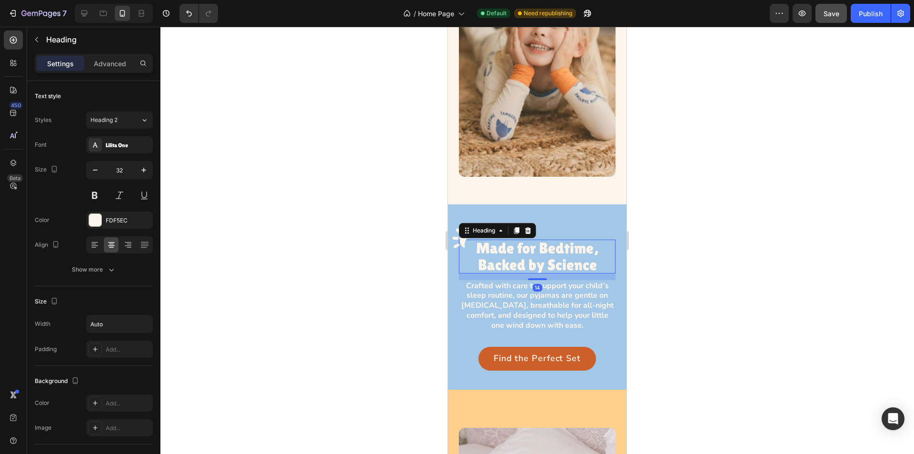
click at [503, 241] on h3 "Made for Bedtime, Backed by Science" at bounding box center [537, 255] width 157 height 33
click at [117, 267] on button "Show more" at bounding box center [94, 269] width 118 height 17
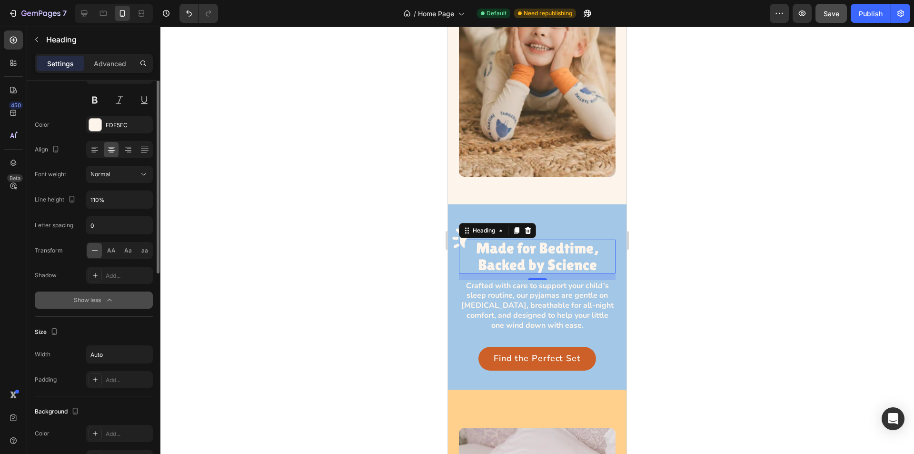
scroll to position [48, 0]
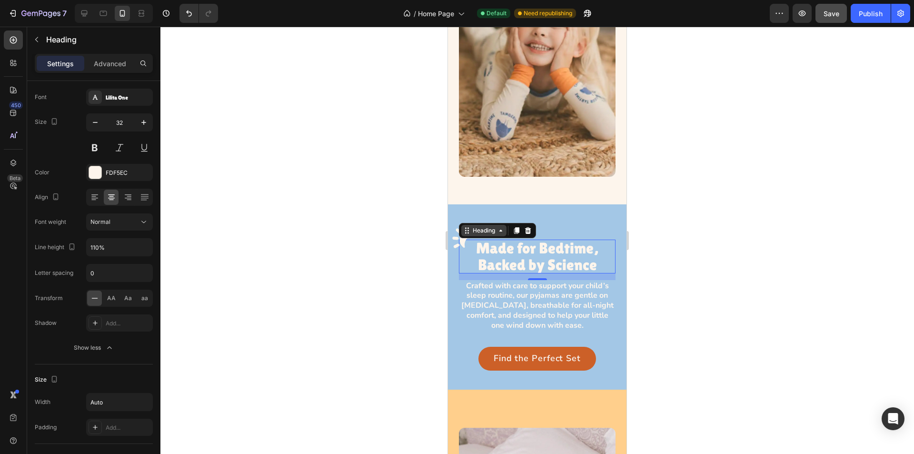
click at [493, 226] on div "Heading" at bounding box center [484, 230] width 26 height 9
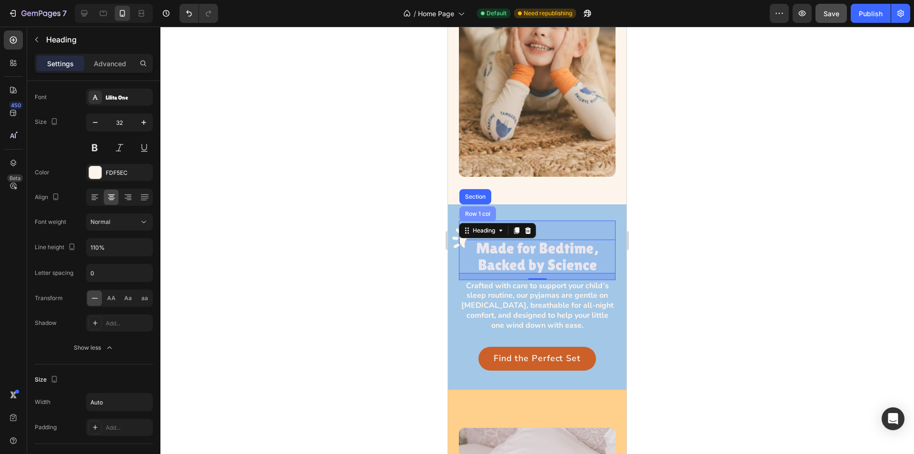
click at [485, 211] on div "Row 1 col" at bounding box center [477, 214] width 29 height 6
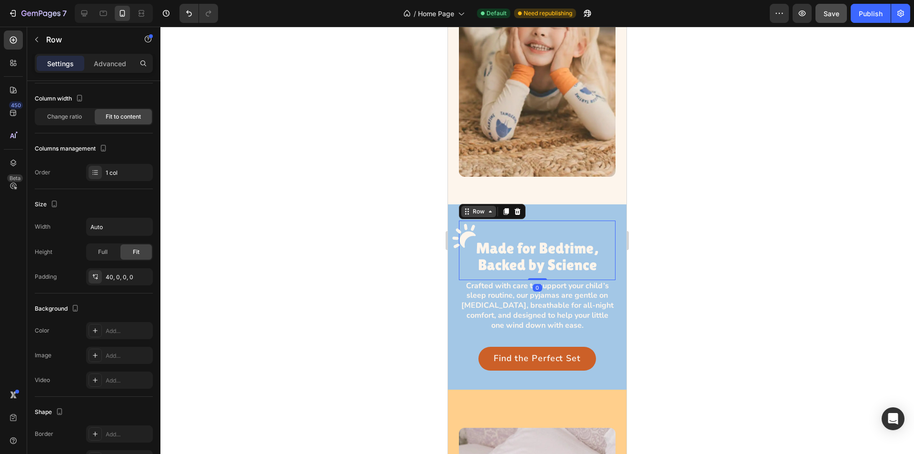
scroll to position [0, 0]
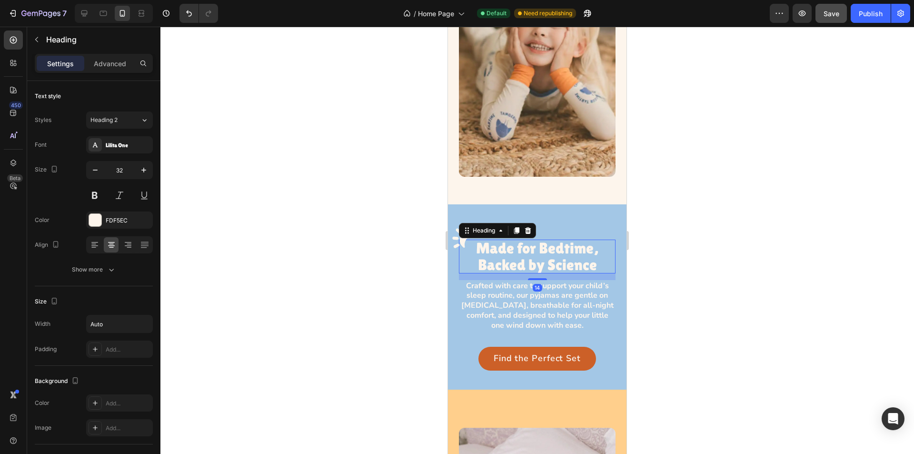
click at [476, 239] on h3 "Made for Bedtime, Backed by Science" at bounding box center [537, 255] width 157 height 33
click at [112, 61] on p "Advanced" at bounding box center [110, 64] width 32 height 10
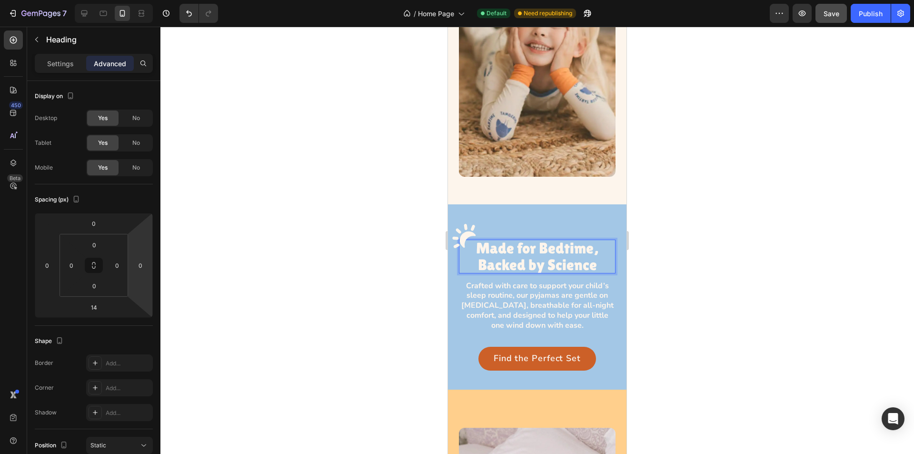
click at [494, 240] on h3 "Made for Bedtime, Backed by Science" at bounding box center [537, 255] width 157 height 33
click at [403, 265] on div at bounding box center [536, 240] width 753 height 427
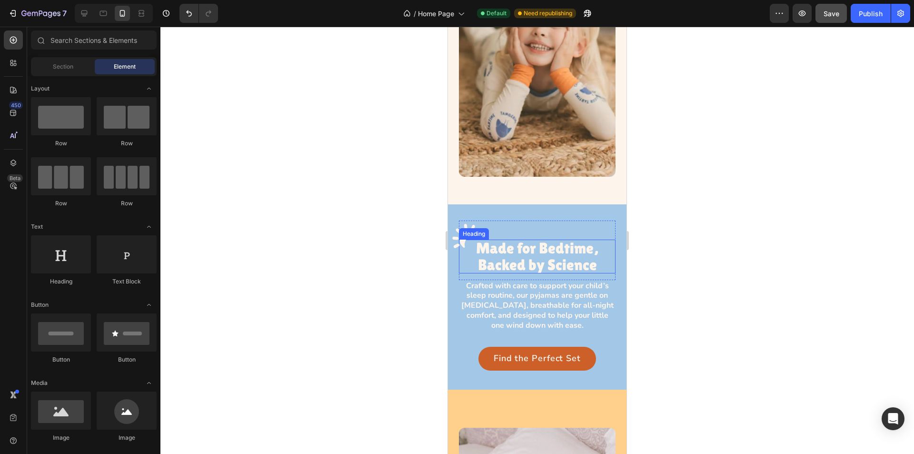
click at [481, 242] on p "Made for Bedtime, Backed by Science" at bounding box center [537, 255] width 157 height 33
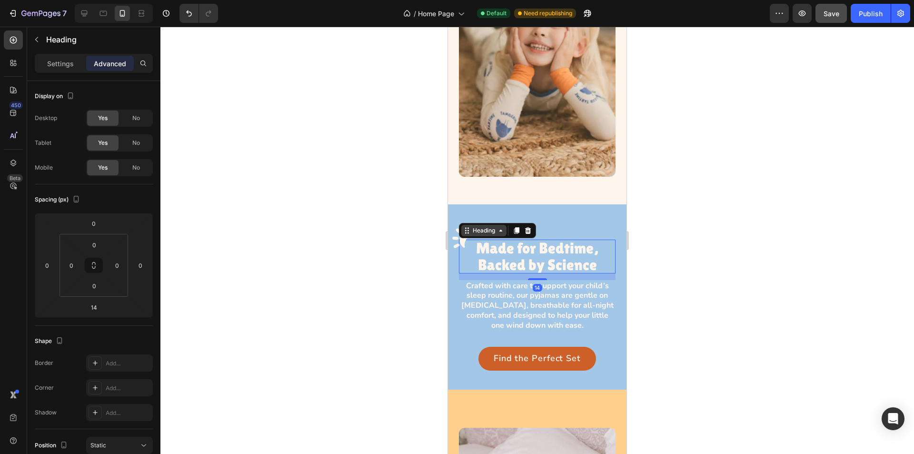
click at [482, 225] on div "Heading" at bounding box center [483, 230] width 45 height 11
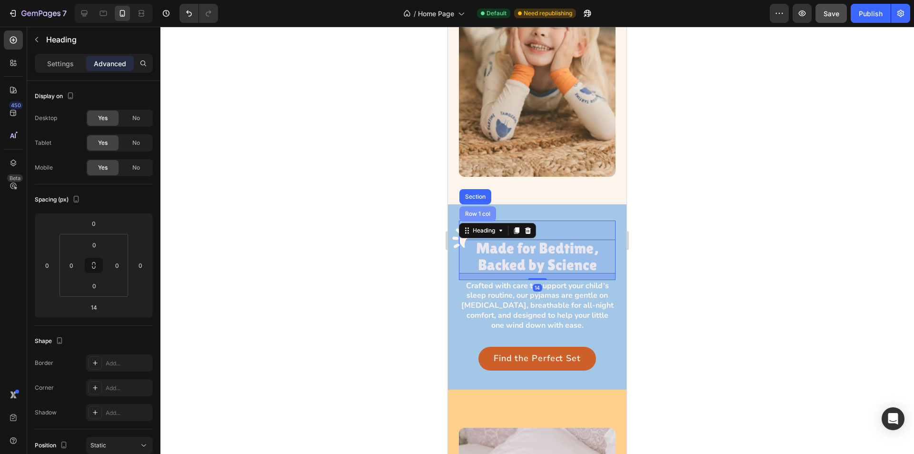
click at [483, 211] on div "Row 1 col" at bounding box center [477, 214] width 29 height 6
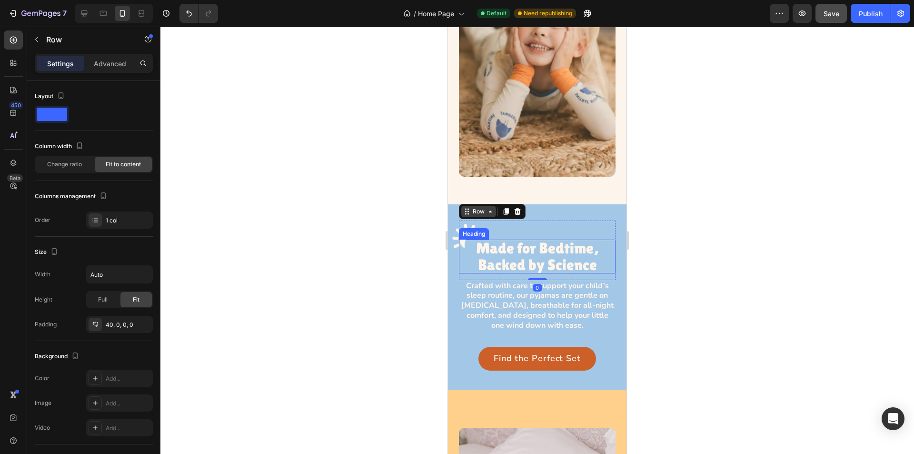
click at [487, 241] on p "Made for Bedtime, Backed by Science" at bounding box center [537, 255] width 157 height 33
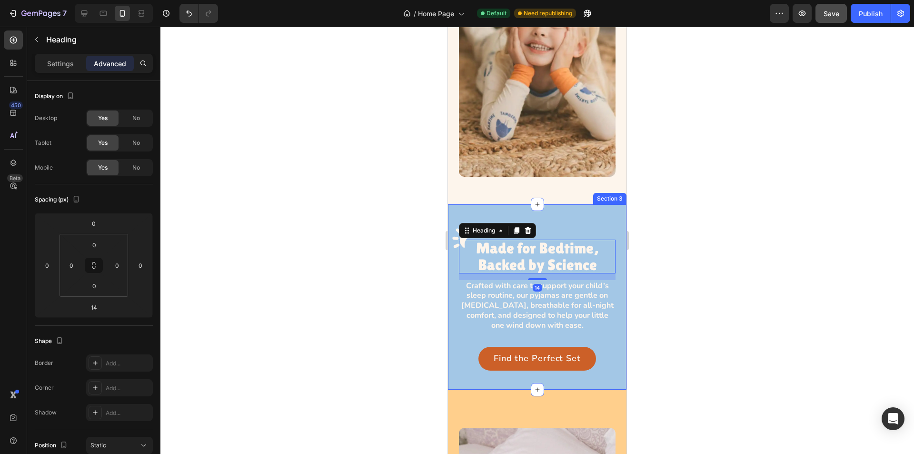
click at [467, 204] on div "Image Made for Bedtime, Backed by Science Heading 14 Row Crafted with care to s…" at bounding box center [537, 296] width 178 height 185
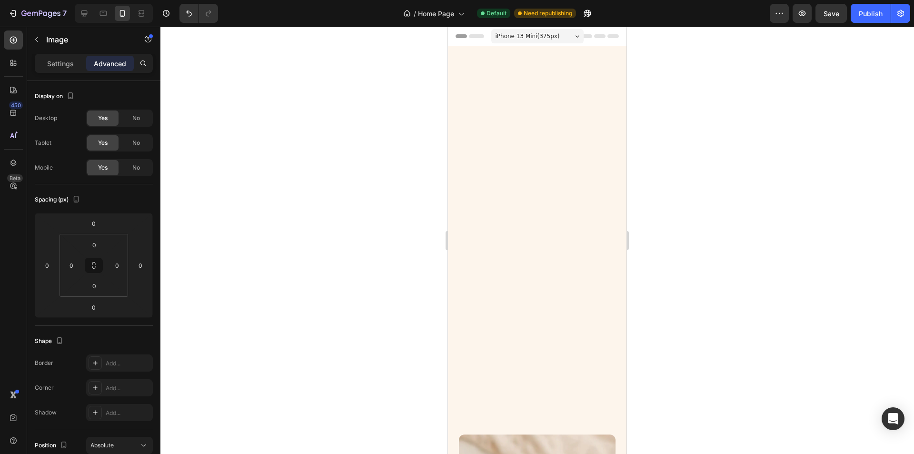
scroll to position [611, 0]
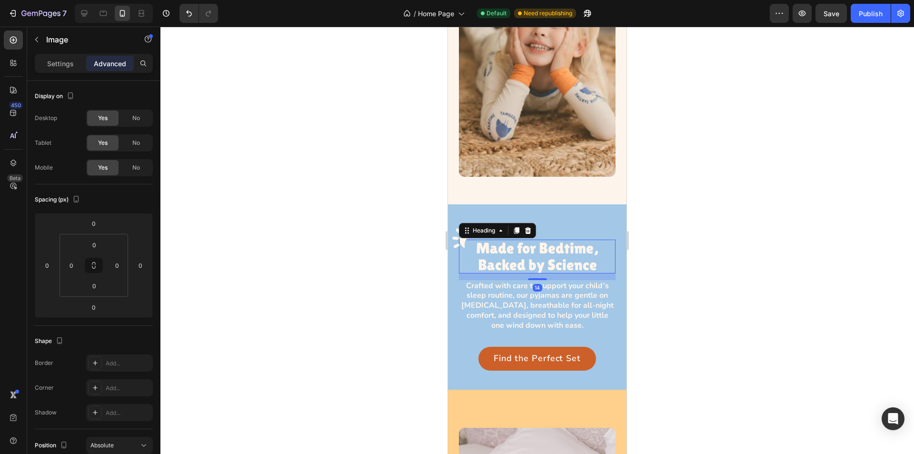
click at [511, 247] on p "Made for Bedtime, Backed by Science" at bounding box center [537, 255] width 157 height 33
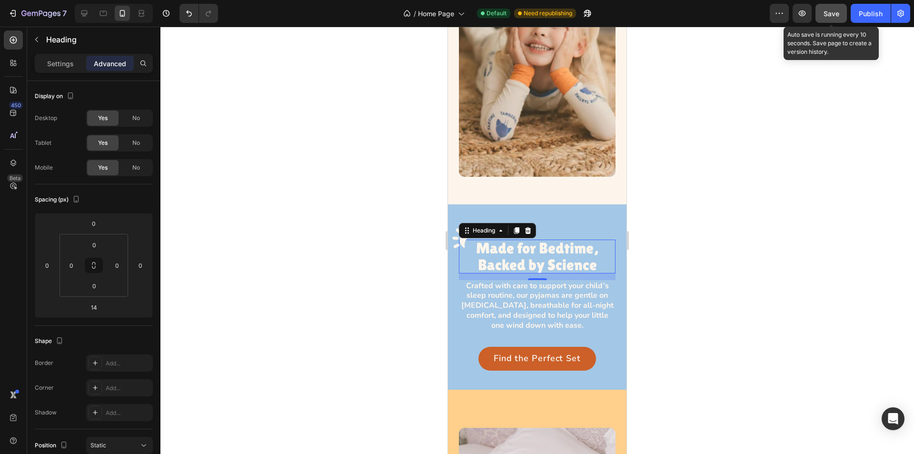
click at [832, 18] on div "Save" at bounding box center [831, 14] width 16 height 10
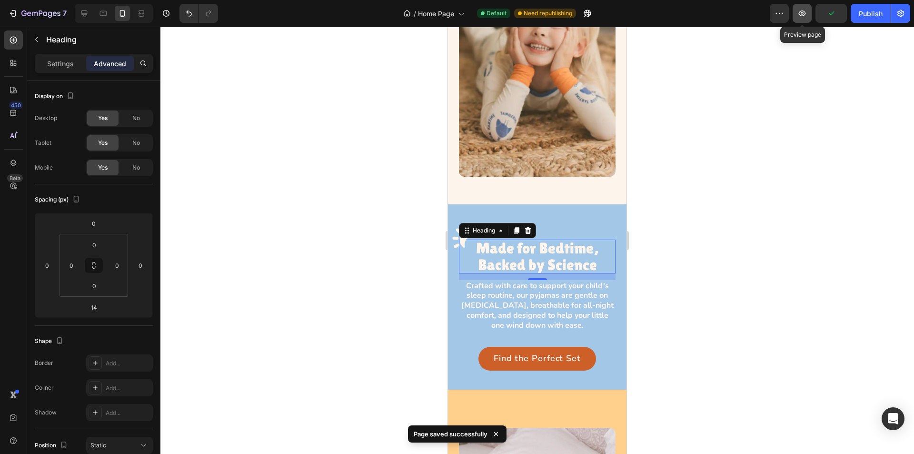
click at [799, 18] on icon "button" at bounding box center [802, 14] width 10 height 10
